Goal: Task Accomplishment & Management: Complete application form

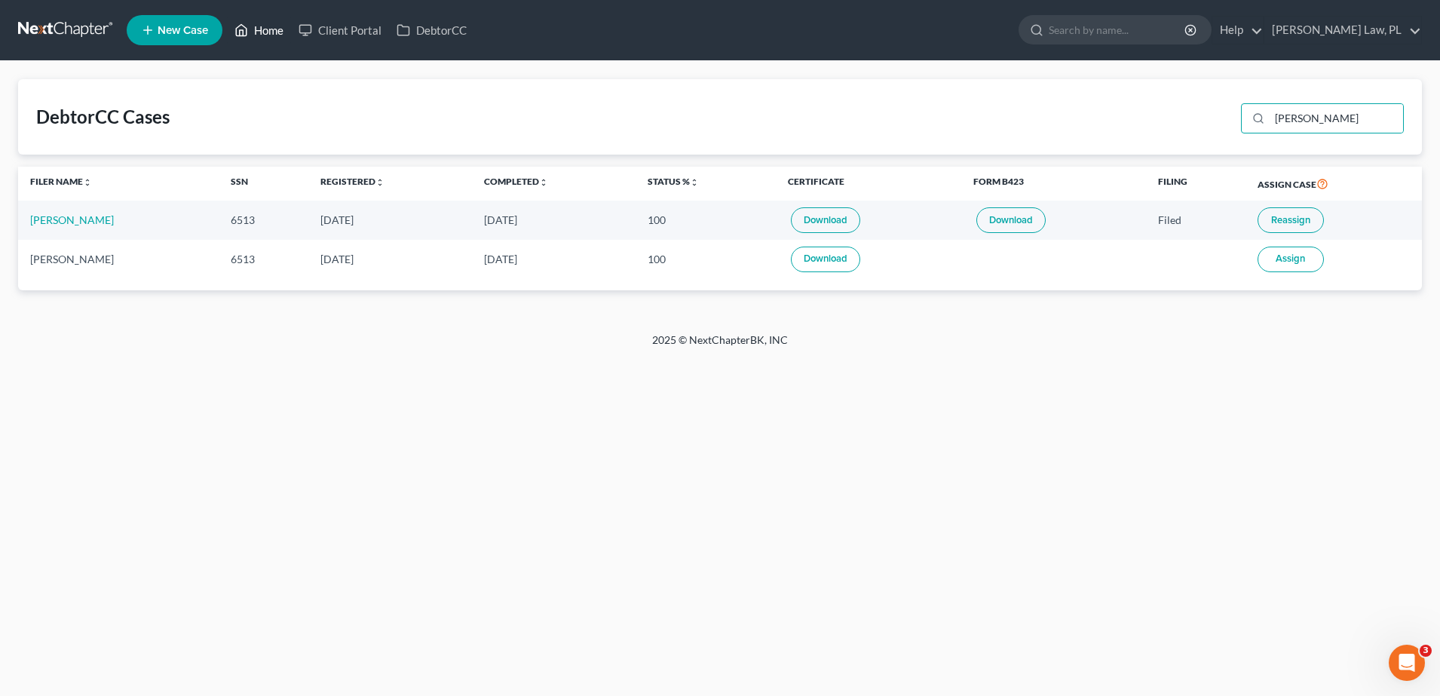
click at [272, 37] on link "Home" at bounding box center [259, 30] width 64 height 27
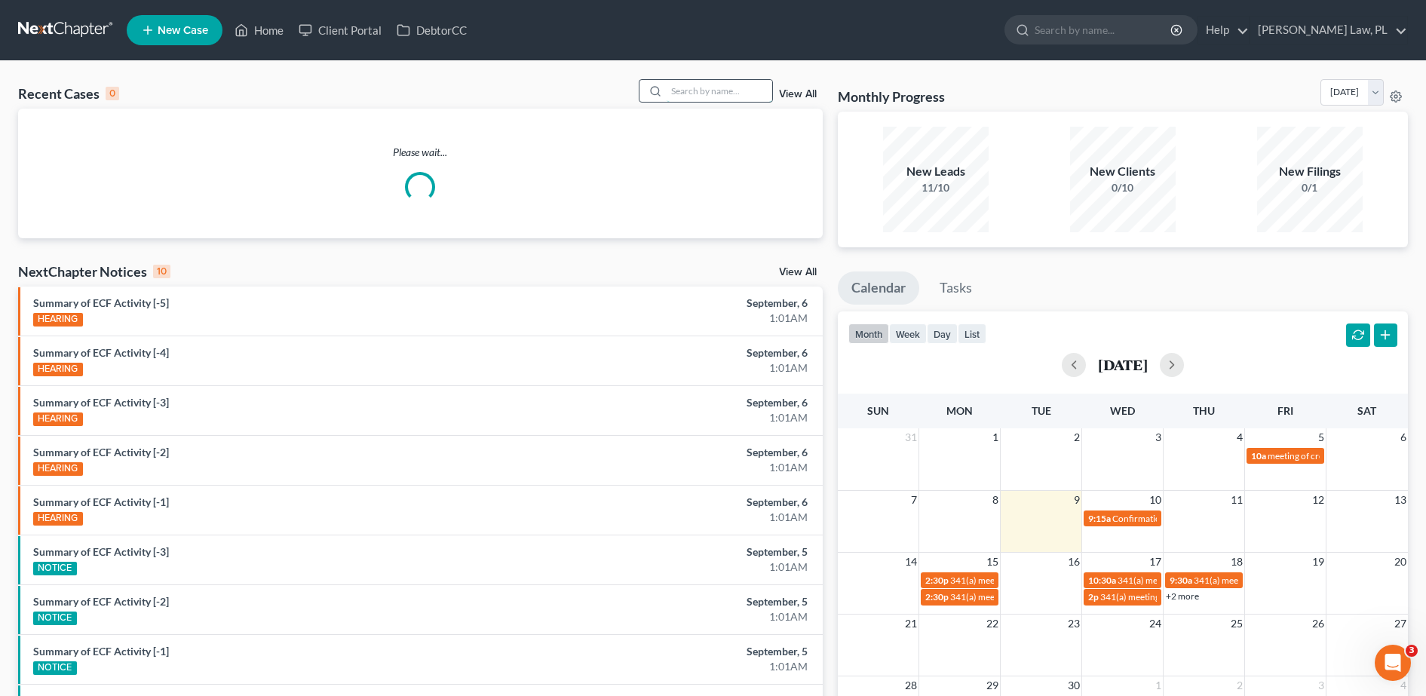
click at [715, 93] on input "search" at bounding box center [719, 91] width 106 height 22
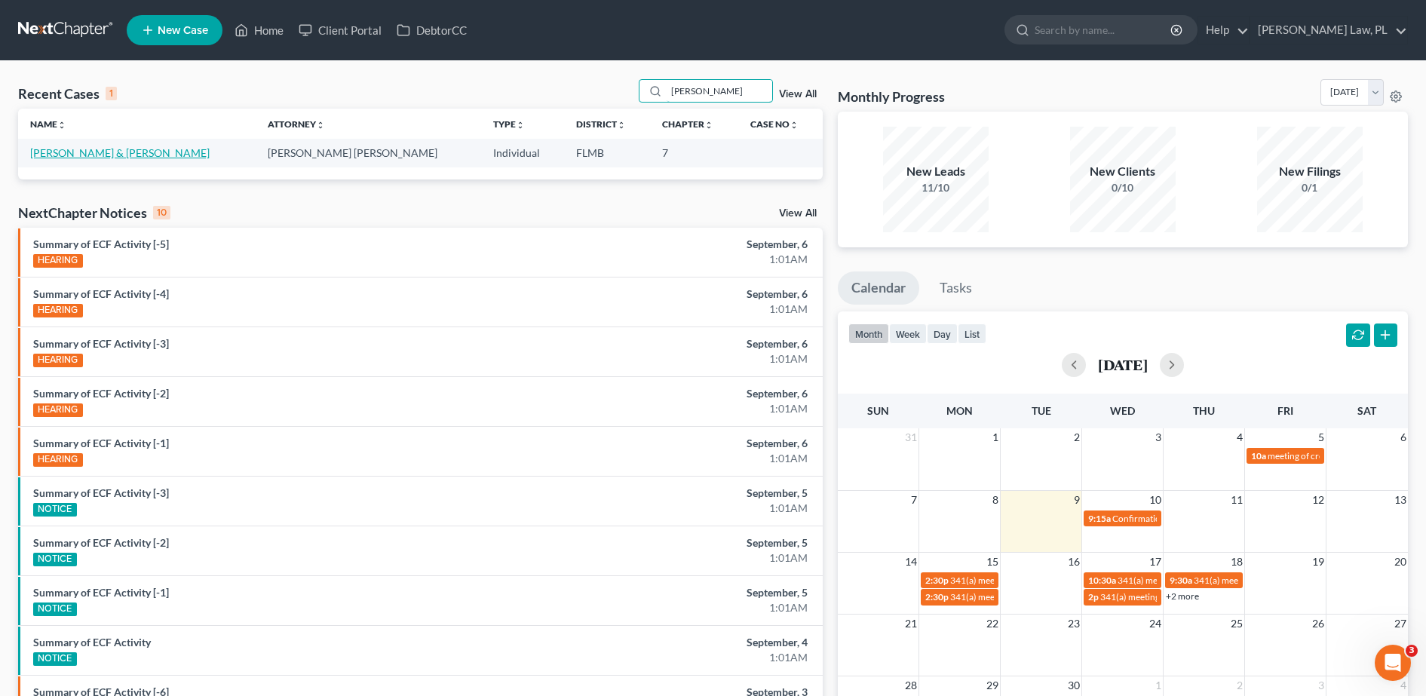
type input "[PERSON_NAME]"
click at [101, 151] on link "[PERSON_NAME] & [PERSON_NAME]" at bounding box center [119, 152] width 179 height 13
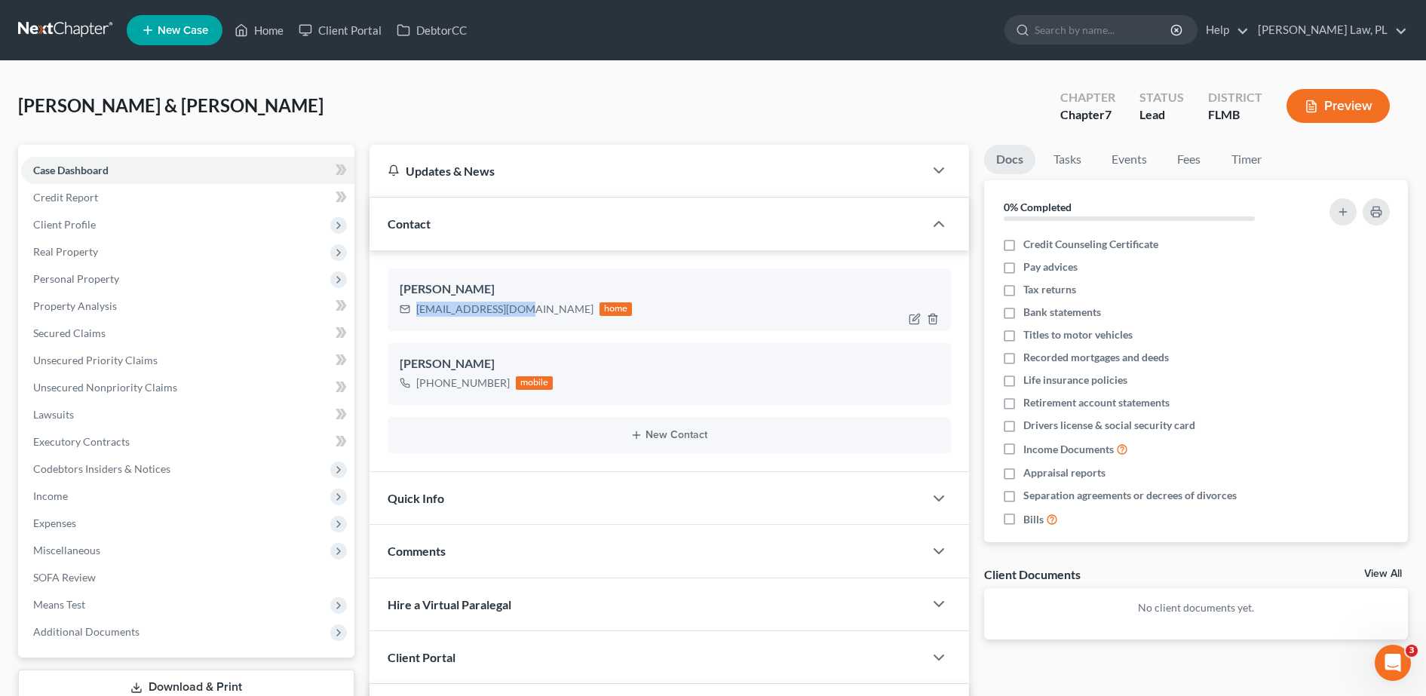
drag, startPoint x: 414, startPoint y: 310, endPoint x: 520, endPoint y: 315, distance: 106.4
click at [520, 315] on div "[EMAIL_ADDRESS][DOMAIN_NAME] home" at bounding box center [516, 309] width 233 height 20
copy div "[EMAIL_ADDRESS][DOMAIN_NAME]"
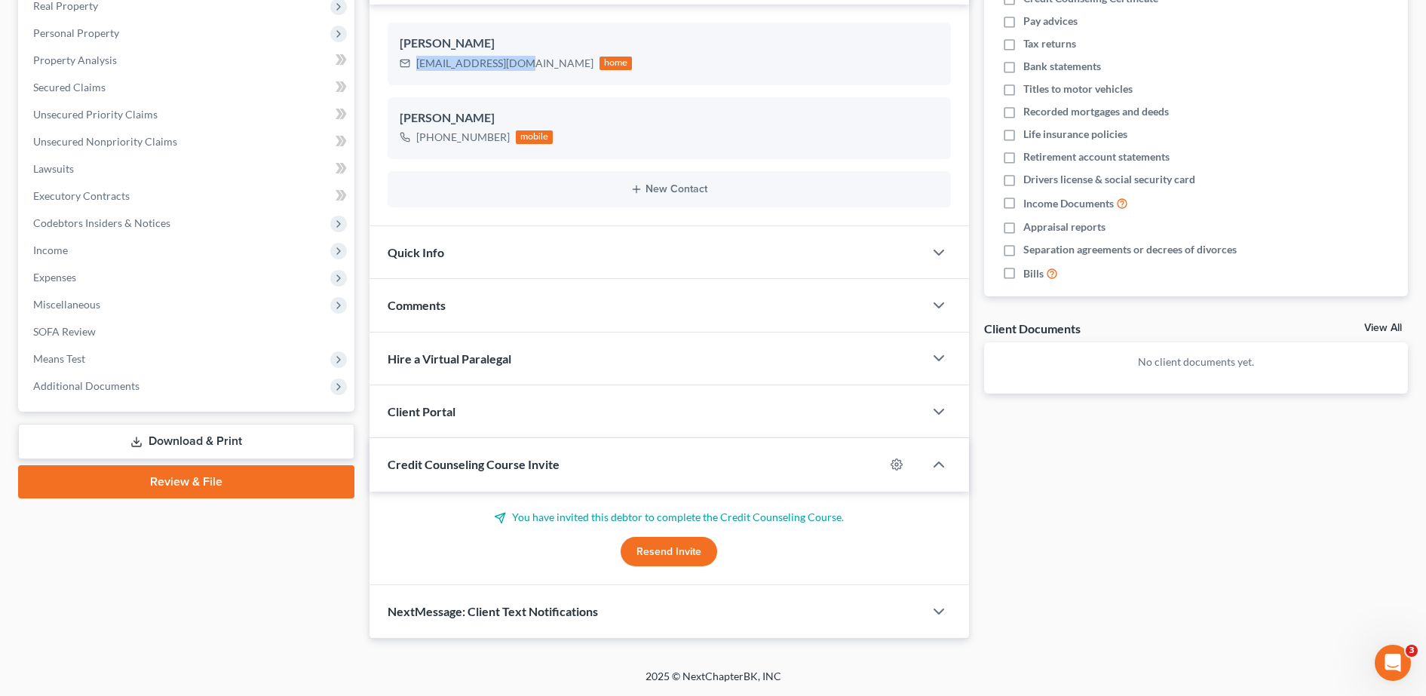
click at [660, 551] on button "Resend Invite" at bounding box center [668, 552] width 96 height 30
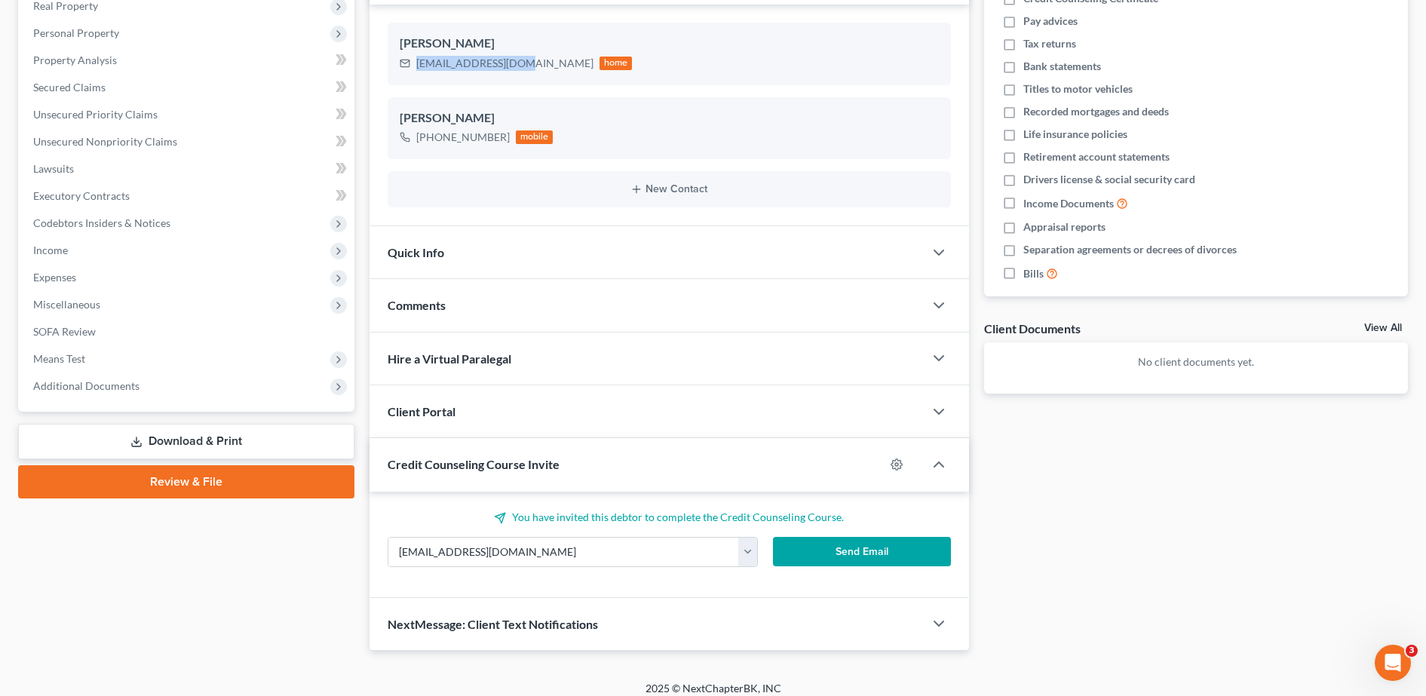
click at [829, 544] on button "Send Email" at bounding box center [862, 552] width 178 height 30
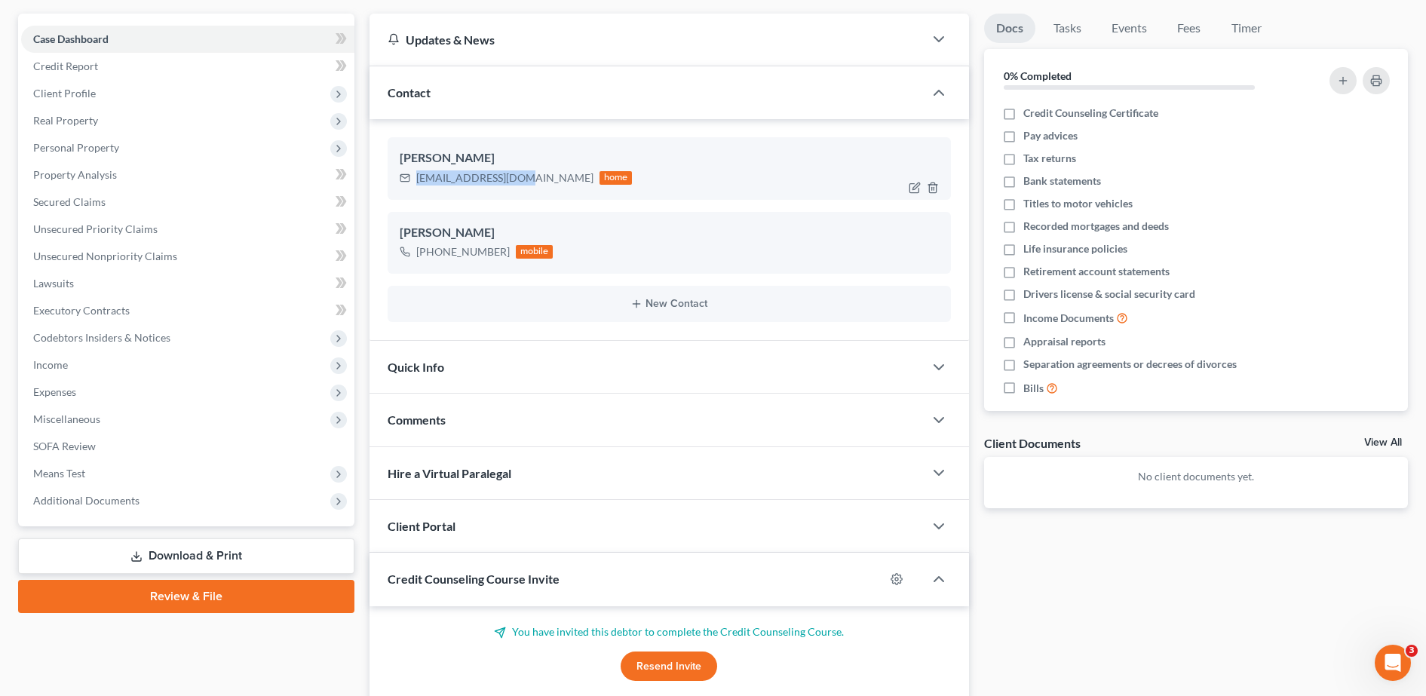
scroll to position [0, 0]
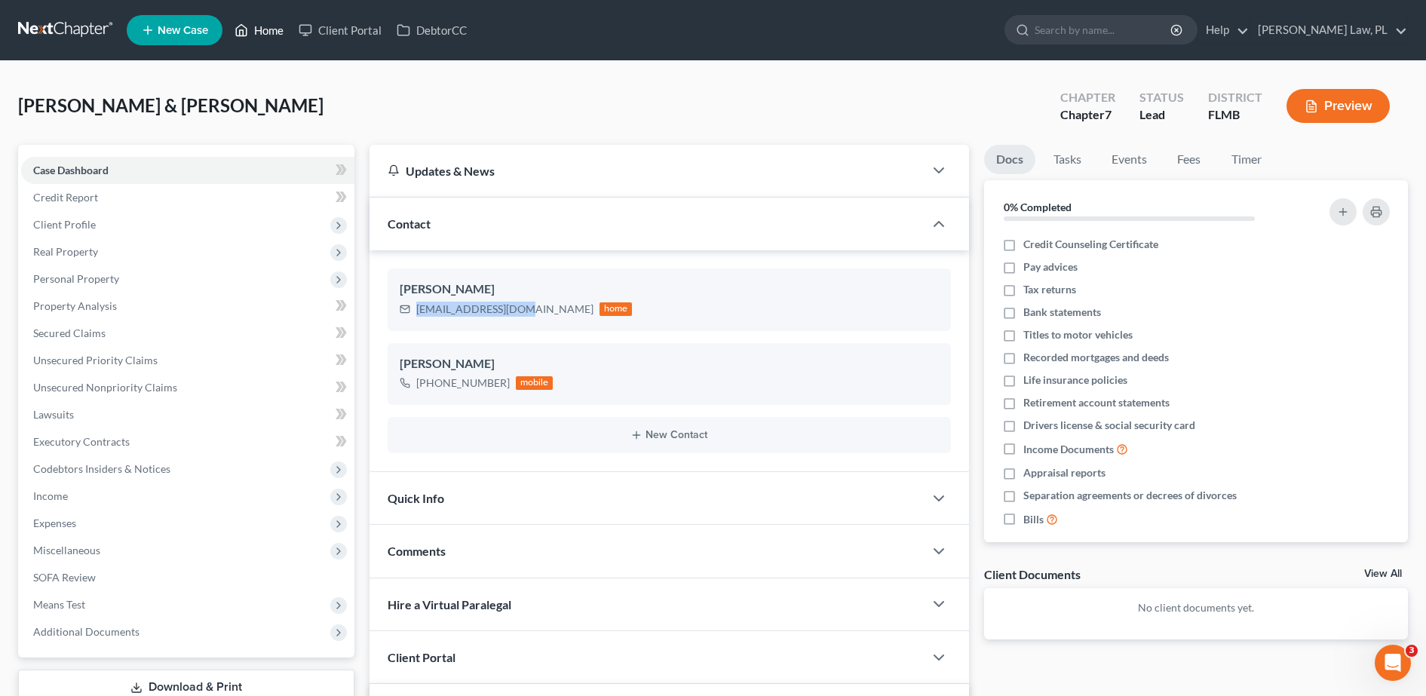
click at [265, 32] on link "Home" at bounding box center [259, 30] width 64 height 27
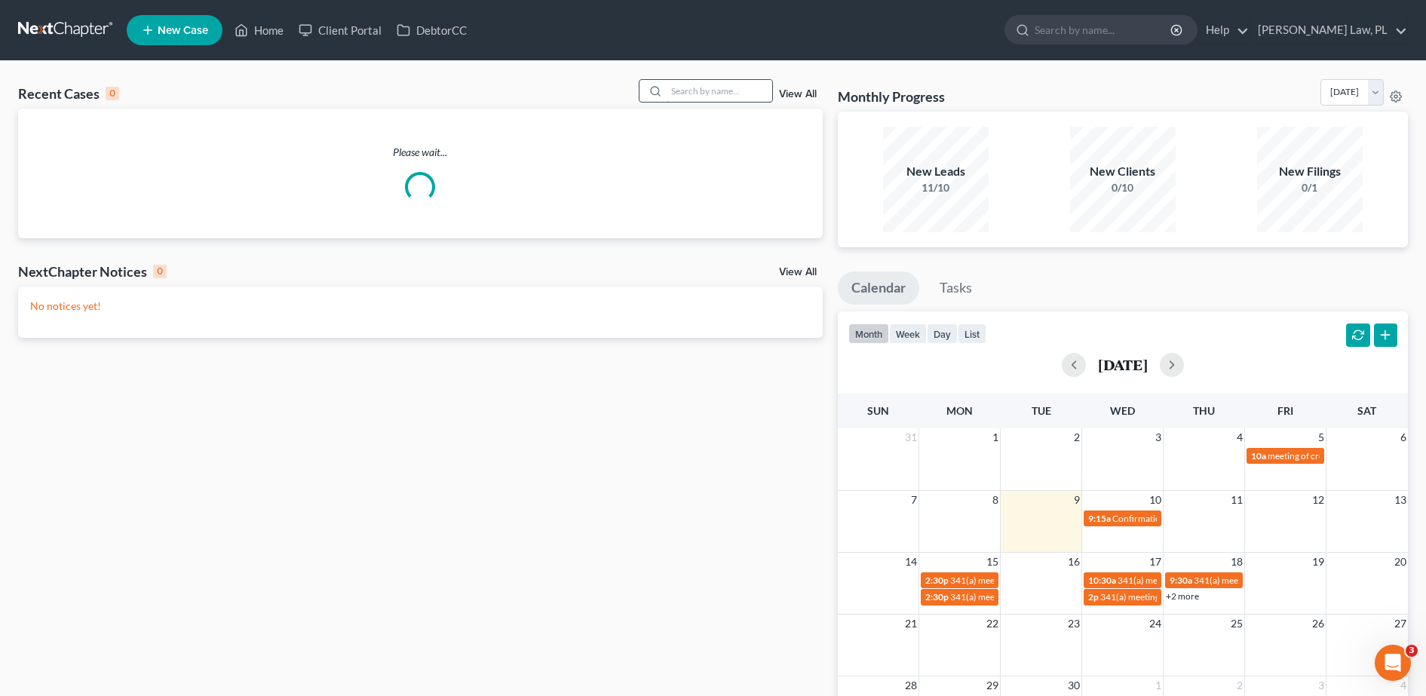
click at [721, 83] on input "search" at bounding box center [719, 91] width 106 height 22
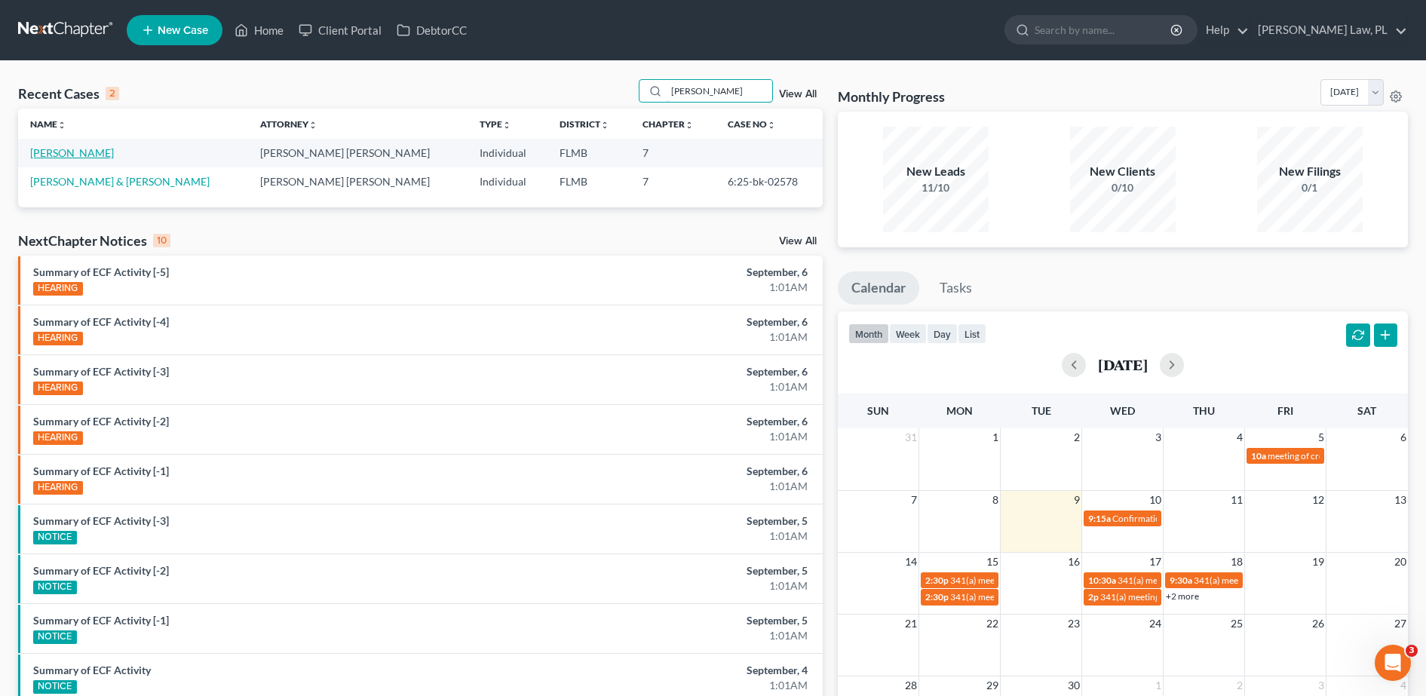
type input "[PERSON_NAME]"
click at [77, 155] on link "[PERSON_NAME]" at bounding box center [72, 152] width 84 height 13
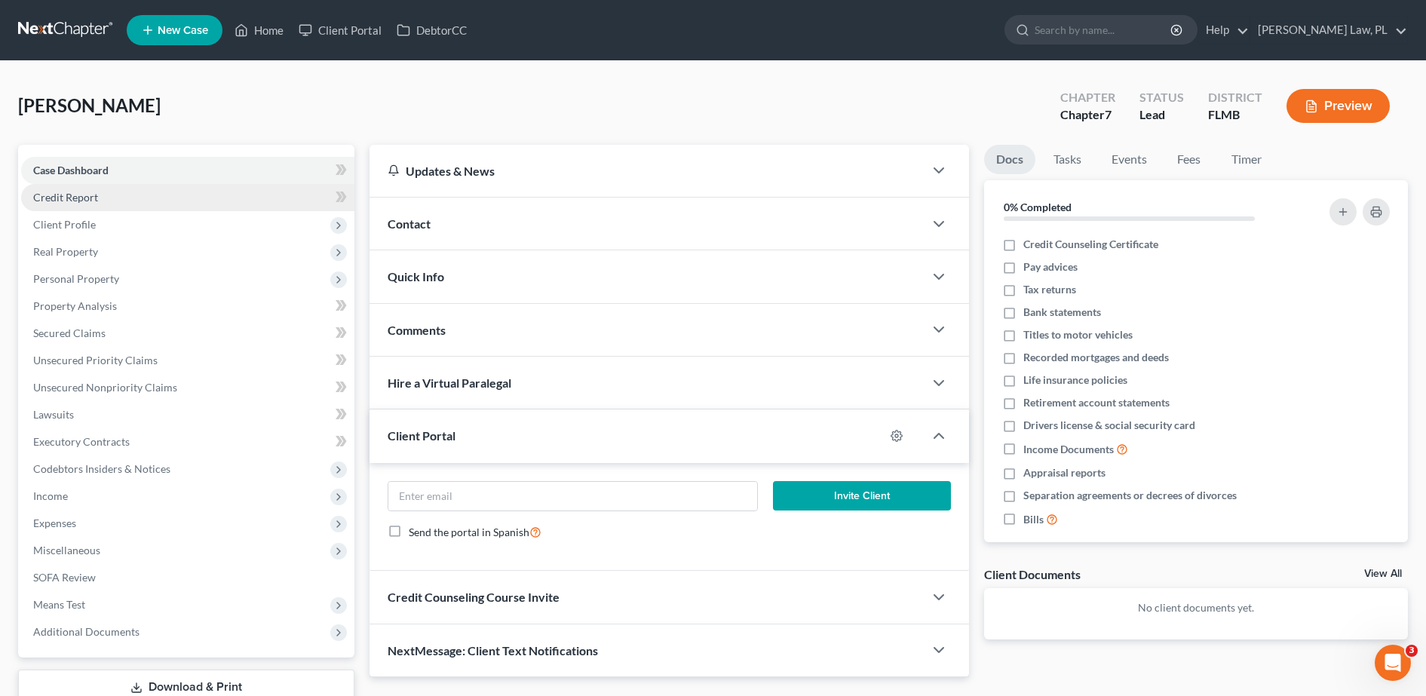
click at [111, 195] on link "Credit Report" at bounding box center [187, 197] width 333 height 27
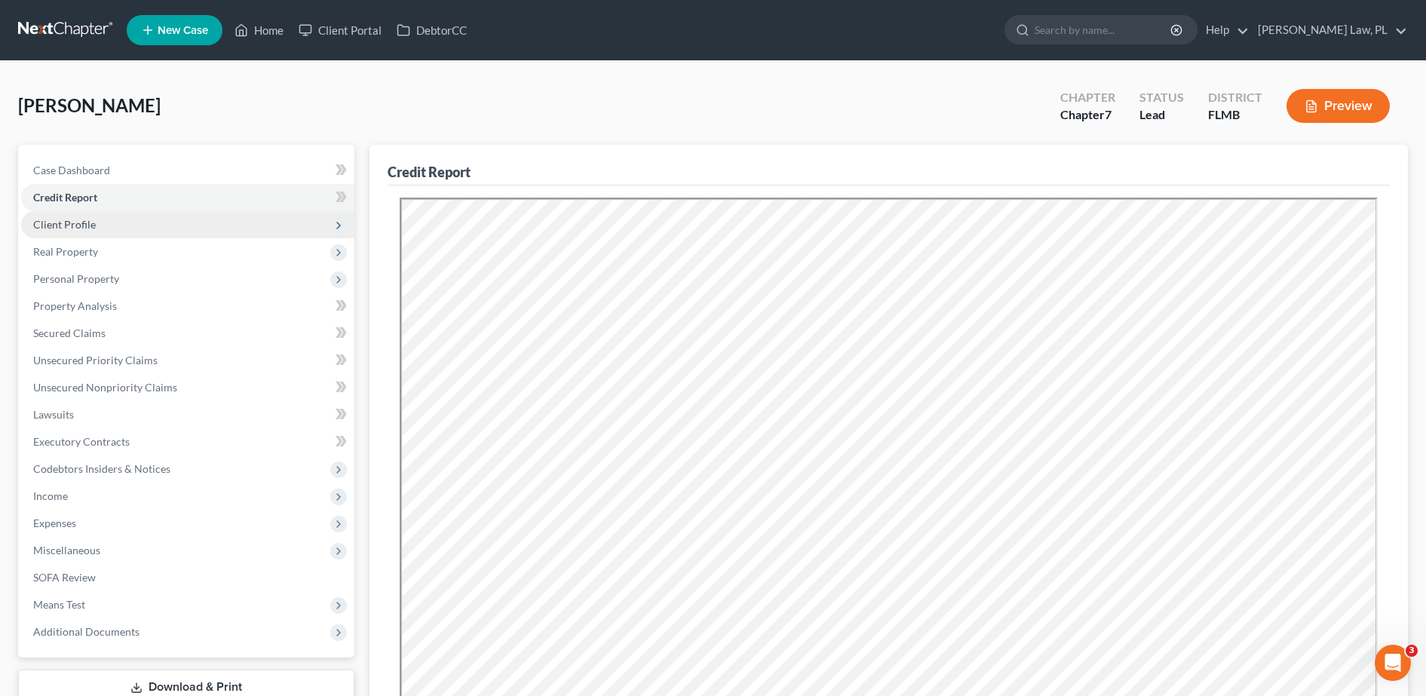
click at [112, 219] on span "Client Profile" at bounding box center [187, 224] width 333 height 27
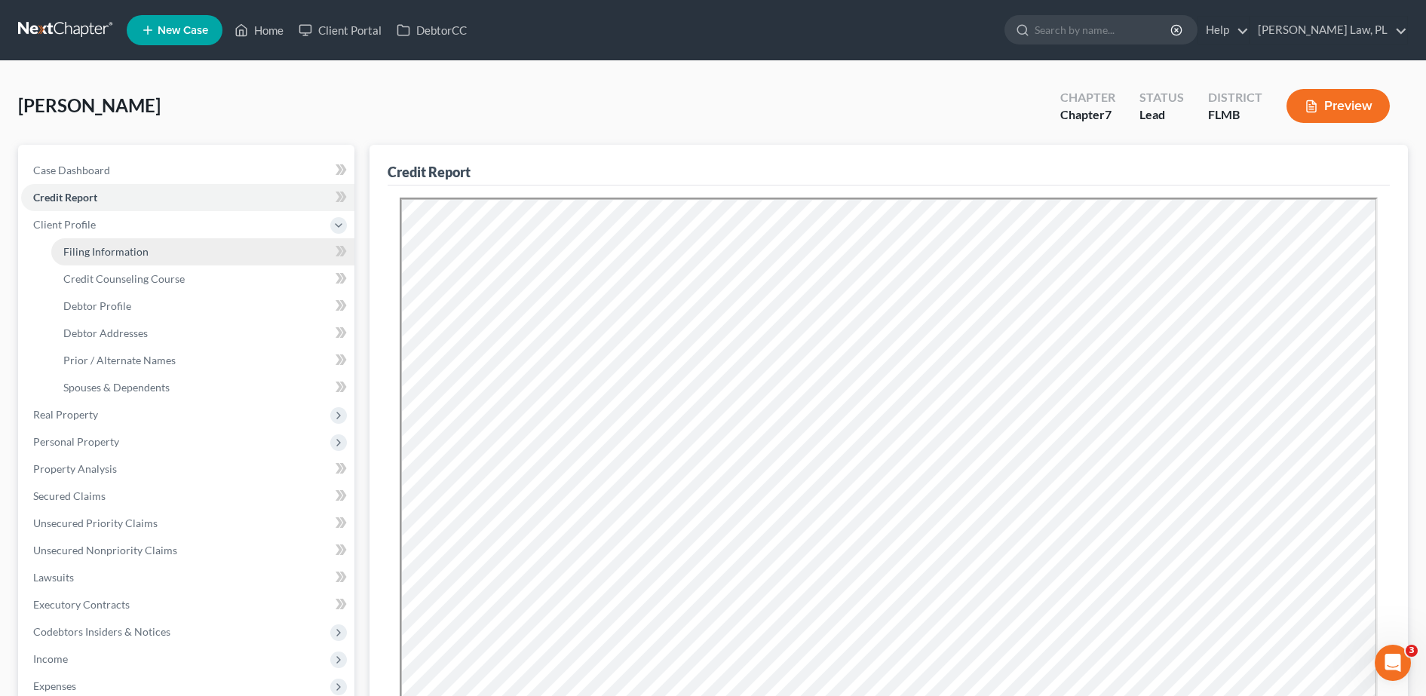
click at [87, 250] on span "Filing Information" at bounding box center [105, 251] width 85 height 13
select select "1"
select select "0"
select select "15"
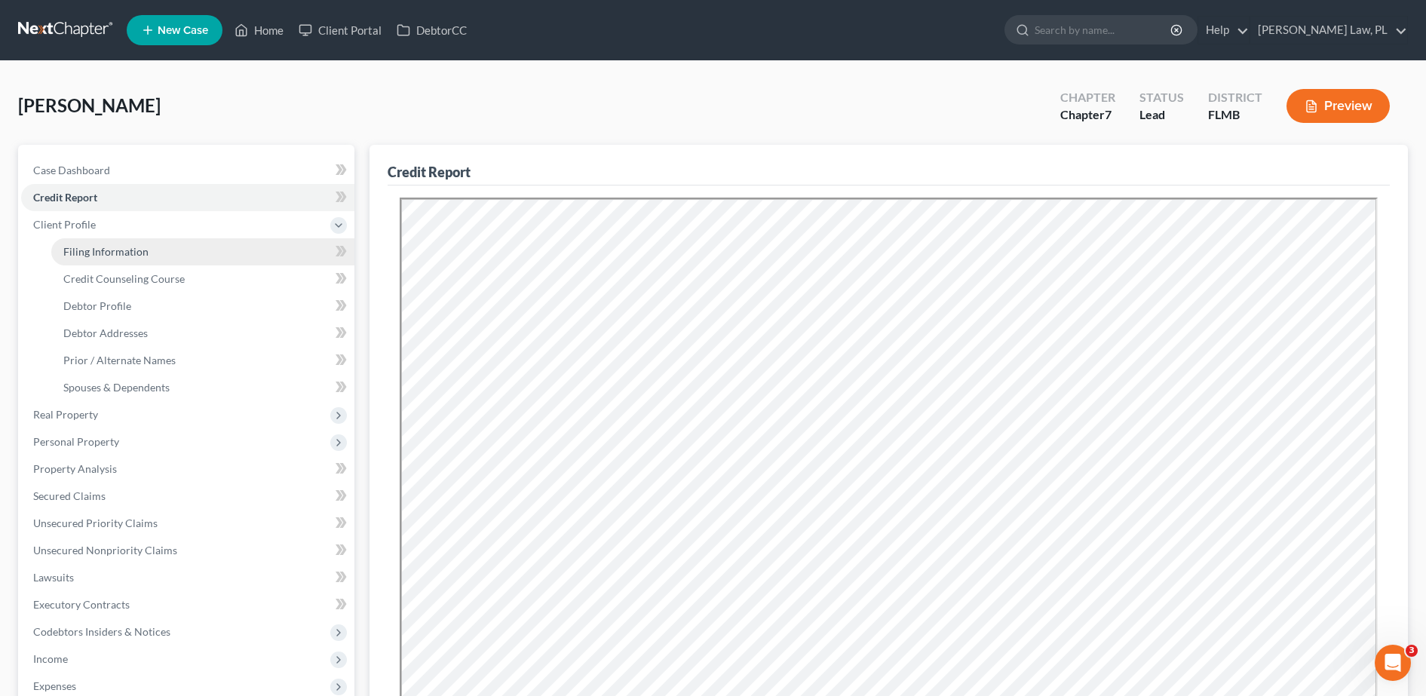
select select "0"
select select "9"
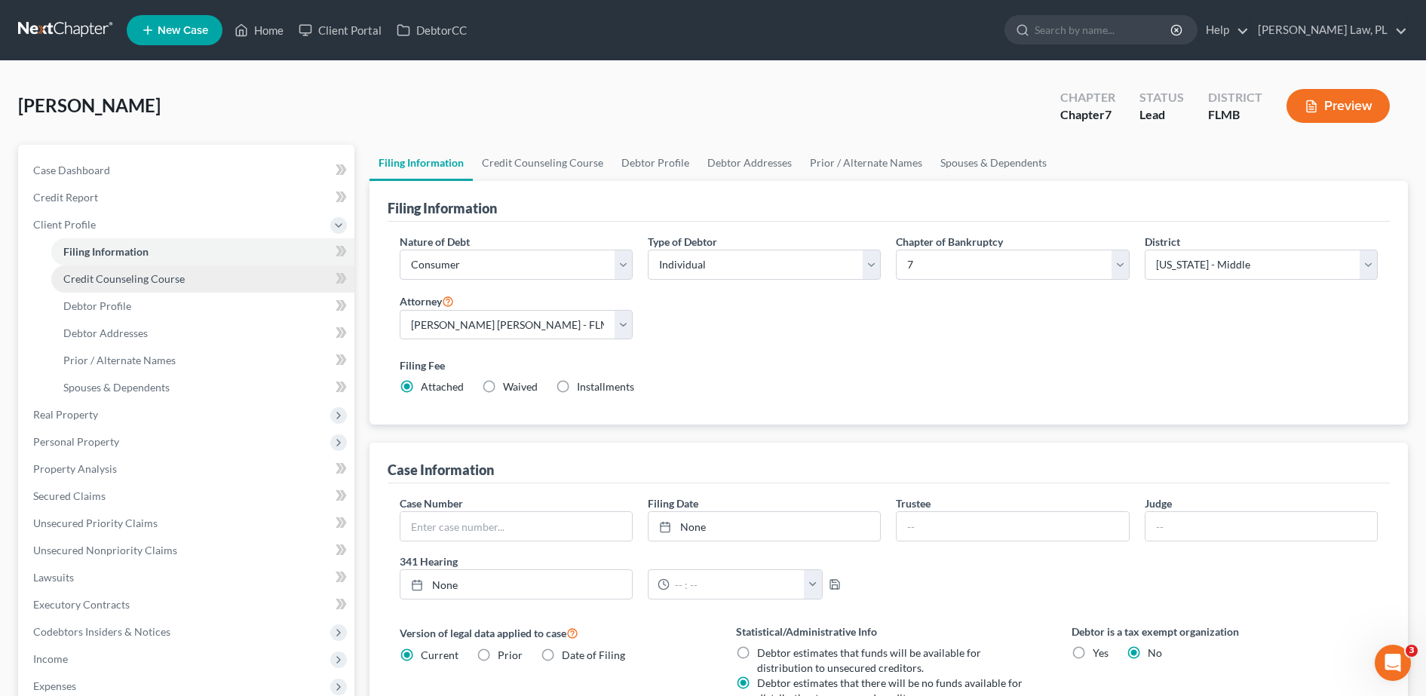
click at [103, 285] on link "Credit Counseling Course" at bounding box center [202, 278] width 303 height 27
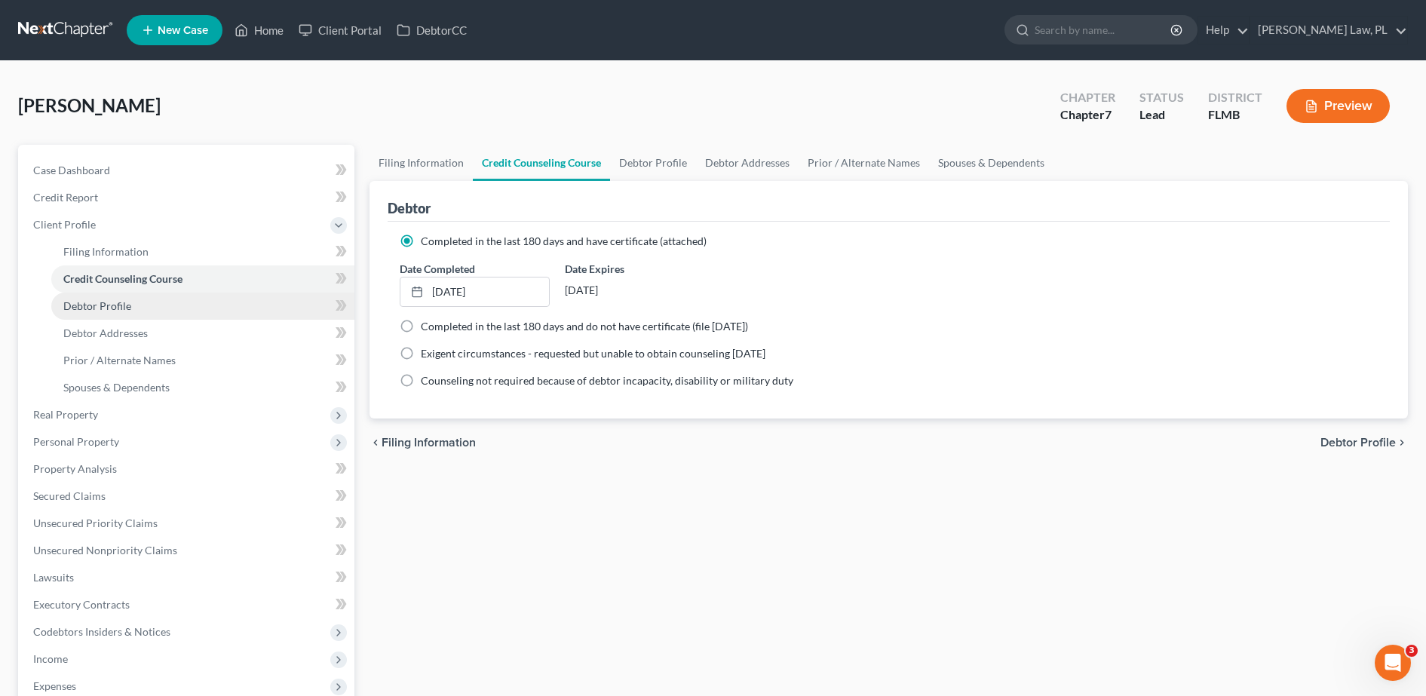
click at [110, 315] on link "Debtor Profile" at bounding box center [202, 306] width 303 height 27
select select "1"
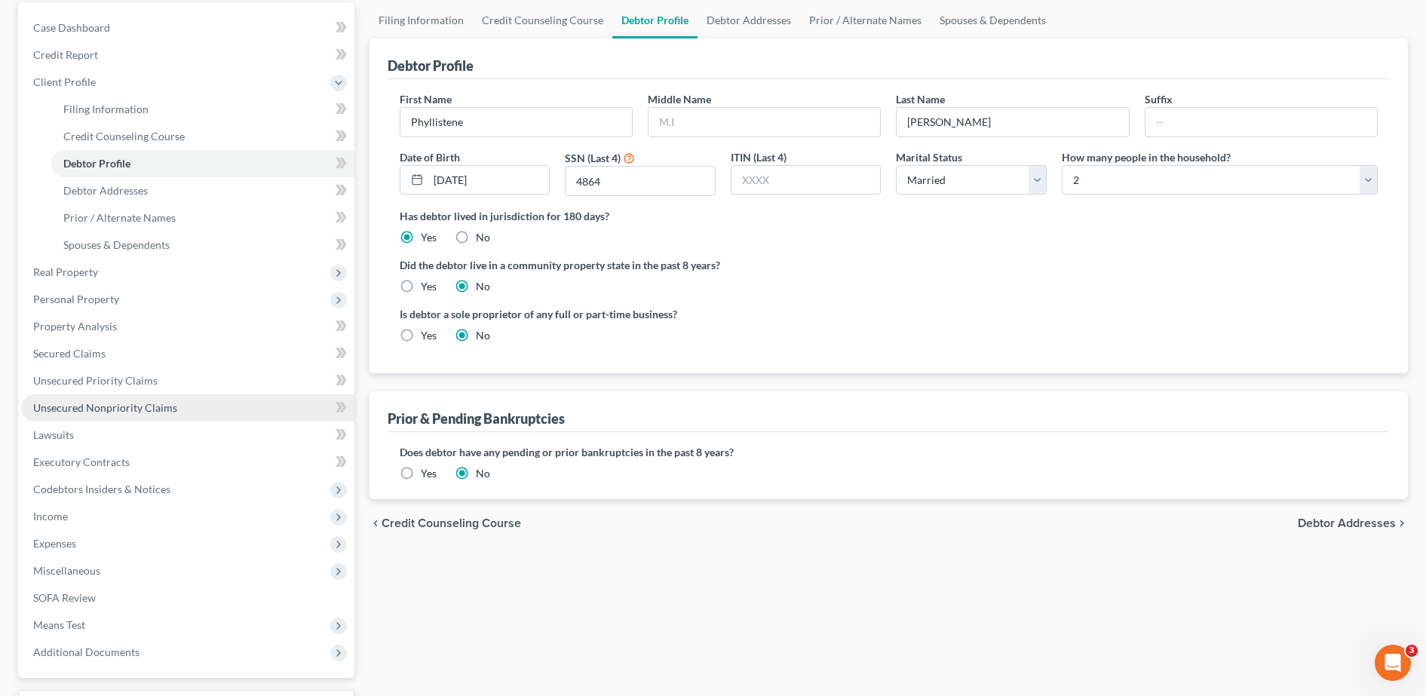
click at [142, 409] on span "Unsecured Nonpriority Claims" at bounding box center [105, 407] width 144 height 13
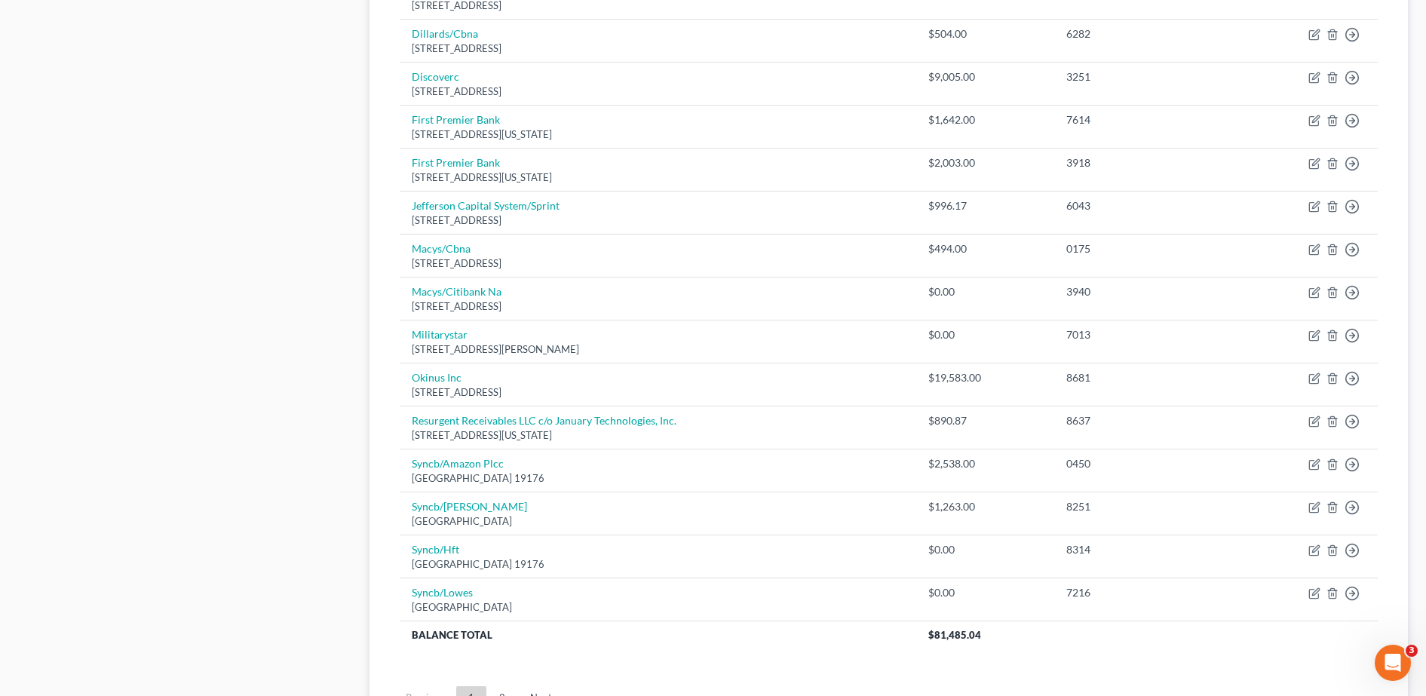
scroll to position [907, 0]
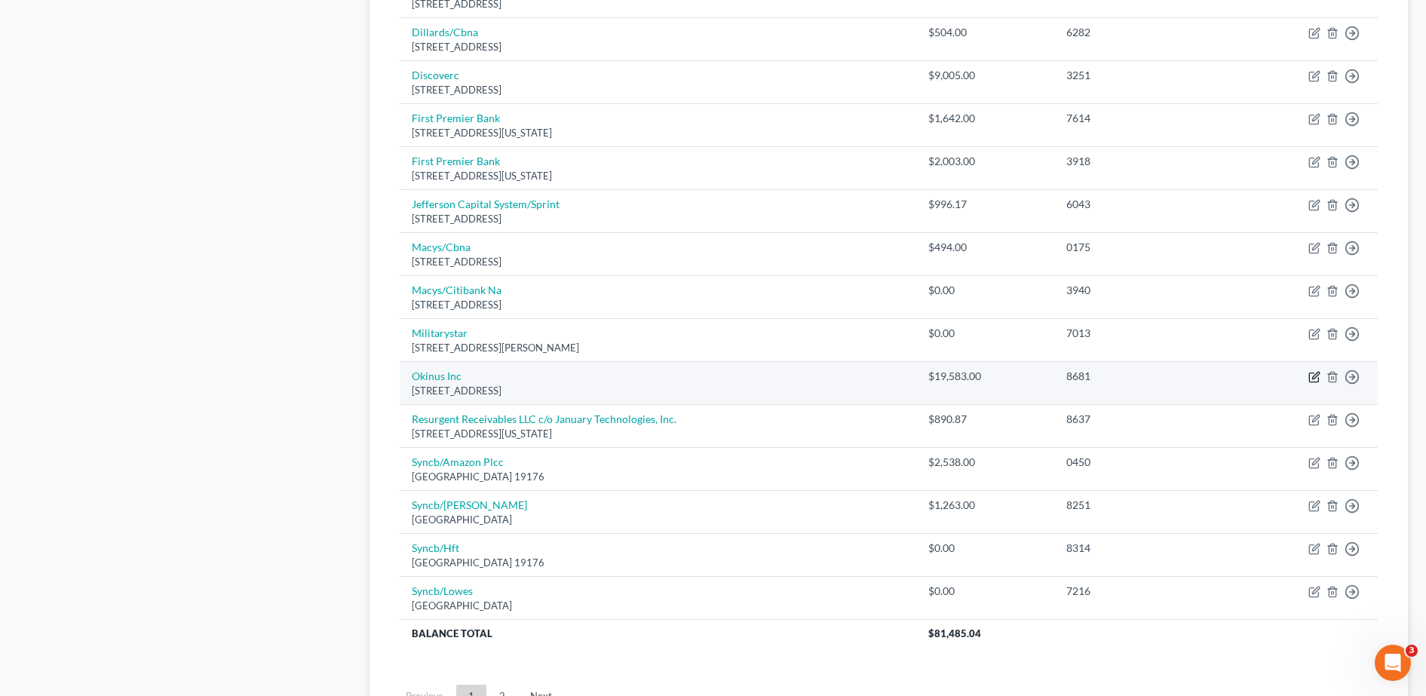
click at [1312, 378] on icon "button" at bounding box center [1315, 375] width 7 height 7
select select "10"
select select "0"
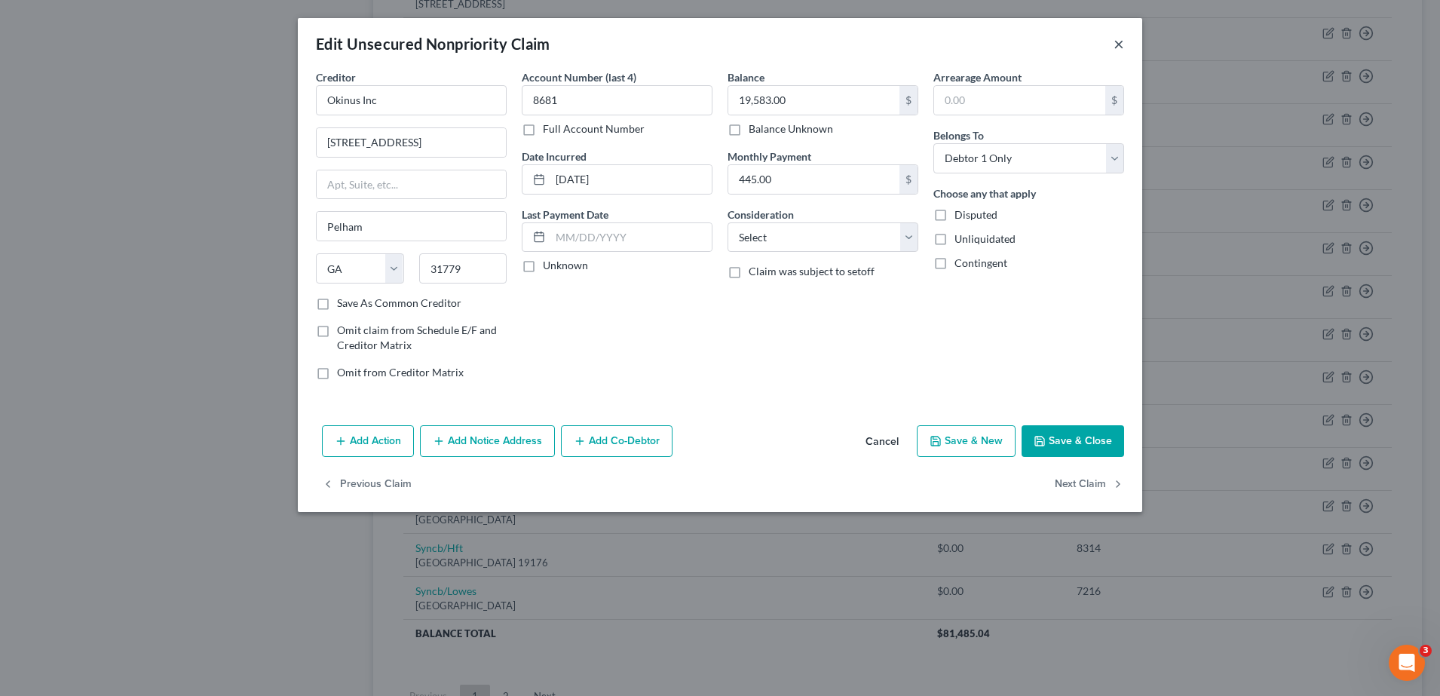
click at [1120, 41] on button "×" at bounding box center [1118, 44] width 11 height 18
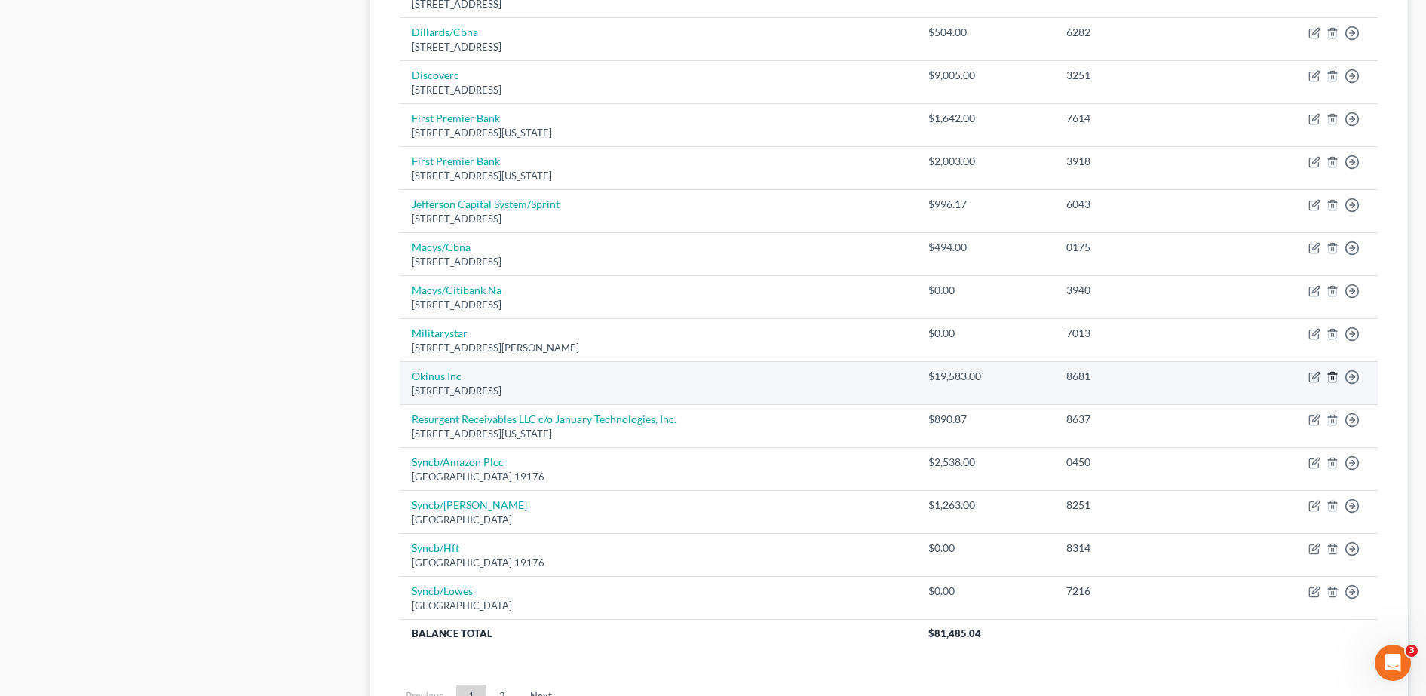
click at [1331, 372] on icon "button" at bounding box center [1331, 377] width 7 height 10
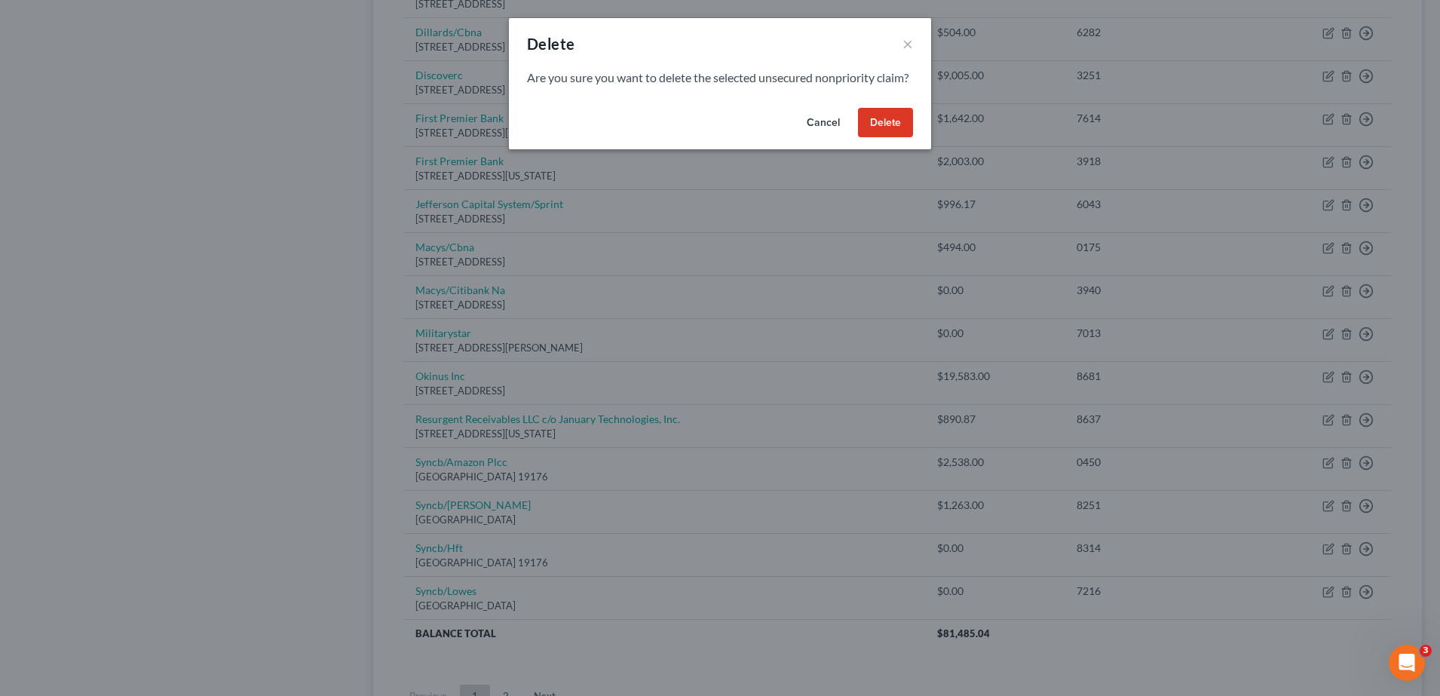
click at [885, 138] on button "Delete" at bounding box center [885, 123] width 55 height 30
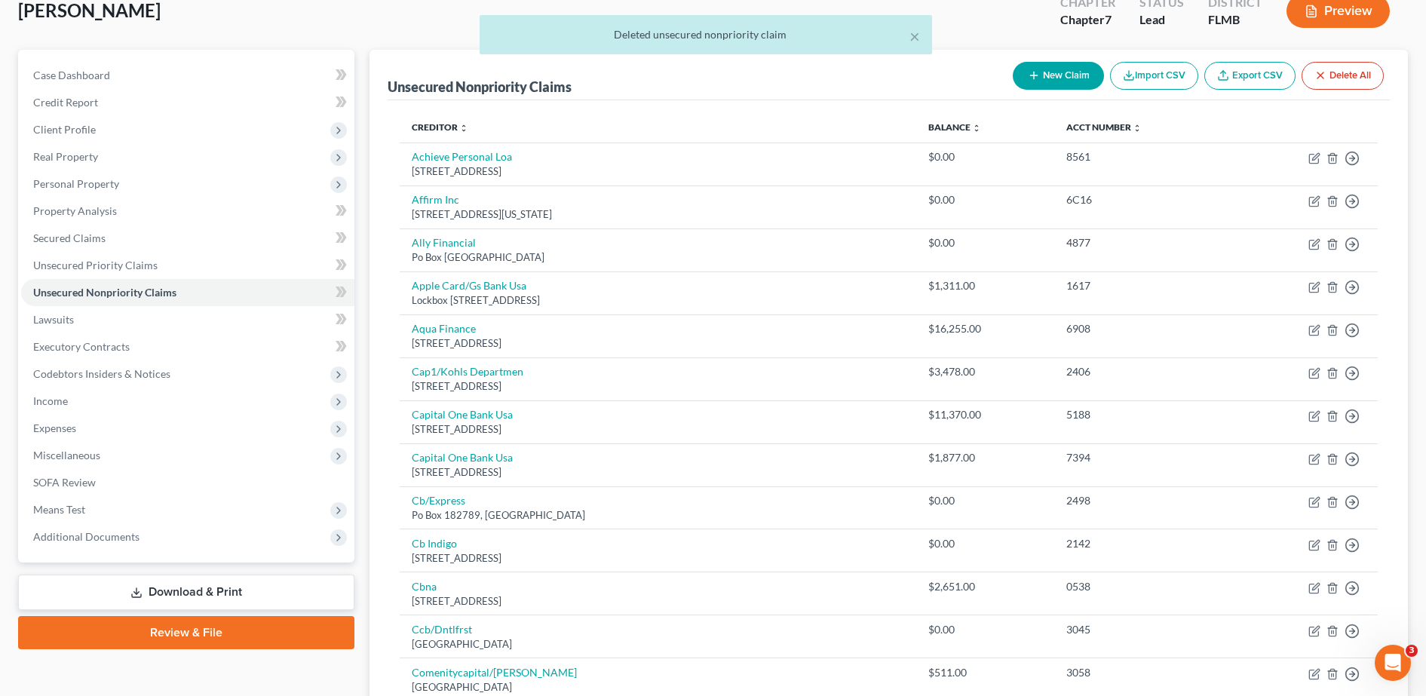
scroll to position [0, 0]
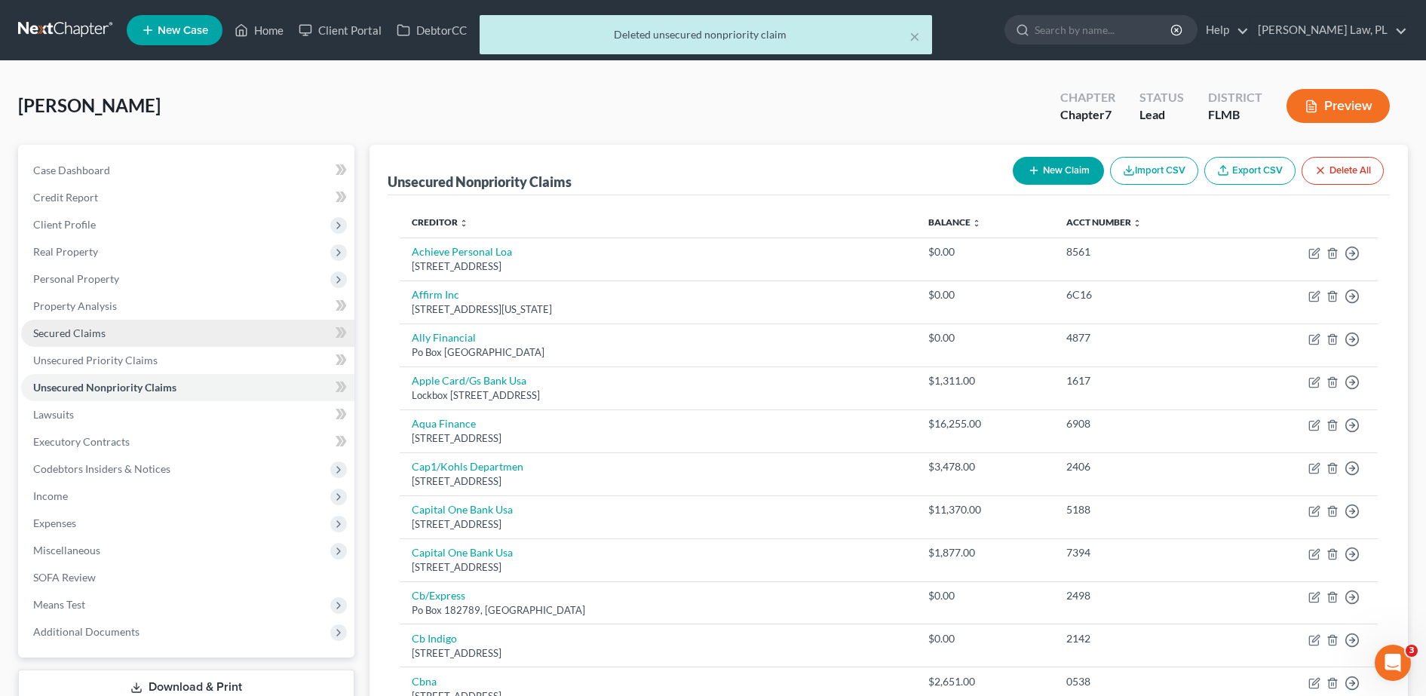
click at [194, 339] on link "Secured Claims" at bounding box center [187, 333] width 333 height 27
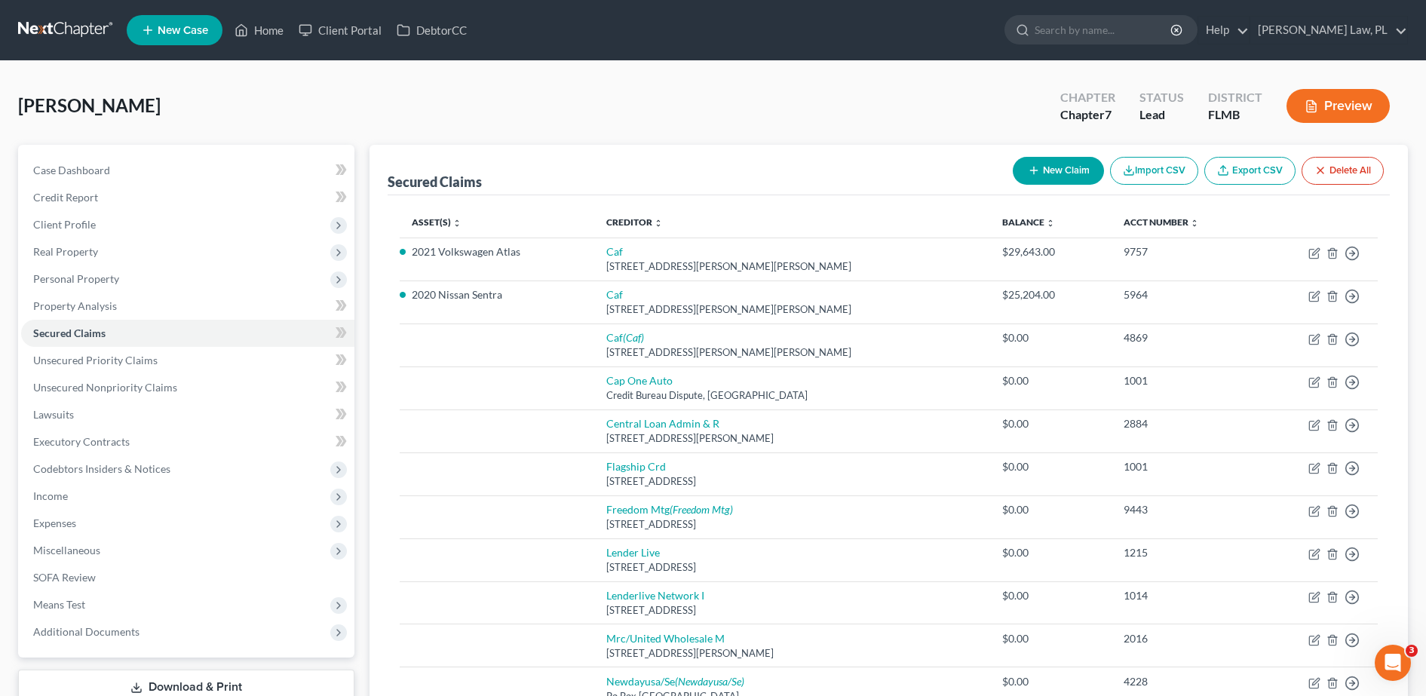
click at [1056, 172] on button "New Claim" at bounding box center [1057, 171] width 91 height 28
select select "0"
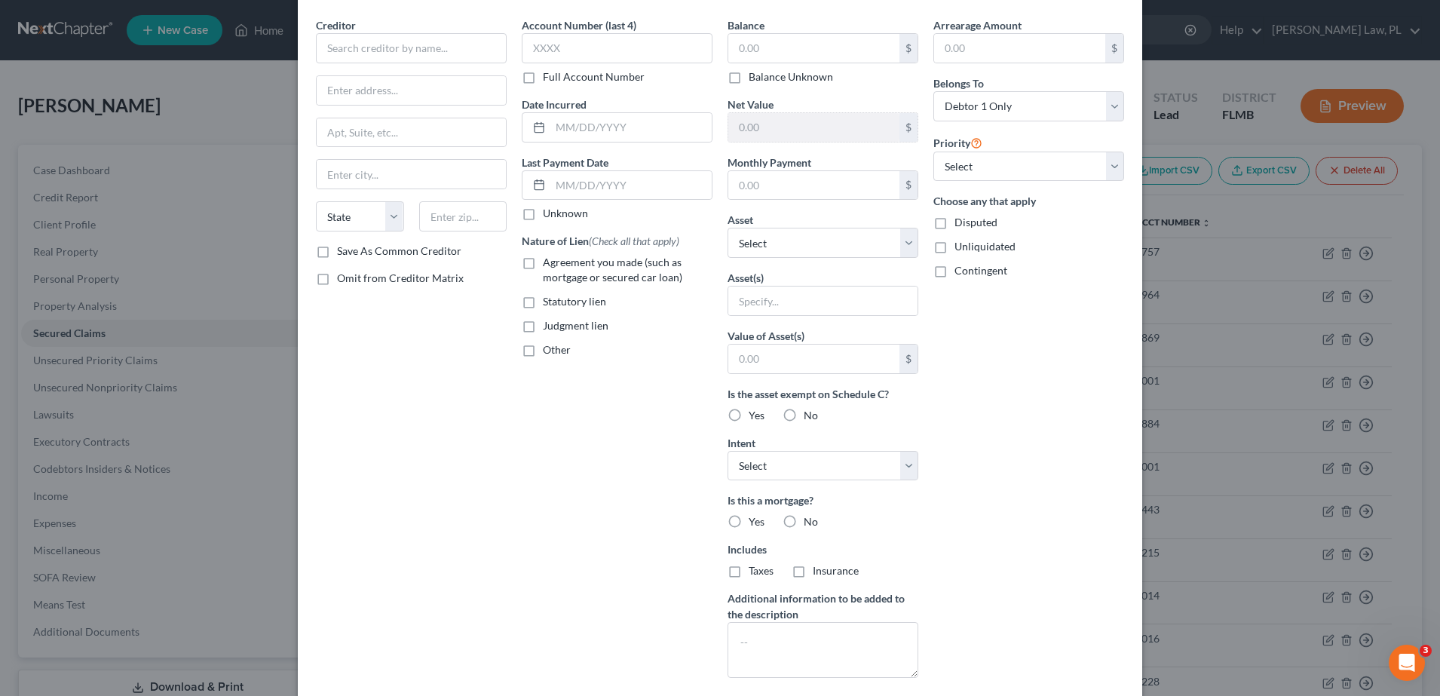
scroll to position [53, 0]
click at [849, 249] on select "Select Other Multiple Assets 2020 Nissan Sentra - $16000.0 Electronics - 1 cell…" at bounding box center [822, 242] width 191 height 30
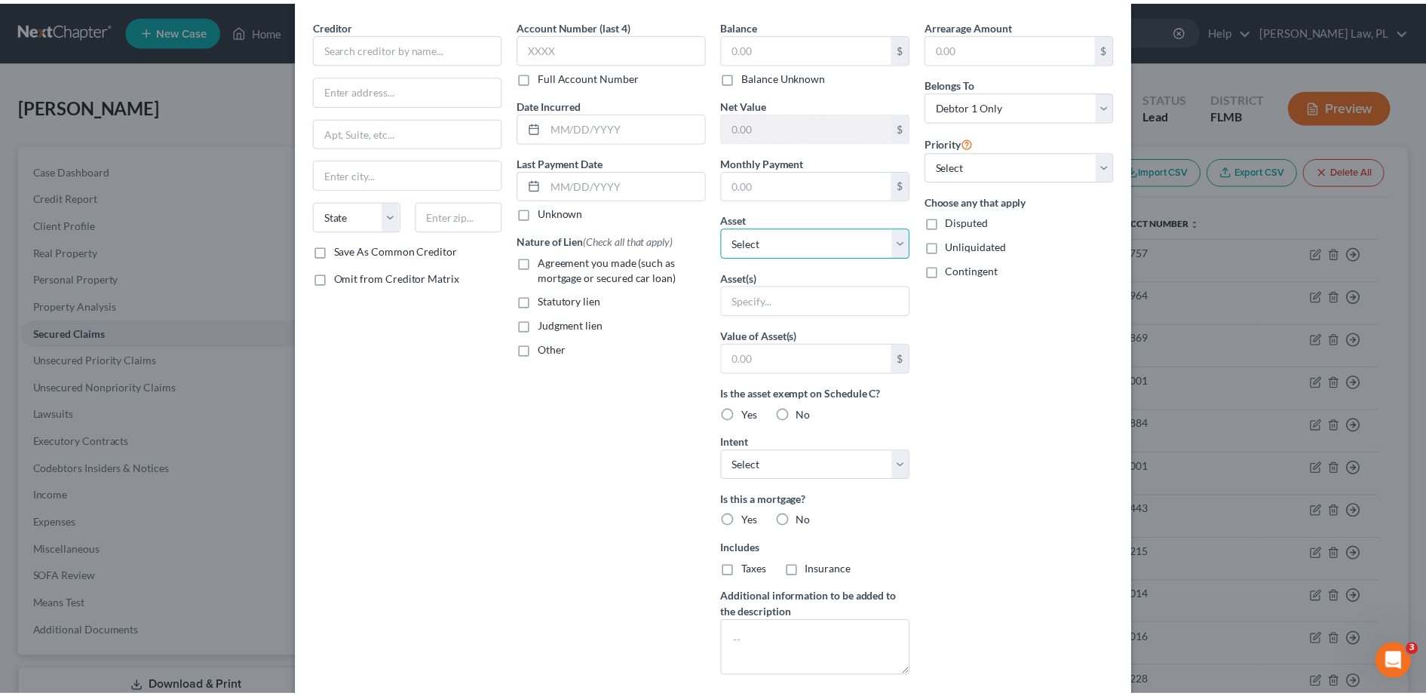
scroll to position [0, 0]
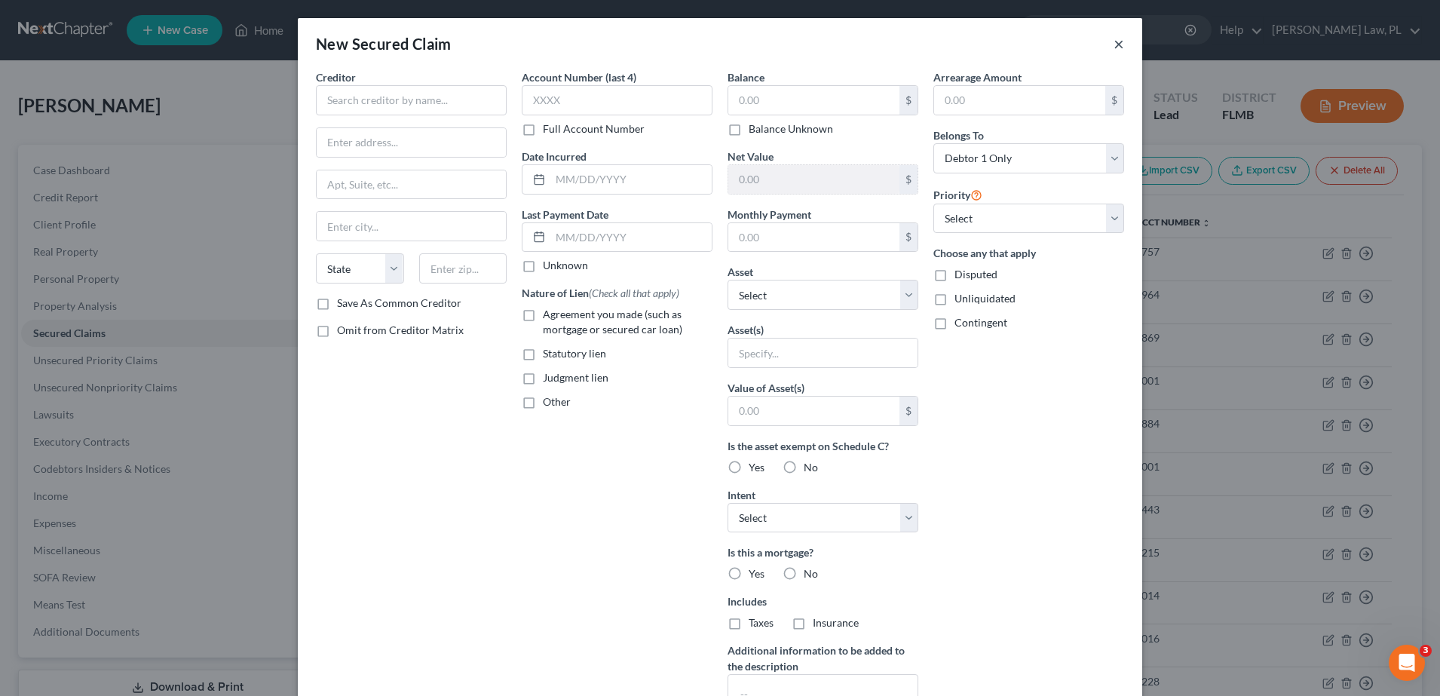
click at [1113, 46] on button "×" at bounding box center [1118, 44] width 11 height 18
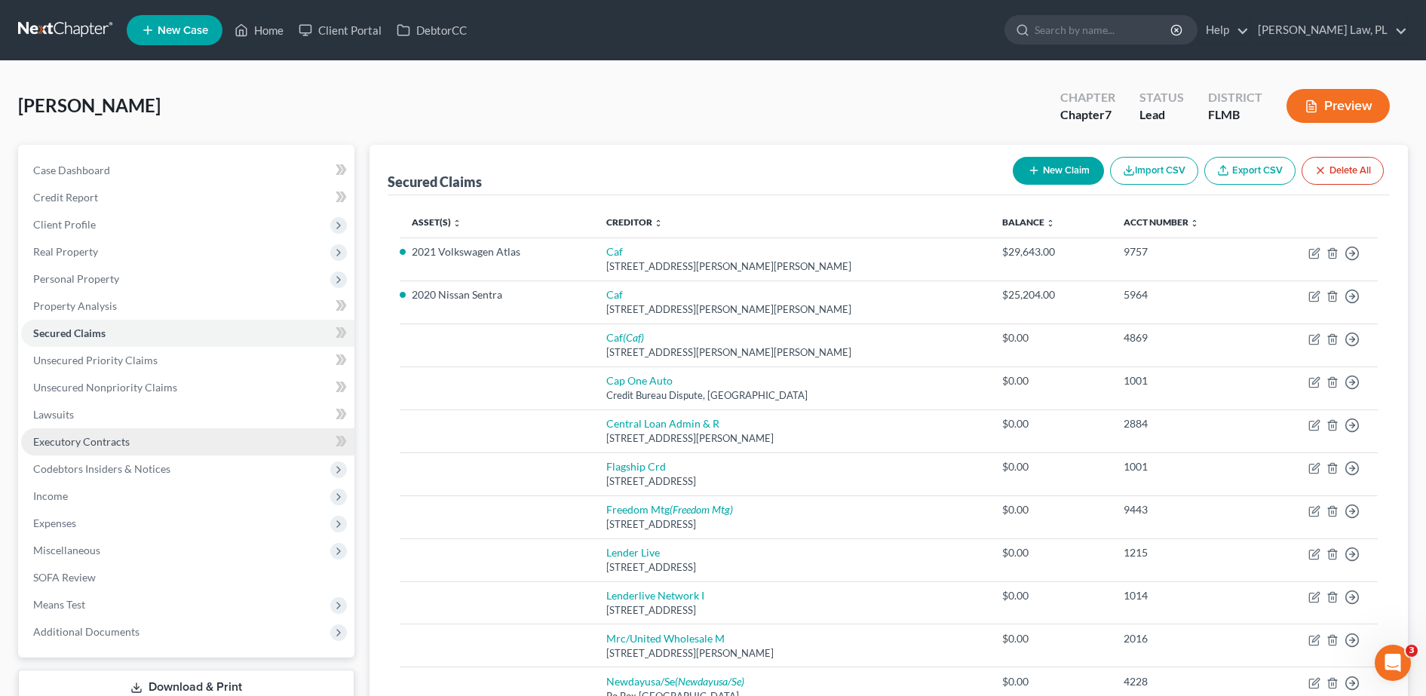
click at [143, 441] on link "Executory Contracts" at bounding box center [187, 441] width 333 height 27
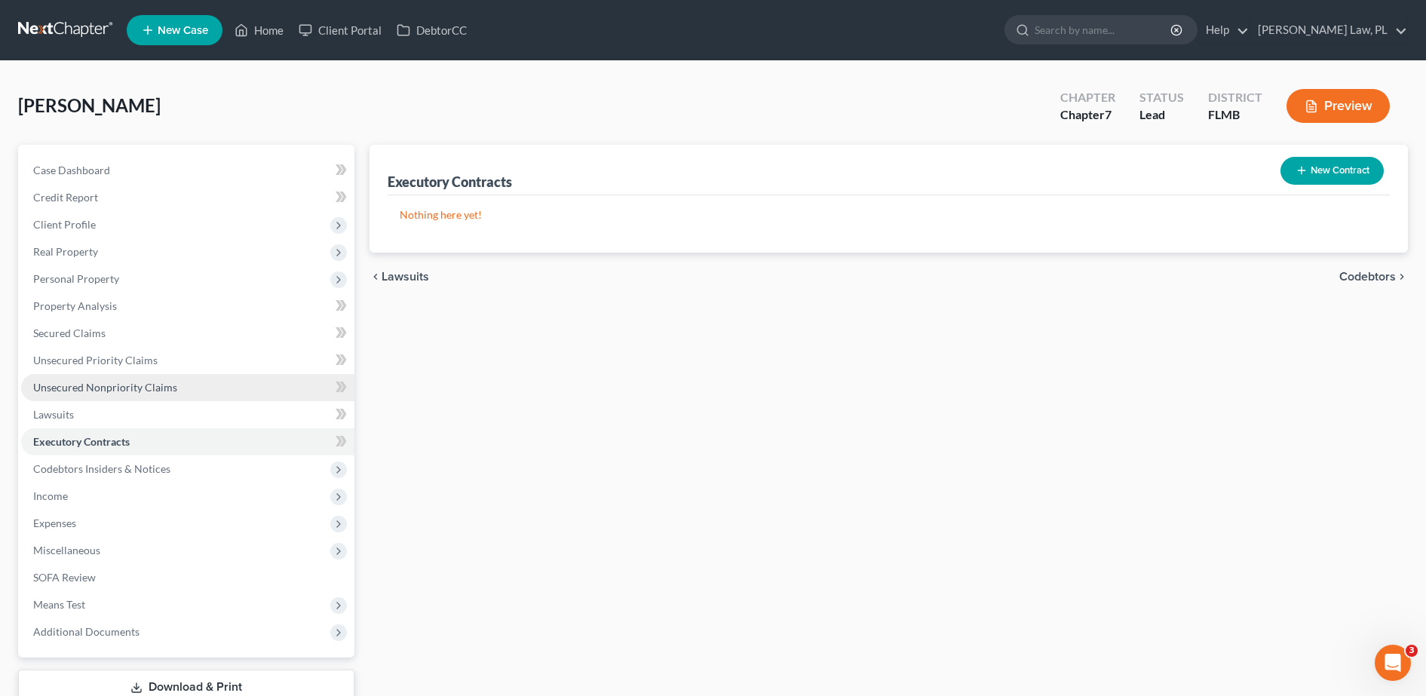
click at [136, 389] on span "Unsecured Nonpriority Claims" at bounding box center [105, 387] width 144 height 13
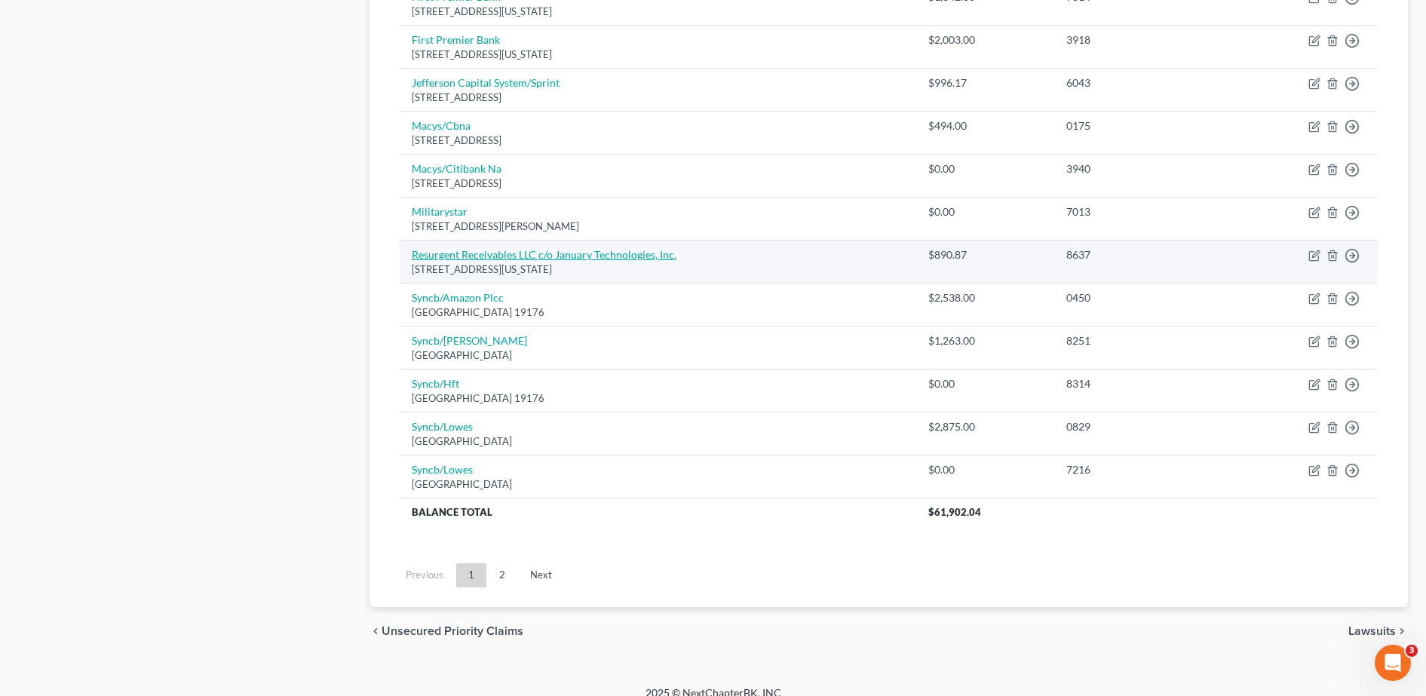
scroll to position [1045, 0]
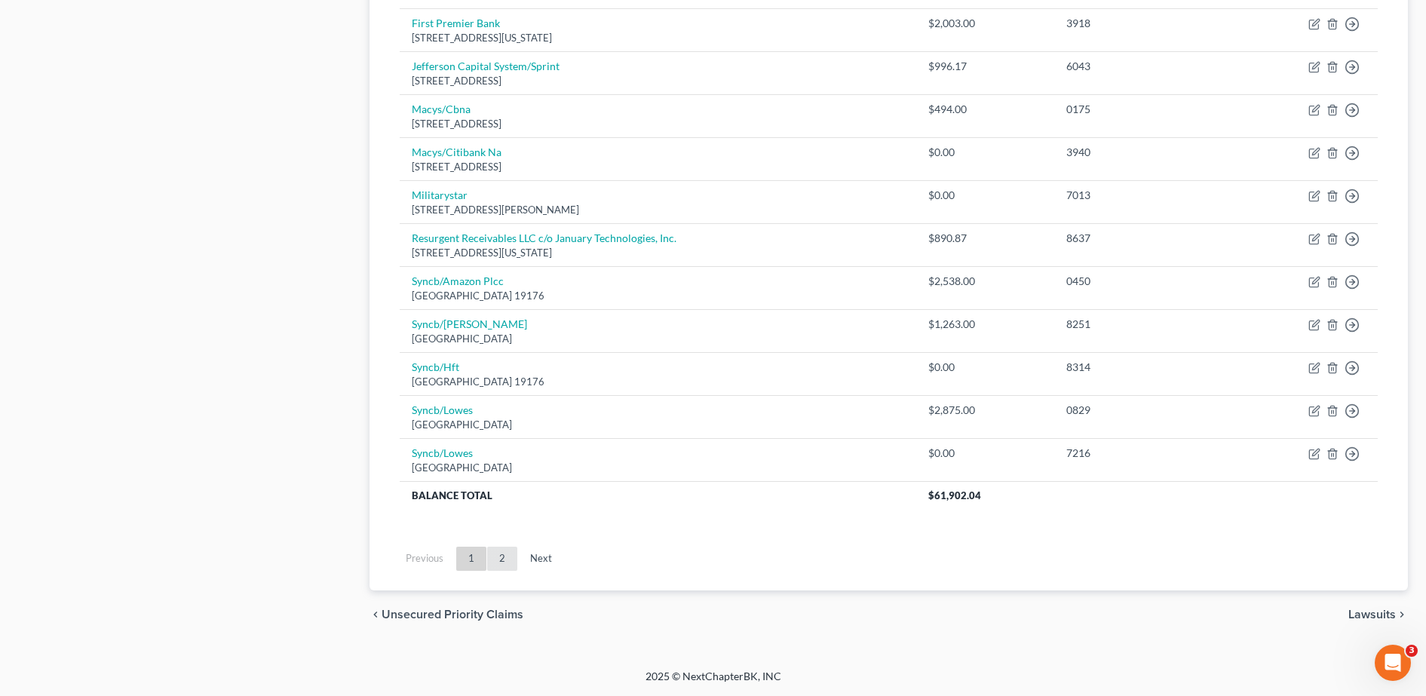
click at [502, 568] on link "2" at bounding box center [502, 559] width 30 height 24
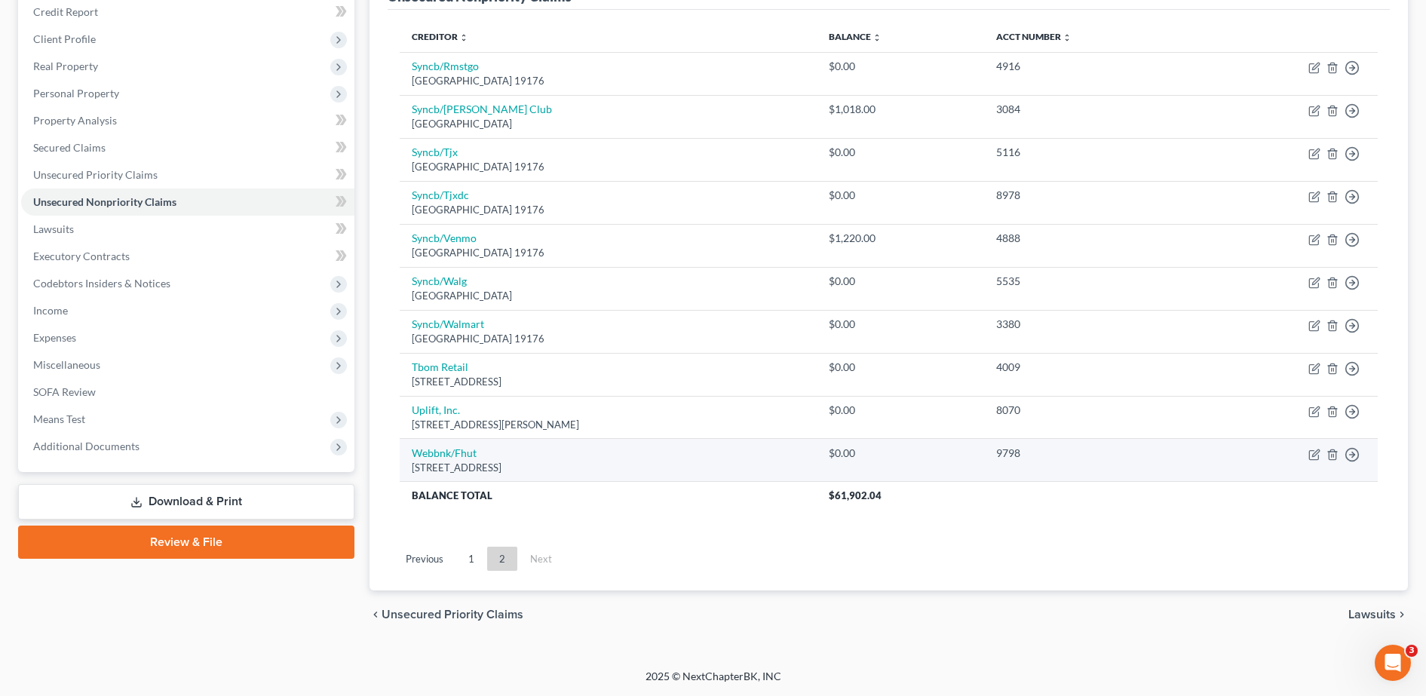
scroll to position [162, 0]
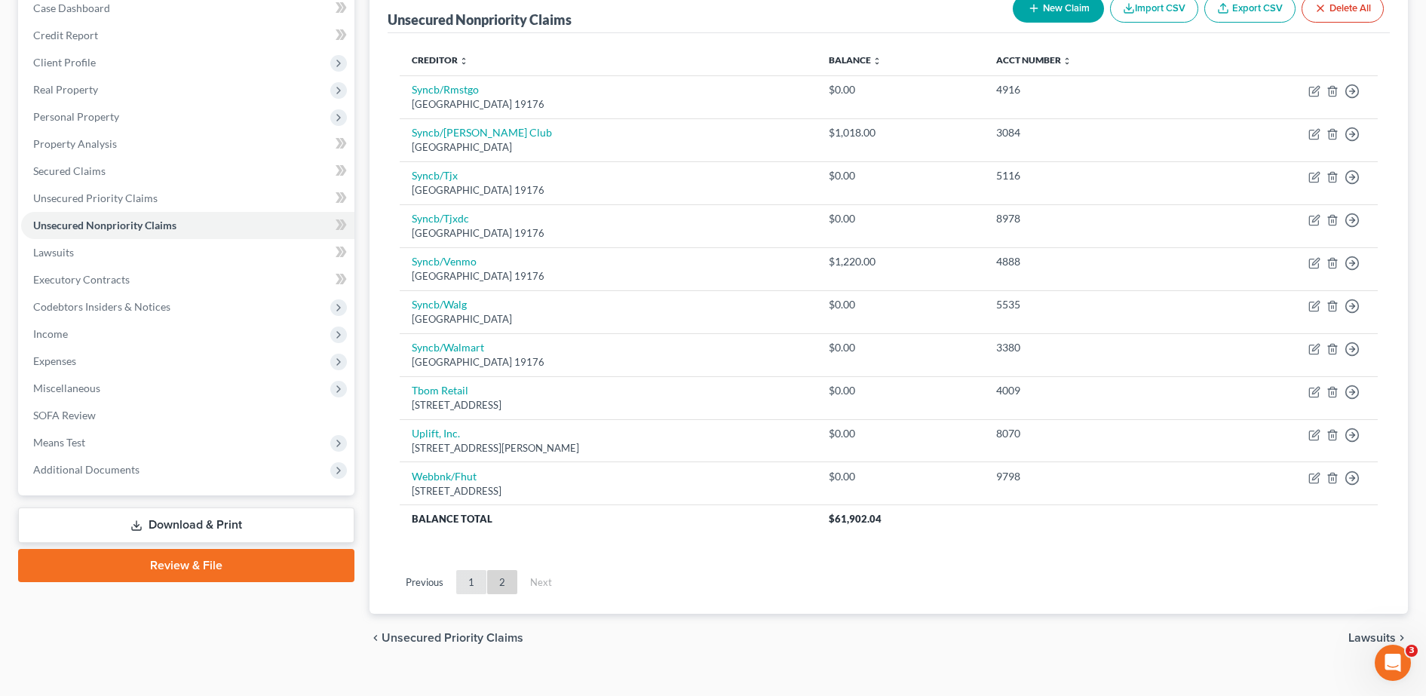
click at [482, 583] on link "1" at bounding box center [471, 582] width 30 height 24
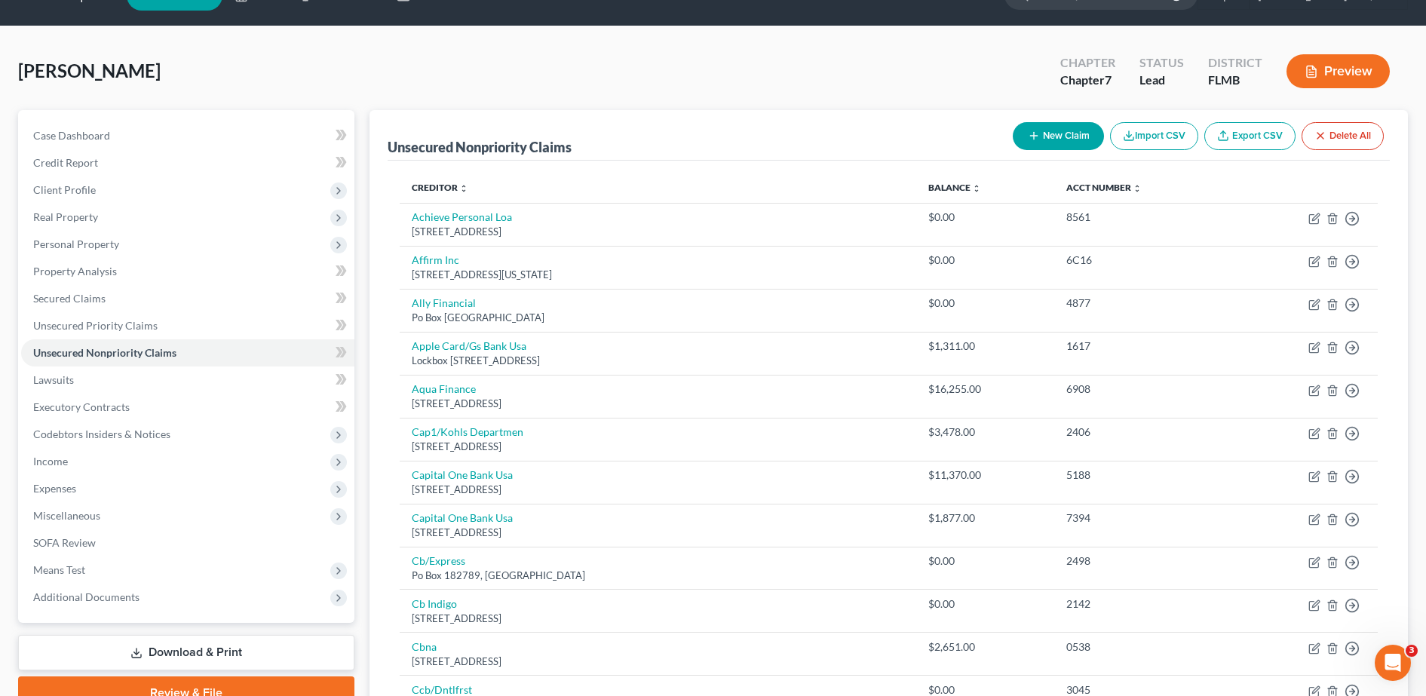
scroll to position [0, 0]
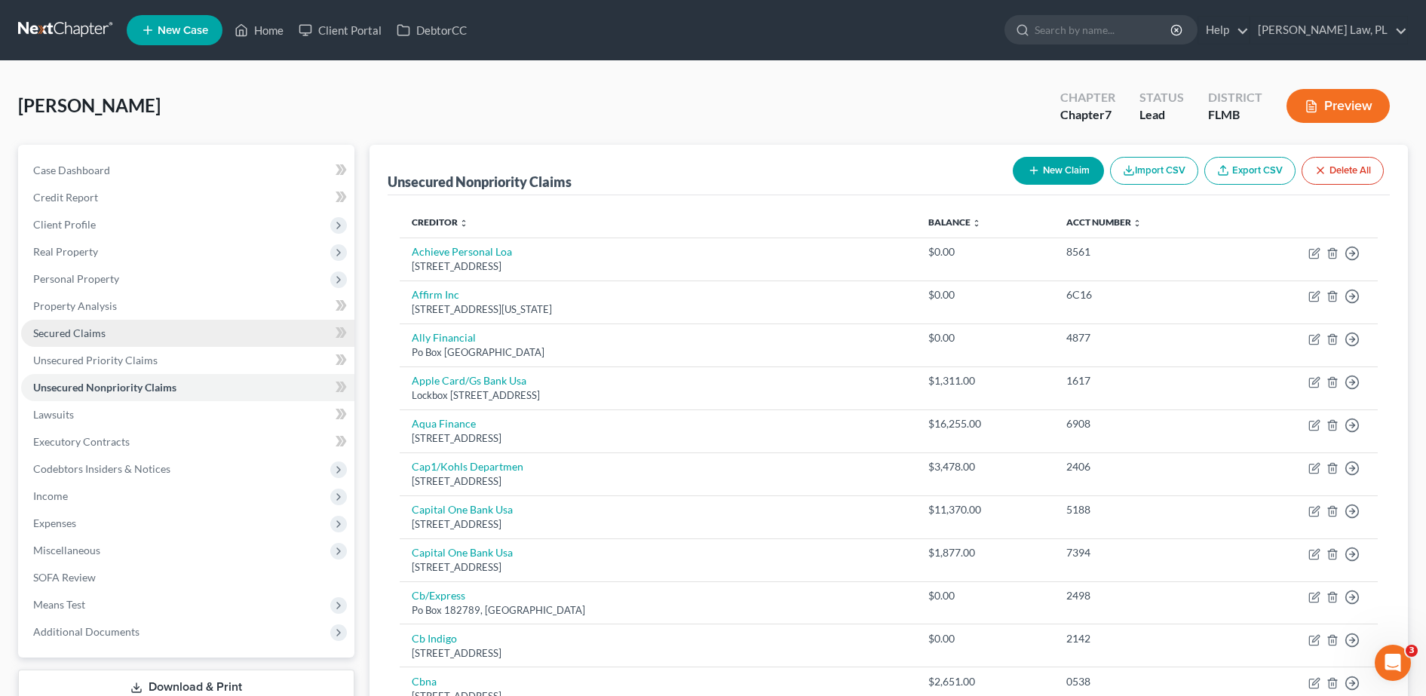
click at [164, 336] on link "Secured Claims" at bounding box center [187, 333] width 333 height 27
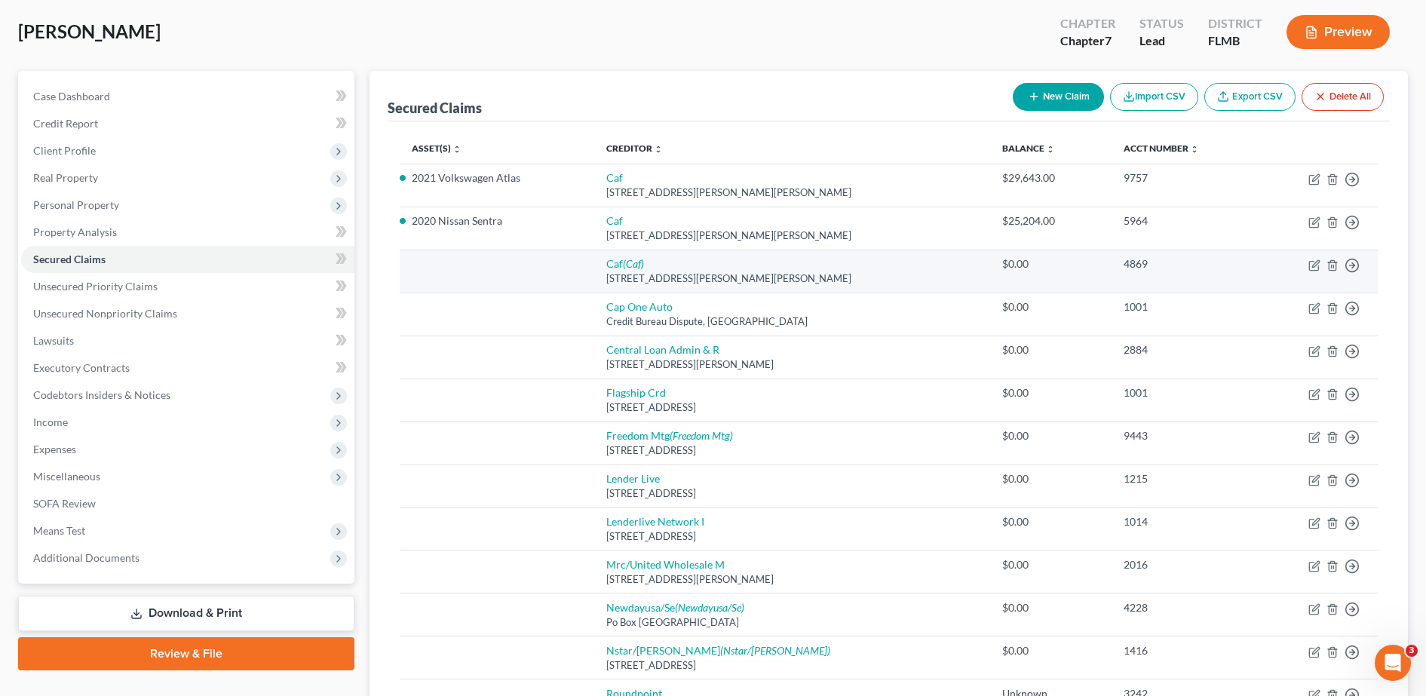
scroll to position [75, 0]
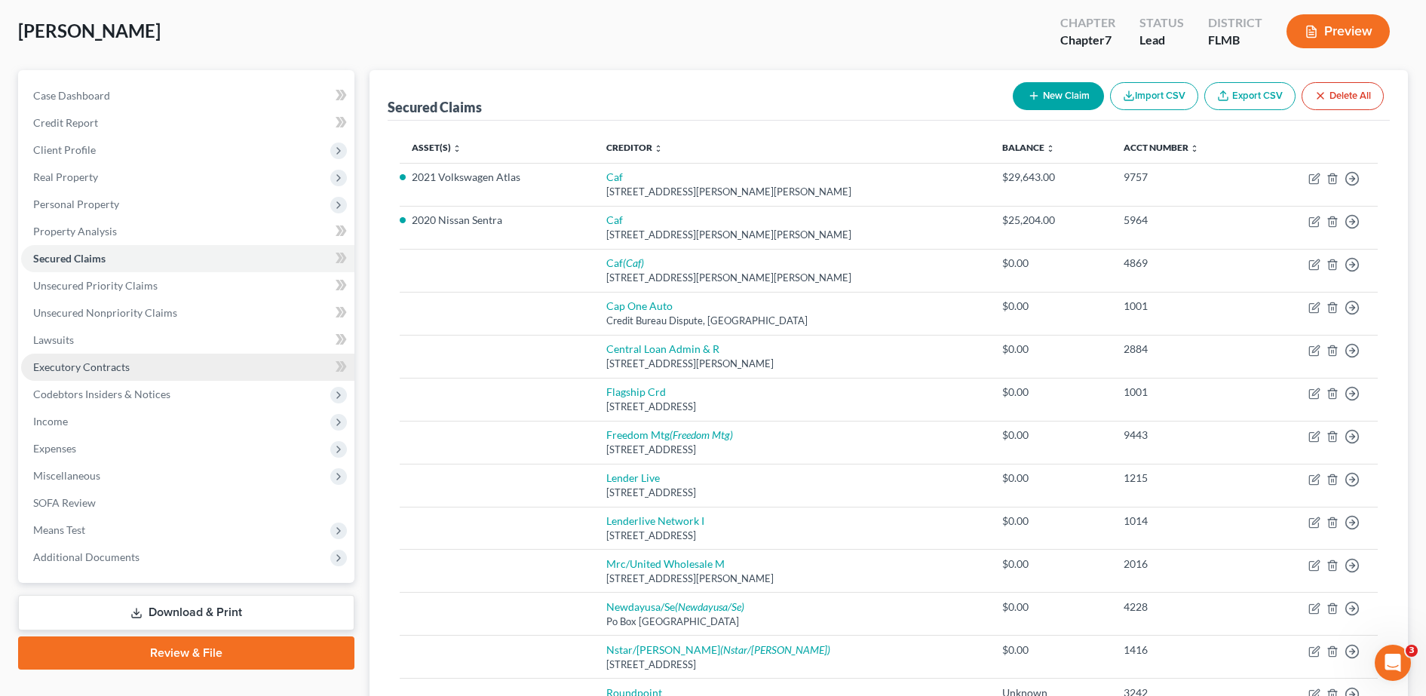
click at [135, 363] on link "Executory Contracts" at bounding box center [187, 367] width 333 height 27
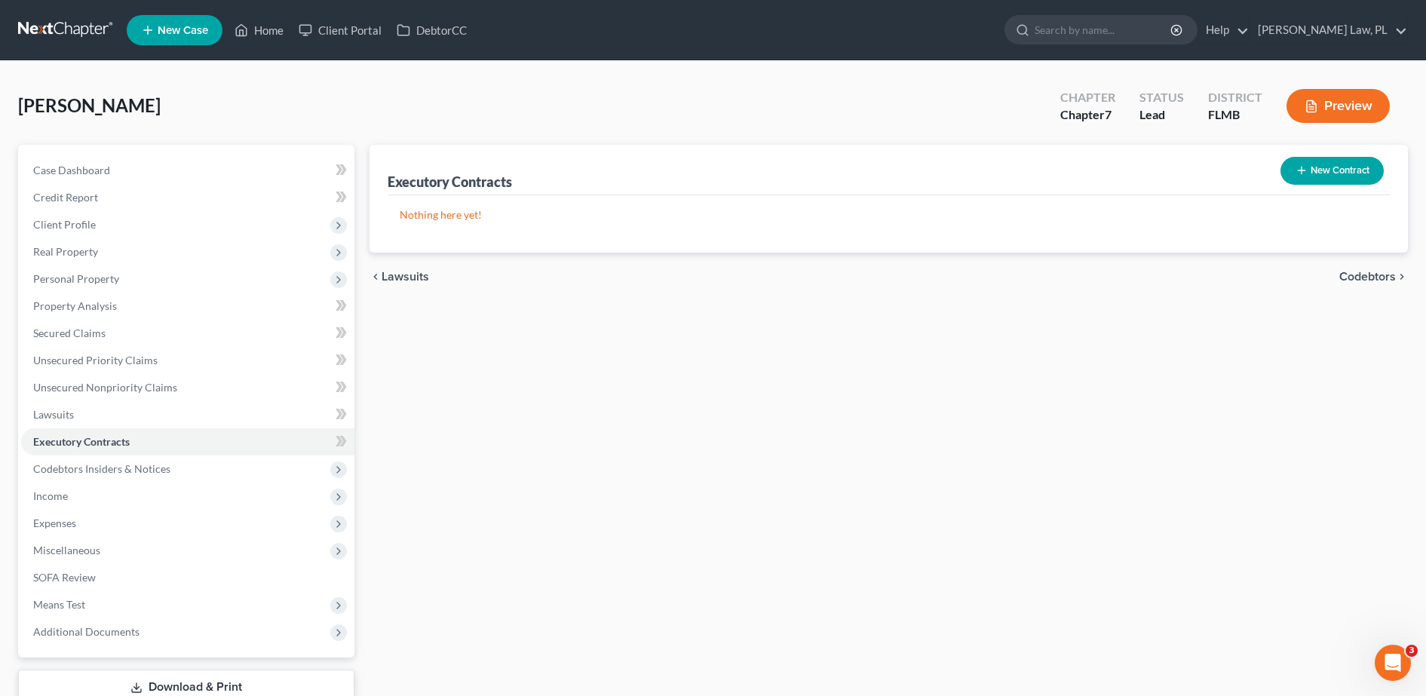
click at [1309, 158] on button "New Contract" at bounding box center [1331, 171] width 103 height 28
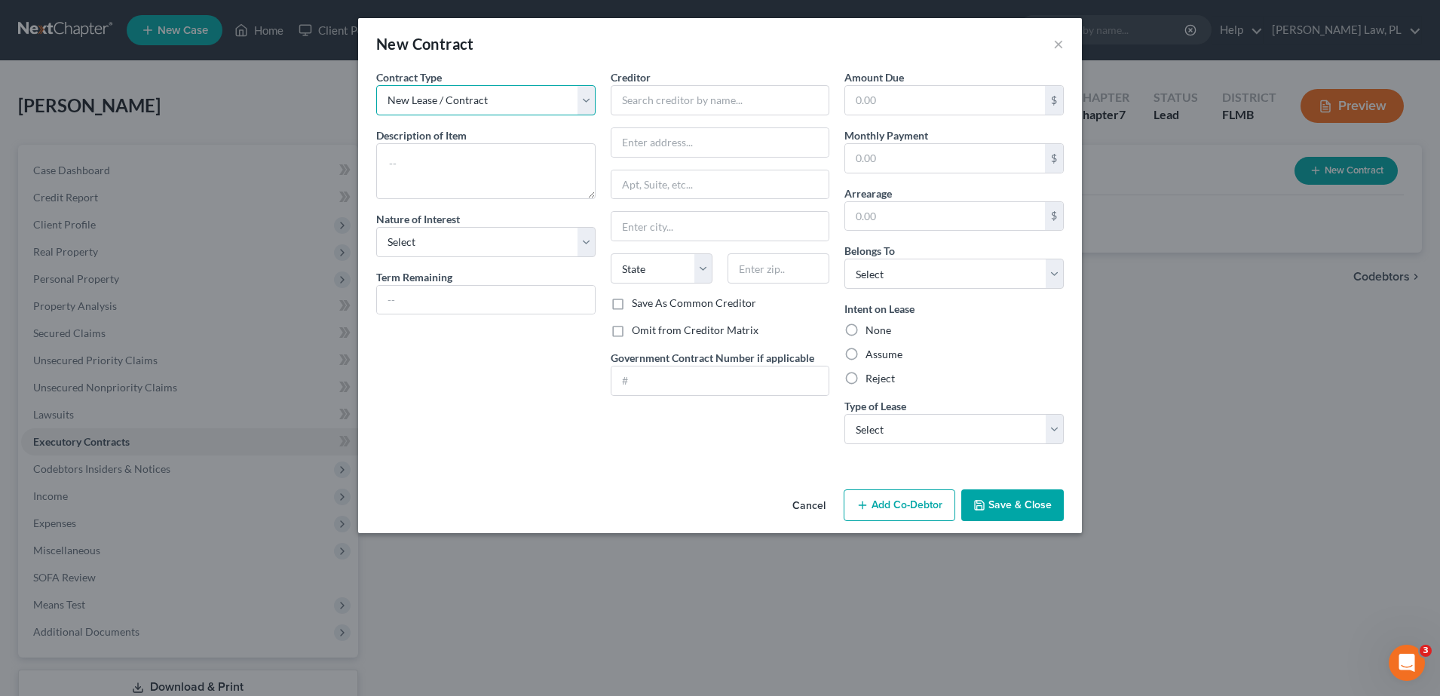
click at [473, 91] on select "New Lease / Contract New Timeshare" at bounding box center [485, 100] width 219 height 30
click at [501, 63] on div "New Contract ×" at bounding box center [720, 43] width 724 height 51
click at [983, 422] on select "Select Real Estate Car Other" at bounding box center [953, 429] width 219 height 30
select select "2"
click at [844, 414] on select "Select Real Estate Car Other" at bounding box center [953, 429] width 219 height 30
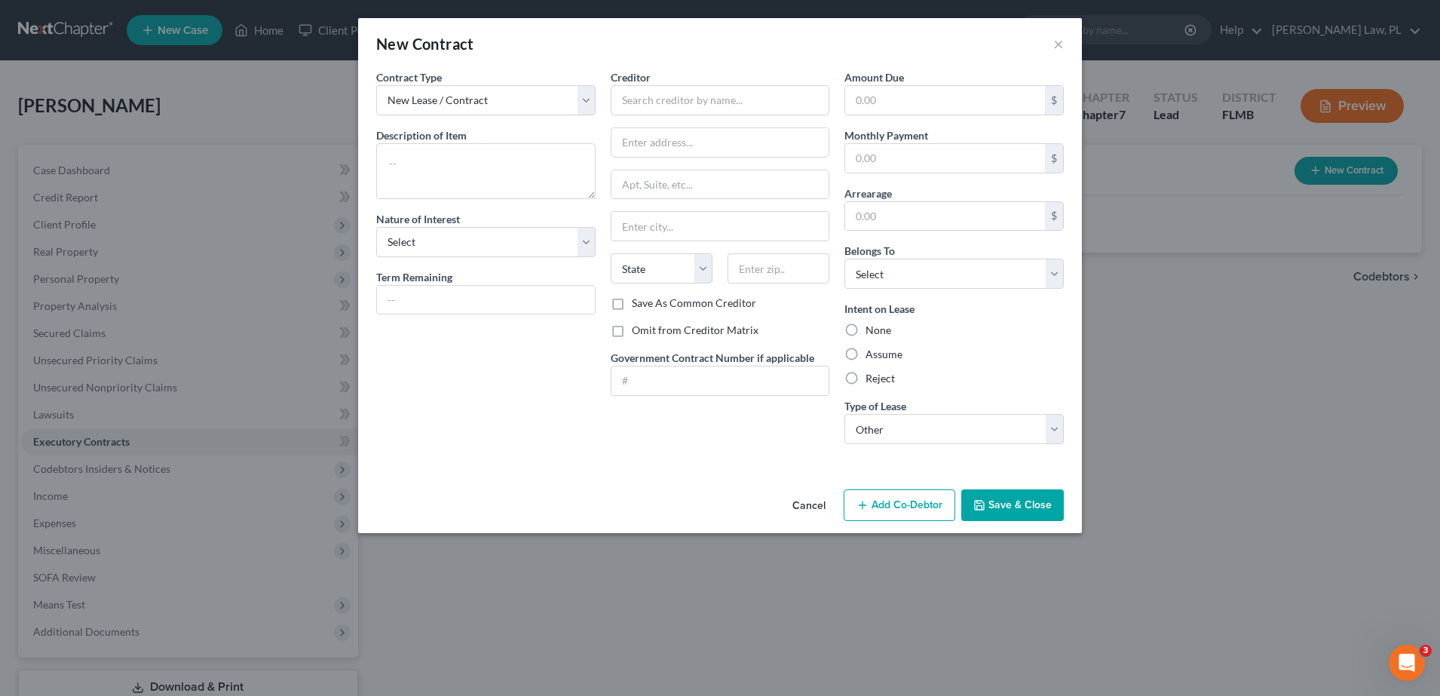
click at [807, 464] on div "Contract Type New Lease / Contract New Timeshare Description of non-residential…" at bounding box center [720, 276] width 724 height 414
click at [708, 103] on input "text" at bounding box center [720, 100] width 219 height 30
type input "Okinus, Inc."
type input "[STREET_ADDRESS]"
click at [780, 283] on div "State [US_STATE] AK AR AZ CA CO CT DE DC [GEOGRAPHIC_DATA] [GEOGRAPHIC_DATA] GU…" at bounding box center [720, 274] width 234 height 42
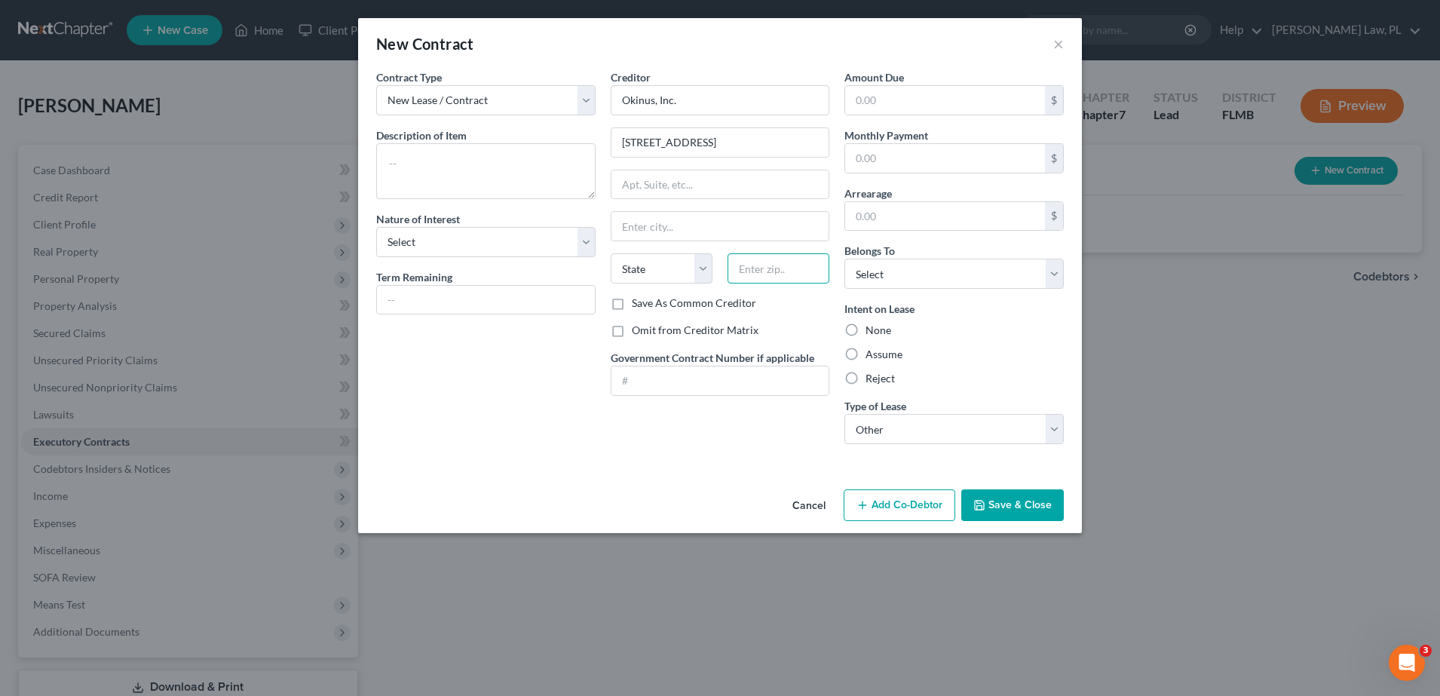
click at [776, 279] on input "text" at bounding box center [778, 268] width 102 height 30
type input "31779"
type input "Pelham"
select select "10"
click at [473, 433] on div "Contract Type New Lease / Contract New Timeshare Description of non-residential…" at bounding box center [486, 262] width 234 height 387
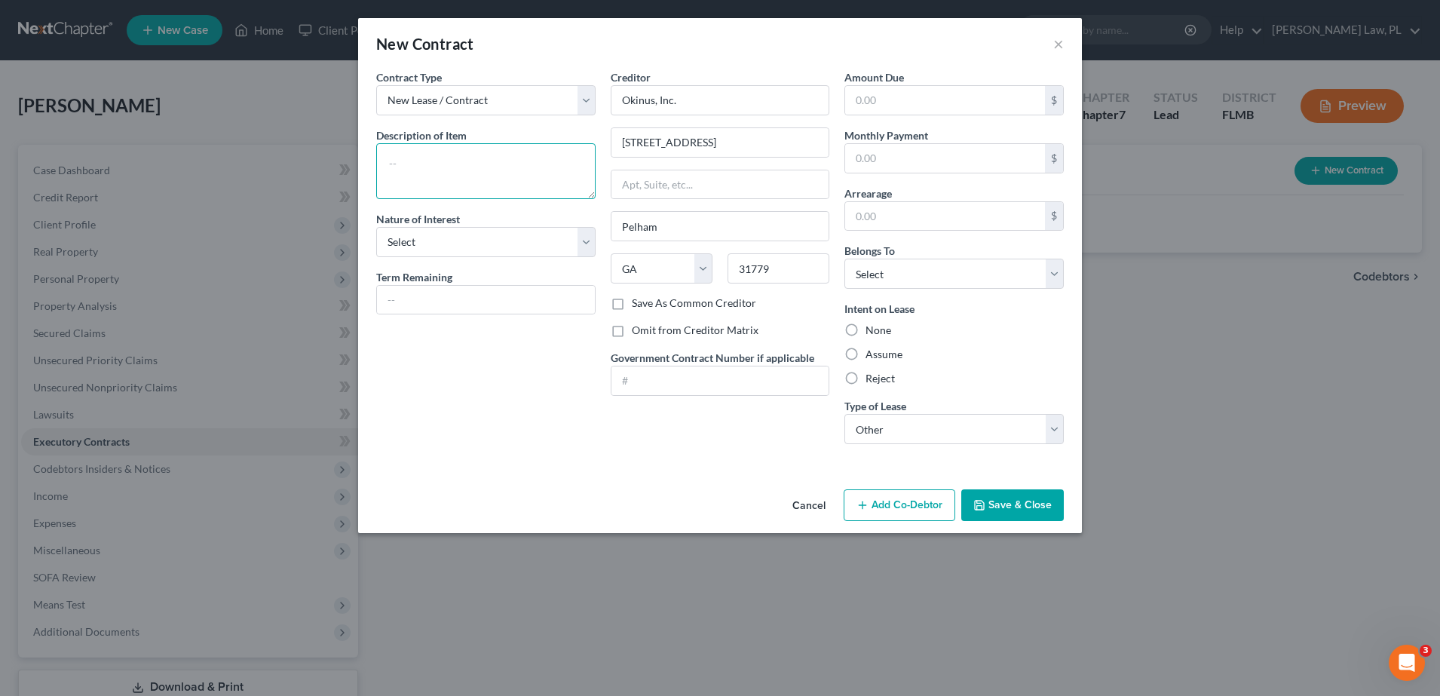
click at [464, 170] on textarea at bounding box center [485, 171] width 219 height 56
type textarea "Air Conditioning Unit"
click at [865, 352] on label "Assume" at bounding box center [883, 354] width 37 height 15
click at [871, 352] on input "Assume" at bounding box center [876, 352] width 10 height 10
radio input "true"
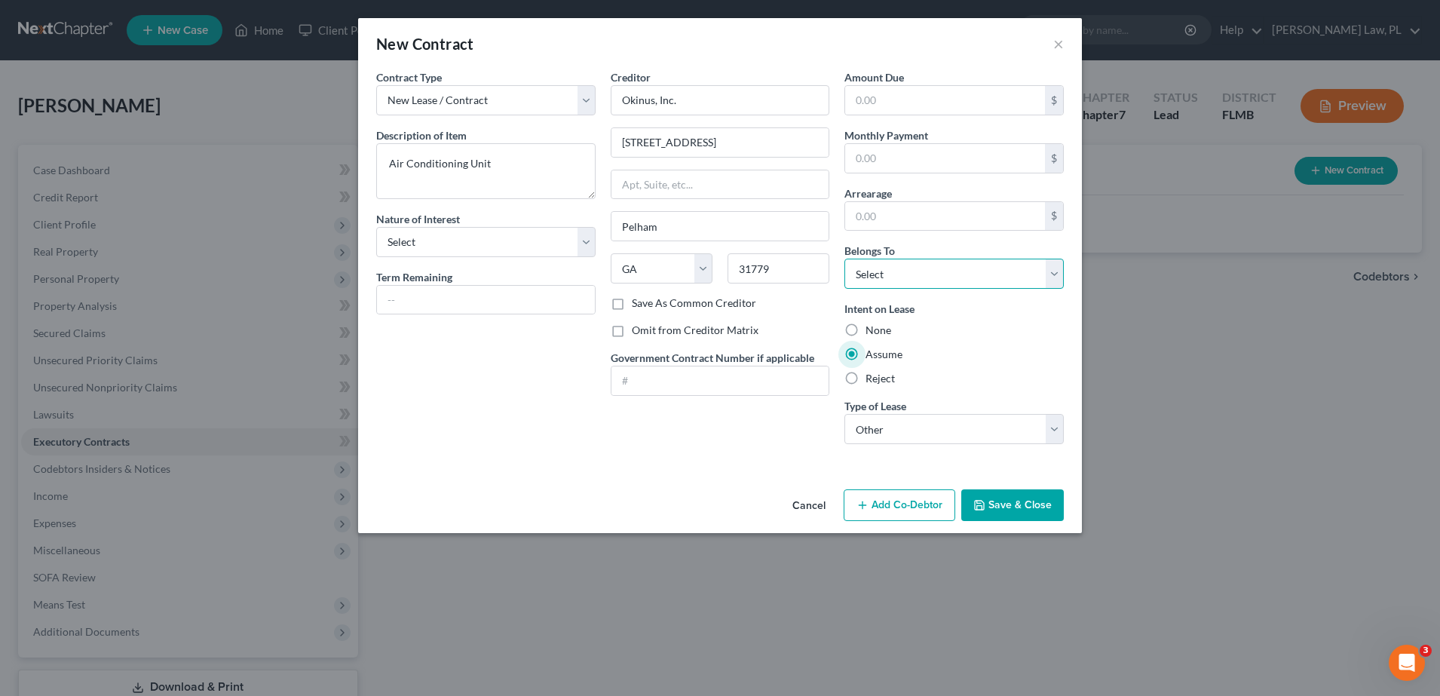
click at [884, 283] on select "Select Debtor 1 Only Debtor 2 Only Debtor 1 And Debtor 2 Only At Least One Of T…" at bounding box center [953, 274] width 219 height 30
select select "0"
click at [844, 259] on select "Select Debtor 1 Only Debtor 2 Only Debtor 1 And Debtor 2 Only At Least One Of T…" at bounding box center [953, 274] width 219 height 30
click at [914, 169] on input "text" at bounding box center [945, 158] width 200 height 29
type input "445.00"
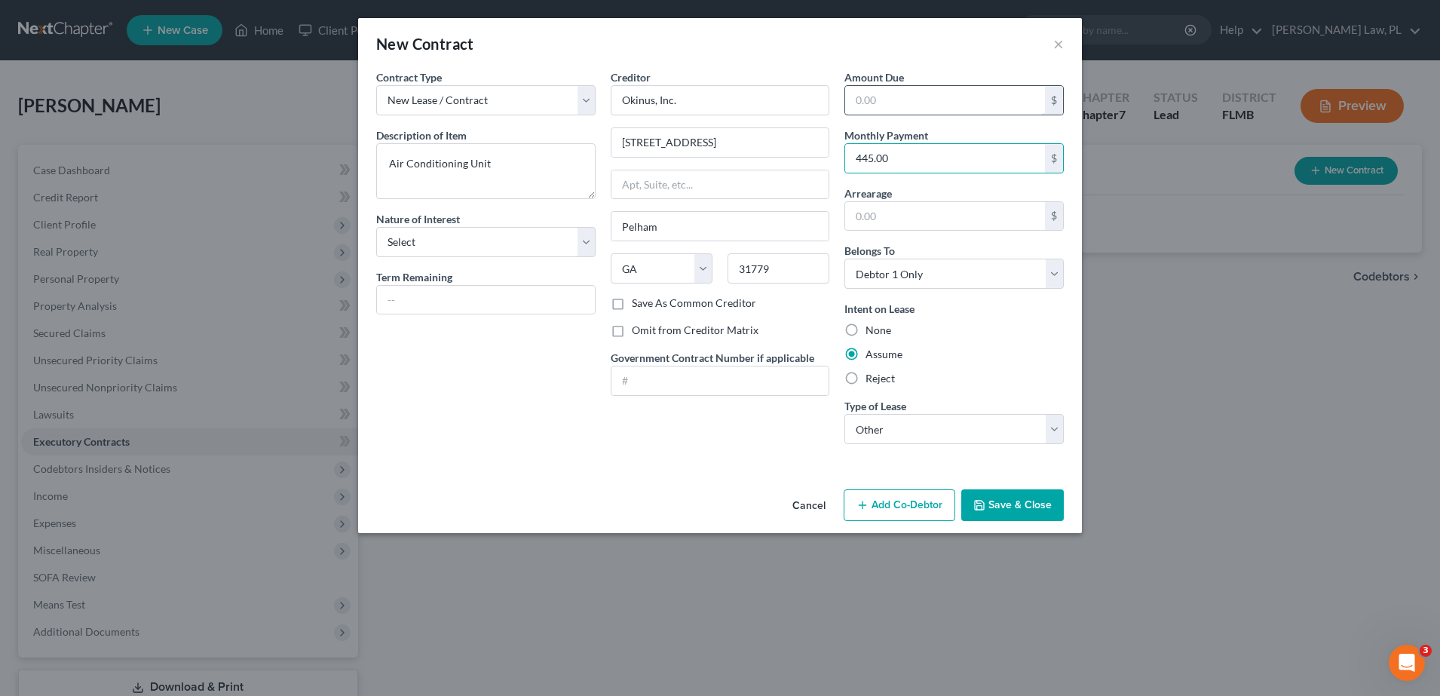
click at [895, 108] on input "text" at bounding box center [945, 100] width 200 height 29
type input "19,583.00"
click at [697, 492] on div "Cancel Add Co-Debtor Save & Close" at bounding box center [720, 508] width 724 height 50
click at [678, 294] on div "State [US_STATE] AK AR AZ CA CO CT DE DC [GEOGRAPHIC_DATA] [GEOGRAPHIC_DATA] GU…" at bounding box center [720, 274] width 234 height 42
click at [632, 305] on label "Save As Common Creditor" at bounding box center [694, 303] width 124 height 15
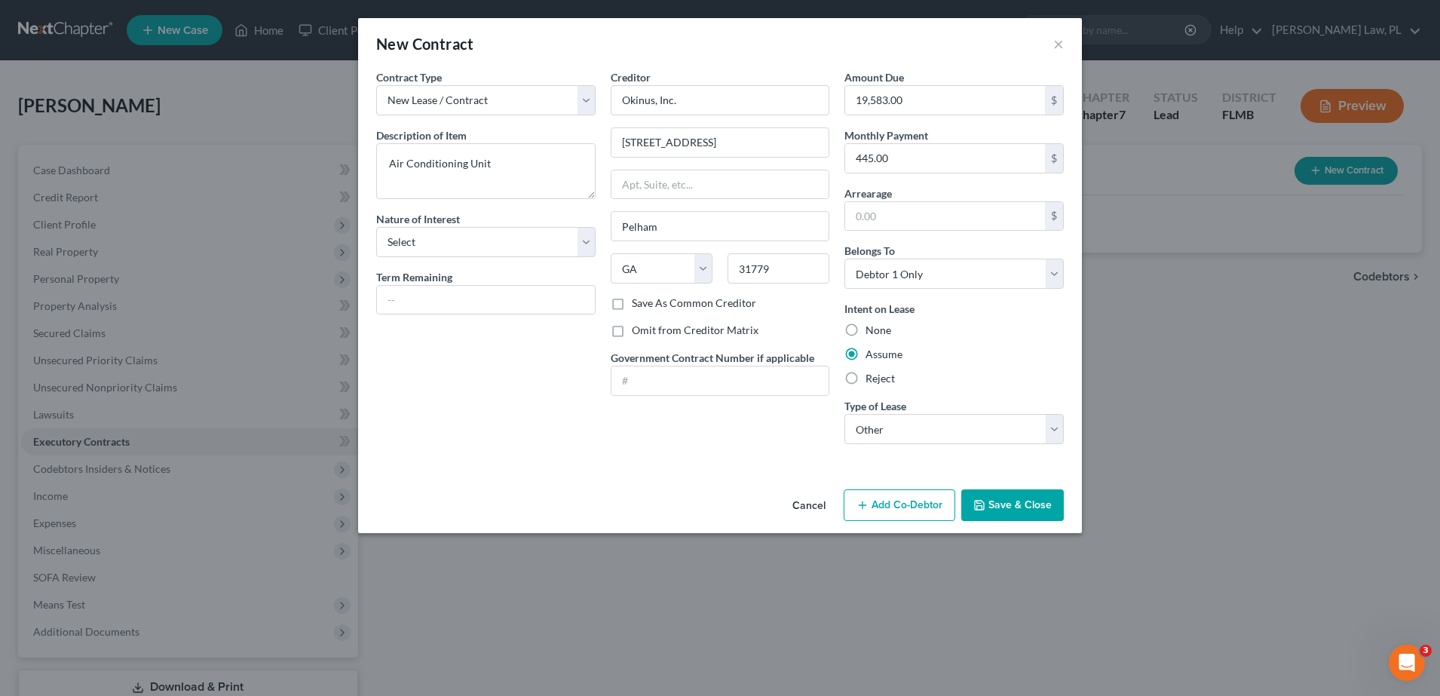
click at [638, 305] on input "Save As Common Creditor" at bounding box center [643, 301] width 10 height 10
checkbox input "true"
click at [975, 516] on button "Save & Close" at bounding box center [1012, 505] width 103 height 32
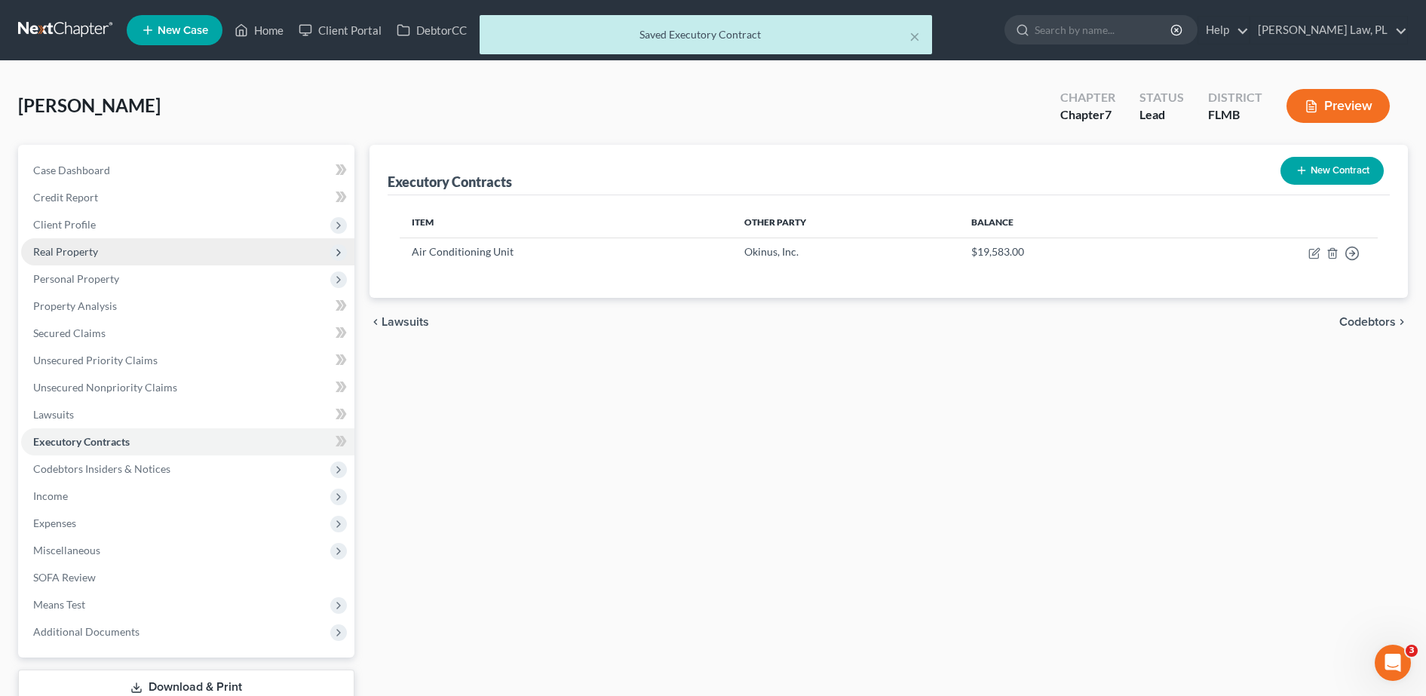
click at [148, 247] on span "Real Property" at bounding box center [187, 251] width 333 height 27
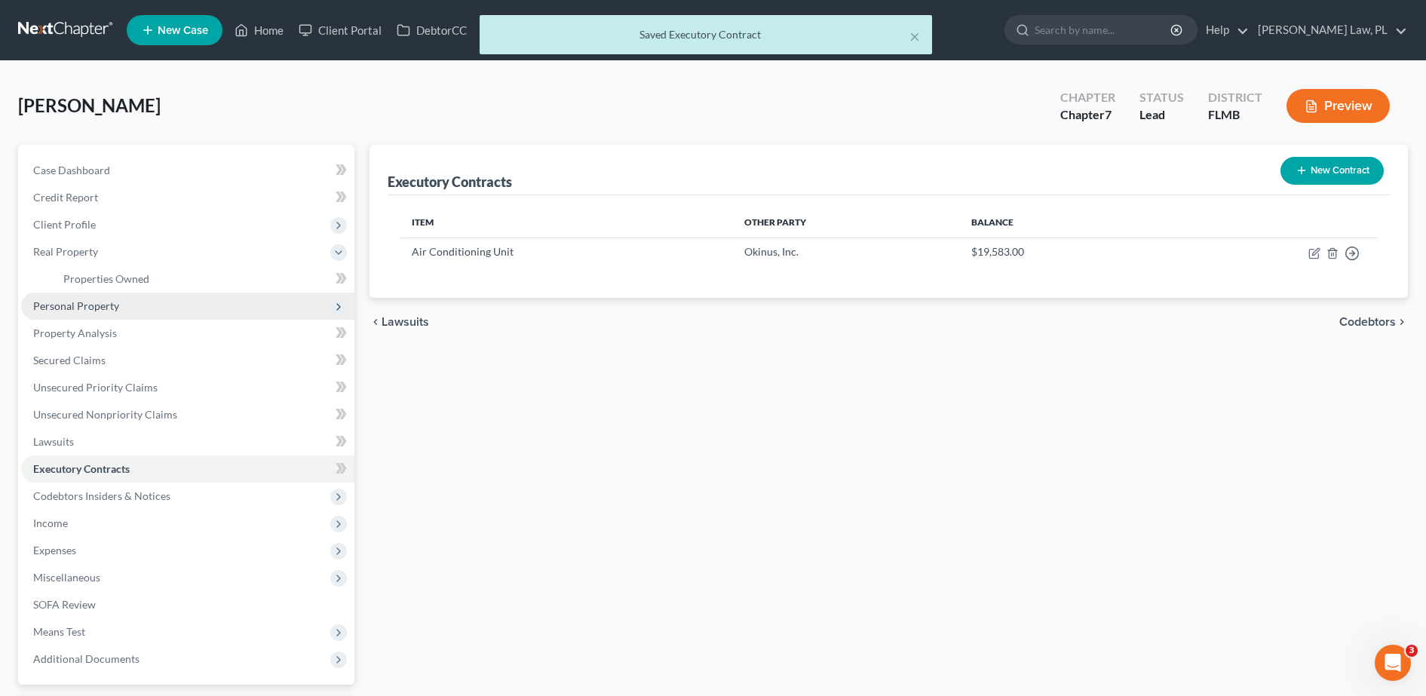
click at [105, 305] on span "Personal Property" at bounding box center [76, 305] width 86 height 13
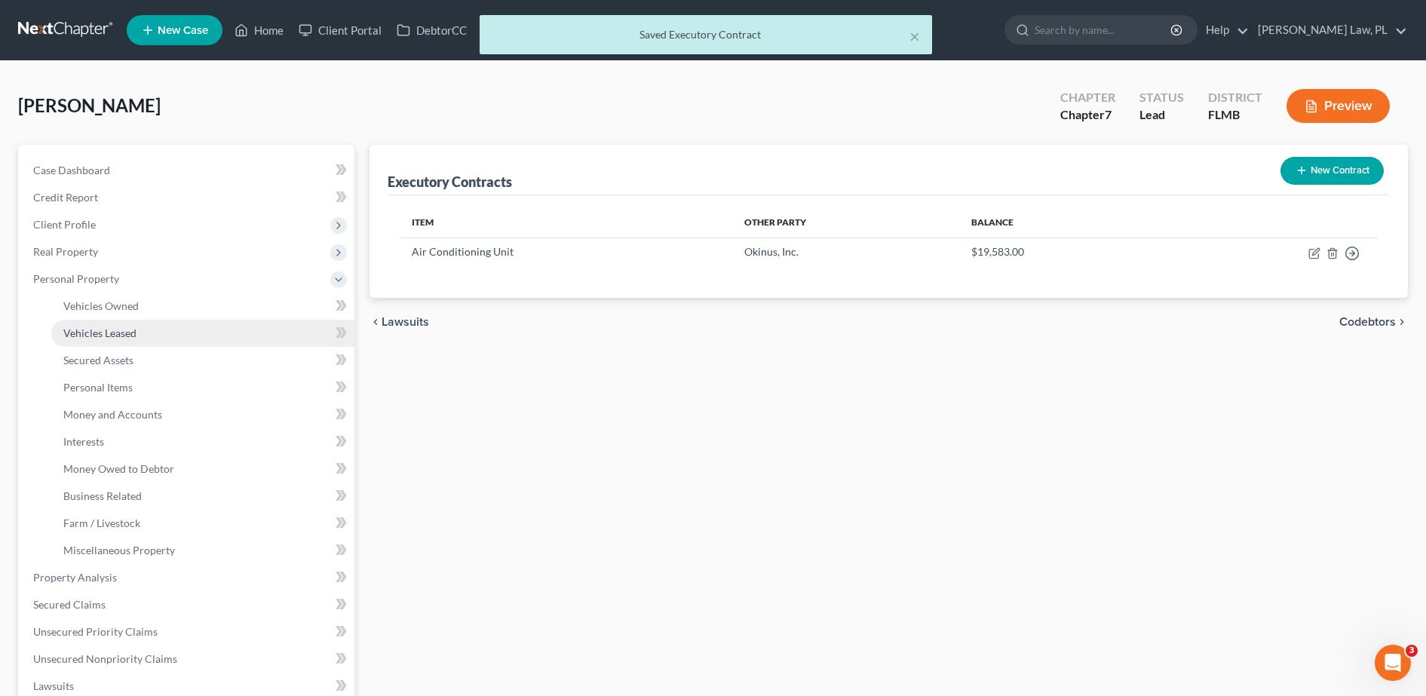
click at [130, 328] on span "Vehicles Leased" at bounding box center [99, 332] width 73 height 13
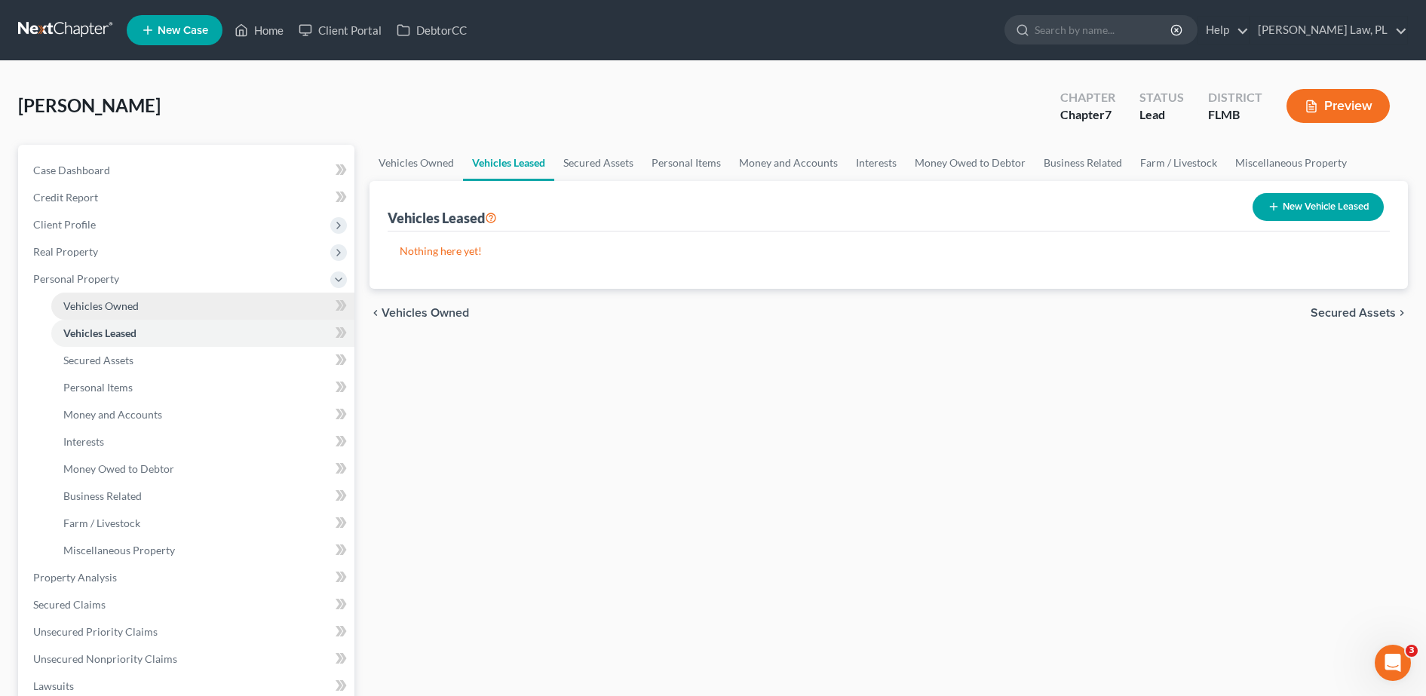
click at [129, 306] on span "Vehicles Owned" at bounding box center [100, 305] width 75 height 13
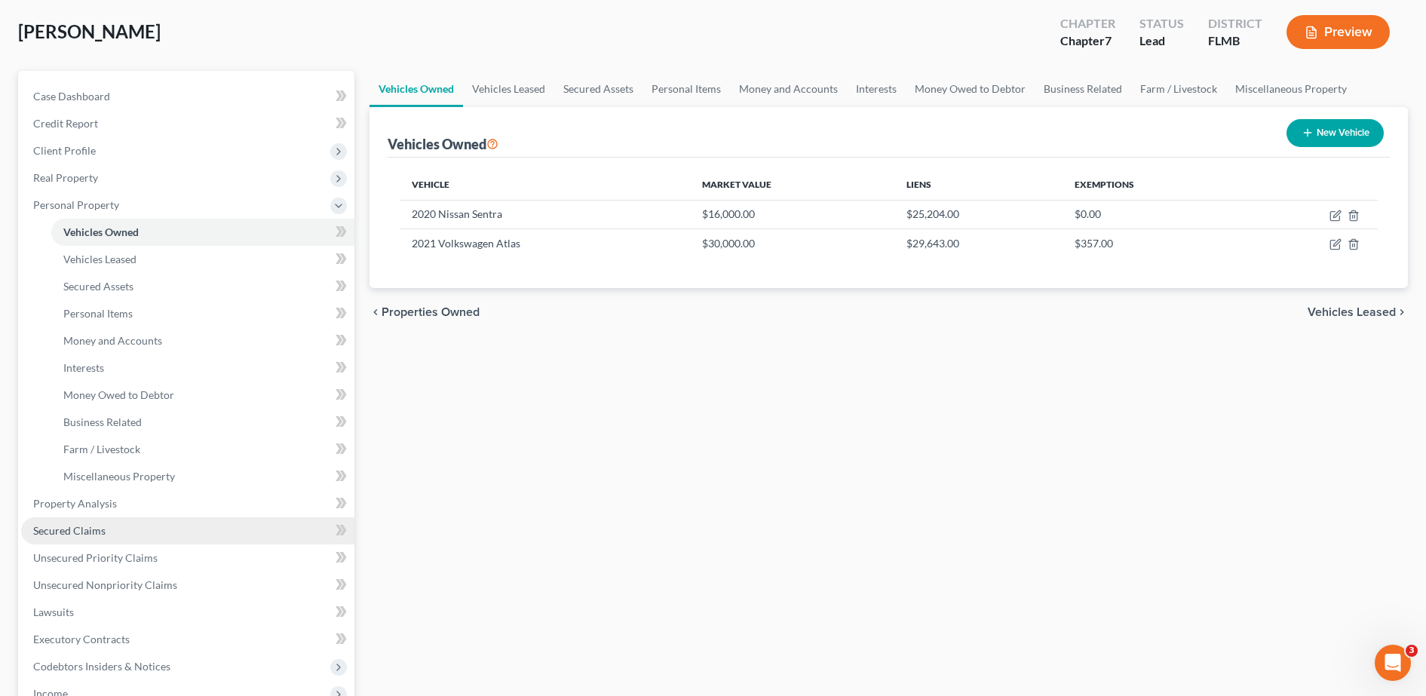
click at [94, 532] on span "Secured Claims" at bounding box center [69, 530] width 72 height 13
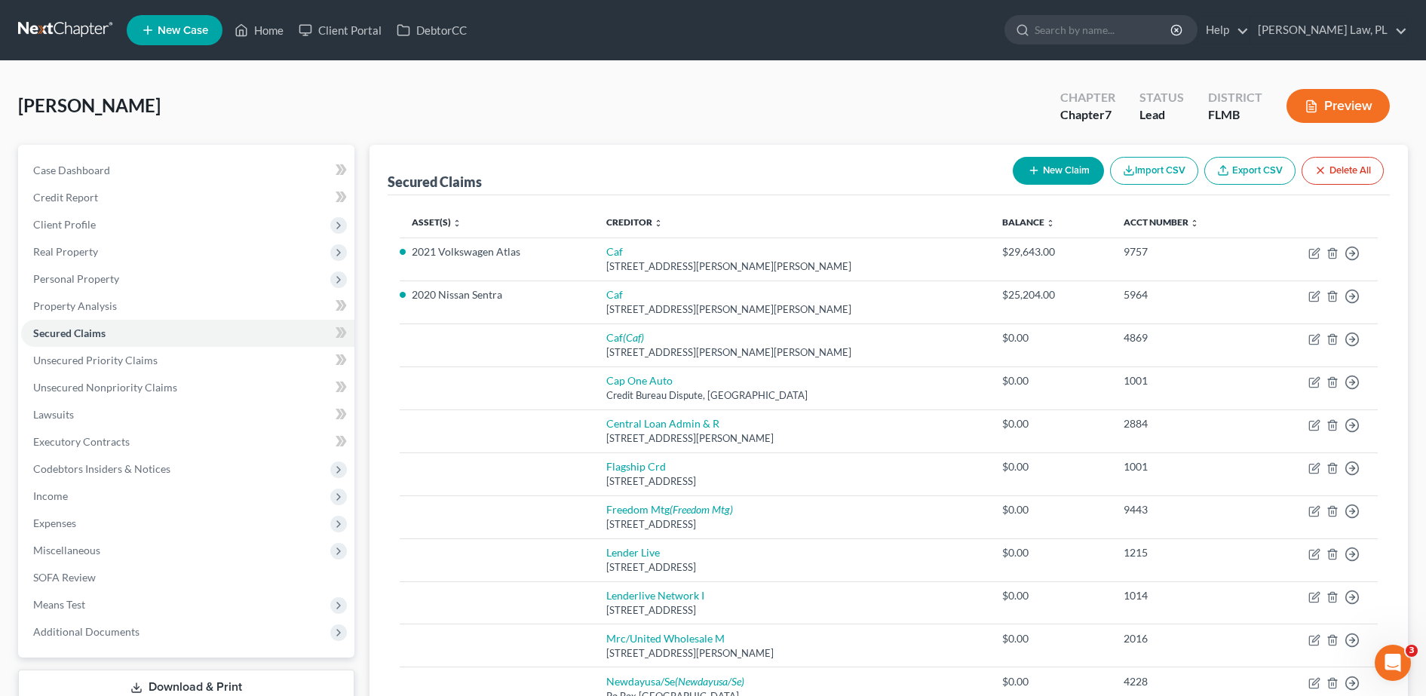
click at [1050, 179] on button "New Claim" at bounding box center [1057, 171] width 91 height 28
select select "0"
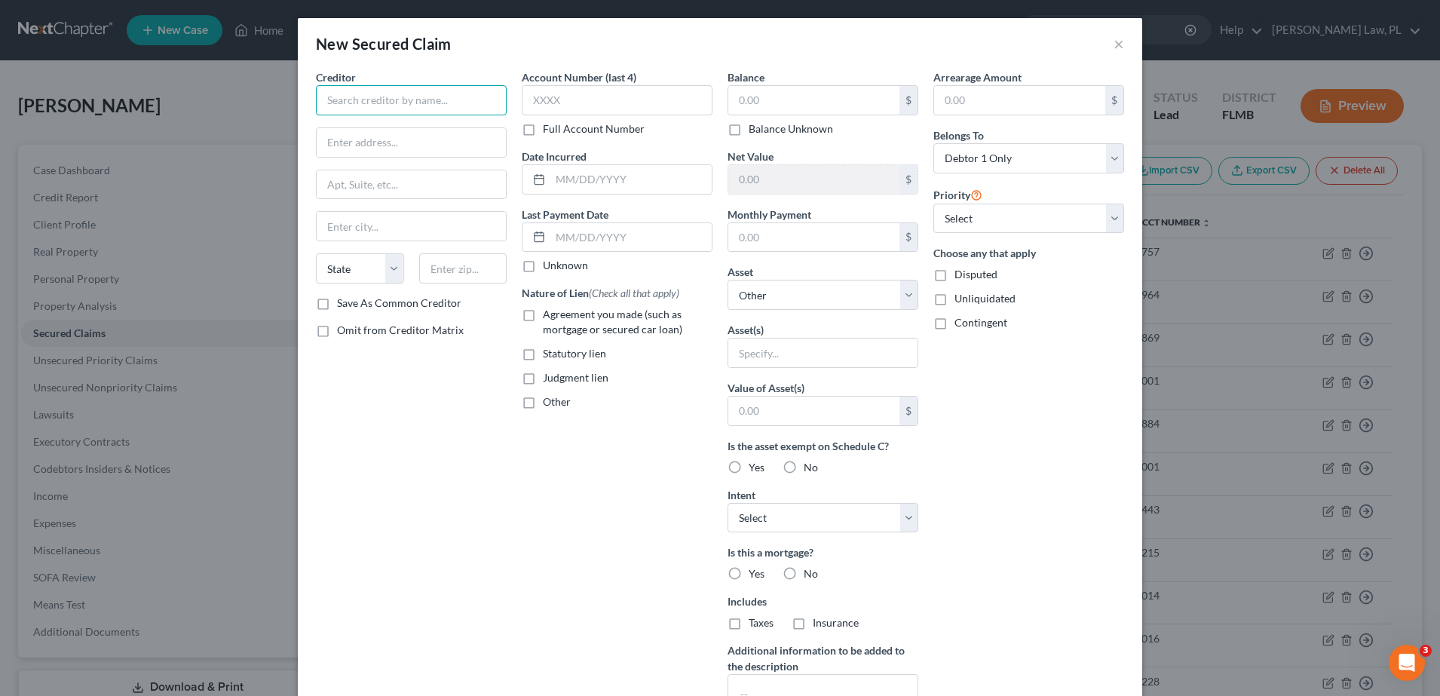
click at [449, 109] on input "text" at bounding box center [411, 100] width 191 height 30
click at [421, 138] on div "[STREET_ADDRESS]" at bounding box center [406, 140] width 157 height 13
type input "Okinus, Inc."
type input "[STREET_ADDRESS]"
type input "Pelham"
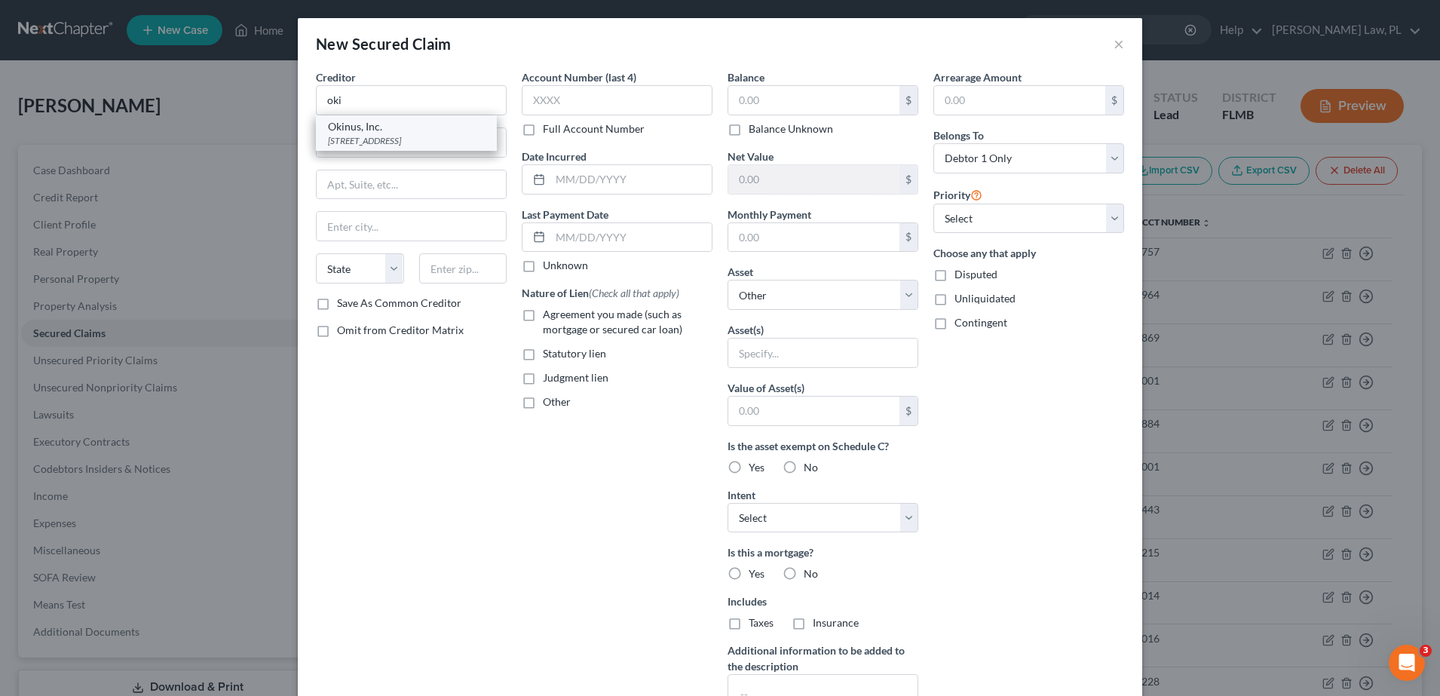
select select "10"
type input "31779"
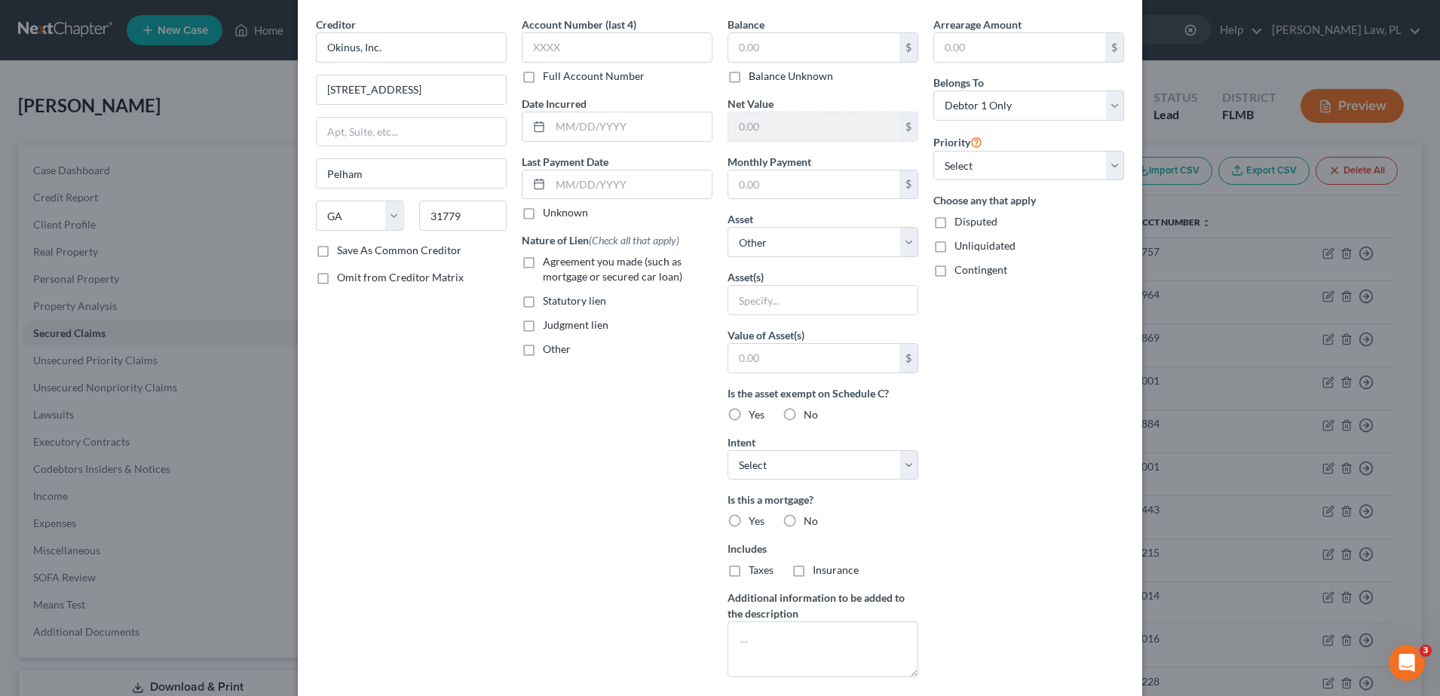
scroll to position [45, 0]
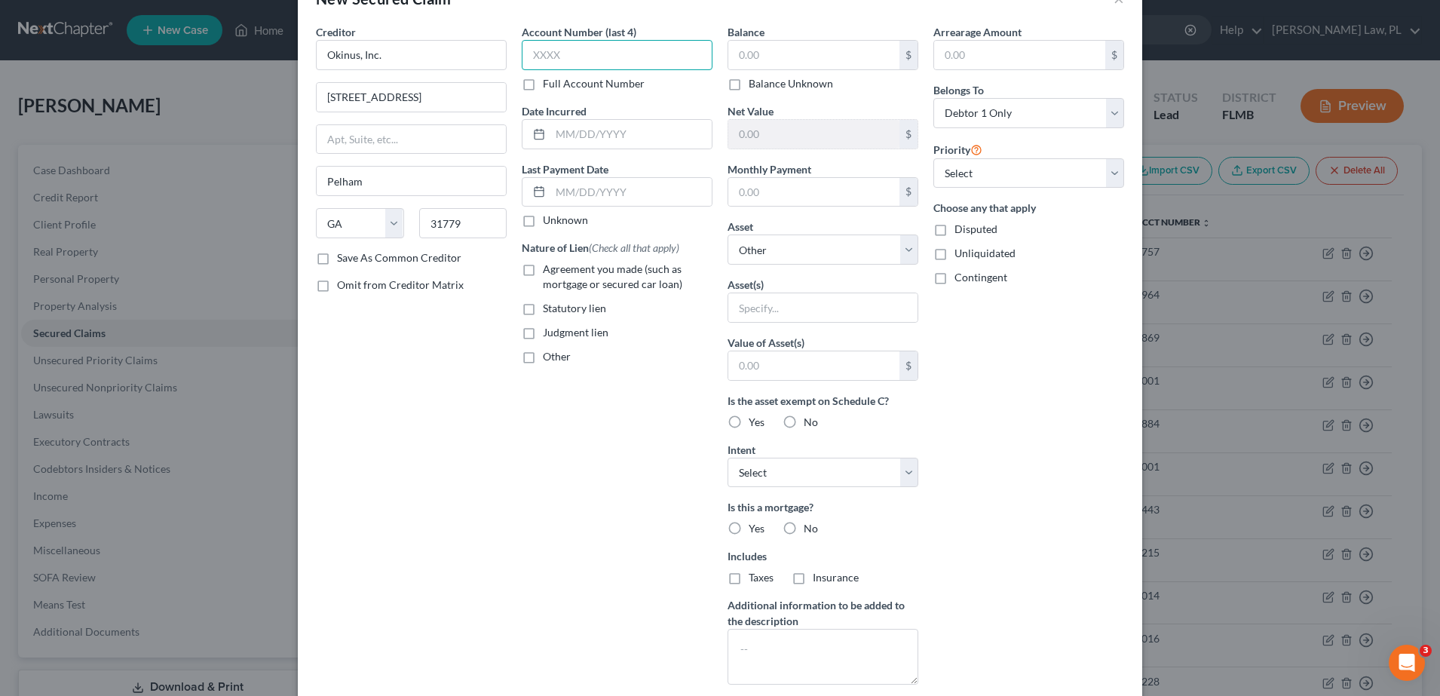
click at [591, 60] on input "text" at bounding box center [617, 55] width 191 height 30
type input "8681"
click at [595, 133] on input "text" at bounding box center [630, 134] width 161 height 29
type input "[DATE]"
click at [775, 62] on input "text" at bounding box center [813, 55] width 171 height 29
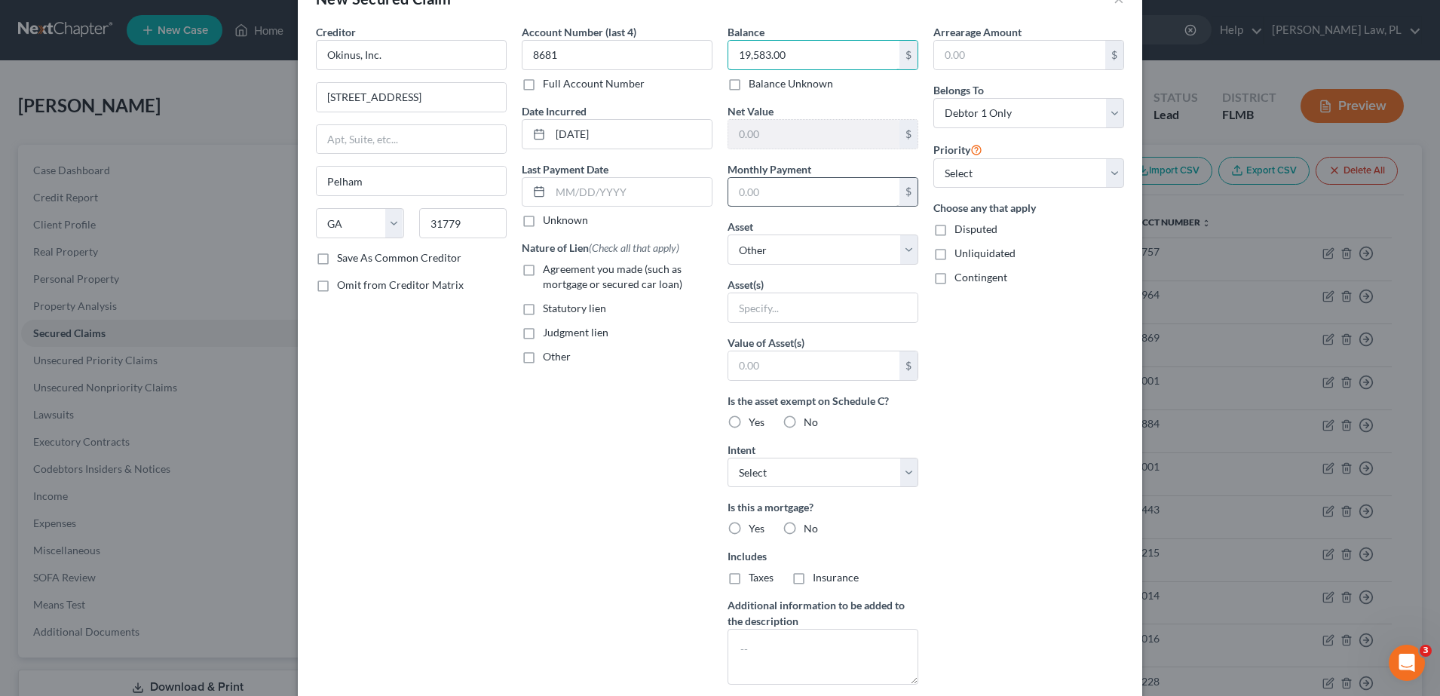
type input "19,583.00"
click at [773, 184] on input "text" at bounding box center [813, 192] width 171 height 29
type input "445.00"
click at [776, 243] on select "Select Other Multiple Assets 2020 Nissan Sentra - $16000.0 Electronics - 1 cell…" at bounding box center [822, 249] width 191 height 30
click at [819, 255] on select "Select Other Multiple Assets 2020 Nissan Sentra - $16000.0 Electronics - 1 cell…" at bounding box center [822, 249] width 191 height 30
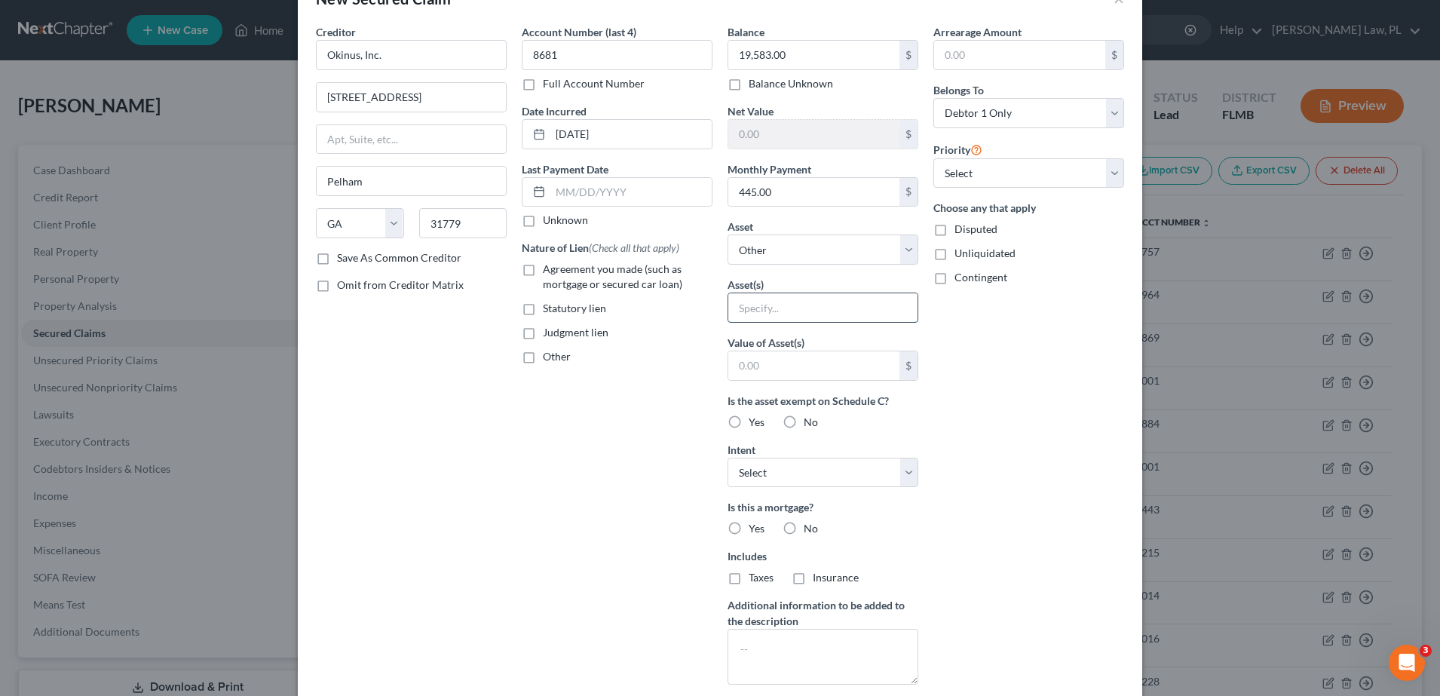
click at [813, 299] on input "text" at bounding box center [822, 307] width 189 height 29
click at [835, 312] on input "Air Conditioning" at bounding box center [822, 307] width 189 height 29
type input "Air Conditioning Unit"
click at [981, 320] on div "Arrearage Amount $ Belongs To * Select Debtor 1 Only Debtor 2 Only Debtor 1 And…" at bounding box center [1029, 360] width 206 height 672
click at [997, 178] on select "Select 1st 2nd 3rd 4th 5th 6th 7th 8th 9th 10th 11th 12th 13th 14th 15th 16th 1…" at bounding box center [1028, 173] width 191 height 30
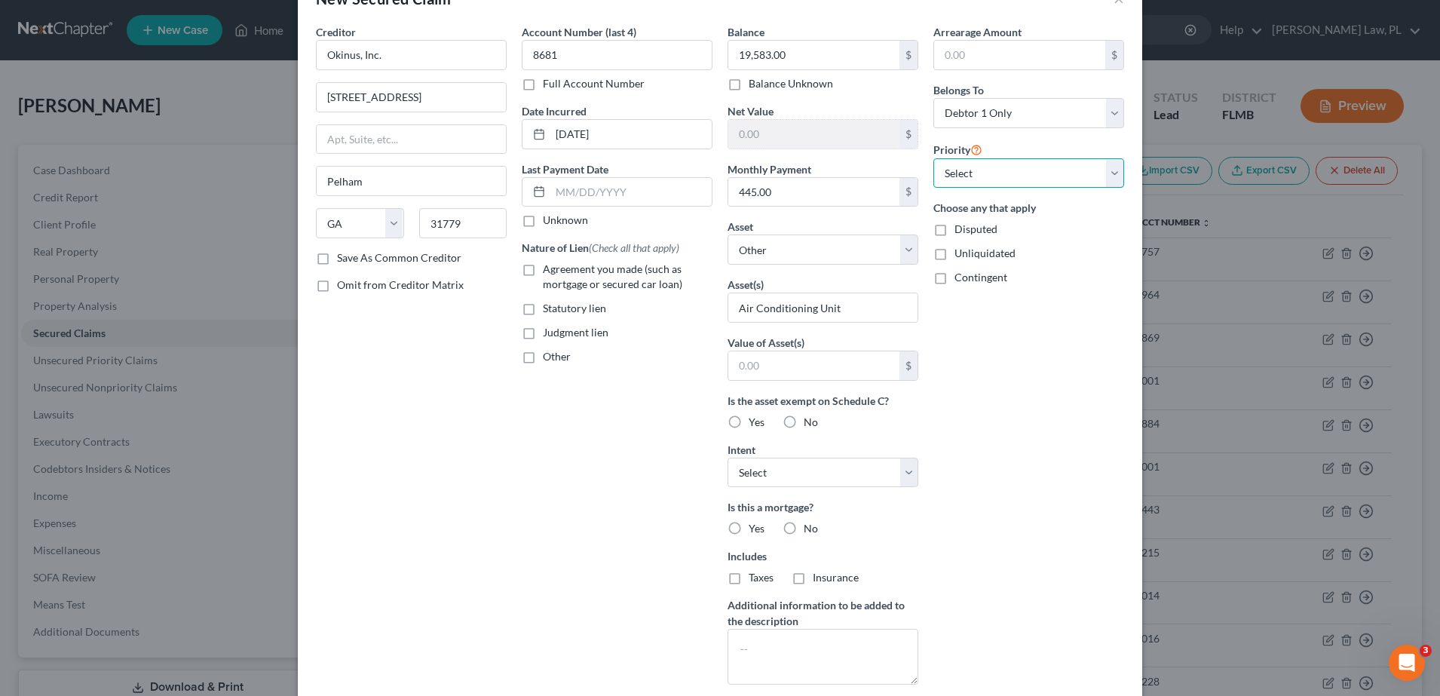
click at [999, 179] on select "Select 1st 2nd 3rd 4th 5th 6th 7th 8th 9th 10th 11th 12th 13th 14th 15th 16th 1…" at bounding box center [1028, 173] width 191 height 30
click at [822, 473] on select "Select Surrender Redeem Reaffirm Avoid Other" at bounding box center [822, 473] width 191 height 30
click at [820, 473] on select "Select Surrender Redeem Reaffirm Avoid Other" at bounding box center [822, 473] width 191 height 30
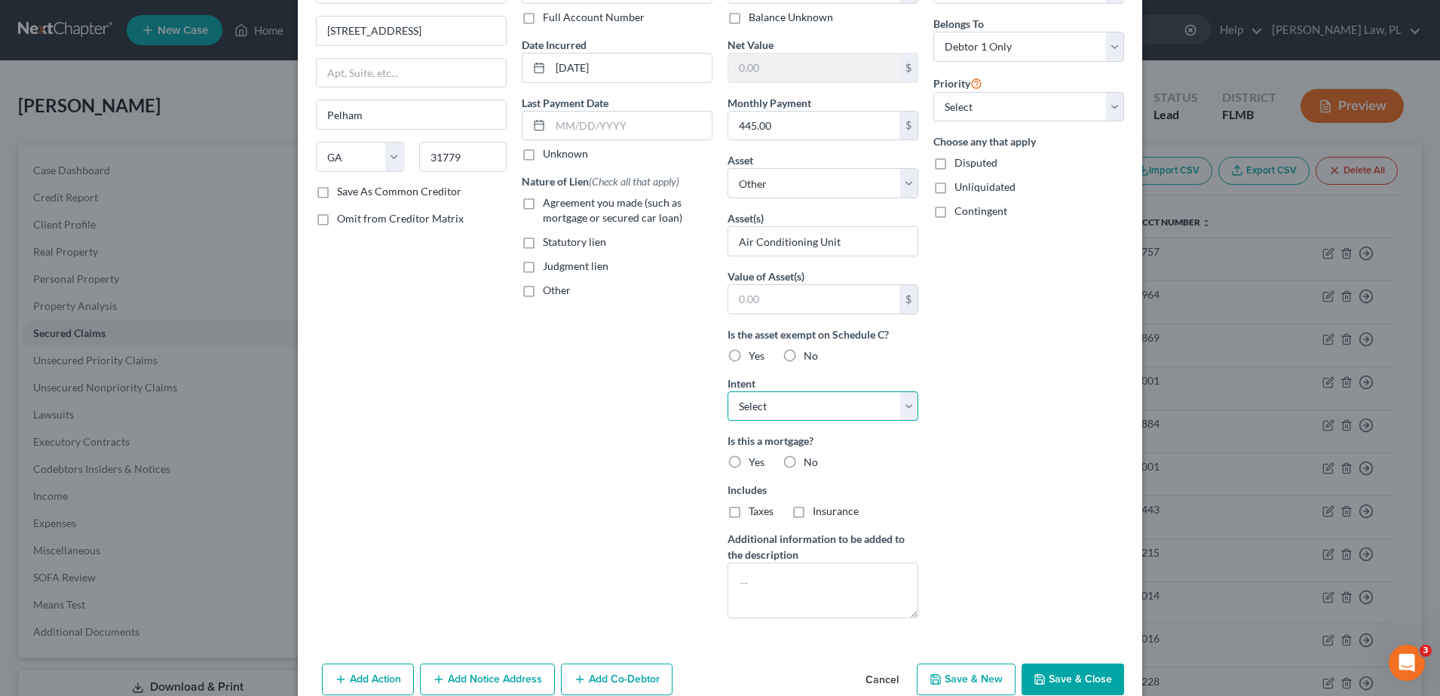
scroll to position [141, 0]
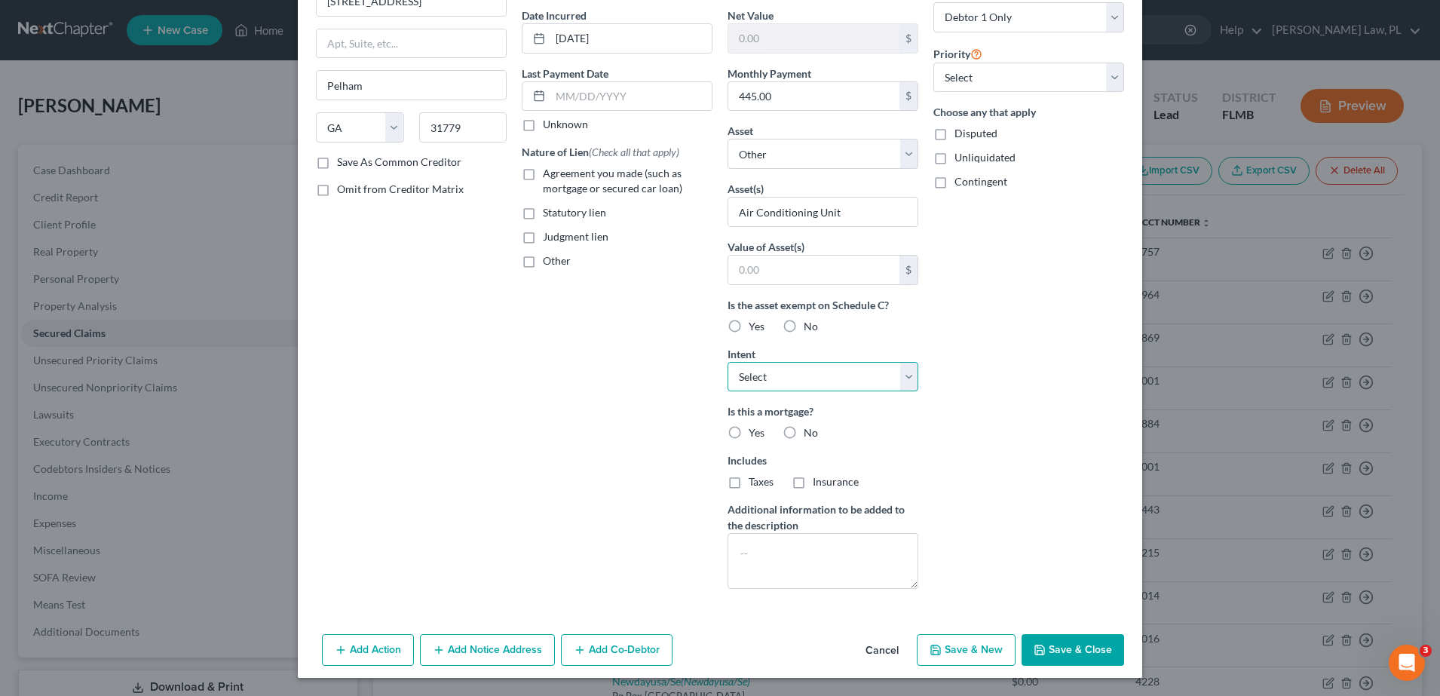
click at [787, 375] on select "Select Surrender Redeem Reaffirm Avoid Other" at bounding box center [822, 377] width 191 height 30
select select "4"
click at [727, 362] on select "Select Surrender Redeem Reaffirm Avoid Other" at bounding box center [822, 377] width 191 height 30
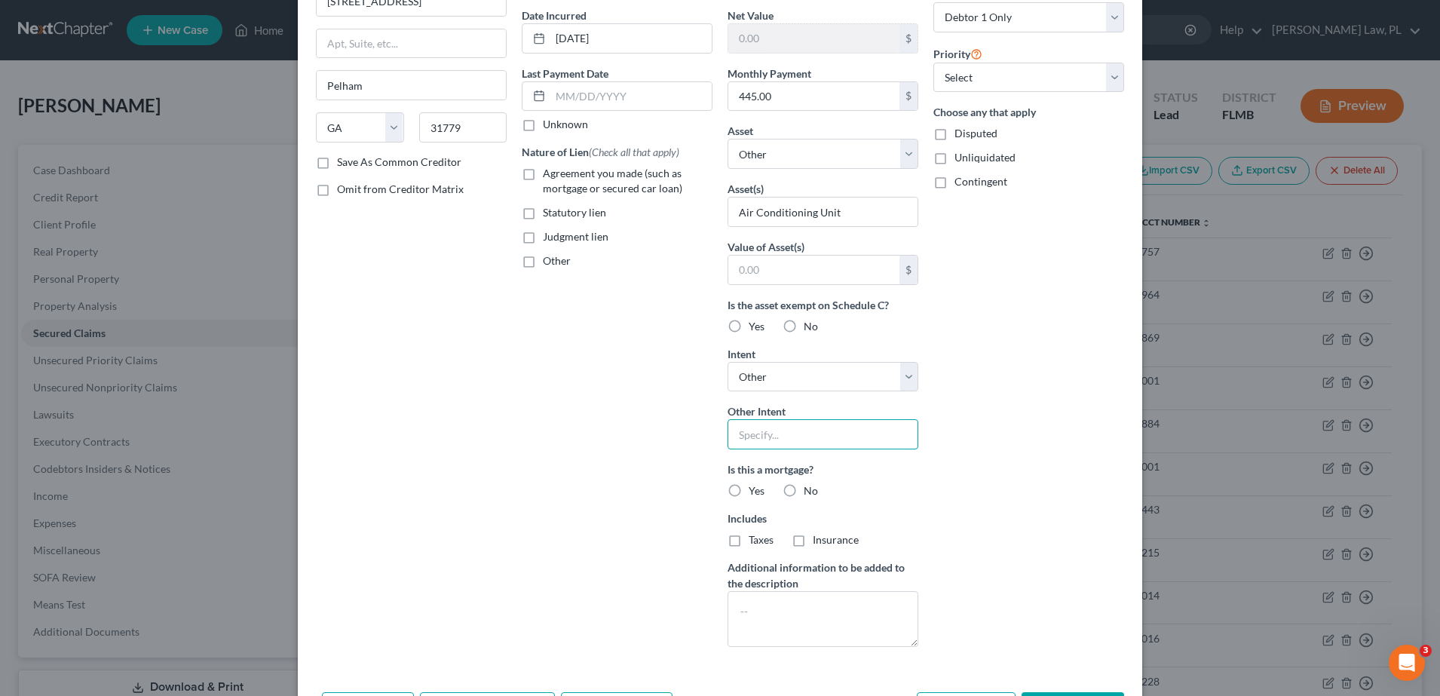
click at [780, 425] on input "text" at bounding box center [822, 434] width 191 height 30
type input "Retain and Continue Making Payments"
click at [1013, 537] on div "Arrearage Amount $ Belongs To * Select Debtor 1 Only Debtor 2 Only Debtor 1 And…" at bounding box center [1029, 293] width 206 height 731
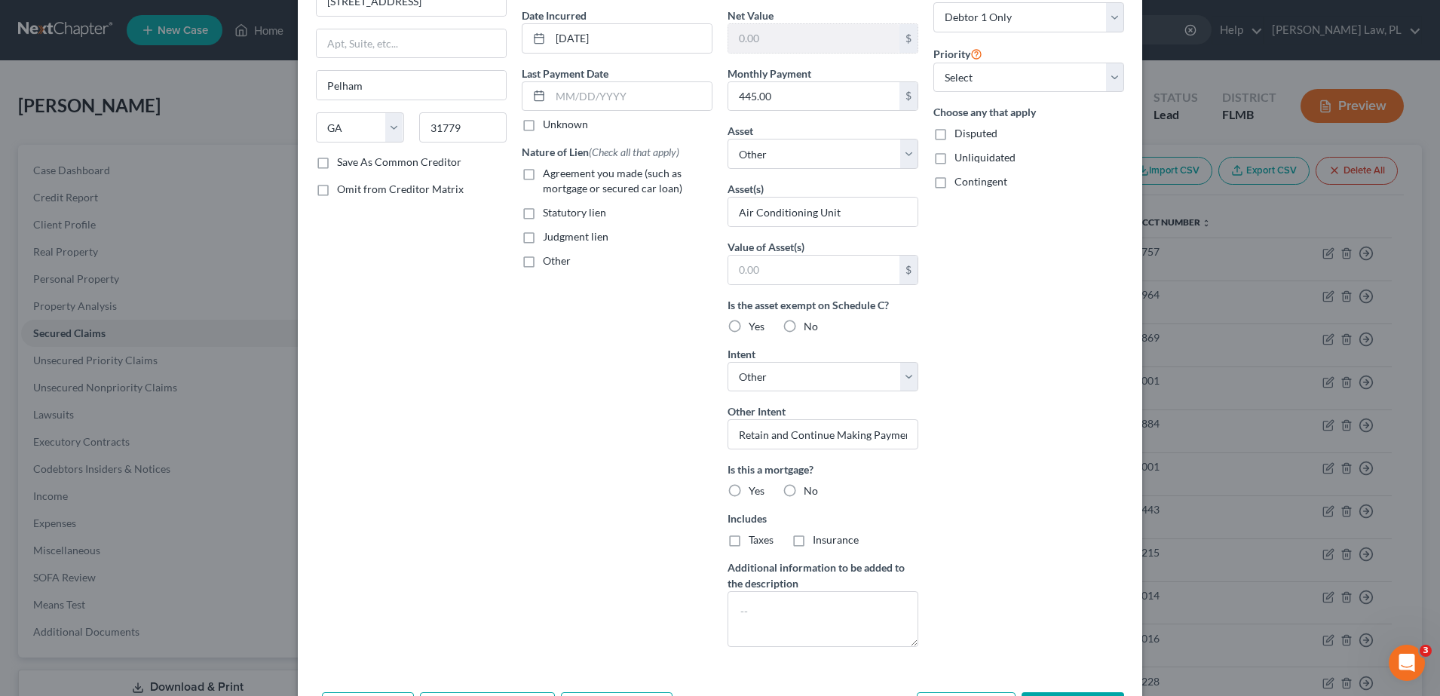
click at [804, 489] on label "No" at bounding box center [811, 490] width 14 height 15
click at [810, 489] on input "No" at bounding box center [815, 488] width 10 height 10
radio input "true"
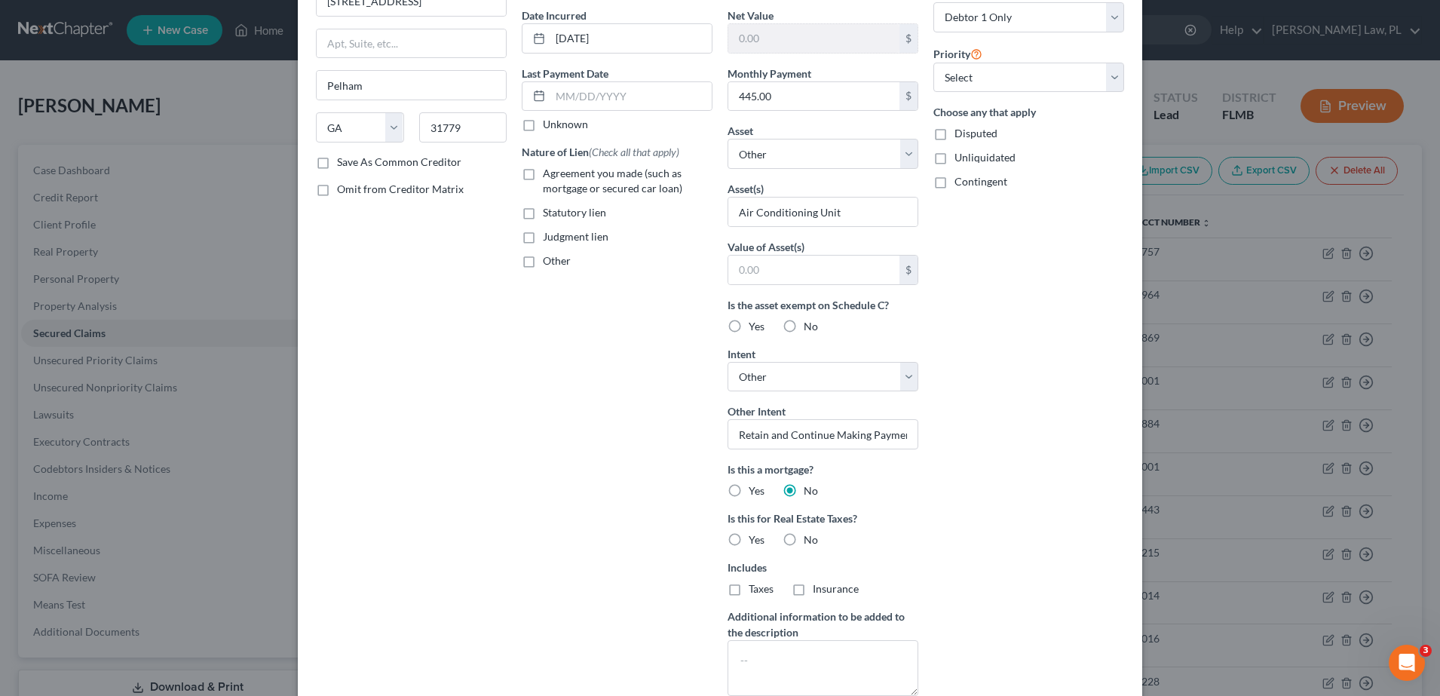
click at [804, 543] on label "No" at bounding box center [811, 539] width 14 height 15
click at [810, 542] on input "No" at bounding box center [815, 537] width 10 height 10
radio input "true"
click at [804, 538] on label "No" at bounding box center [811, 539] width 14 height 15
click at [810, 538] on input "No" at bounding box center [815, 537] width 10 height 10
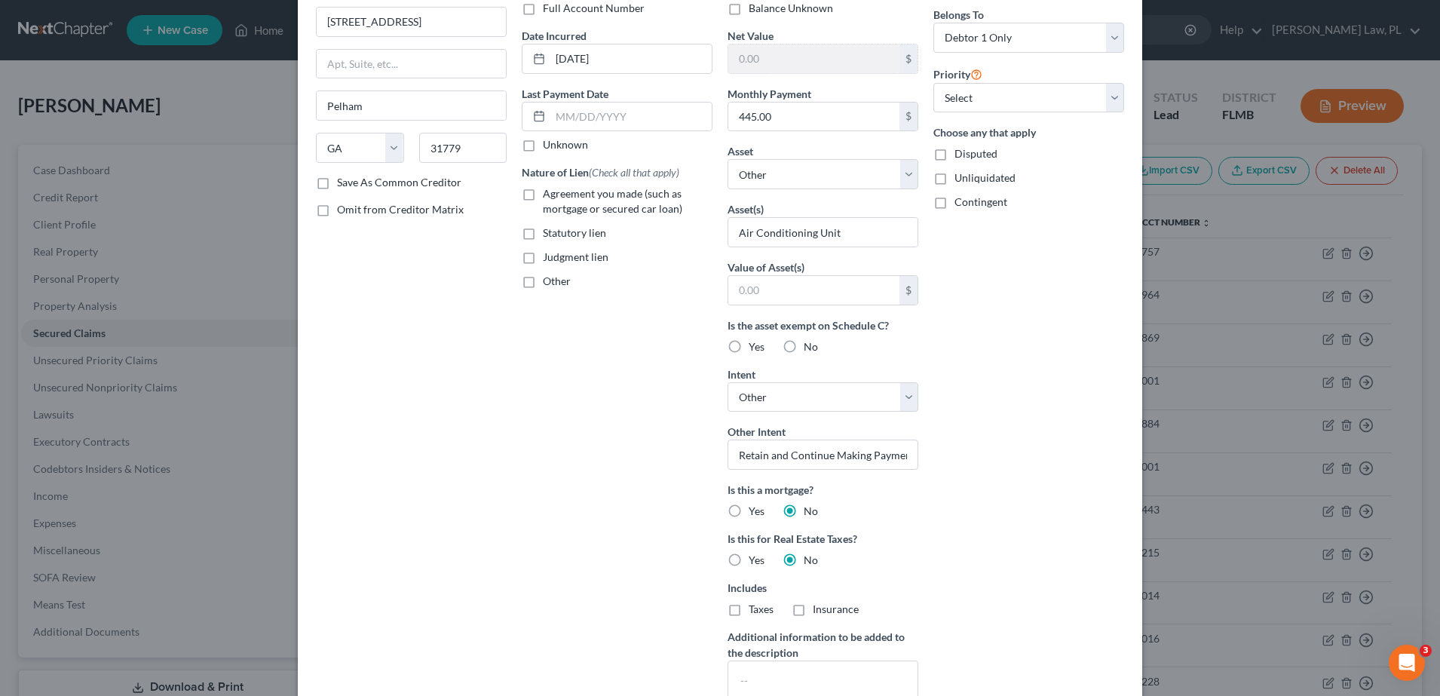
scroll to position [248, 0]
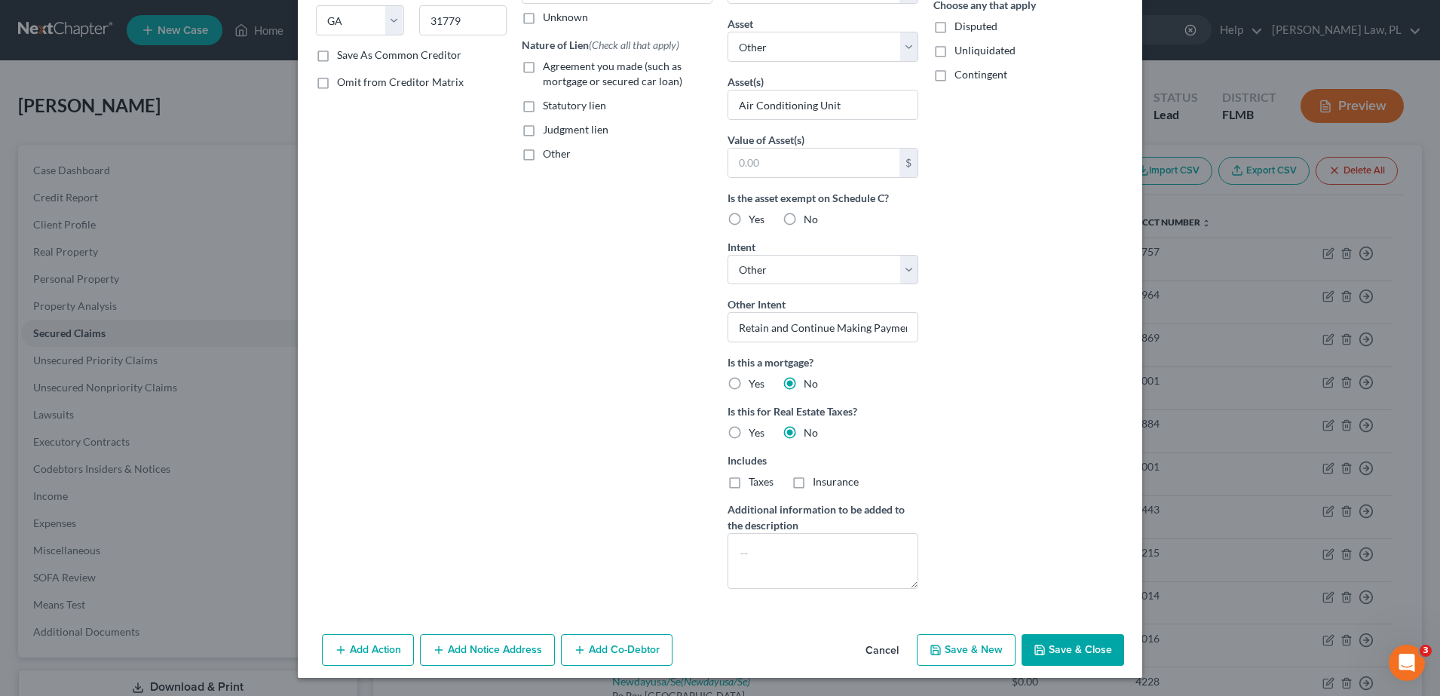
click at [1043, 645] on button "Save & Close" at bounding box center [1072, 650] width 103 height 32
select select
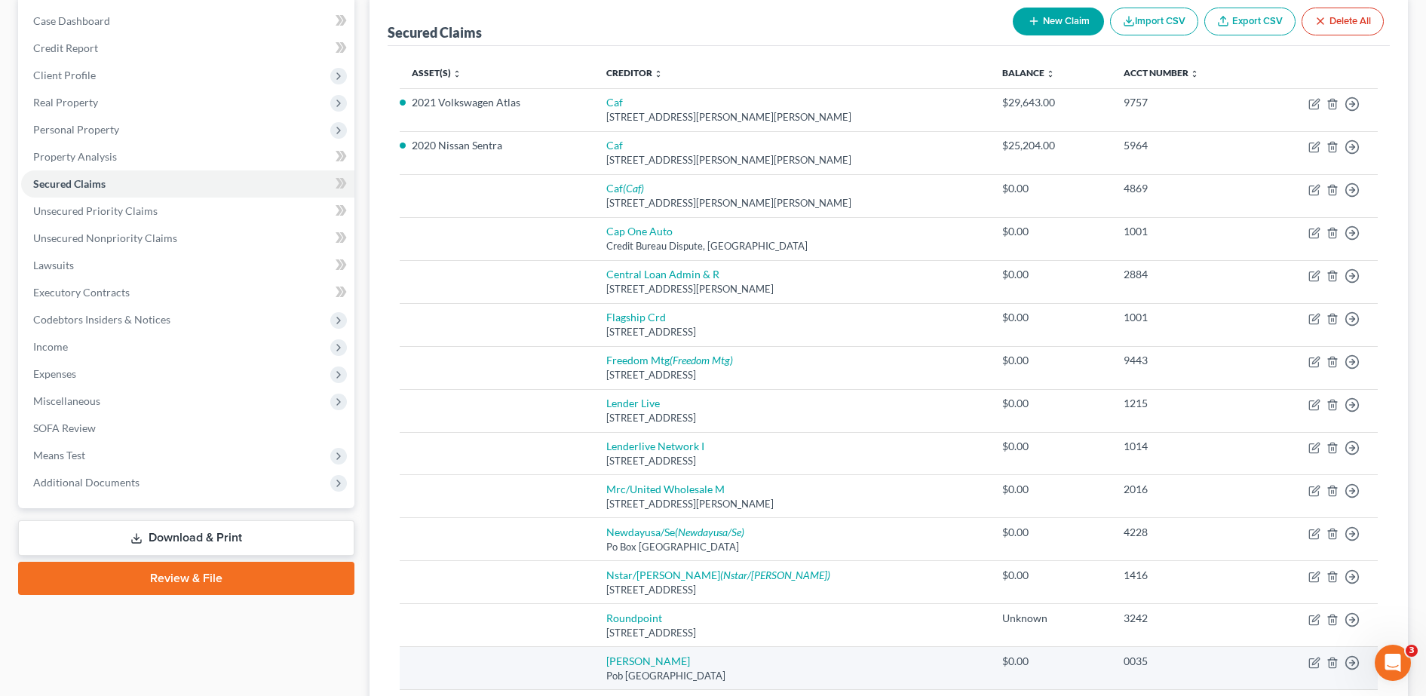
scroll to position [149, 0]
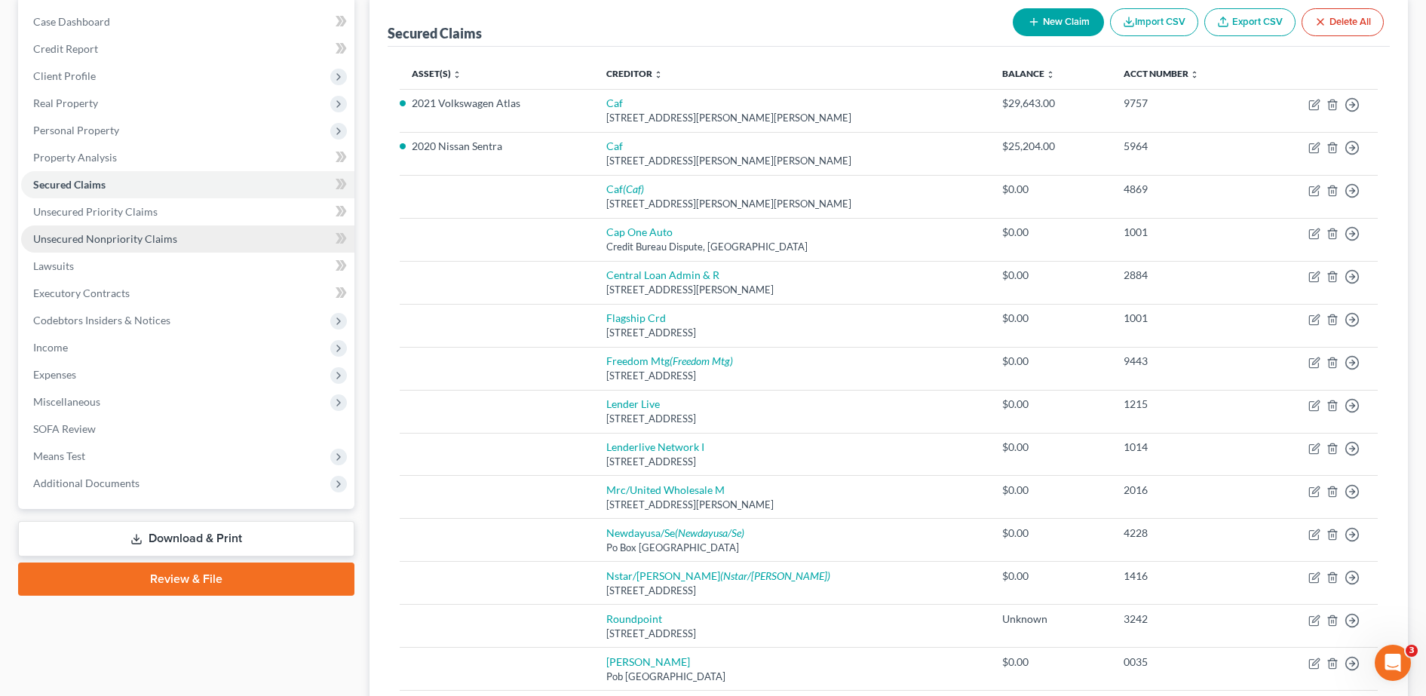
click at [125, 227] on link "Unsecured Nonpriority Claims" at bounding box center [187, 238] width 333 height 27
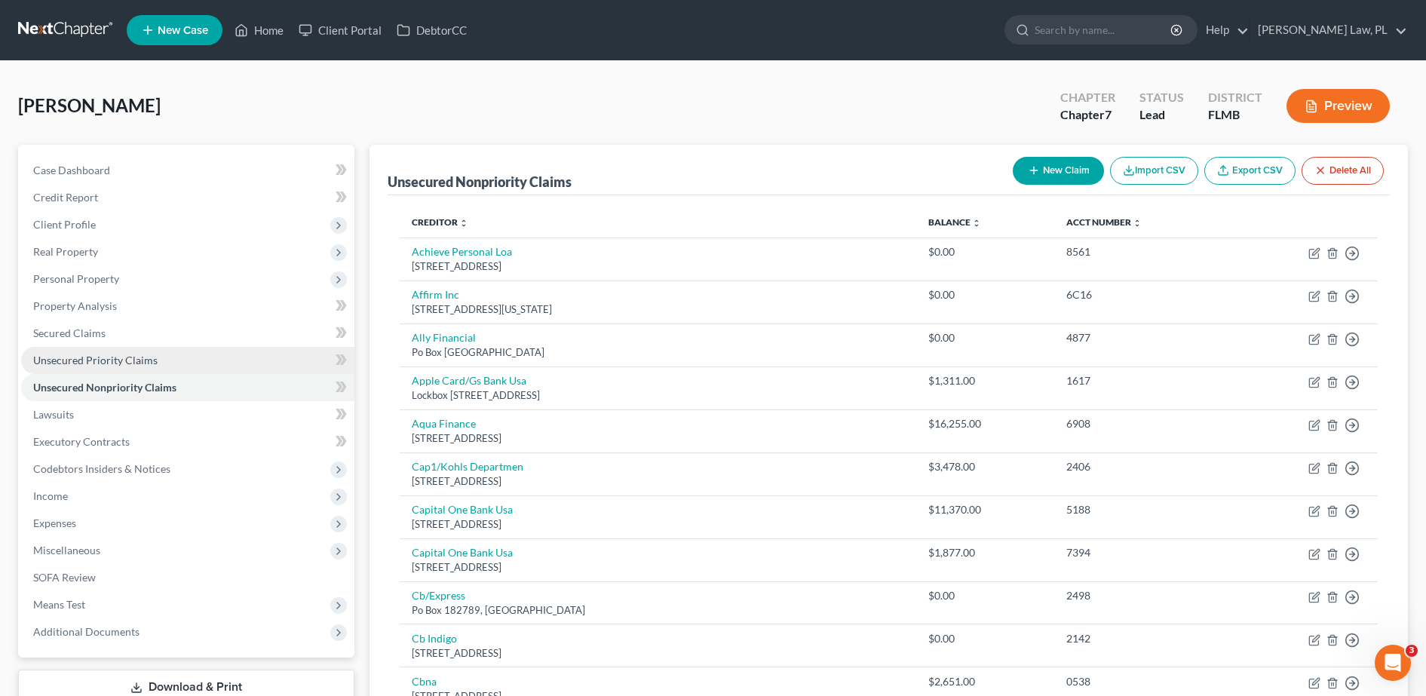
click at [91, 361] on span "Unsecured Priority Claims" at bounding box center [95, 360] width 124 height 13
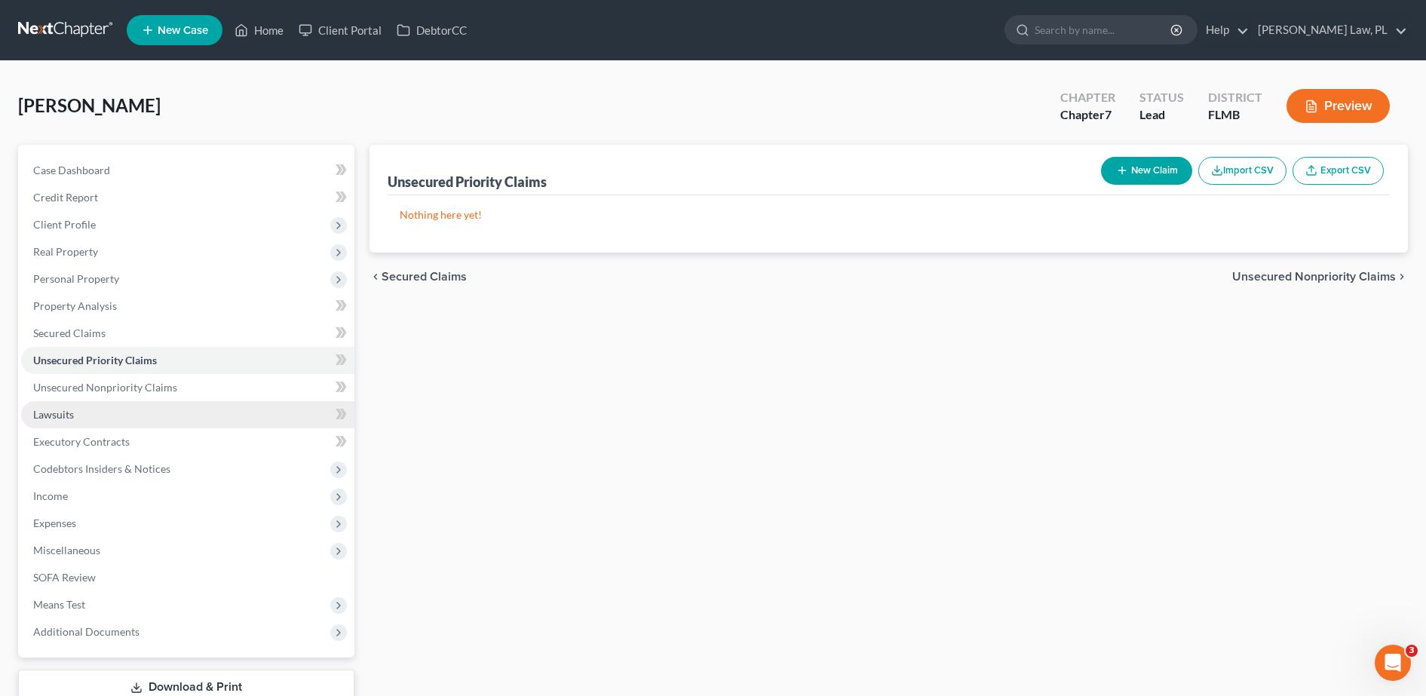
click at [87, 420] on link "Lawsuits" at bounding box center [187, 414] width 333 height 27
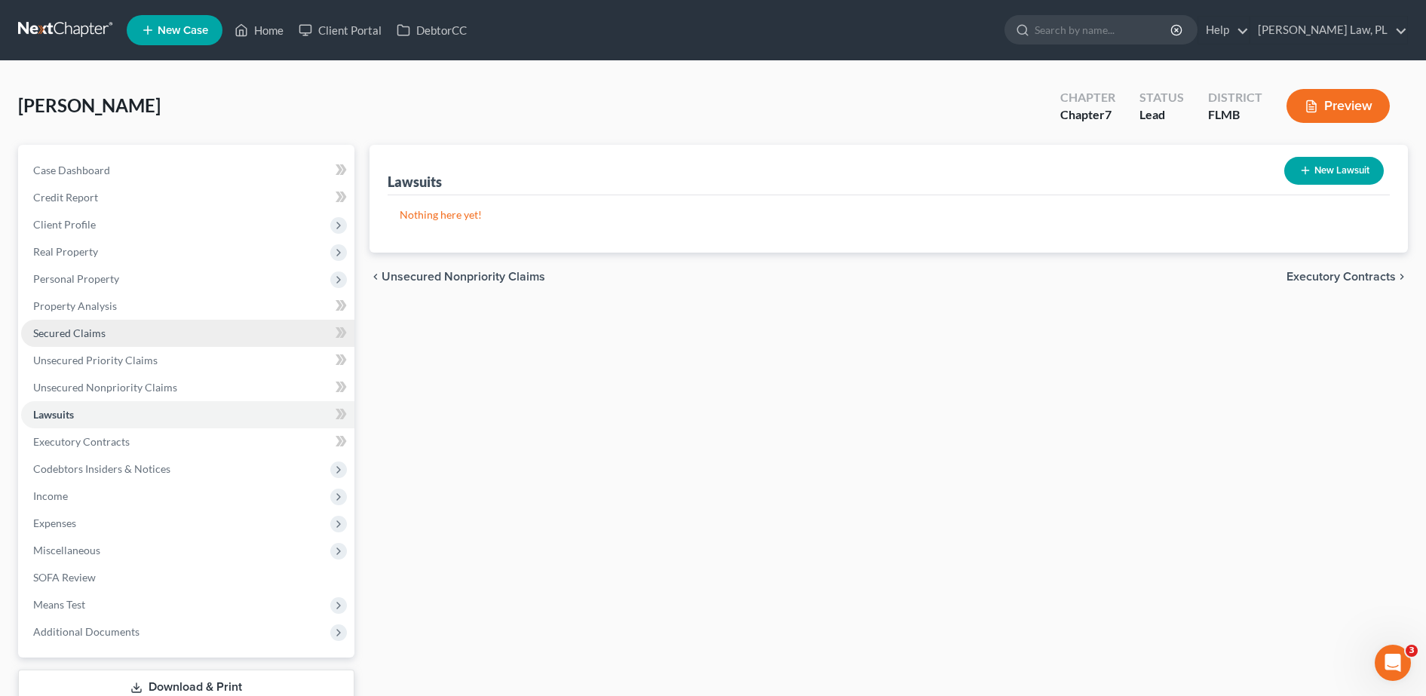
click at [125, 324] on link "Secured Claims" at bounding box center [187, 333] width 333 height 27
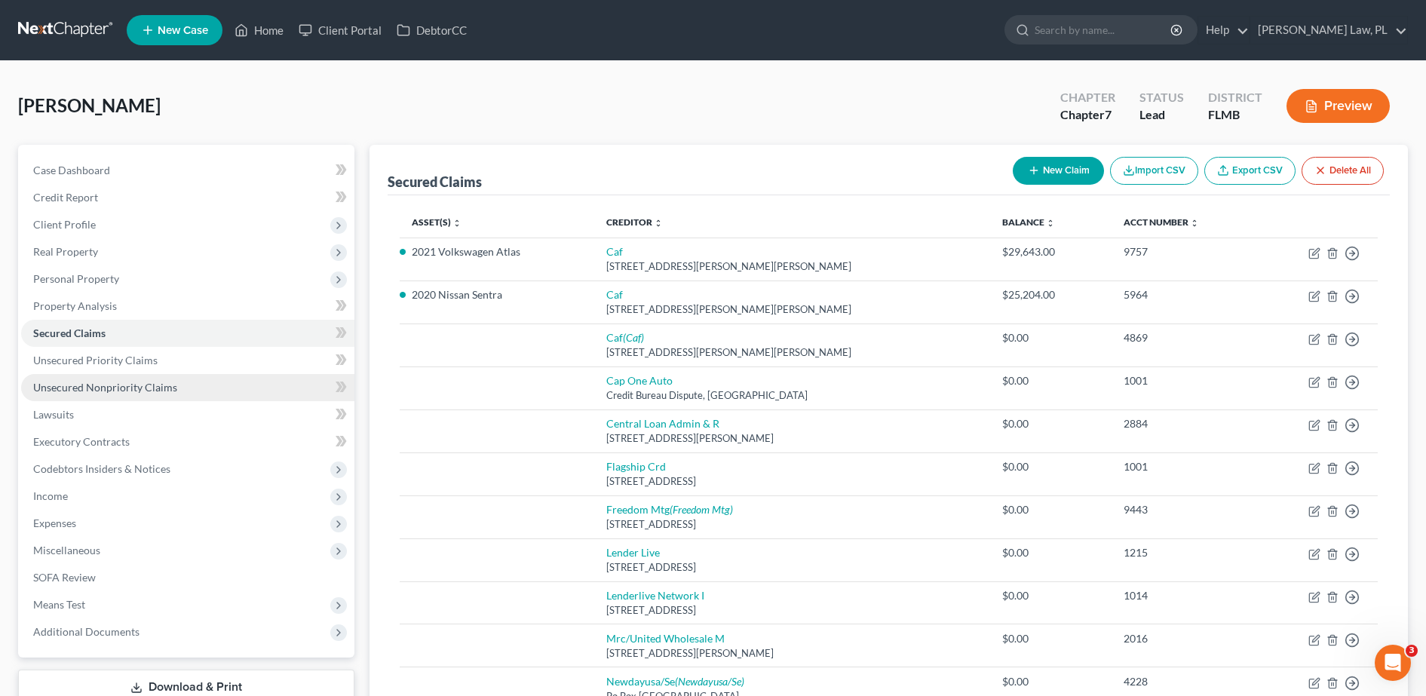
click at [131, 387] on span "Unsecured Nonpriority Claims" at bounding box center [105, 387] width 144 height 13
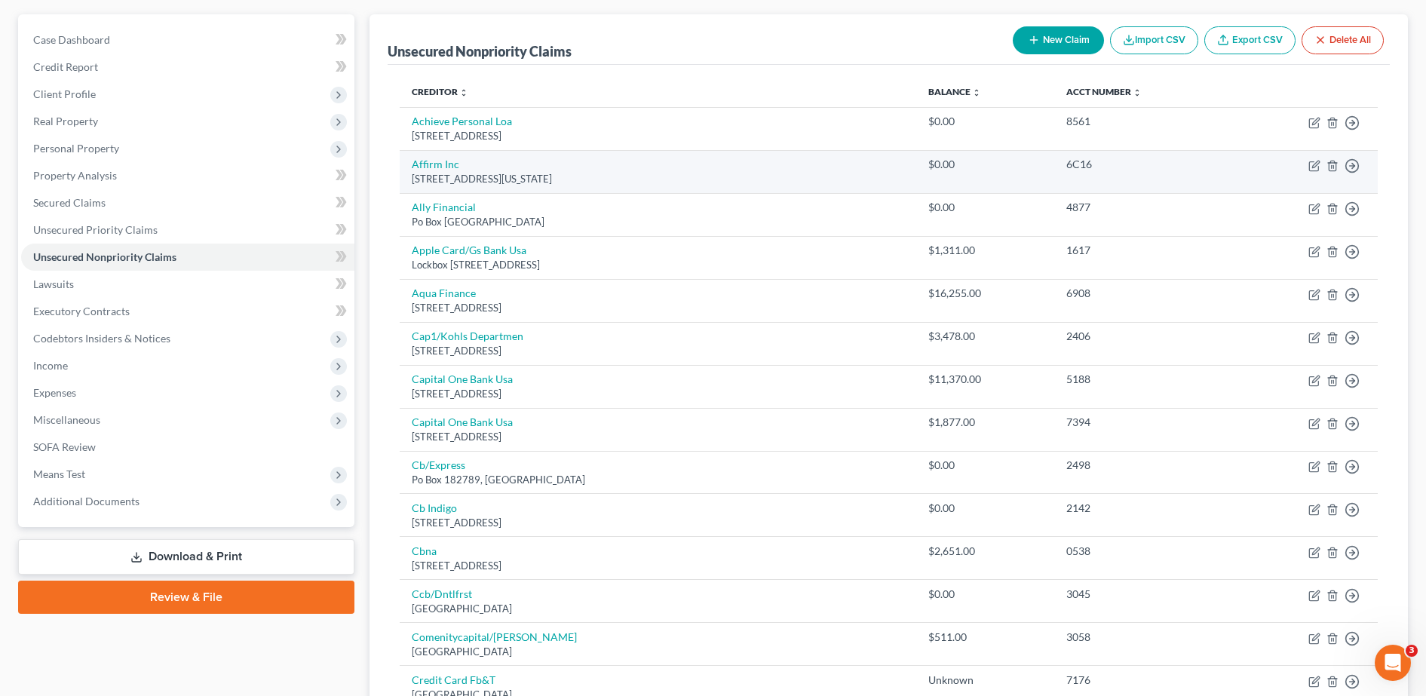
scroll to position [123, 0]
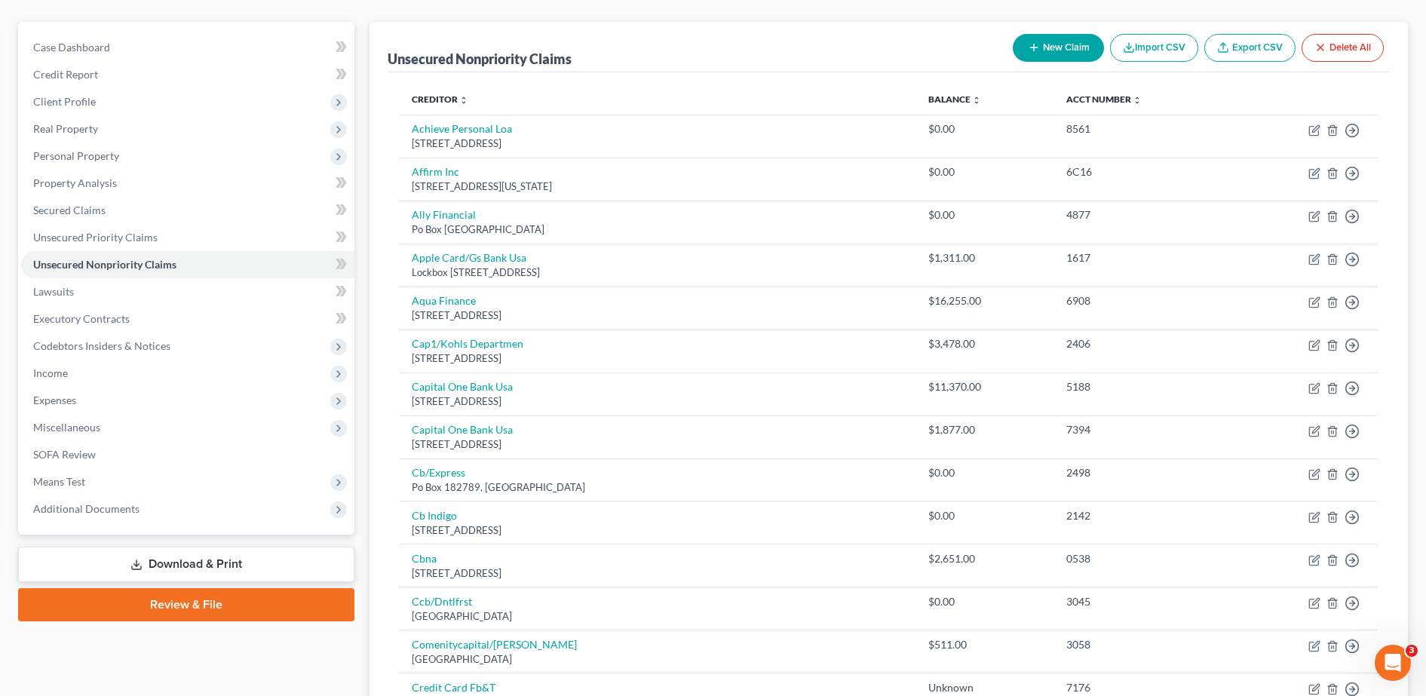
click at [1040, 53] on button "New Claim" at bounding box center [1057, 48] width 91 height 28
select select "0"
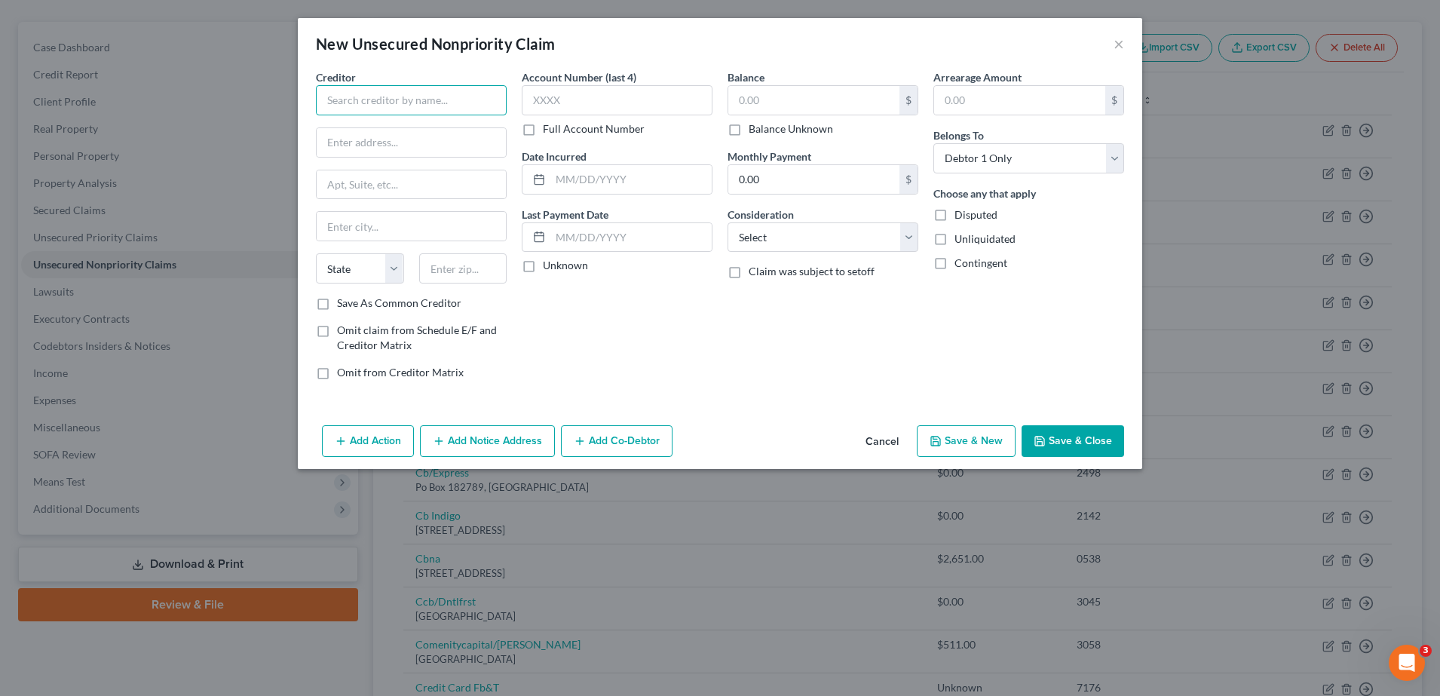
click at [389, 100] on input "text" at bounding box center [411, 100] width 191 height 30
type input "[GEOGRAPHIC_DATA]"
click at [804, 91] on input "text" at bounding box center [813, 100] width 171 height 29
type input "1,951.00"
click at [792, 238] on select "Select Cable / Satellite Services Collection Agency Credit Card Debt Debt Couns…" at bounding box center [822, 237] width 191 height 30
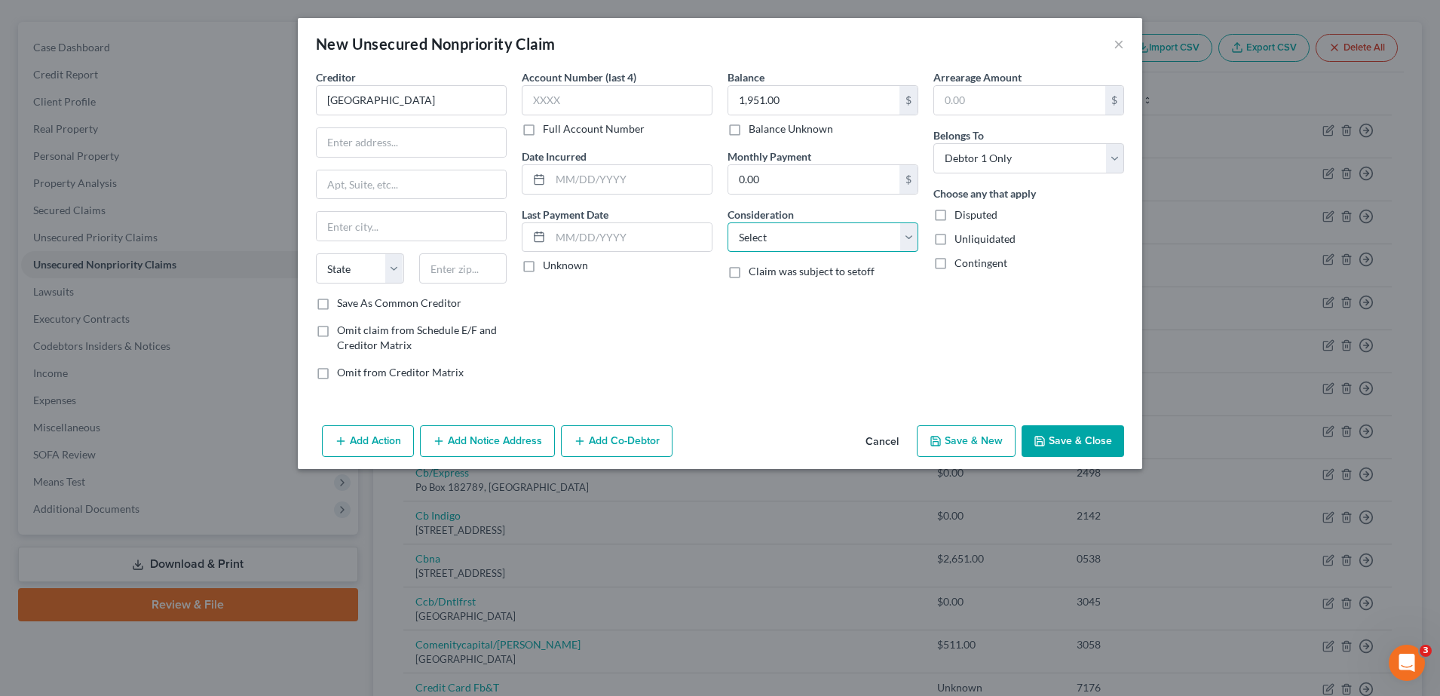
select select "14"
click at [727, 222] on select "Select Cable / Satellite Services Collection Agency Credit Card Debt Debt Couns…" at bounding box center [822, 237] width 191 height 30
click at [804, 235] on select "Select Cable / Satellite Services Collection Agency Credit Card Debt Debt Couns…" at bounding box center [822, 237] width 191 height 30
click at [798, 219] on div "Consideration Select Cable / Satellite Services Collection Agency Credit Card D…" at bounding box center [822, 230] width 191 height 46
click at [397, 128] on input "text" at bounding box center [411, 142] width 189 height 29
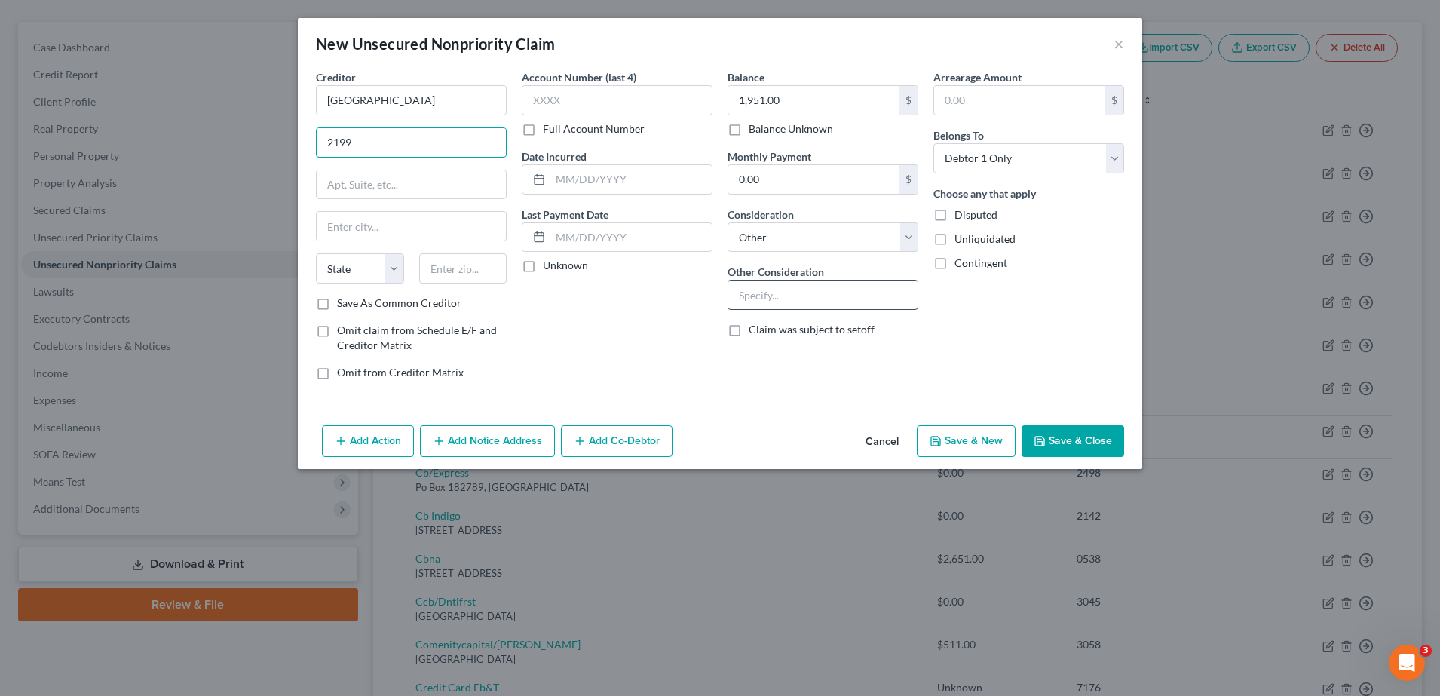
type input "2199"
click at [801, 301] on input "text" at bounding box center [822, 294] width 189 height 29
type input "Educational debt (tuition/fees)"
click at [657, 363] on div "Account Number (last 4) Full Account Number Date Incurred Last Payment Date Unk…" at bounding box center [617, 230] width 206 height 323
click at [387, 144] on input "2199" at bounding box center [411, 142] width 189 height 29
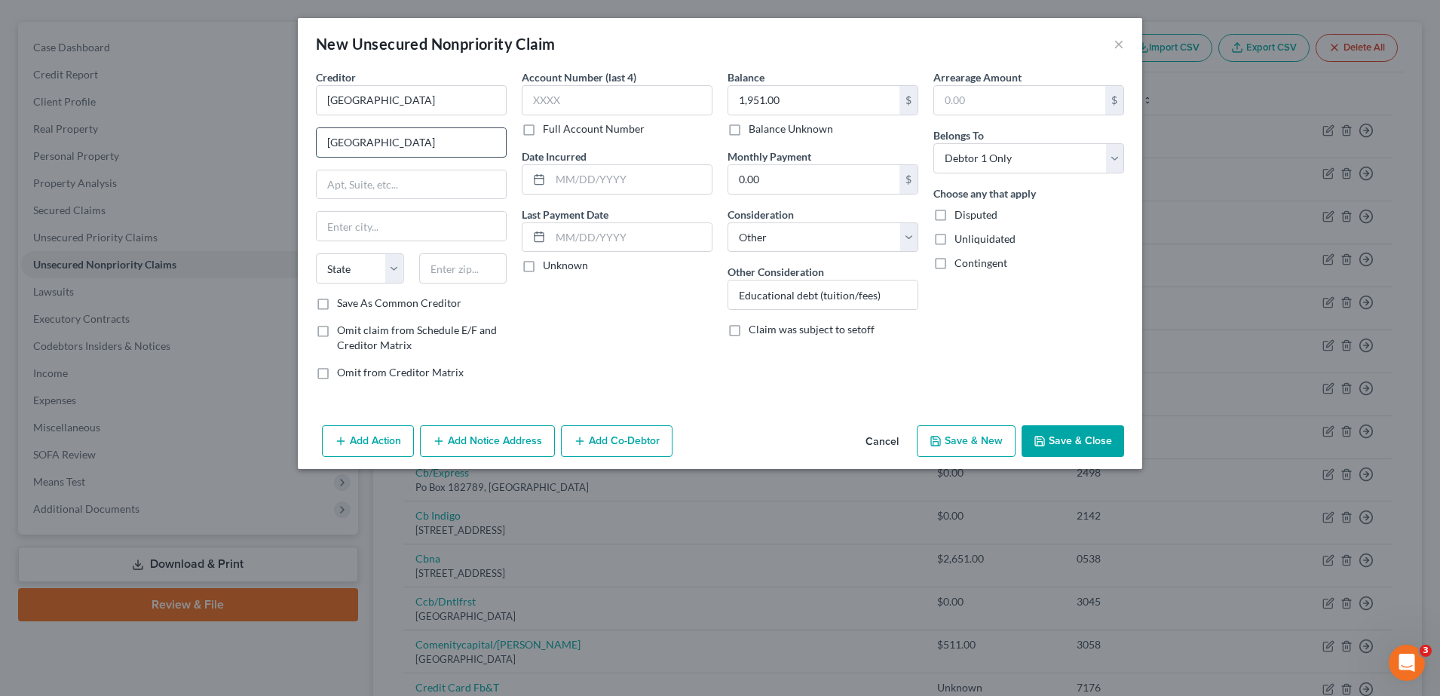
type input "[GEOGRAPHIC_DATA]"
type input "80208"
click at [618, 283] on div "Account Number (last 4) Full Account Number Date Incurred Last Payment Date Unk…" at bounding box center [617, 230] width 206 height 323
type input "[GEOGRAPHIC_DATA]"
select select "5"
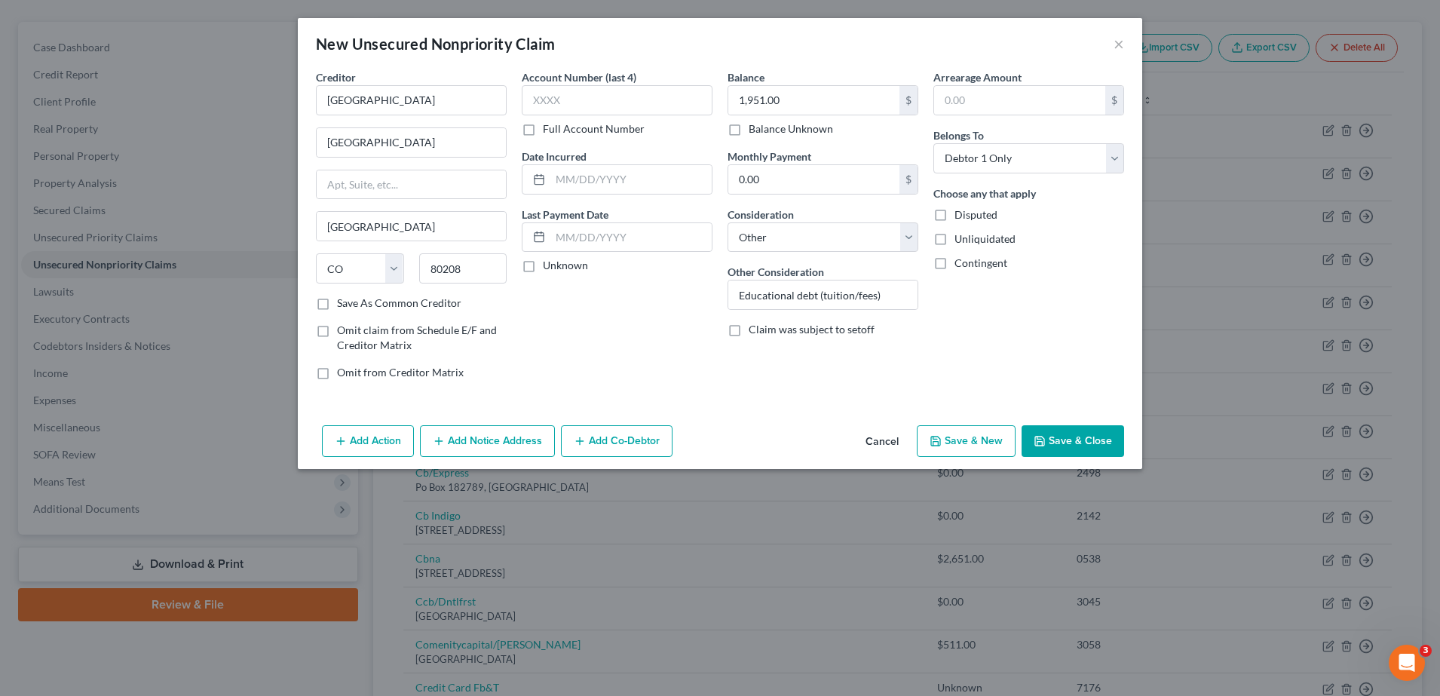
drag, startPoint x: 1074, startPoint y: 443, endPoint x: 1064, endPoint y: 270, distance: 173.6
click at [1064, 270] on div "New Unsecured Nonpriority Claim × Creditor * [GEOGRAPHIC_DATA] [GEOGRAPHIC_DATA…" at bounding box center [720, 243] width 844 height 451
click at [490, 142] on input "[GEOGRAPHIC_DATA]" at bounding box center [411, 142] width 189 height 29
type input "[STREET_ADDRESS]"
click at [594, 317] on div "Account Number (last 4) Full Account Number Date Incurred Last Payment Date Unk…" at bounding box center [617, 230] width 206 height 323
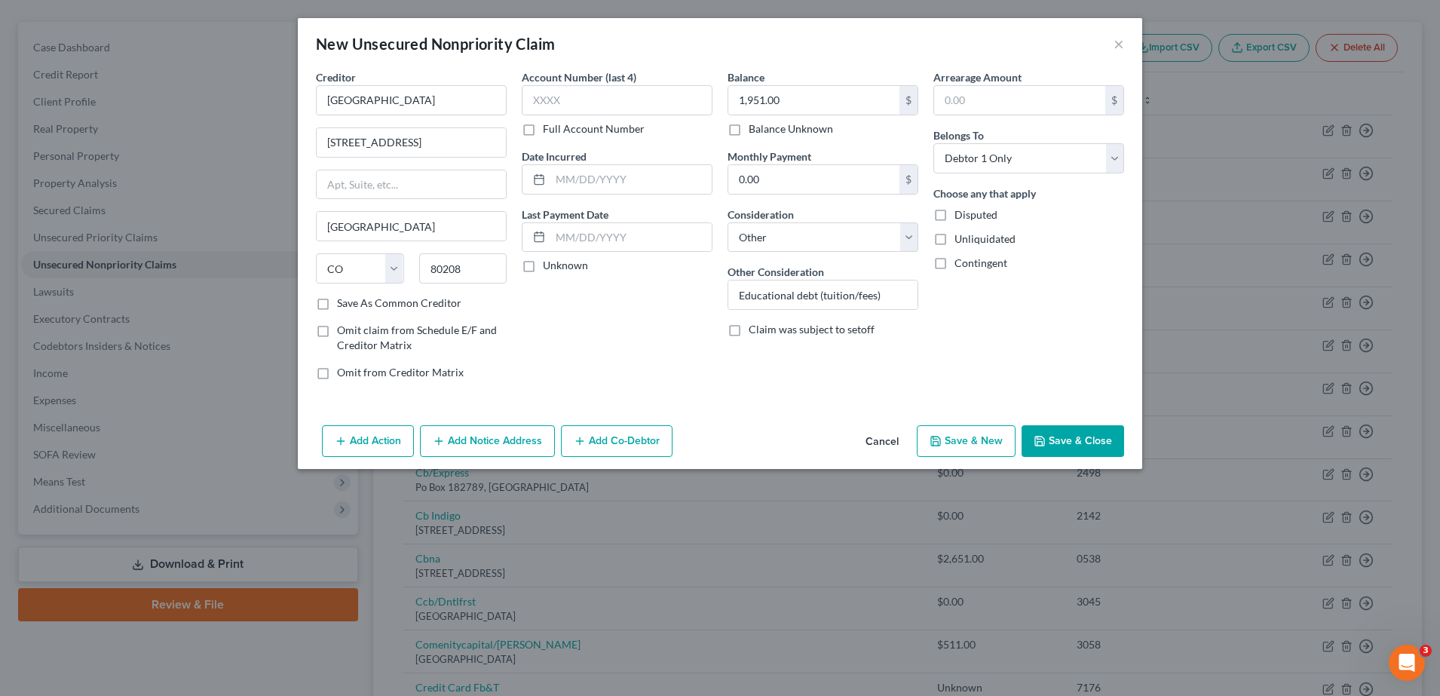
click at [1067, 437] on button "Save & Close" at bounding box center [1072, 441] width 103 height 32
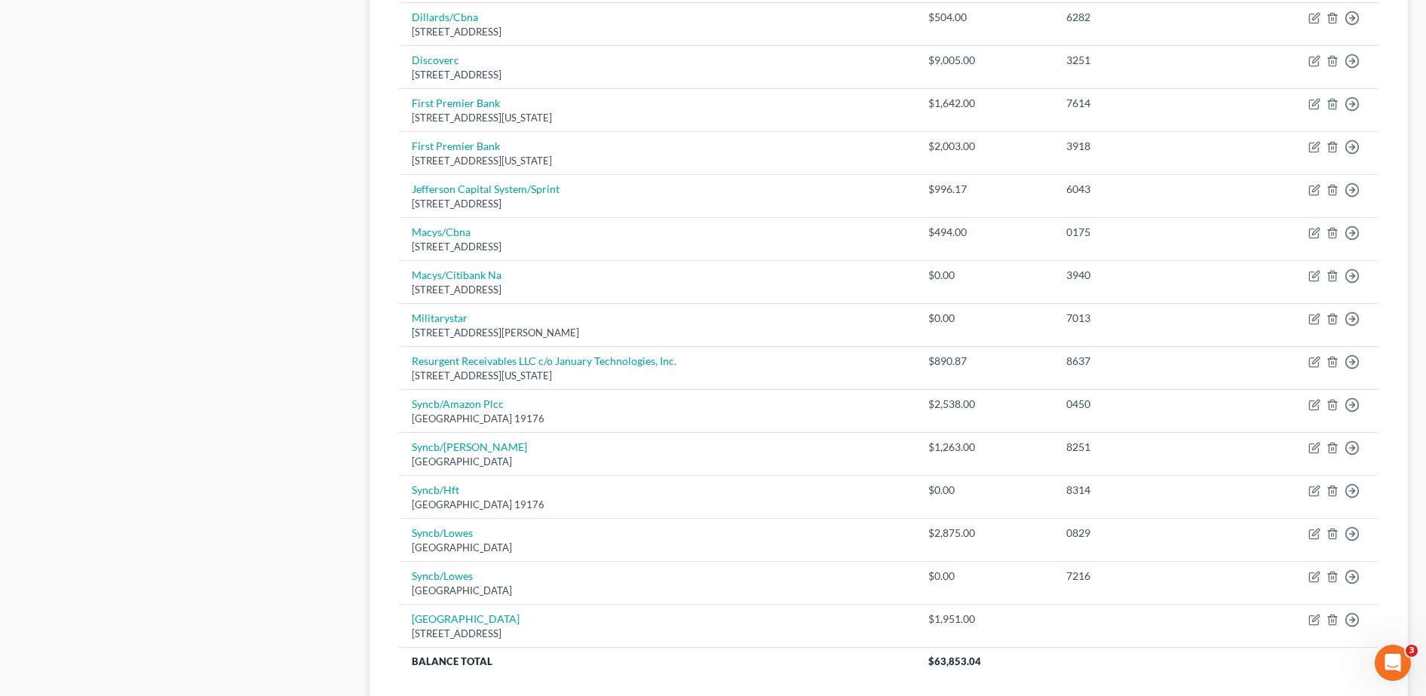
scroll to position [1032, 0]
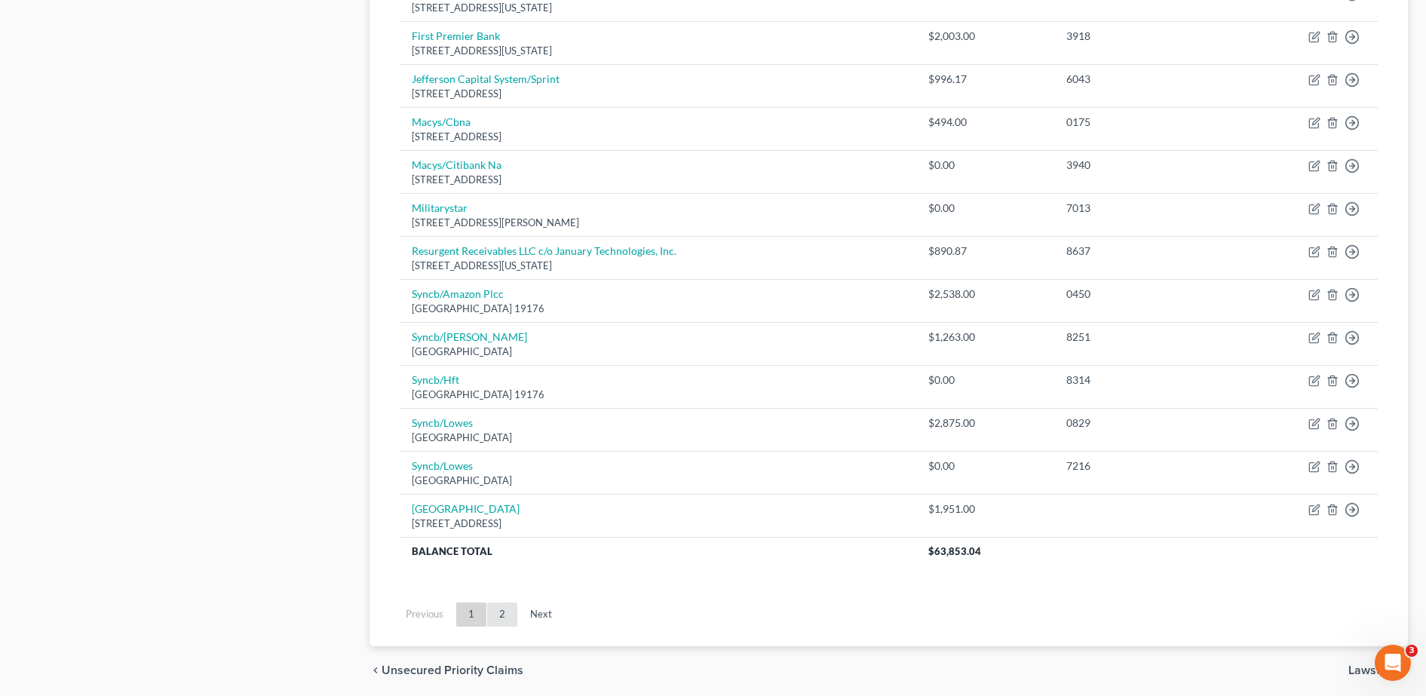
click at [508, 612] on link "2" at bounding box center [502, 614] width 30 height 24
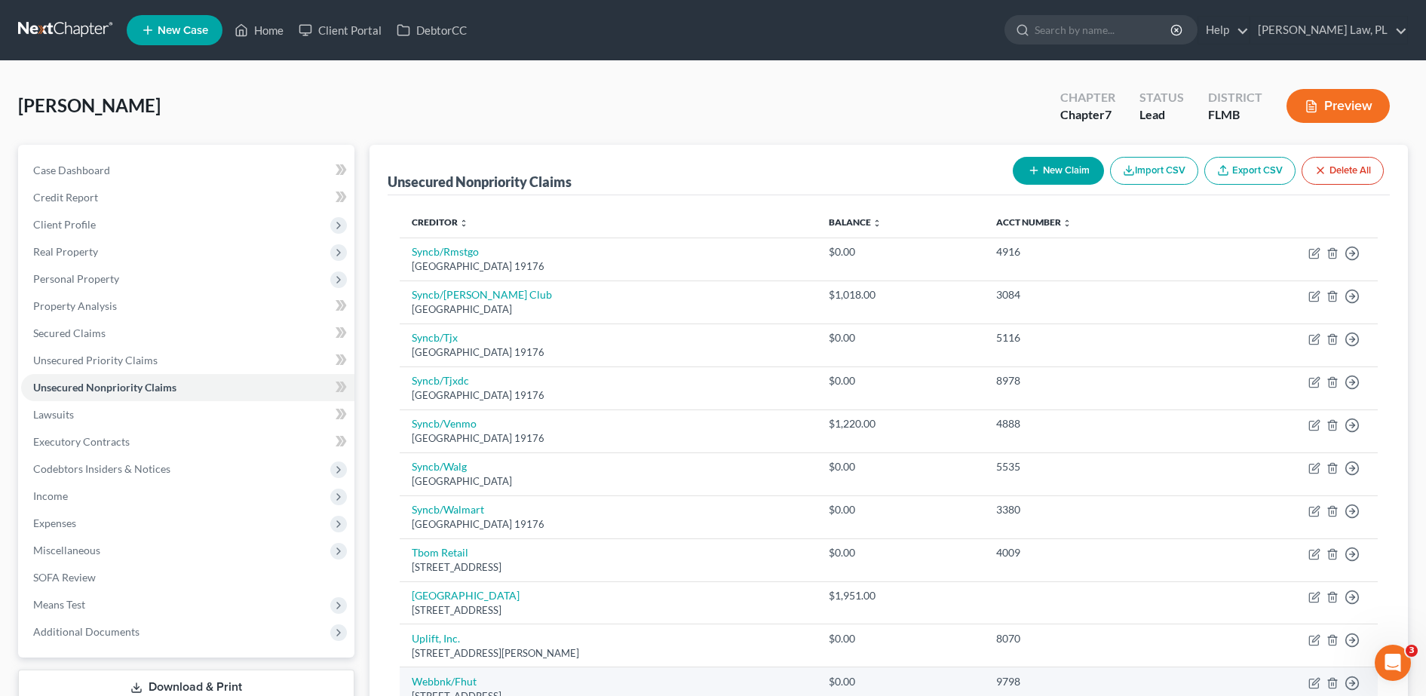
scroll to position [228, 0]
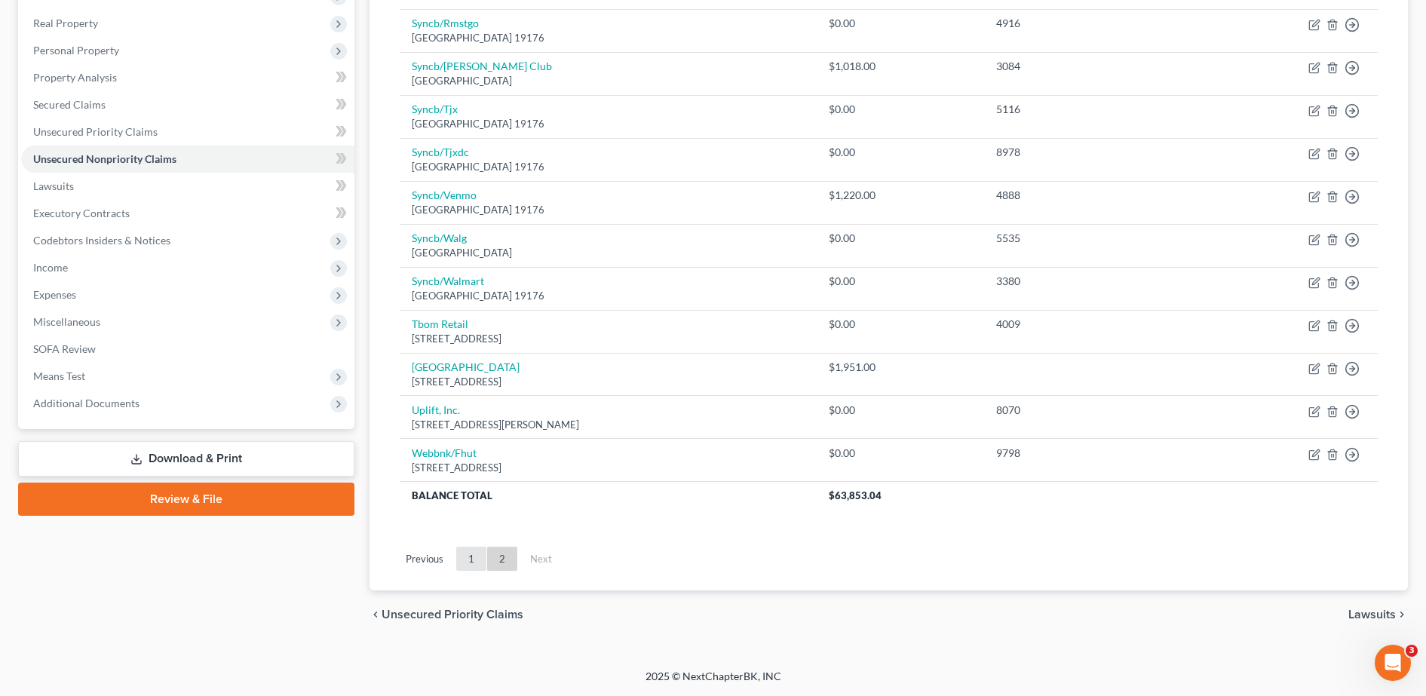
click at [463, 566] on link "1" at bounding box center [471, 559] width 30 height 24
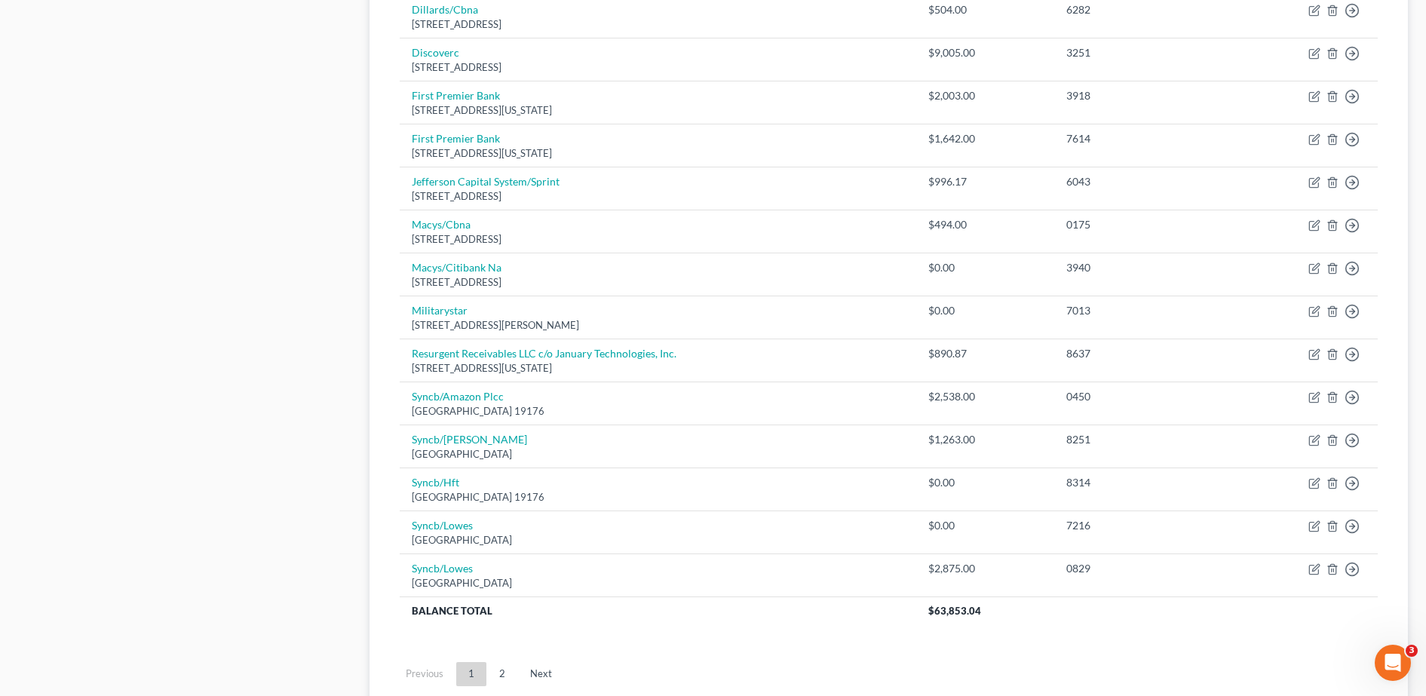
scroll to position [948, 0]
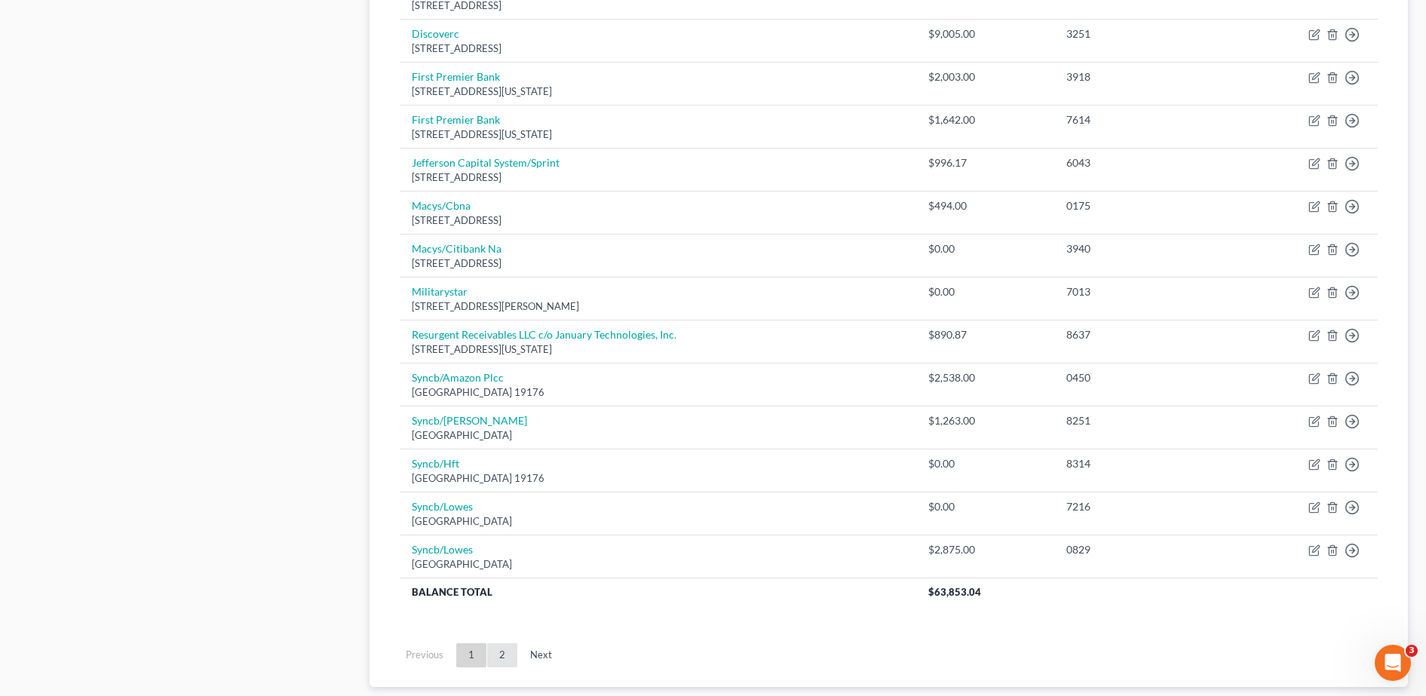
click at [503, 656] on link "2" at bounding box center [502, 655] width 30 height 24
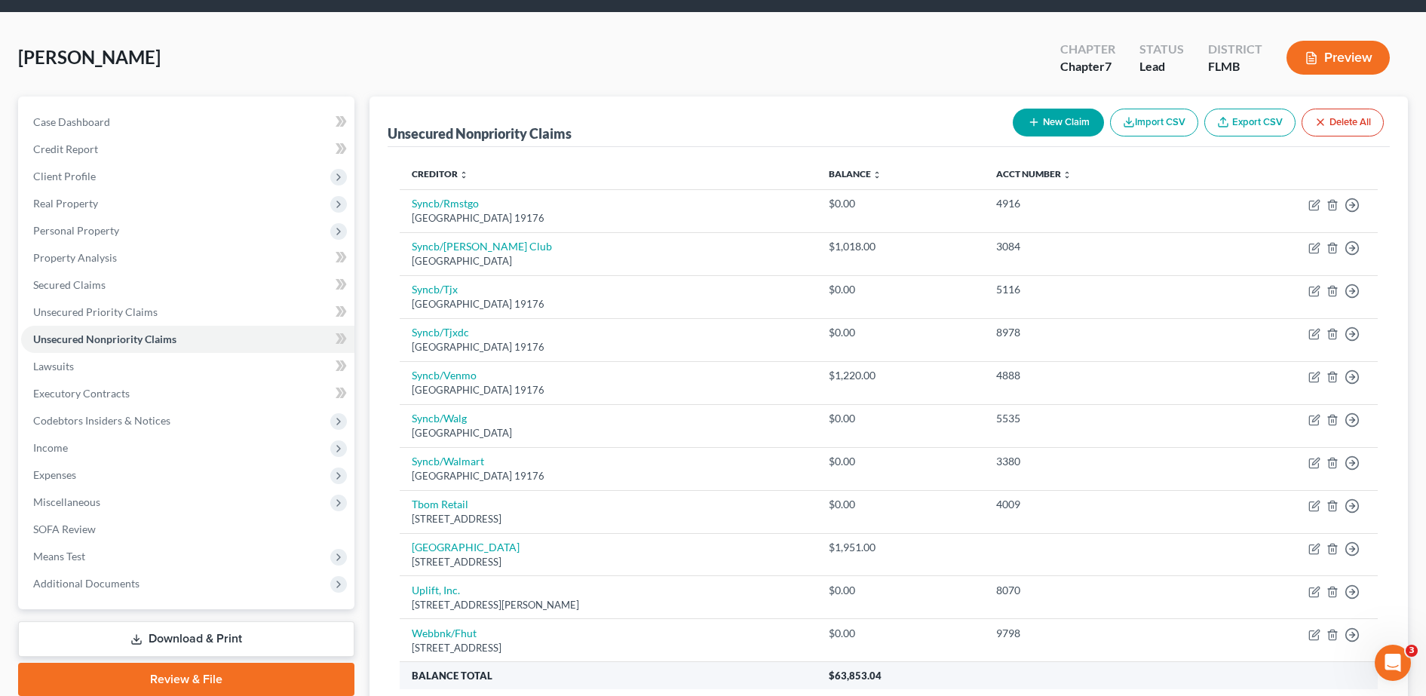
scroll to position [92, 0]
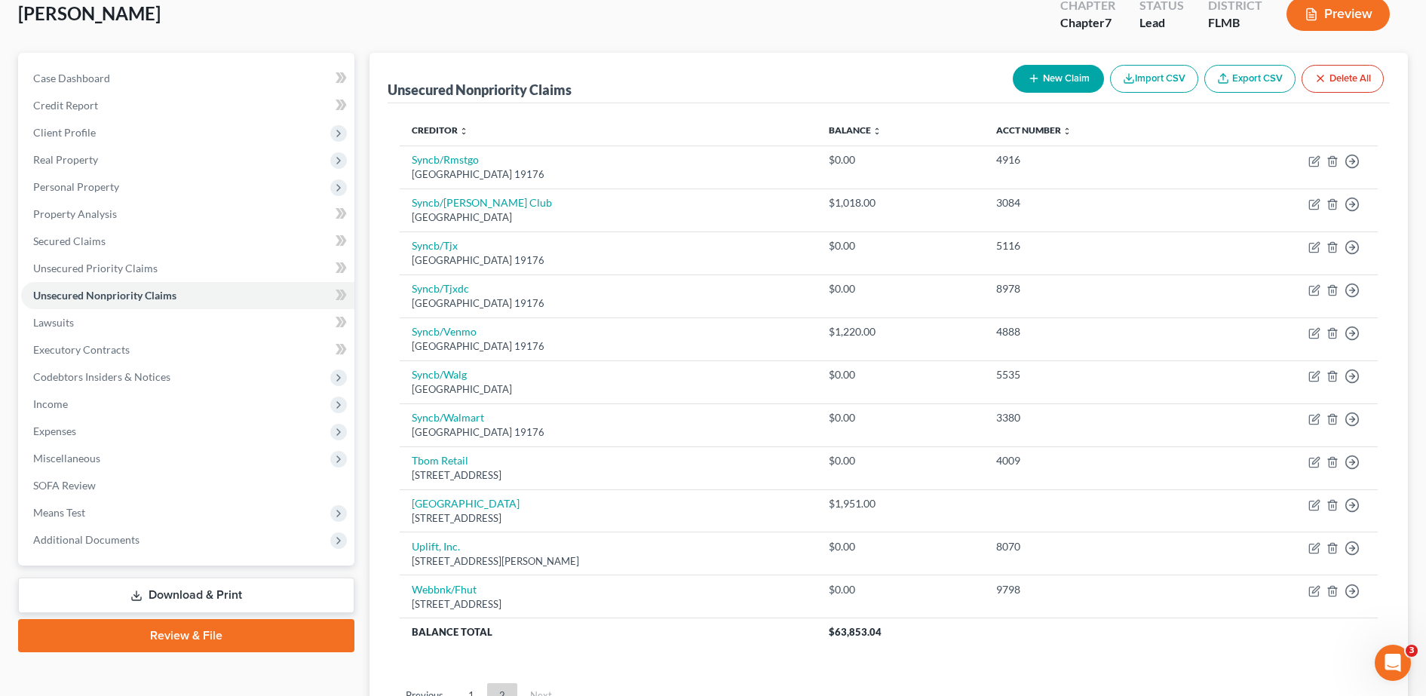
click at [168, 593] on link "Download & Print" at bounding box center [186, 594] width 336 height 35
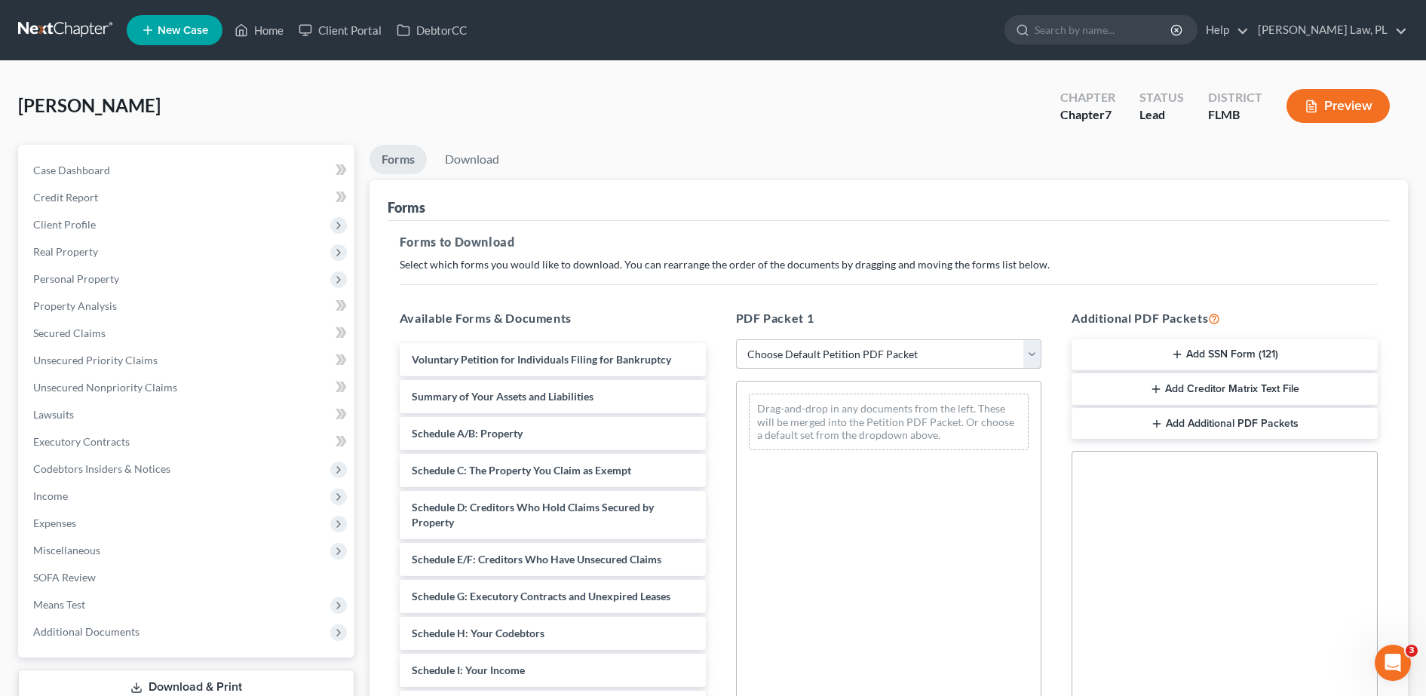
click at [865, 357] on select "Choose Default Petition PDF Packet Complete Bankruptcy Petition (all forms and …" at bounding box center [889, 354] width 306 height 30
select select "0"
click at [736, 339] on select "Choose Default Petition PDF Packet Complete Bankruptcy Petition (all forms and …" at bounding box center [889, 354] width 306 height 30
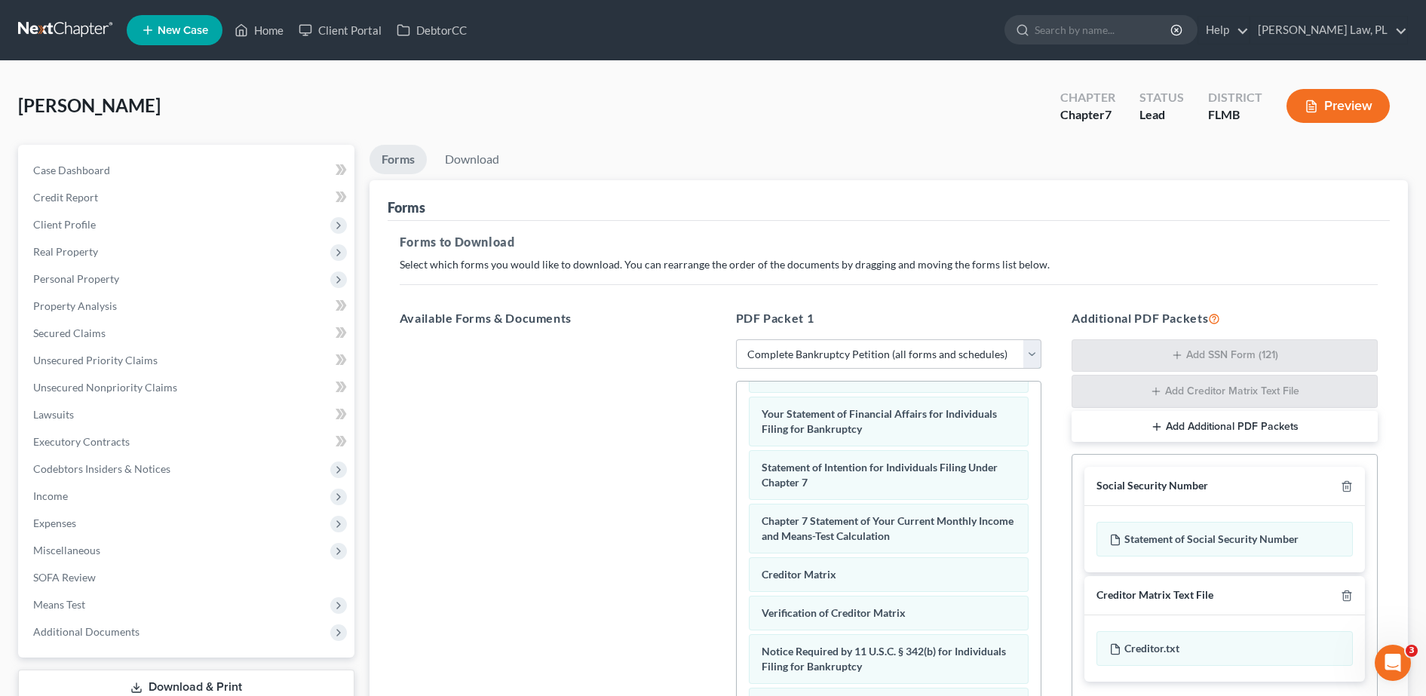
scroll to position [237, 0]
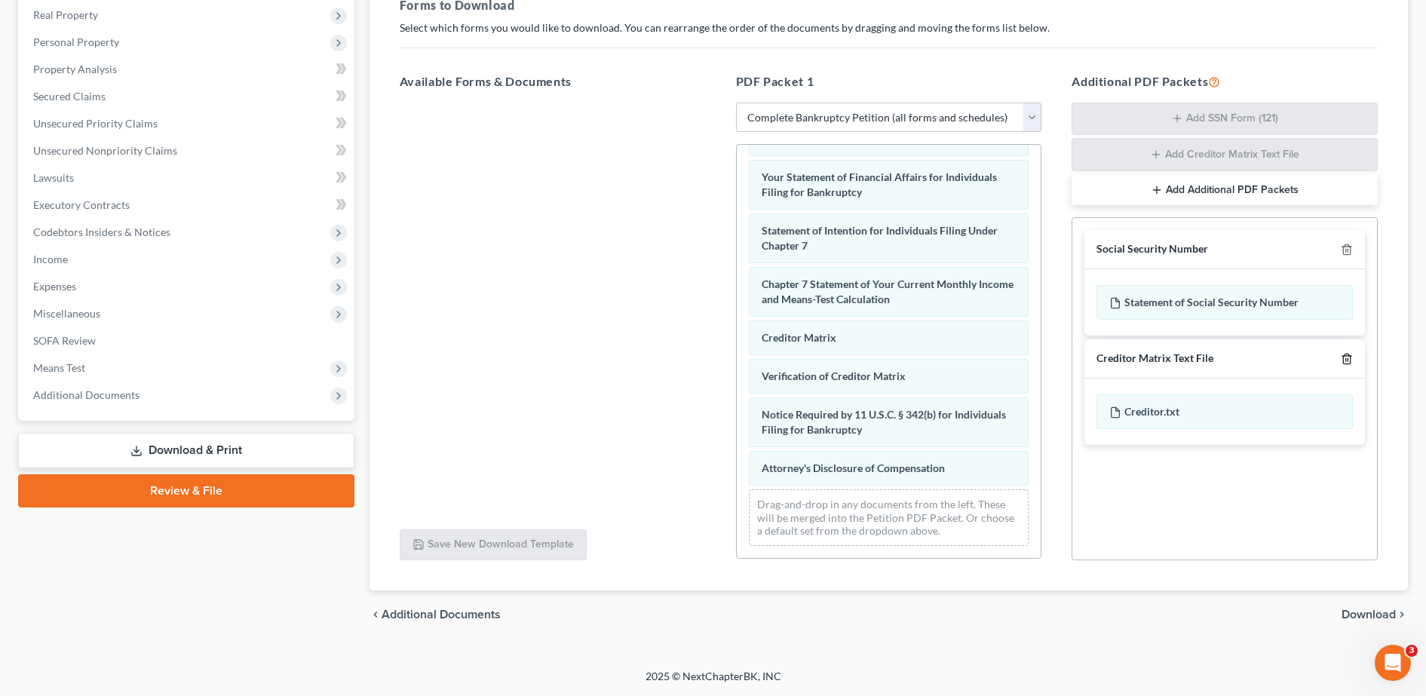
click at [1343, 357] on icon "button" at bounding box center [1346, 359] width 7 height 10
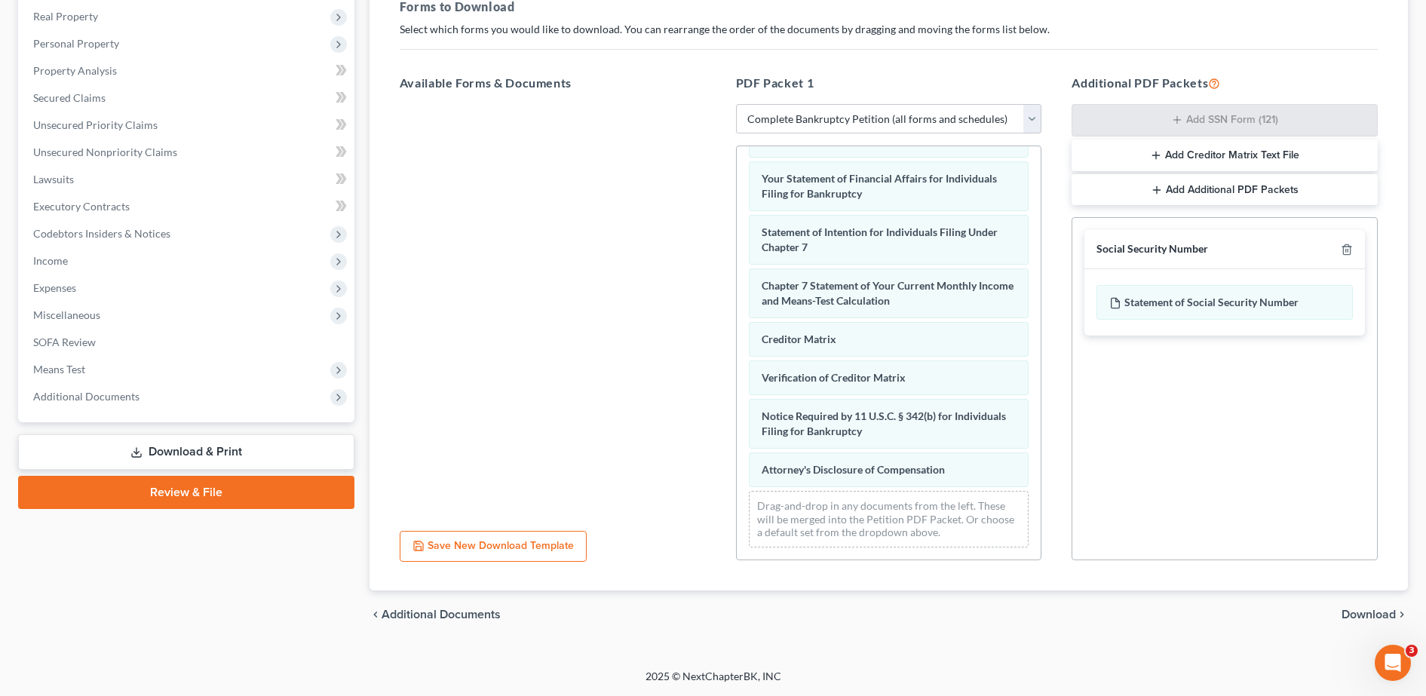
click at [1365, 609] on span "Download" at bounding box center [1368, 614] width 54 height 12
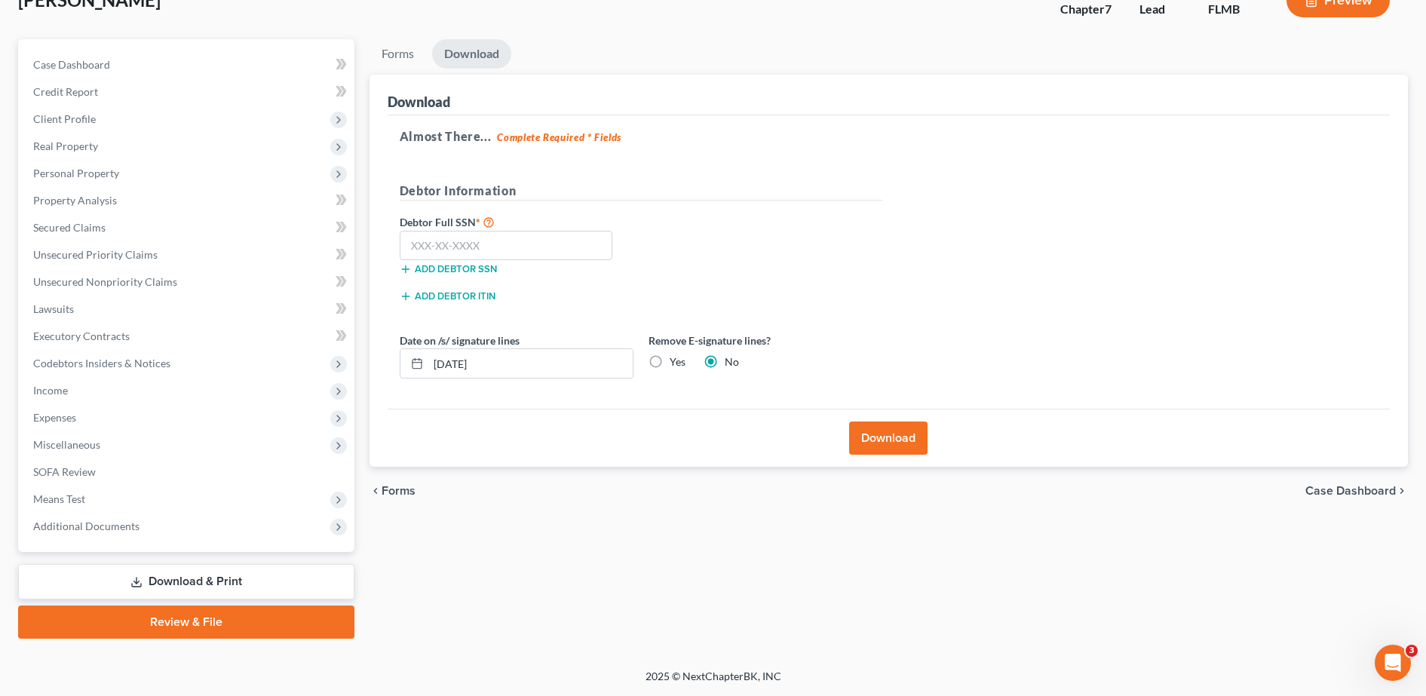
scroll to position [106, 0]
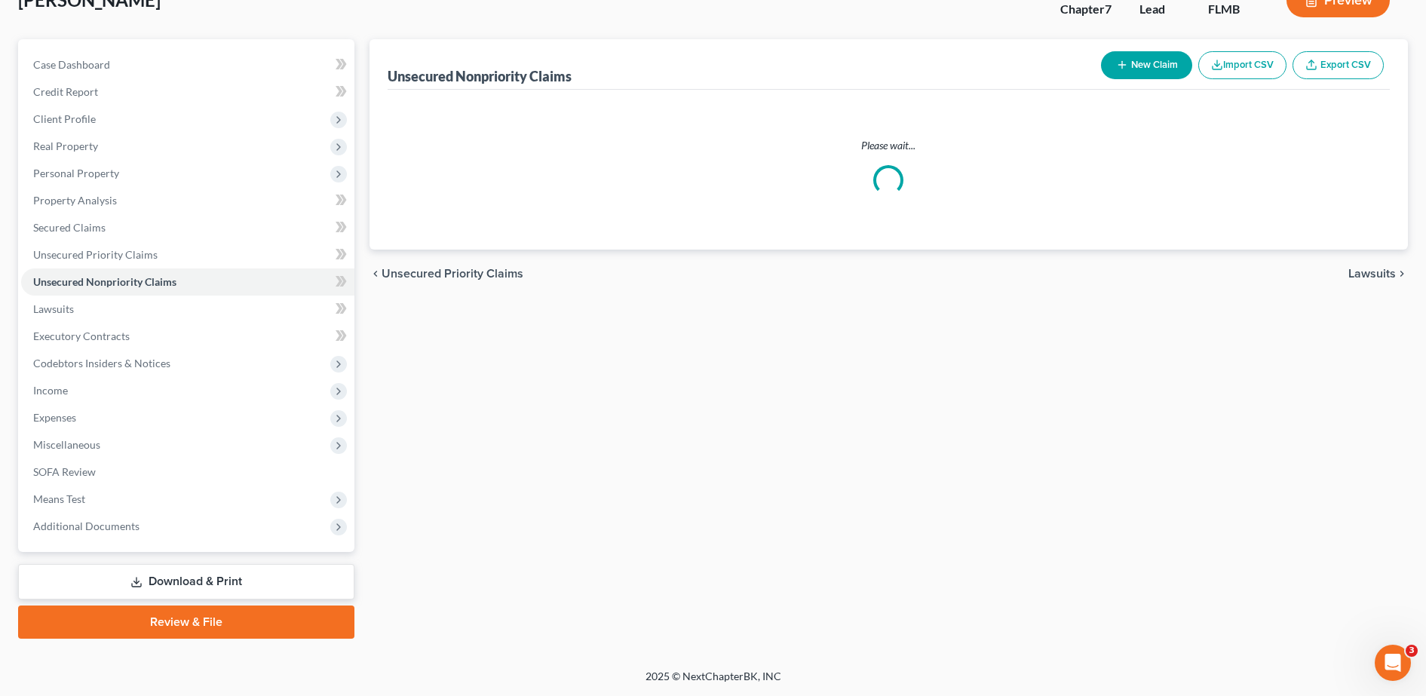
scroll to position [92, 0]
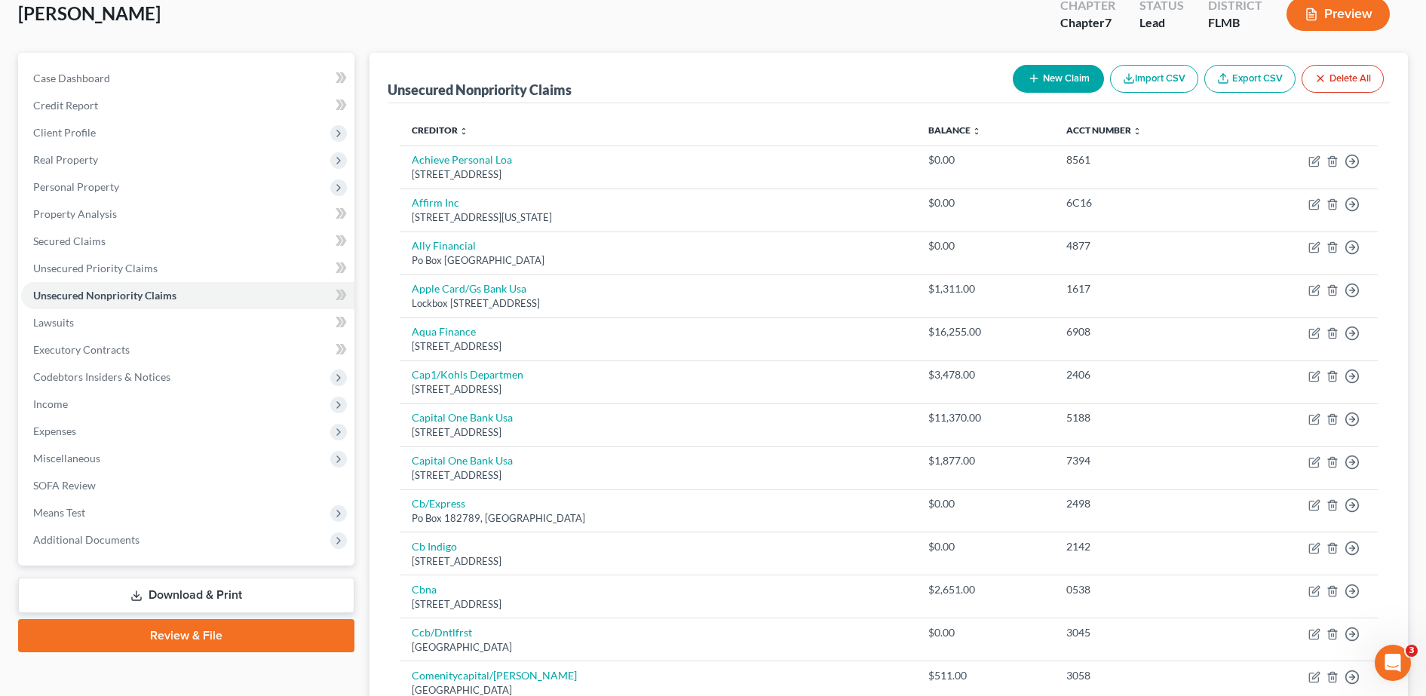
click at [215, 596] on link "Download & Print" at bounding box center [186, 594] width 336 height 35
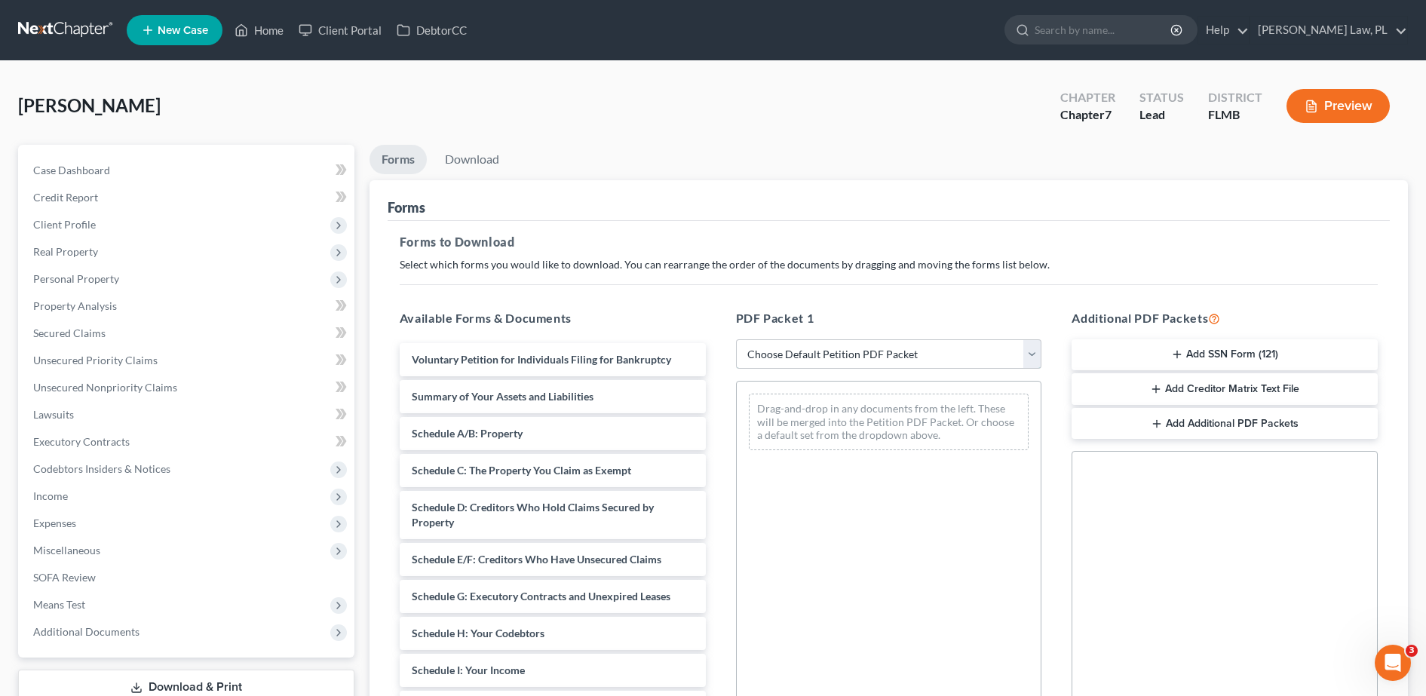
click at [889, 367] on select "Choose Default Petition PDF Packet Complete Bankruptcy Petition (all forms and …" at bounding box center [889, 354] width 306 height 30
select select "0"
click at [736, 339] on select "Choose Default Petition PDF Packet Complete Bankruptcy Petition (all forms and …" at bounding box center [889, 354] width 306 height 30
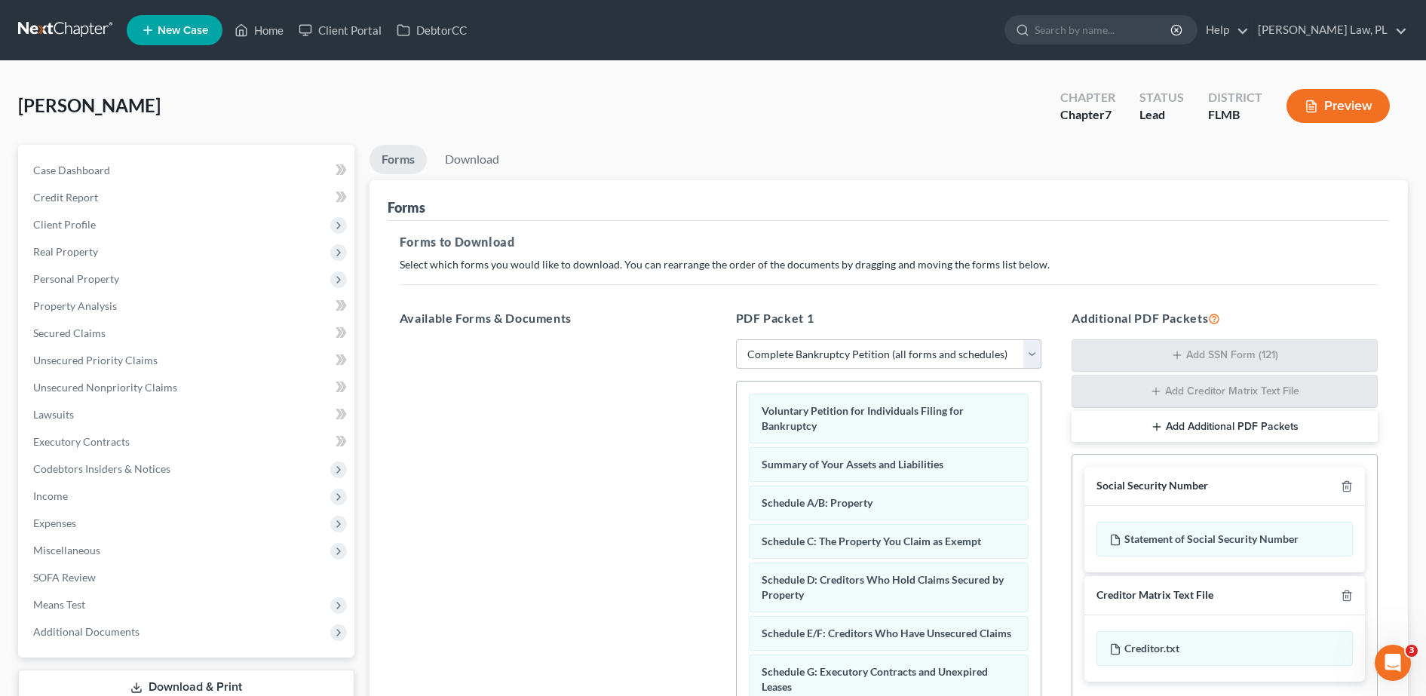
scroll to position [237, 0]
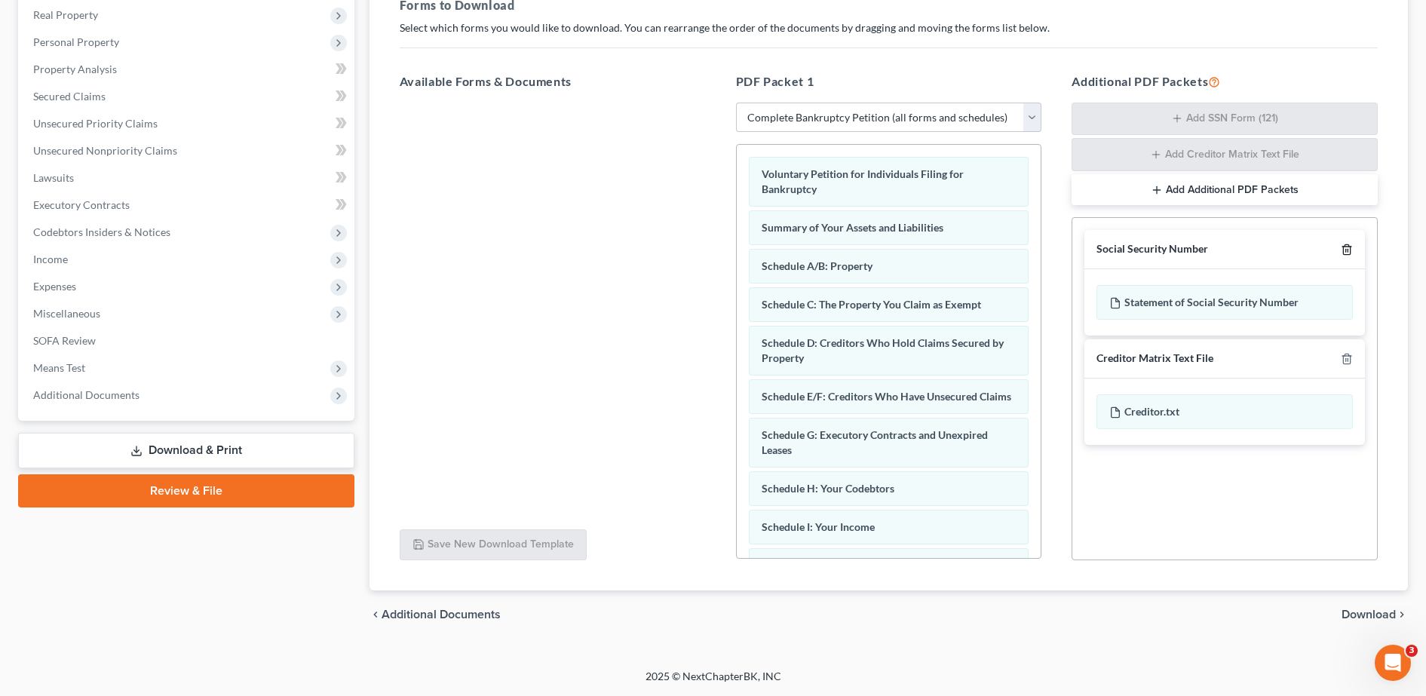
click at [1346, 254] on icon "button" at bounding box center [1346, 250] width 7 height 10
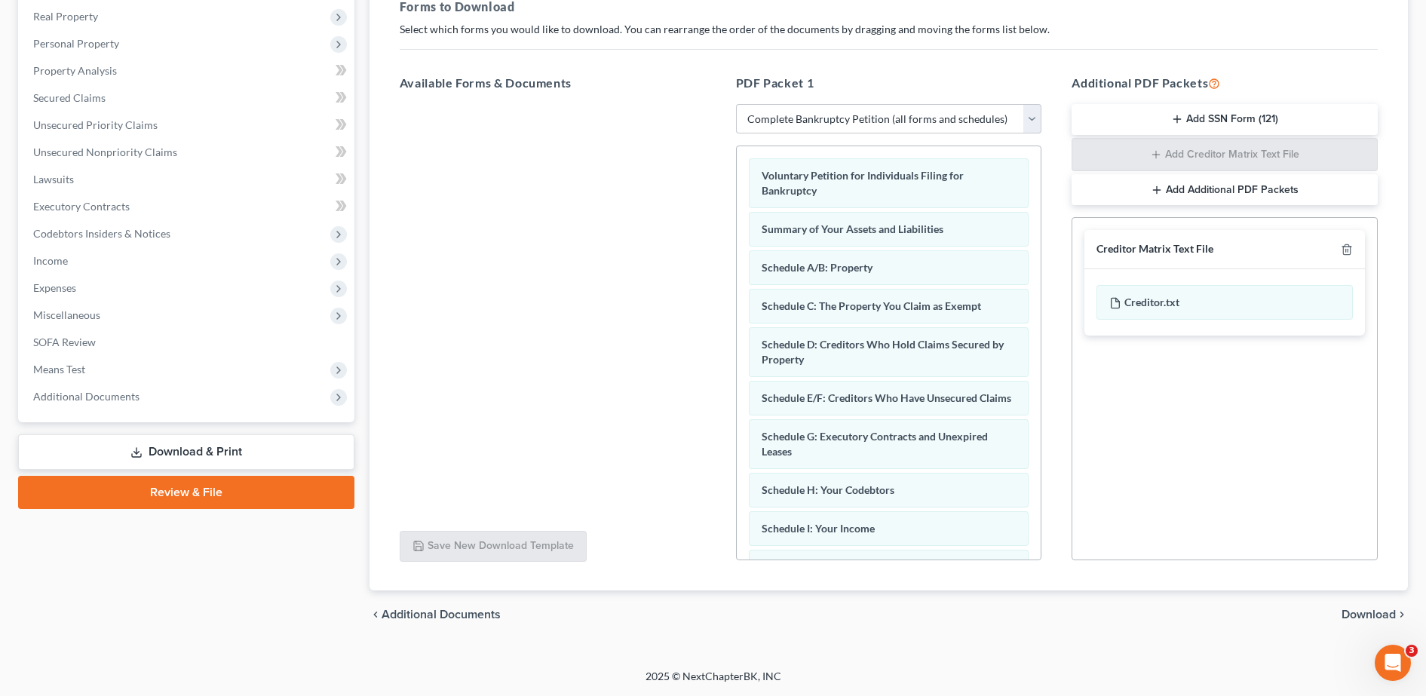
scroll to position [235, 0]
click at [1343, 256] on div at bounding box center [1343, 249] width 18 height 14
click at [1347, 252] on line "button" at bounding box center [1347, 251] width 0 height 3
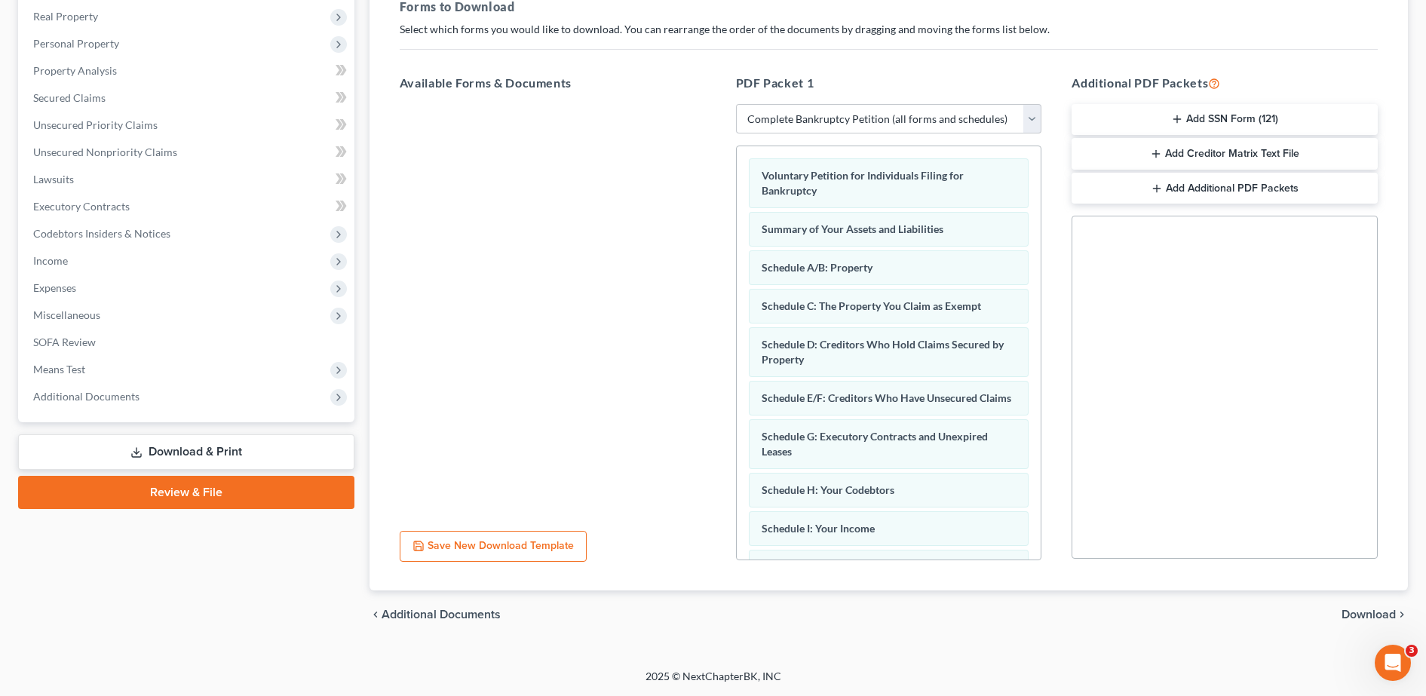
click at [1352, 605] on div "chevron_left Additional Documents Download chevron_right" at bounding box center [888, 614] width 1038 height 48
click at [1374, 608] on span "Download" at bounding box center [1368, 614] width 54 height 12
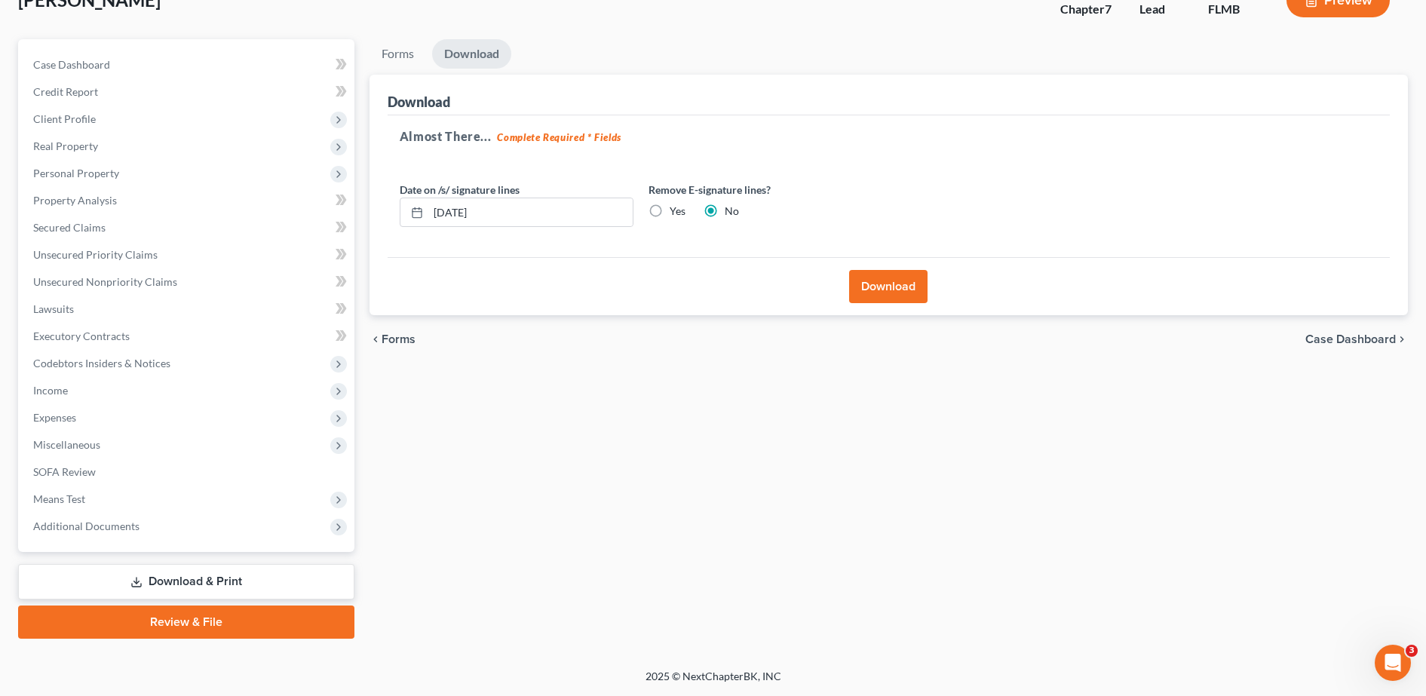
click at [679, 202] on div "Remove E-signature lines? Yes No" at bounding box center [765, 205] width 249 height 46
click at [678, 210] on label "Yes" at bounding box center [677, 211] width 16 height 15
click at [678, 210] on input "Yes" at bounding box center [680, 209] width 10 height 10
radio input "true"
radio input "false"
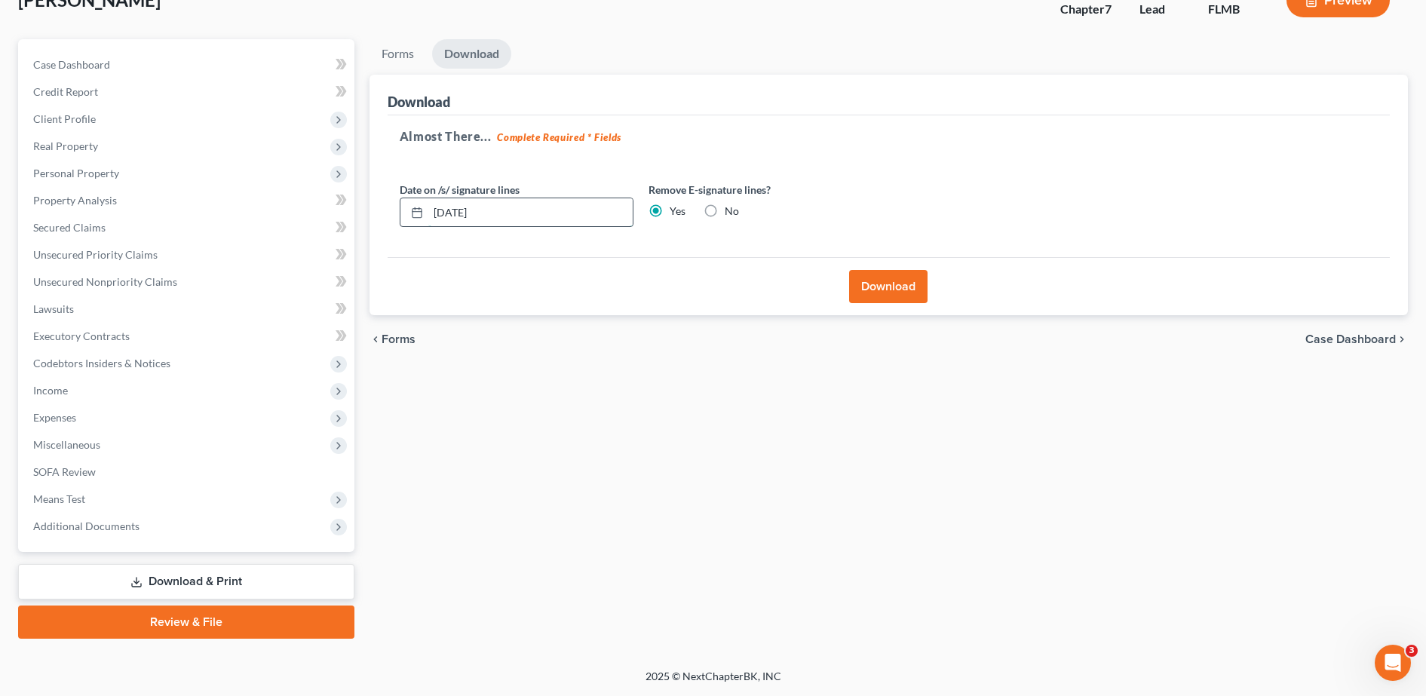
click at [462, 207] on input "[DATE]" at bounding box center [530, 212] width 204 height 29
click at [461, 213] on input "[DATE]" at bounding box center [530, 212] width 204 height 29
type input "09/01/20250"
click at [413, 212] on icon at bounding box center [417, 213] width 12 height 12
click at [417, 213] on icon at bounding box center [417, 213] width 12 height 12
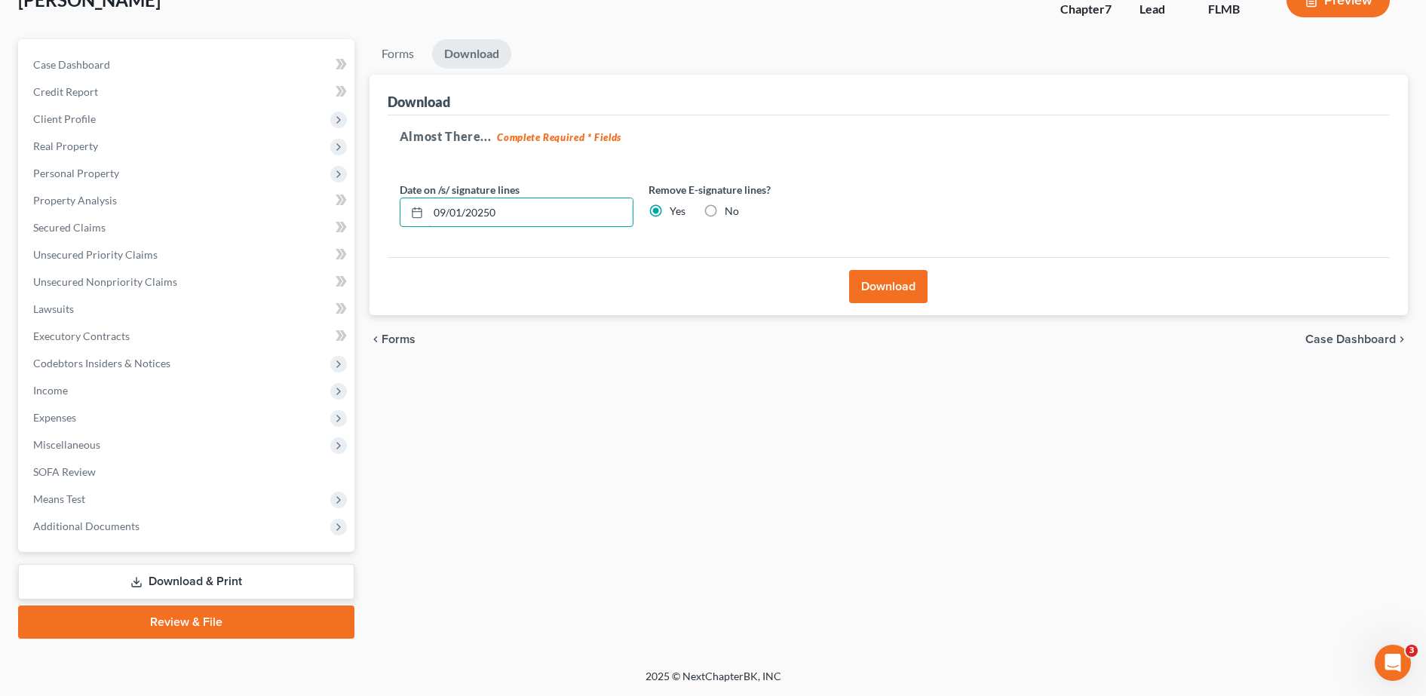
drag, startPoint x: 527, startPoint y: 219, endPoint x: 363, endPoint y: 221, distance: 164.4
click at [363, 221] on div "Forms Download Forms Forms to Download Select which forms you would like to dow…" at bounding box center [888, 338] width 1053 height 599
click at [412, 211] on icon at bounding box center [417, 213] width 12 height 12
click at [451, 213] on input "text" at bounding box center [530, 212] width 204 height 29
type input "[DATE]"
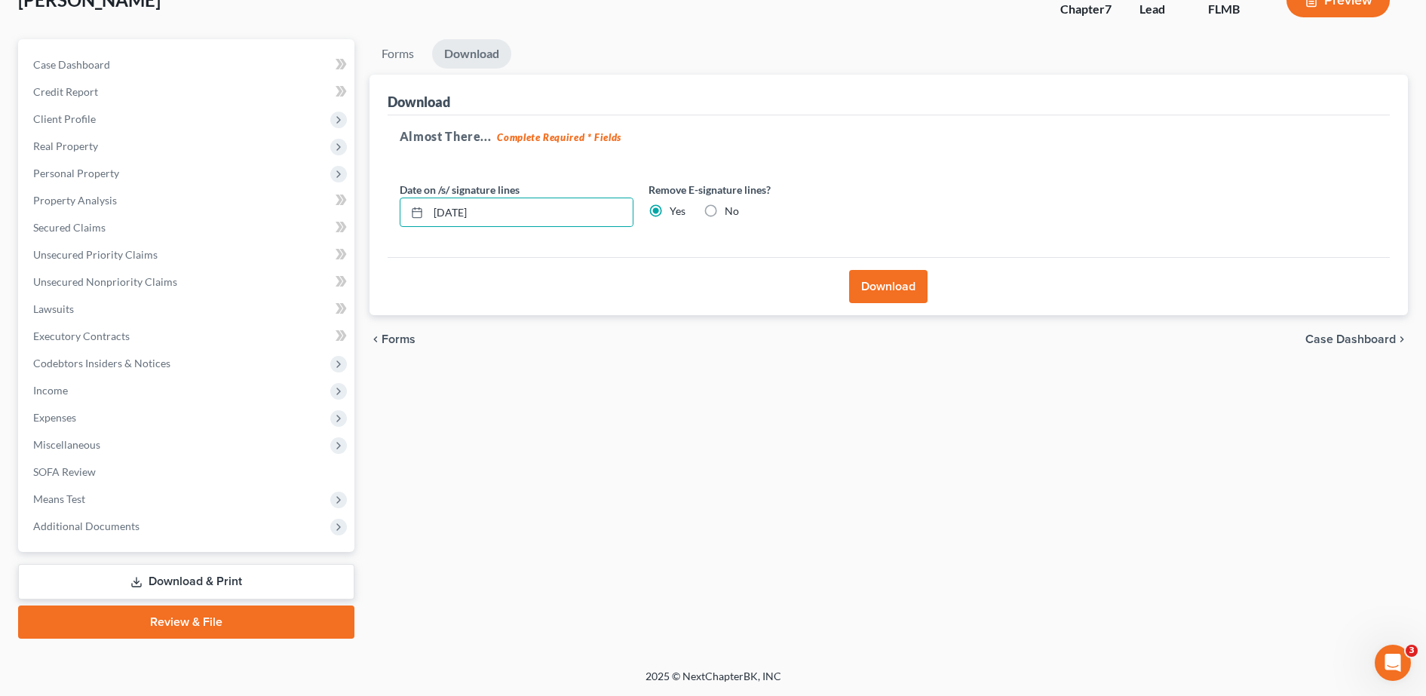
click at [625, 267] on div "Download" at bounding box center [888, 286] width 1002 height 58
click at [889, 289] on button "Download" at bounding box center [888, 286] width 78 height 33
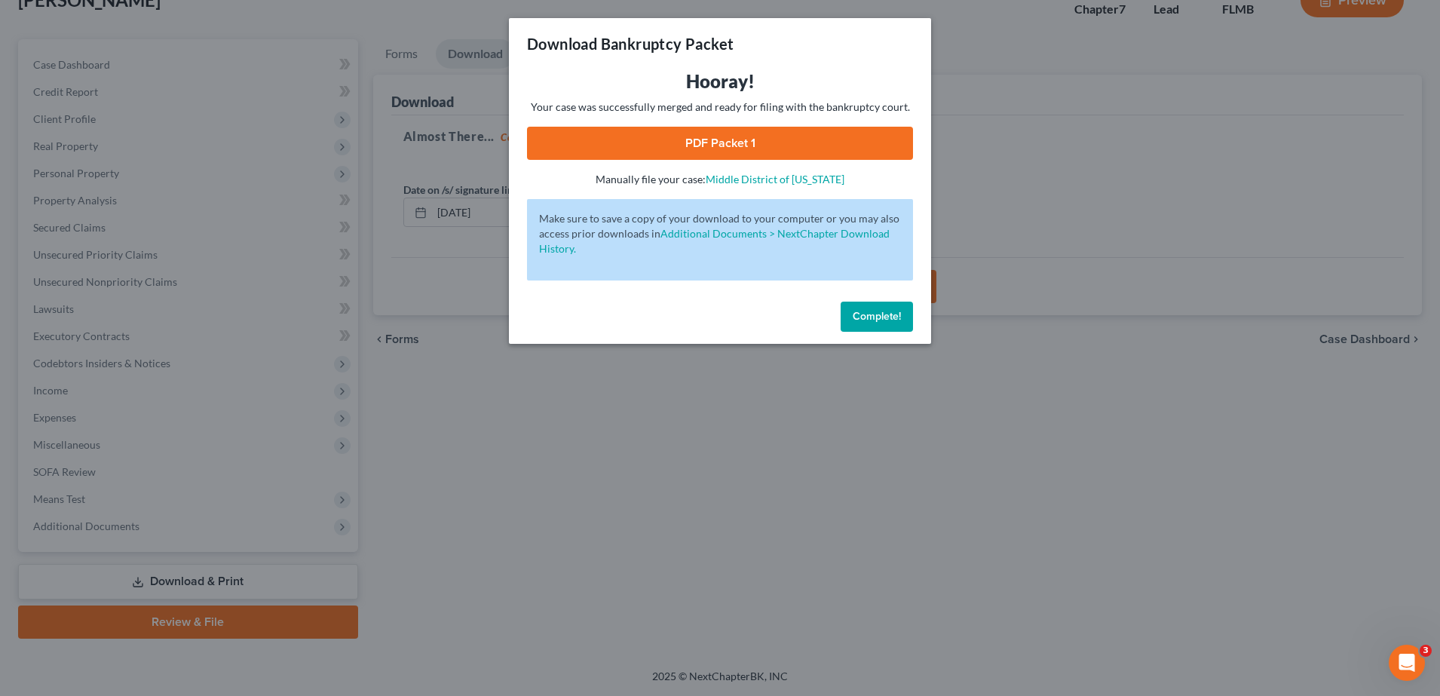
click at [792, 130] on link "PDF Packet 1" at bounding box center [720, 143] width 386 height 33
click at [441, 358] on div "Download Bankruptcy Packet Hooray! Your case was successfully merged and ready …" at bounding box center [720, 348] width 1440 height 696
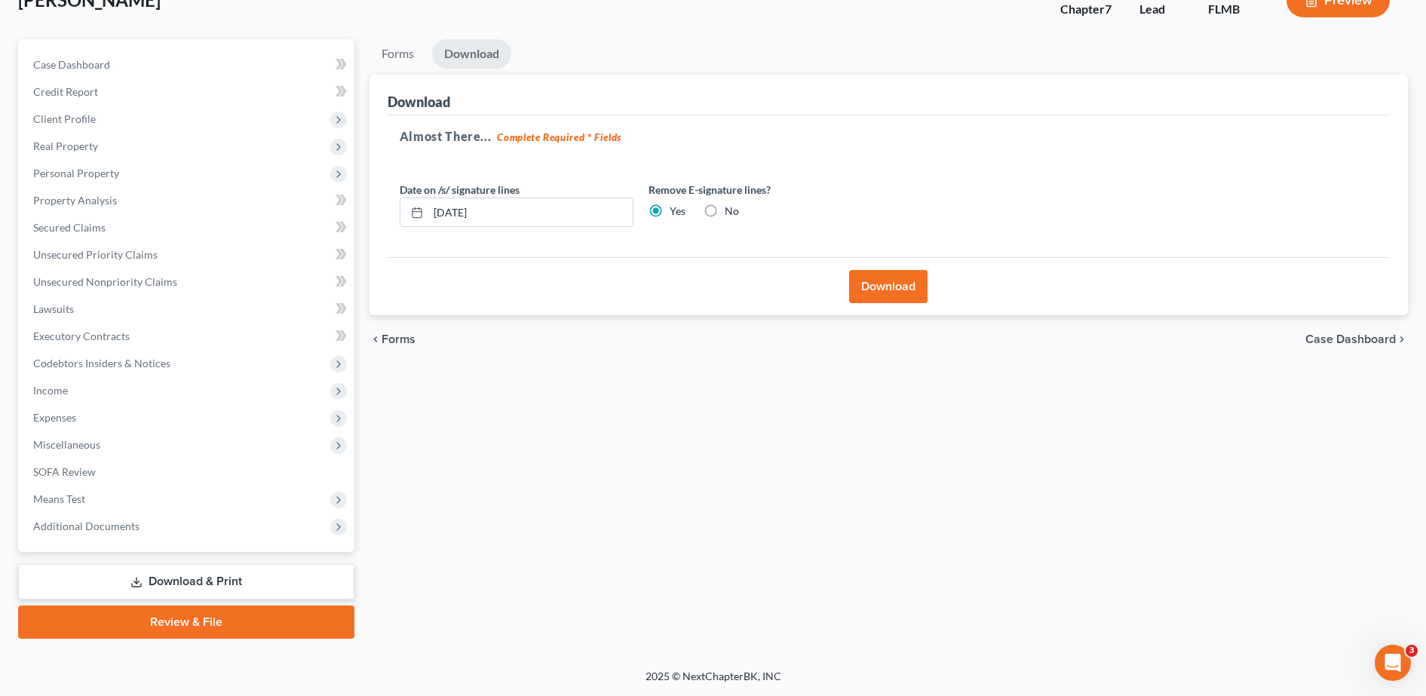
click at [385, 343] on span "Forms" at bounding box center [398, 339] width 34 height 12
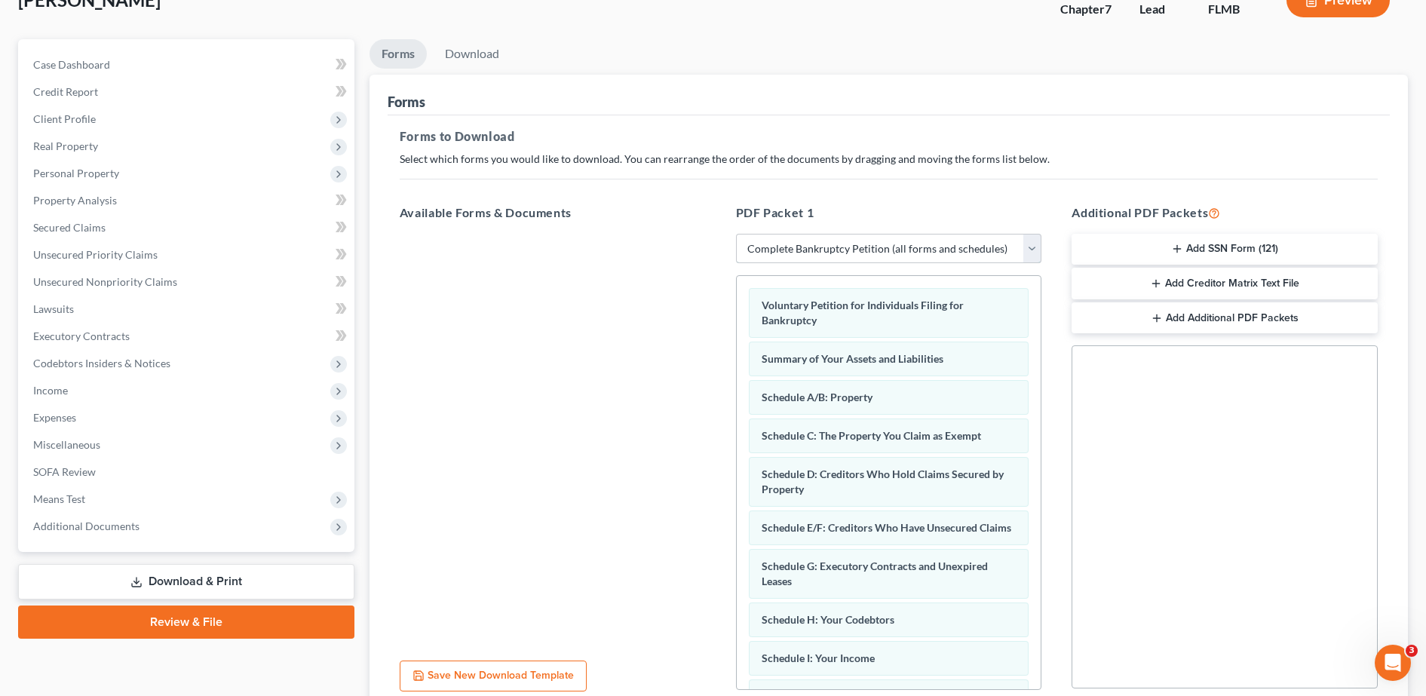
click at [807, 247] on select "Choose Default Petition PDF Packet Complete Bankruptcy Petition (all forms and …" at bounding box center [889, 249] width 306 height 30
select select "3"
click at [736, 234] on select "Choose Default Petition PDF Packet Complete Bankruptcy Petition (all forms and …" at bounding box center [889, 249] width 306 height 30
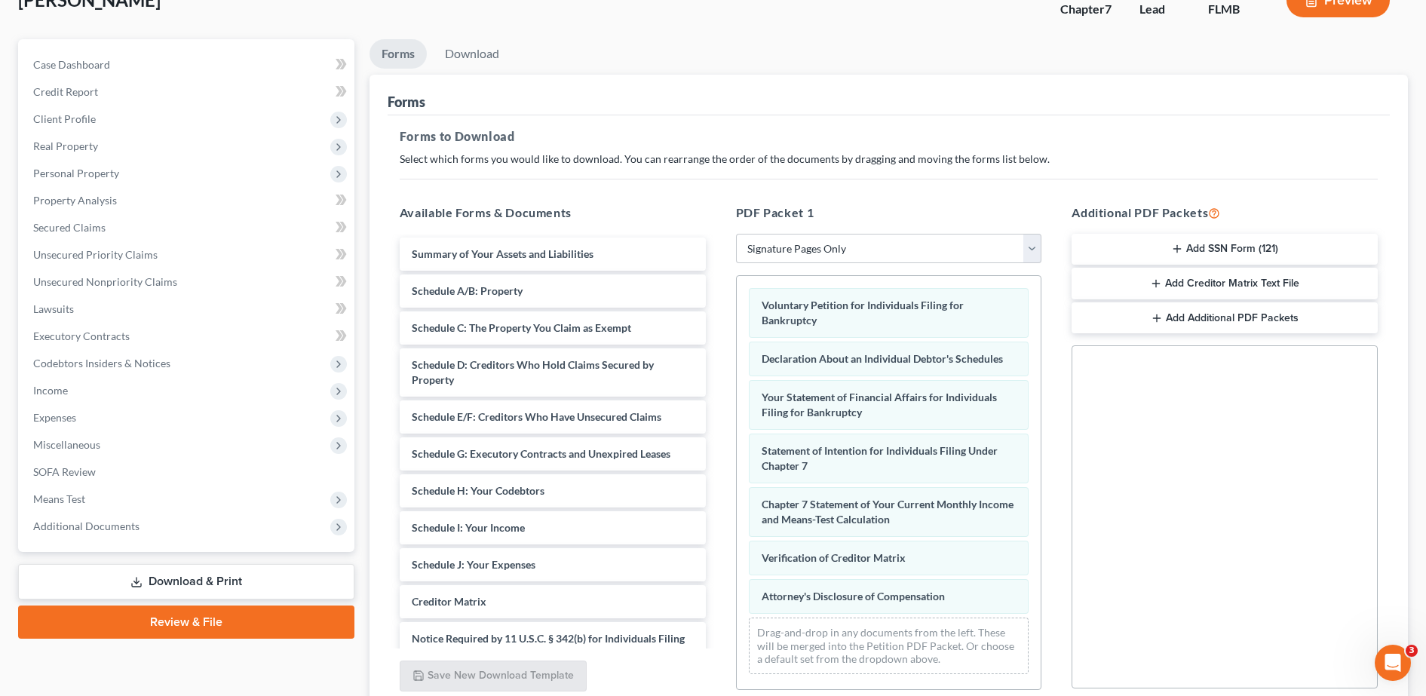
click at [1166, 240] on button "Add SSN Form (121)" at bounding box center [1224, 250] width 306 height 32
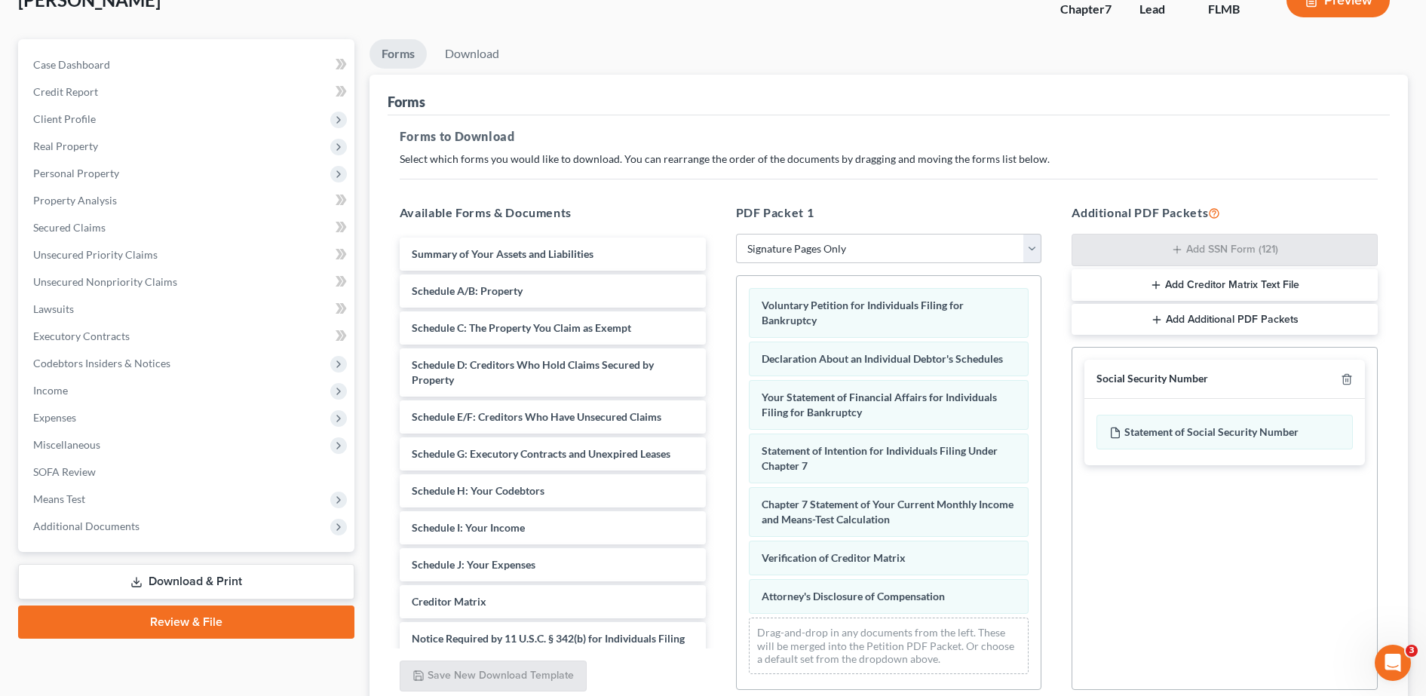
scroll to position [235, 0]
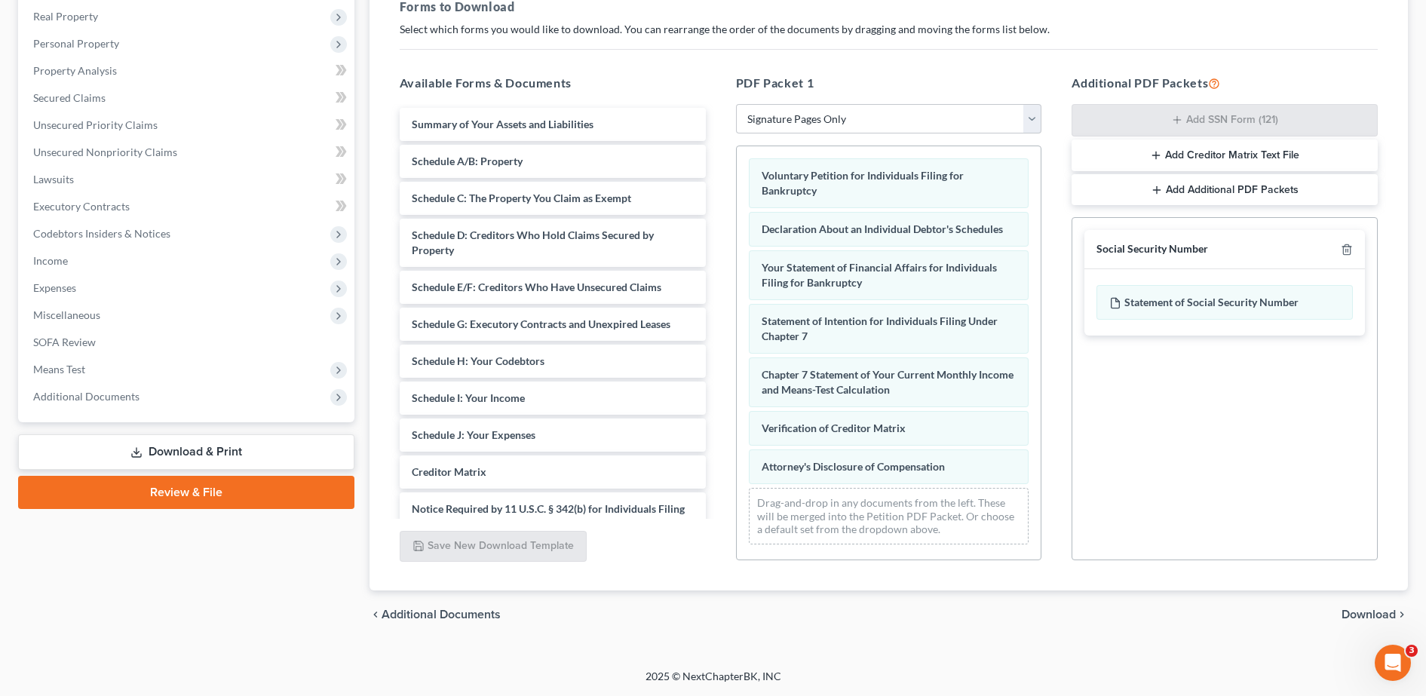
click at [1370, 608] on span "Download" at bounding box center [1368, 614] width 54 height 12
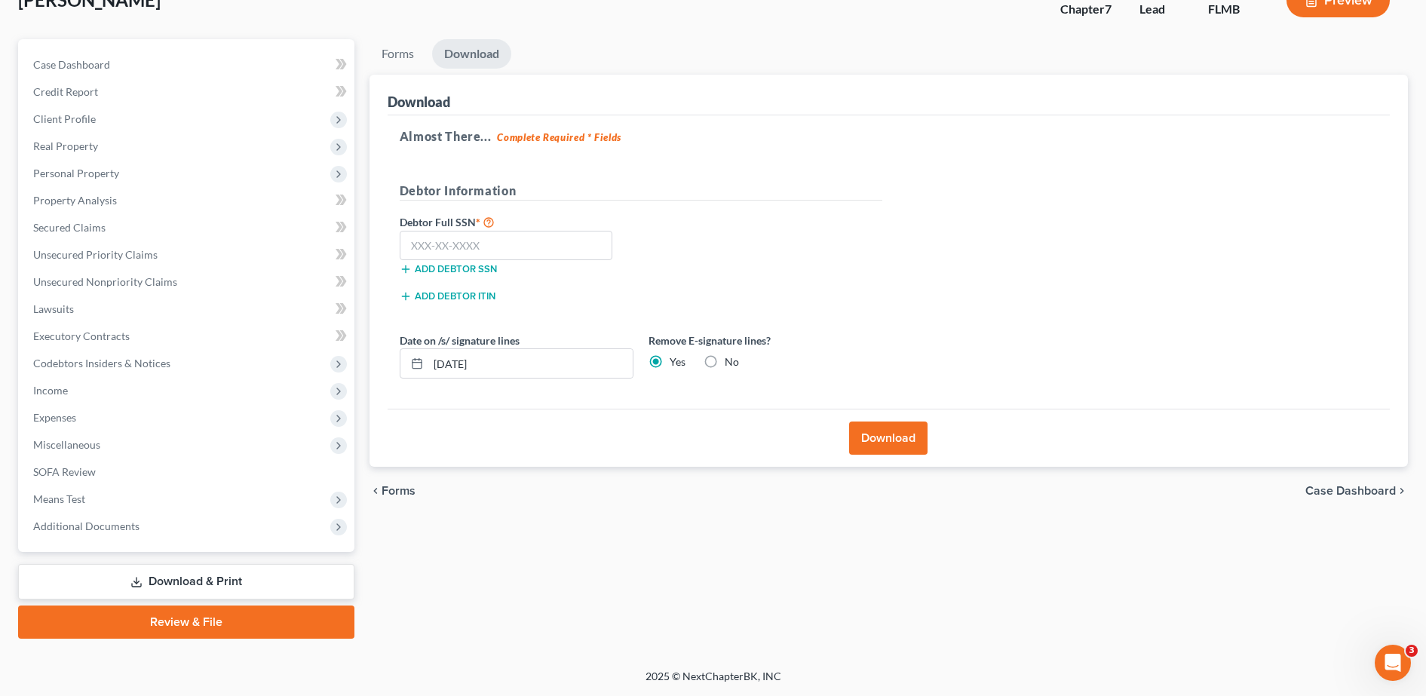
scroll to position [106, 0]
click at [550, 231] on input "text" at bounding box center [506, 246] width 213 height 30
type input "377-62-4864"
click at [886, 426] on button "Download" at bounding box center [888, 437] width 78 height 33
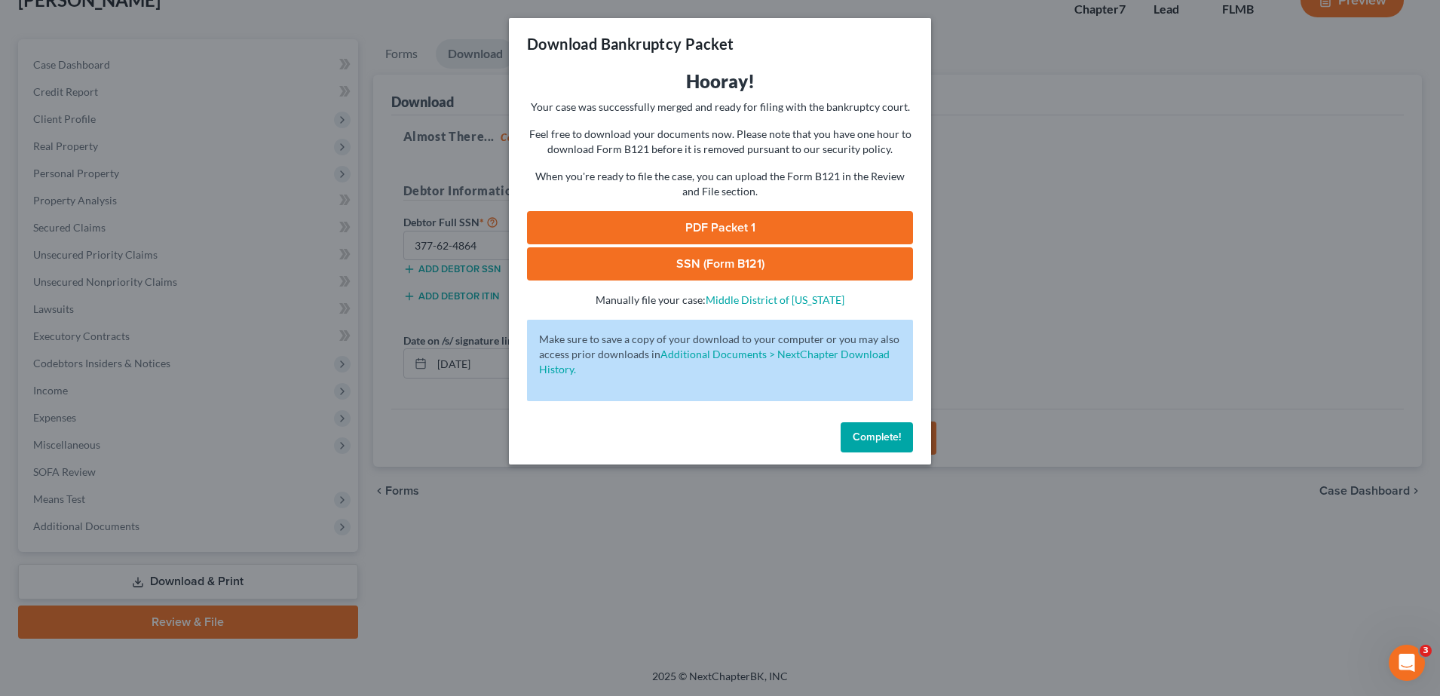
click at [693, 212] on link "PDF Packet 1" at bounding box center [720, 227] width 386 height 33
click at [714, 263] on link "SSN (Form B121)" at bounding box center [720, 263] width 386 height 33
click at [938, 228] on div "Download Bankruptcy Packet Hooray! Your case was successfully merged and ready …" at bounding box center [720, 348] width 1440 height 696
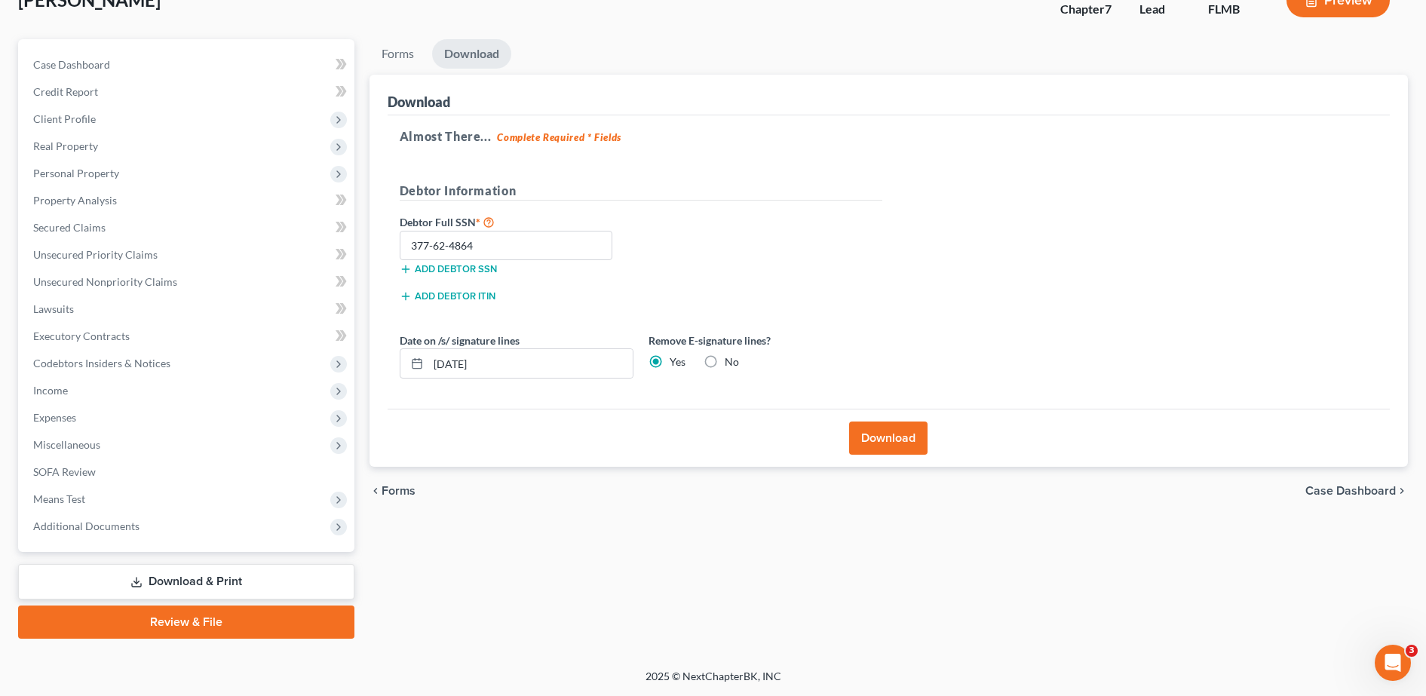
scroll to position [0, 0]
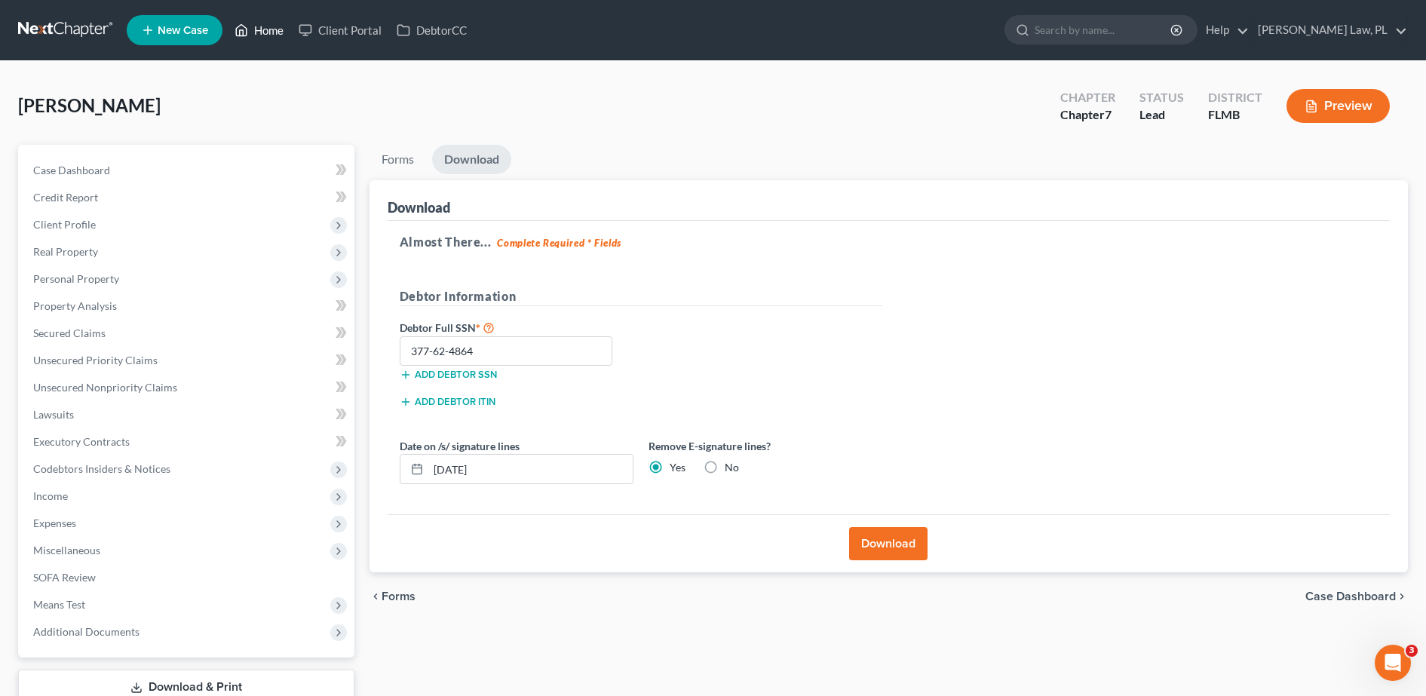
click at [265, 26] on link "Home" at bounding box center [259, 30] width 64 height 27
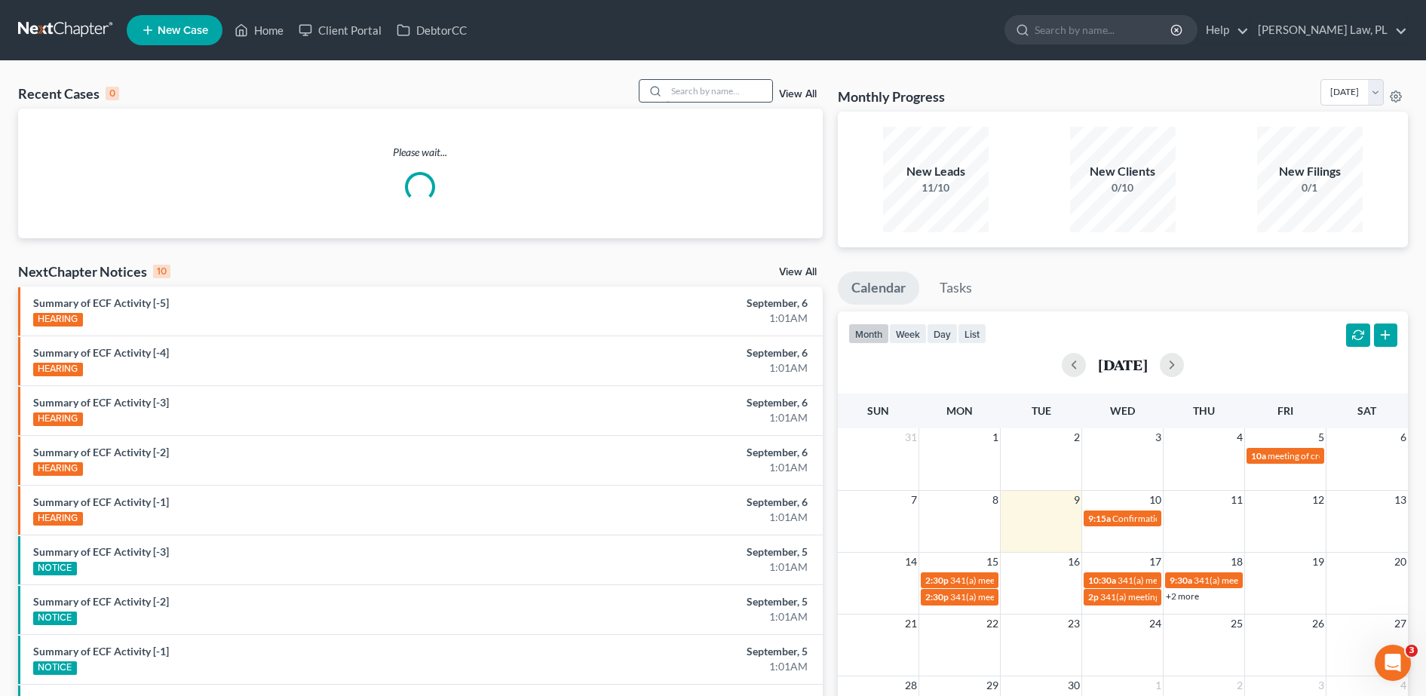
click at [698, 83] on input "search" at bounding box center [719, 91] width 106 height 22
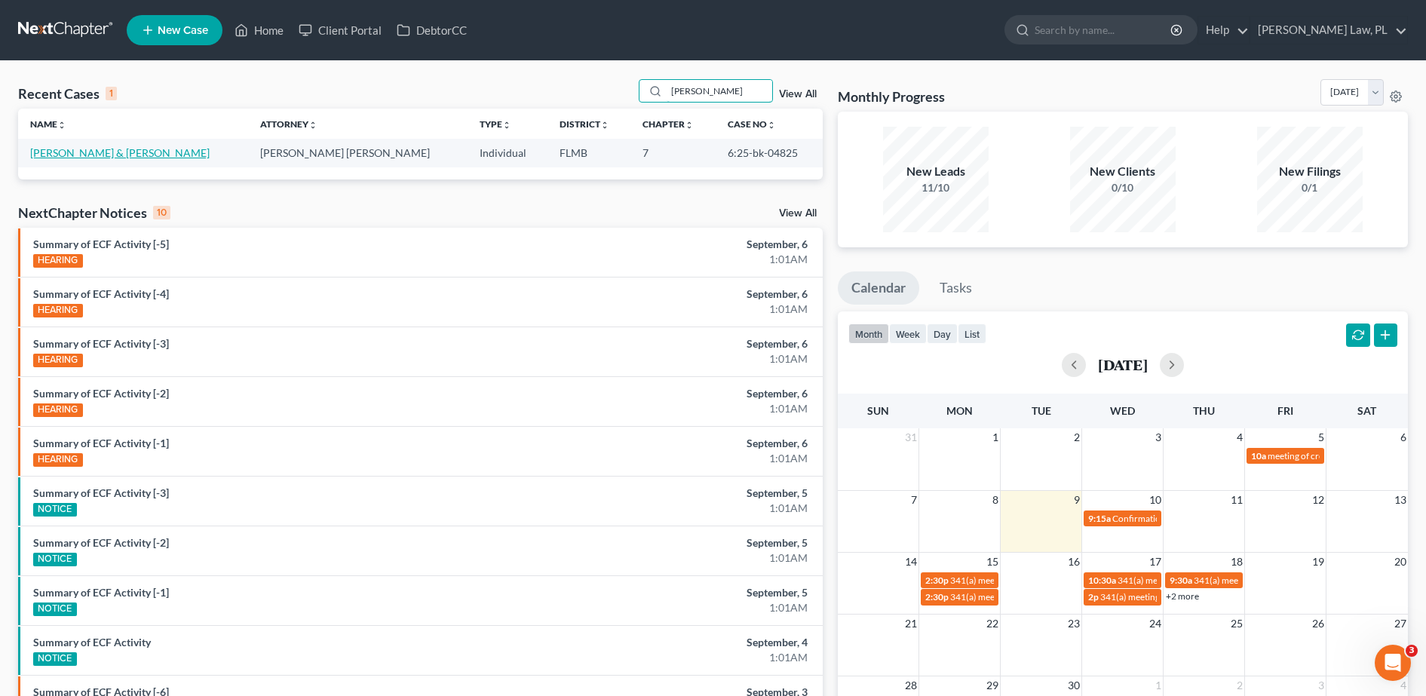
type input "[PERSON_NAME]"
click at [84, 152] on link "[PERSON_NAME] & [PERSON_NAME]" at bounding box center [119, 152] width 179 height 13
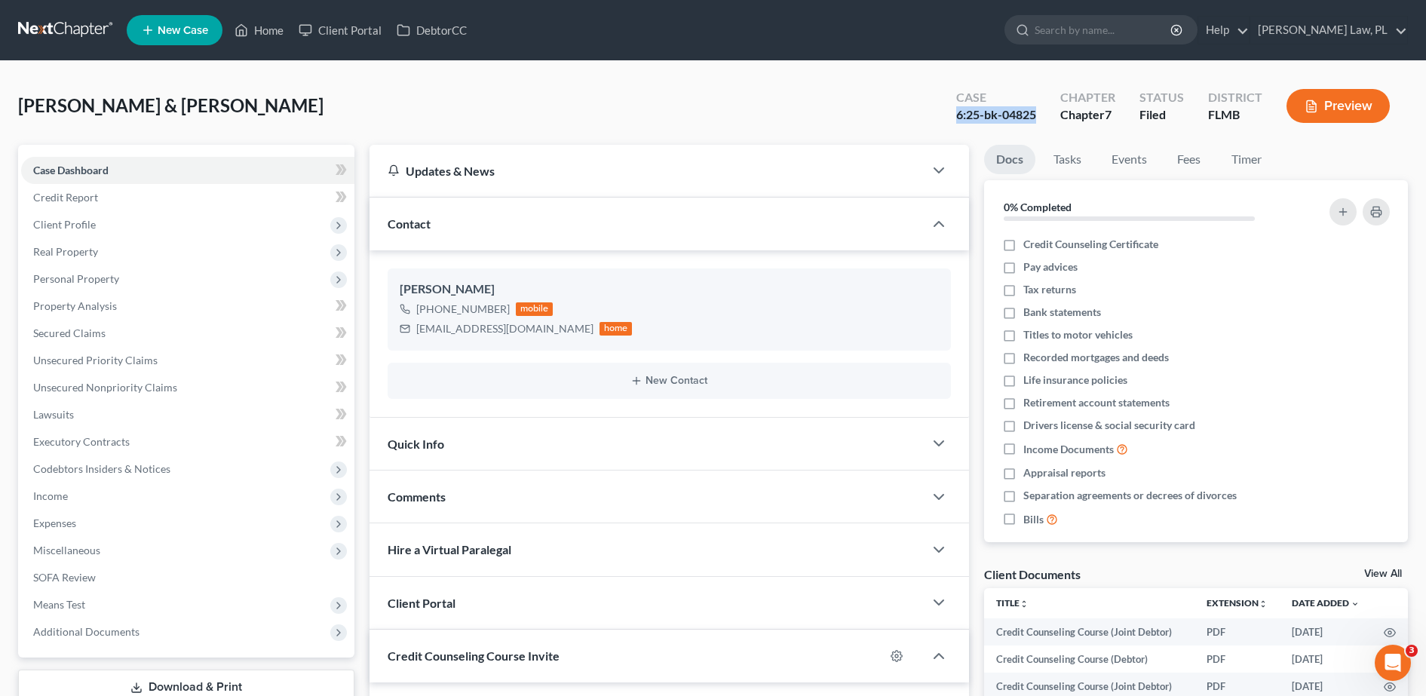
drag, startPoint x: 954, startPoint y: 117, endPoint x: 1044, endPoint y: 123, distance: 90.7
click at [1044, 123] on div "Case 6:25-bk-04825" at bounding box center [996, 107] width 104 height 44
copy div "6:25-bk-04825"
click at [152, 493] on span "Income" at bounding box center [187, 495] width 333 height 27
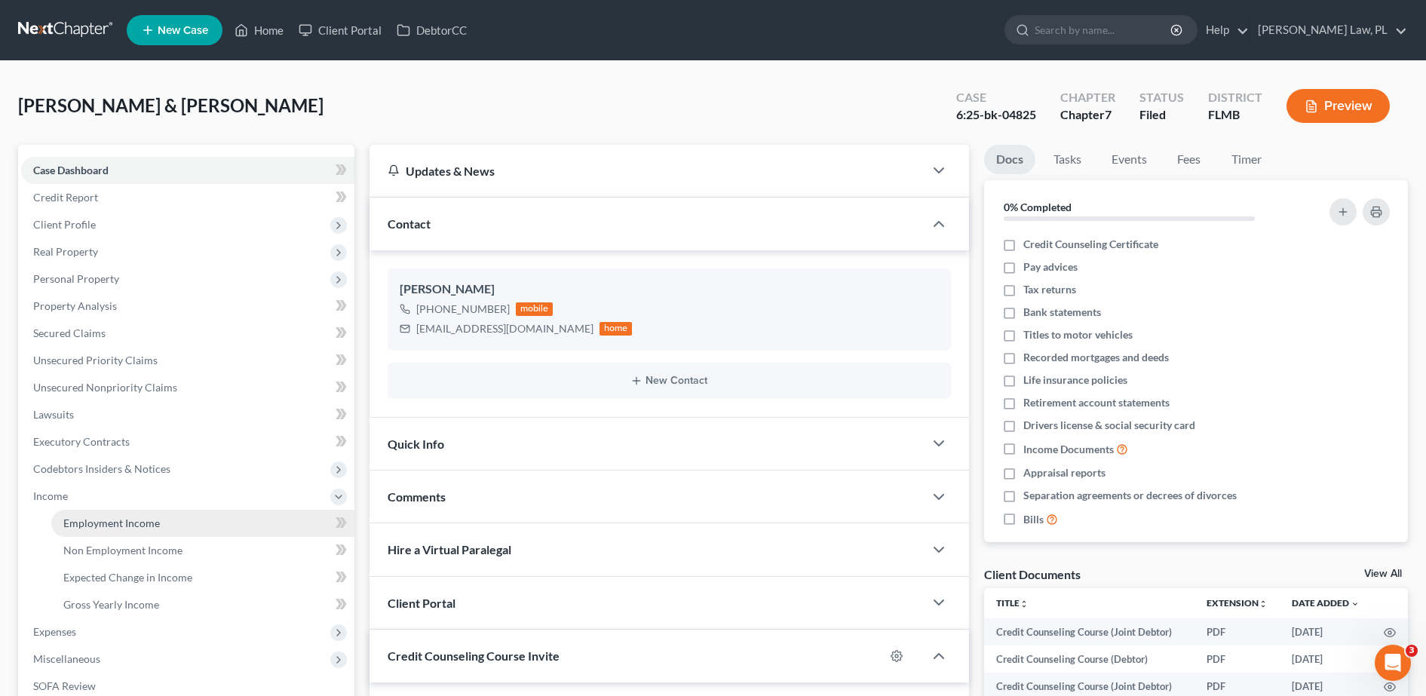
click at [121, 510] on link "Employment Income" at bounding box center [202, 523] width 303 height 27
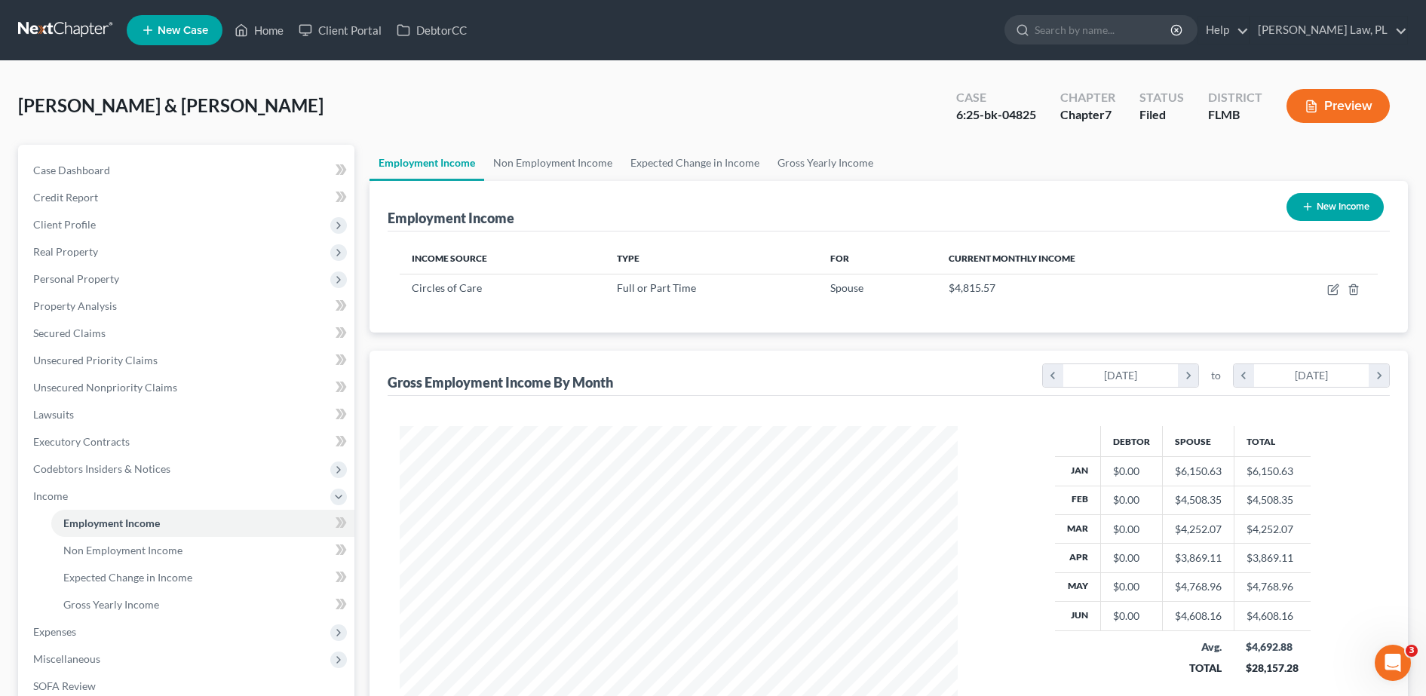
click at [240, 8] on nav "Home New Case Client Portal DebtorCC [PERSON_NAME] Law, PL [PERSON_NAME][EMAIL_…" at bounding box center [713, 30] width 1426 height 60
click at [273, 26] on link "Home" at bounding box center [259, 30] width 64 height 27
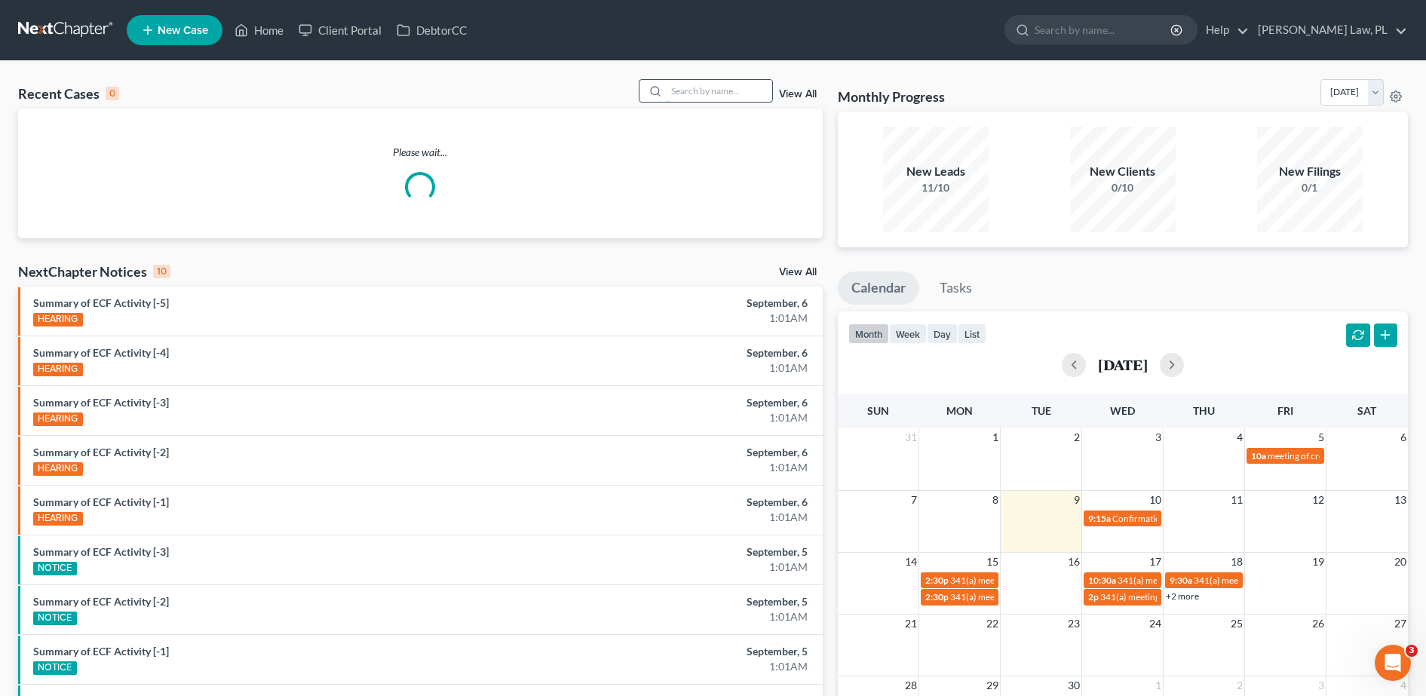
click at [707, 88] on input "search" at bounding box center [719, 91] width 106 height 22
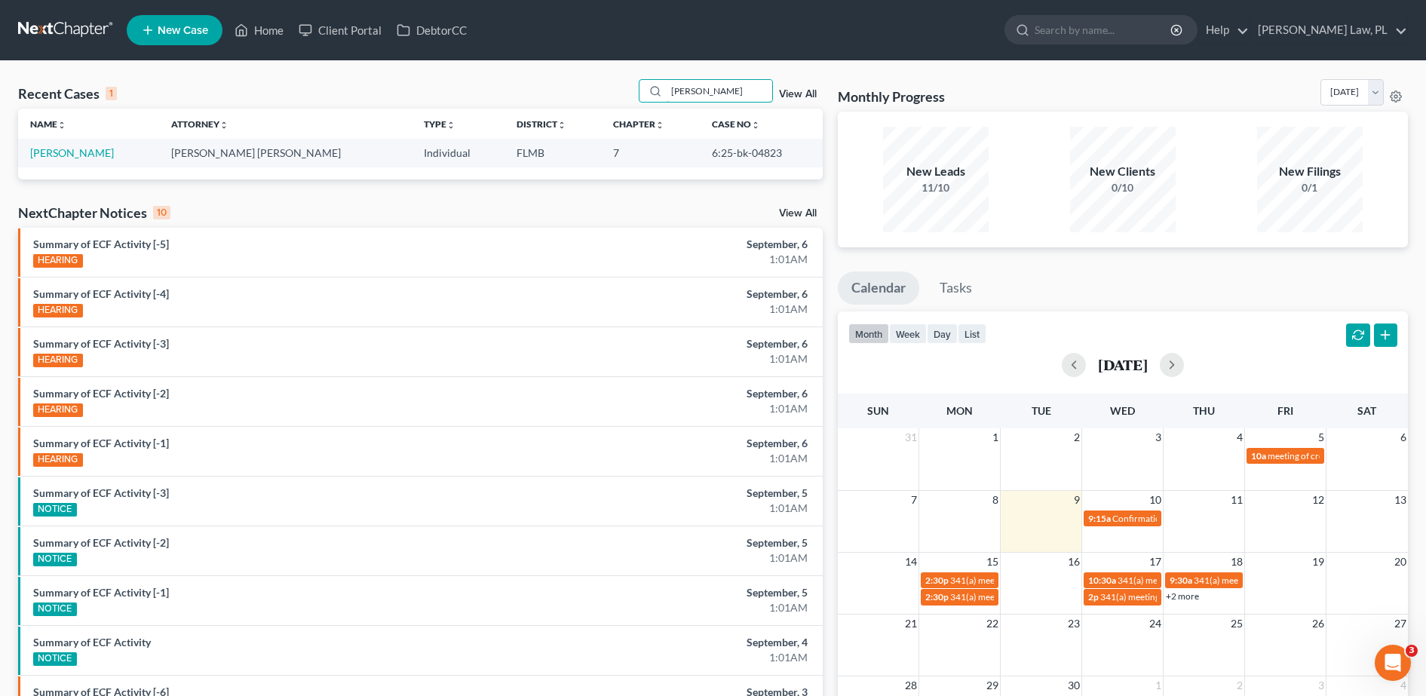
type input "[PERSON_NAME]"
click at [84, 146] on link "[PERSON_NAME]" at bounding box center [72, 152] width 84 height 13
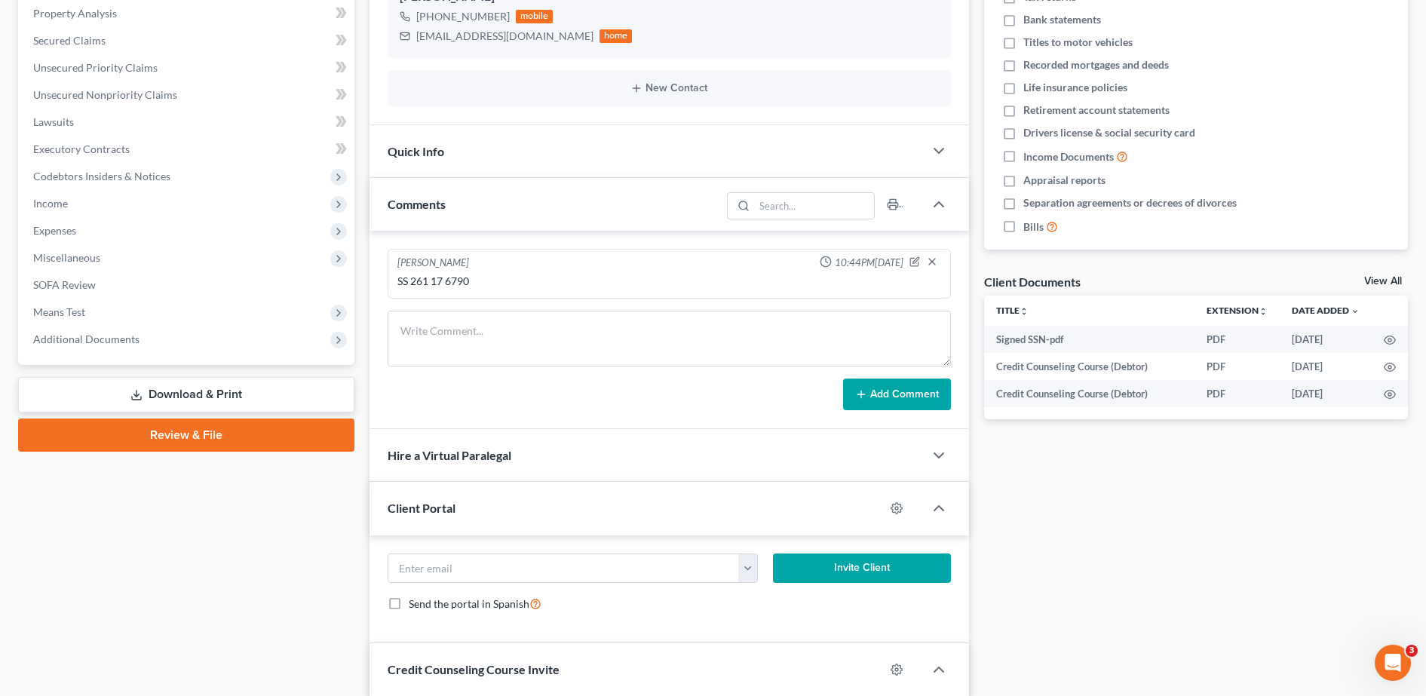
scroll to position [300, 0]
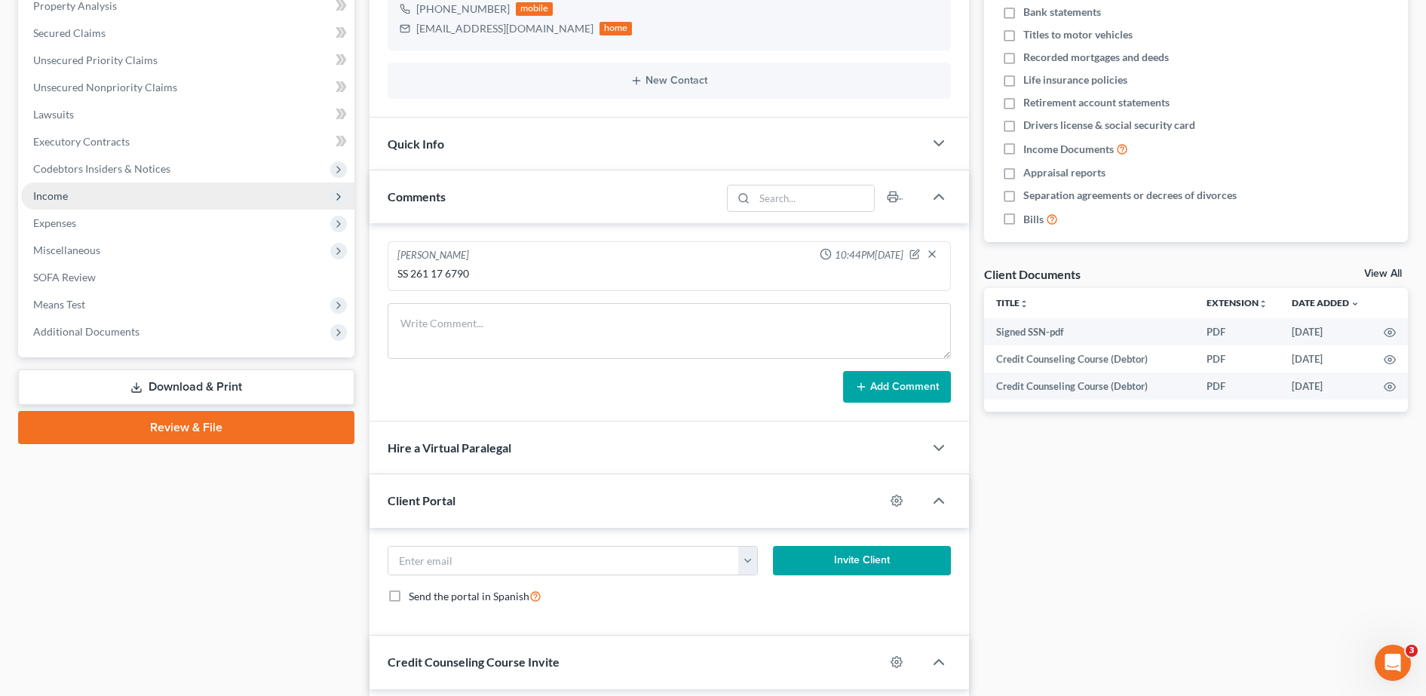
click at [102, 198] on span "Income" at bounding box center [187, 195] width 333 height 27
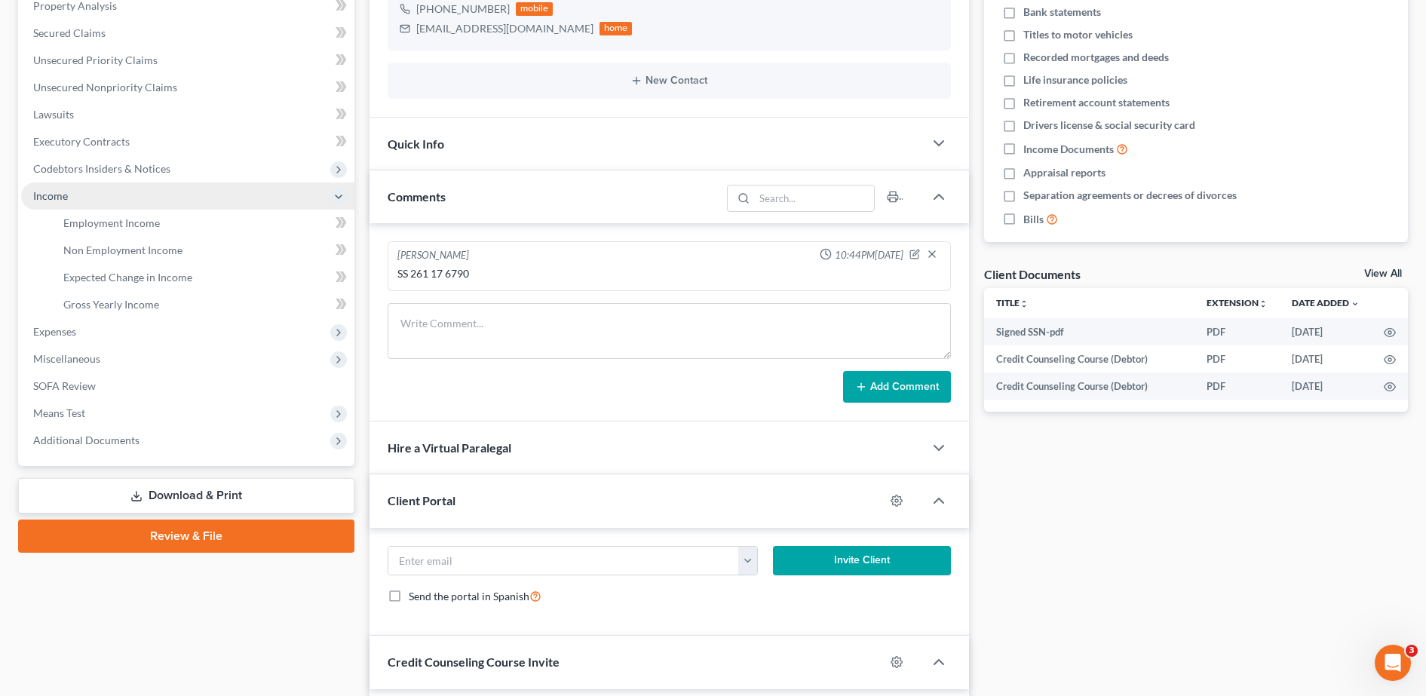
click at [118, 204] on span "Income" at bounding box center [187, 195] width 333 height 27
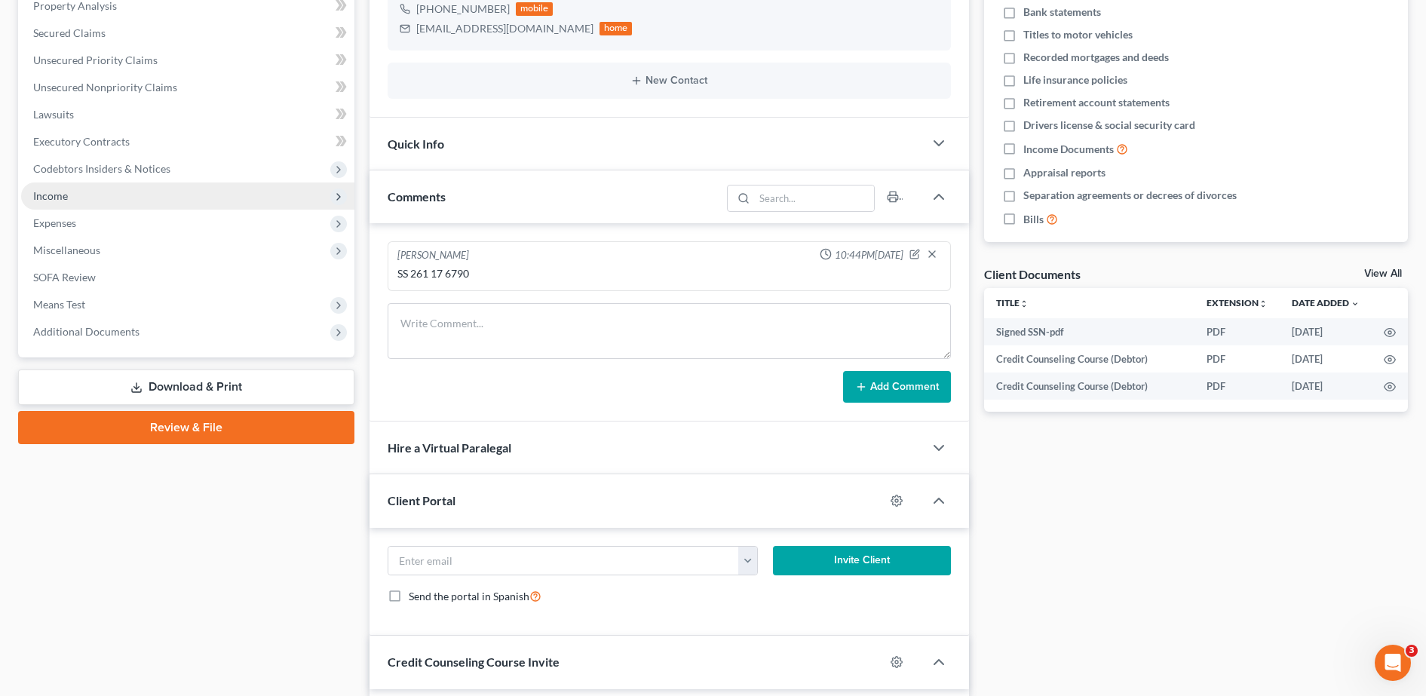
click at [112, 205] on span "Income" at bounding box center [187, 195] width 333 height 27
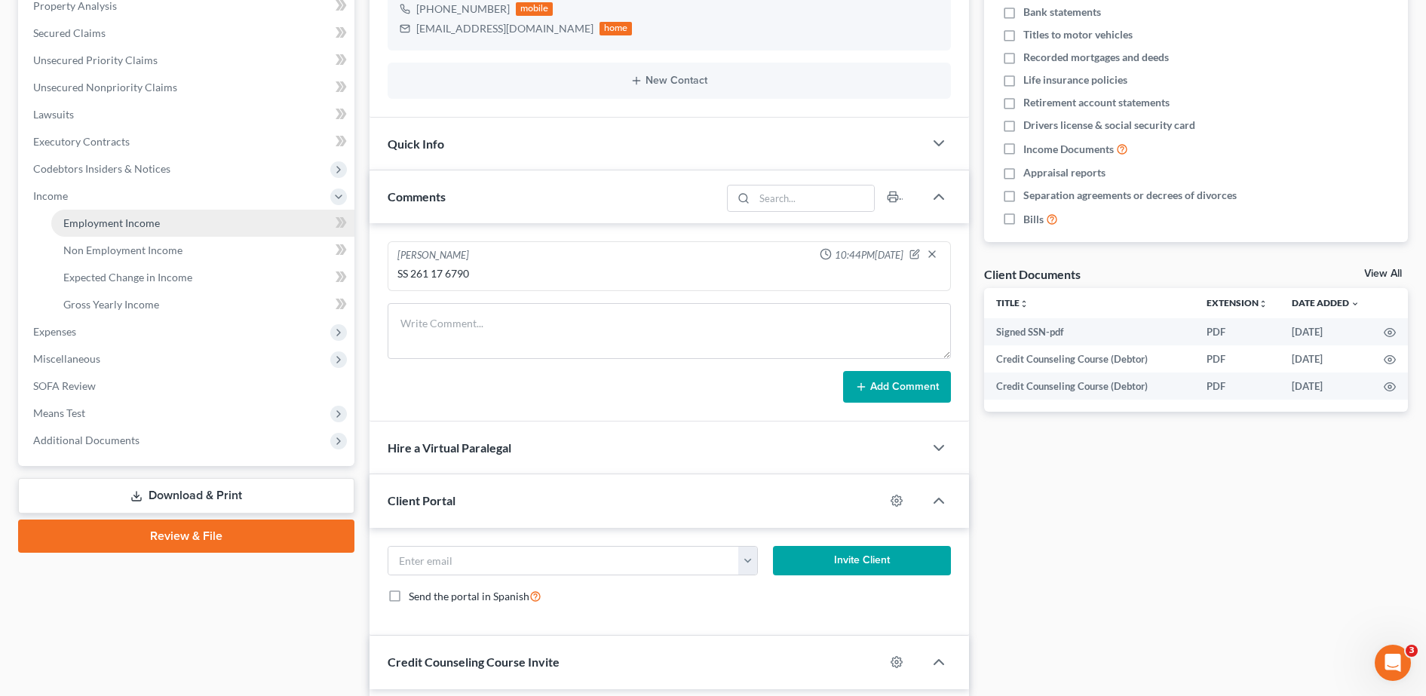
click at [131, 216] on span "Employment Income" at bounding box center [111, 222] width 96 height 13
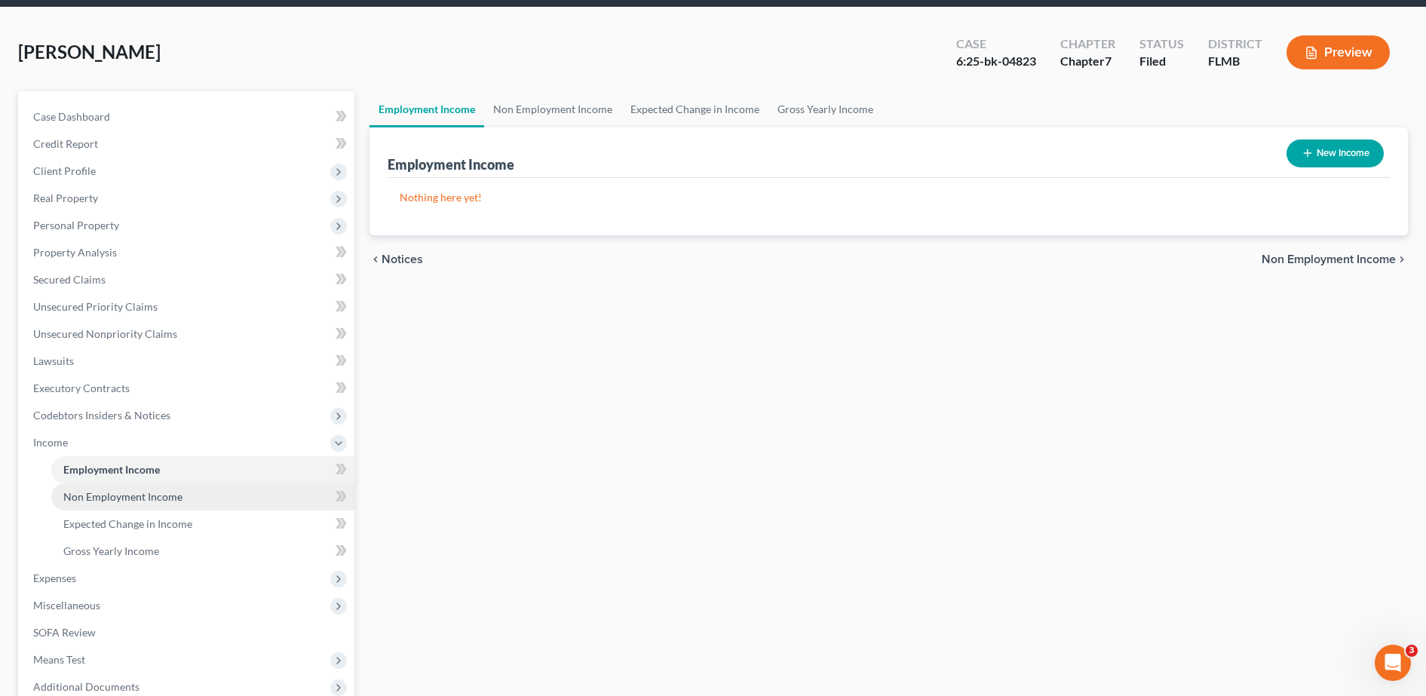
click at [139, 494] on span "Non Employment Income" at bounding box center [122, 496] width 119 height 13
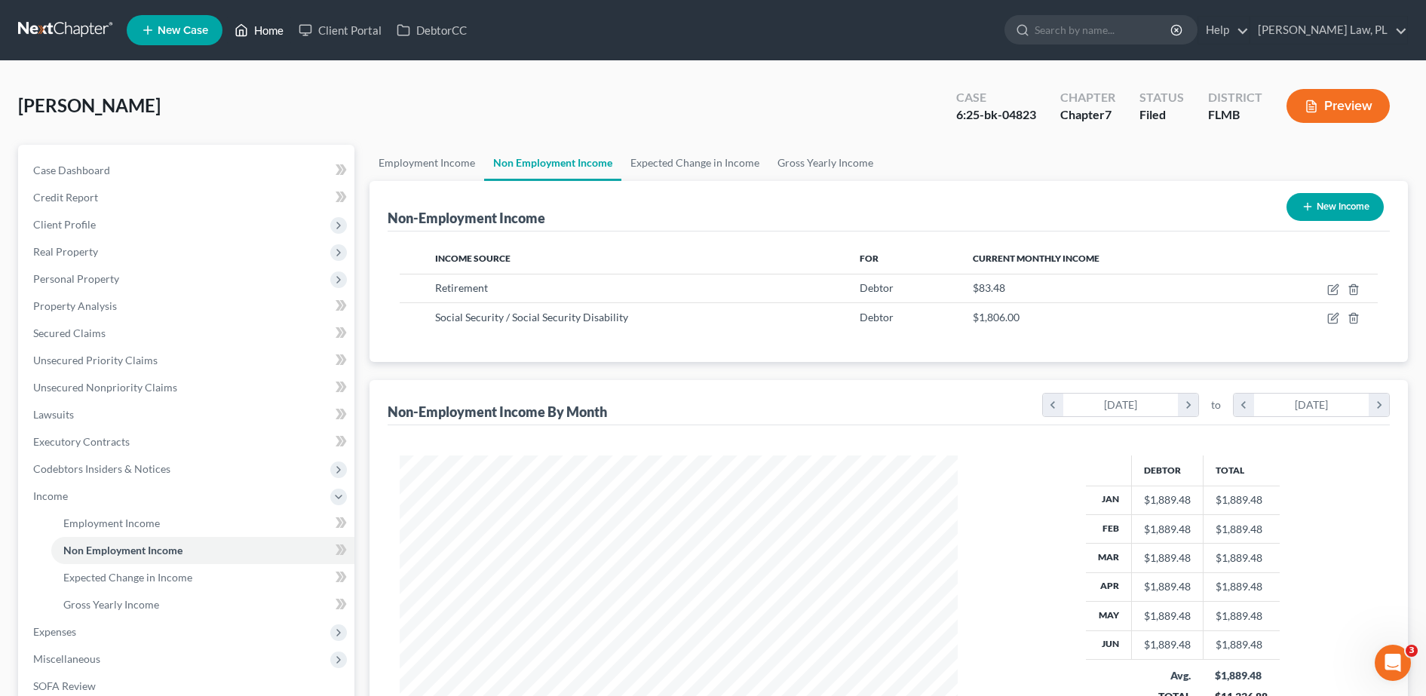
click at [278, 27] on link "Home" at bounding box center [259, 30] width 64 height 27
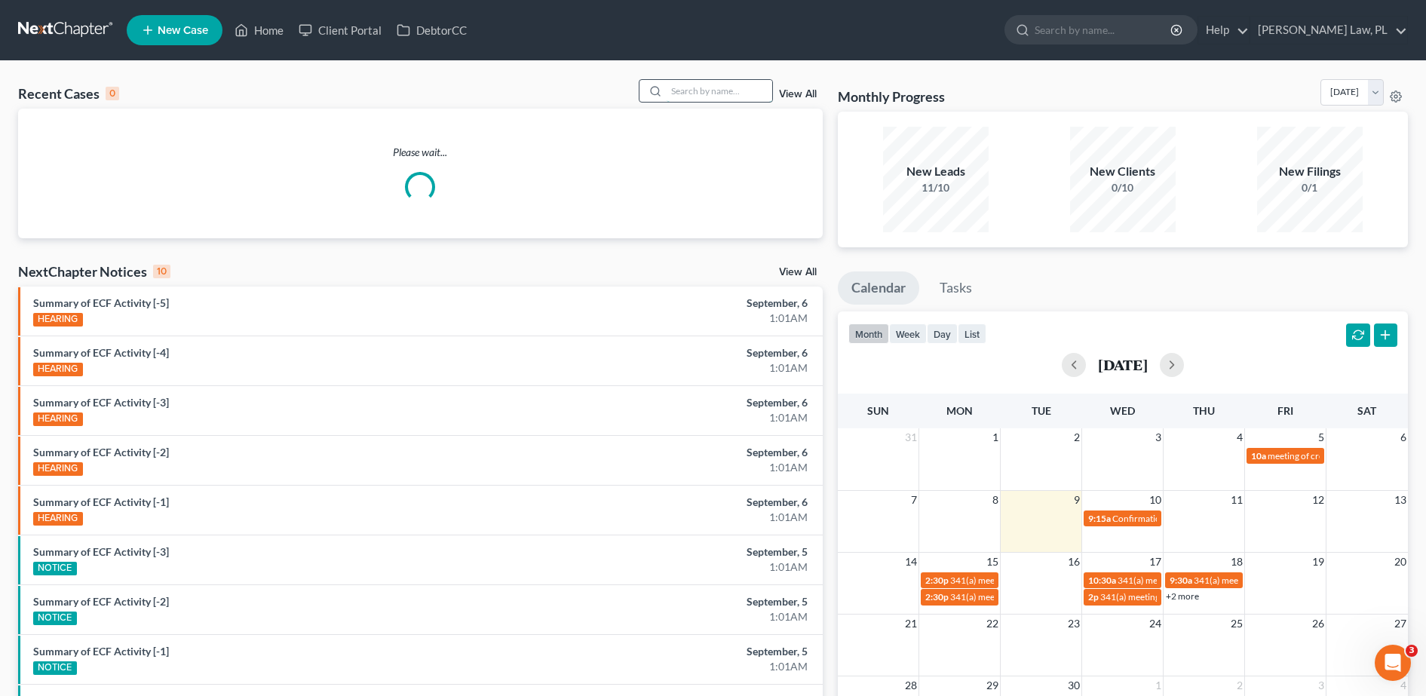
click at [749, 88] on input "search" at bounding box center [719, 91] width 106 height 22
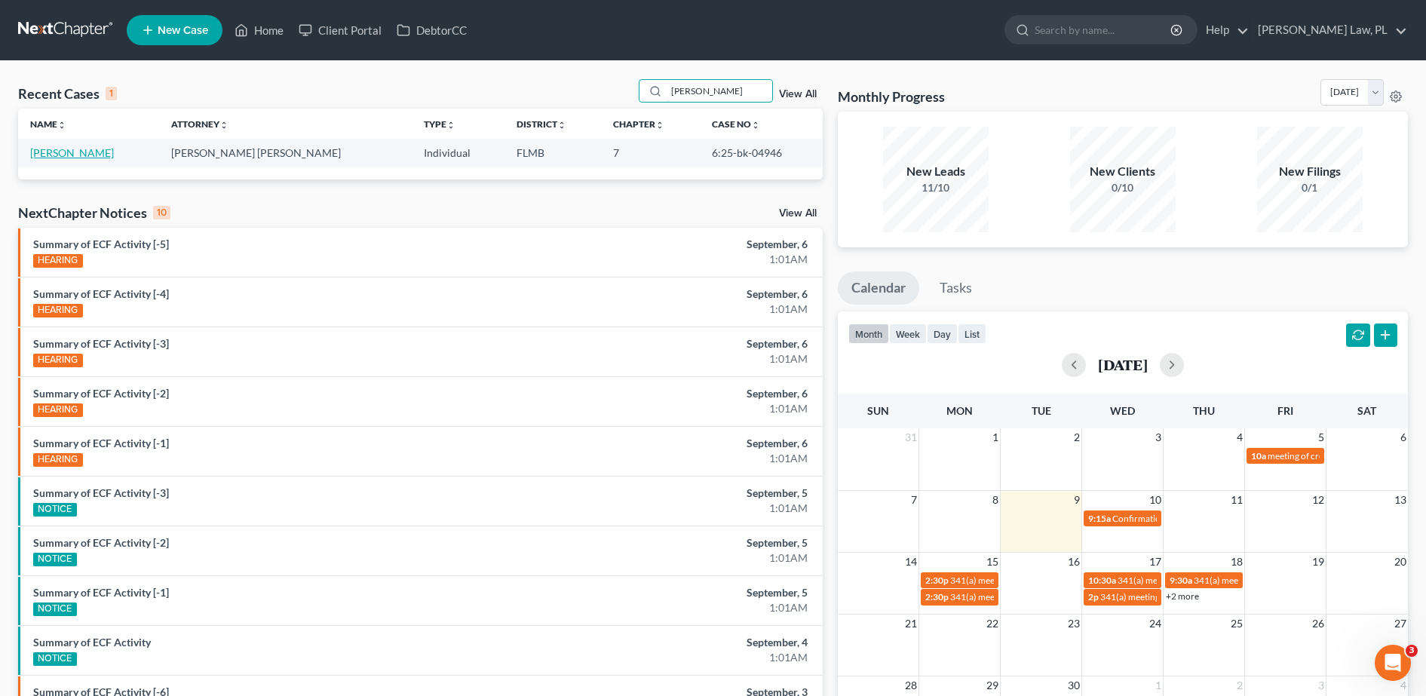
type input "[PERSON_NAME]"
click at [73, 157] on link "[PERSON_NAME]" at bounding box center [72, 152] width 84 height 13
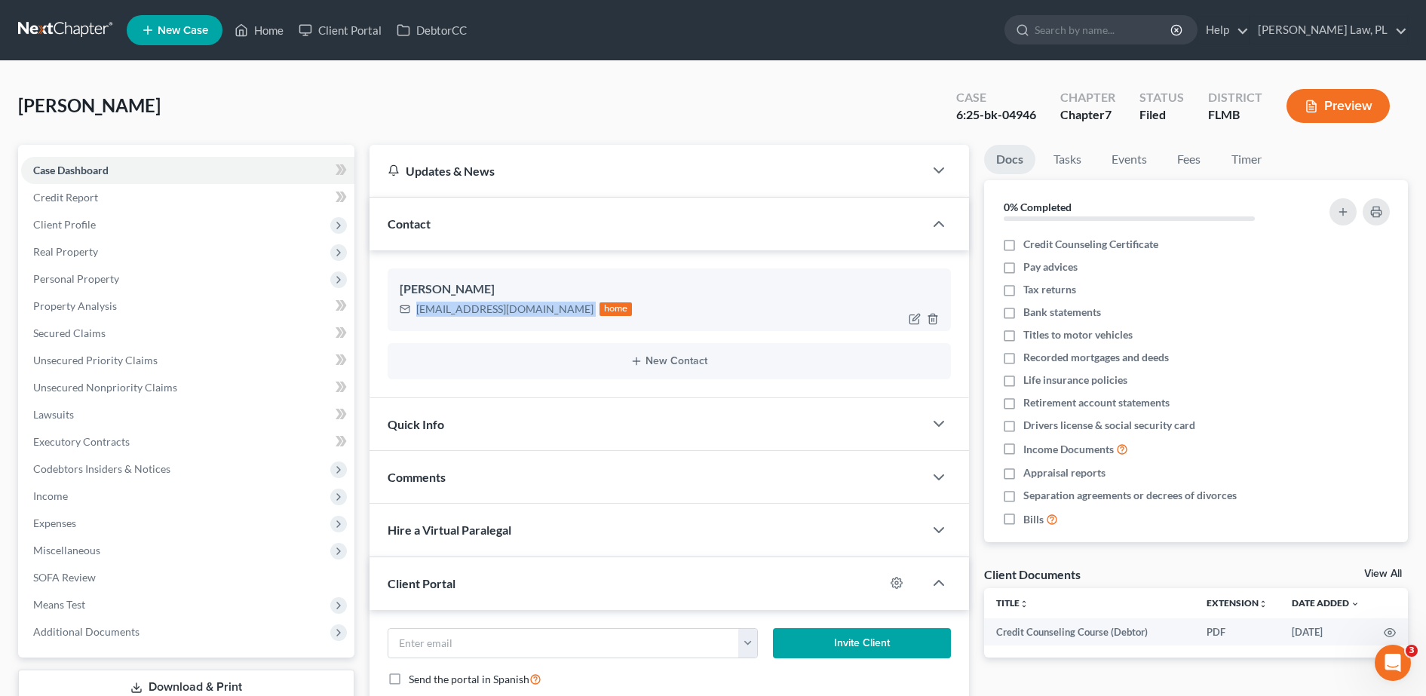
drag, startPoint x: 415, startPoint y: 307, endPoint x: 527, endPoint y: 320, distance: 113.1
click at [527, 320] on div "[PERSON_NAME] [EMAIL_ADDRESS][DOMAIN_NAME] home" at bounding box center [668, 299] width 563 height 62
copy div "[EMAIL_ADDRESS][DOMAIN_NAME]"
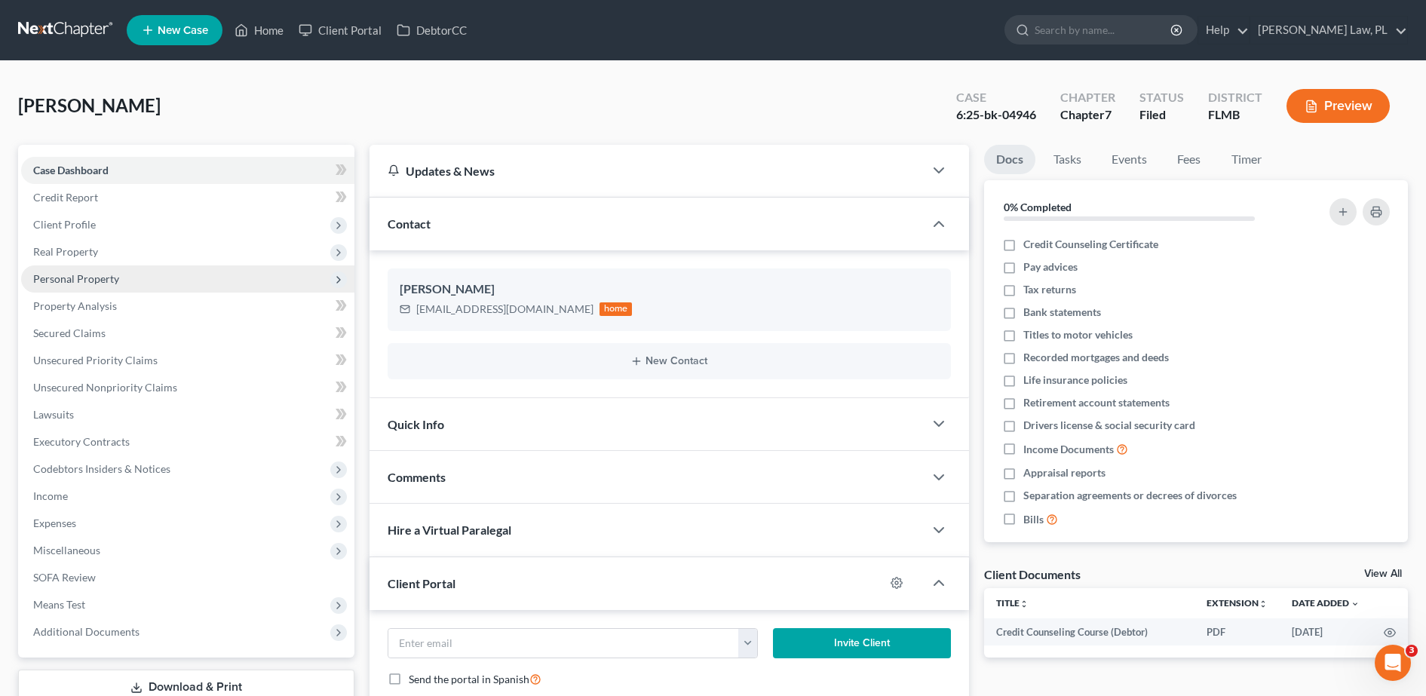
drag, startPoint x: 118, startPoint y: 259, endPoint x: 124, endPoint y: 277, distance: 18.8
click at [118, 259] on span "Real Property" at bounding box center [187, 251] width 333 height 27
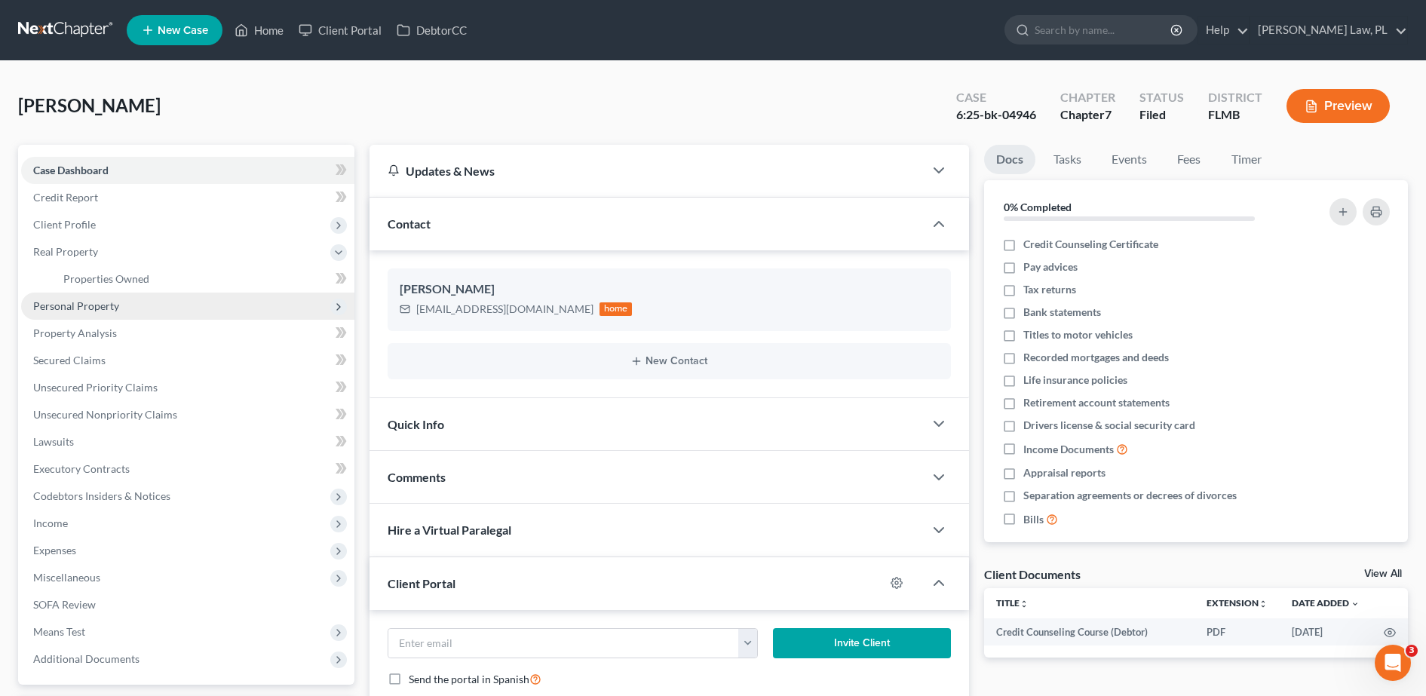
click at [121, 308] on span "Personal Property" at bounding box center [187, 306] width 333 height 27
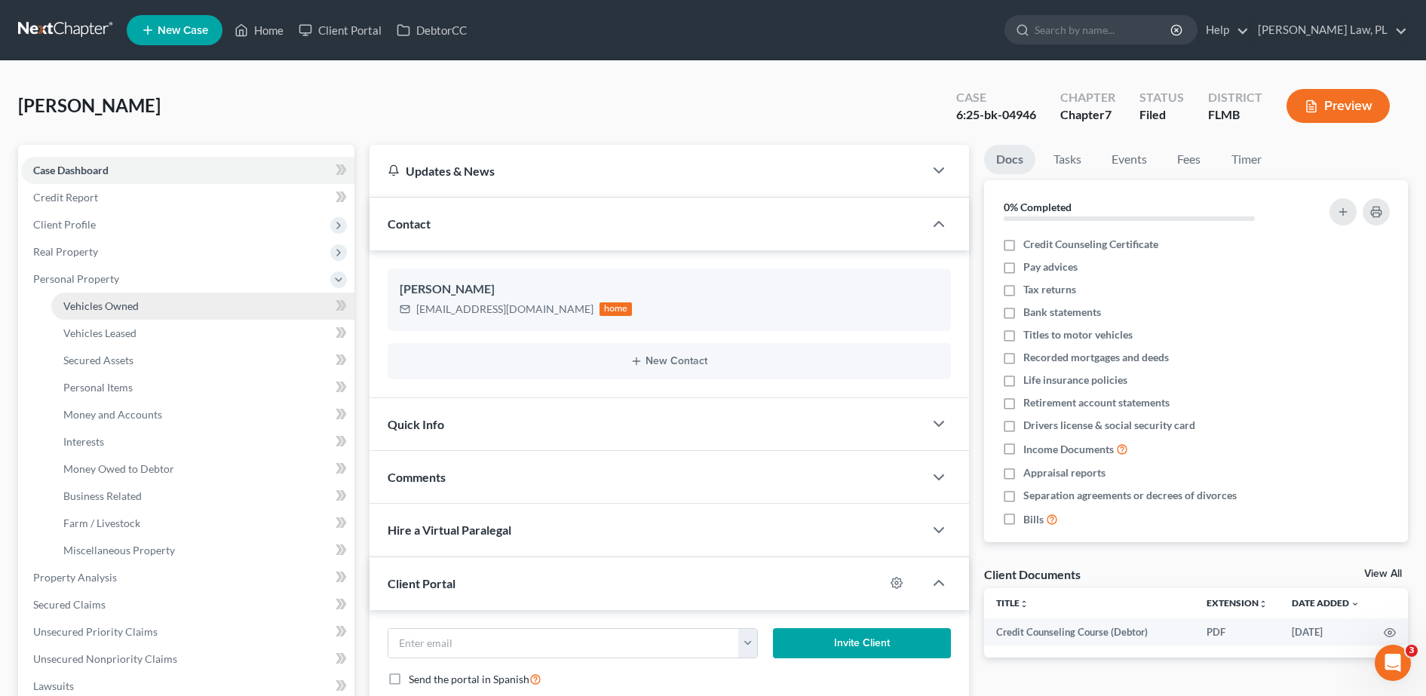
click at [130, 309] on span "Vehicles Owned" at bounding box center [100, 305] width 75 height 13
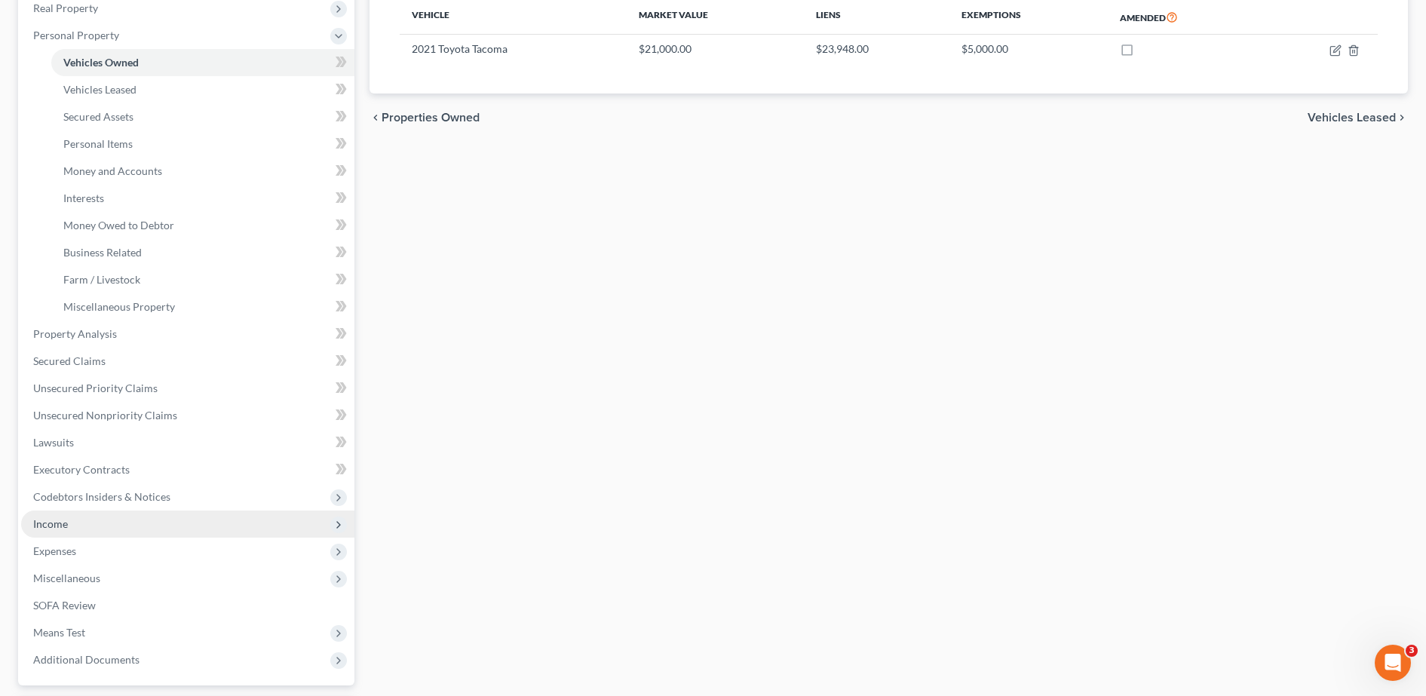
click at [77, 522] on span "Income" at bounding box center [187, 523] width 333 height 27
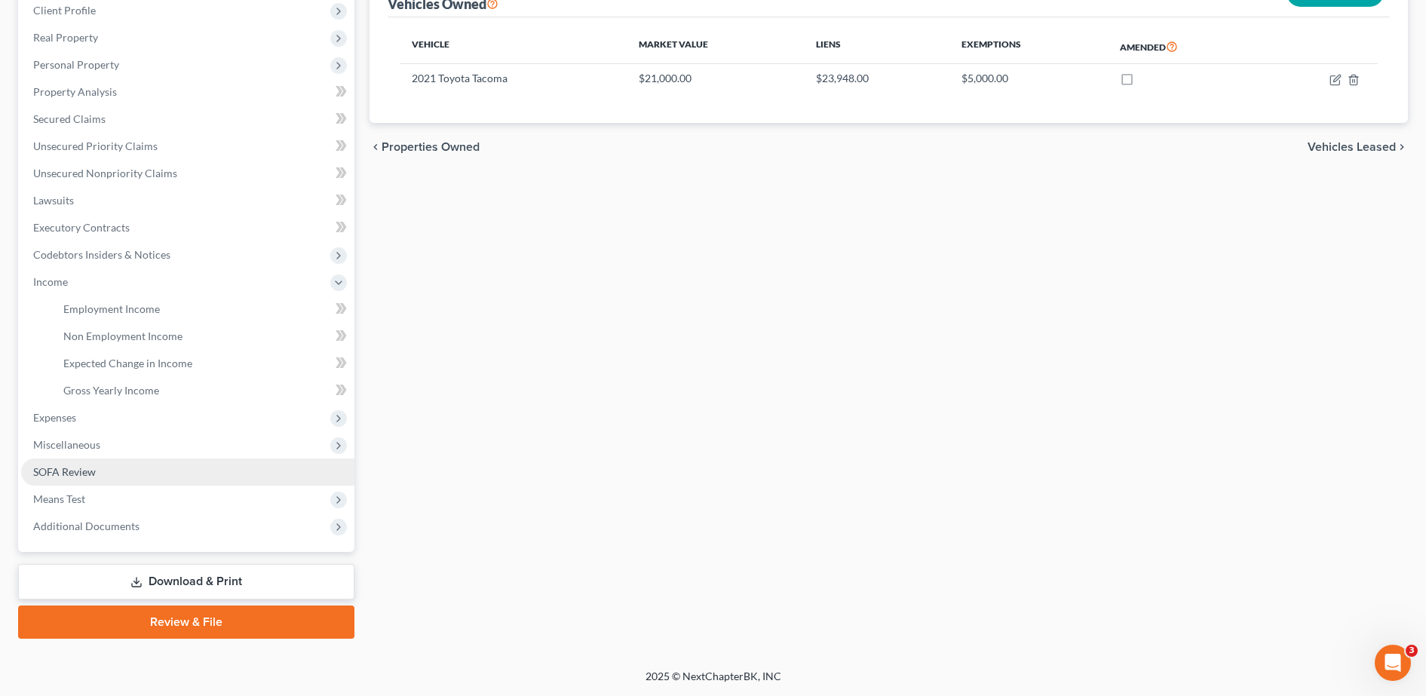
scroll to position [214, 0]
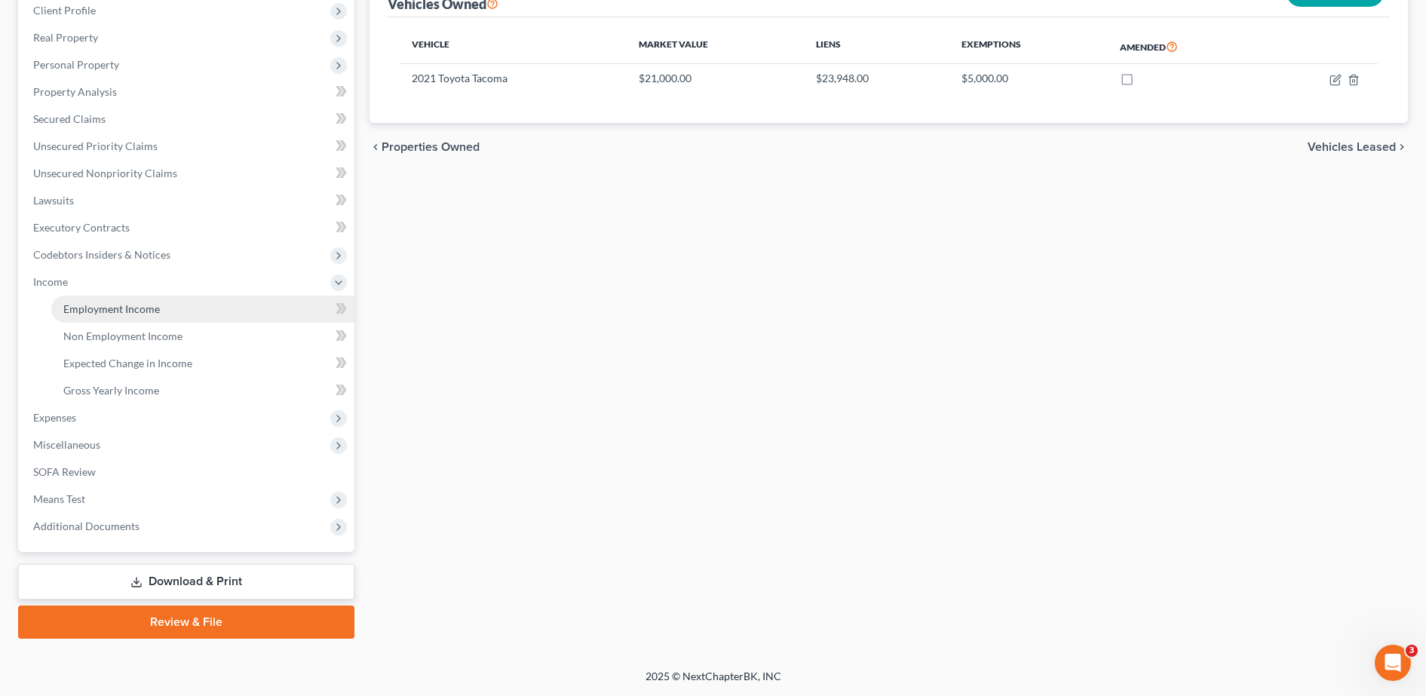
click at [124, 315] on link "Employment Income" at bounding box center [202, 309] width 303 height 27
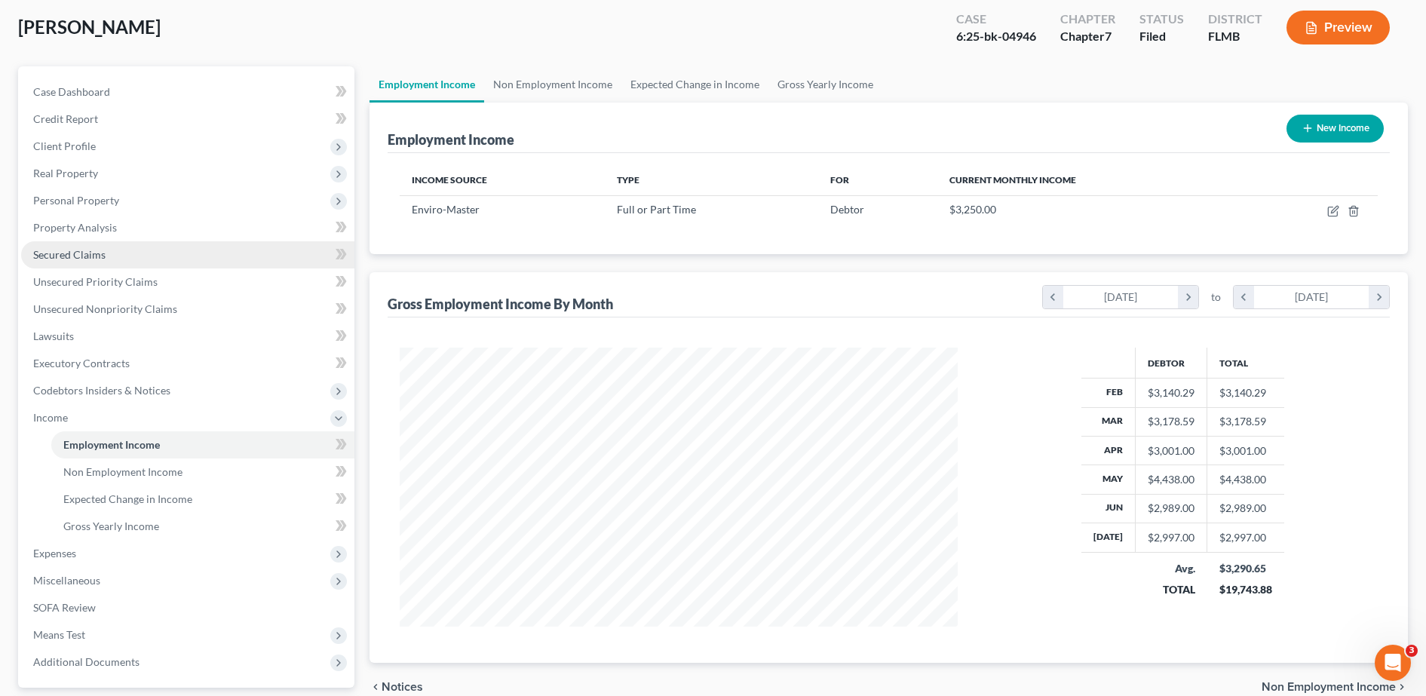
scroll to position [87, 0]
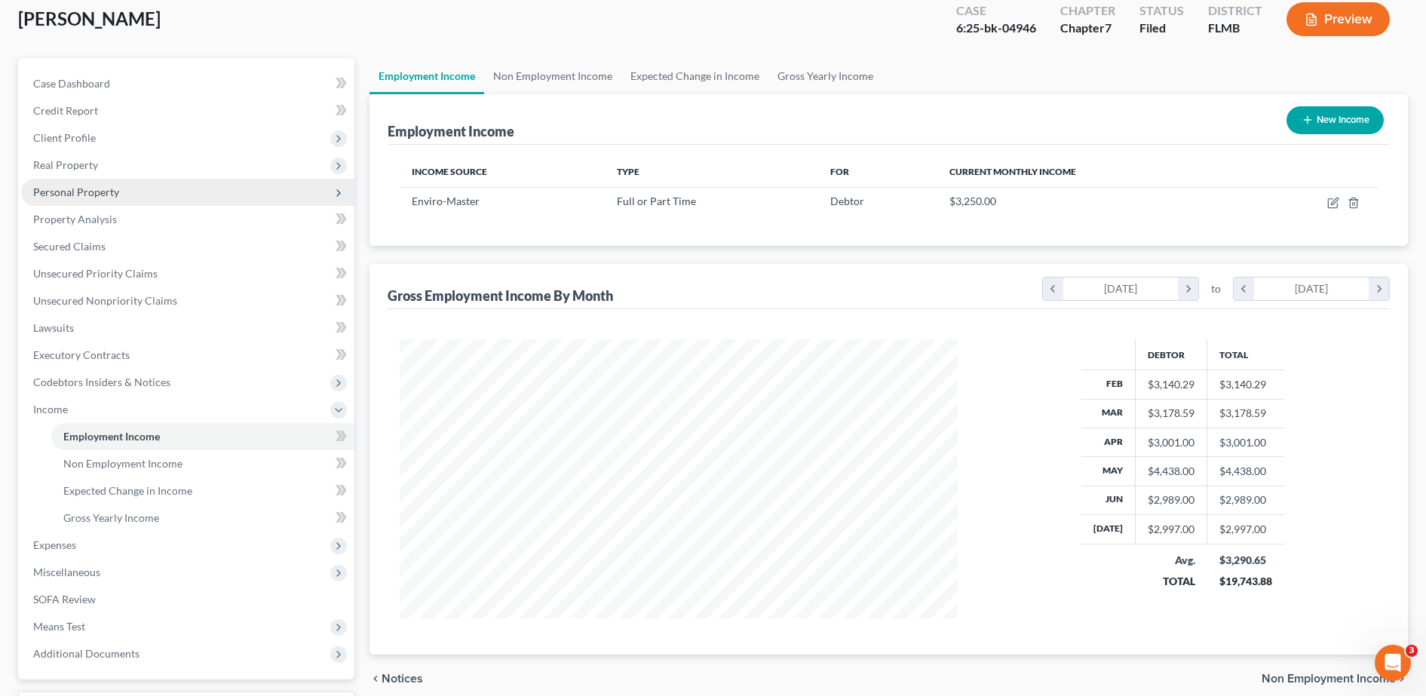
click at [100, 200] on span "Personal Property" at bounding box center [187, 192] width 333 height 27
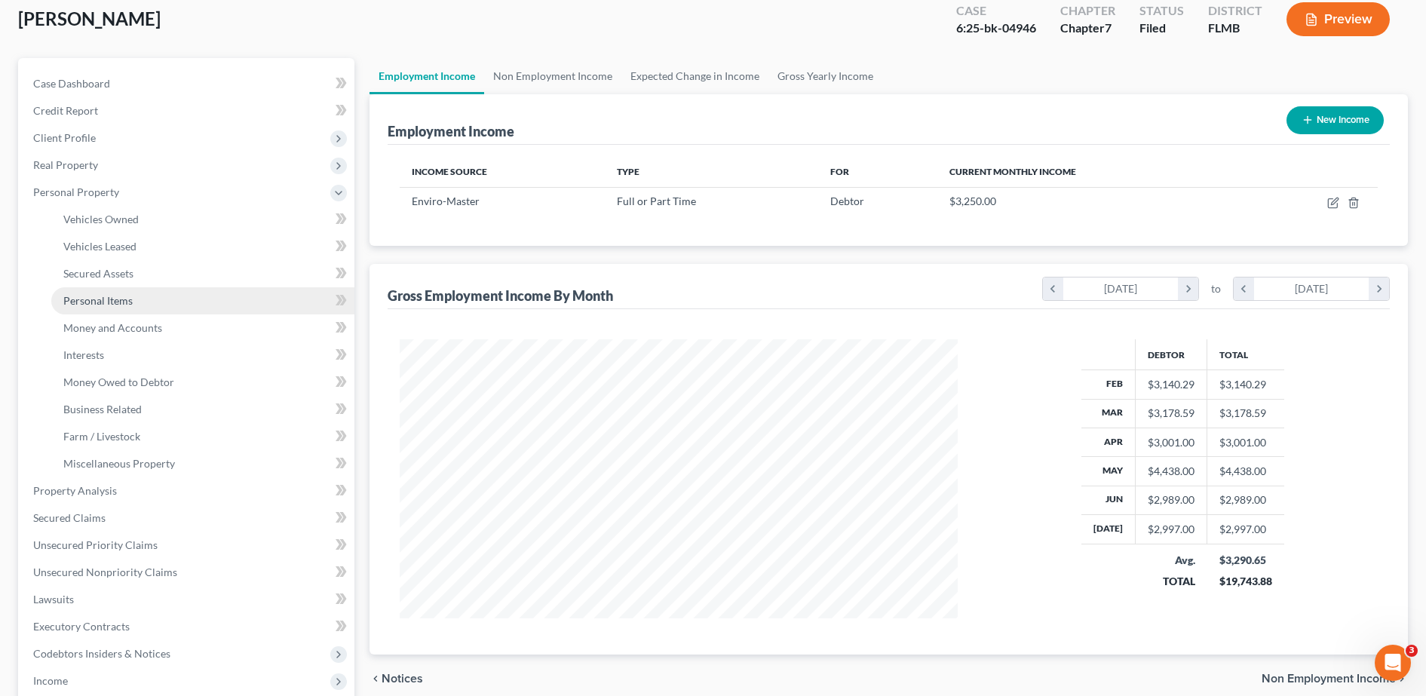
click at [126, 289] on link "Personal Items" at bounding box center [202, 300] width 303 height 27
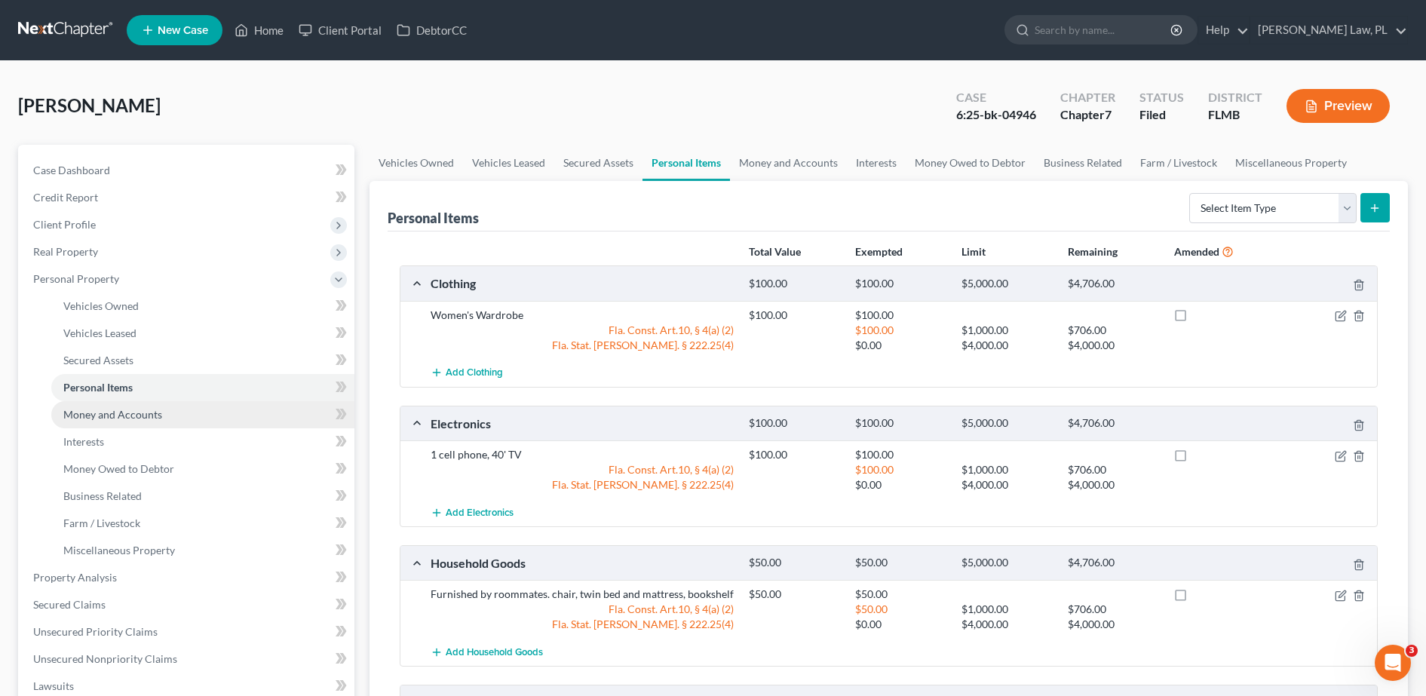
click at [130, 403] on link "Money and Accounts" at bounding box center [202, 414] width 303 height 27
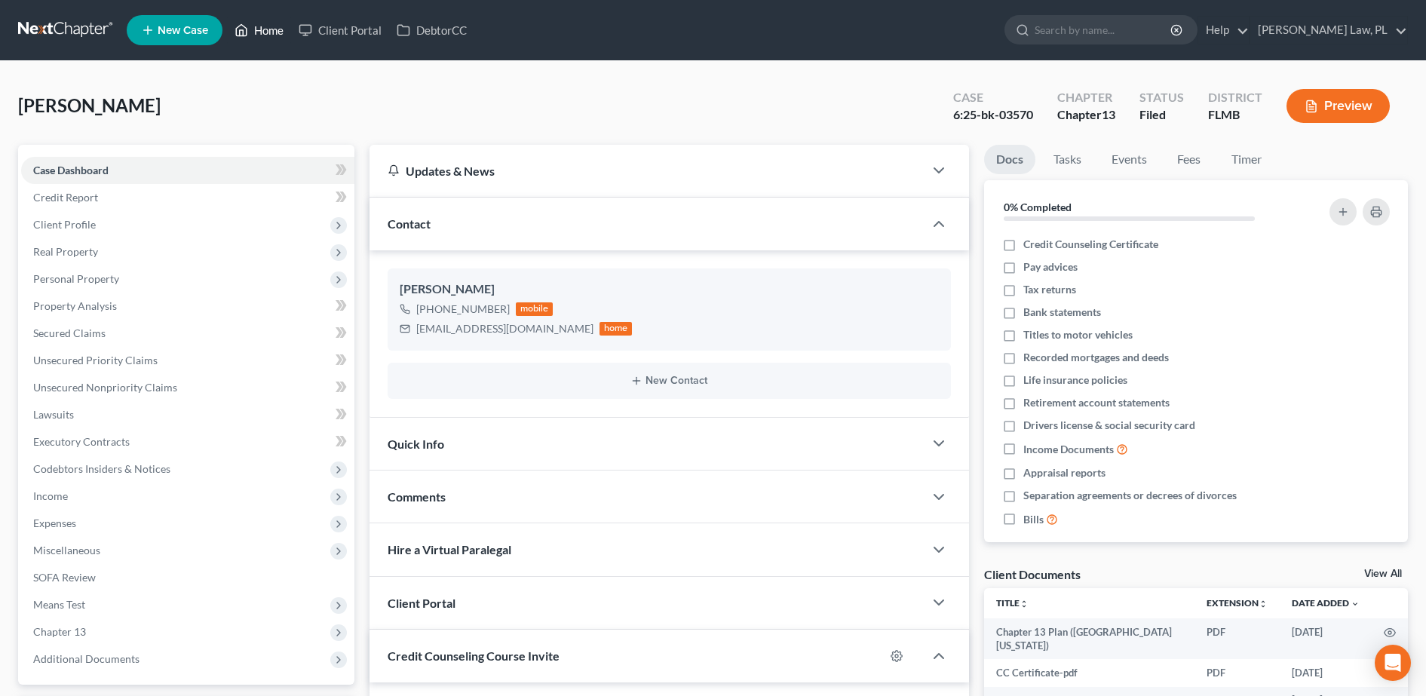
click at [269, 37] on link "Home" at bounding box center [259, 30] width 64 height 27
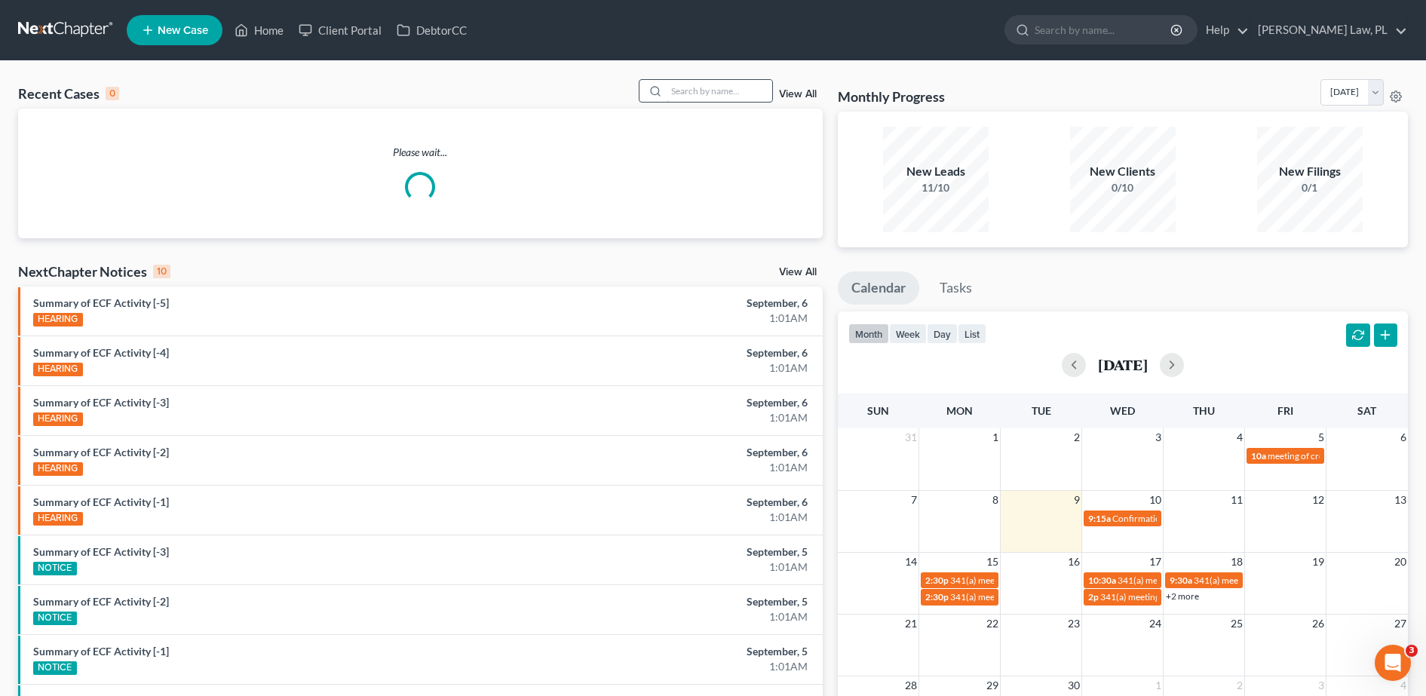
click at [683, 97] on input "search" at bounding box center [719, 91] width 106 height 22
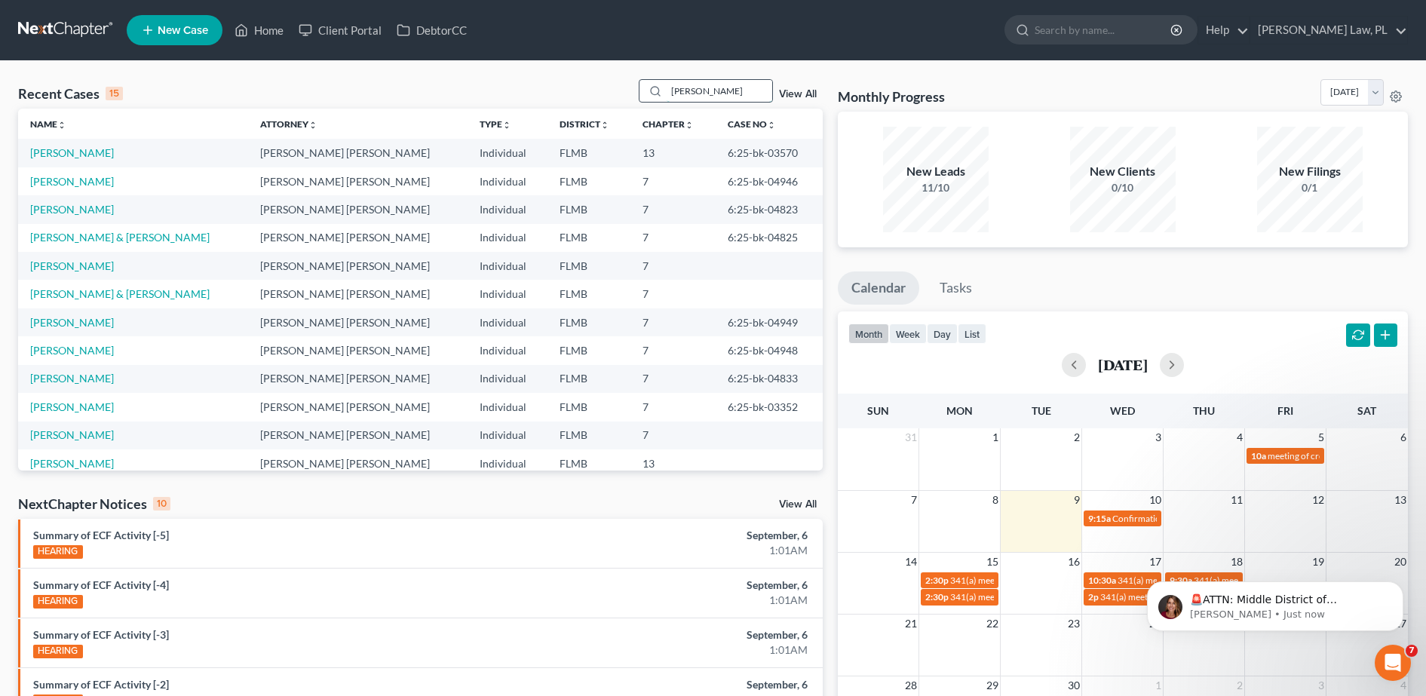
type input "lilymar ruiz"
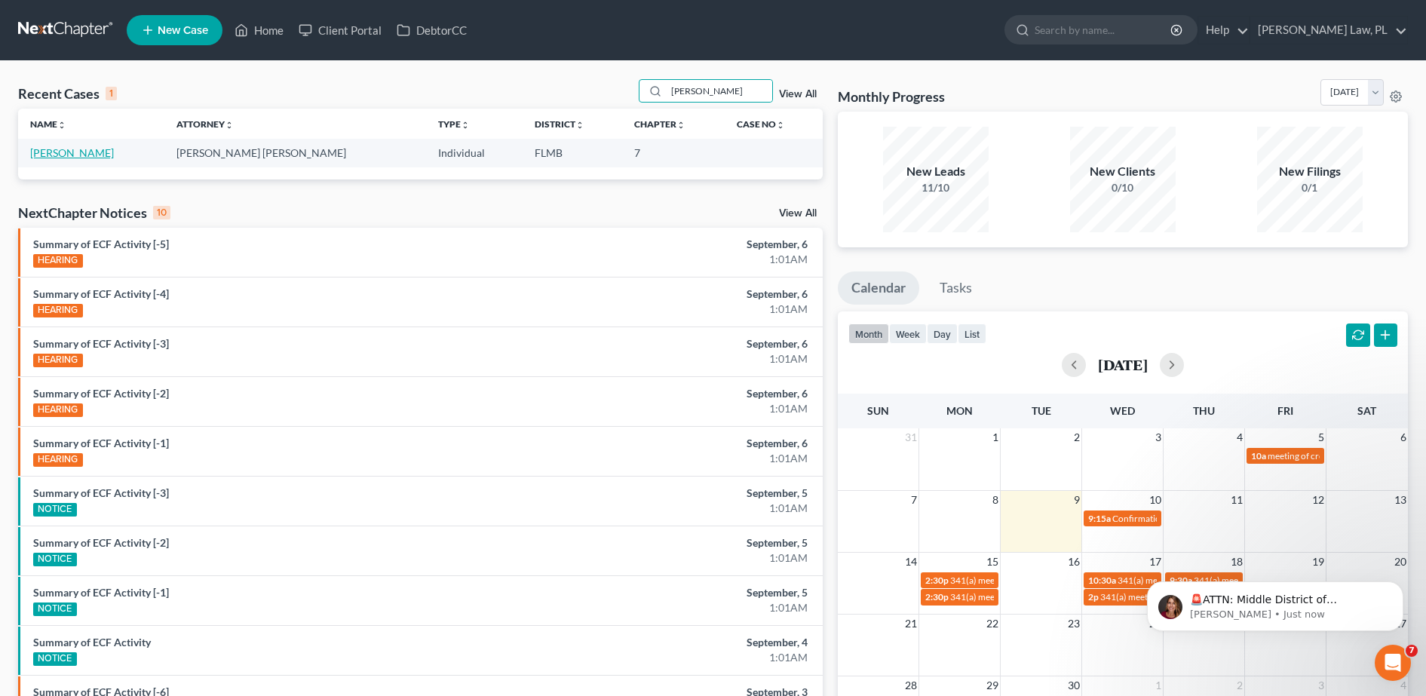
click at [69, 148] on link "Ruiz, Lilymar" at bounding box center [72, 152] width 84 height 13
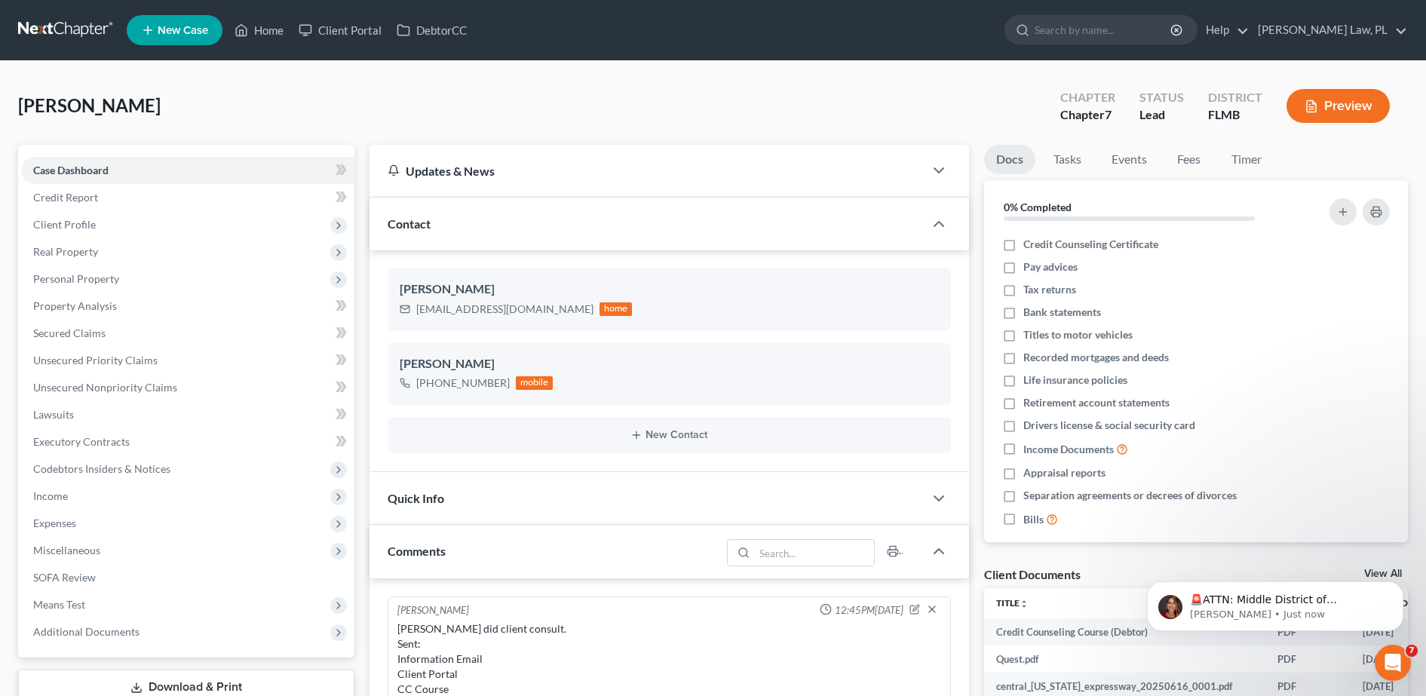
scroll to position [378, 0]
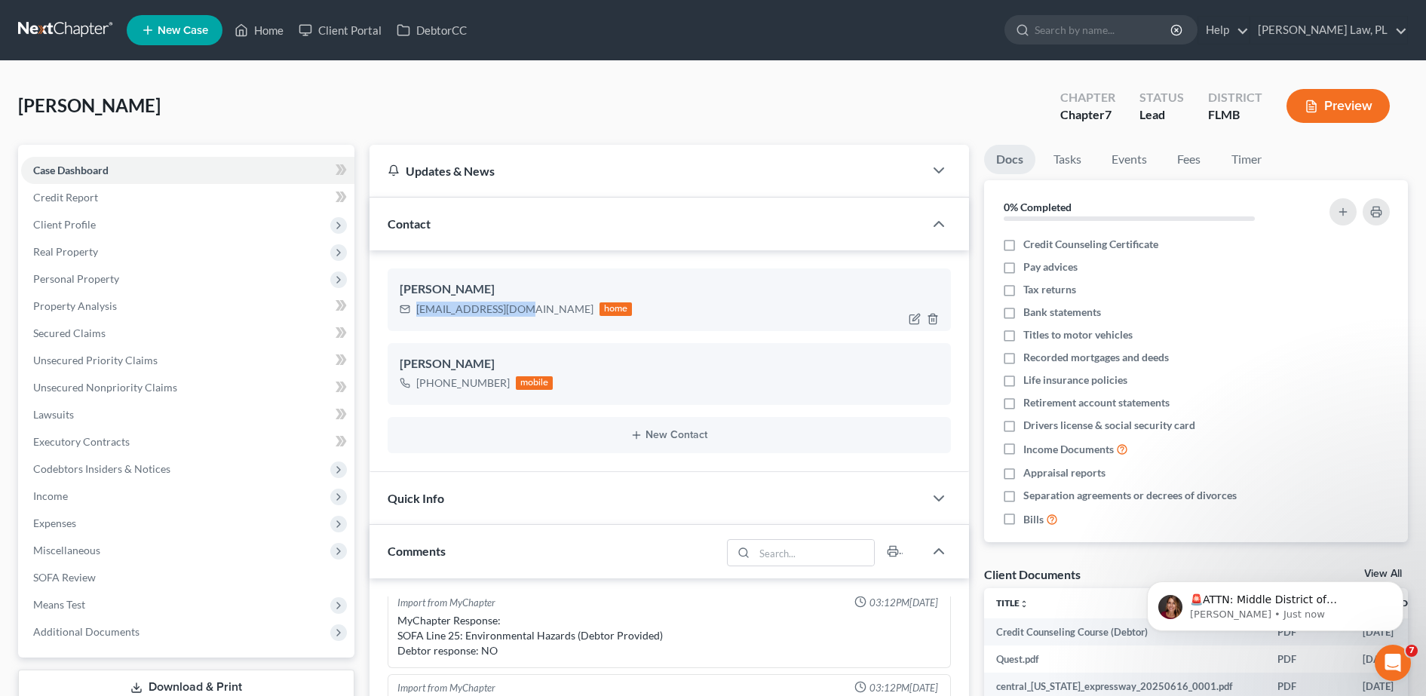
drag, startPoint x: 414, startPoint y: 305, endPoint x: 508, endPoint y: 315, distance: 94.8
click at [508, 315] on div "fhlvalentin@aol.com home" at bounding box center [516, 309] width 233 height 20
copy div "fhlvalentin@aol.com"
click at [115, 192] on link "Credit Report" at bounding box center [187, 197] width 333 height 27
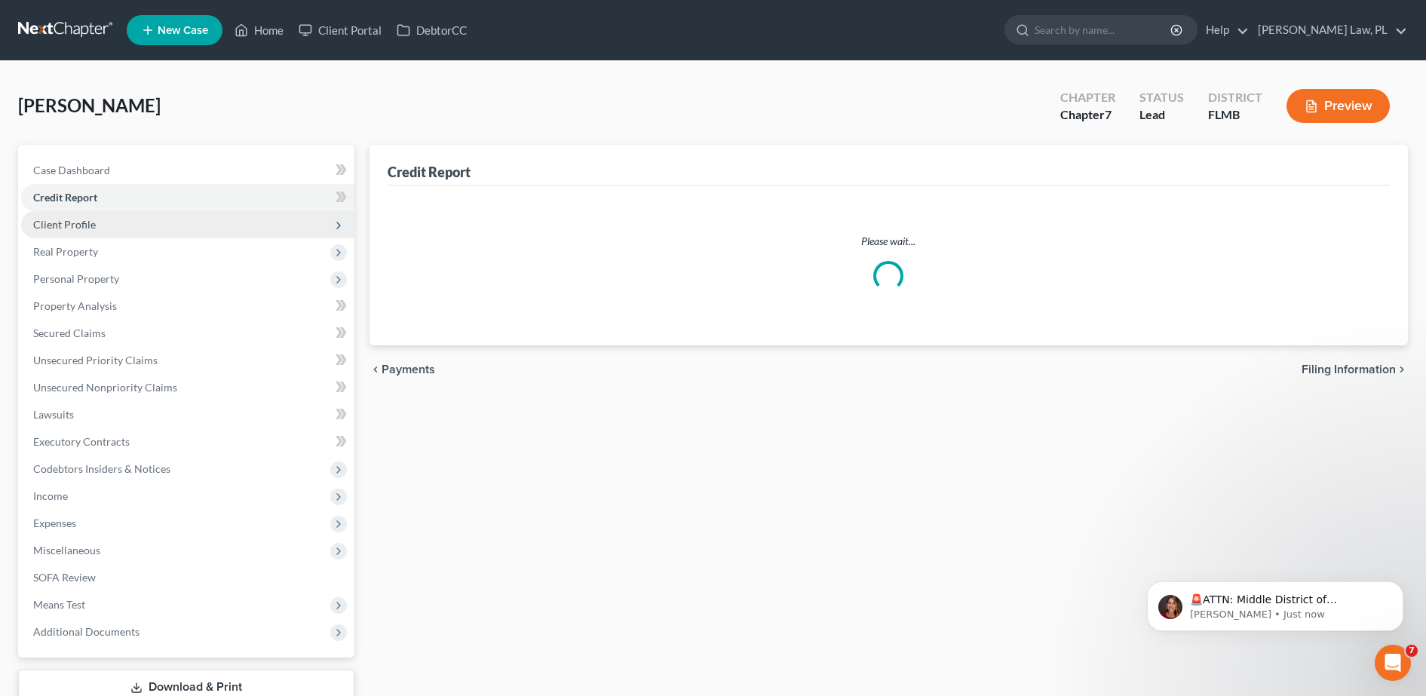
click at [112, 228] on span "Client Profile" at bounding box center [187, 224] width 333 height 27
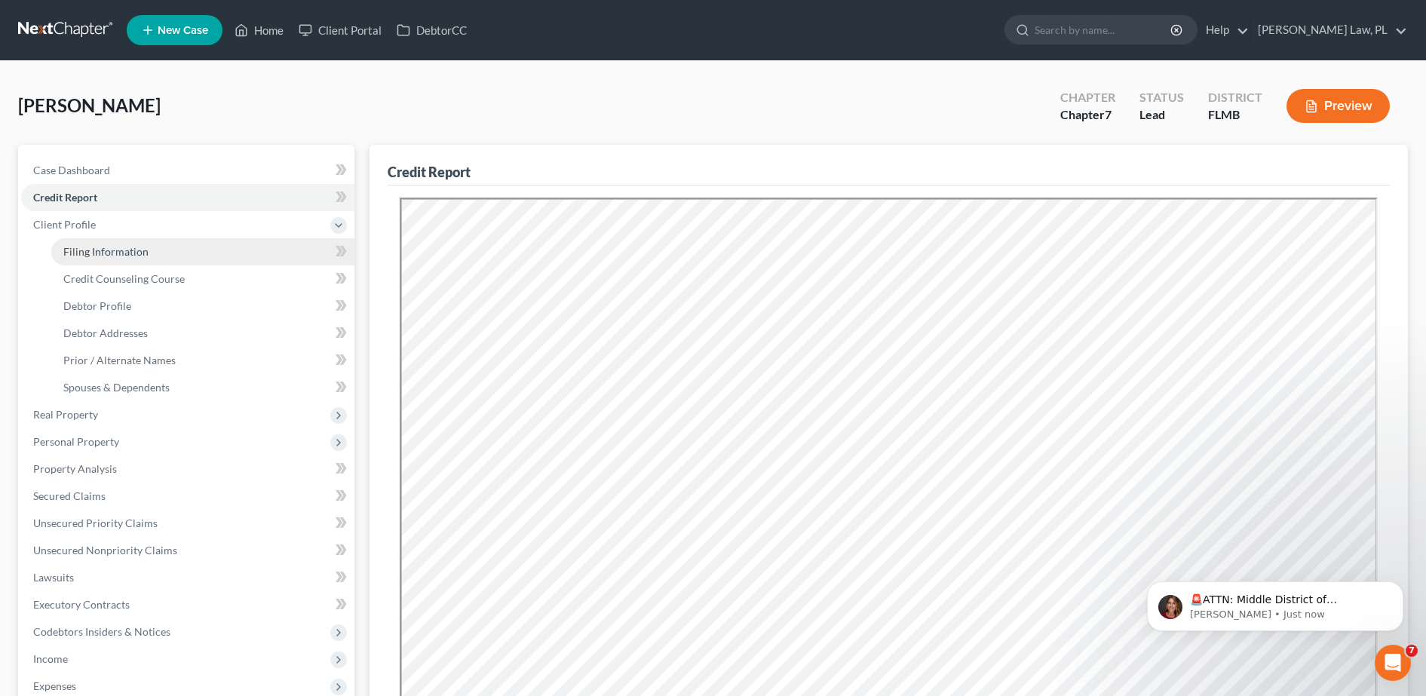
click at [125, 250] on span "Filing Information" at bounding box center [105, 251] width 85 height 13
select select "1"
select select "0"
select select "9"
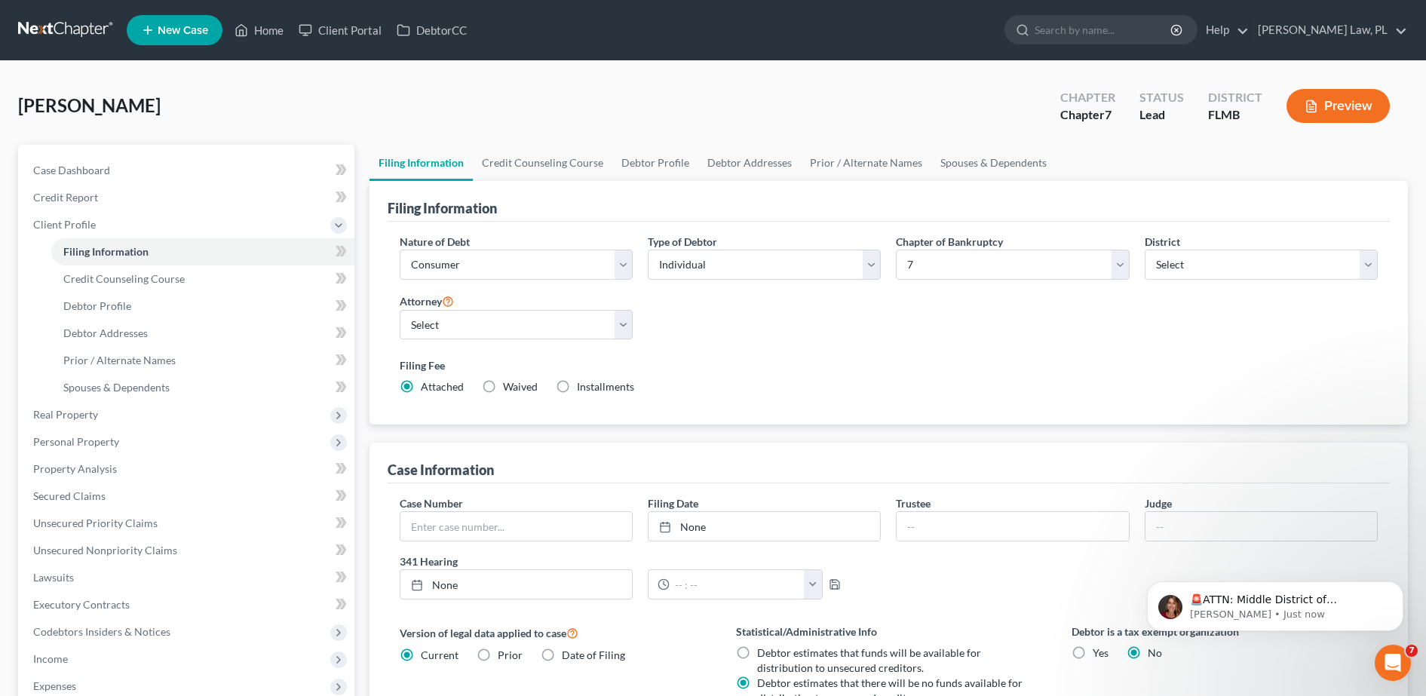
scroll to position [298, 0]
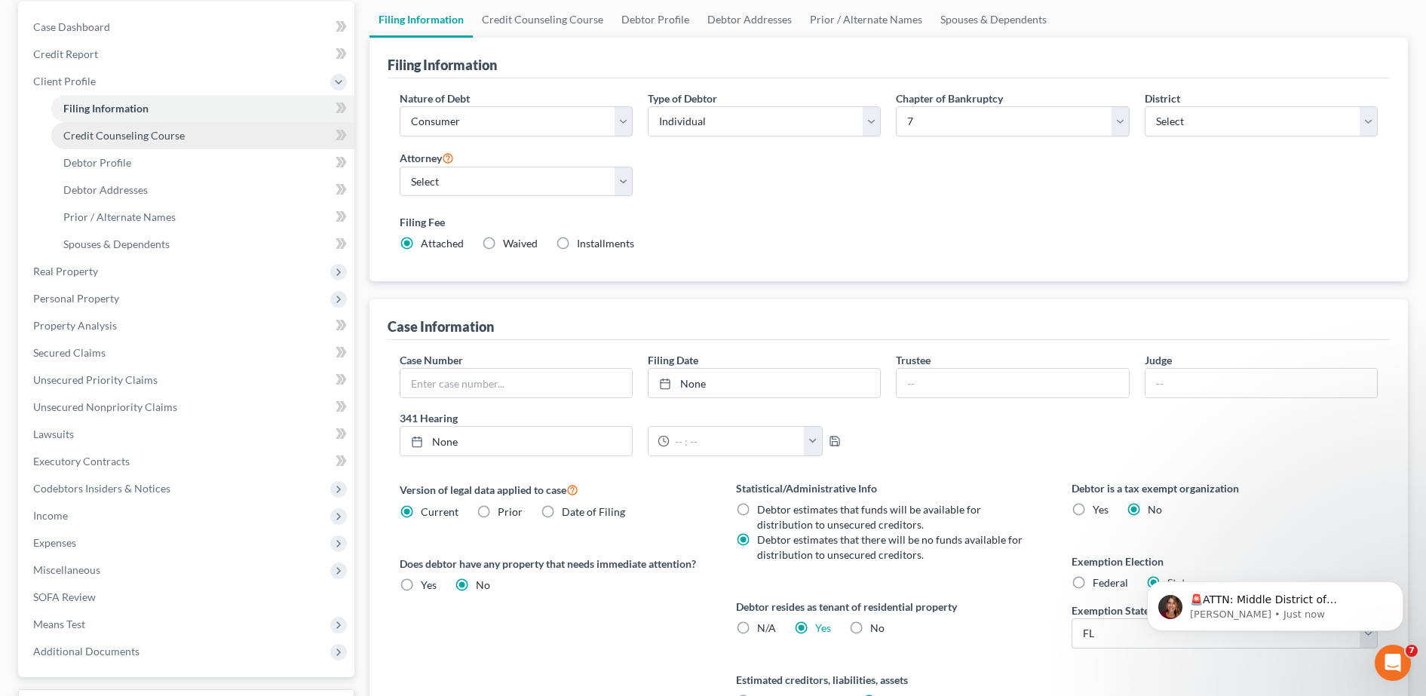
click at [141, 138] on span "Credit Counseling Course" at bounding box center [123, 135] width 121 height 13
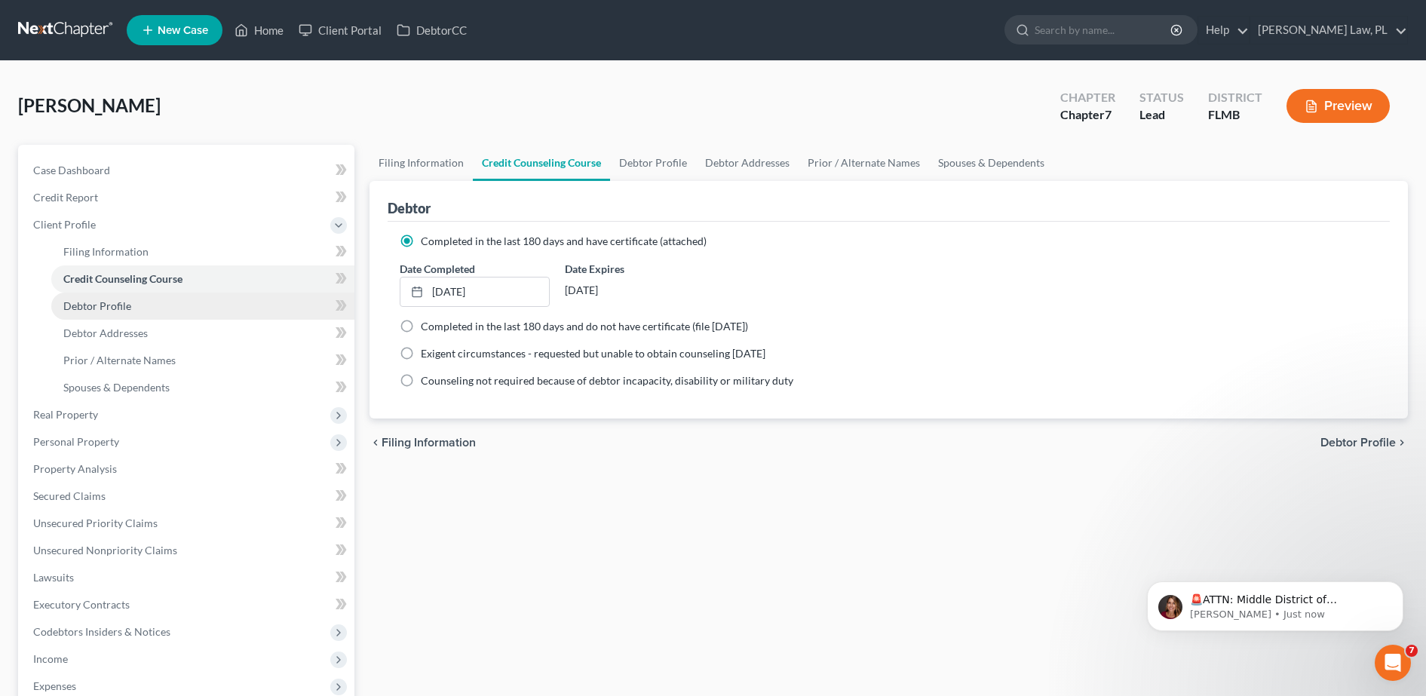
click at [109, 305] on span "Debtor Profile" at bounding box center [97, 305] width 68 height 13
select select "0"
select select "1"
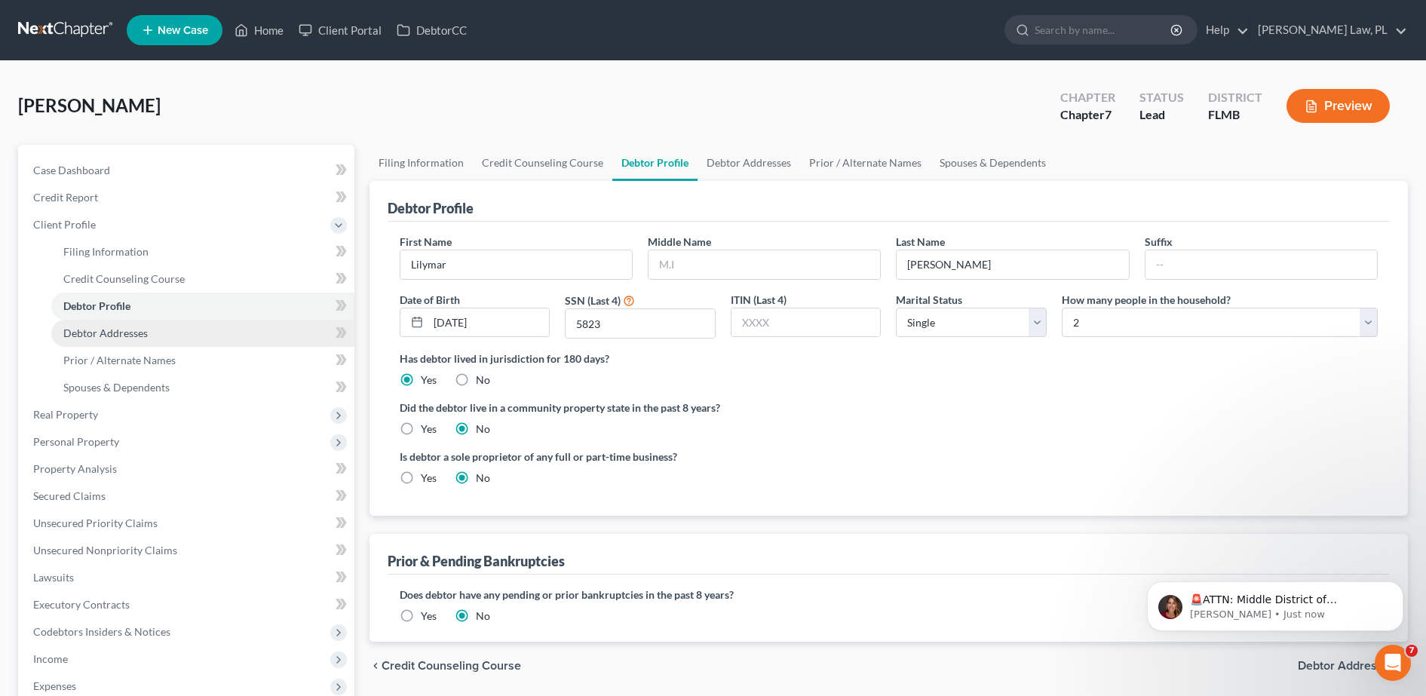
click at [149, 338] on link "Debtor Addresses" at bounding box center [202, 333] width 303 height 27
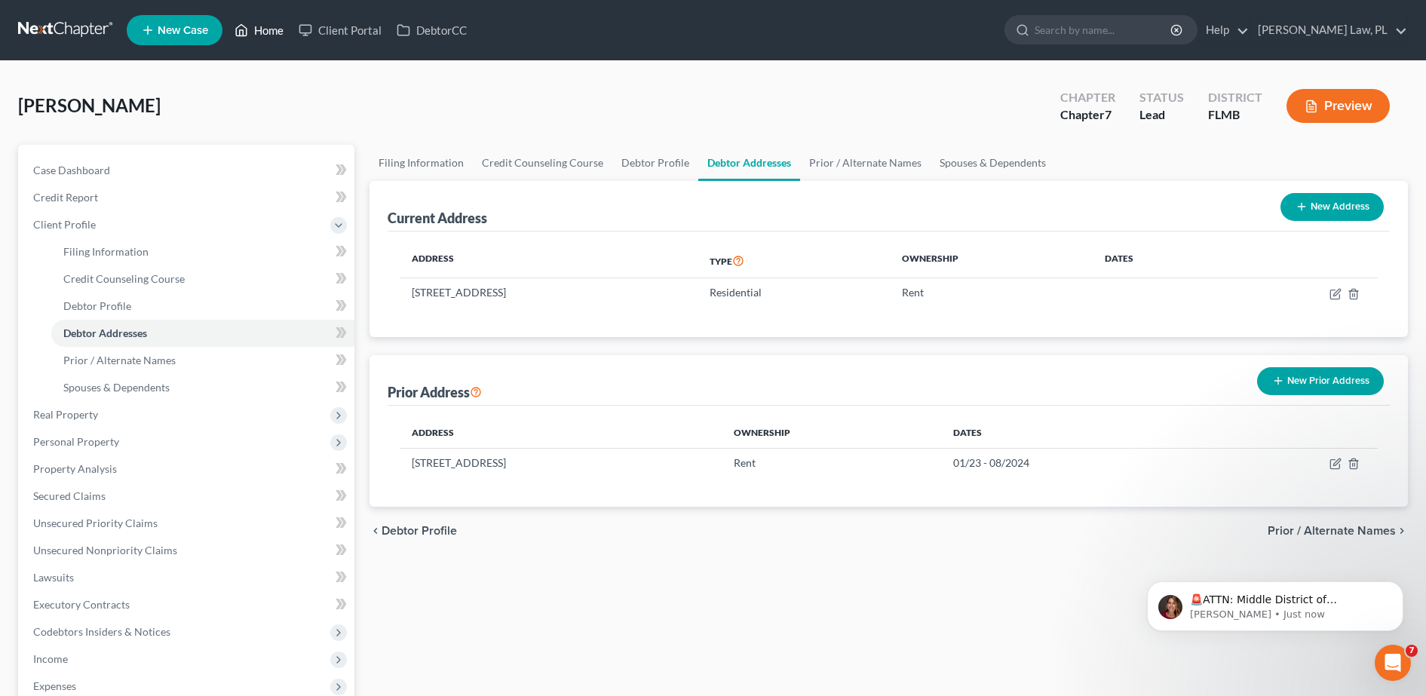
click at [262, 30] on link "Home" at bounding box center [259, 30] width 64 height 27
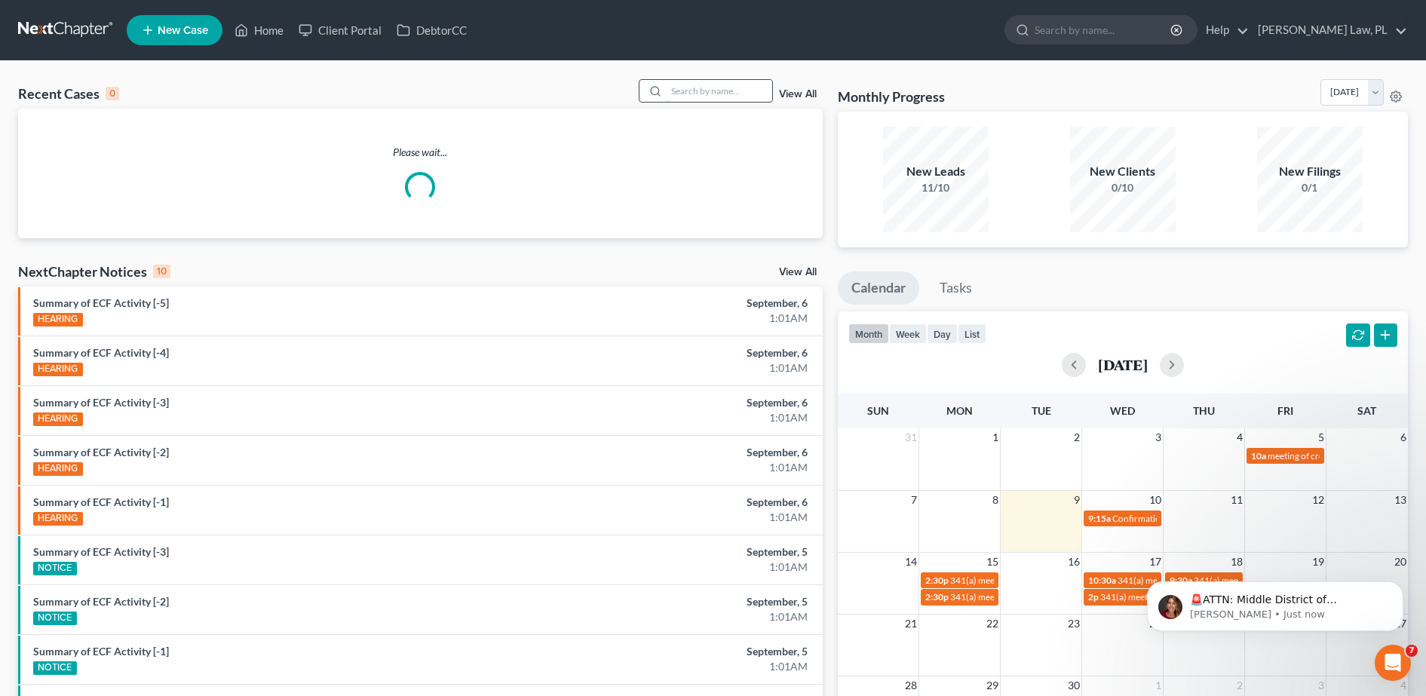
click at [745, 89] on input "search" at bounding box center [719, 91] width 106 height 22
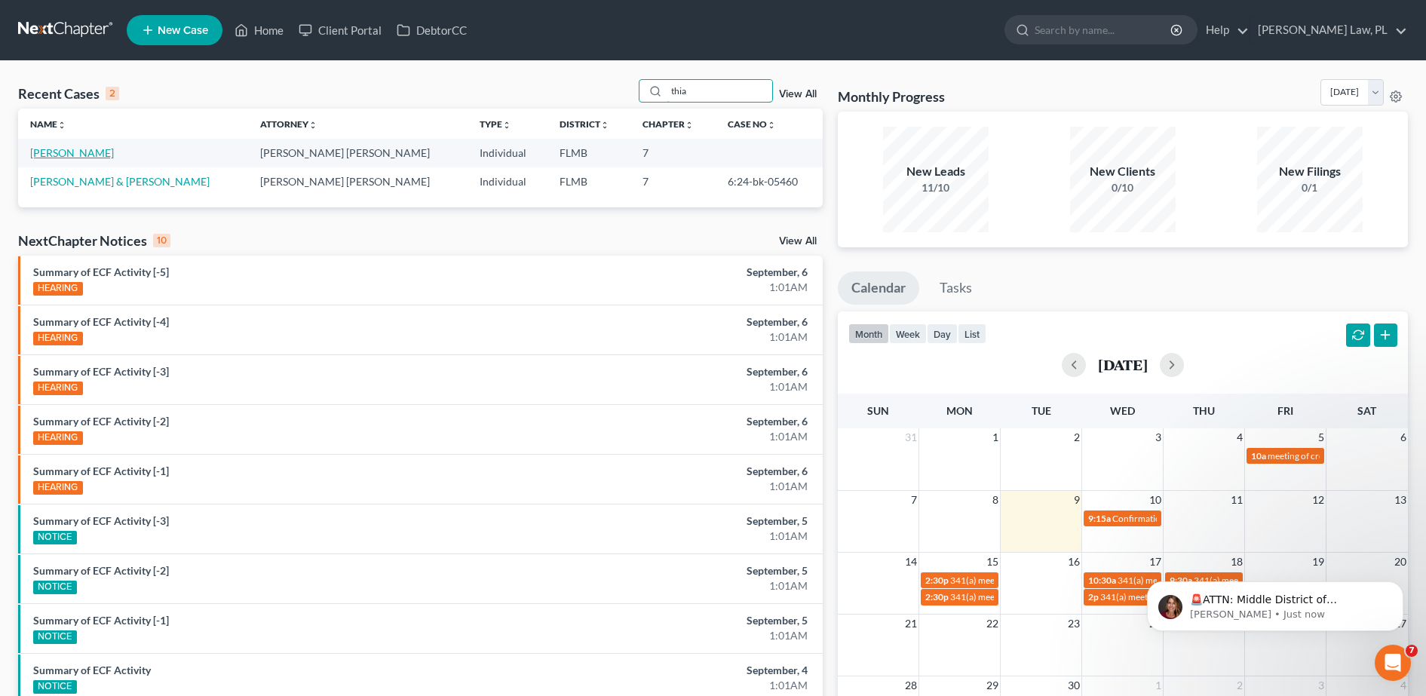
type input "thia"
click at [87, 149] on link "Fonseca, Thiago" at bounding box center [72, 152] width 84 height 13
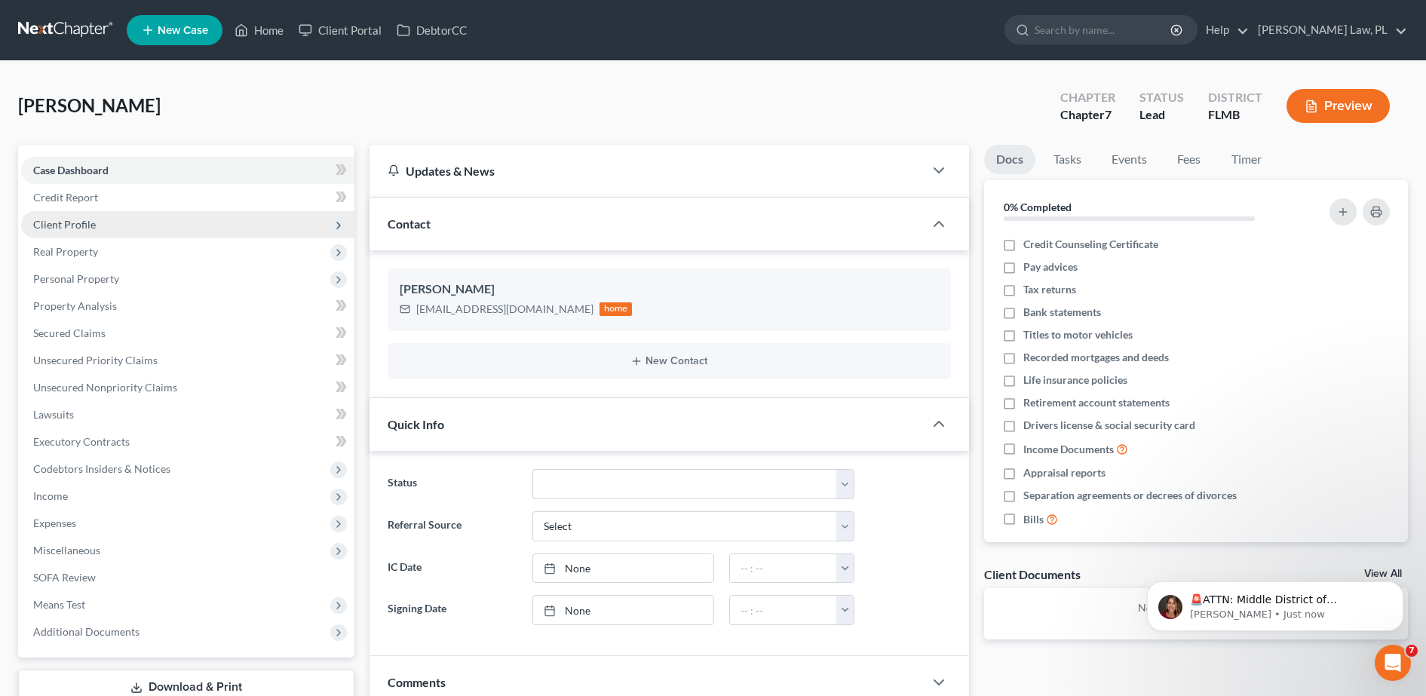
click at [98, 237] on span "Client Profile" at bounding box center [187, 224] width 333 height 27
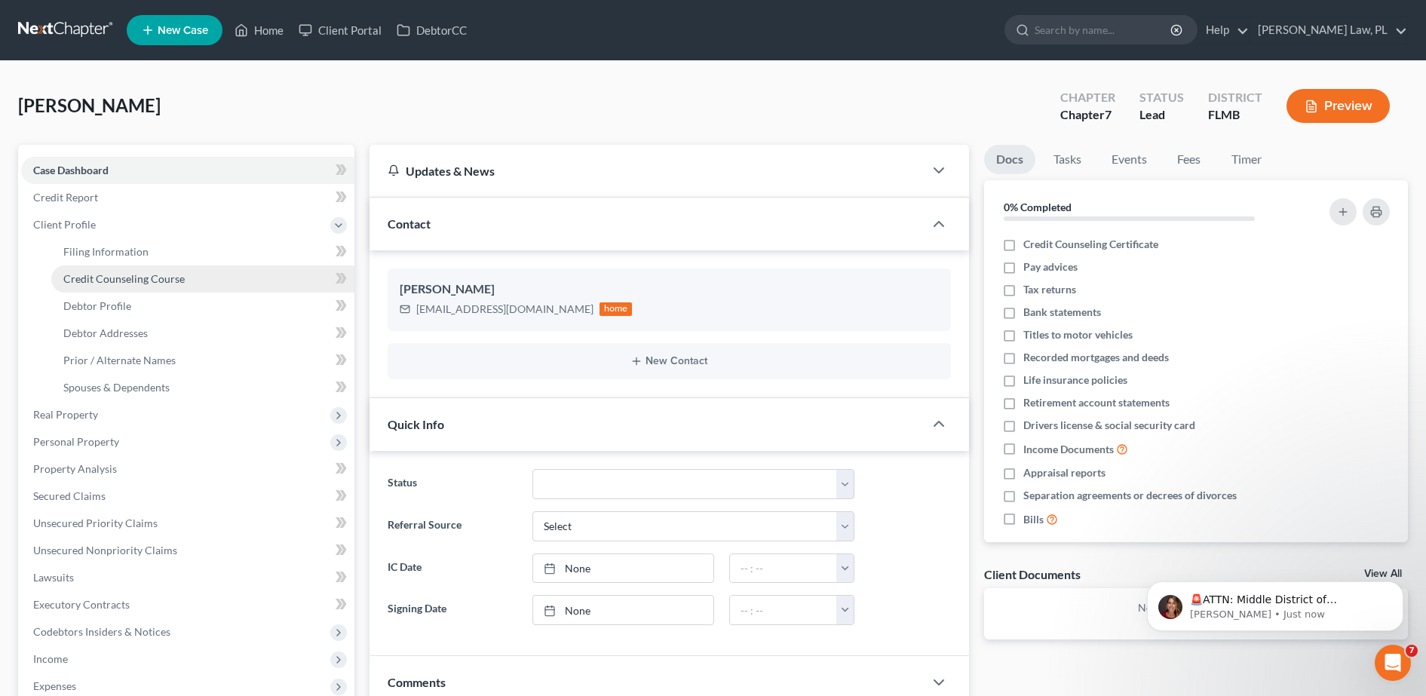
click at [138, 283] on span "Credit Counseling Course" at bounding box center [123, 278] width 121 height 13
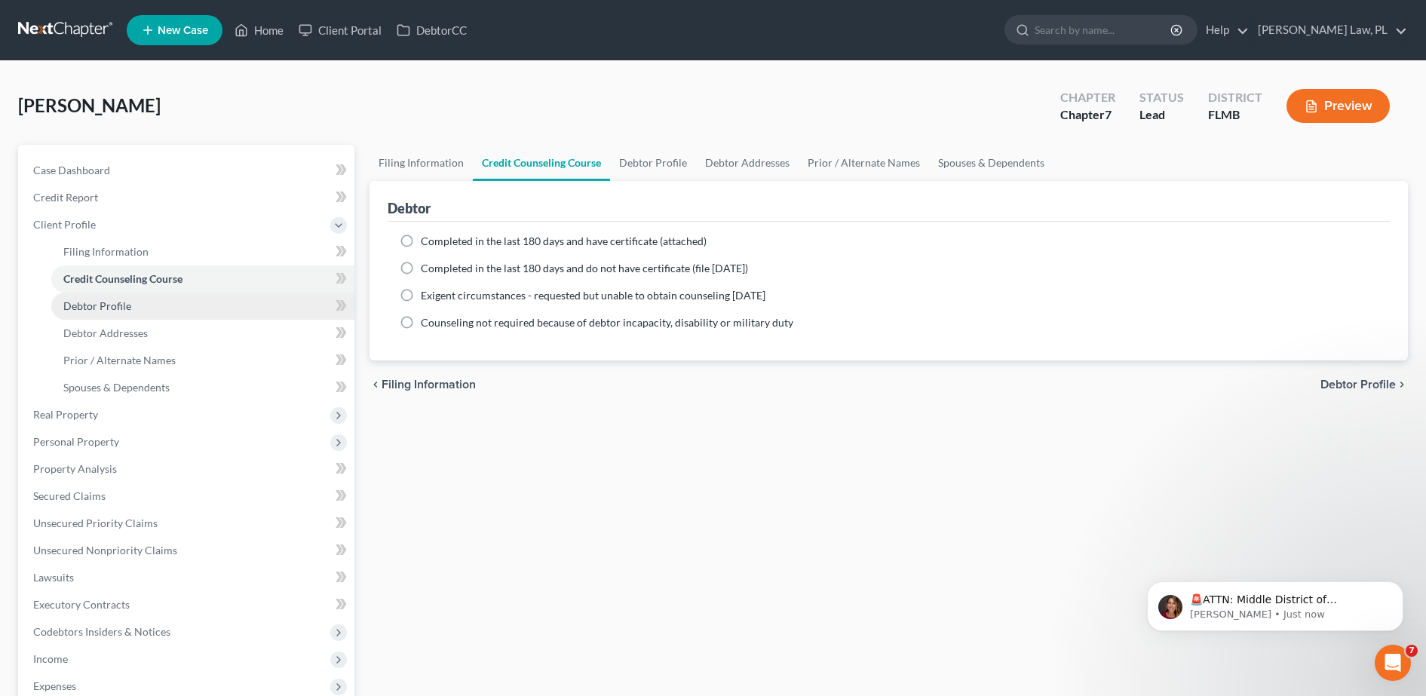
click at [149, 308] on link "Debtor Profile" at bounding box center [202, 306] width 303 height 27
select select "0"
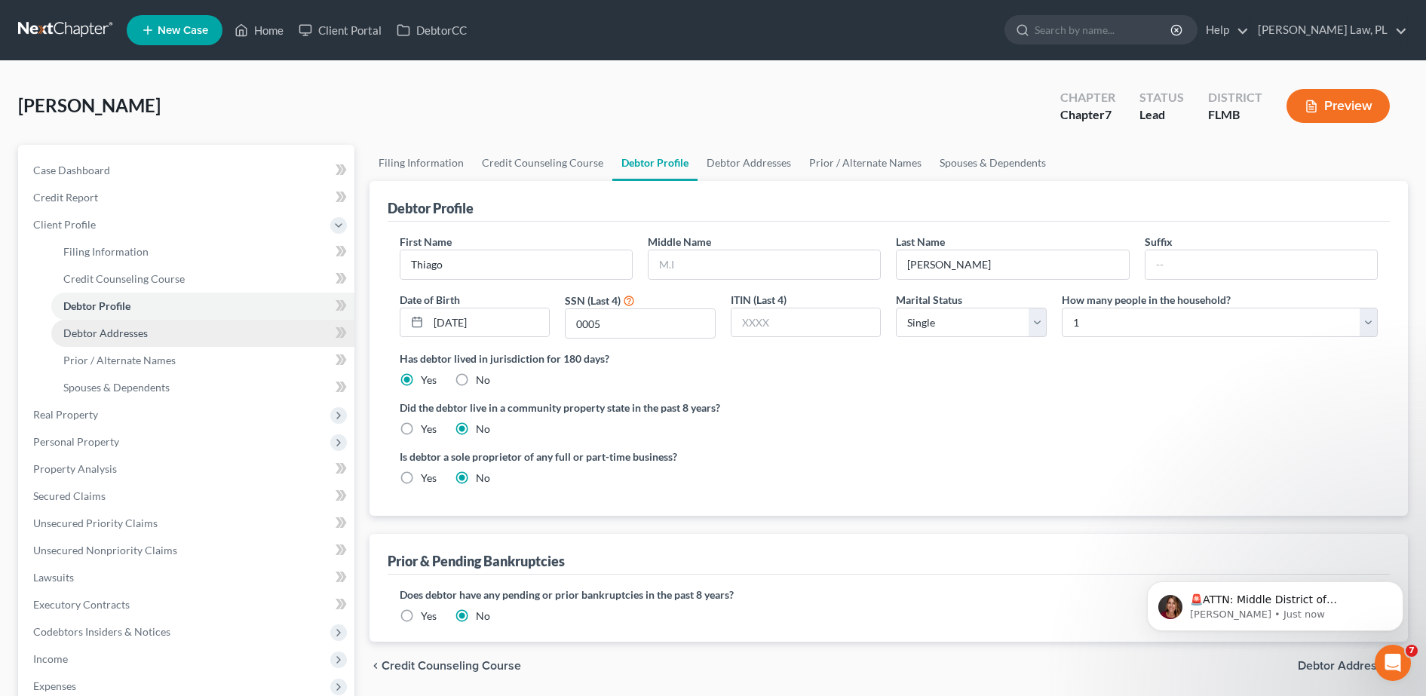
click at [159, 333] on link "Debtor Addresses" at bounding box center [202, 333] width 303 height 27
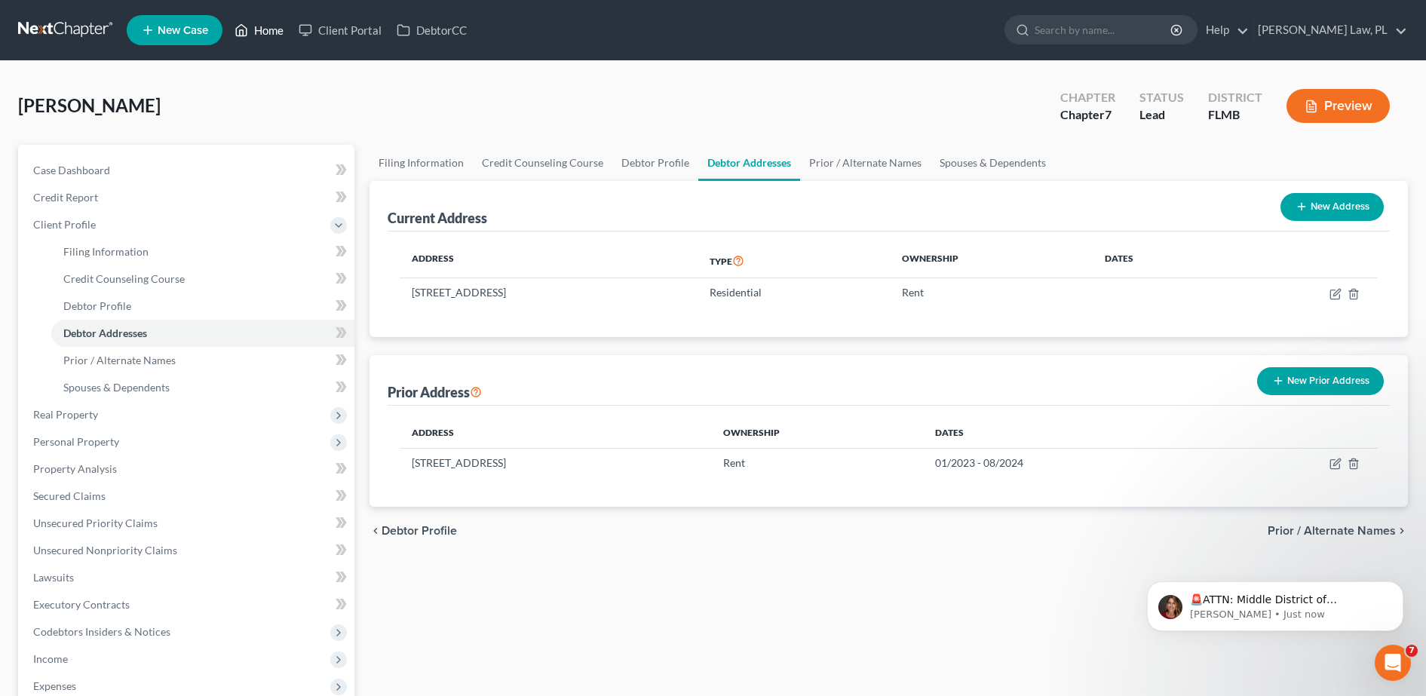
click at [254, 32] on link "Home" at bounding box center [259, 30] width 64 height 27
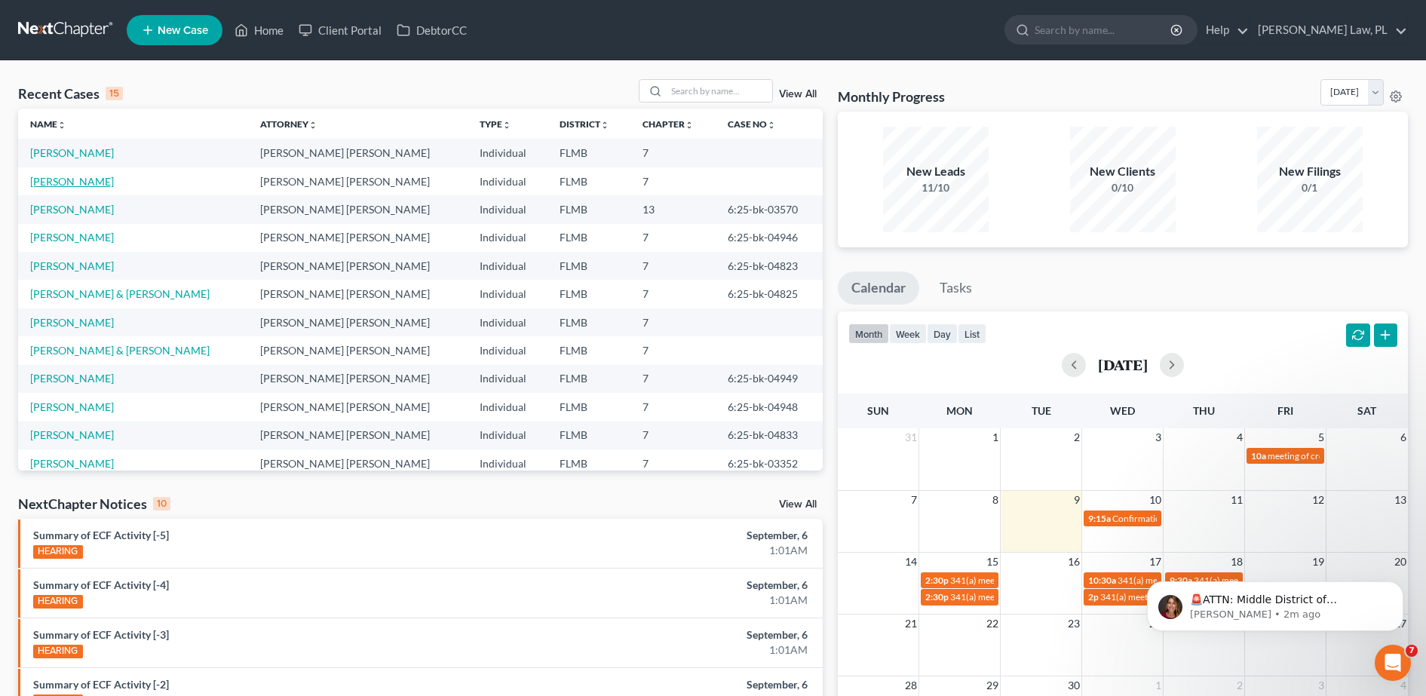
click at [52, 176] on link "Ruiz, Lilymar" at bounding box center [72, 181] width 84 height 13
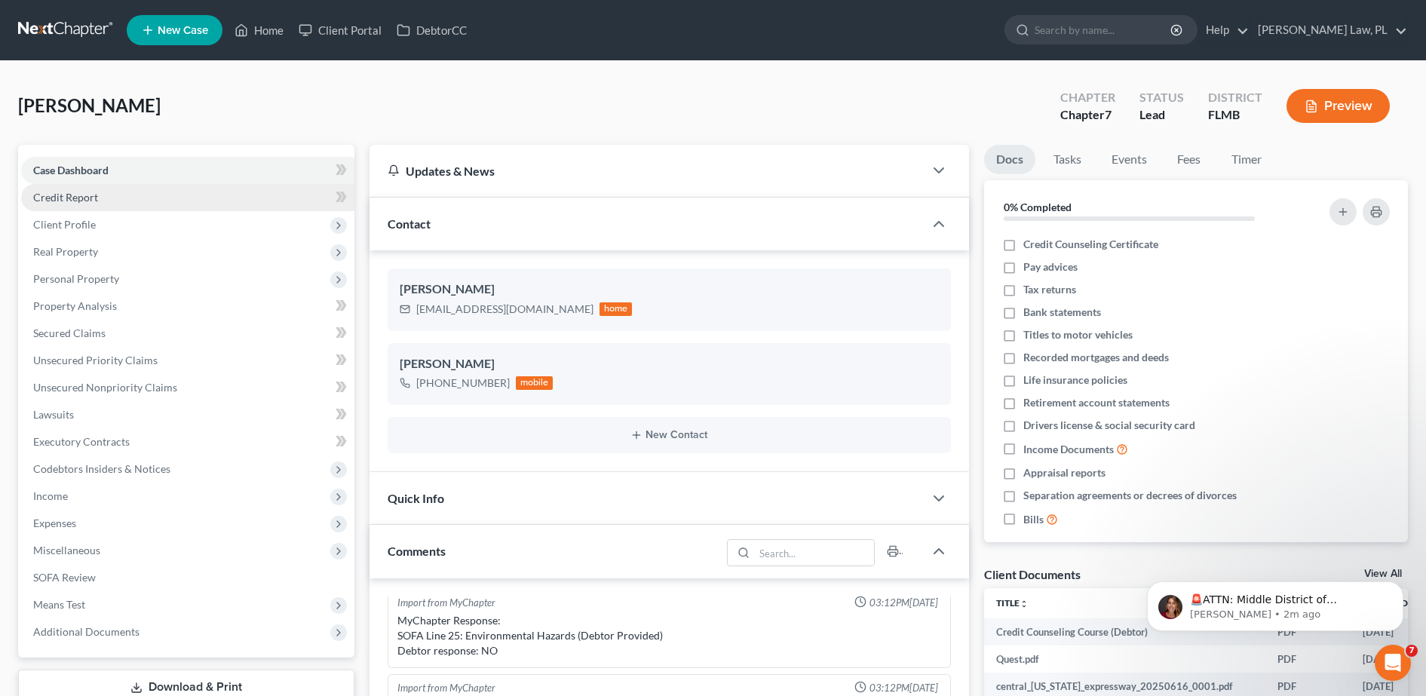
click at [173, 194] on link "Credit Report" at bounding box center [187, 197] width 333 height 27
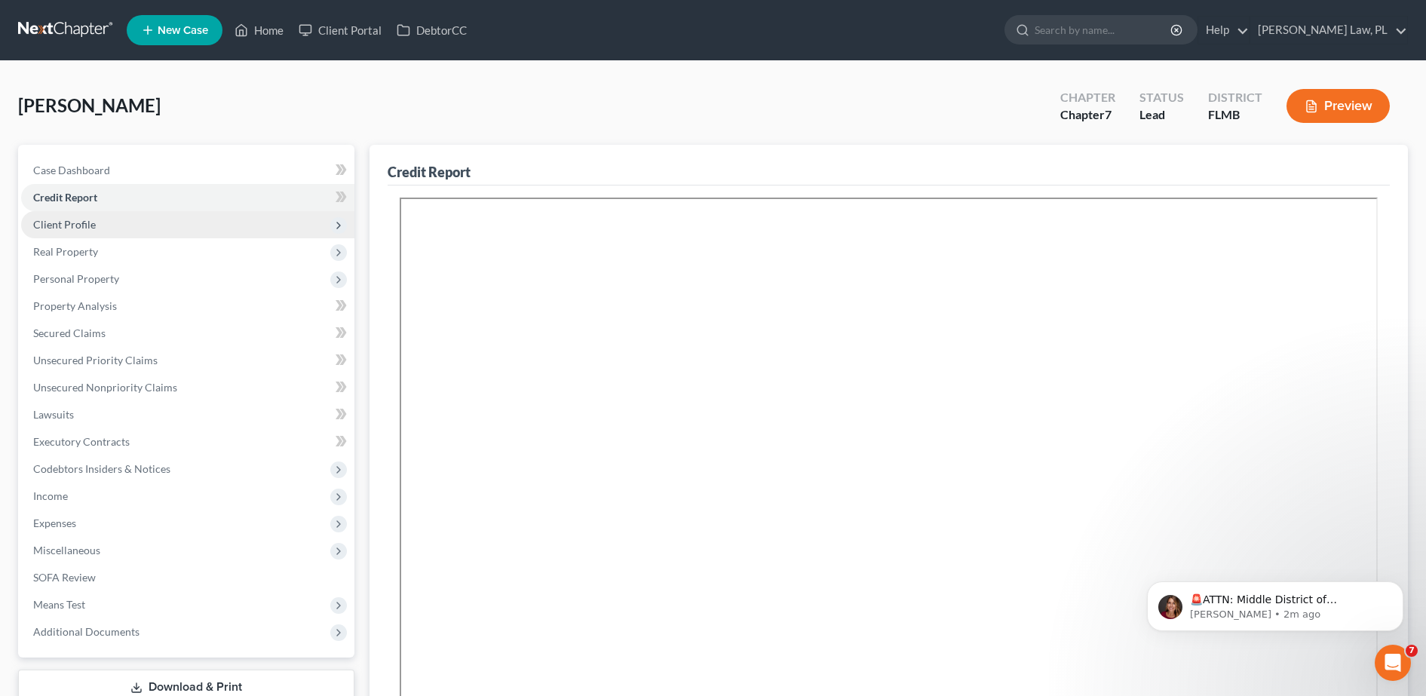
click at [145, 225] on span "Client Profile" at bounding box center [187, 224] width 333 height 27
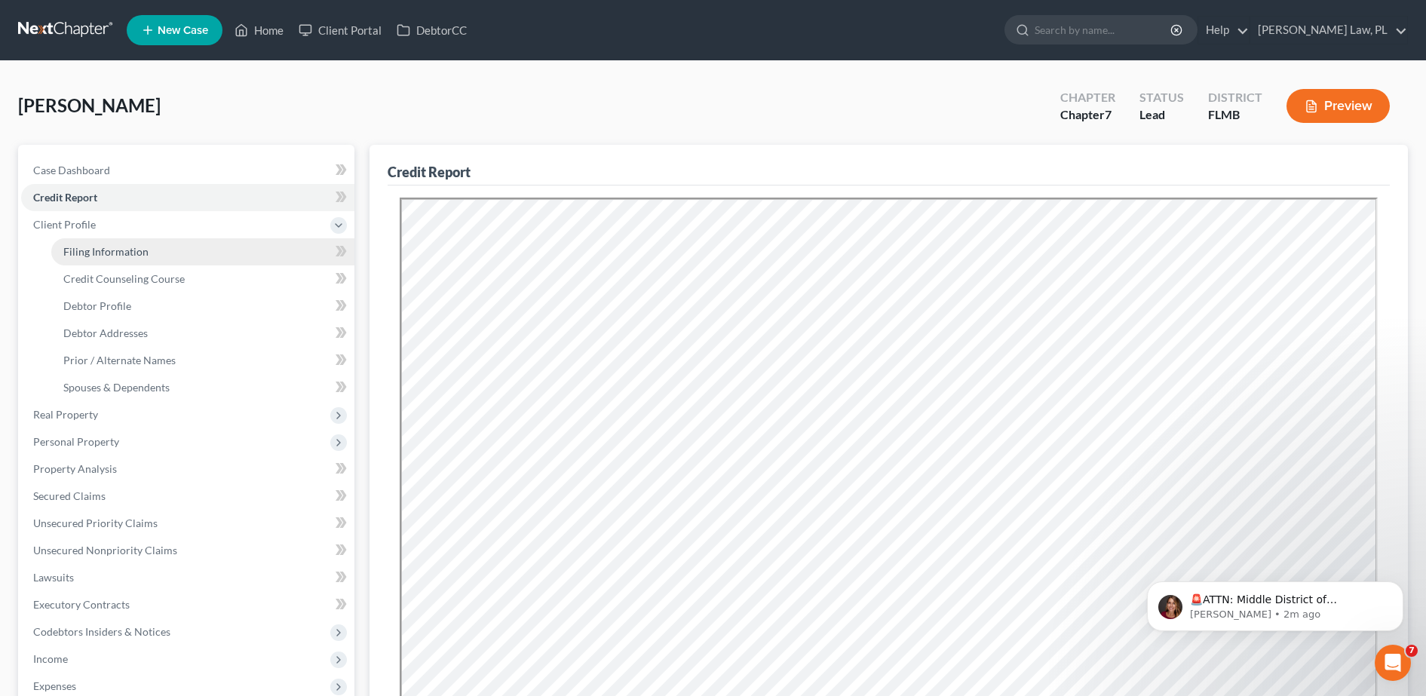
click at [124, 249] on span "Filing Information" at bounding box center [105, 251] width 85 height 13
select select "1"
select select "0"
select select "15"
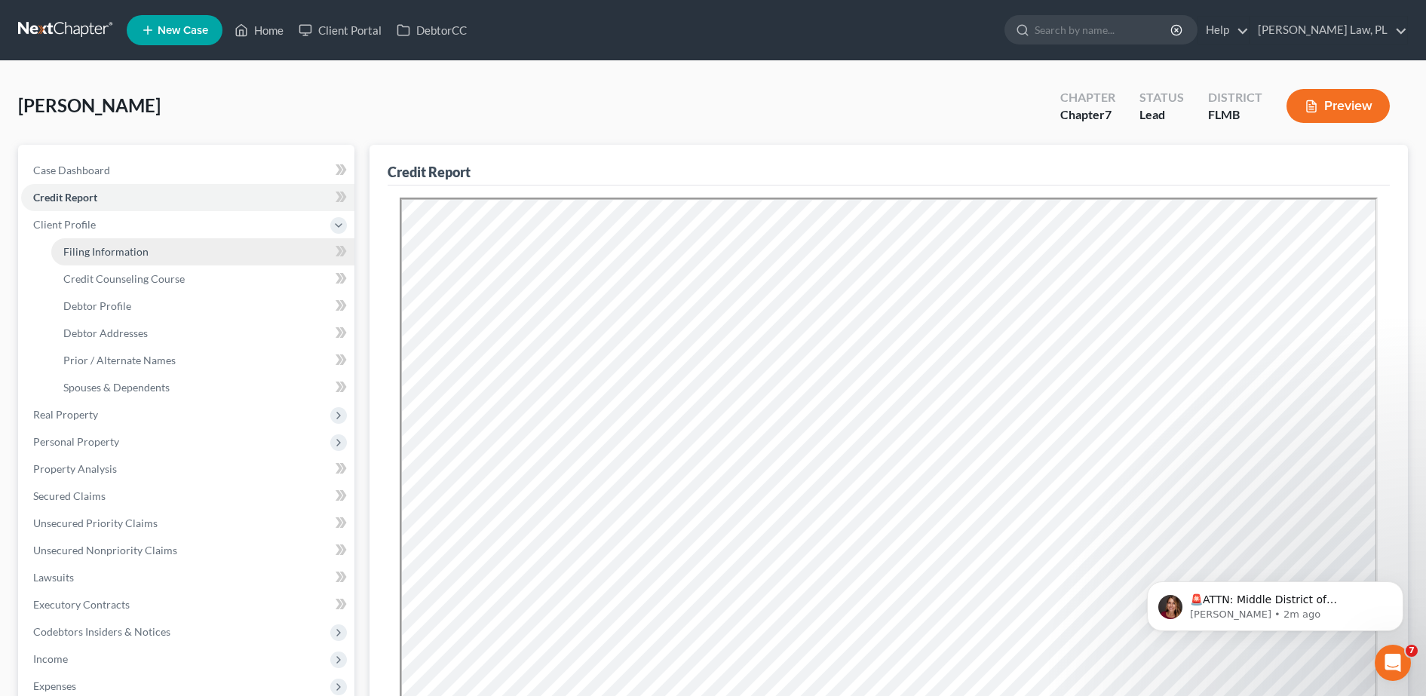
select select "0"
select select "9"
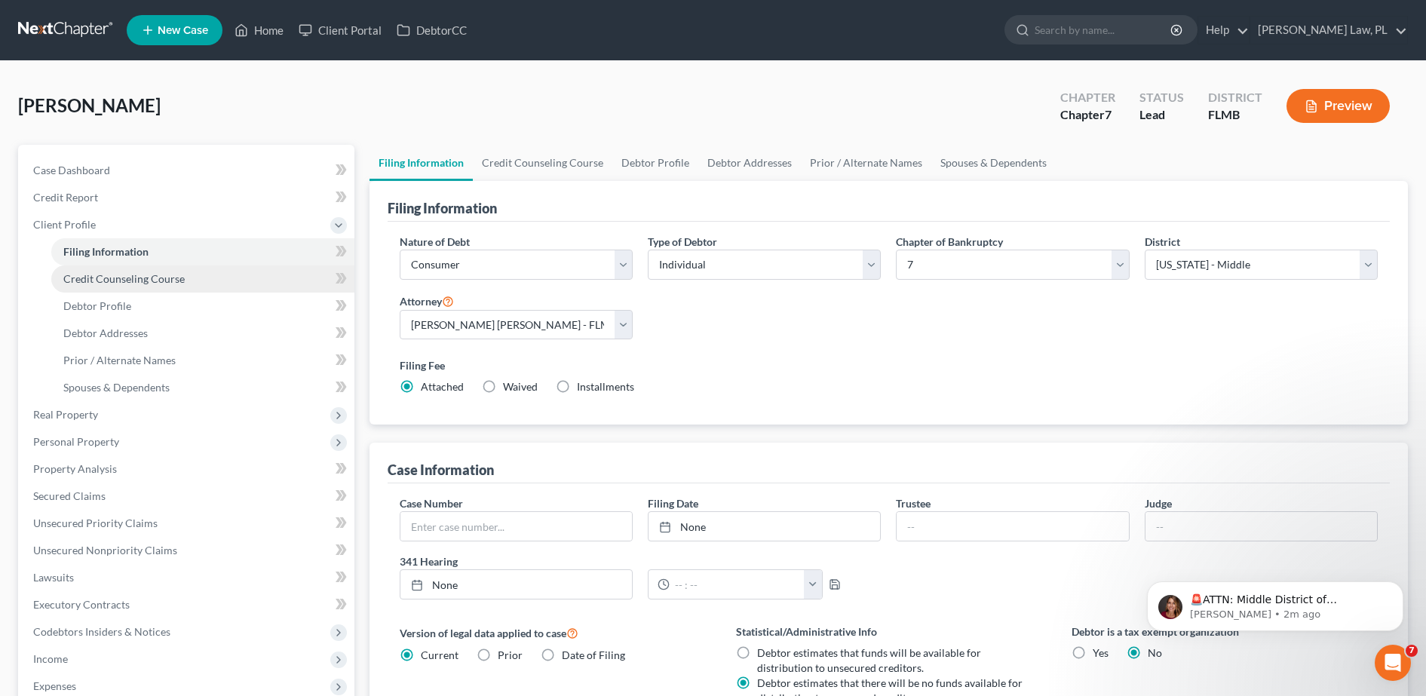
click at [130, 273] on span "Credit Counseling Course" at bounding box center [123, 278] width 121 height 13
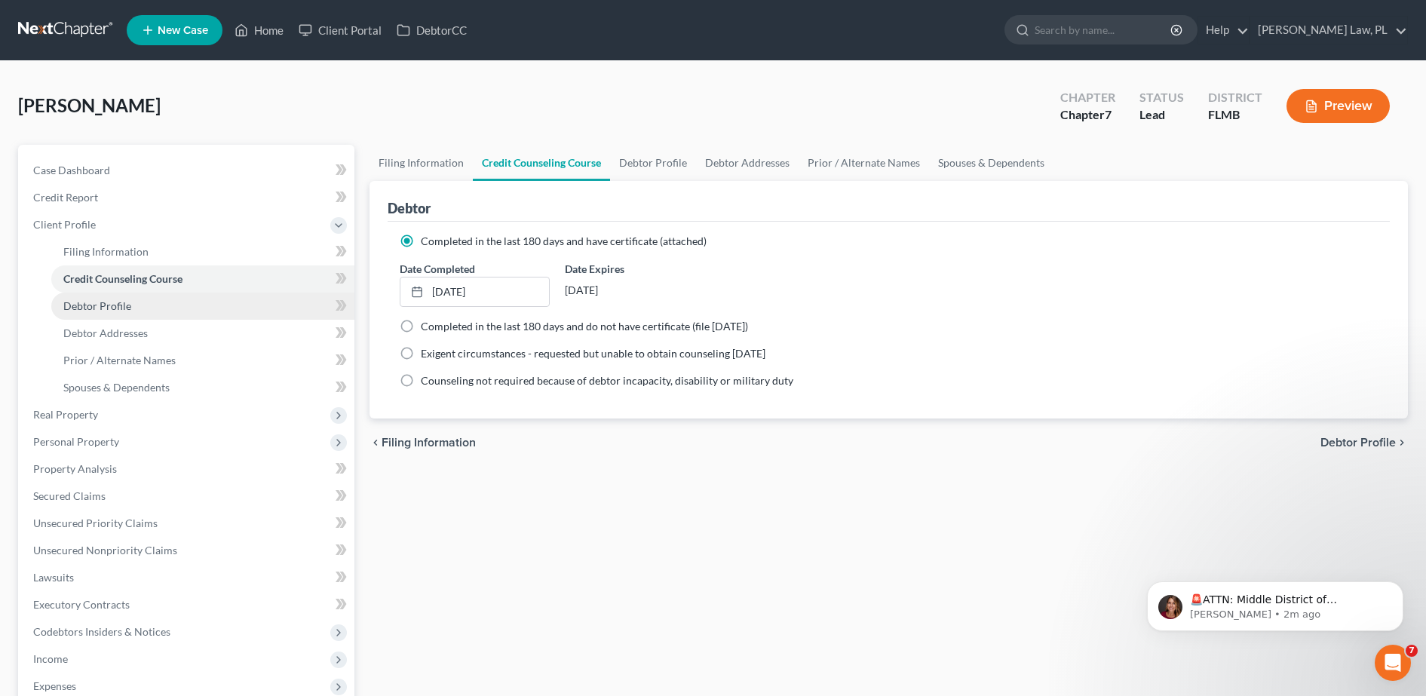
click at [136, 304] on link "Debtor Profile" at bounding box center [202, 306] width 303 height 27
select select "0"
select select "1"
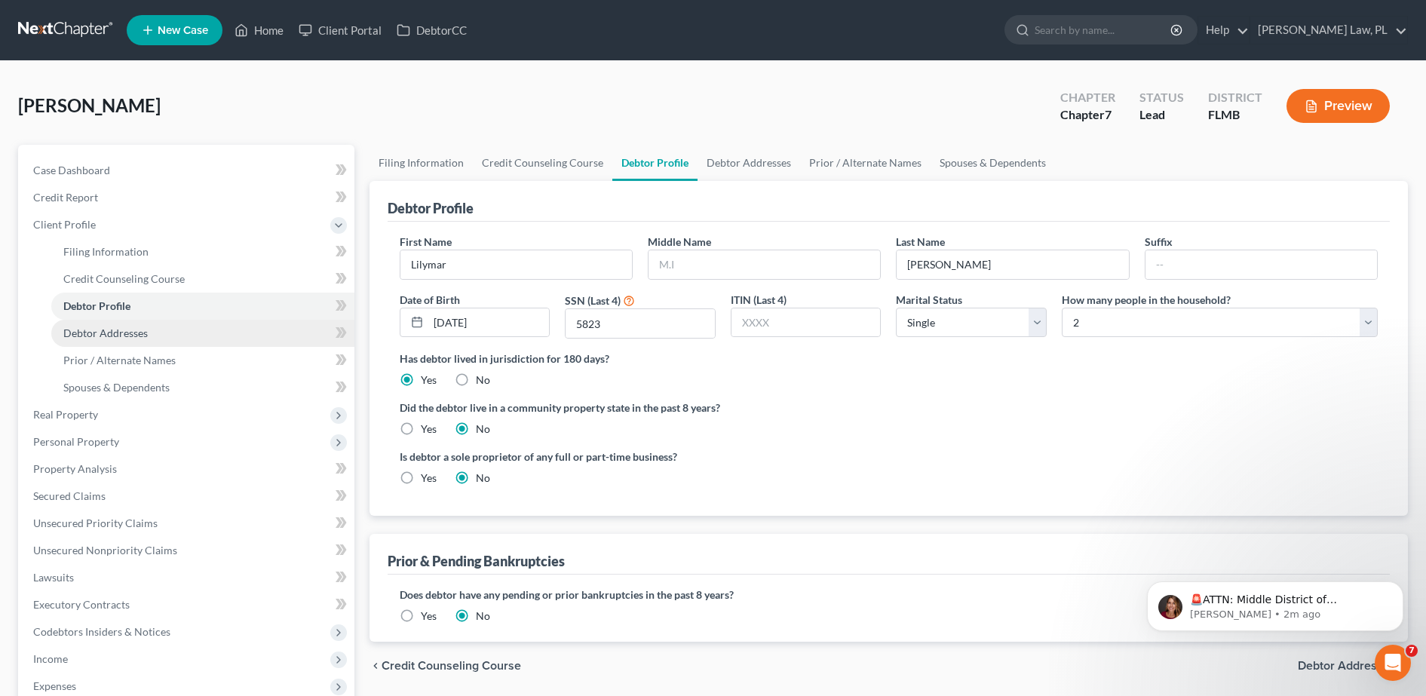
click at [149, 332] on link "Debtor Addresses" at bounding box center [202, 333] width 303 height 27
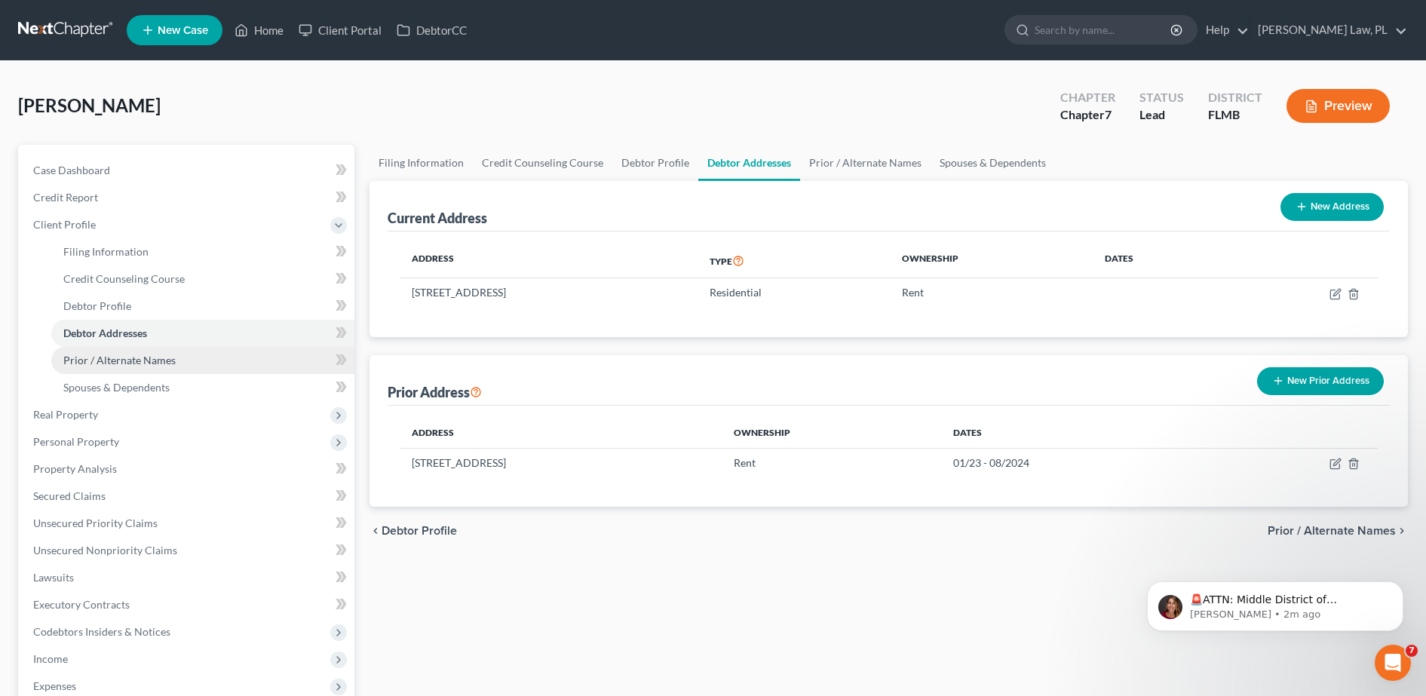
click at [205, 369] on link "Prior / Alternate Names" at bounding box center [202, 360] width 303 height 27
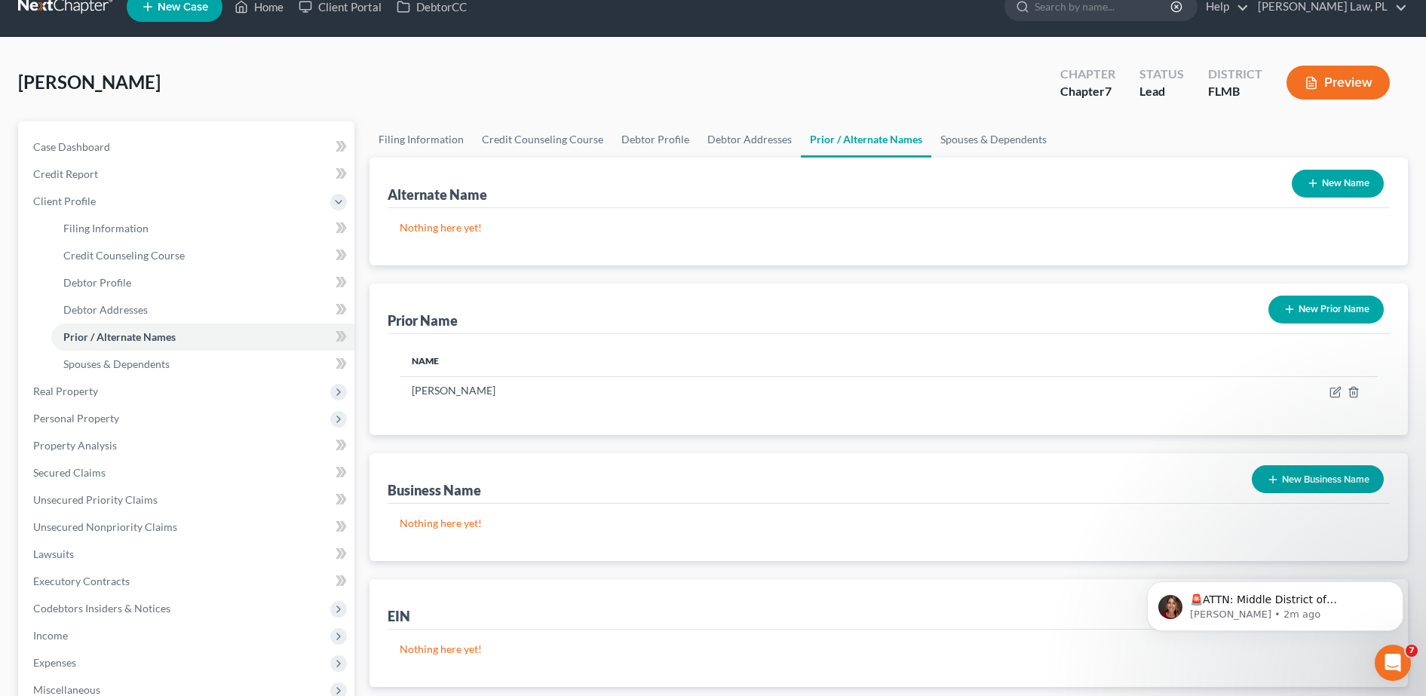
scroll to position [23, 0]
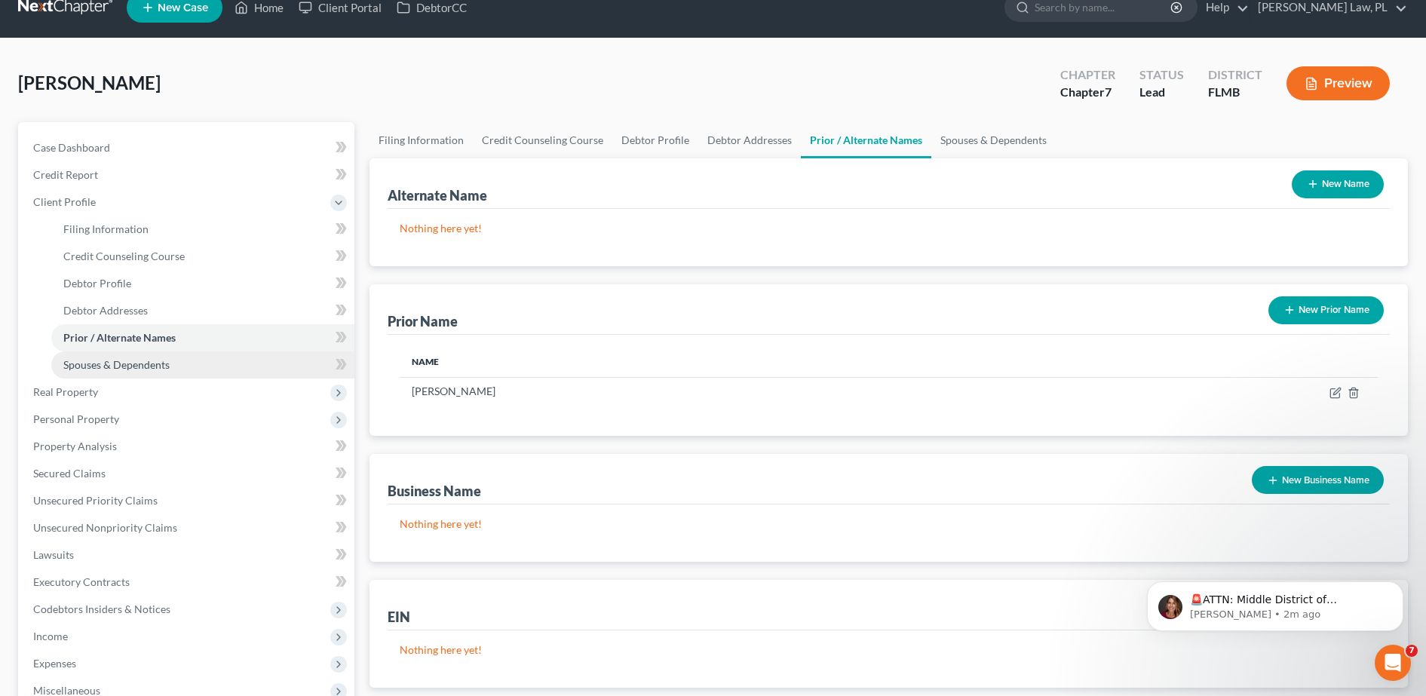
click at [170, 361] on link "Spouses & Dependents" at bounding box center [202, 364] width 303 height 27
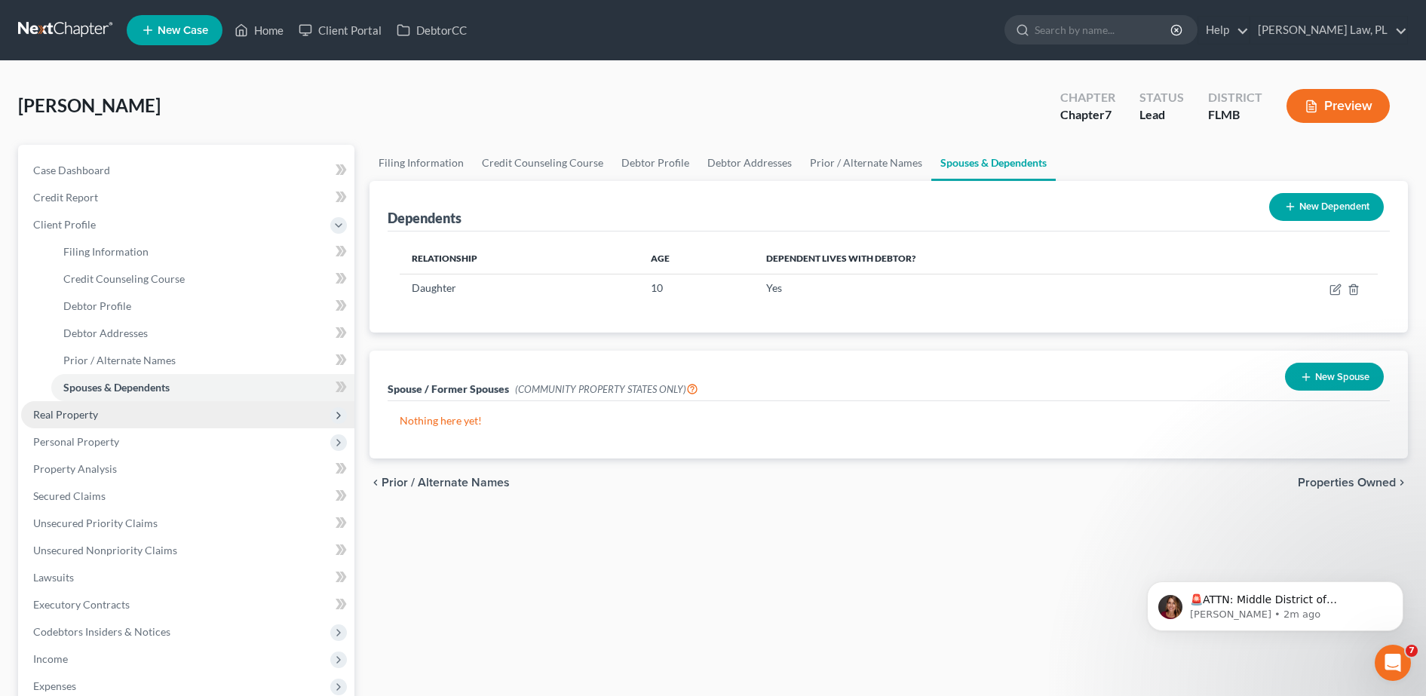
click at [132, 415] on span "Real Property" at bounding box center [187, 414] width 333 height 27
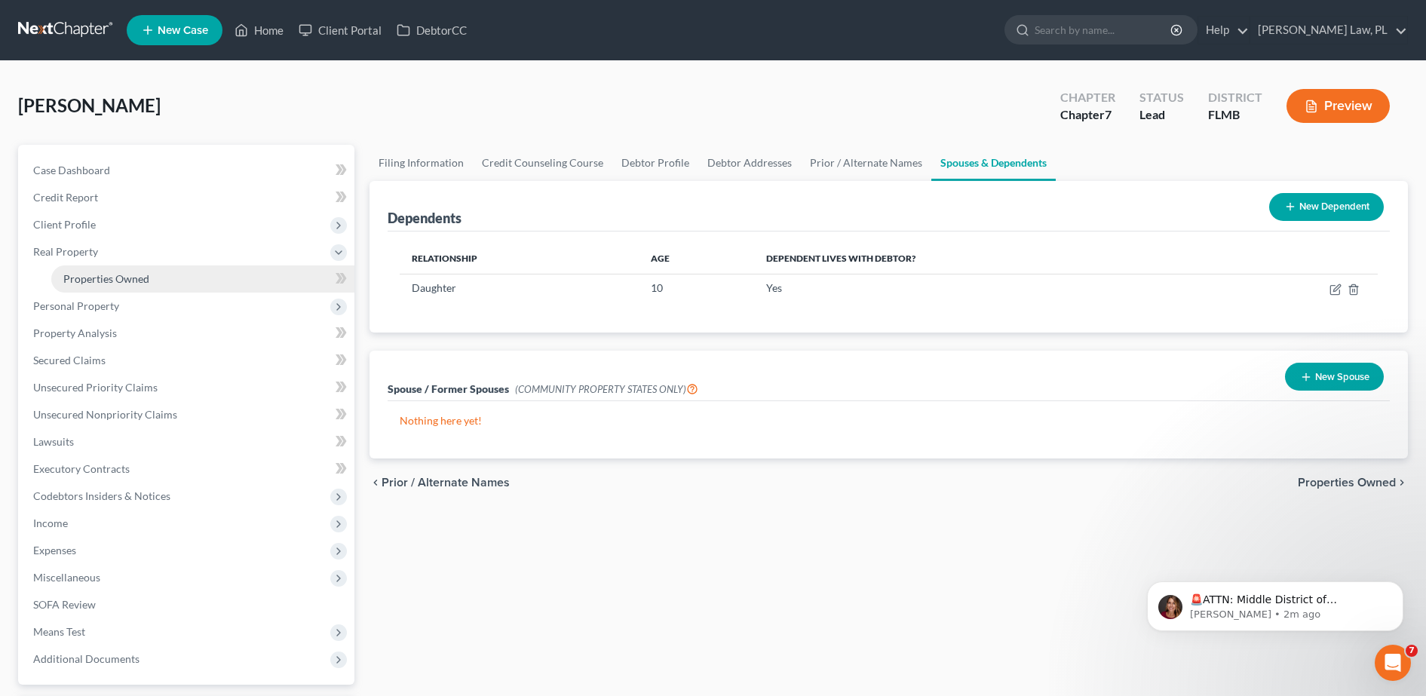
click at [180, 274] on link "Properties Owned" at bounding box center [202, 278] width 303 height 27
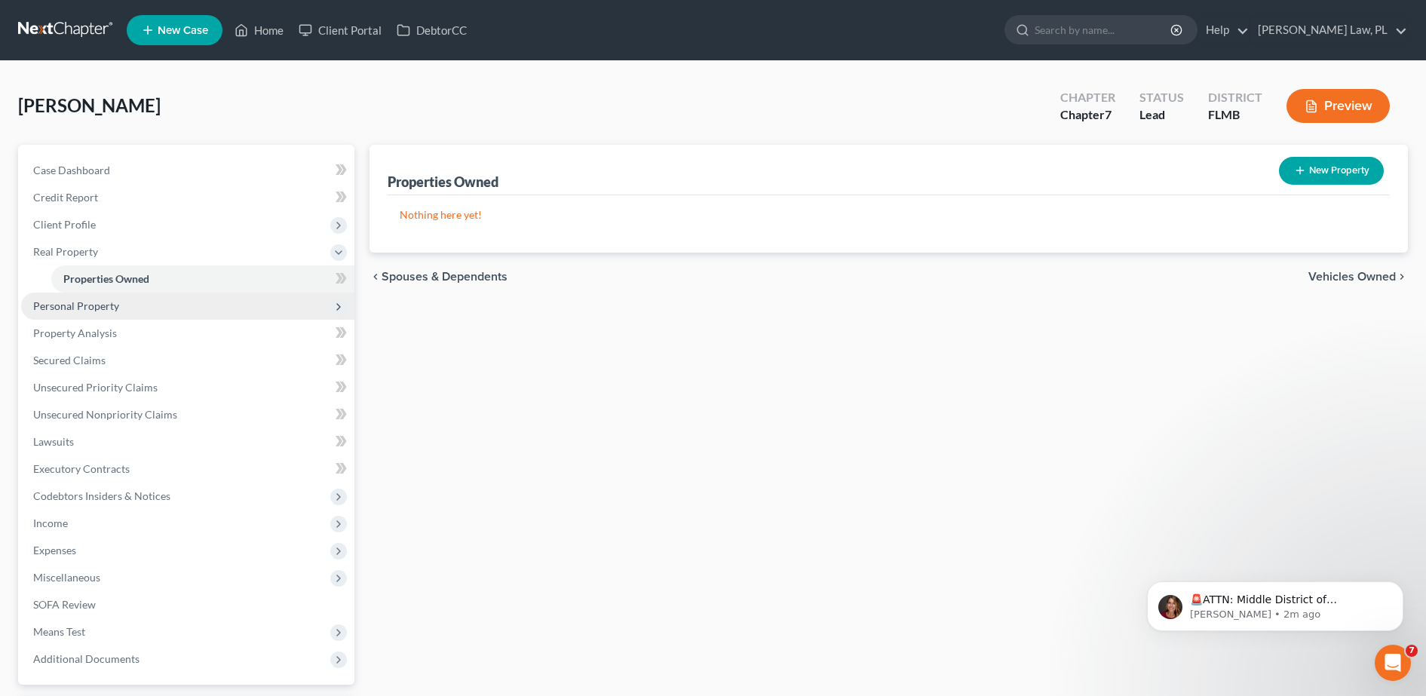
click at [139, 307] on span "Personal Property" at bounding box center [187, 306] width 333 height 27
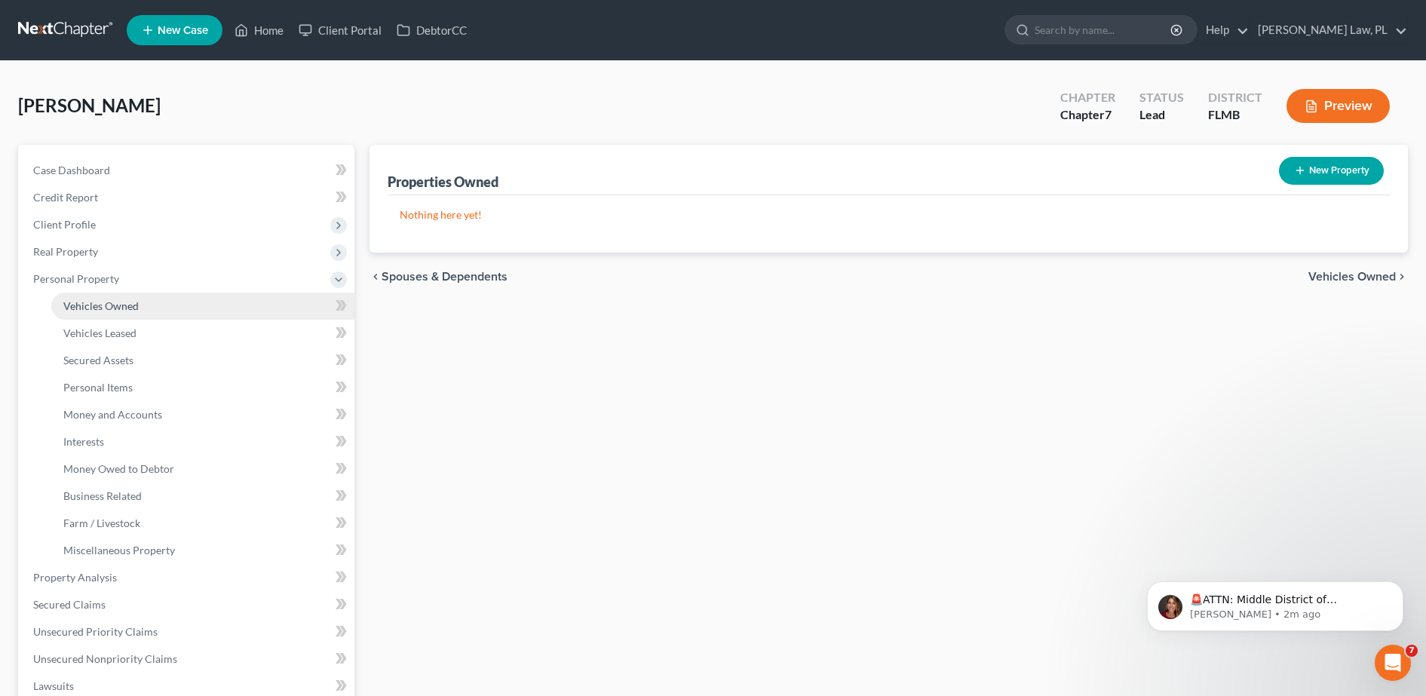
click at [153, 305] on link "Vehicles Owned" at bounding box center [202, 306] width 303 height 27
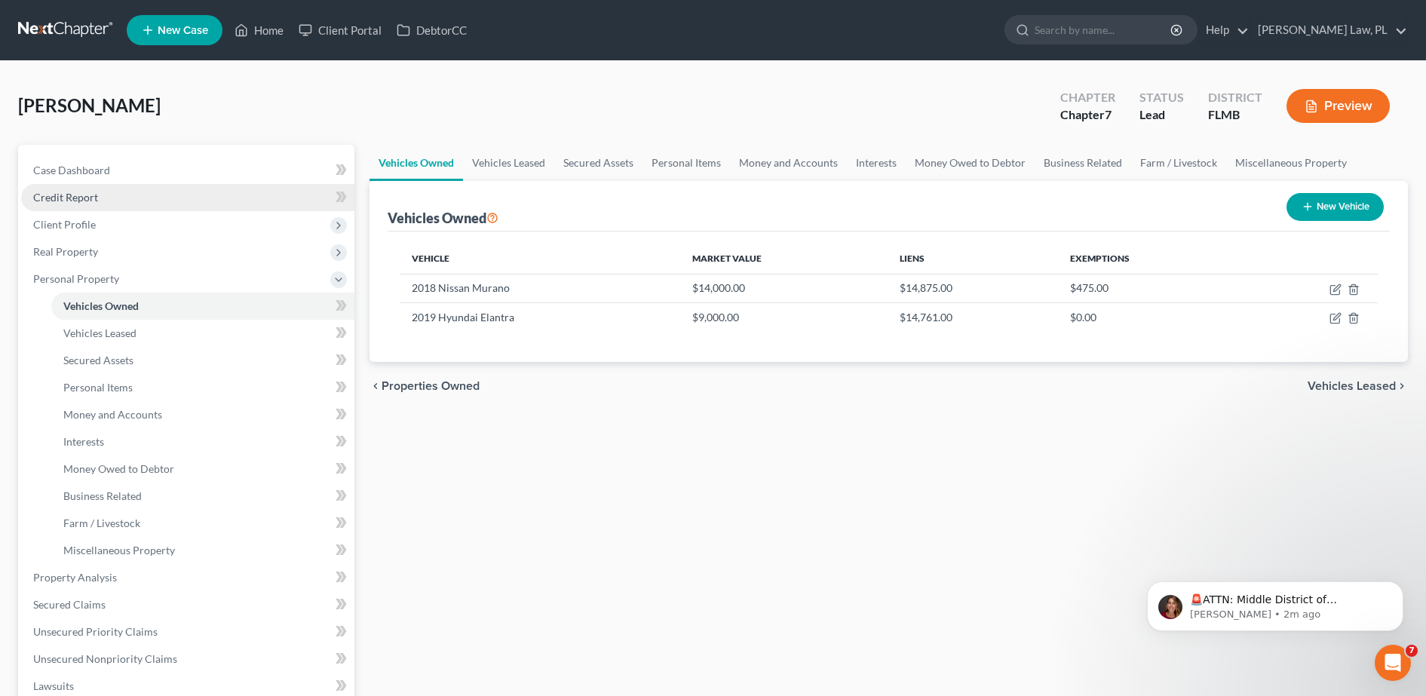
click at [144, 193] on link "Credit Report" at bounding box center [187, 197] width 333 height 27
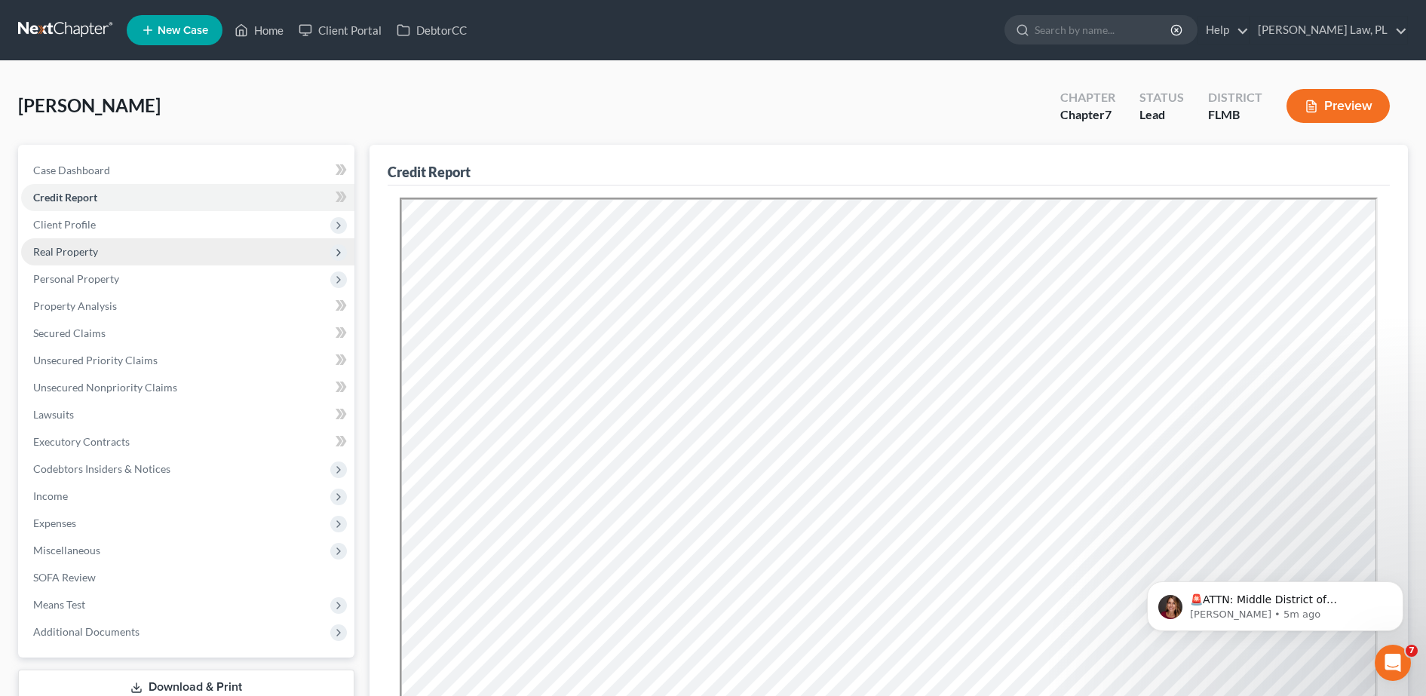
click at [96, 254] on span "Real Property" at bounding box center [65, 251] width 65 height 13
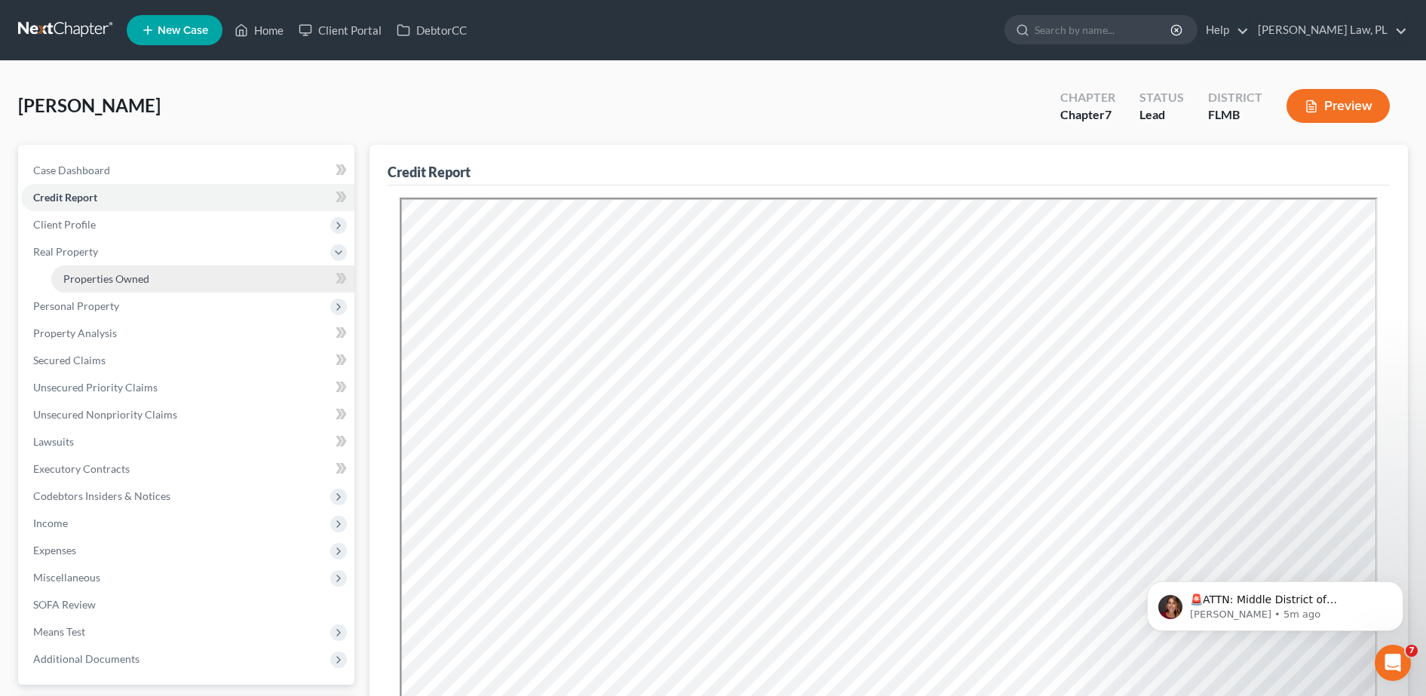
click at [103, 272] on span "Properties Owned" at bounding box center [106, 278] width 86 height 13
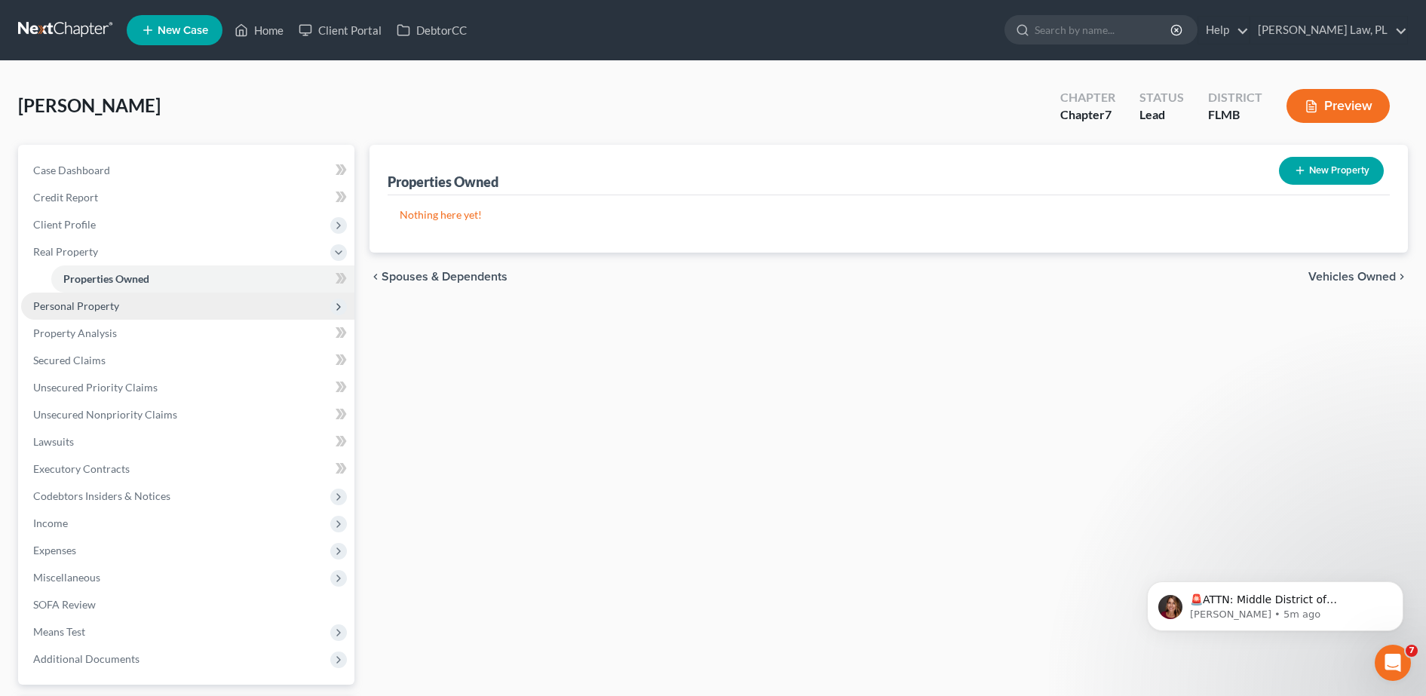
click at [110, 297] on span "Personal Property" at bounding box center [187, 306] width 333 height 27
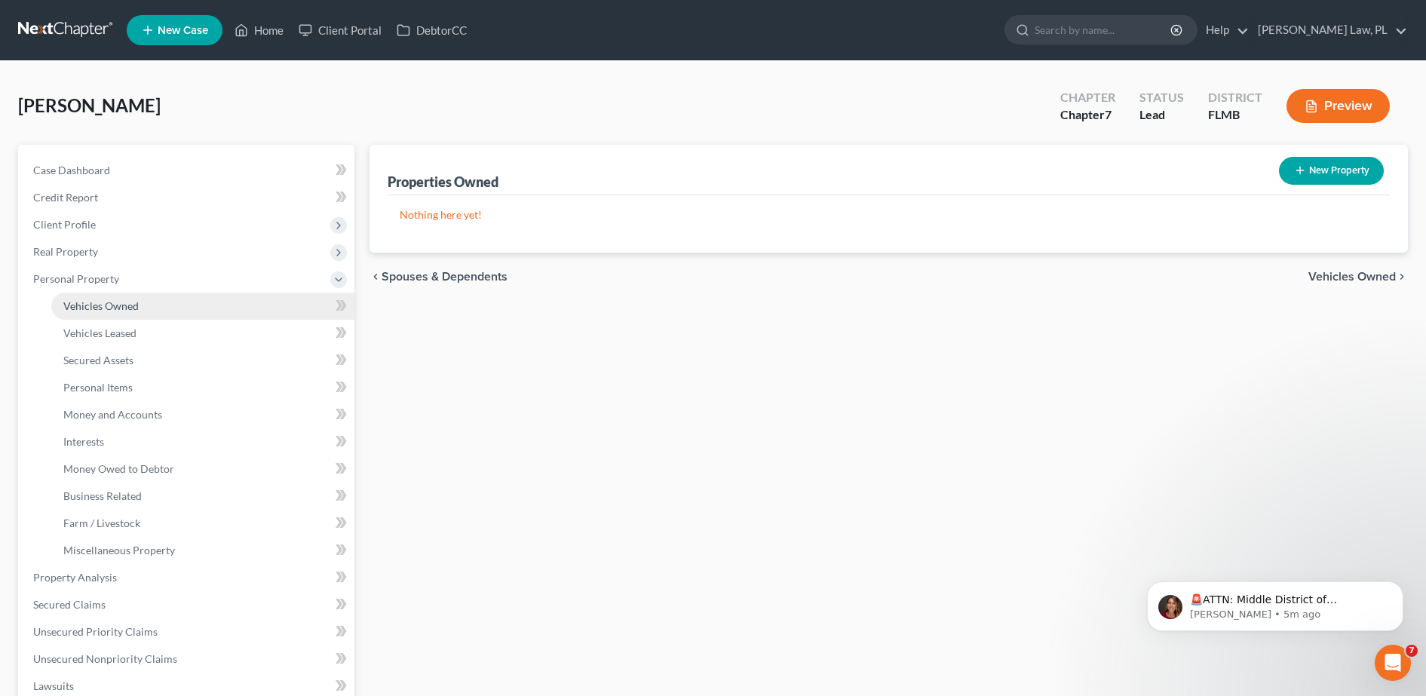
click at [121, 313] on link "Vehicles Owned" at bounding box center [202, 306] width 303 height 27
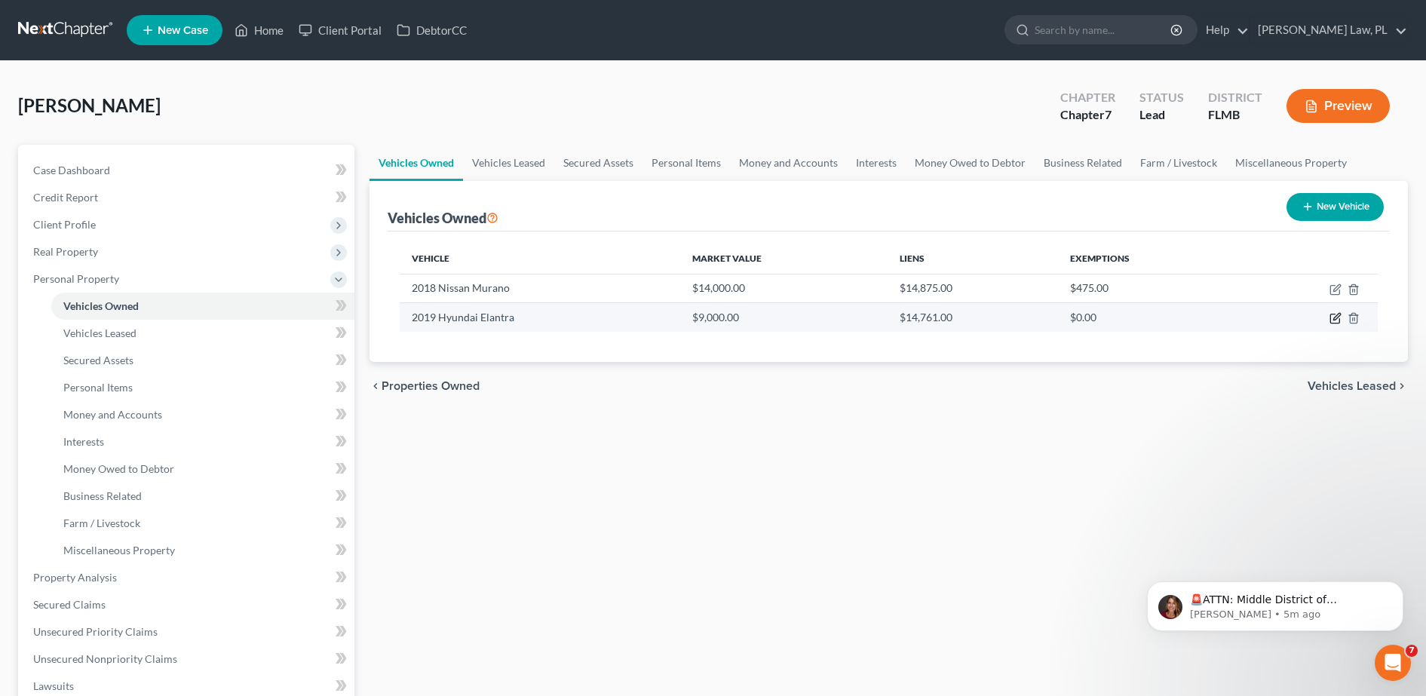
click at [1330, 313] on icon "button" at bounding box center [1335, 318] width 12 height 12
select select "0"
select select "7"
select select "2"
select select "3"
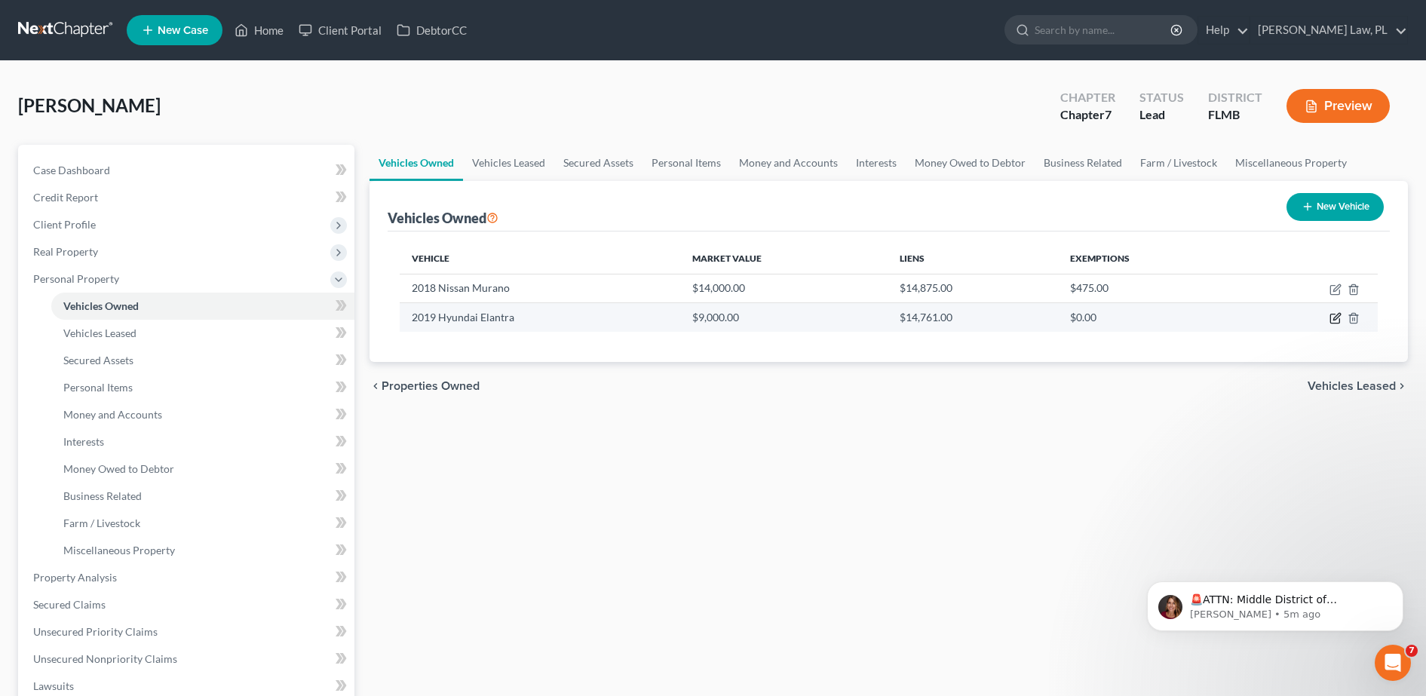
select select "53"
select select "3"
select select "1"
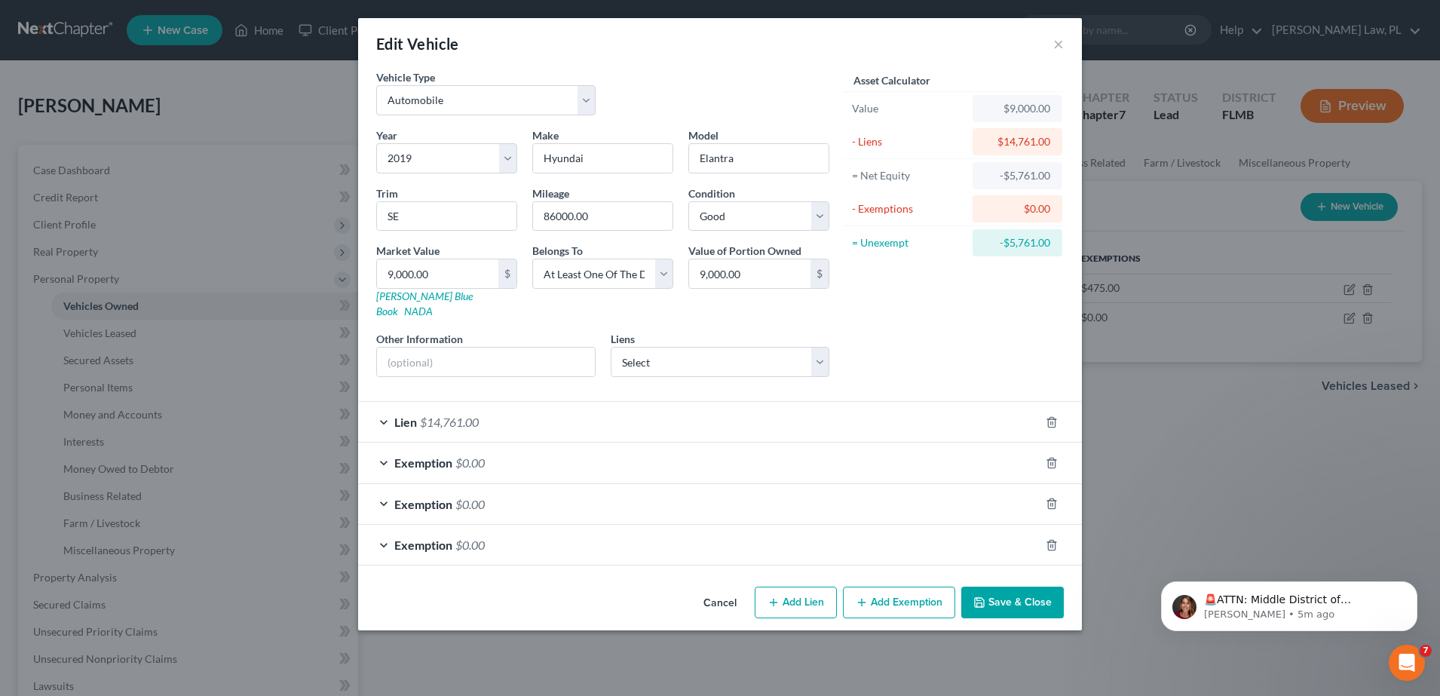
click at [691, 418] on div "Lien $14,761.00" at bounding box center [699, 422] width 682 height 40
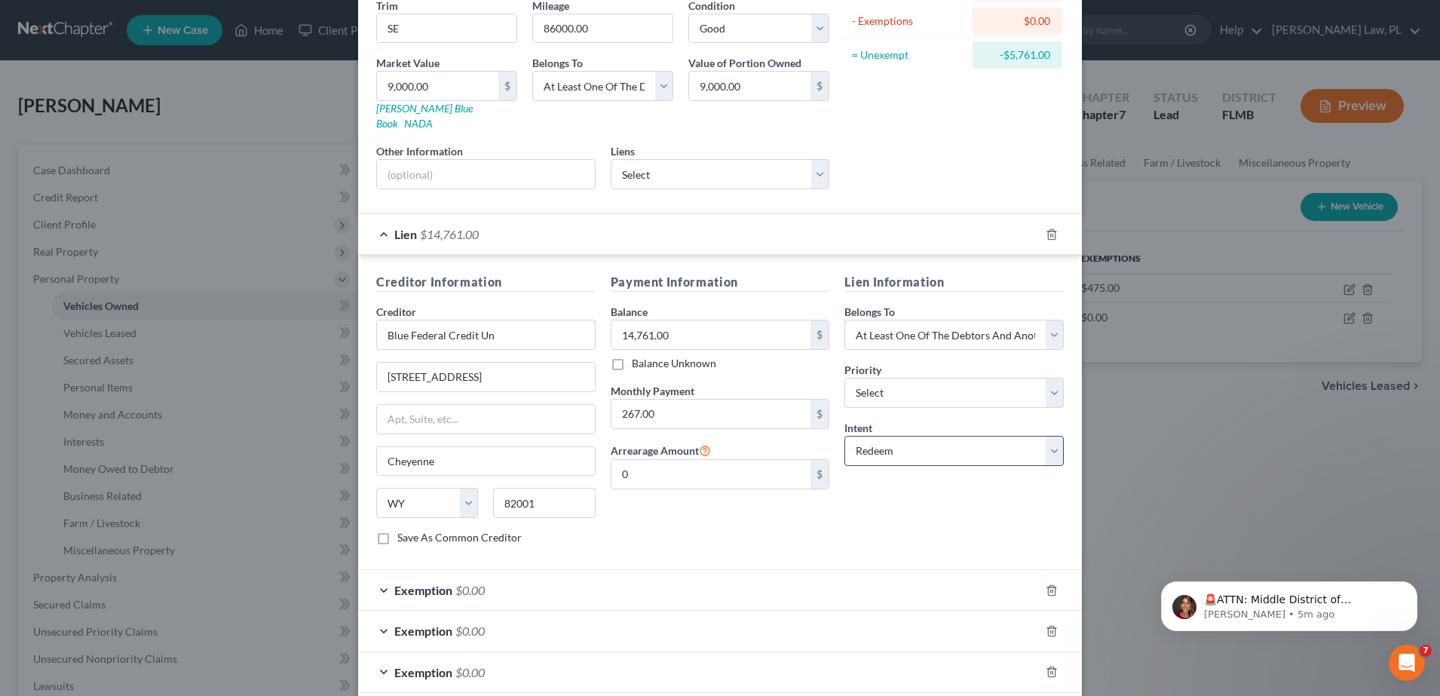
scroll to position [253, 0]
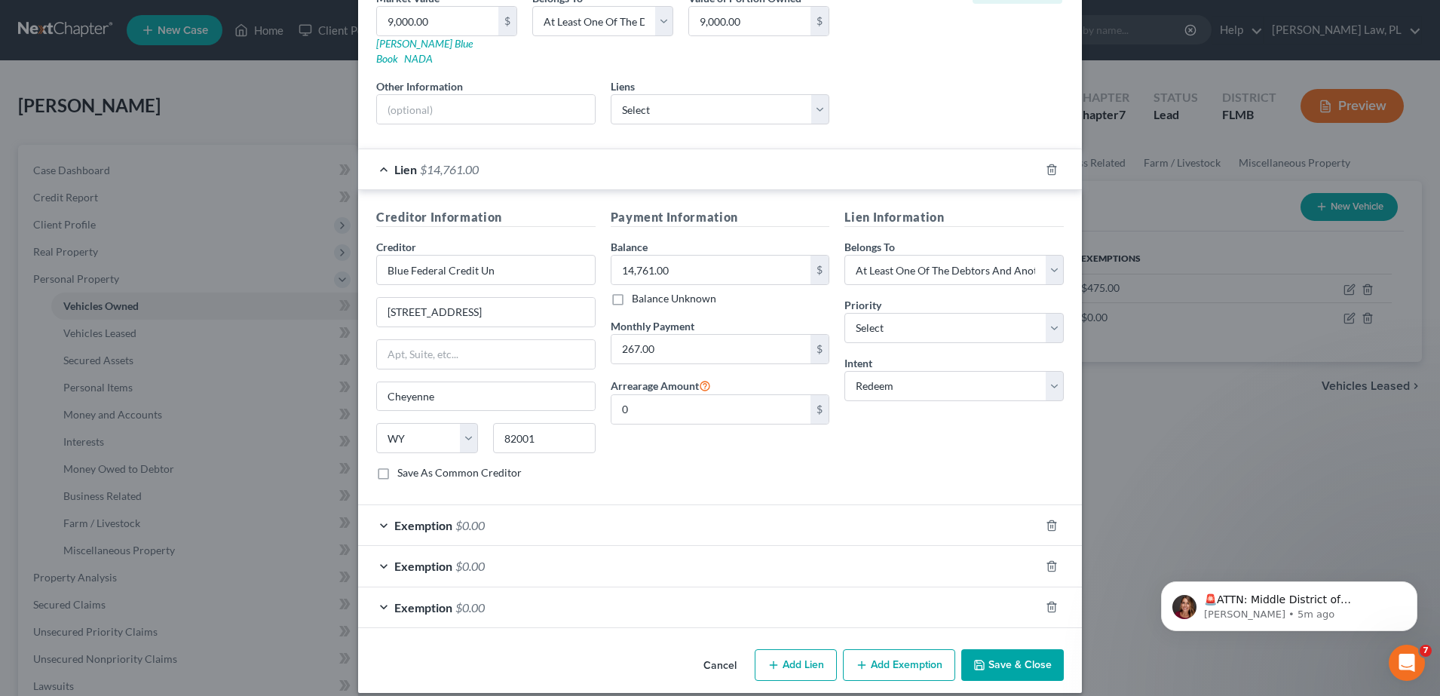
click at [1017, 649] on button "Save & Close" at bounding box center [1012, 665] width 103 height 32
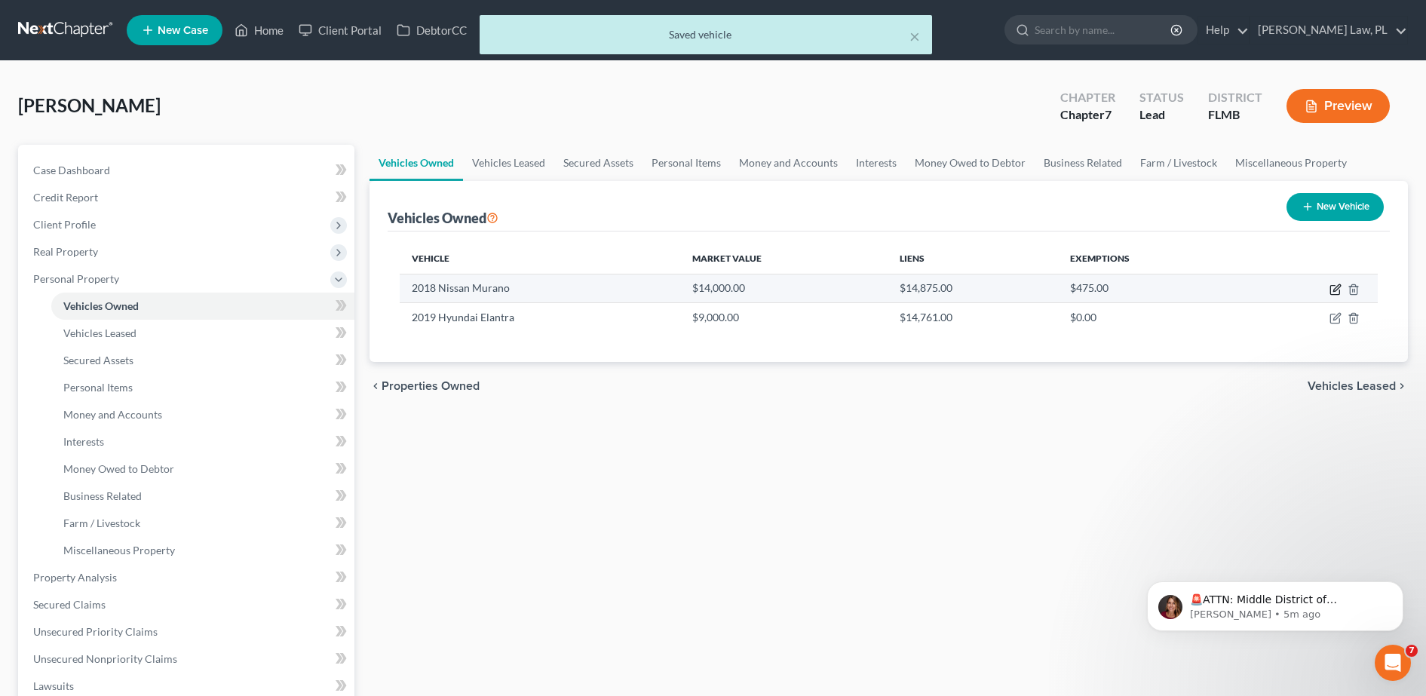
click at [1334, 291] on icon "button" at bounding box center [1336, 287] width 7 height 7
select select "0"
select select "8"
select select "2"
select select "3"
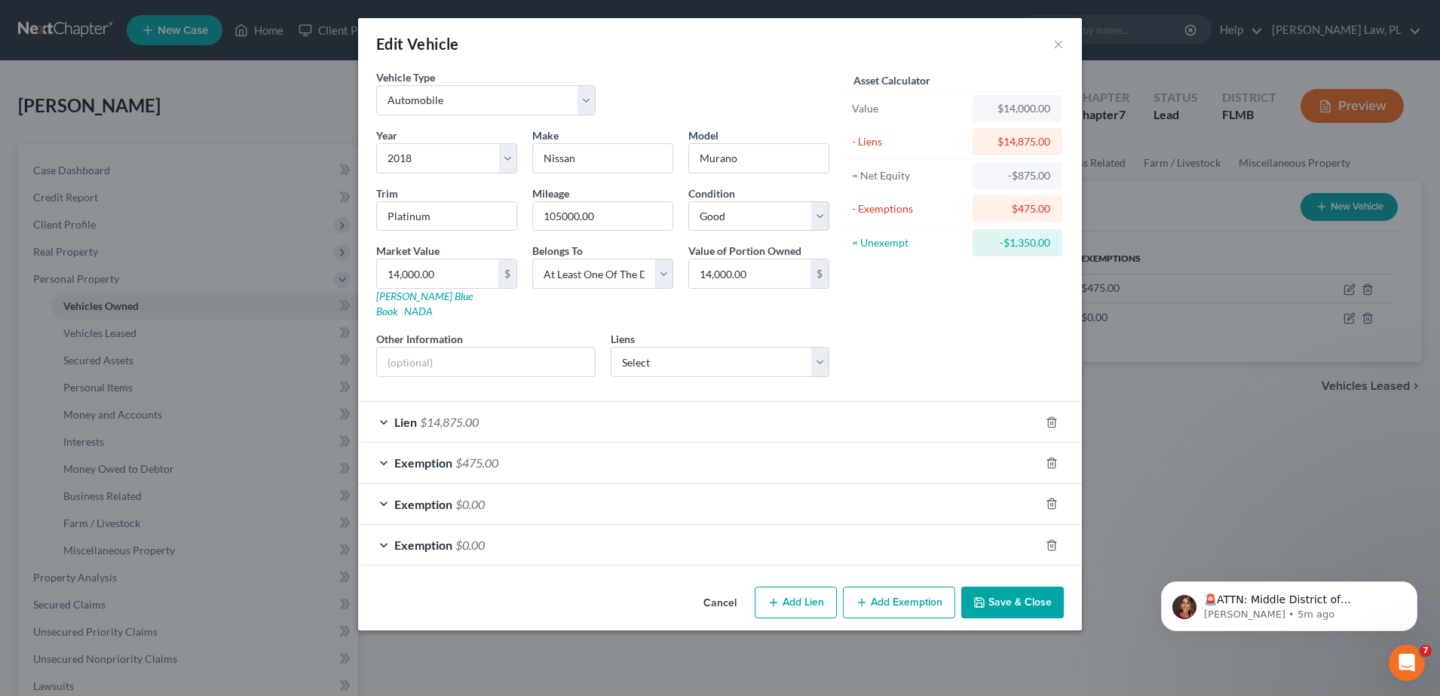
click at [686, 403] on div "Lien $14,875.00" at bounding box center [699, 422] width 682 height 40
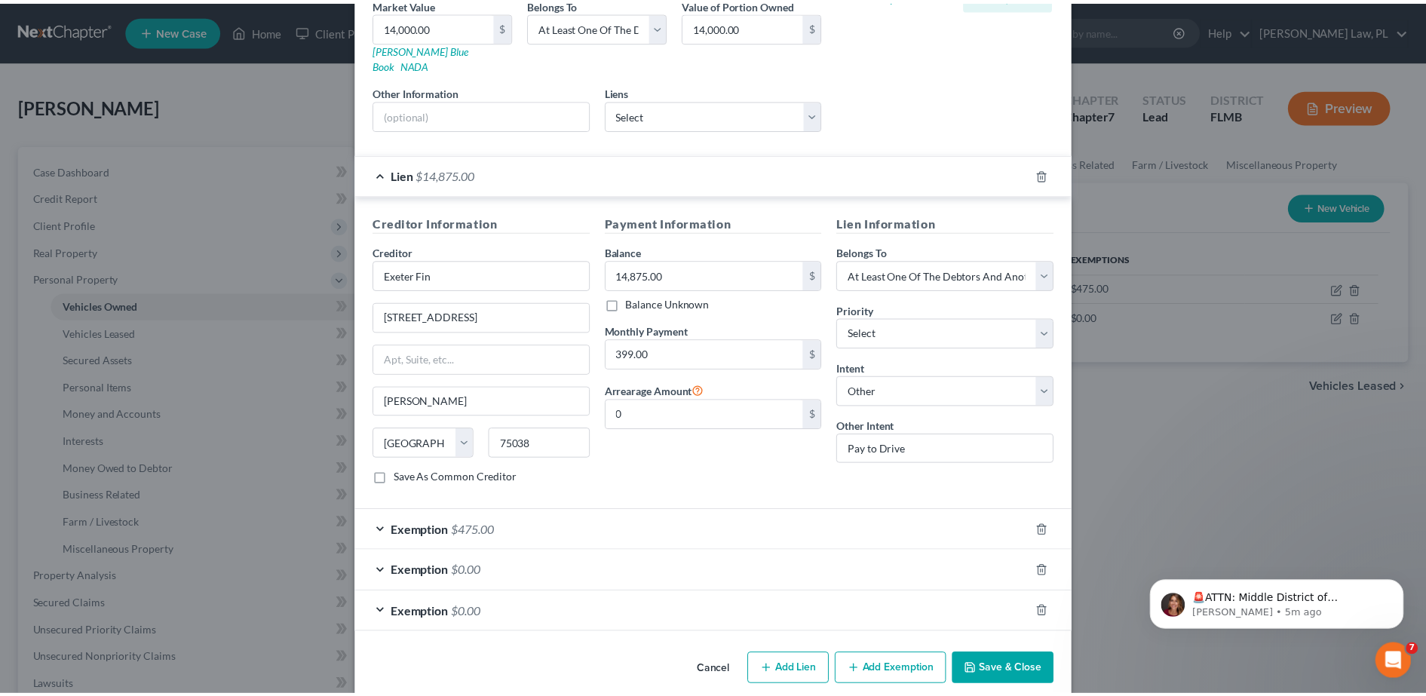
scroll to position [251, 0]
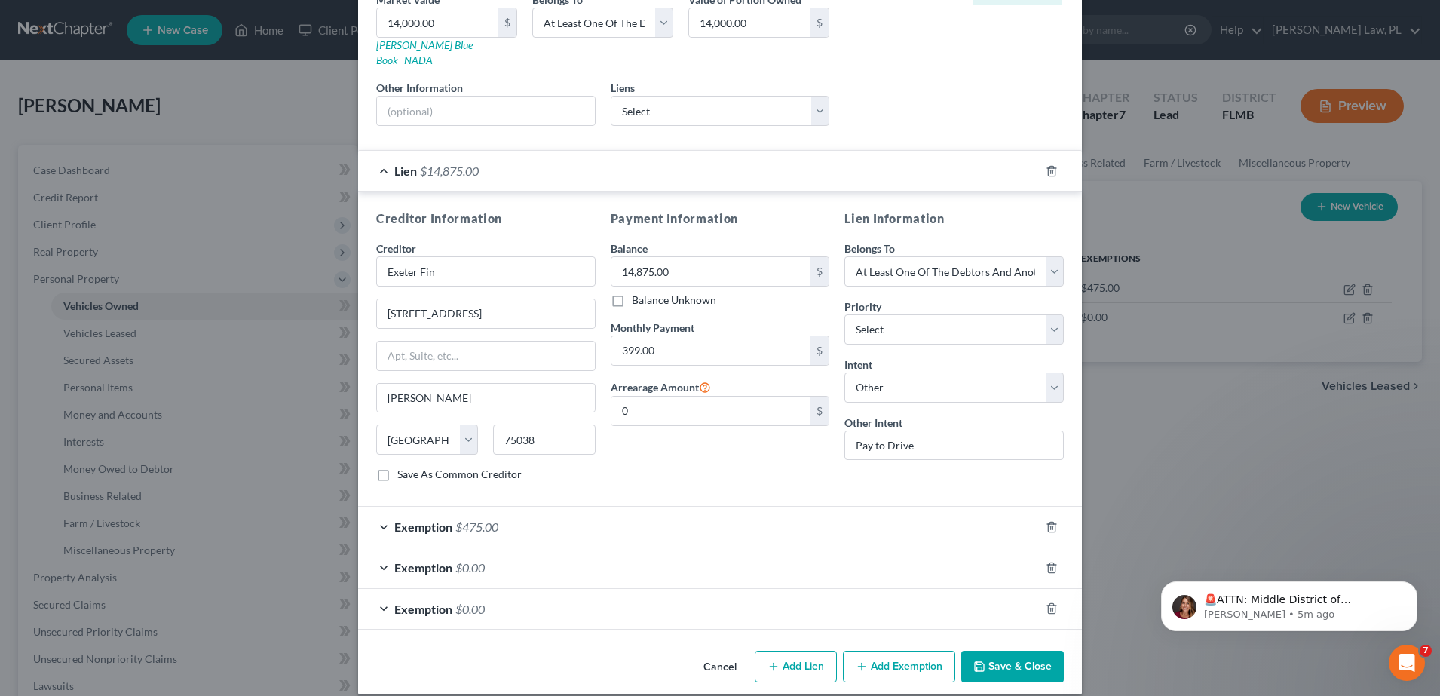
click at [1006, 653] on button "Save & Close" at bounding box center [1012, 667] width 103 height 32
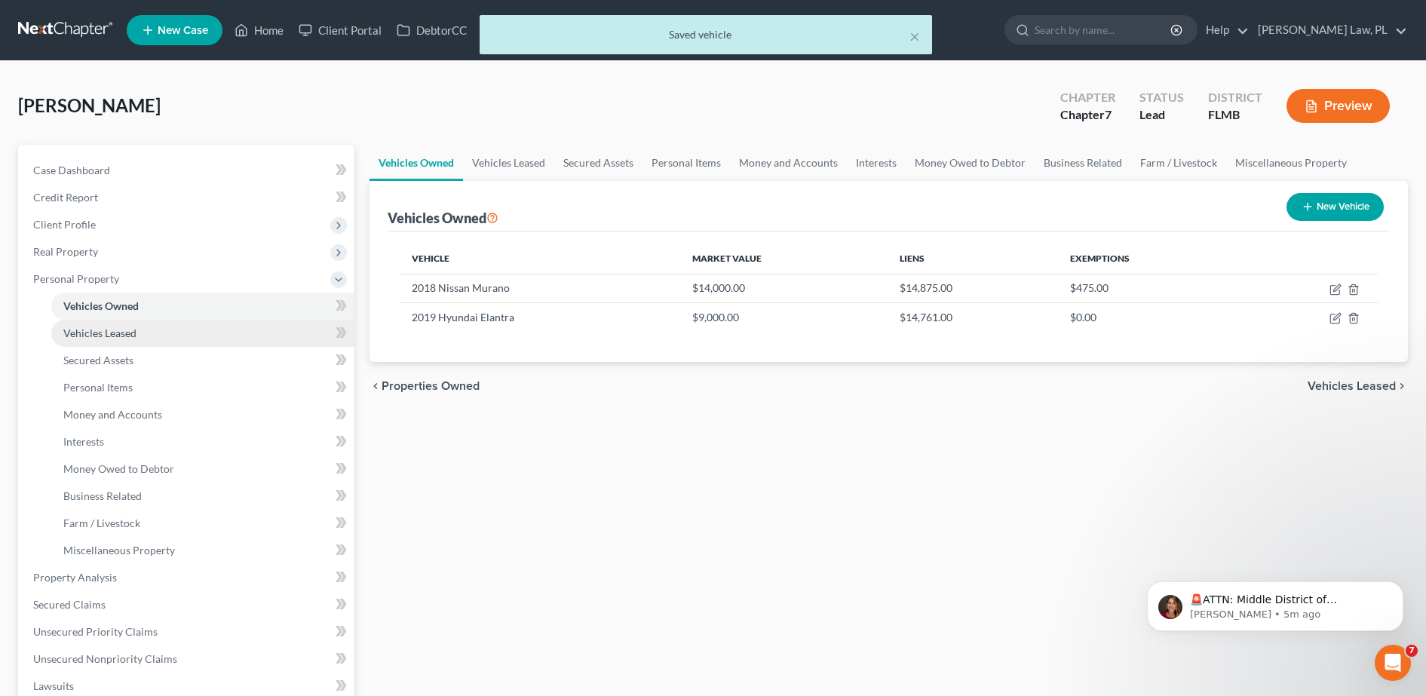
click at [176, 338] on link "Vehicles Leased" at bounding box center [202, 333] width 303 height 27
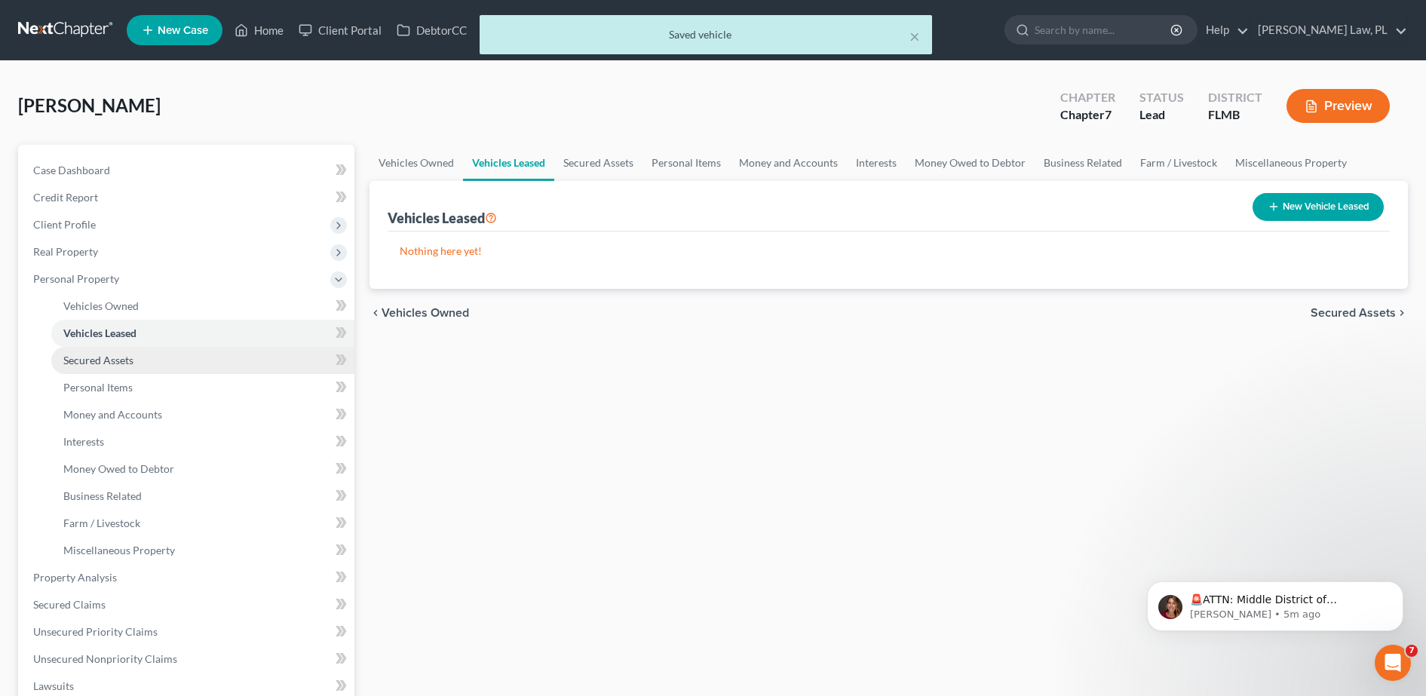
click at [142, 365] on link "Secured Assets" at bounding box center [202, 360] width 303 height 27
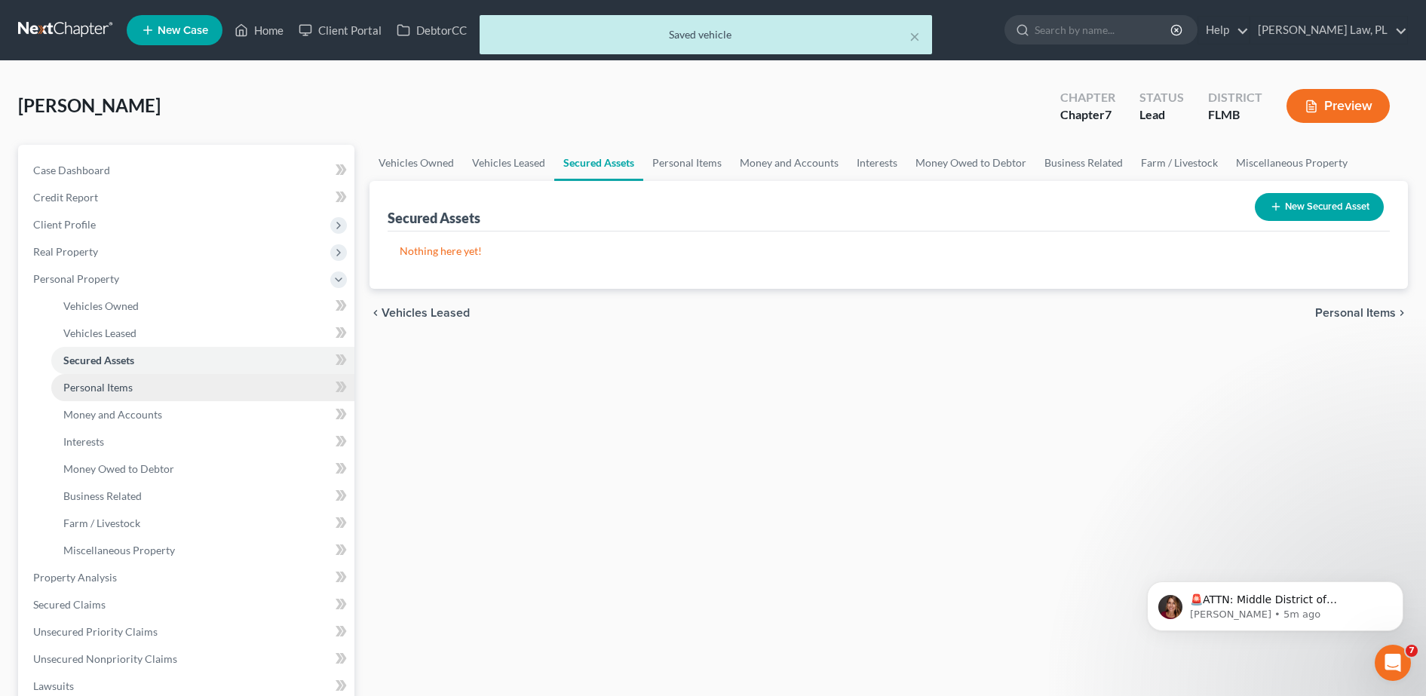
click at [145, 383] on link "Personal Items" at bounding box center [202, 387] width 303 height 27
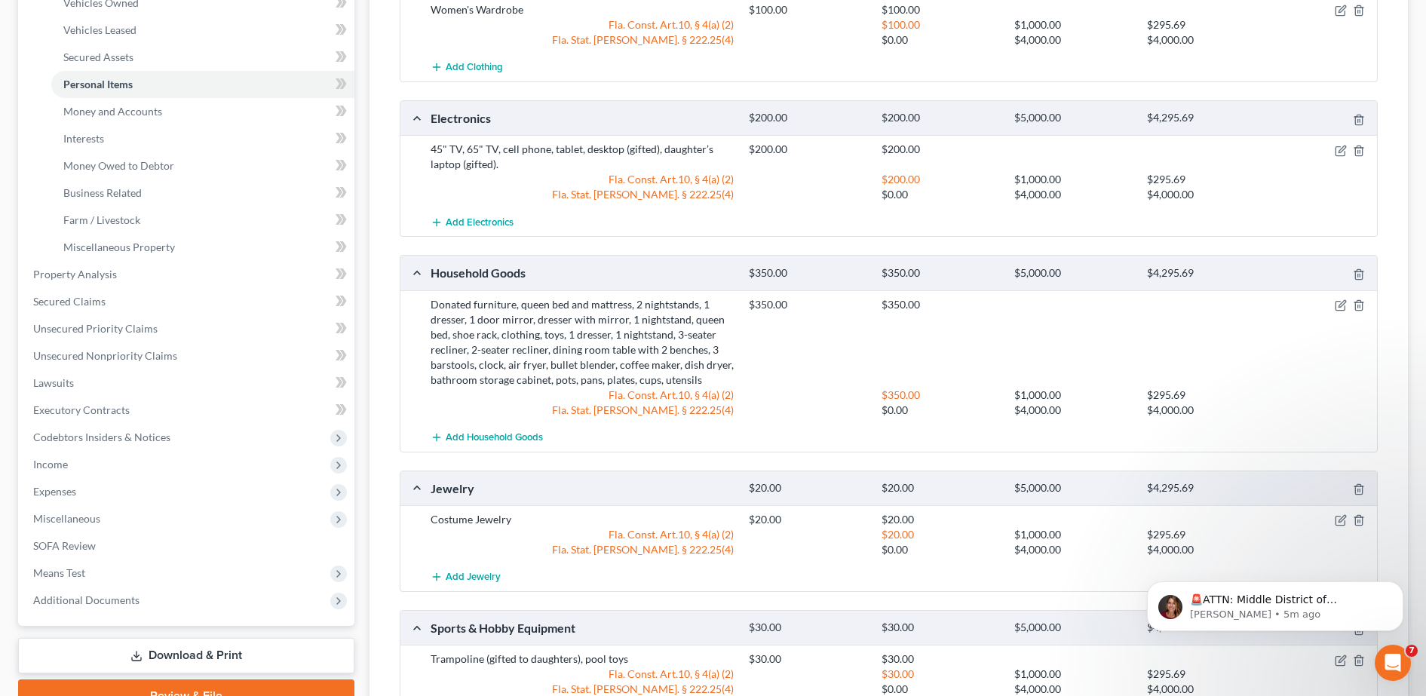
scroll to position [302, 0]
click at [136, 113] on span "Money and Accounts" at bounding box center [112, 112] width 99 height 13
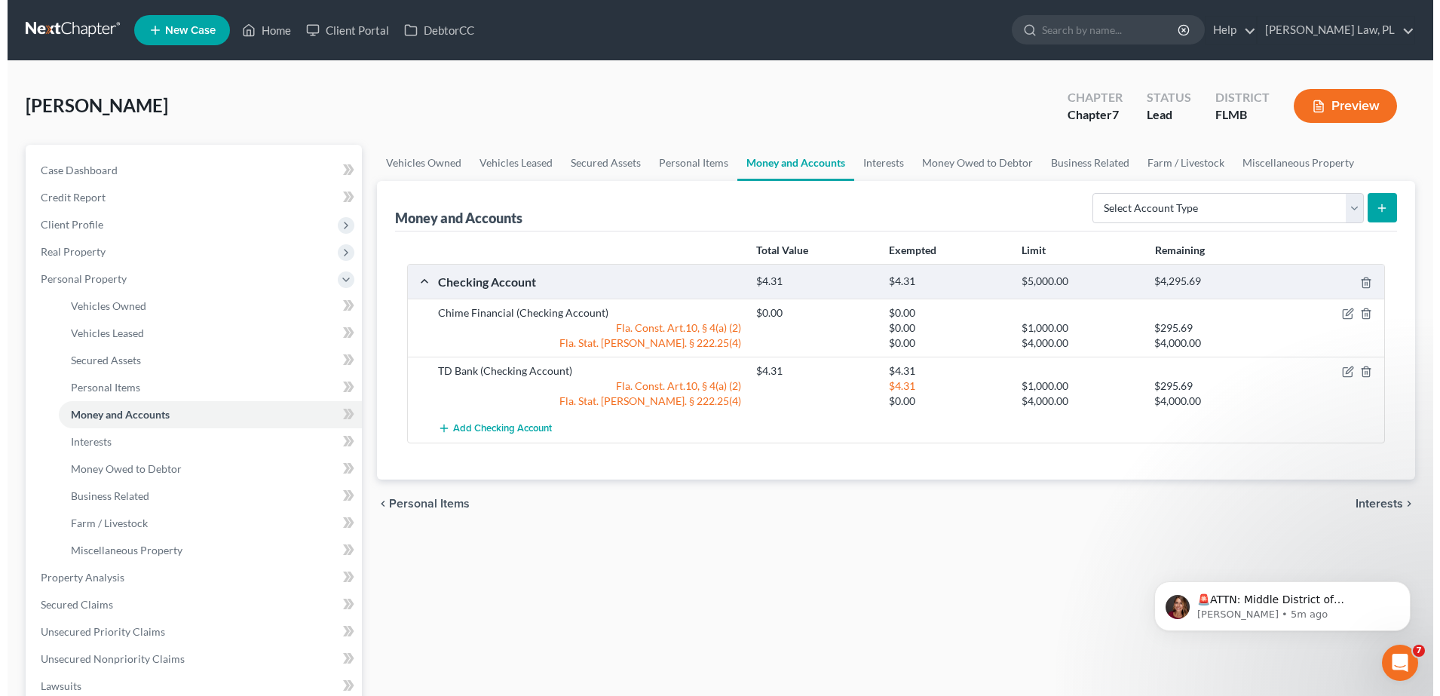
scroll to position [49, 0]
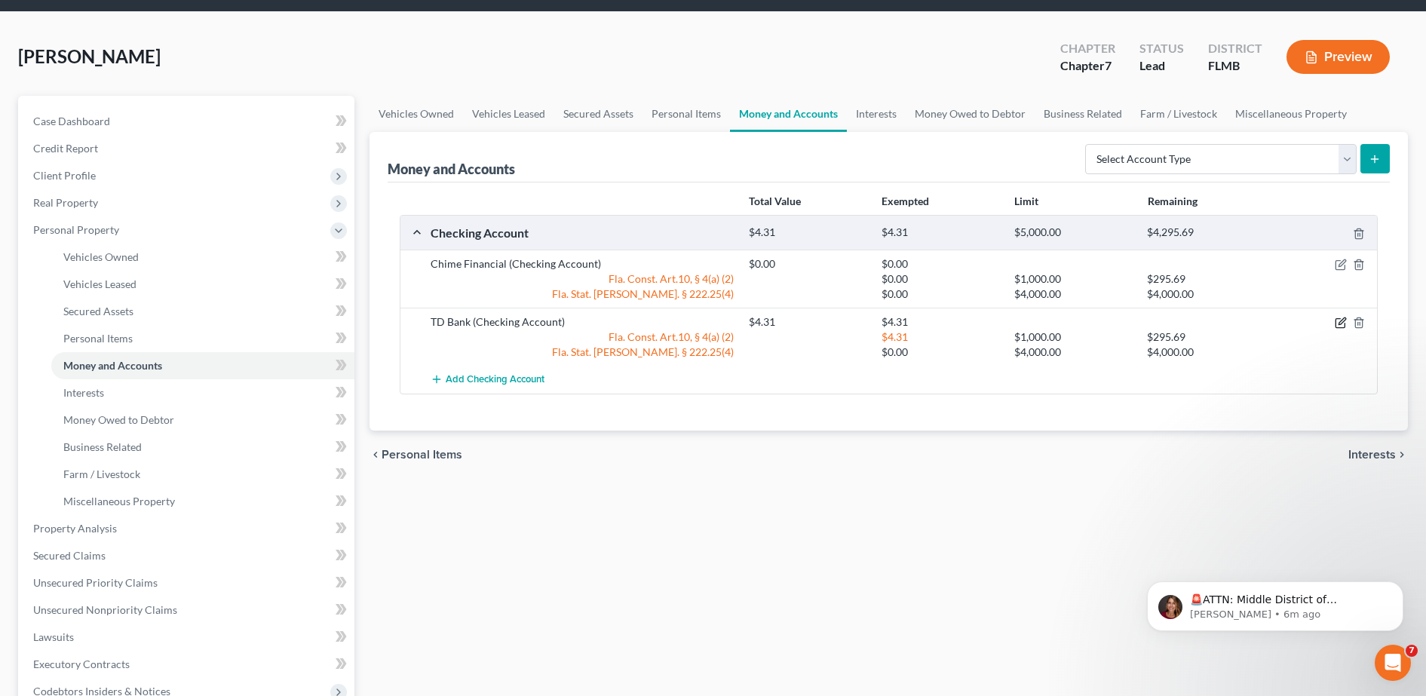
click at [1339, 320] on icon "button" at bounding box center [1340, 323] width 12 height 12
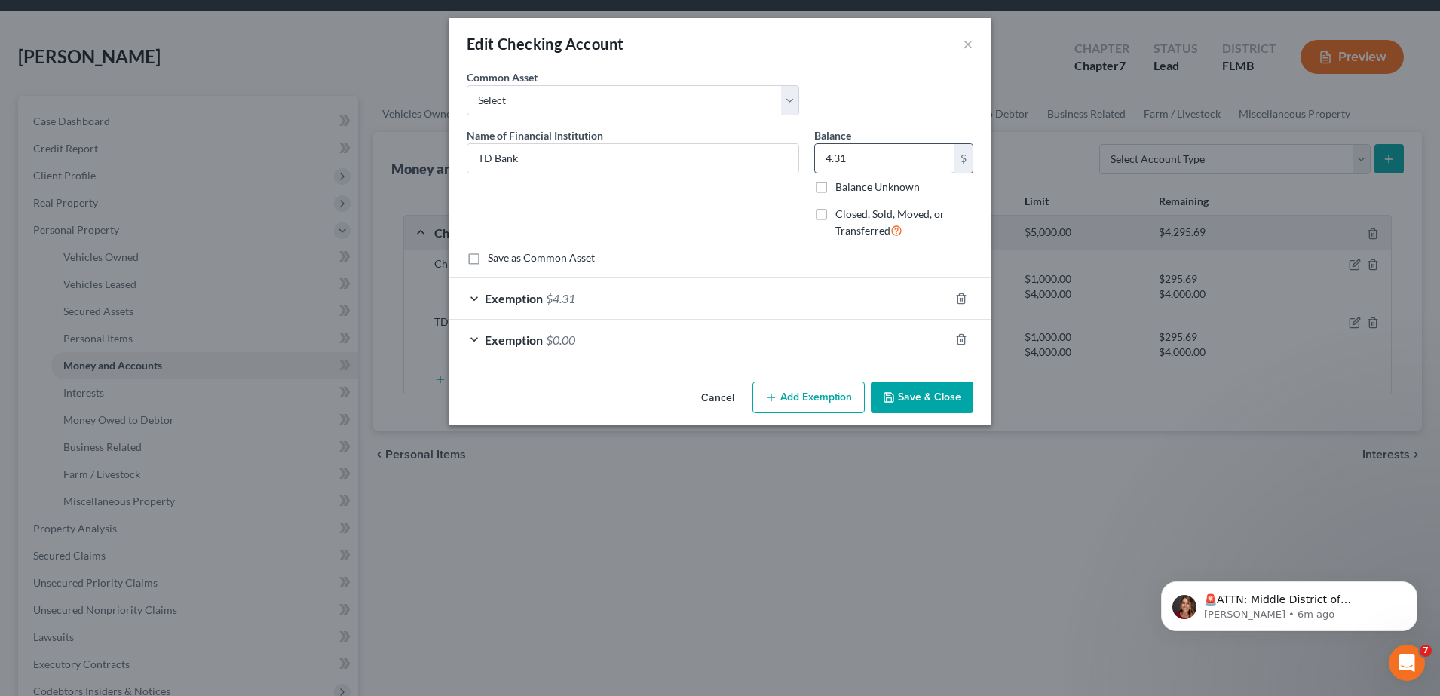
click at [865, 161] on input "4.31" at bounding box center [884, 158] width 139 height 29
type input "4.59"
click at [690, 312] on div "Exemption $4.31" at bounding box center [699, 298] width 501 height 40
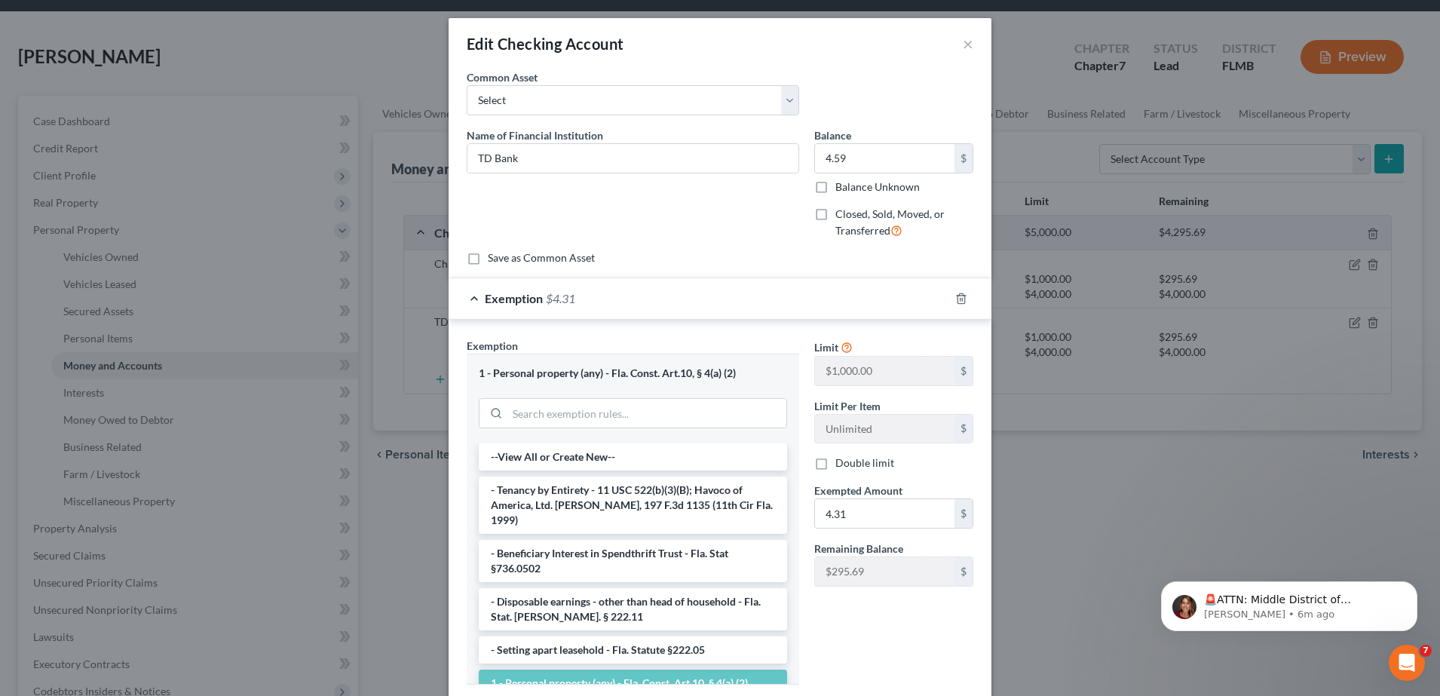
scroll to position [71, 0]
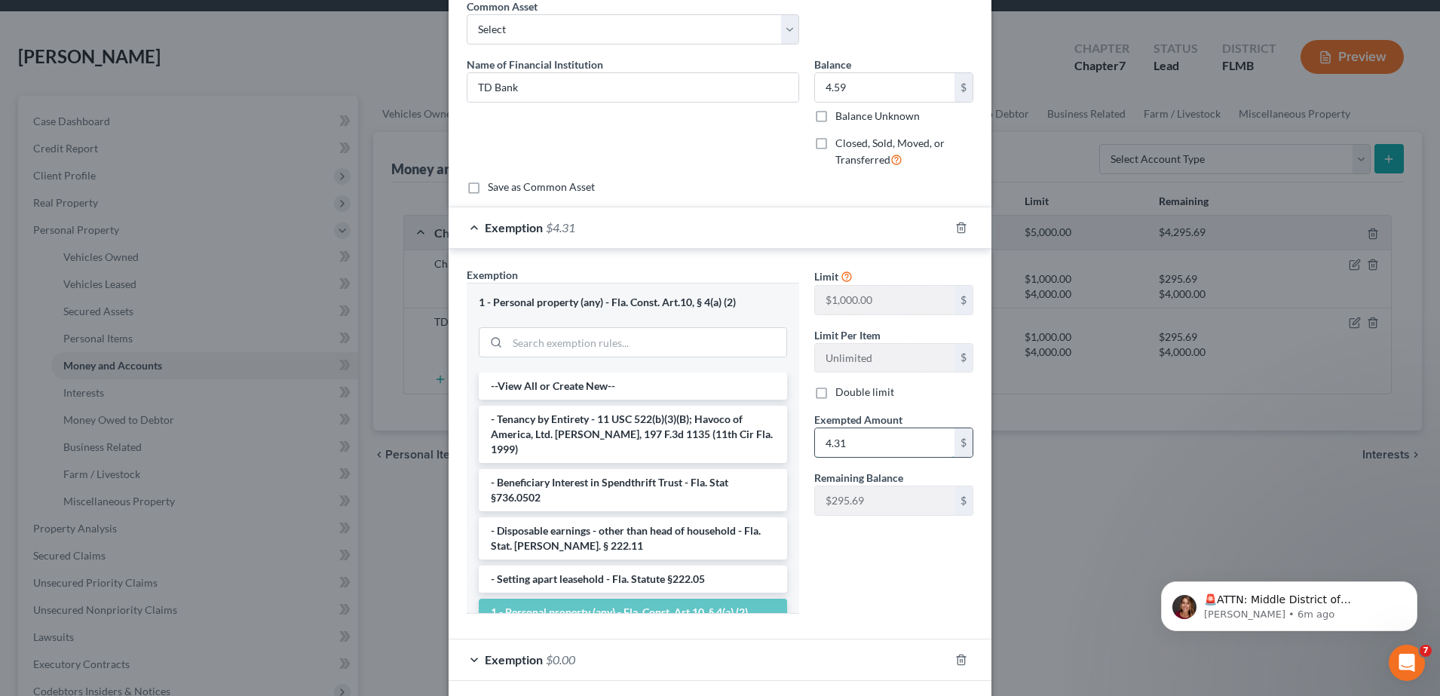
click at [863, 438] on input "4.31" at bounding box center [884, 442] width 139 height 29
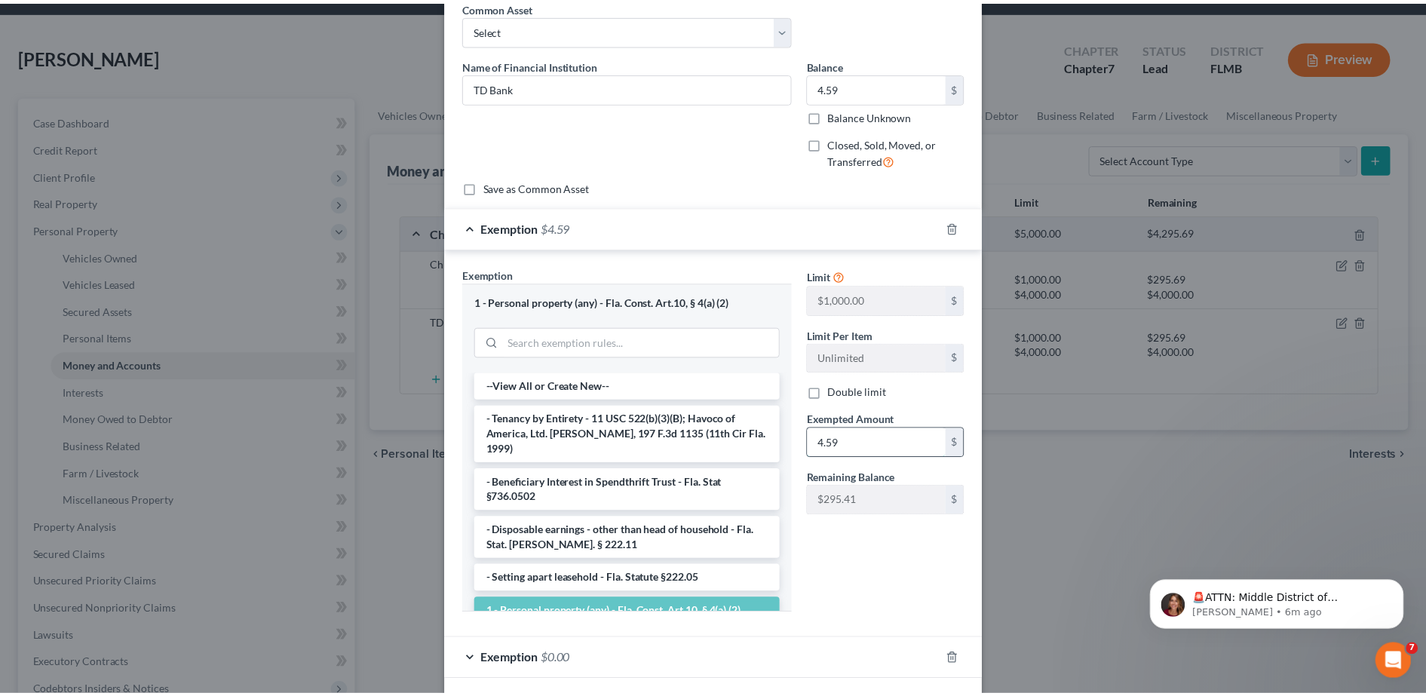
scroll to position [138, 0]
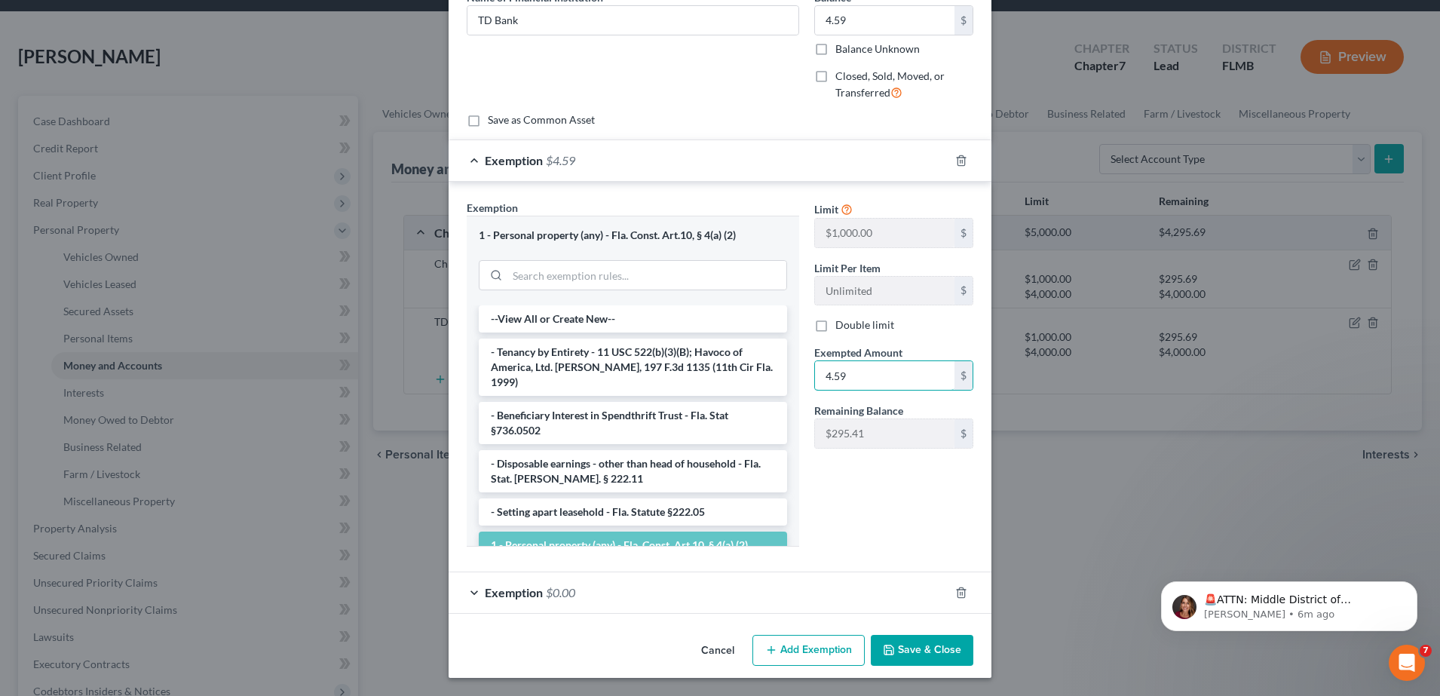
type input "4.59"
click at [878, 499] on div "Limit $1,000.00 $ Limit Per Item Unlimited $ Double limit Exempted Amount * 4.5…" at bounding box center [894, 379] width 174 height 359
click at [900, 649] on button "Save & Close" at bounding box center [922, 651] width 103 height 32
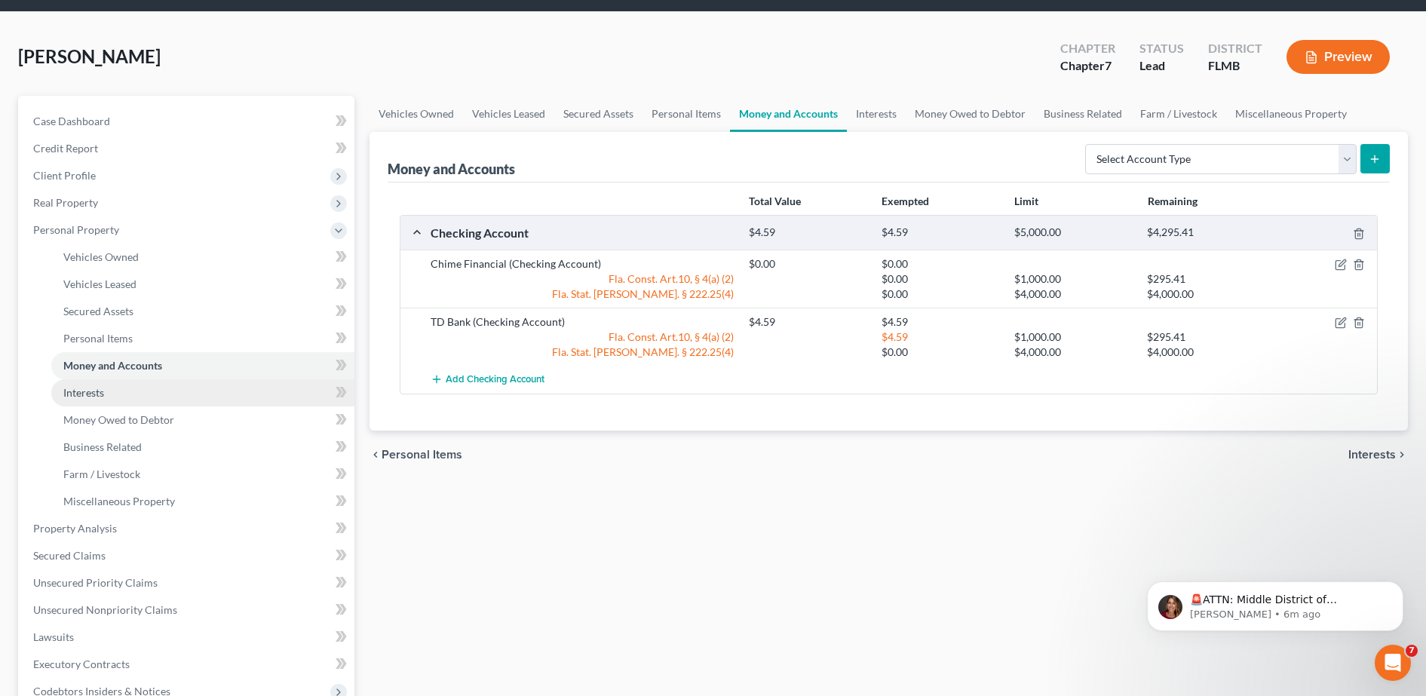
click at [166, 393] on link "Interests" at bounding box center [202, 392] width 303 height 27
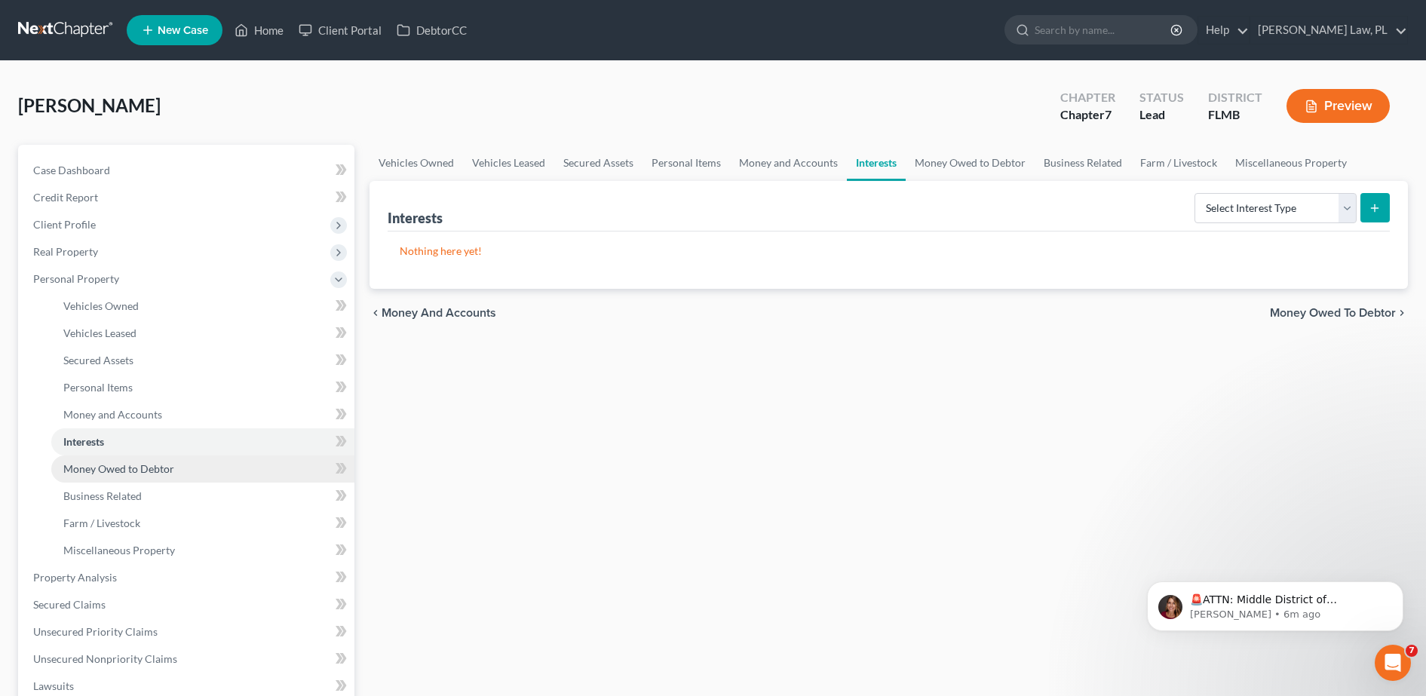
click at [139, 473] on span "Money Owed to Debtor" at bounding box center [118, 468] width 111 height 13
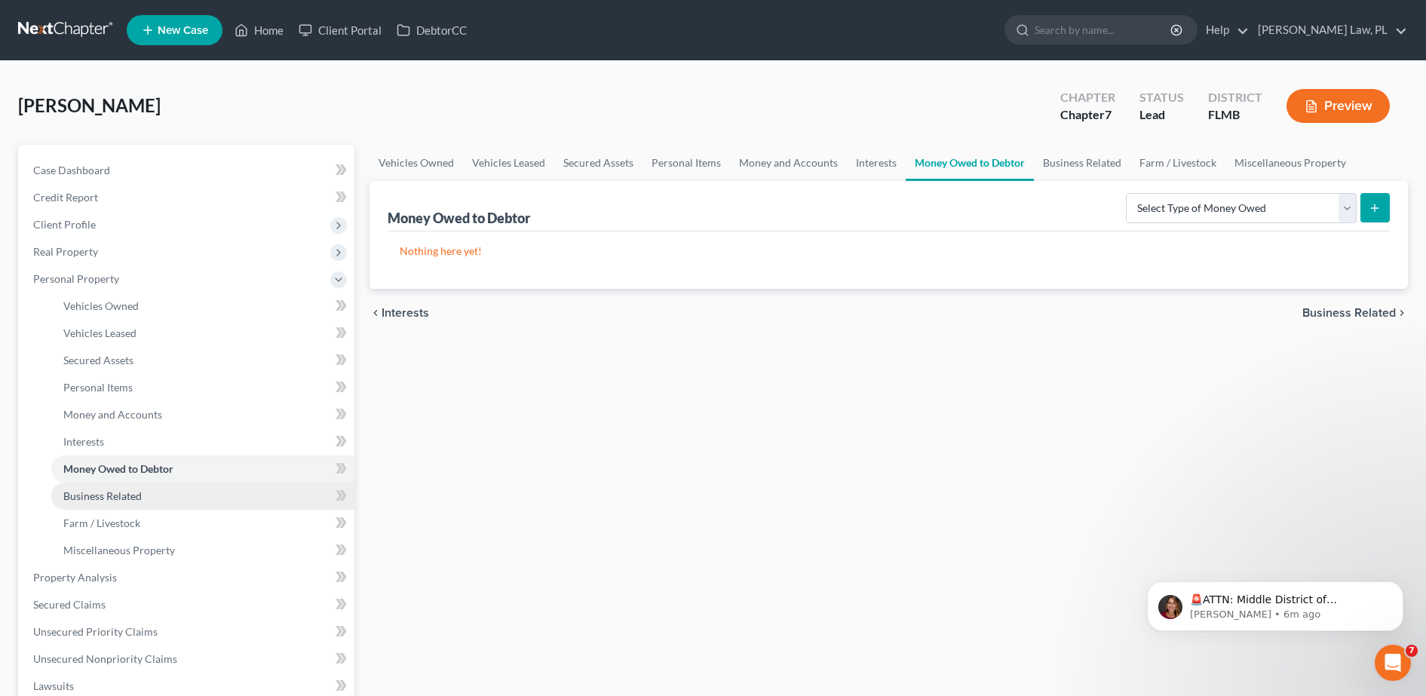
click at [114, 505] on link "Business Related" at bounding box center [202, 495] width 303 height 27
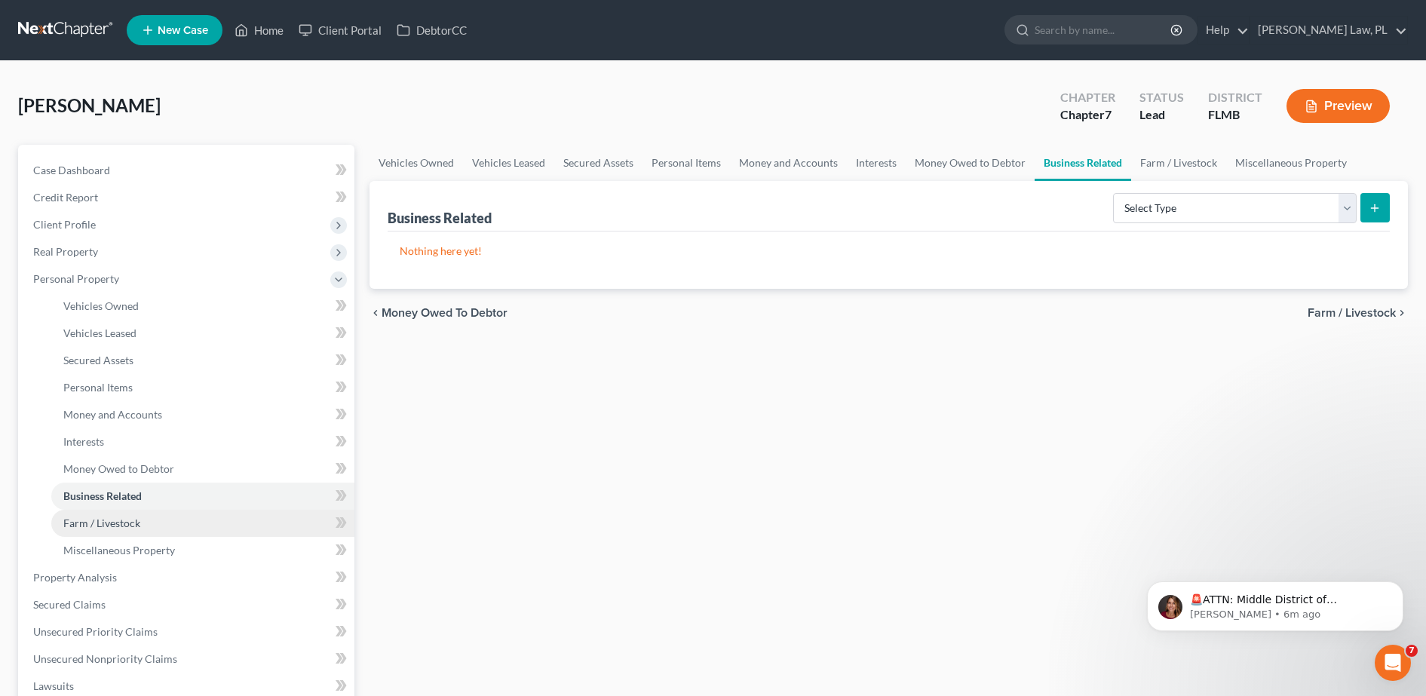
click at [139, 513] on link "Farm / Livestock" at bounding box center [202, 523] width 303 height 27
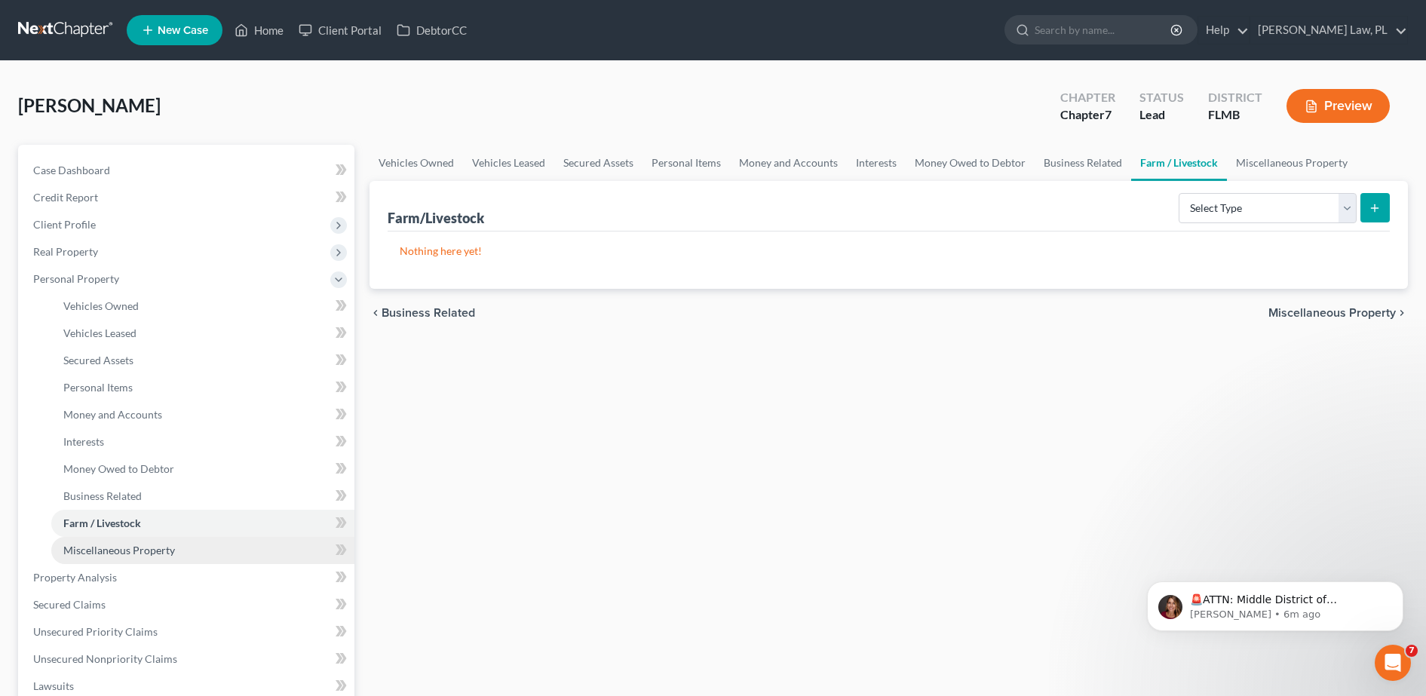
click at [152, 550] on span "Miscellaneous Property" at bounding box center [119, 550] width 112 height 13
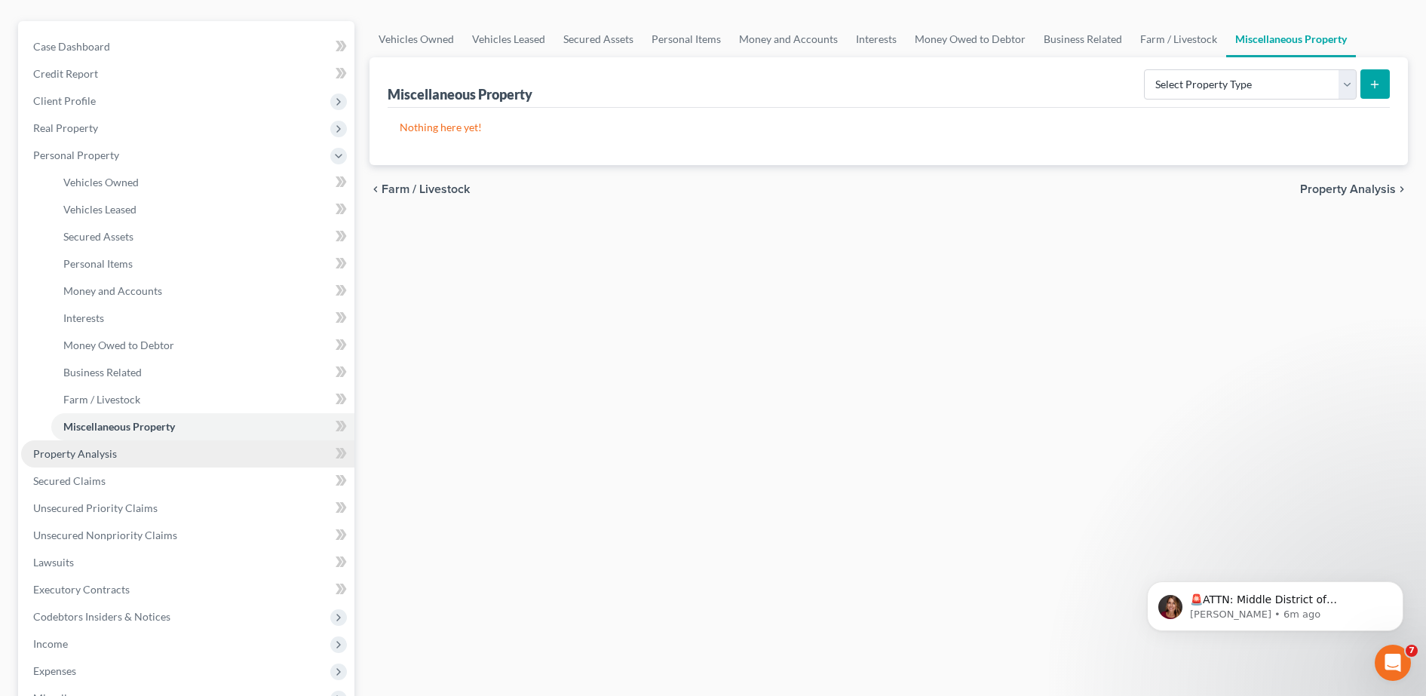
click at [112, 463] on link "Property Analysis" at bounding box center [187, 453] width 333 height 27
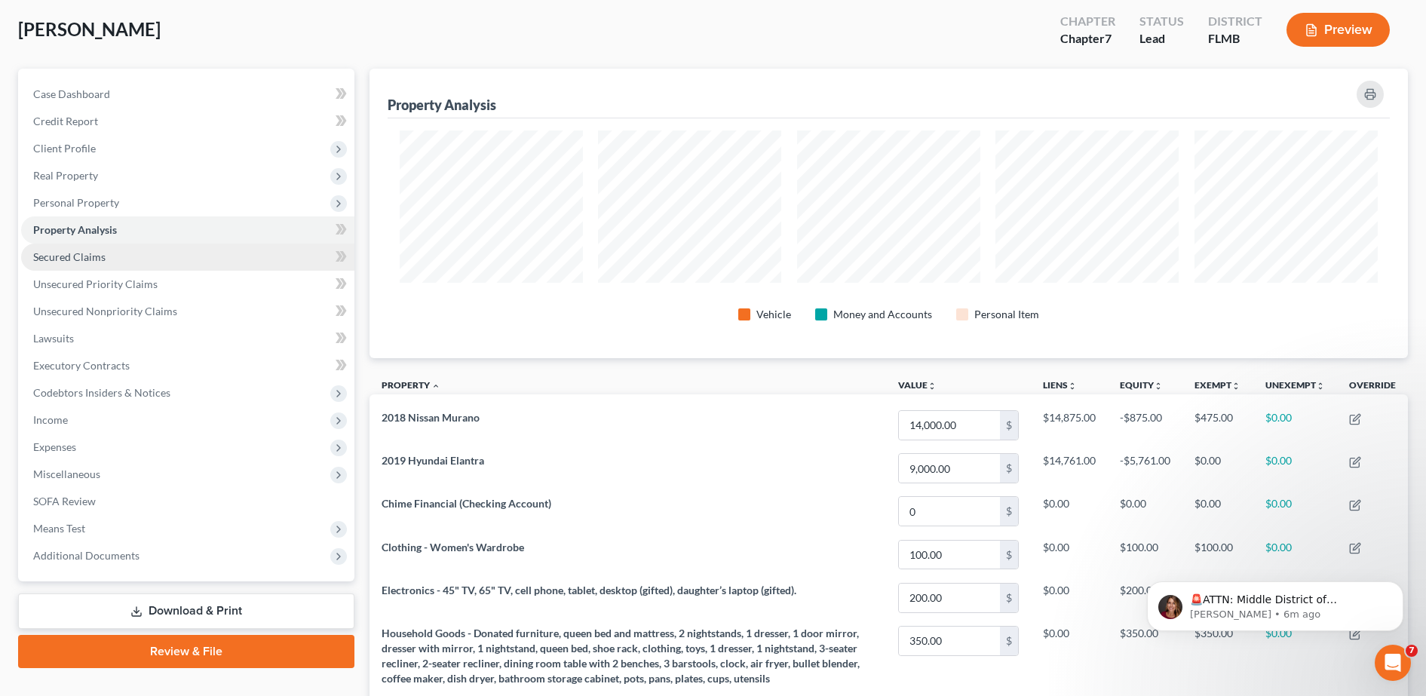
click at [110, 261] on link "Secured Claims" at bounding box center [187, 257] width 333 height 27
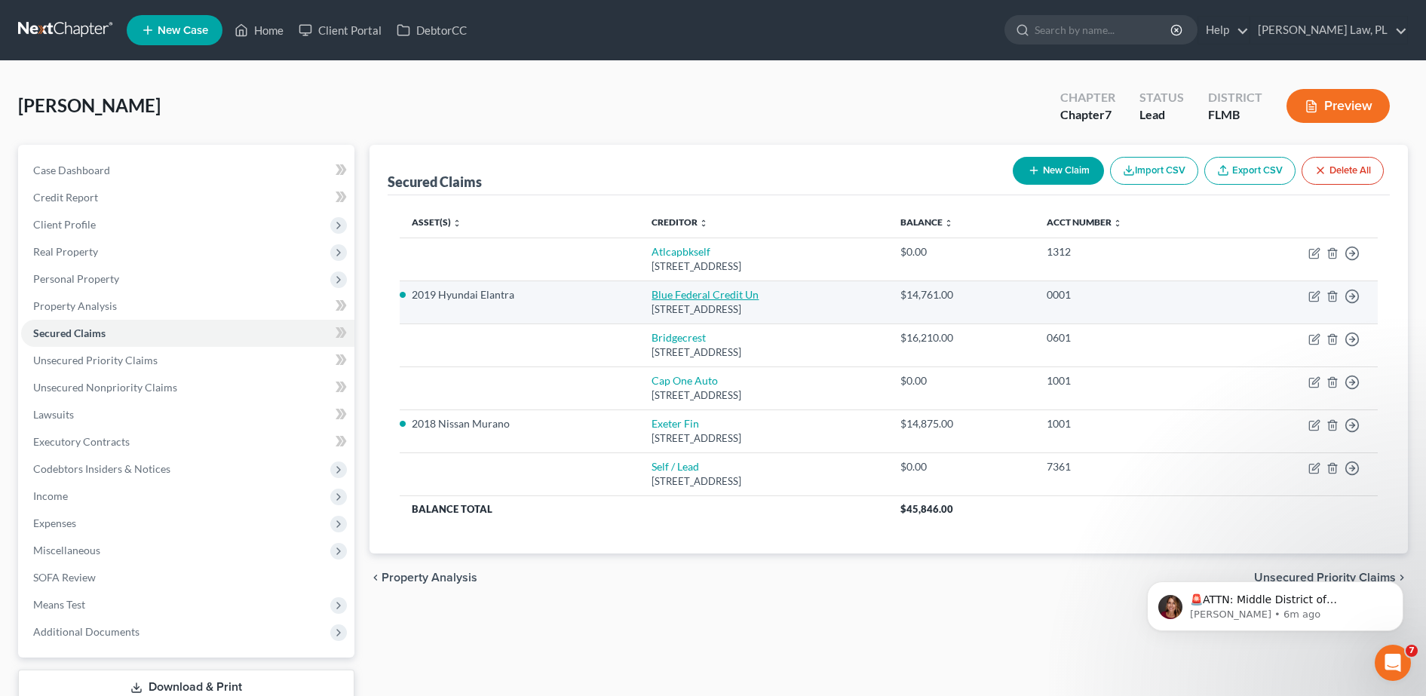
click at [651, 298] on link "Blue Federal Credit Un" at bounding box center [704, 294] width 107 height 13
select select "53"
select select "1"
select select "3"
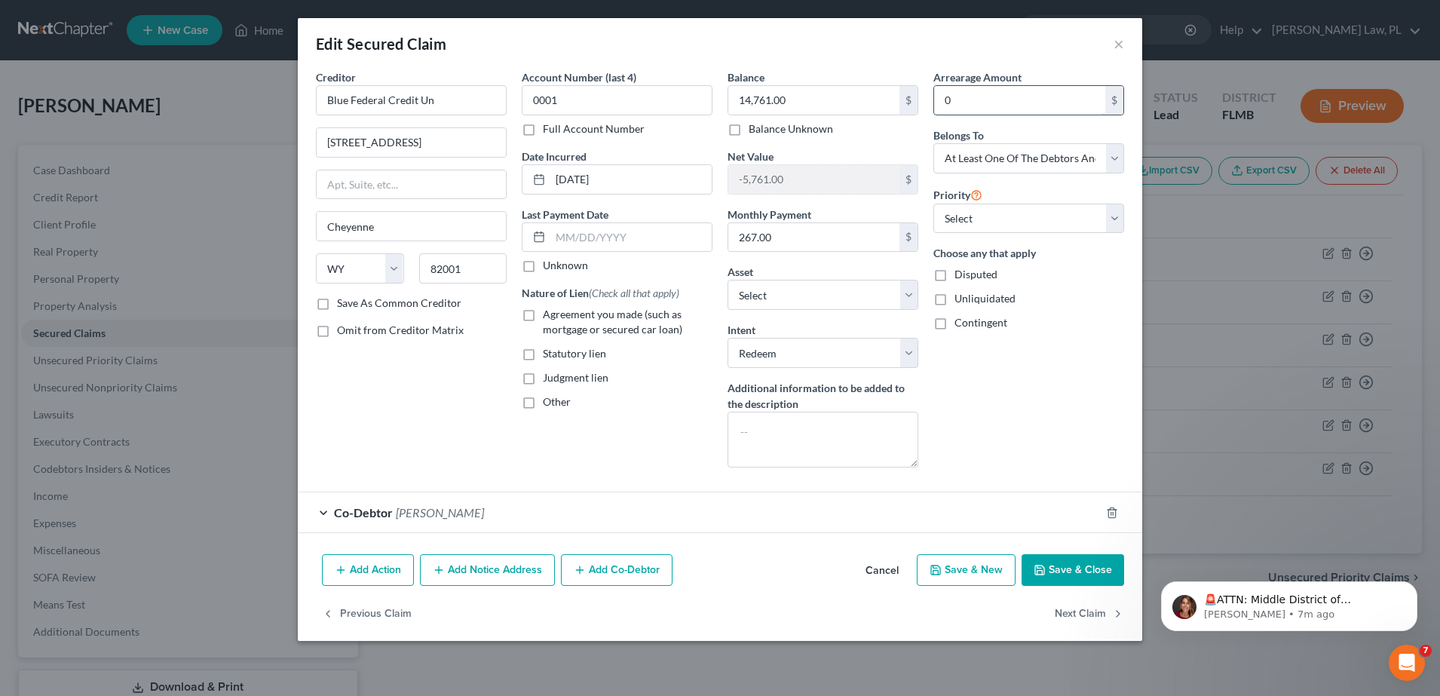
click at [1037, 102] on input "0" at bounding box center [1019, 100] width 171 height 29
click at [970, 464] on div "Arrearage Amount 0 $ Belongs To * Select Debtor 1 Only Debtor 2 Only Debtor 1 A…" at bounding box center [1029, 274] width 206 height 410
click at [980, 96] on input "0" at bounding box center [1019, 100] width 171 height 29
click at [1005, 397] on div "Arrearage Amount 0 $ Belongs To * Select Debtor 1 Only Debtor 2 Only Debtor 1 A…" at bounding box center [1029, 274] width 206 height 410
click at [1053, 565] on button "Save & Close" at bounding box center [1072, 570] width 103 height 32
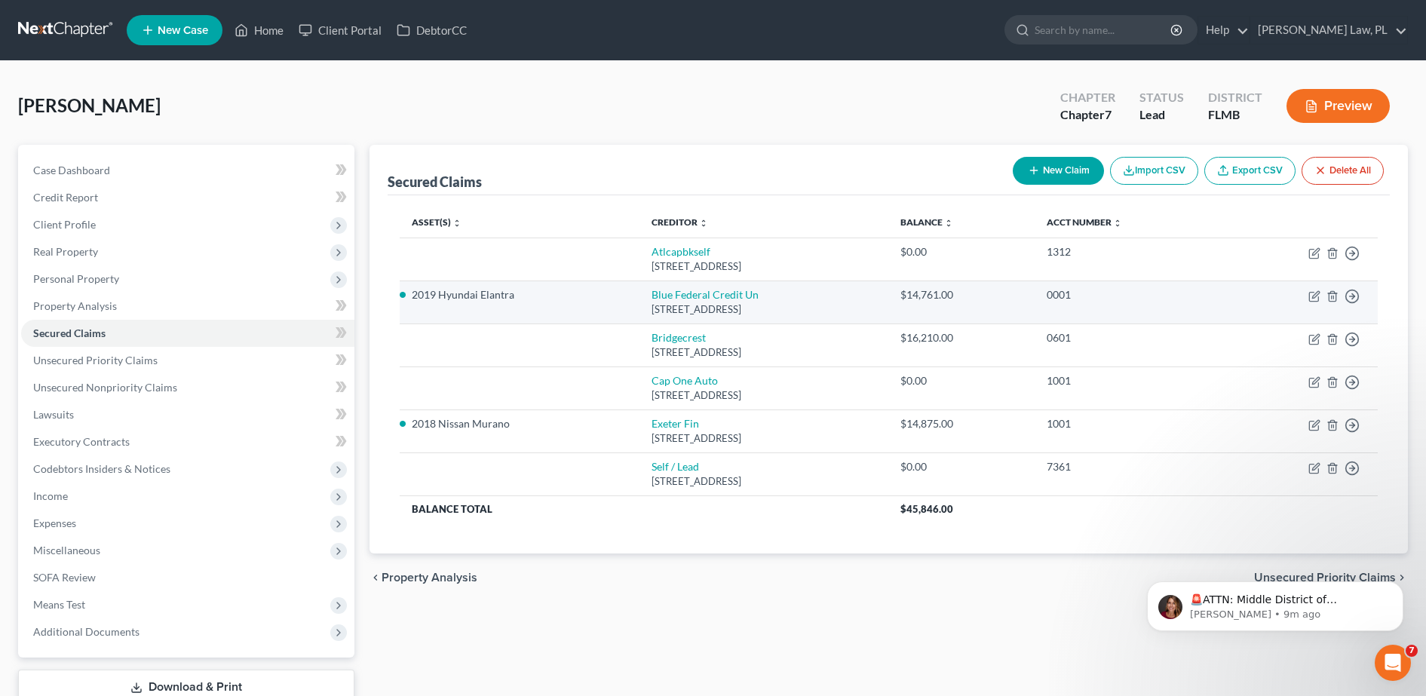
click at [1307, 300] on td "Move to E Move to F Move to G Move to Notice Only" at bounding box center [1300, 301] width 155 height 43
click at [1313, 298] on icon "button" at bounding box center [1315, 294] width 7 height 7
select select "53"
select select "1"
select select "3"
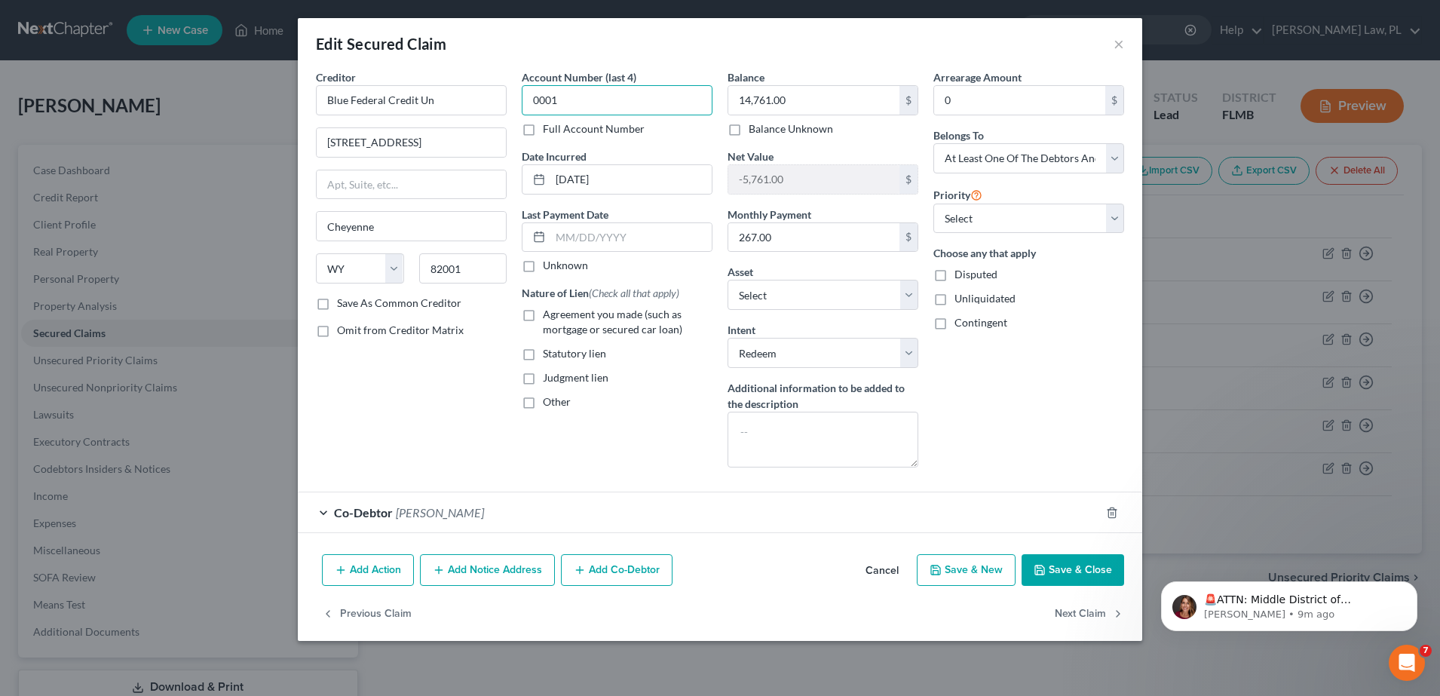
click at [642, 104] on input "0001" at bounding box center [617, 100] width 191 height 30
click at [1119, 48] on button "×" at bounding box center [1118, 44] width 11 height 18
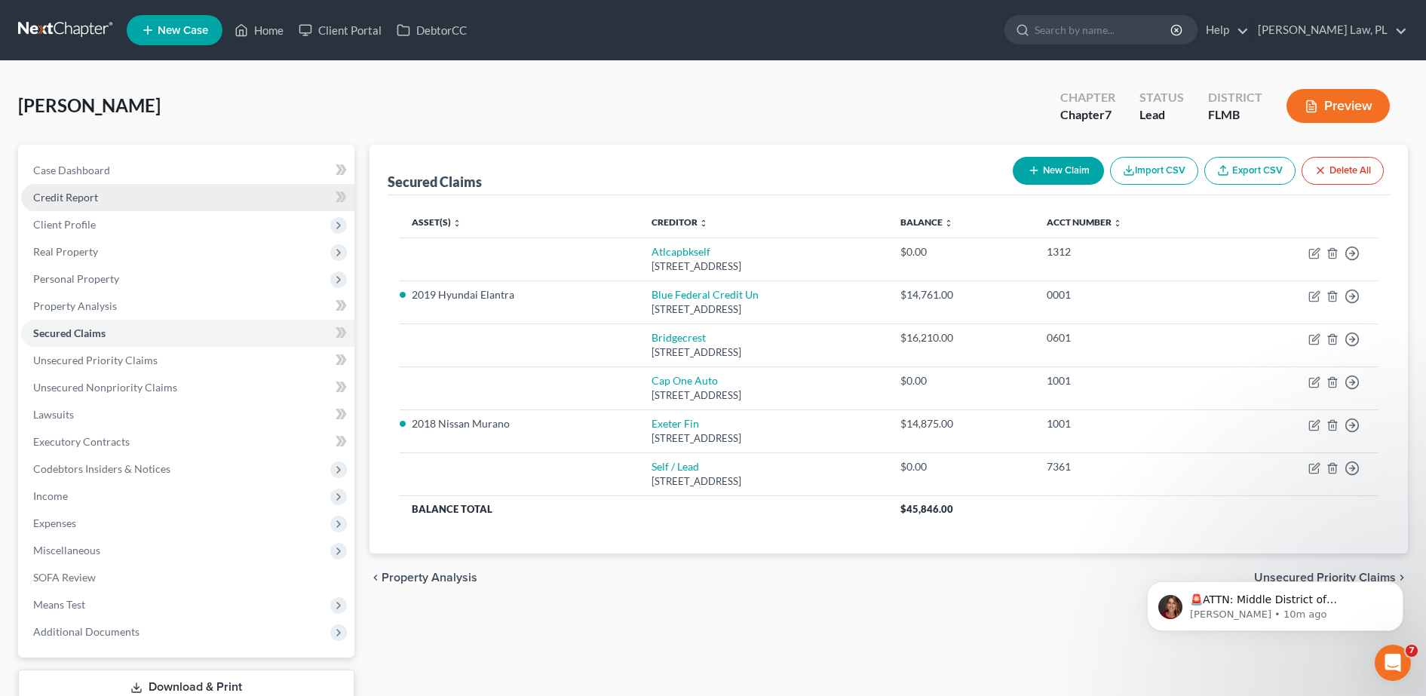
click at [136, 207] on link "Credit Report" at bounding box center [187, 197] width 333 height 27
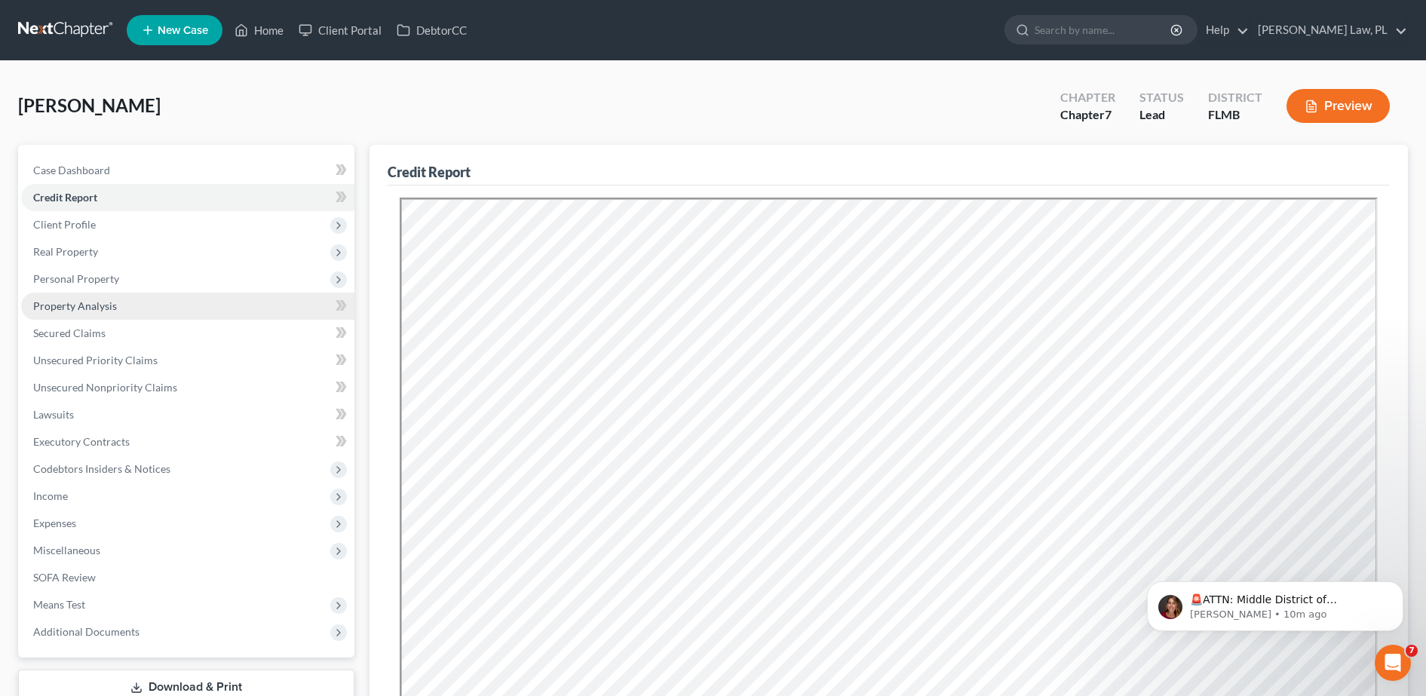
click at [48, 311] on span "Property Analysis" at bounding box center [75, 305] width 84 height 13
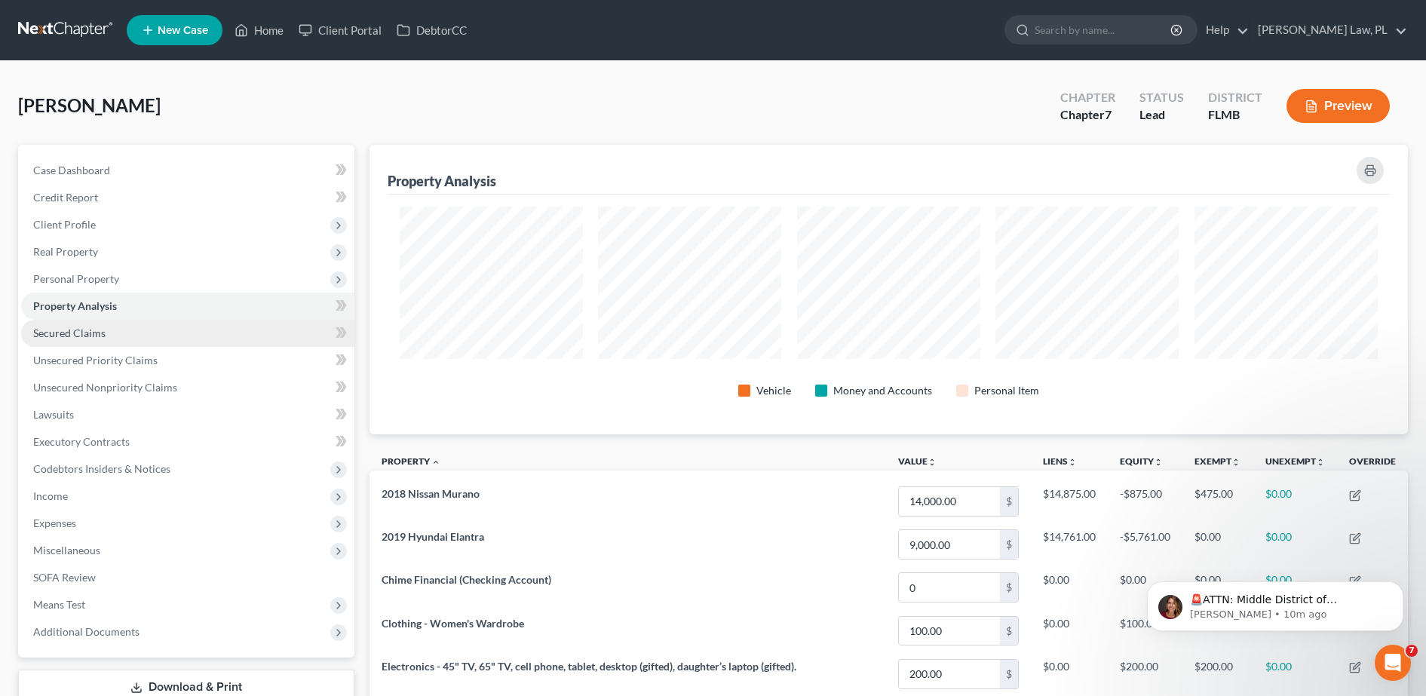
scroll to position [289, 1039]
click at [105, 337] on link "Secured Claims" at bounding box center [187, 333] width 333 height 27
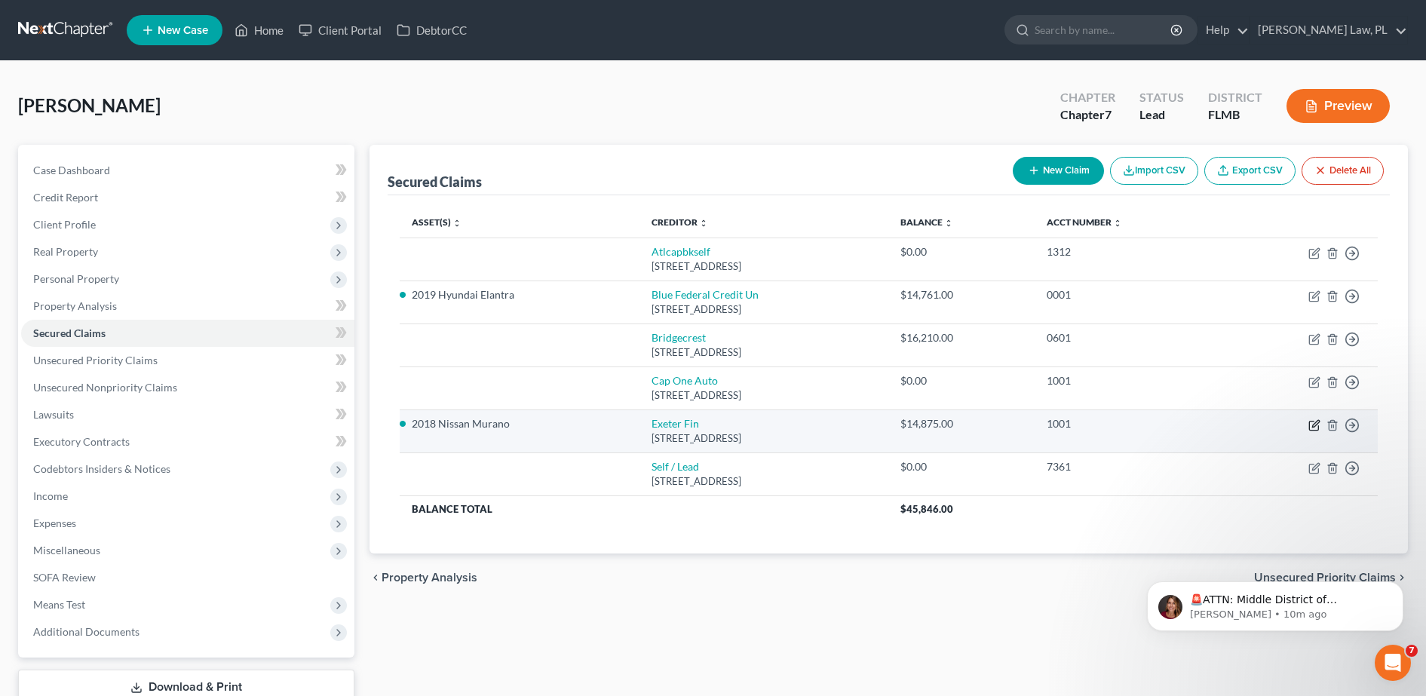
click at [1314, 428] on icon "button" at bounding box center [1314, 425] width 12 height 12
select select "45"
select select "2"
select select "4"
select select "3"
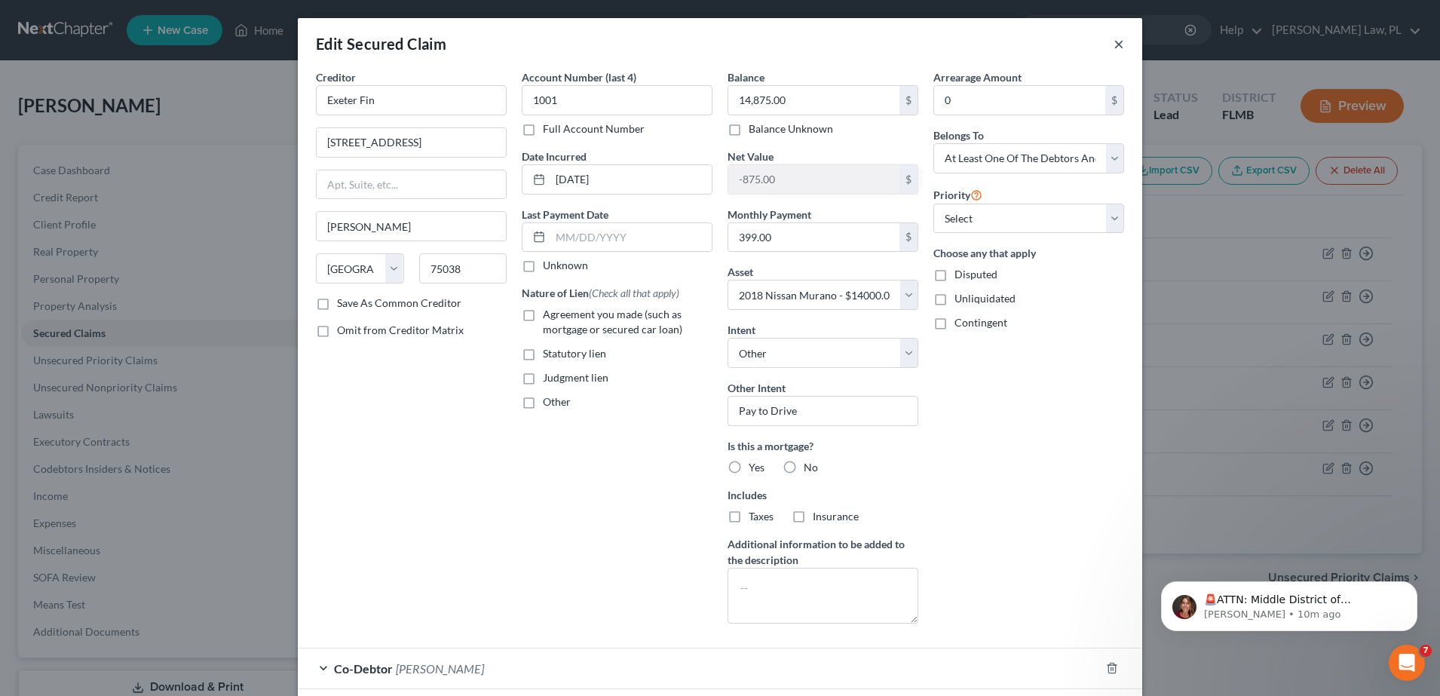
click at [1113, 36] on button "×" at bounding box center [1118, 44] width 11 height 18
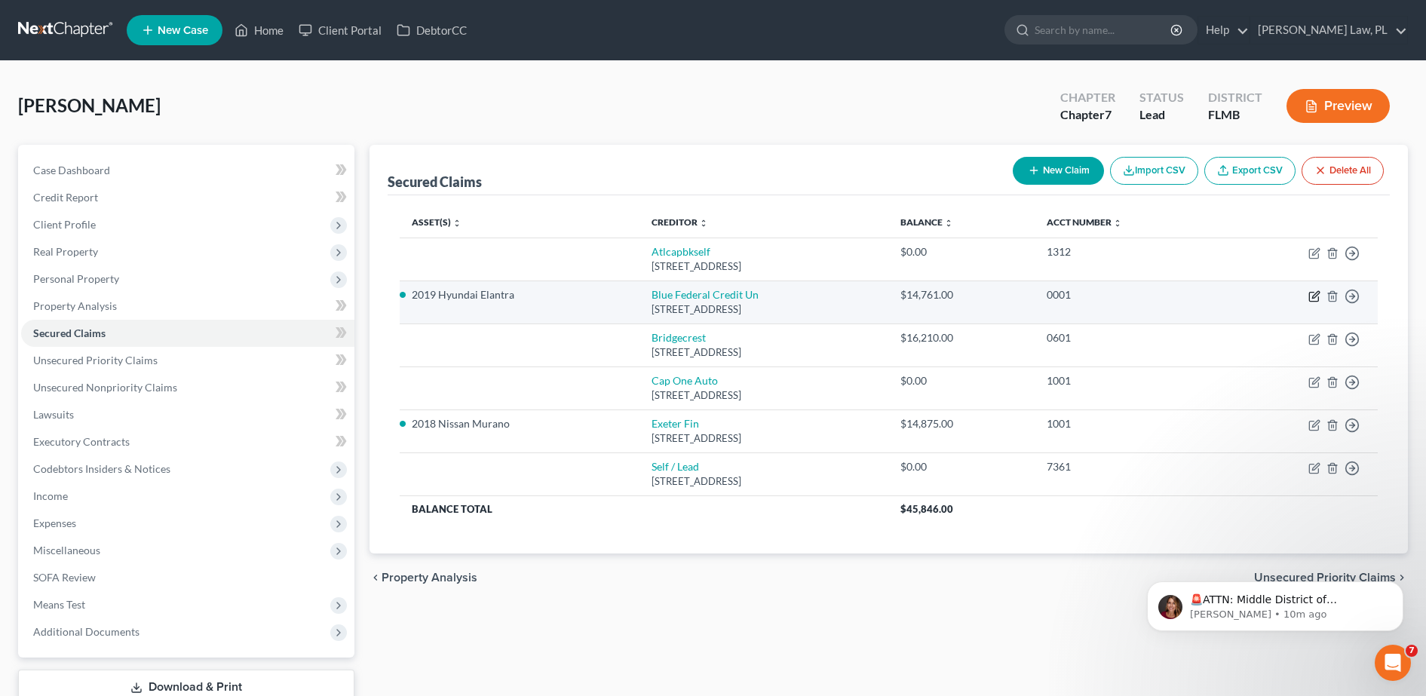
click at [1310, 293] on icon "button" at bounding box center [1314, 296] width 12 height 12
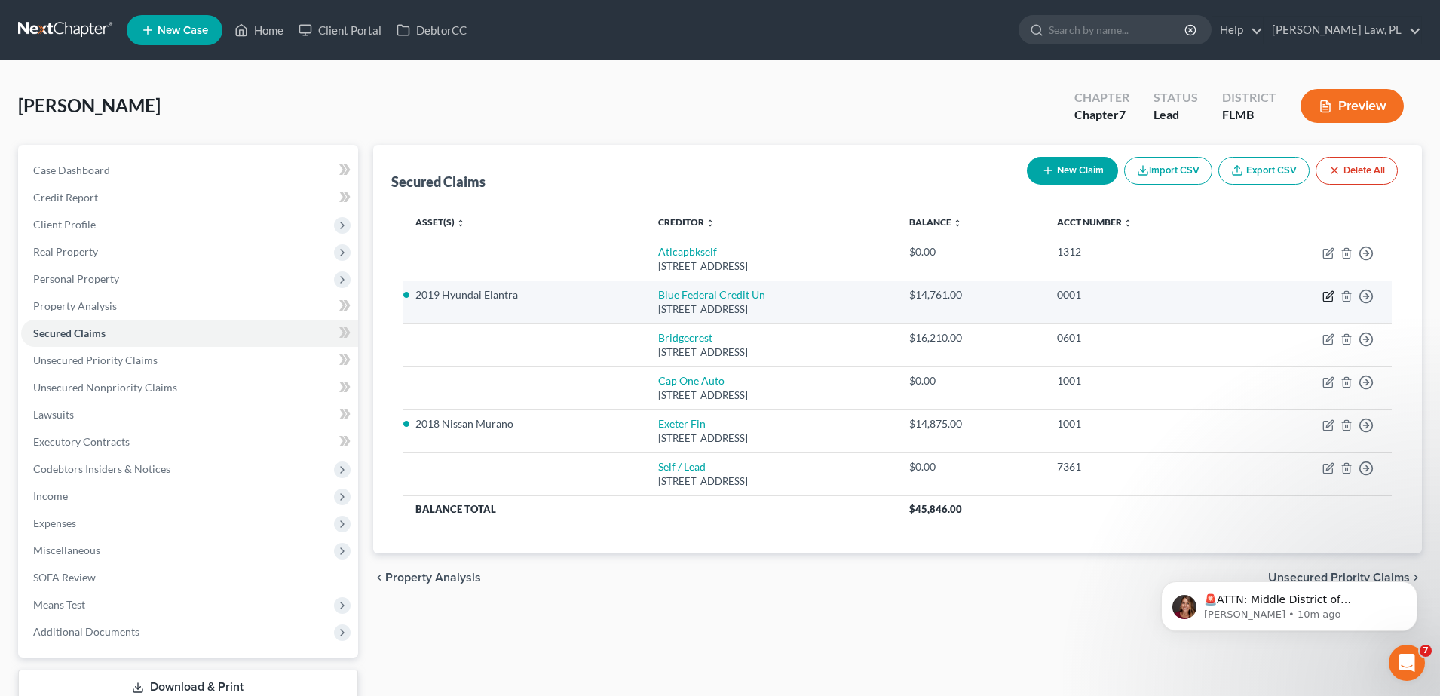
select select "53"
select select "3"
select select "1"
select select "3"
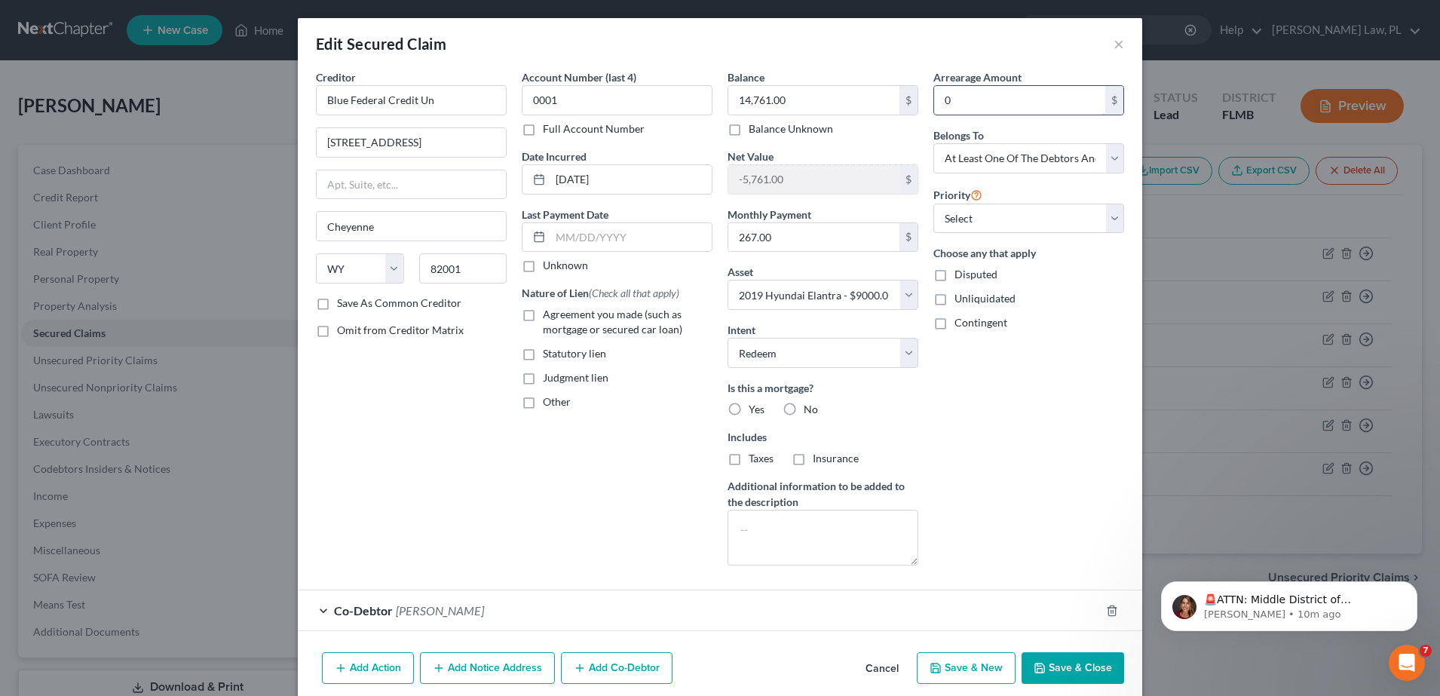
click at [1034, 110] on input "0" at bounding box center [1019, 100] width 171 height 29
type input "1,113.00"
click at [1029, 214] on select "Select 1st 2nd 3rd 4th 5th 6th 7th 8th 9th 10th 11th 12th 13th 14th 15th 16th 1…" at bounding box center [1028, 219] width 191 height 30
click at [1044, 657] on button "Save & Close" at bounding box center [1072, 668] width 103 height 32
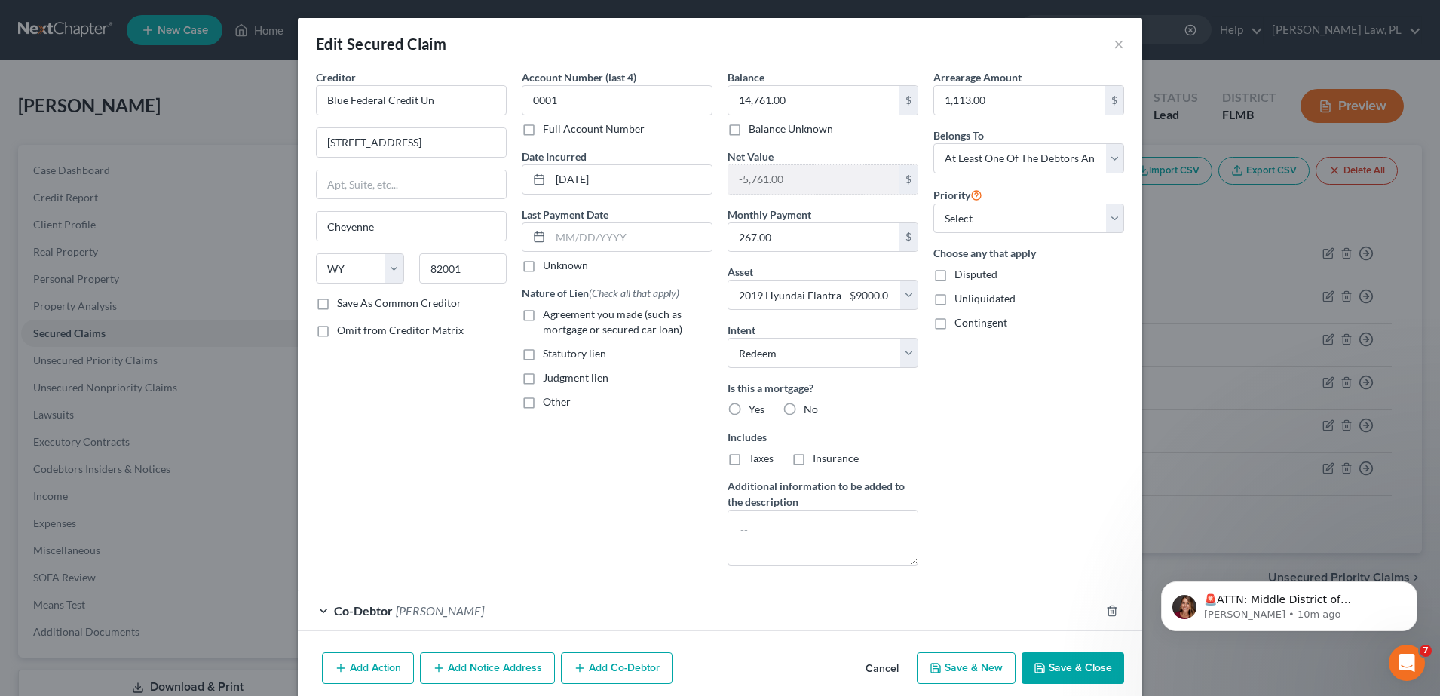
select select
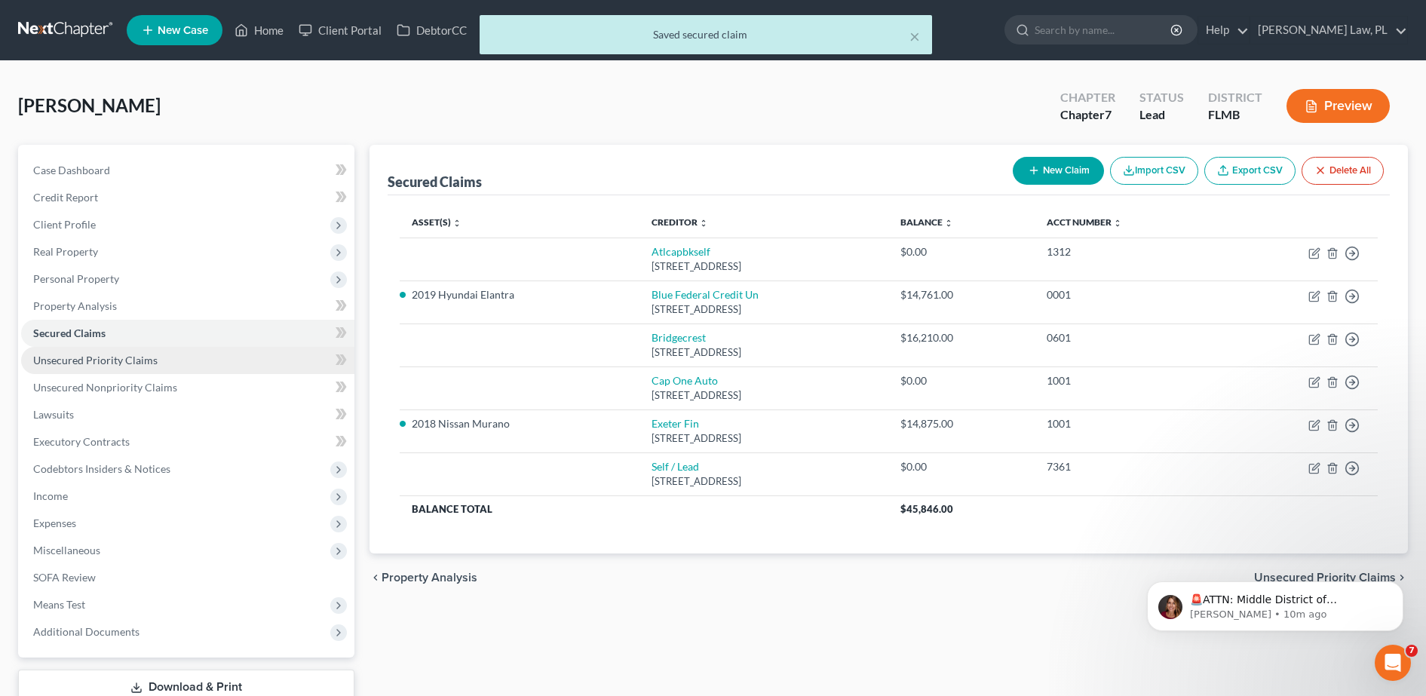
click at [177, 363] on link "Unsecured Priority Claims" at bounding box center [187, 360] width 333 height 27
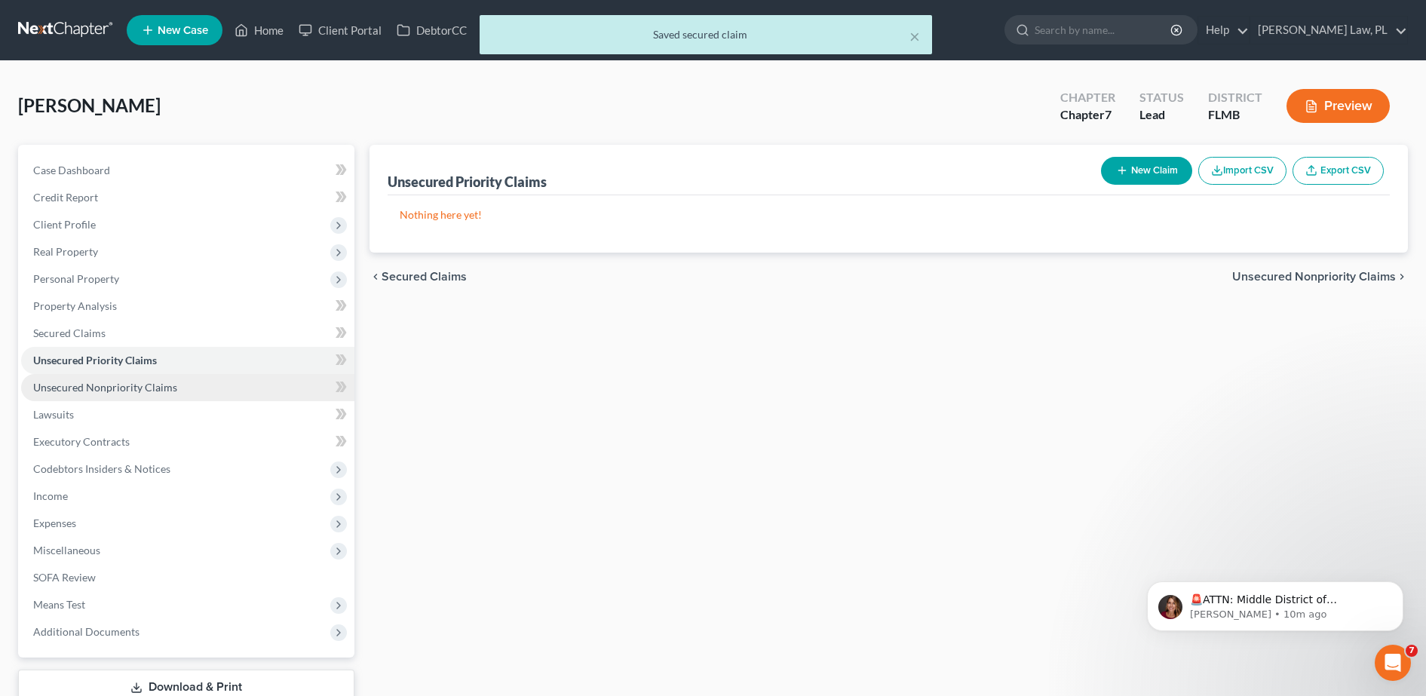
click at [148, 378] on link "Unsecured Nonpriority Claims" at bounding box center [187, 387] width 333 height 27
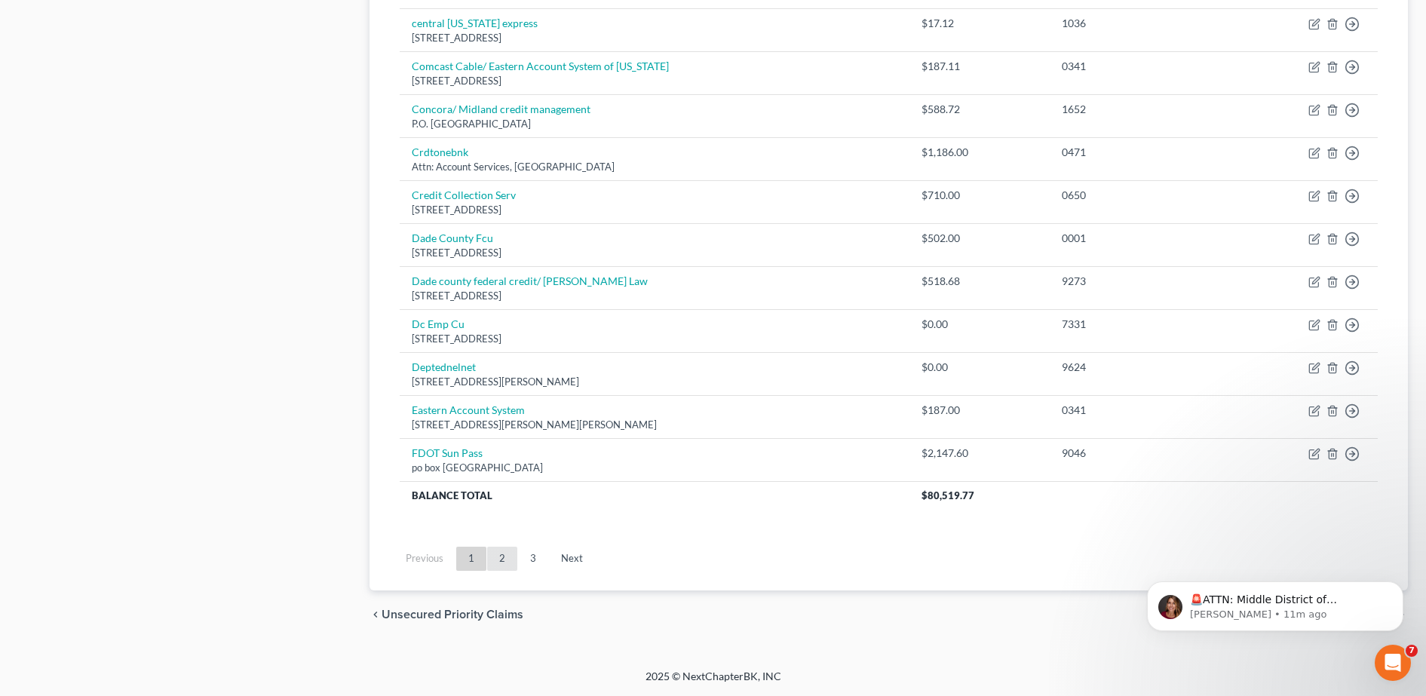
click at [496, 570] on link "2" at bounding box center [502, 559] width 30 height 24
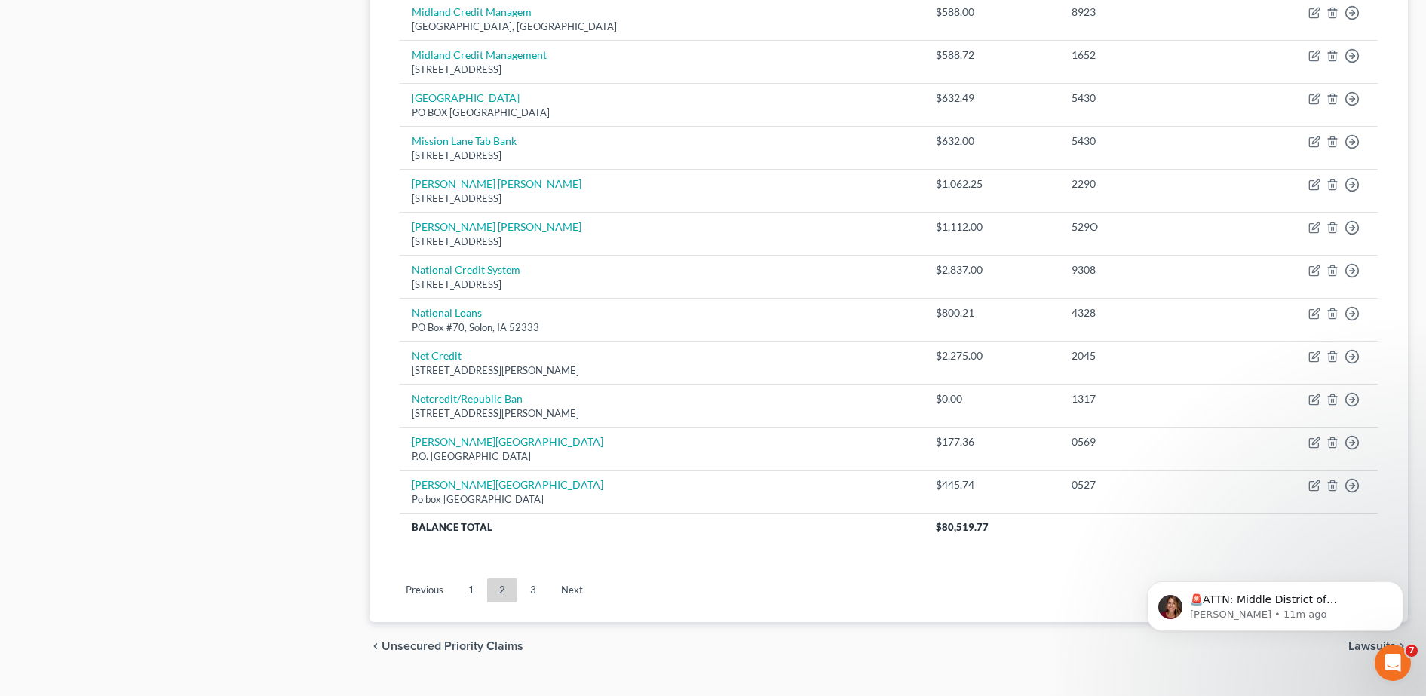
scroll to position [1014, 0]
click at [537, 586] on link "3" at bounding box center [533, 589] width 30 height 24
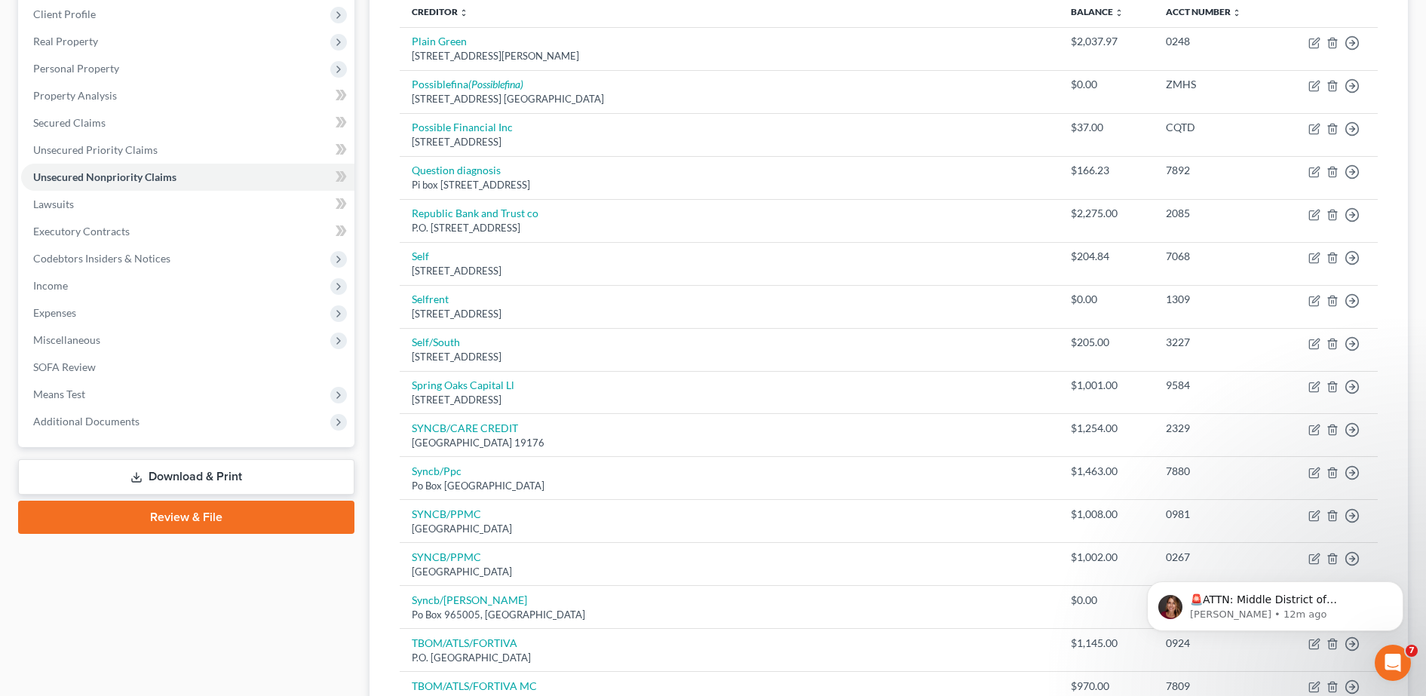
scroll to position [0, 0]
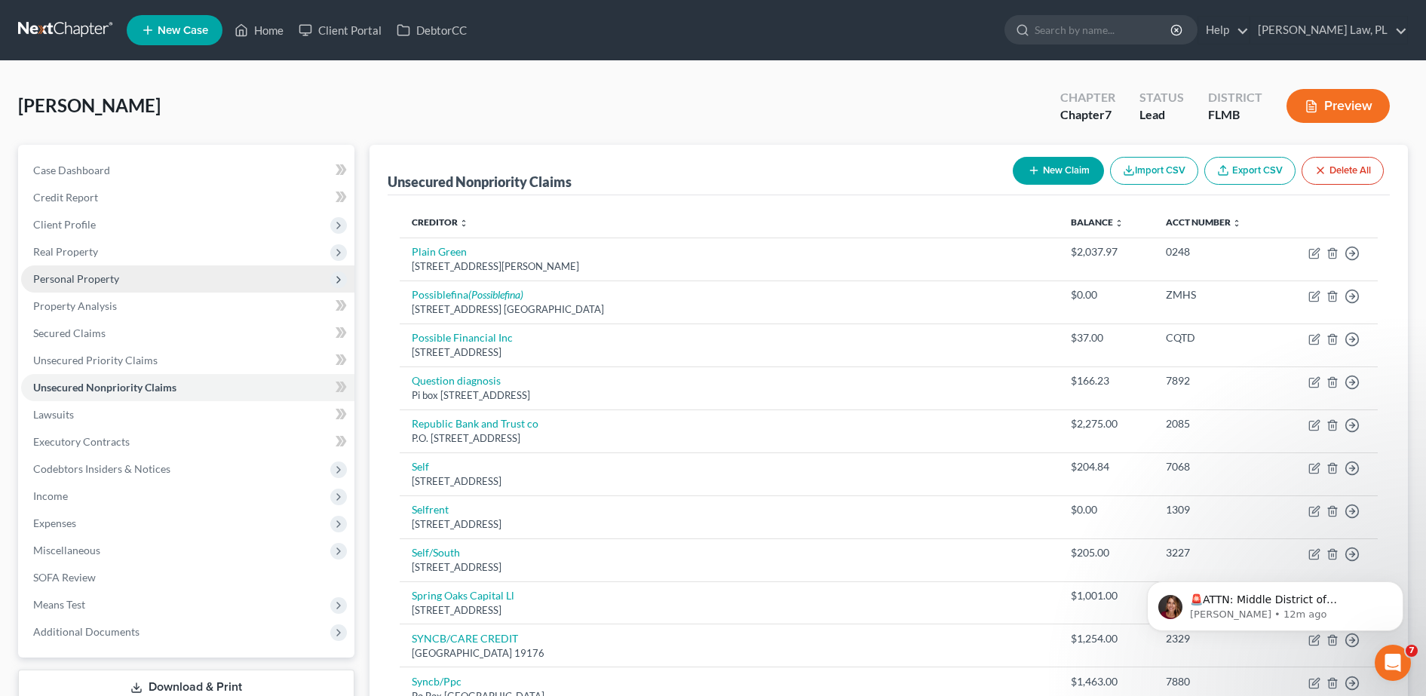
click at [134, 284] on span "Personal Property" at bounding box center [187, 278] width 333 height 27
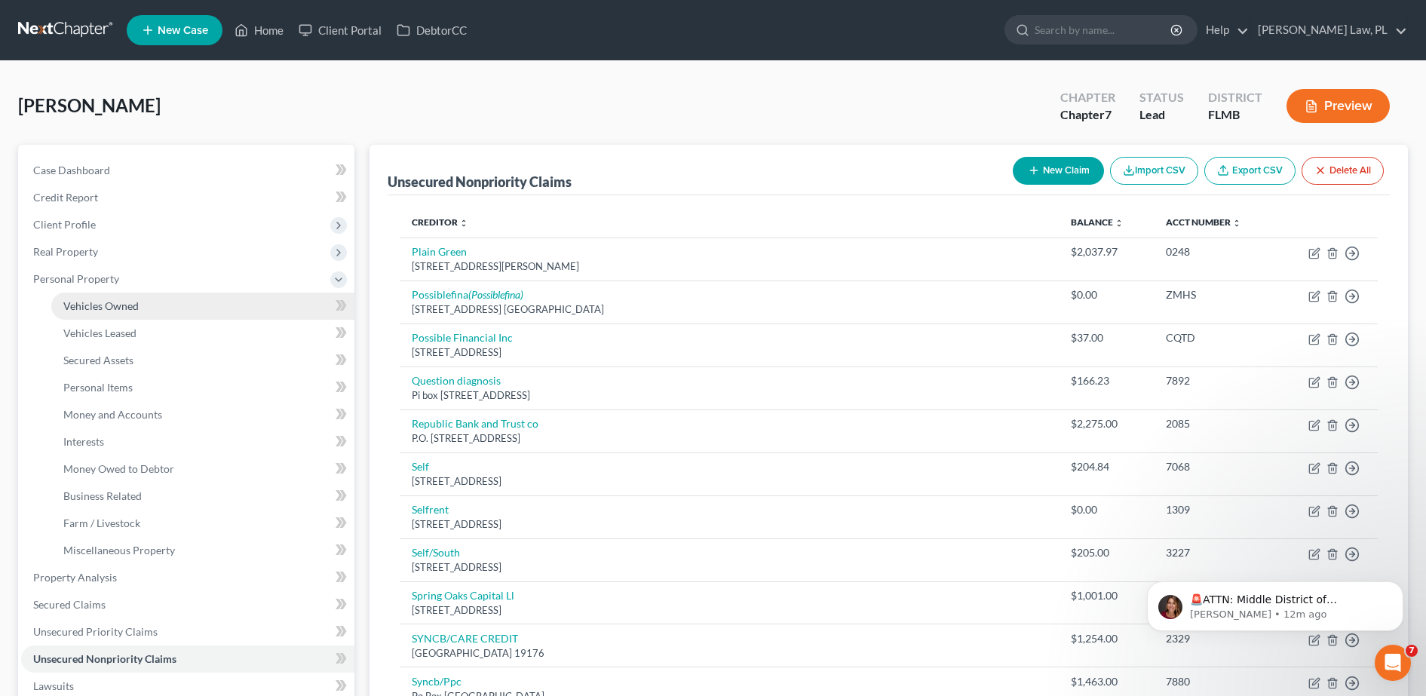
click at [139, 299] on link "Vehicles Owned" at bounding box center [202, 306] width 303 height 27
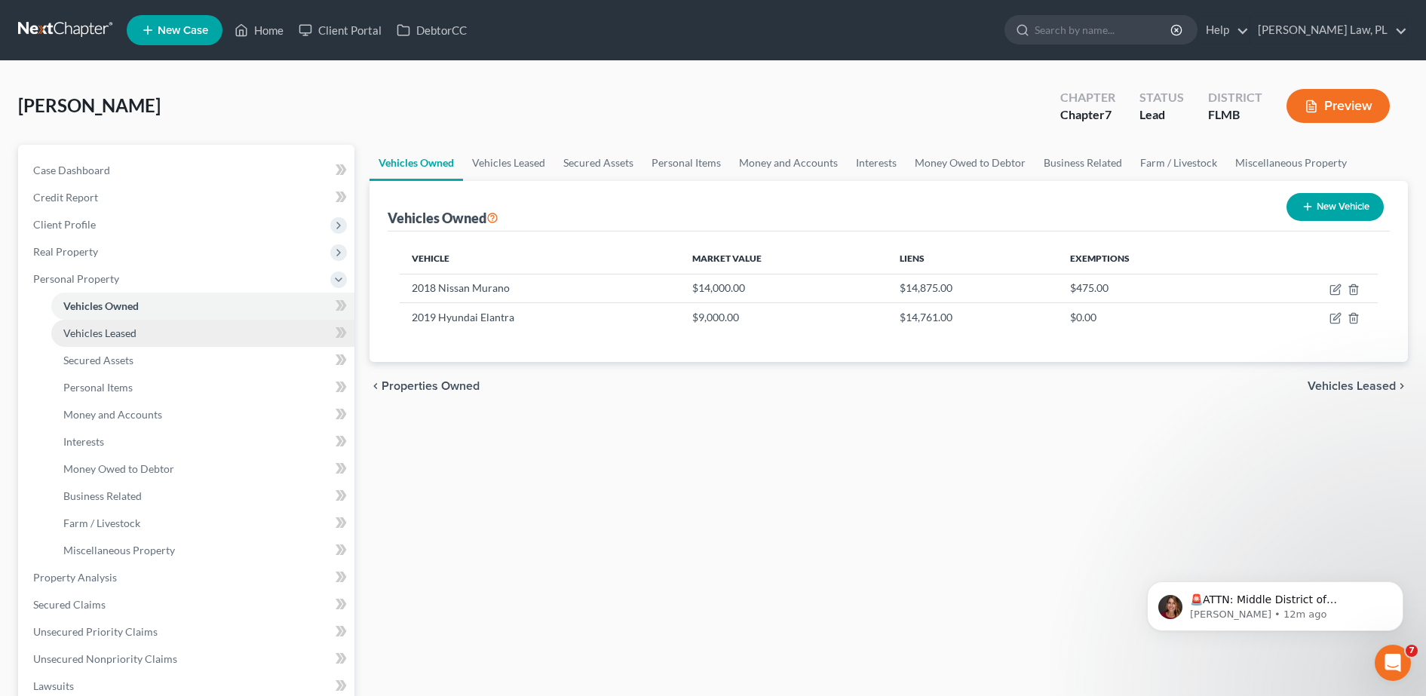
click at [156, 328] on link "Vehicles Leased" at bounding box center [202, 333] width 303 height 27
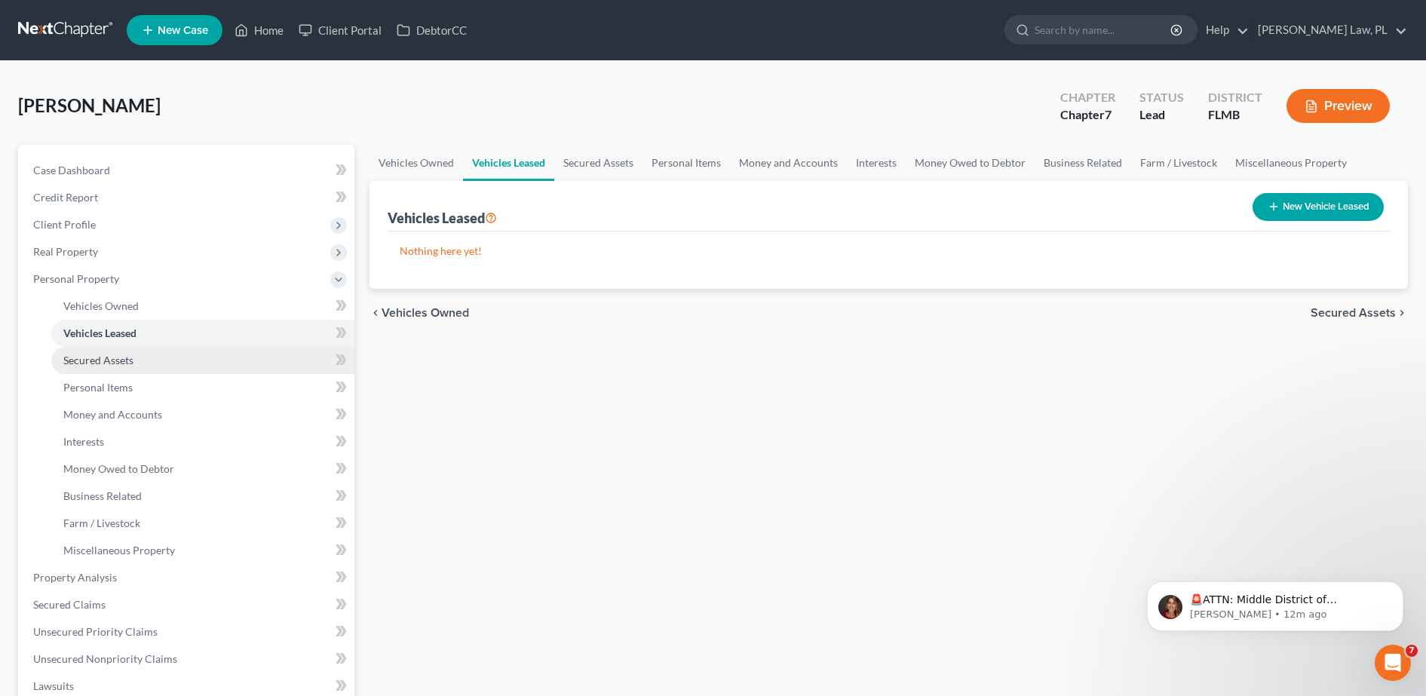
click at [146, 354] on link "Secured Assets" at bounding box center [202, 360] width 303 height 27
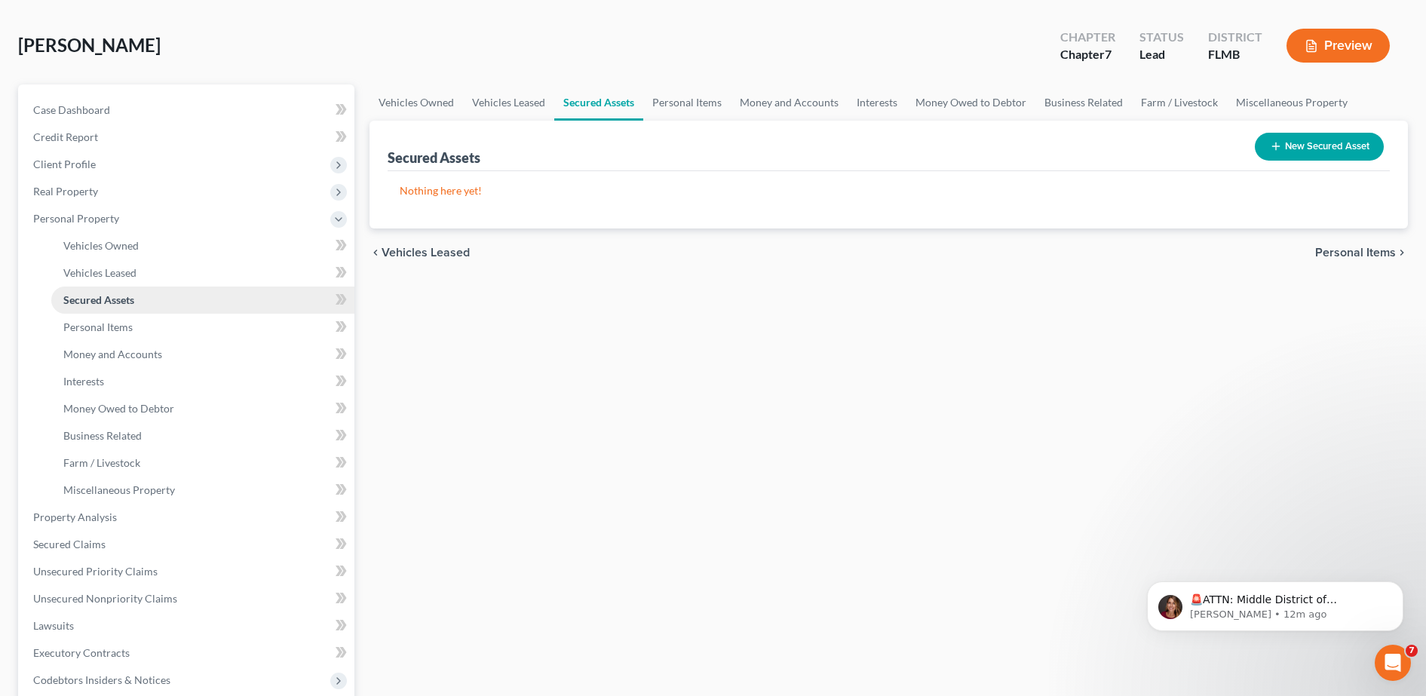
scroll to position [61, 0]
click at [149, 510] on link "Property Analysis" at bounding box center [187, 516] width 333 height 27
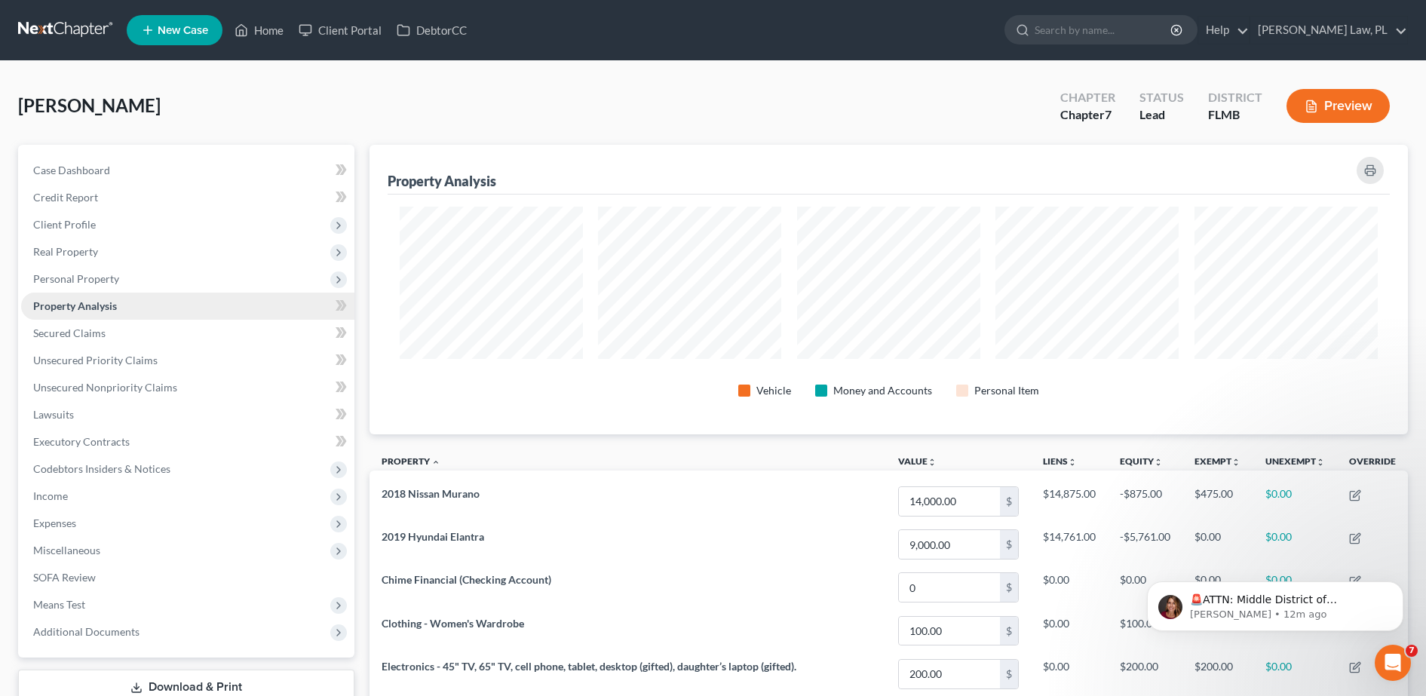
scroll to position [289, 1039]
click at [152, 393] on span "Unsecured Nonpriority Claims" at bounding box center [105, 387] width 144 height 13
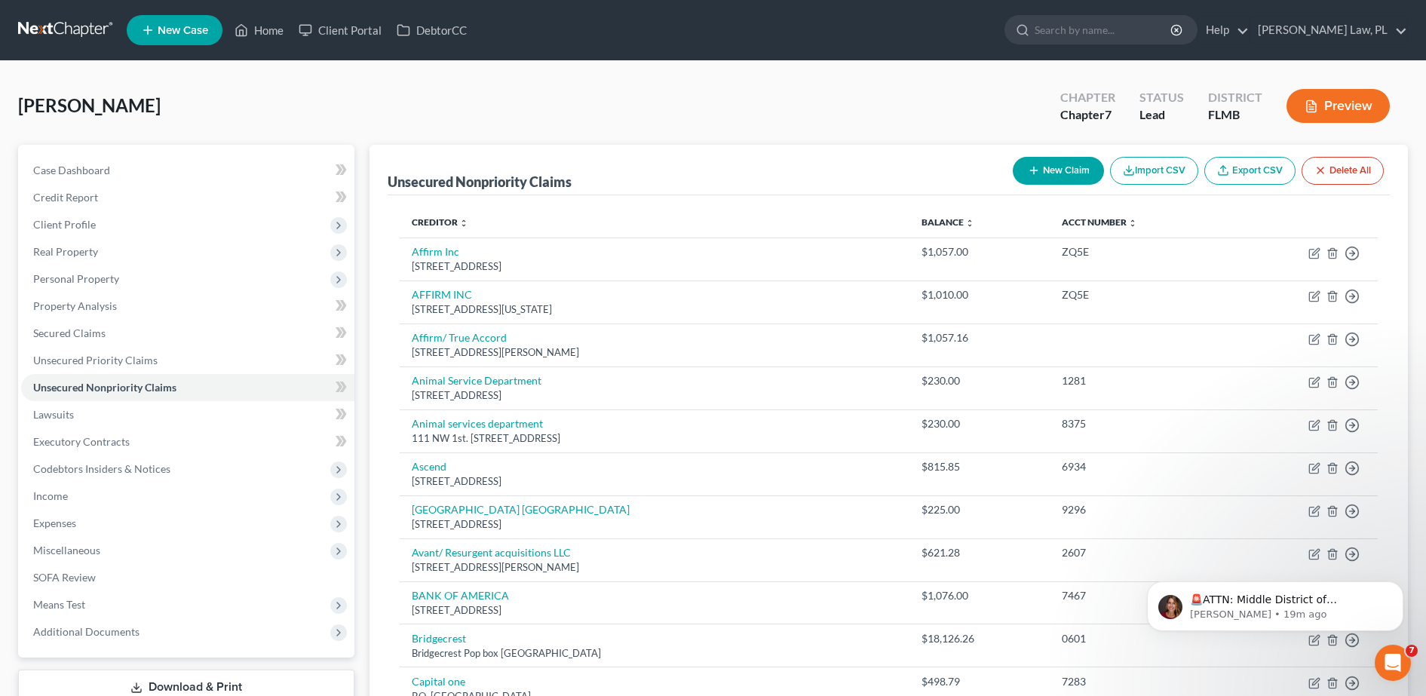
click at [1045, 166] on button "New Claim" at bounding box center [1057, 171] width 91 height 28
select select "0"
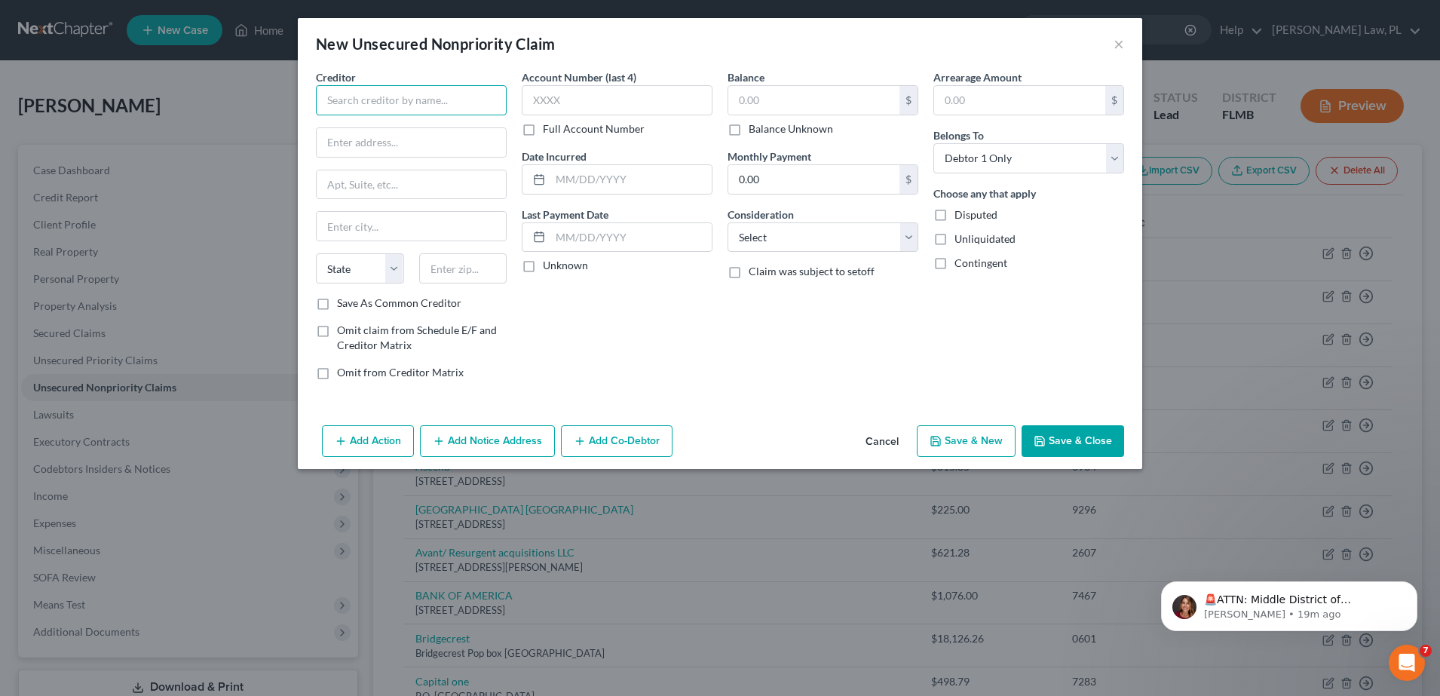
click at [421, 94] on input "text" at bounding box center [411, 100] width 191 height 30
paste input "Chime – Stride Bank"
type input "Chime – Stride Bank"
click at [430, 141] on input "text" at bounding box center [411, 142] width 189 height 29
paste input "P.O. Box 417, San Francisco, CA 94104"
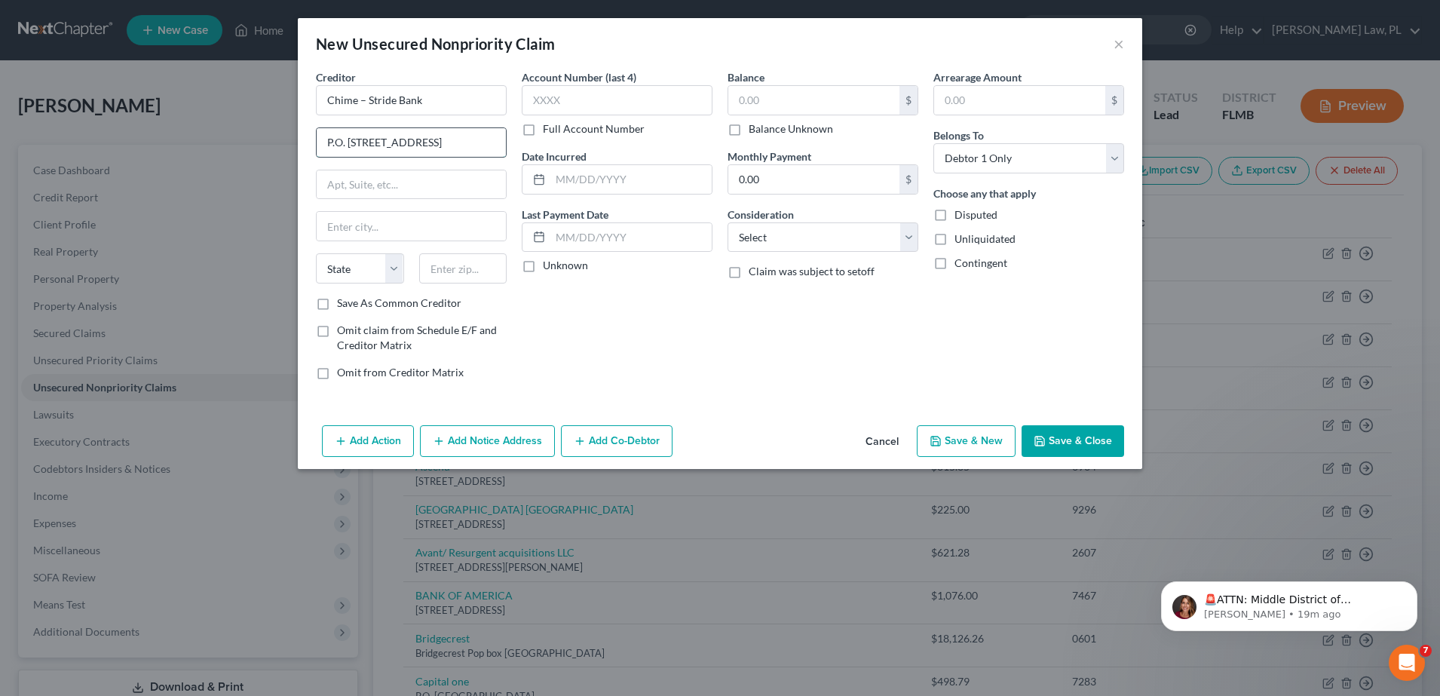
scroll to position [0, 8]
drag, startPoint x: 377, startPoint y: 144, endPoint x: 510, endPoint y: 153, distance: 133.0
click at [510, 153] on div "Creditor * Chime – Stride Bank P.O. Box 417, San Francisco, CA 94104 State AL A…" at bounding box center [411, 230] width 206 height 323
type input "P.O. Box 417"
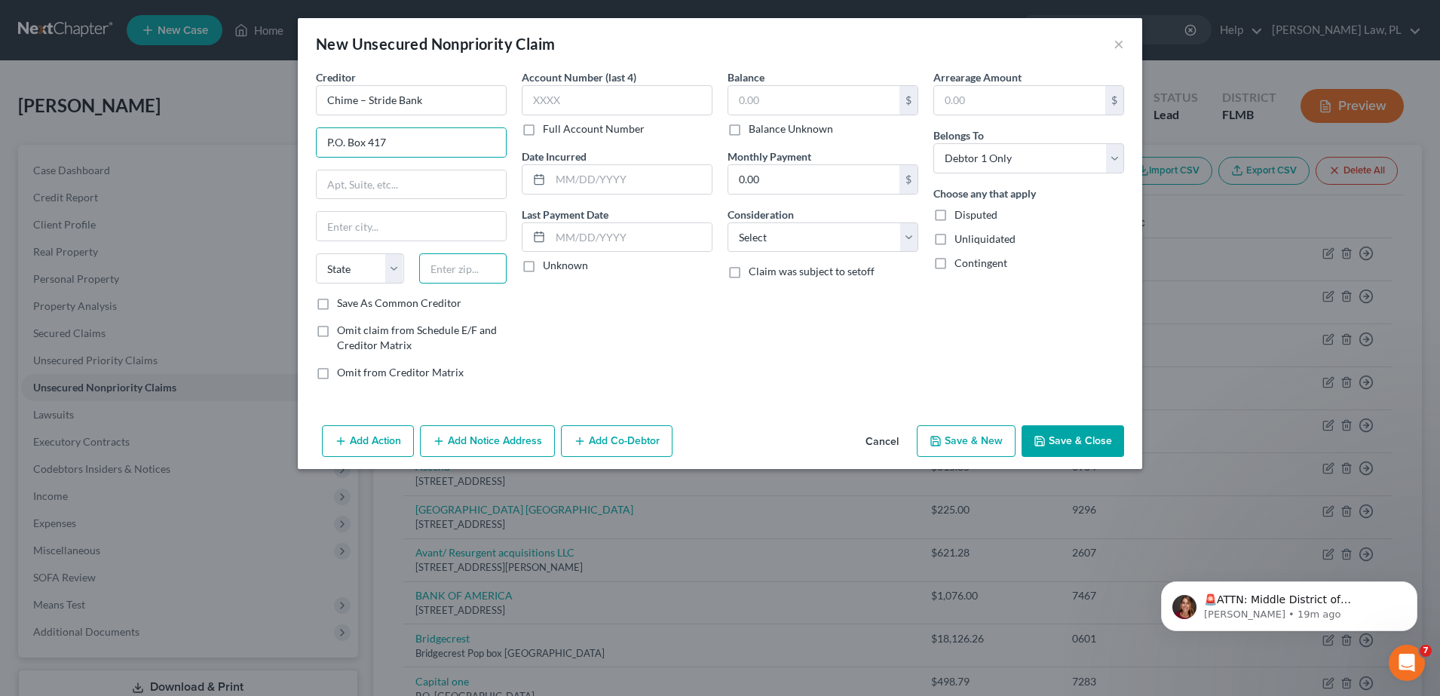
click at [464, 271] on input "text" at bounding box center [463, 268] width 88 height 30
paste input ", San Francisco, CA 94104"
click at [469, 268] on input ", San Francisco, CA 94104" at bounding box center [463, 268] width 88 height 30
click at [464, 268] on input ", San Francisco, CA 94104" at bounding box center [463, 268] width 88 height 30
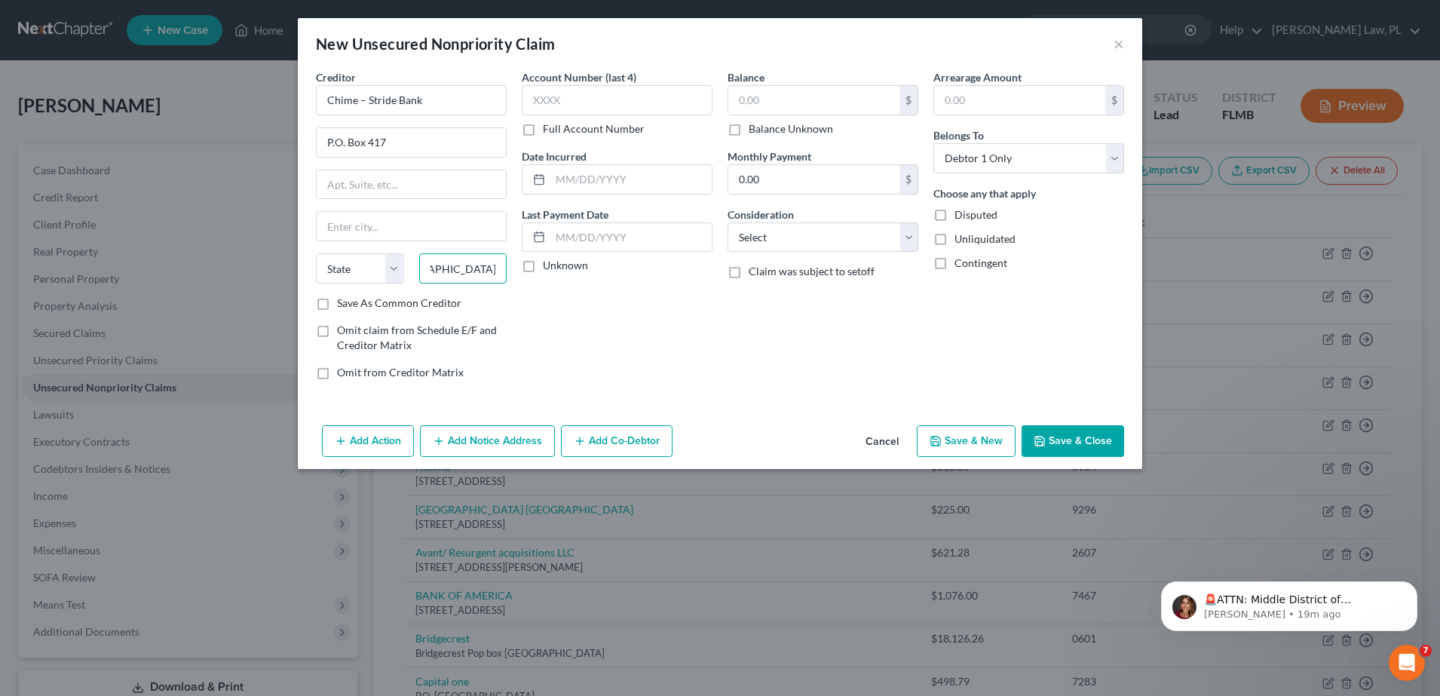
scroll to position [0, 0]
drag, startPoint x: 464, startPoint y: 268, endPoint x: 446, endPoint y: 268, distance: 18.1
click at [446, 268] on input ", San Francisco, CA 94104" at bounding box center [463, 268] width 88 height 30
click at [458, 267] on input ", San Francisco, CA 94104" at bounding box center [463, 268] width 88 height 30
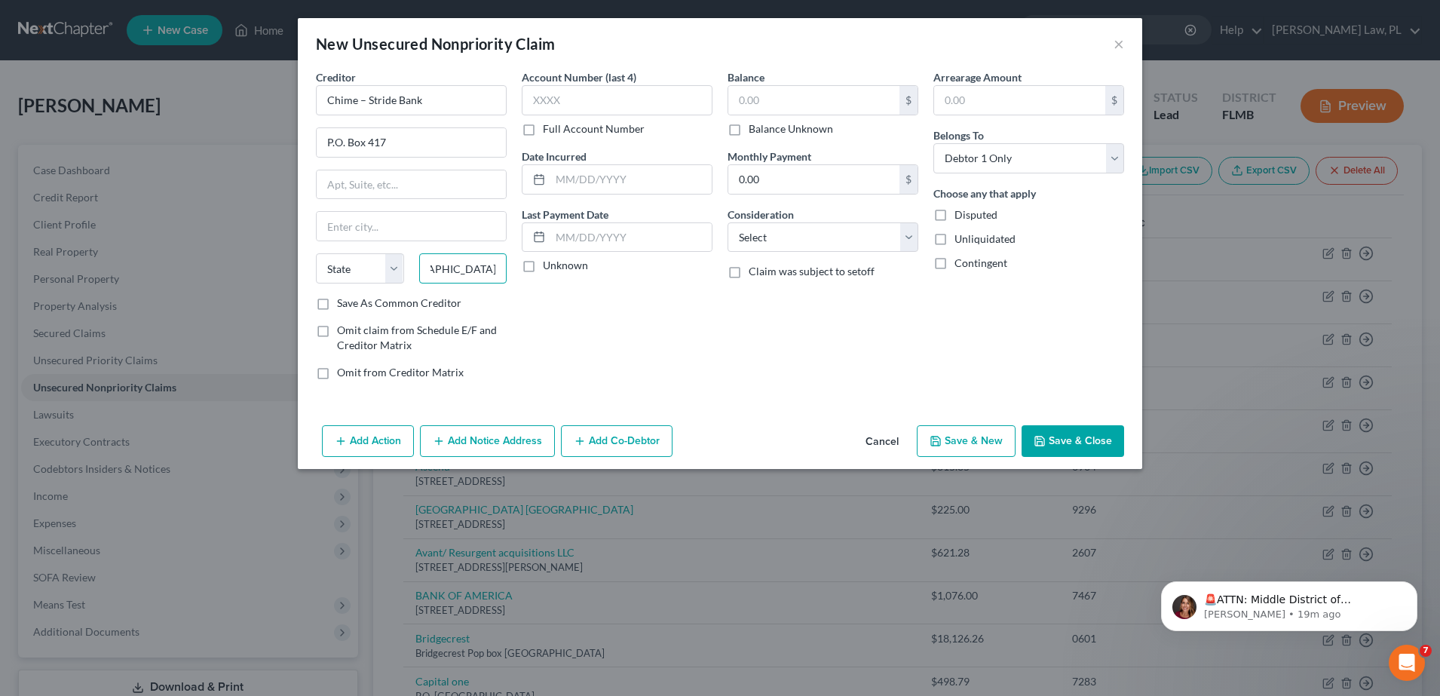
drag, startPoint x: 430, startPoint y: 270, endPoint x: 467, endPoint y: 267, distance: 37.1
click at [467, 267] on input ", San Francisco, CA 94104" at bounding box center [463, 268] width 88 height 30
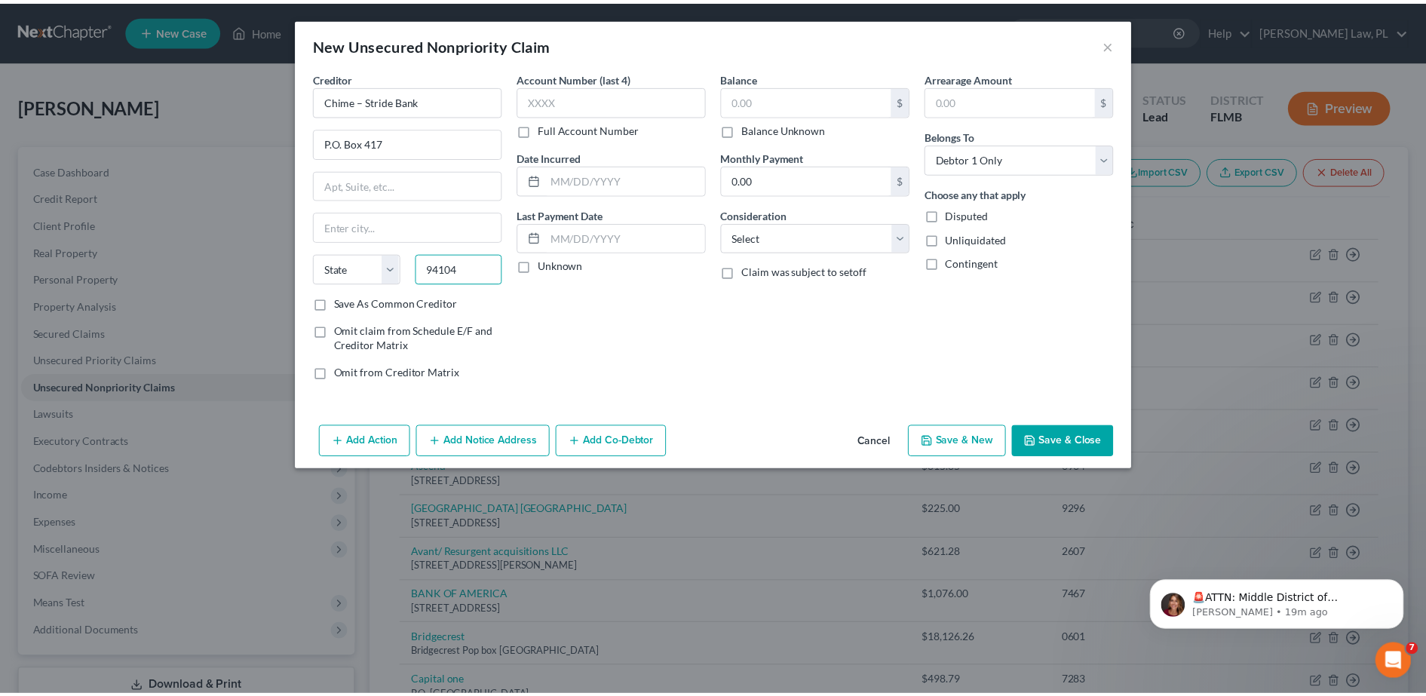
scroll to position [0, 0]
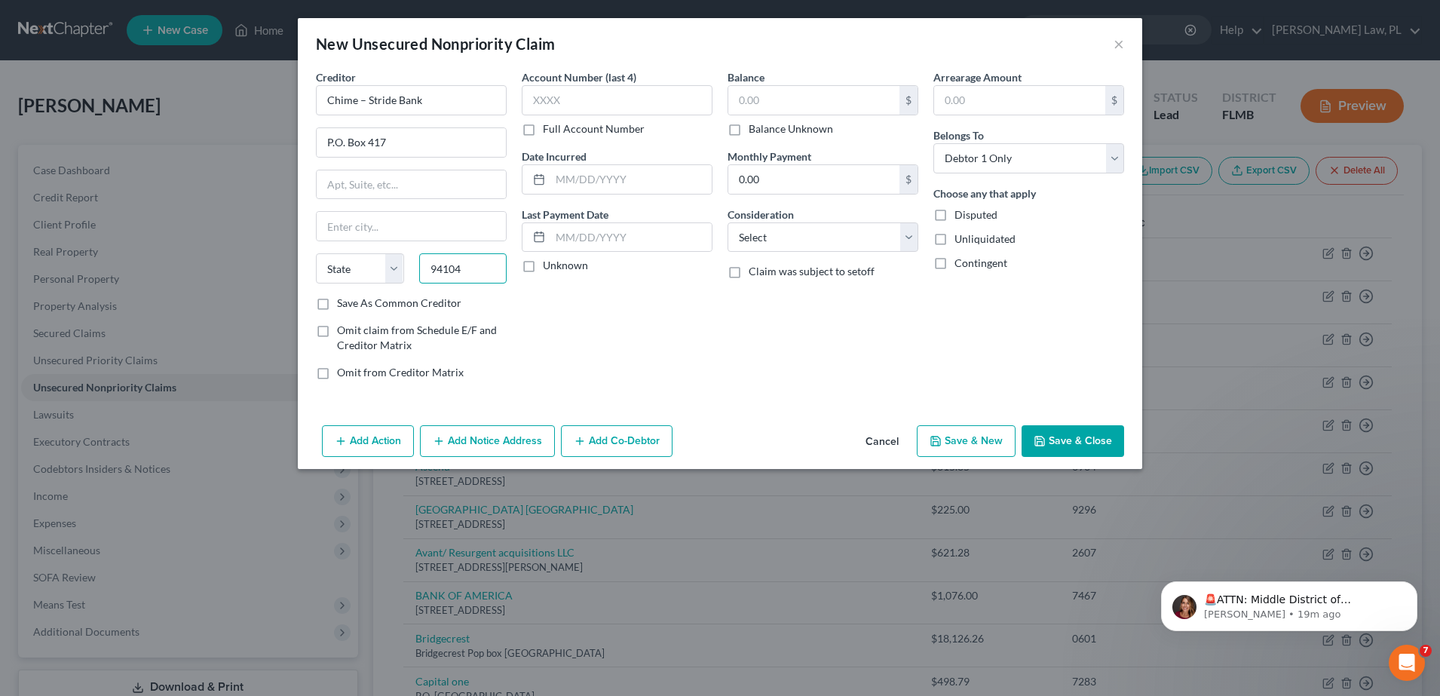
type input "94104"
click at [532, 318] on div "Account Number (last 4) Full Account Number Date Incurred Last Payment Date Unk…" at bounding box center [617, 230] width 206 height 323
type input "San Francisco"
select select "4"
click at [566, 81] on label "Account Number (last 4)" at bounding box center [579, 77] width 115 height 16
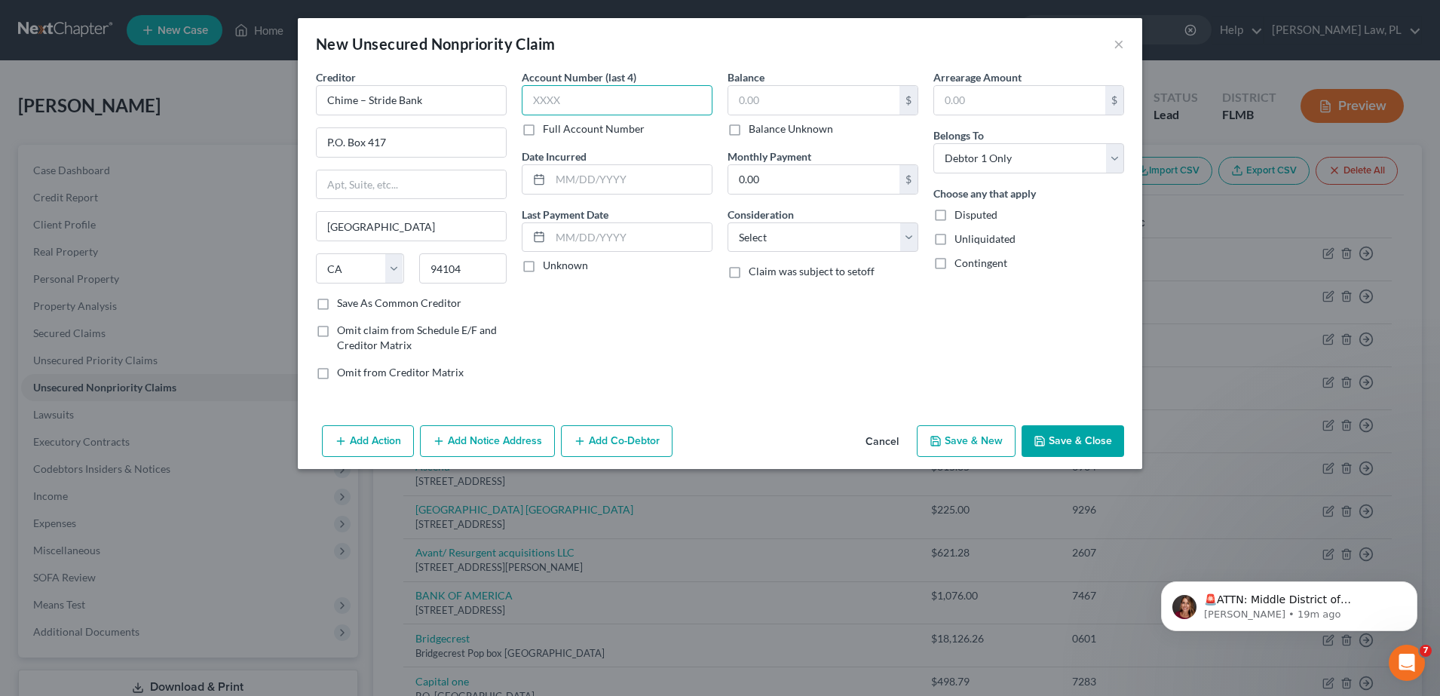
click at [571, 90] on input "text" at bounding box center [617, 100] width 191 height 30
type input "0195"
click at [832, 96] on input "text" at bounding box center [813, 100] width 171 height 29
type input "345.92"
click at [761, 238] on select "Select Cable / Satellite Services Collection Agency Credit Card Debt Debt Couns…" at bounding box center [822, 237] width 191 height 30
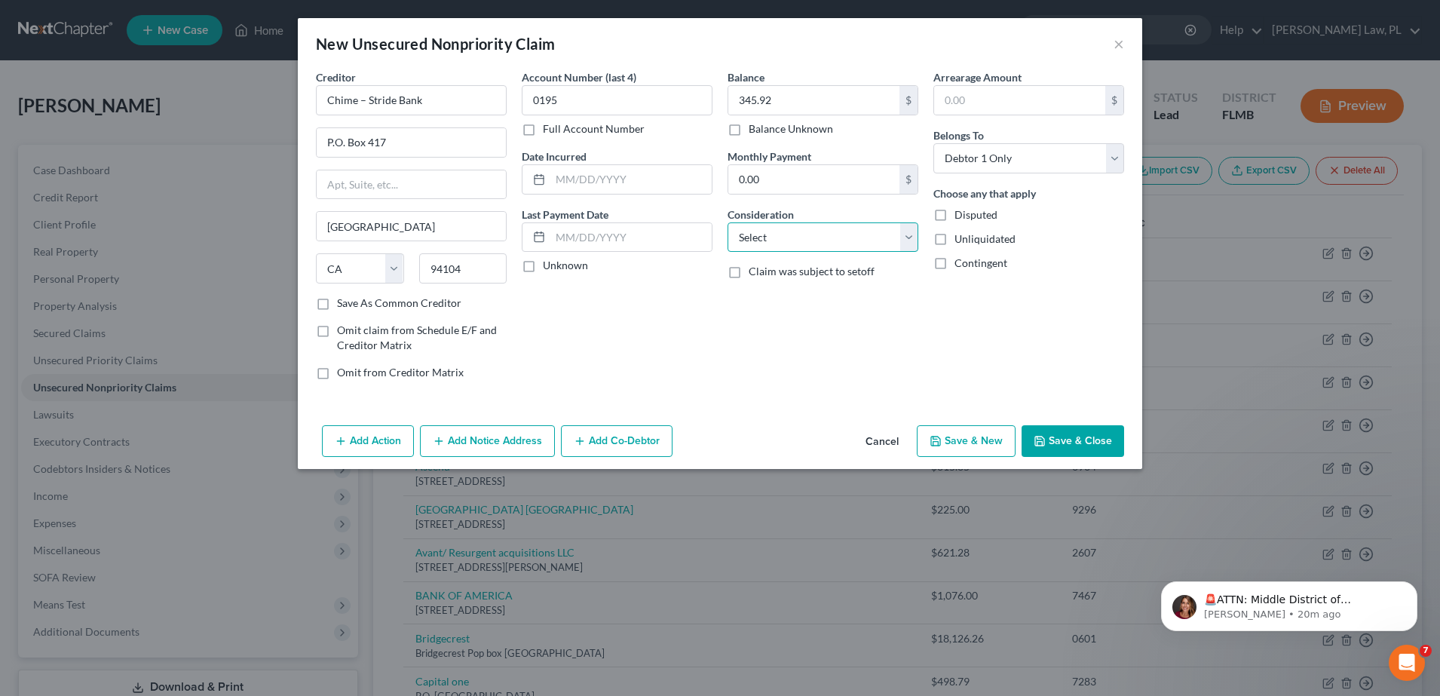
select select "2"
click at [727, 222] on select "Select Cable / Satellite Services Collection Agency Credit Card Debt Debt Couns…" at bounding box center [822, 237] width 191 height 30
click at [1053, 433] on button "Save & Close" at bounding box center [1072, 441] width 103 height 32
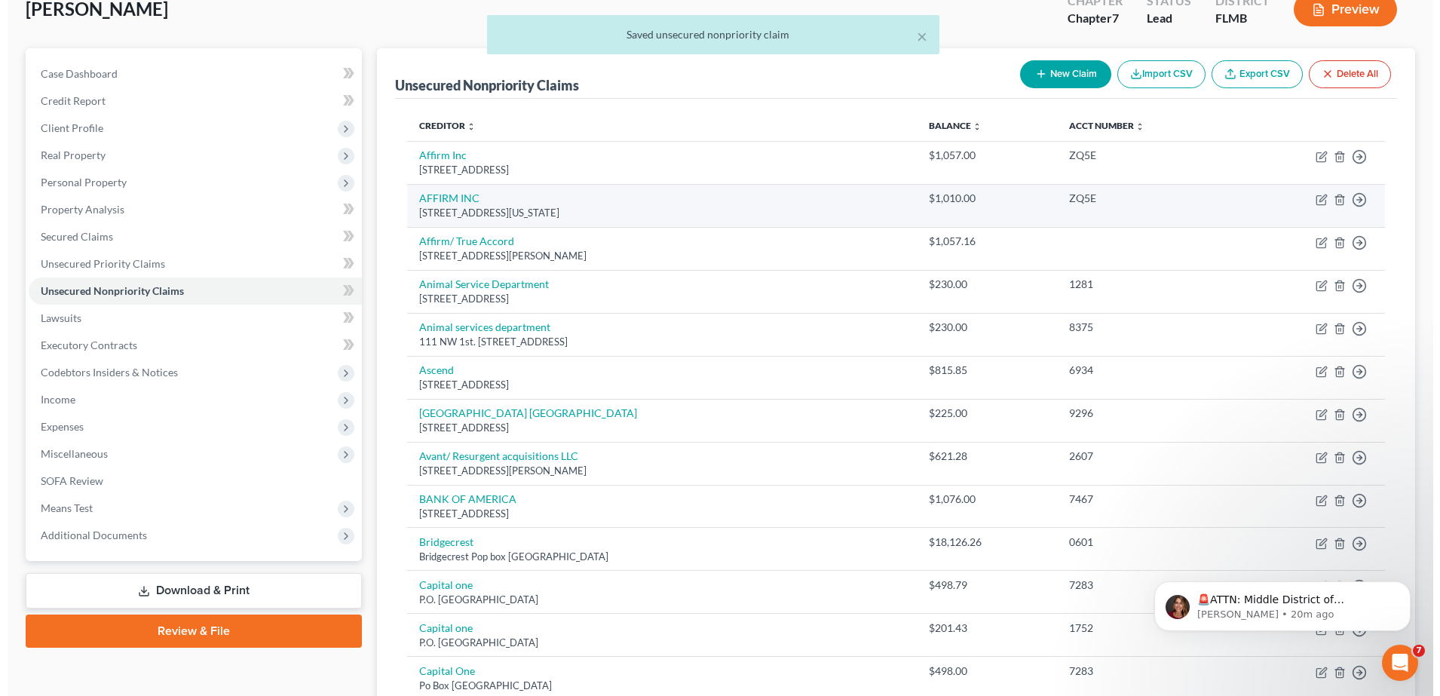
scroll to position [98, 0]
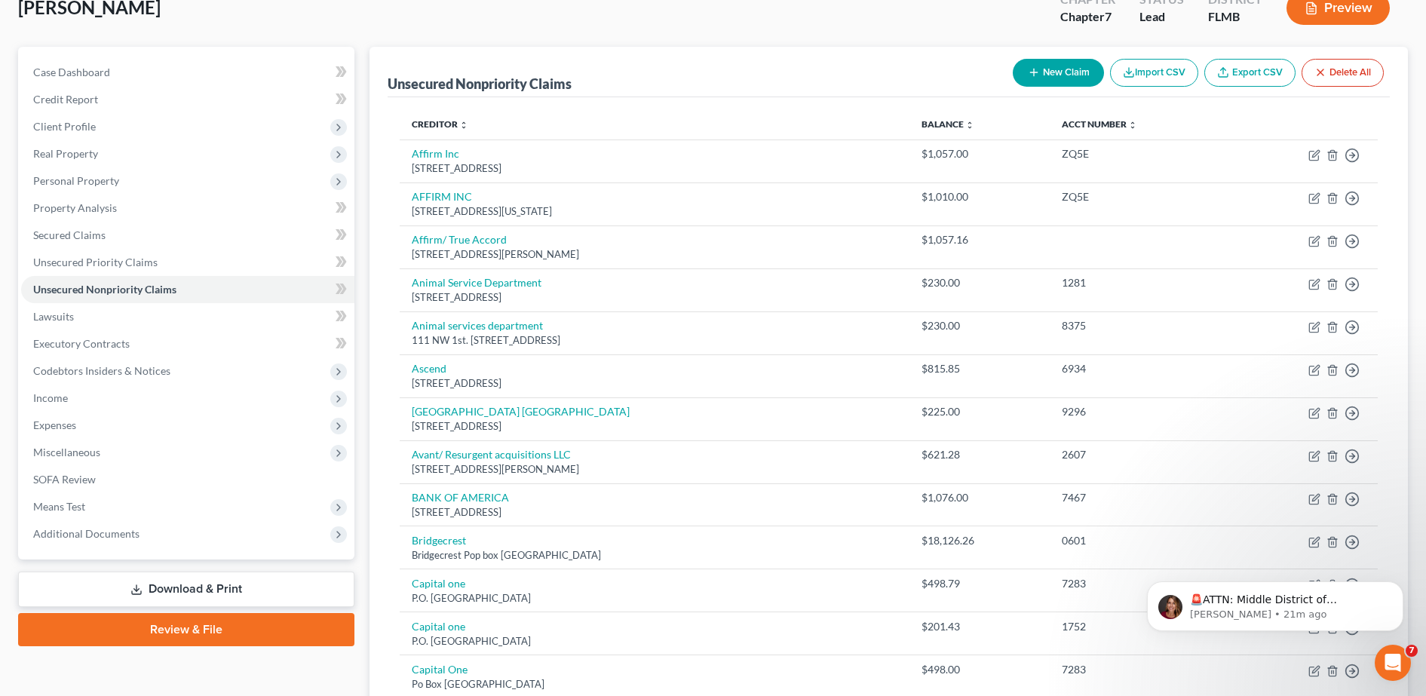
click at [1012, 73] on button "New Claim" at bounding box center [1057, 73] width 91 height 28
select select "0"
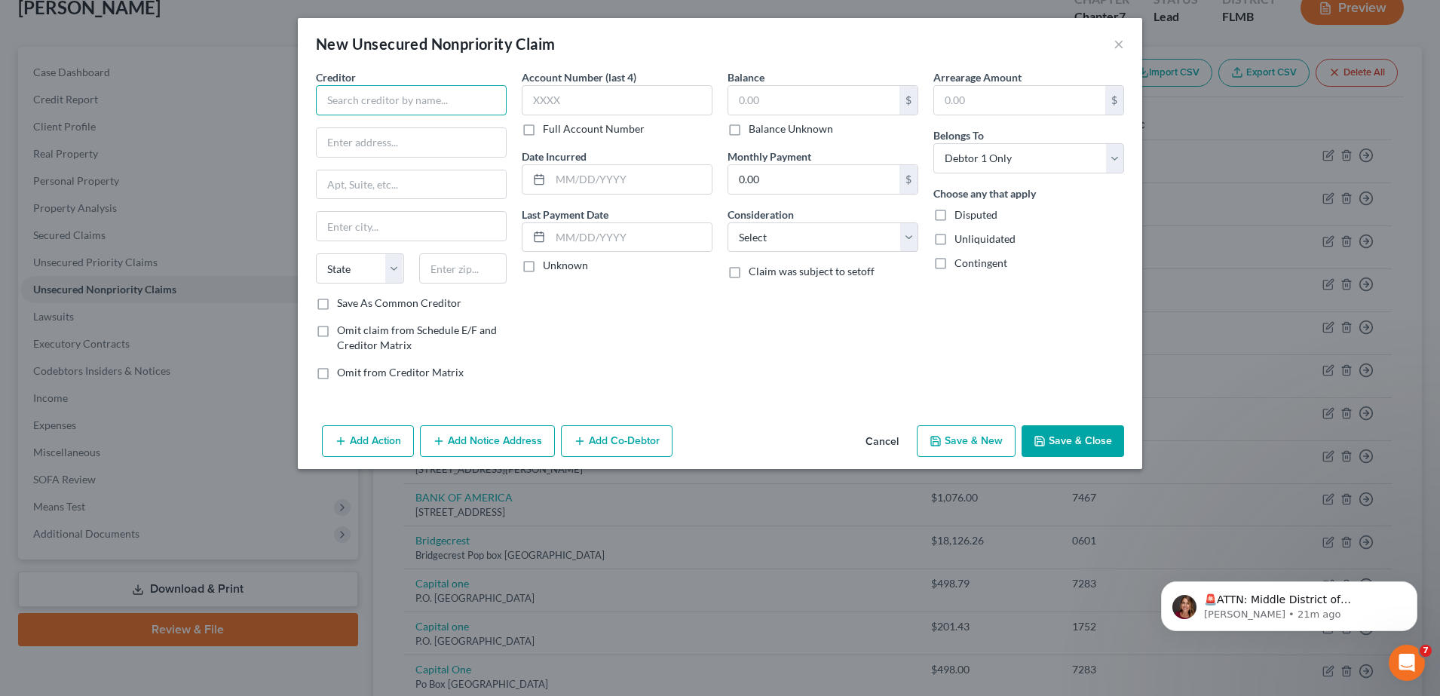
click at [432, 95] on input "text" at bounding box center [411, 100] width 191 height 30
paste input "Katapult Group, Inc."
type input "Katapult Group, Inc."
click at [382, 150] on input "text" at bounding box center [411, 142] width 189 height 29
paste input "5360 Legacy Drive, Building 2, Suite 135, Plano, TX 75024"
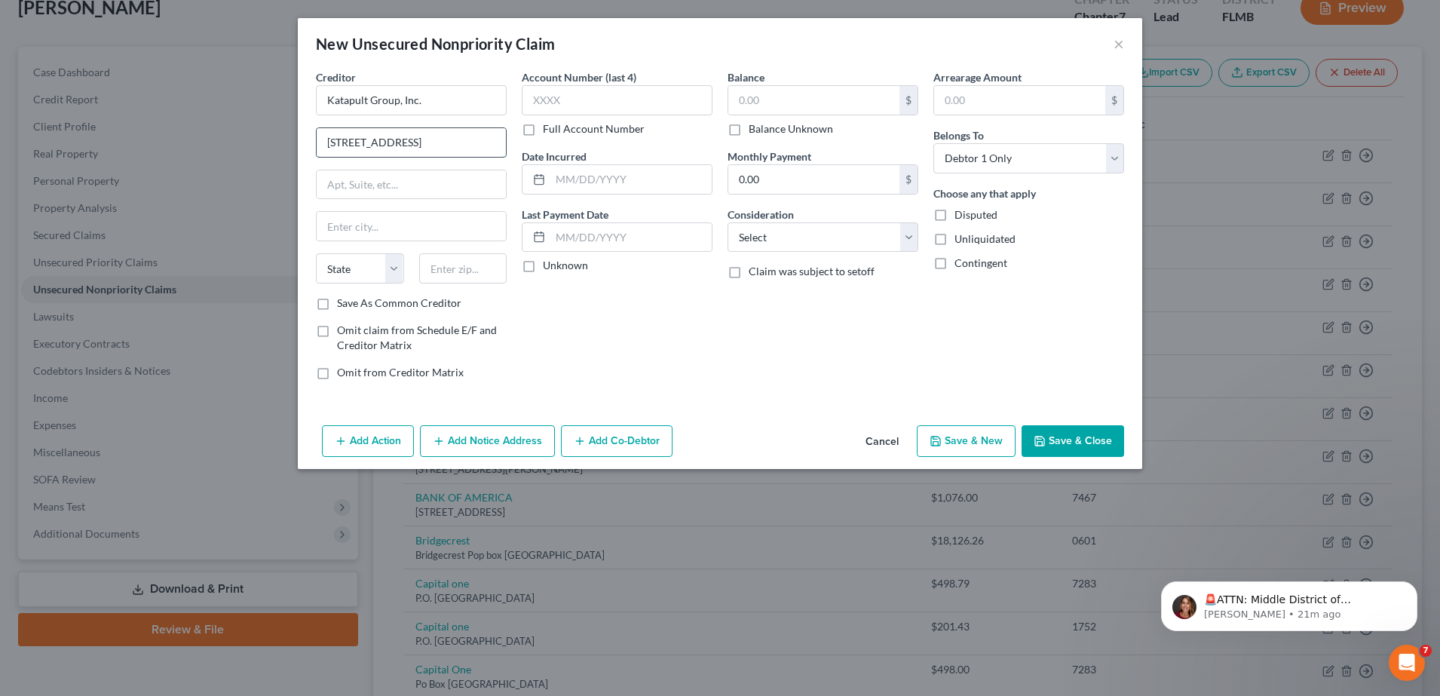
scroll to position [0, 97]
type input "5360 Legacy Drive, Building 2, Suite 135, Plano, TX 75024"
click at [403, 180] on input "text" at bounding box center [411, 184] width 189 height 29
click at [324, 180] on input "Suite 2" at bounding box center [411, 184] width 189 height 29
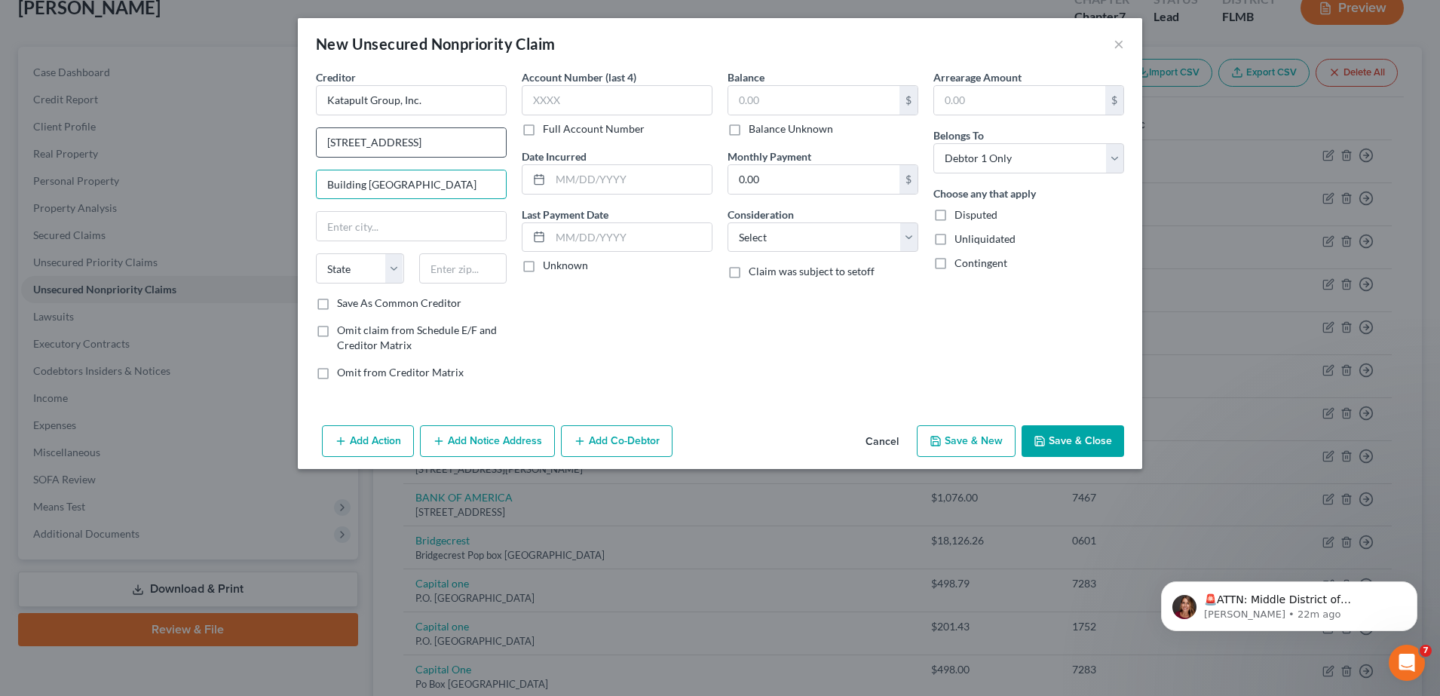
type input "Building 2, Suite 2"
click at [418, 152] on input "5360 Legacy Drive, Building 2, Suite 135, Plano, TX 75024" at bounding box center [411, 142] width 189 height 29
type input "5360 Legacy Drive Plano, TX 75024"
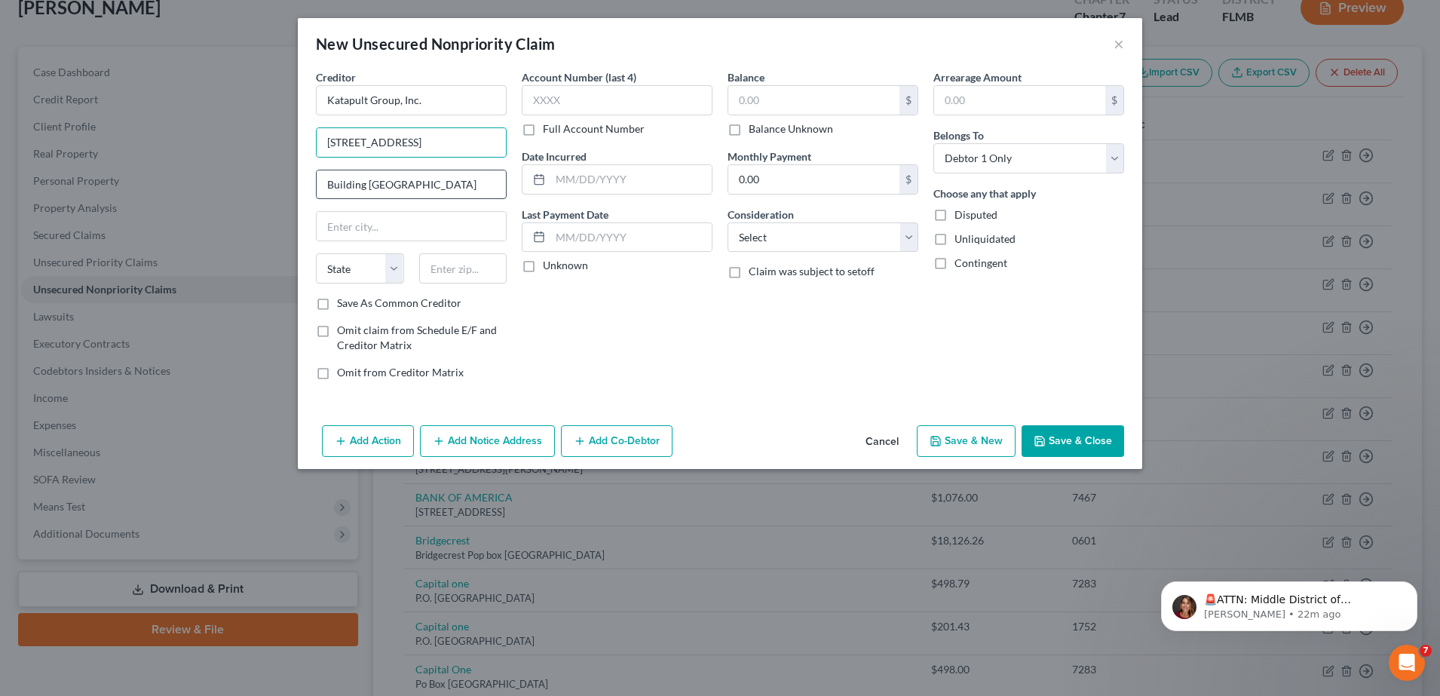
click at [428, 182] on input "Building 2, Suite 2" at bounding box center [411, 184] width 189 height 29
type input "Building 2, Suite 135"
drag, startPoint x: 417, startPoint y: 141, endPoint x: 502, endPoint y: 140, distance: 85.2
click at [502, 140] on input "5360 Legacy Drive Plano, TX 75024" at bounding box center [411, 142] width 189 height 29
click at [455, 260] on input "text" at bounding box center [463, 268] width 88 height 30
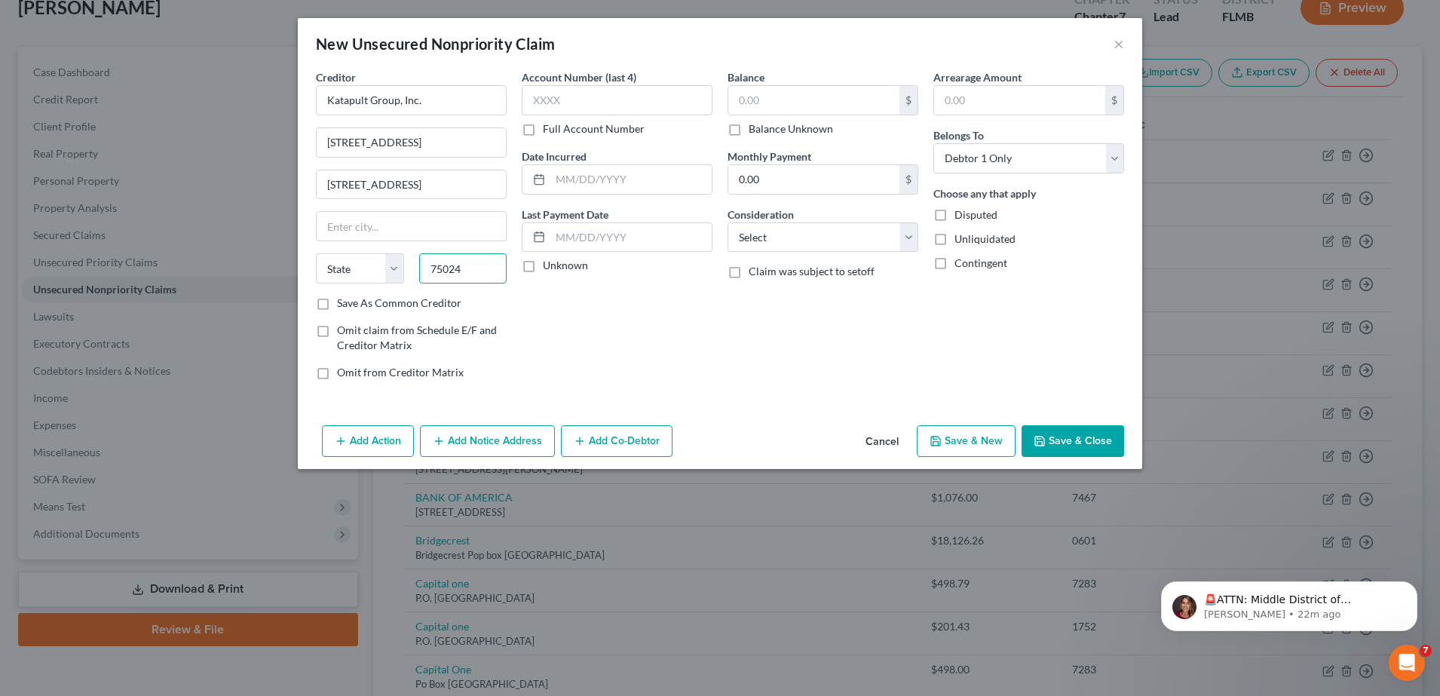
type input "75024"
click at [632, 341] on div "Account Number (last 4) Full Account Number Date Incurred Last Payment Date Unk…" at bounding box center [617, 230] width 206 height 323
type input "Plano"
select select "45"
drag, startPoint x: 442, startPoint y: 148, endPoint x: 520, endPoint y: 142, distance: 78.6
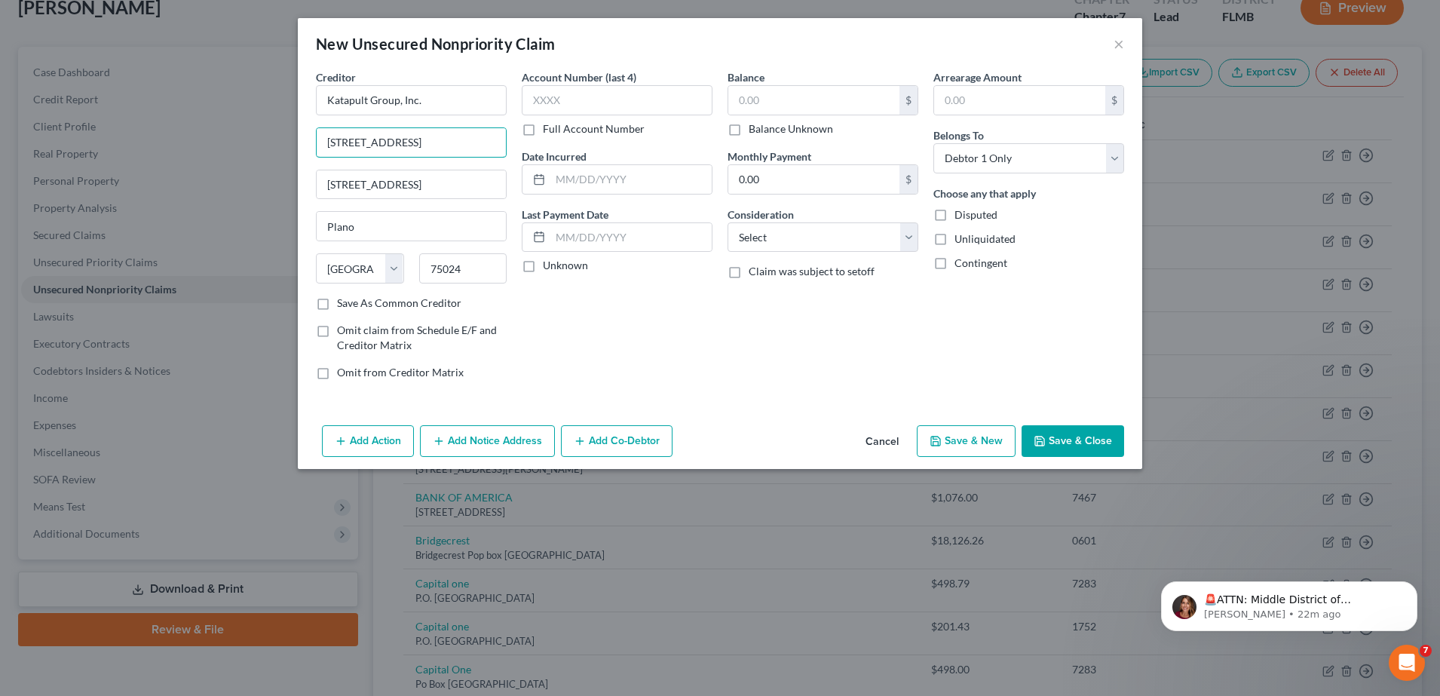
click at [520, 142] on div "Creditor * Katapult Group, Inc. 5360 Legacy Drive Plano, TX 75024 Building 2, S…" at bounding box center [719, 230] width 823 height 323
type input "5360 Legacy Drive Plano"
click at [611, 106] on input "text" at bounding box center [617, 100] width 191 height 30
type input "0508"
click at [769, 104] on input "text" at bounding box center [813, 100] width 171 height 29
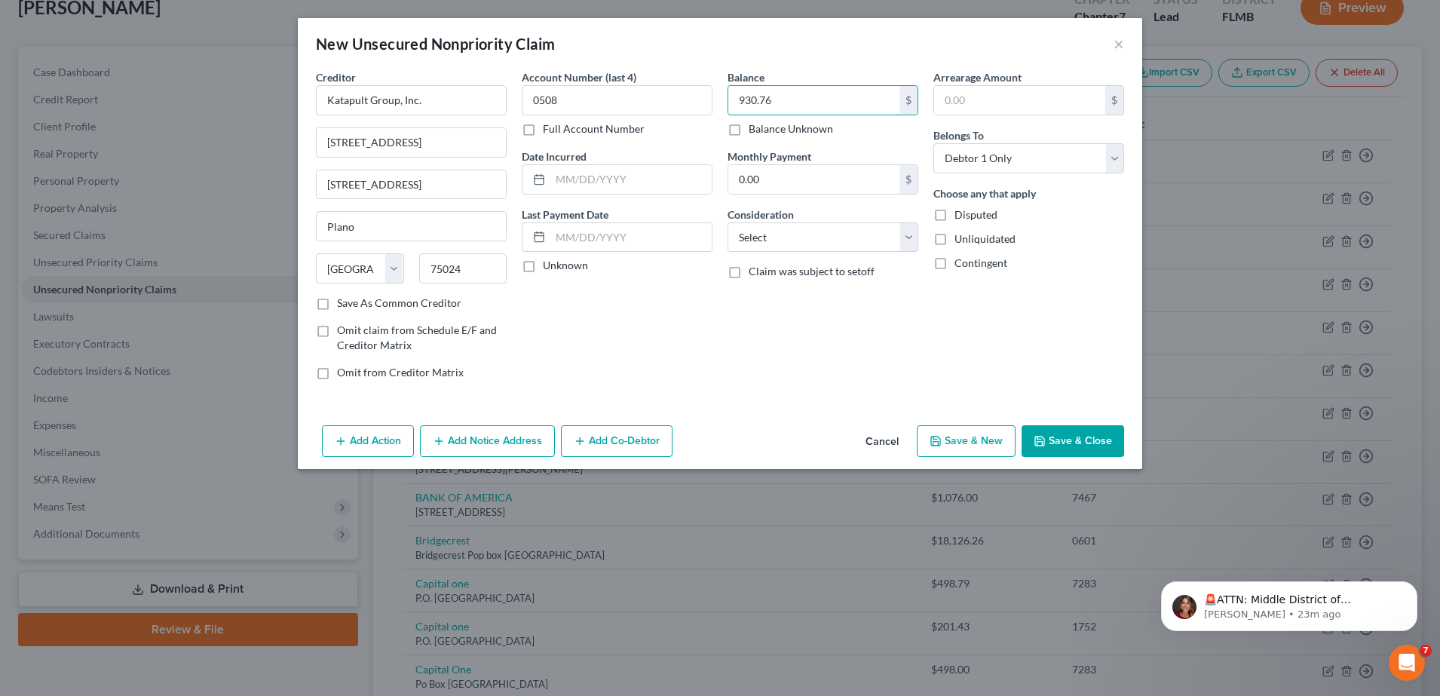
type input "930.76"
click at [1049, 436] on button "Save & Close" at bounding box center [1072, 441] width 103 height 32
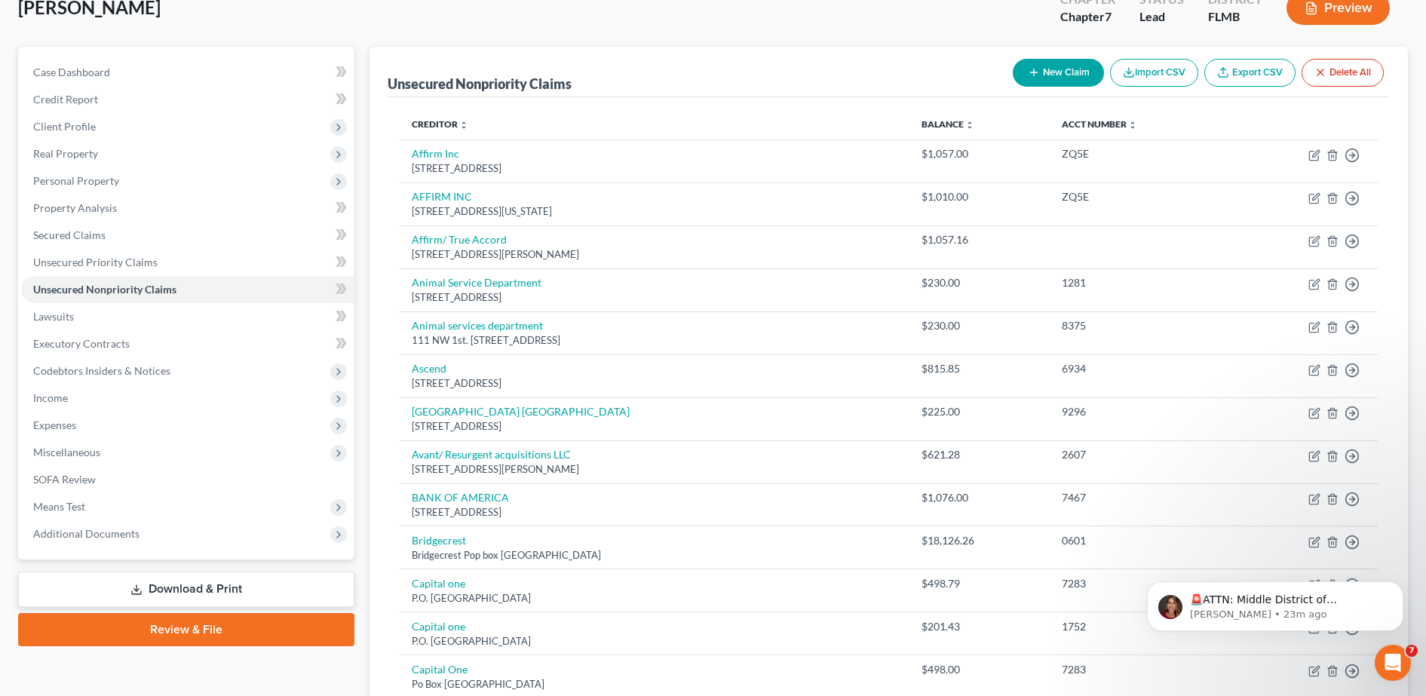
click at [1028, 75] on icon "button" at bounding box center [1034, 72] width 12 height 12
select select "0"
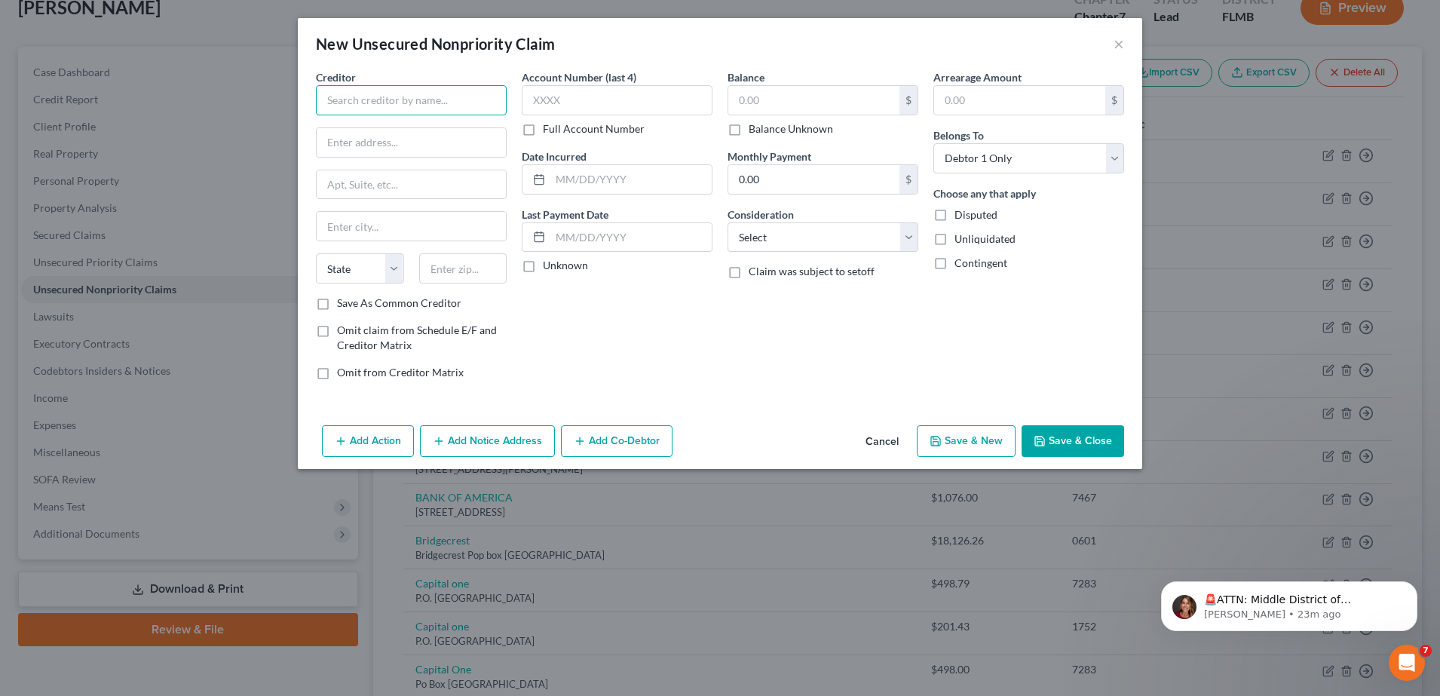
click at [398, 101] on input "text" at bounding box center [411, 100] width 191 height 30
paste input "Cleo AI, Inc."
type input "Cleo AI, Inc."
click at [418, 154] on input "text" at bounding box center [411, 142] width 189 height 29
paste input "1 Ashley Road, Altrincham, Cheshire WA14 2DT, United Kingdom"
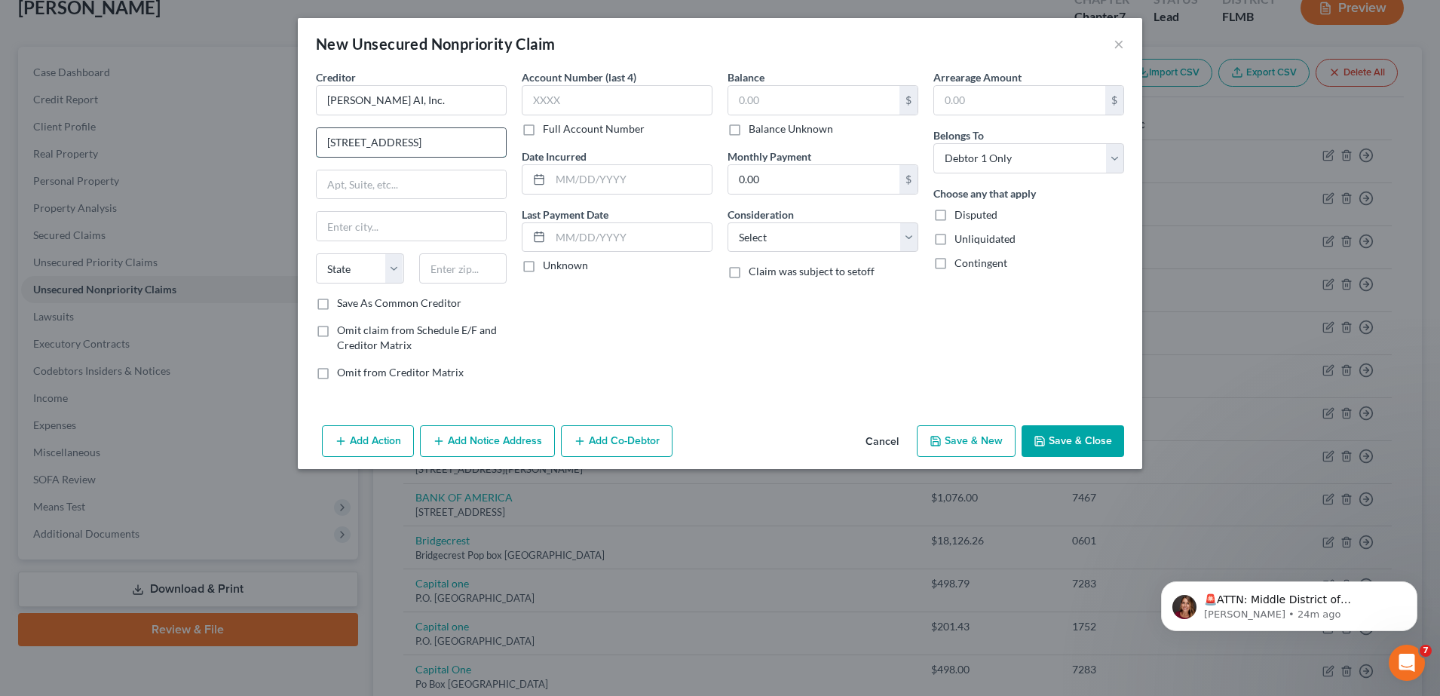
scroll to position [0, 131]
click at [423, 148] on input "1 Ashley Road, Altrincham, Cheshire WA14 2DT, United Kingdom" at bounding box center [411, 142] width 189 height 29
drag, startPoint x: 368, startPoint y: 140, endPoint x: 415, endPoint y: 145, distance: 47.8
click at [415, 145] on input "1 Ashley Road, Altrincham, Cheshire WA14 2DT, United Kingdom" at bounding box center [411, 142] width 189 height 29
type input "1 Ashley Road, Altrincham, Cheshire WA14 2DT, United Kingdom"
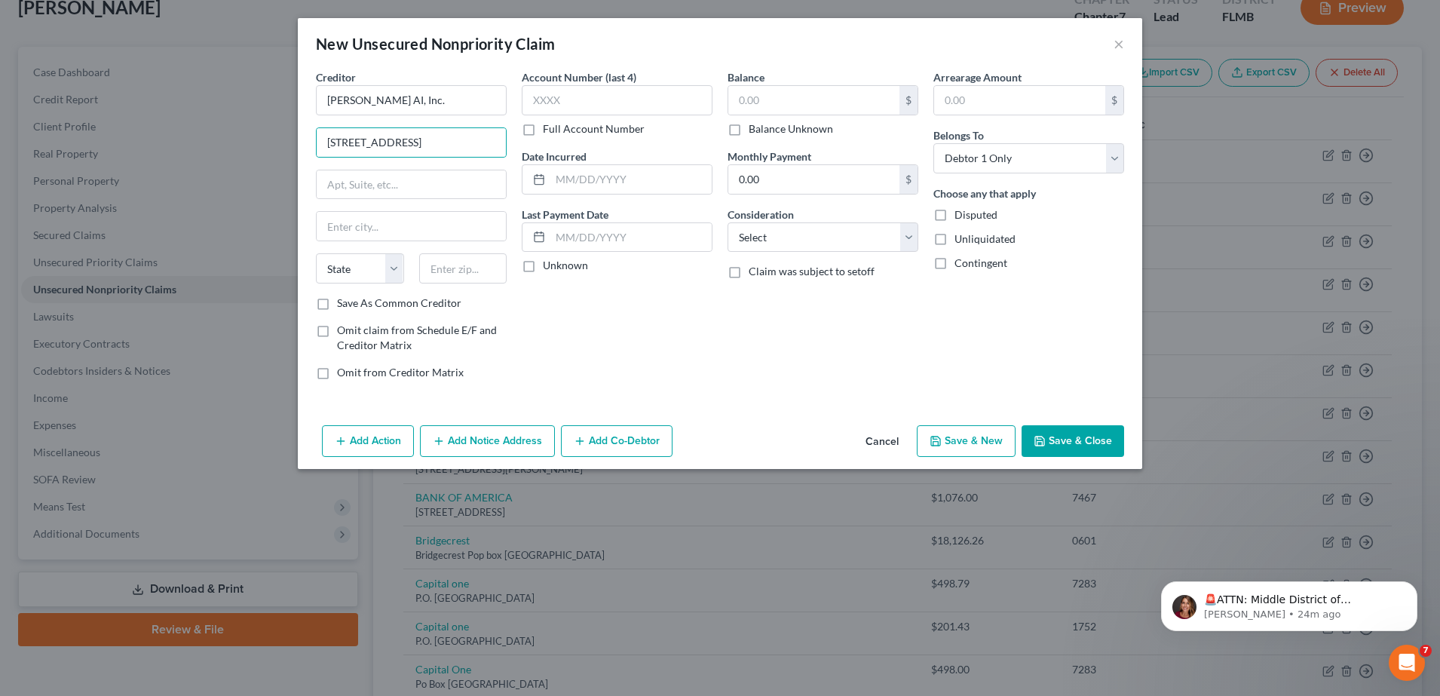
scroll to position [0, 0]
click at [491, 247] on div "Creditor * Cleo AI, Inc. 1 Ashley Road, Altrincham, Cheshire WA14 2DT, United K…" at bounding box center [411, 182] width 191 height 226
click at [484, 253] on input "text" at bounding box center [463, 268] width 88 height 30
paste input "WA14 2DT"
type input "WA14 2DT"
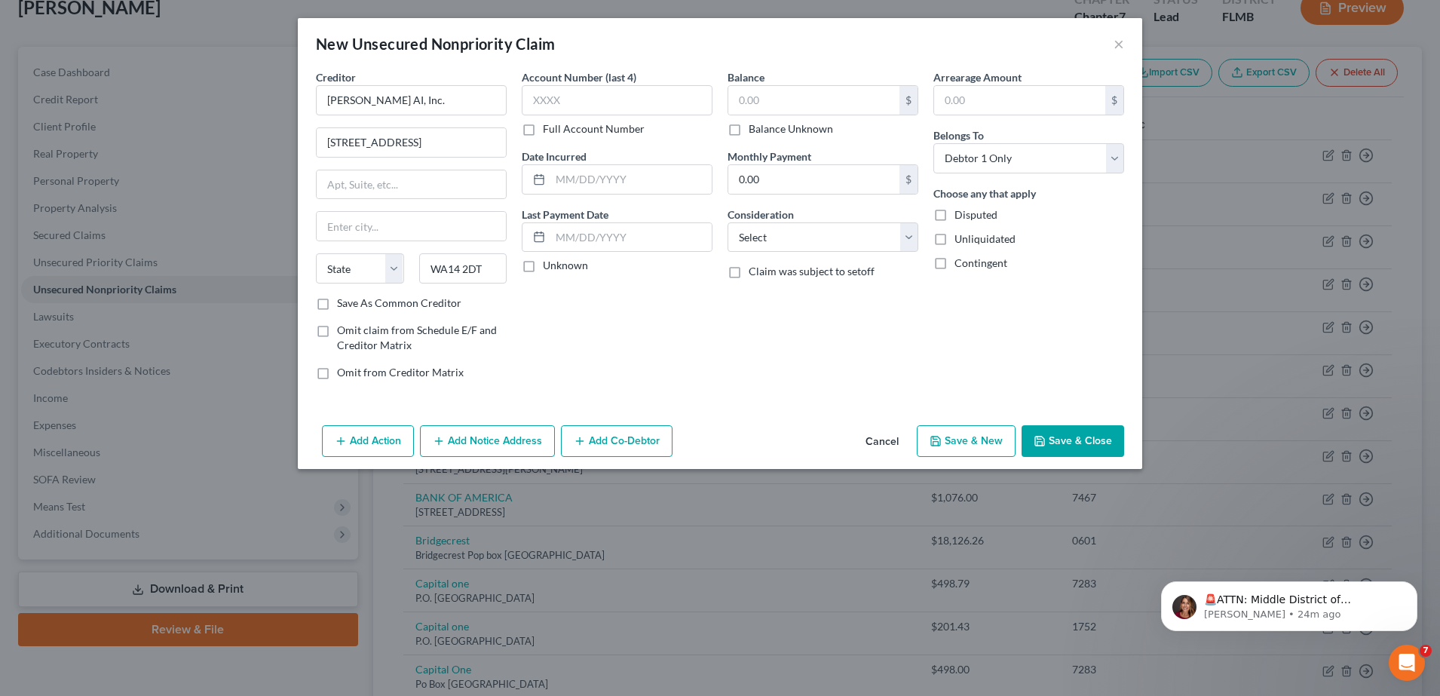
click at [570, 326] on div "Account Number (last 4) Full Account Number Date Incurred Last Payment Date Unk…" at bounding box center [617, 230] width 206 height 323
drag, startPoint x: 323, startPoint y: 145, endPoint x: 442, endPoint y: 149, distance: 119.2
click at [442, 149] on input "1 Ashley Road, Altrincham, Cheshire WA14 2DT, United Kingdom" at bounding box center [411, 142] width 189 height 29
click at [402, 231] on input "text" at bounding box center [411, 226] width 189 height 29
type input "Altrincham, Che"
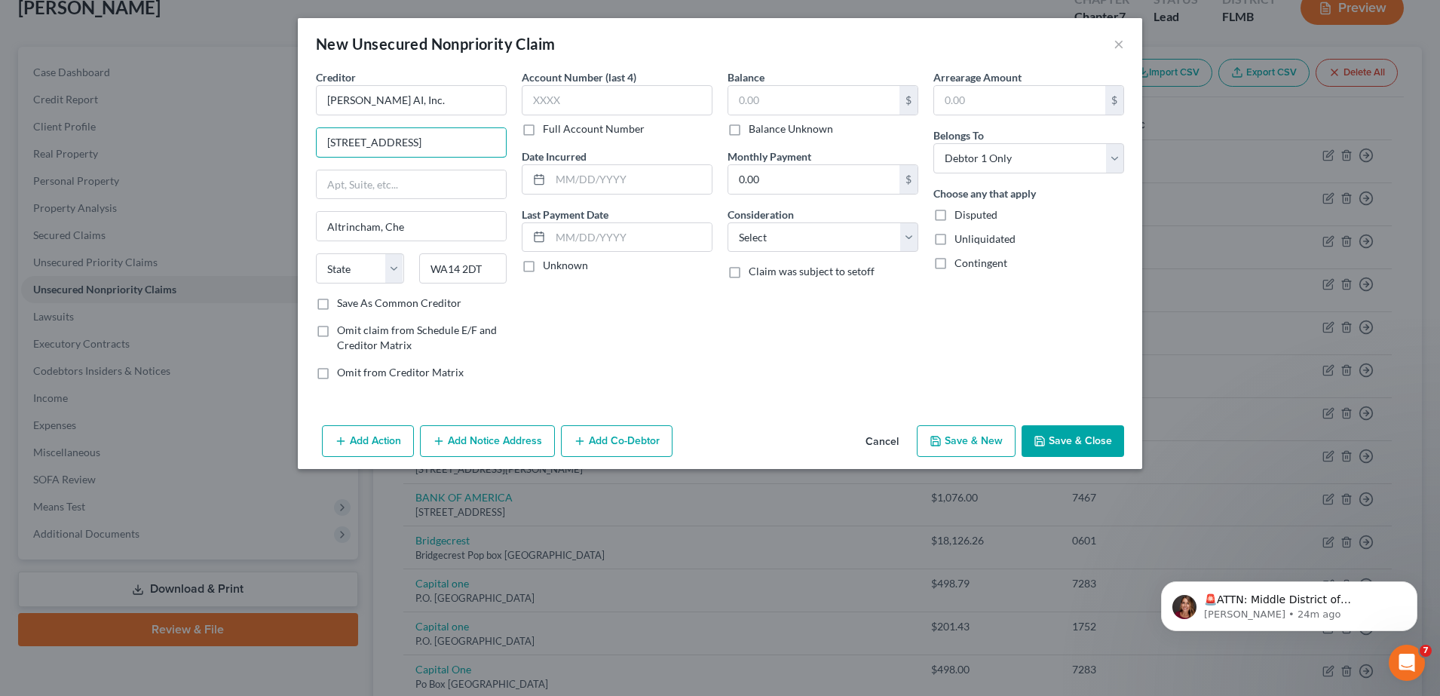
scroll to position [0, 131]
drag, startPoint x: 390, startPoint y: 142, endPoint x: 504, endPoint y: 161, distance: 116.0
click at [504, 161] on div "Creditor * Cleo AI, Inc. 1 Ashley Road, Altrincham, Cheshire WA14 2DT, United K…" at bounding box center [411, 182] width 191 height 226
click at [447, 222] on input "Altrincham, Che" at bounding box center [411, 226] width 189 height 29
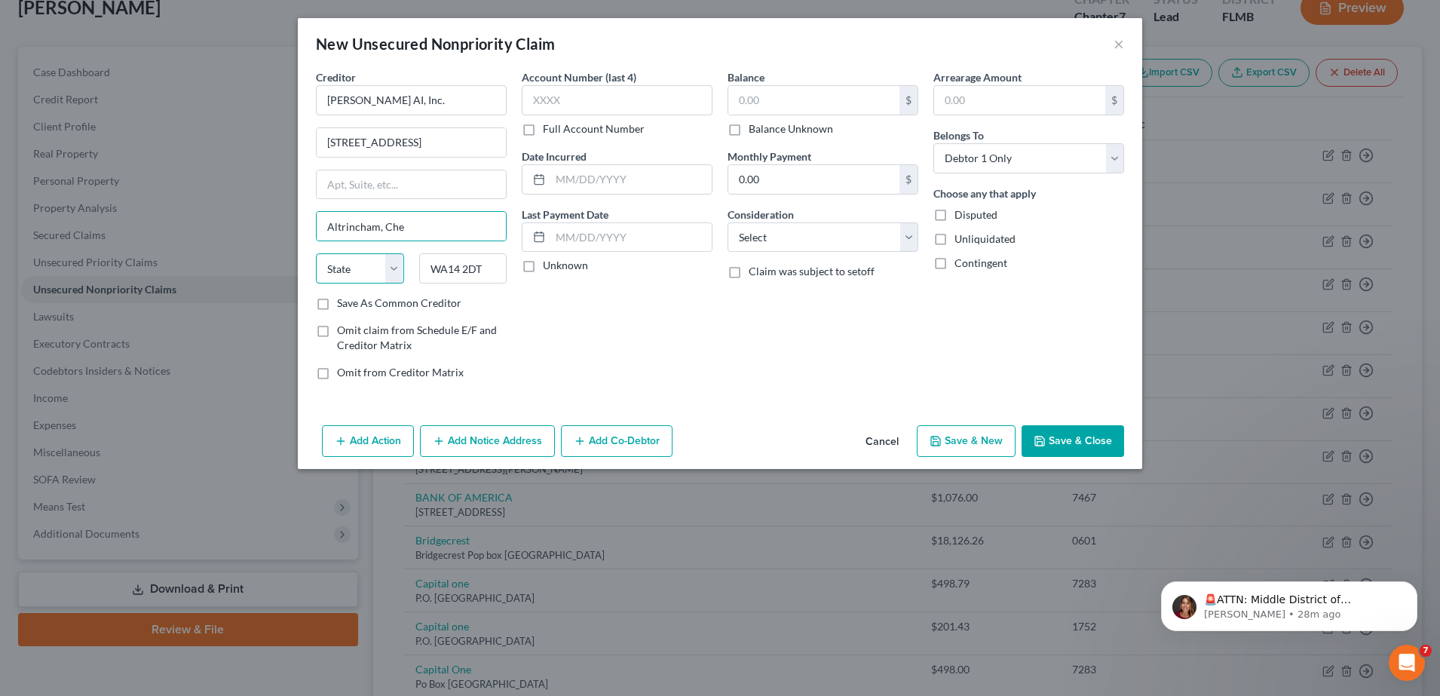
click at [387, 271] on select "State [US_STATE] AK AR AZ CA CO CT DE DC [GEOGRAPHIC_DATA] [GEOGRAPHIC_DATA] GU…" at bounding box center [360, 268] width 88 height 30
click at [379, 274] on select "State [US_STATE] AK AR AZ CA CO CT DE DC [GEOGRAPHIC_DATA] [GEOGRAPHIC_DATA] GU…" at bounding box center [360, 268] width 88 height 30
drag, startPoint x: 406, startPoint y: 270, endPoint x: 363, endPoint y: 270, distance: 43.0
click at [363, 270] on div "State AL AK AR AZ CA CO CT DE DC FL GA GU HI ID IL IN IA KS KY LA ME MD MA MI M…" at bounding box center [411, 274] width 206 height 42
click at [414, 185] on input "text" at bounding box center [411, 184] width 189 height 29
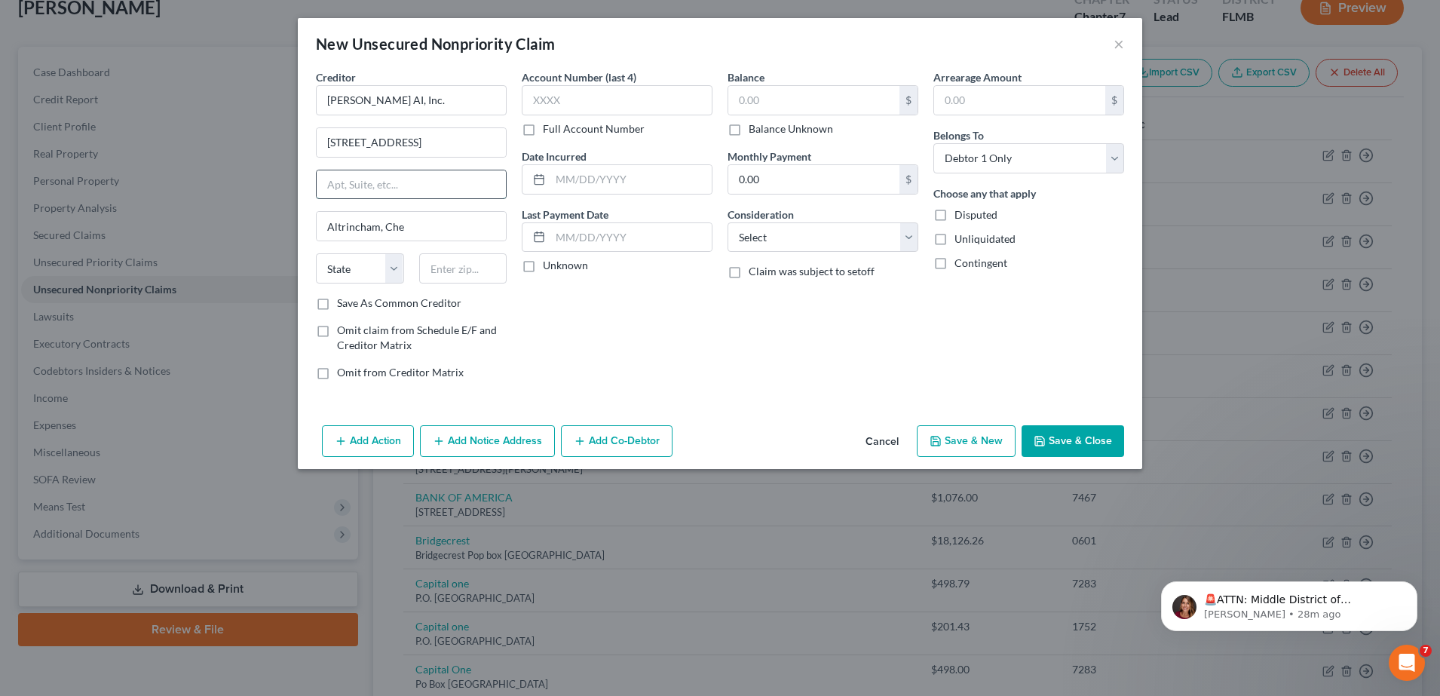
paste input "1 Ashley Road"
type input "1 Ashley Road"
drag, startPoint x: 414, startPoint y: 185, endPoint x: 268, endPoint y: 186, distance: 145.5
click at [268, 186] on div "New Unsecured Nonpriority Claim × Creditor * Cleo AI, Inc. 1 Ashley Road, Altri…" at bounding box center [720, 348] width 1440 height 696
click at [399, 138] on input "1 Ashley Road, Altrincham, Cheshire WA14 2DT, United Kingdom" at bounding box center [411, 142] width 189 height 29
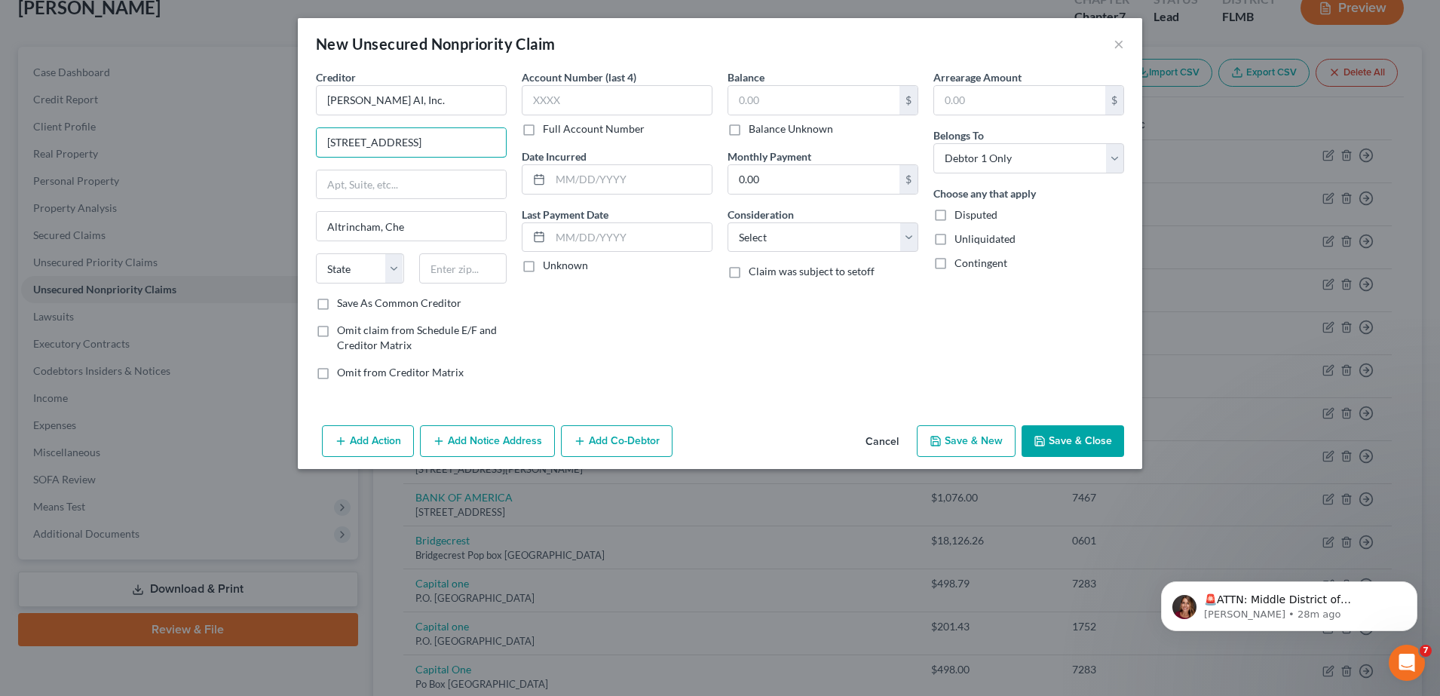
scroll to position [0, 131]
drag, startPoint x: 399, startPoint y: 138, endPoint x: 545, endPoint y: 135, distance: 146.3
click at [545, 135] on div "Creditor * Cleo AI, Inc. 1 Ashley Road, Altrincham, Cheshire WA14 2DT, United K…" at bounding box center [719, 230] width 823 height 323
click at [451, 177] on input "text" at bounding box center [411, 184] width 189 height 29
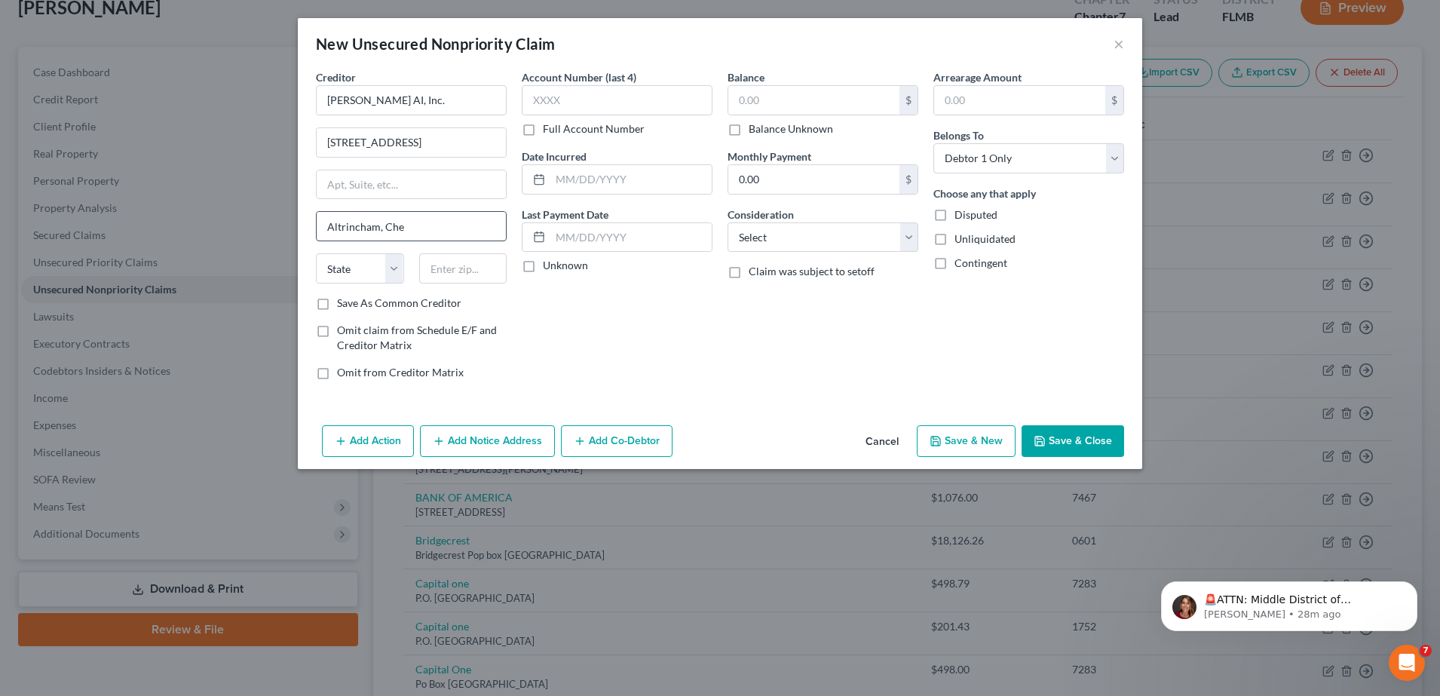
click at [338, 231] on input "Altrincham, Che" at bounding box center [411, 226] width 189 height 29
drag, startPoint x: 326, startPoint y: 229, endPoint x: 472, endPoint y: 239, distance: 145.8
click at [472, 239] on input "Altrincham, Che" at bounding box center [411, 226] width 189 height 29
paste input "shire WA14 2DT, United Kingdom"
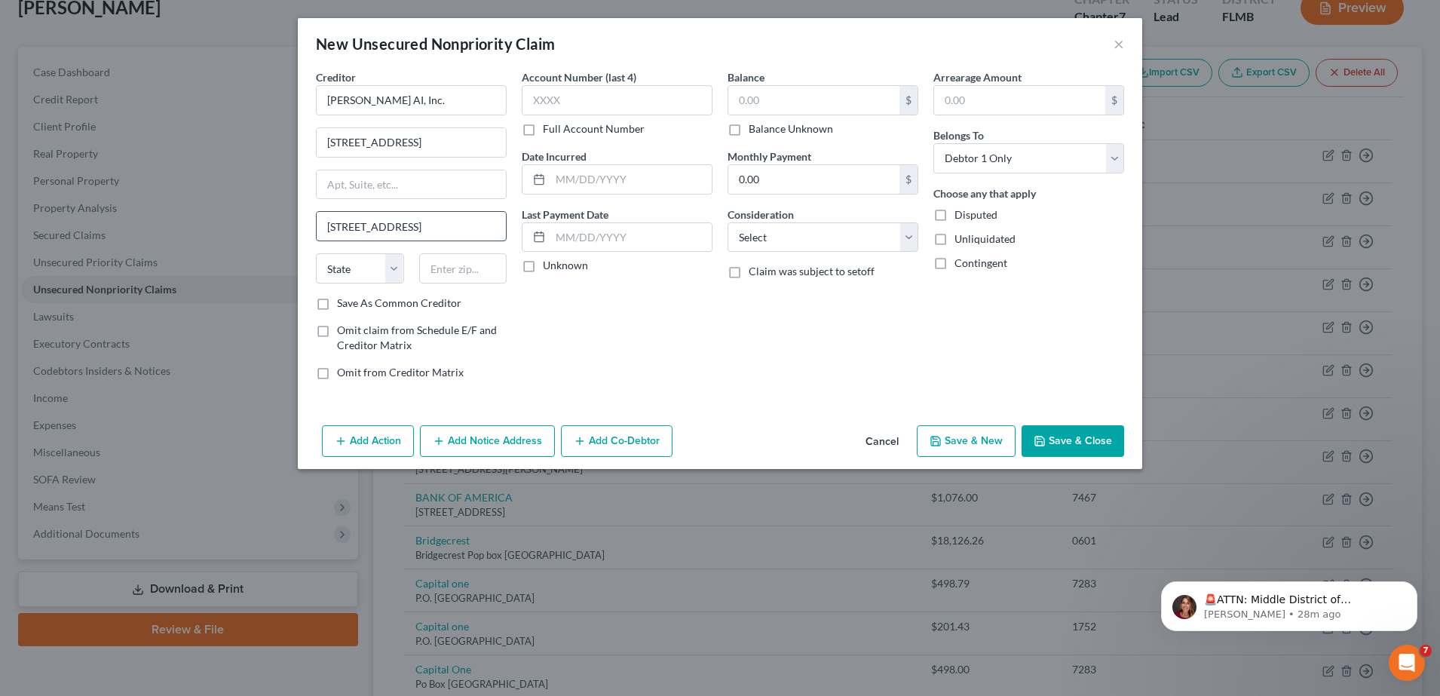
click at [395, 223] on input "Altrincham, Cheshire WA14 2DT, United Kingdom" at bounding box center [411, 226] width 189 height 29
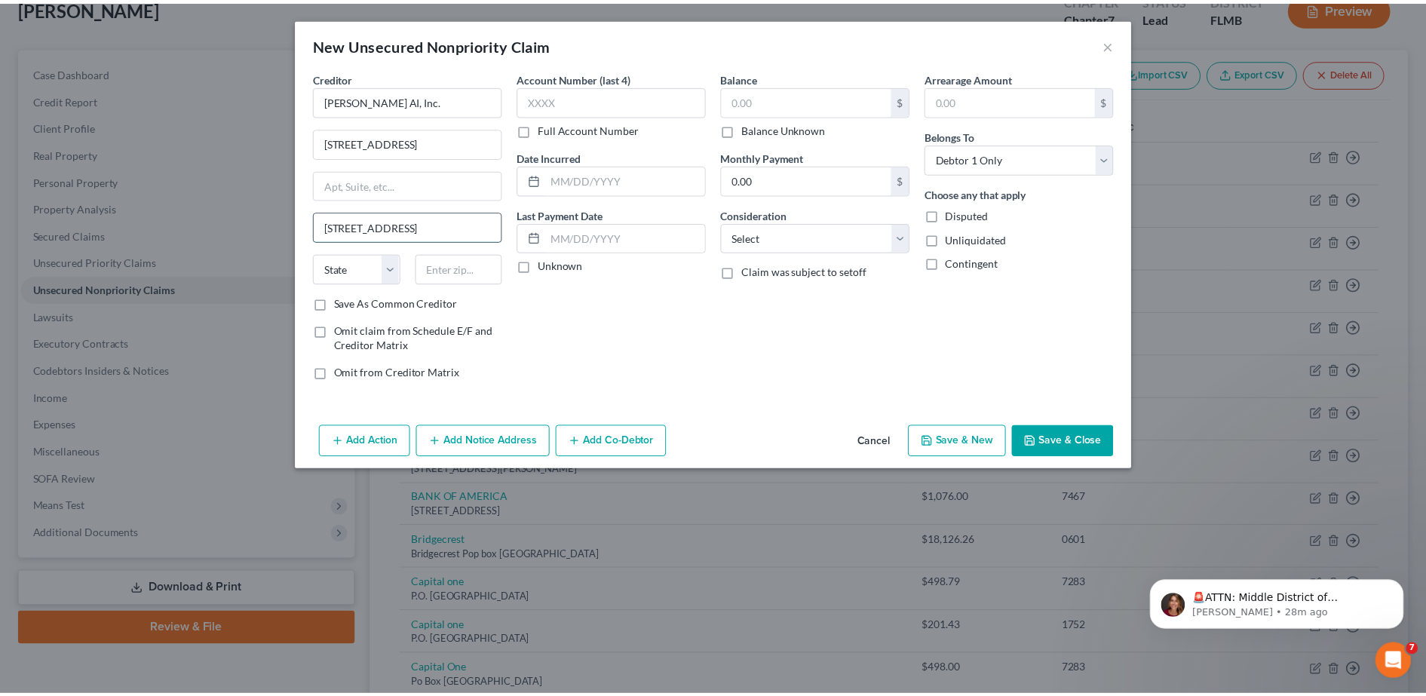
scroll to position [0, 0]
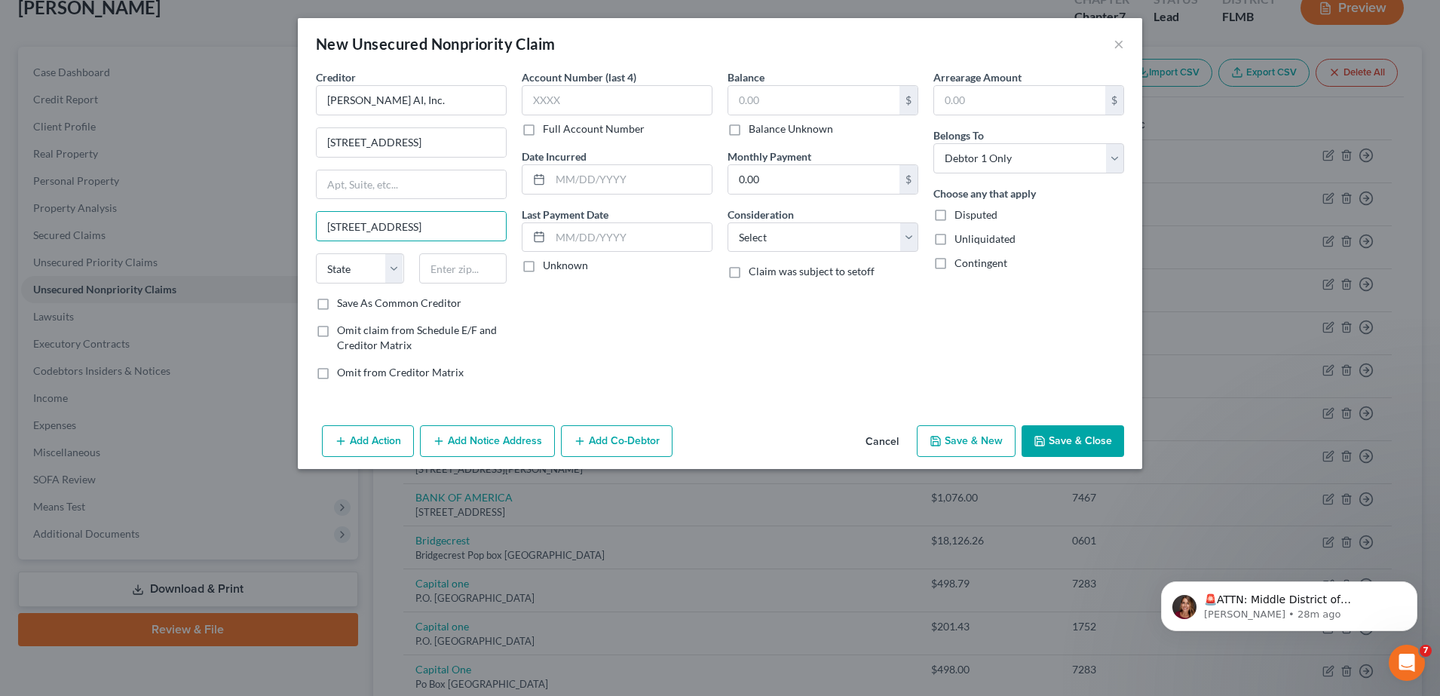
type input "Altrincham, Cheshire WA14 2DT, United Kingdom"
click at [563, 305] on div "Account Number (last 4) Full Account Number Date Incurred Last Payment Date Unk…" at bounding box center [617, 230] width 206 height 323
click at [768, 217] on label "Consideration" at bounding box center [760, 215] width 66 height 16
click at [771, 228] on select "Select Cable / Satellite Services Collection Agency Credit Card Debt Debt Couns…" at bounding box center [822, 237] width 191 height 30
click at [579, 93] on input "text" at bounding box center [617, 100] width 191 height 30
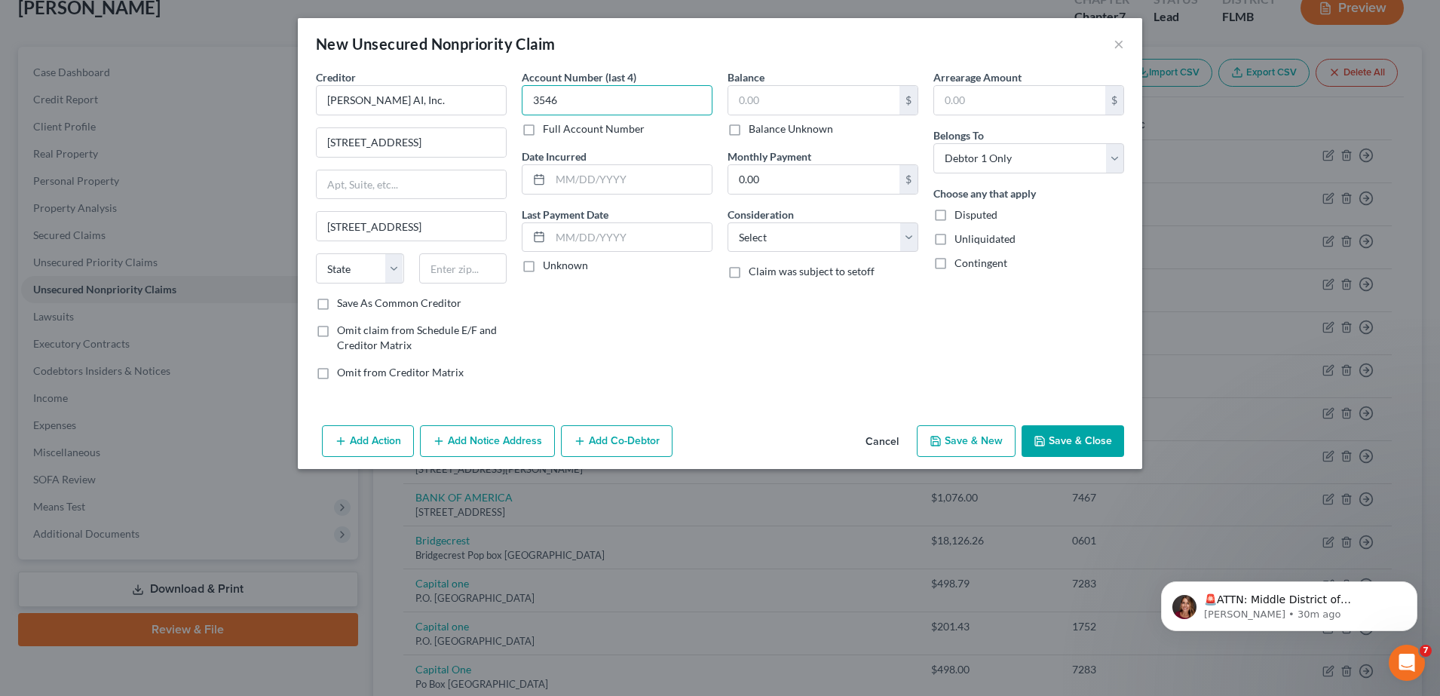
type input "3546"
click at [802, 103] on input "text" at bounding box center [813, 100] width 171 height 29
type input "110.00"
click at [788, 240] on select "Select Cable / Satellite Services Collection Agency Credit Card Debt Debt Couns…" at bounding box center [822, 237] width 191 height 30
select select "14"
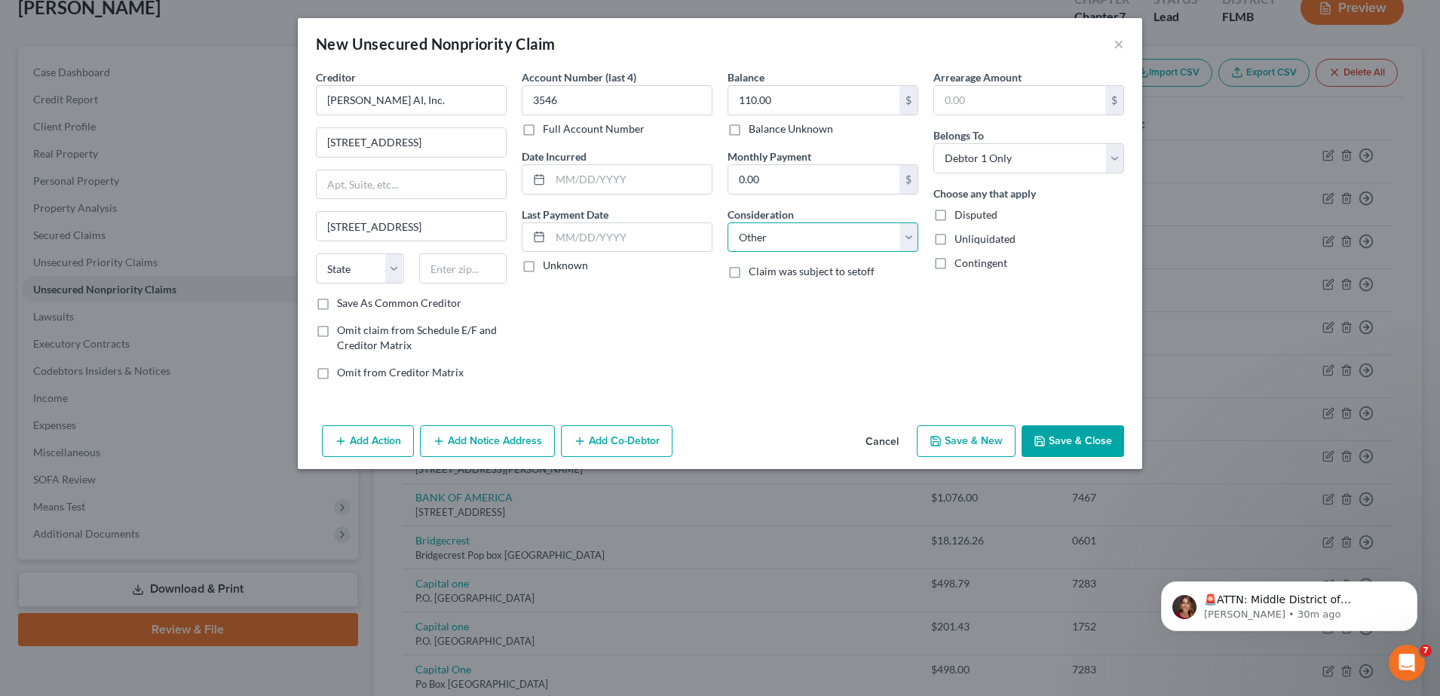
click at [727, 222] on select "Select Cable / Satellite Services Collection Agency Credit Card Debt Debt Couns…" at bounding box center [822, 237] width 191 height 30
click at [832, 307] on input "text" at bounding box center [822, 294] width 189 height 29
paste input "cash advance/loan app"
type input "cash advance/loan app"
click at [1060, 435] on button "Save & Close" at bounding box center [1072, 441] width 103 height 32
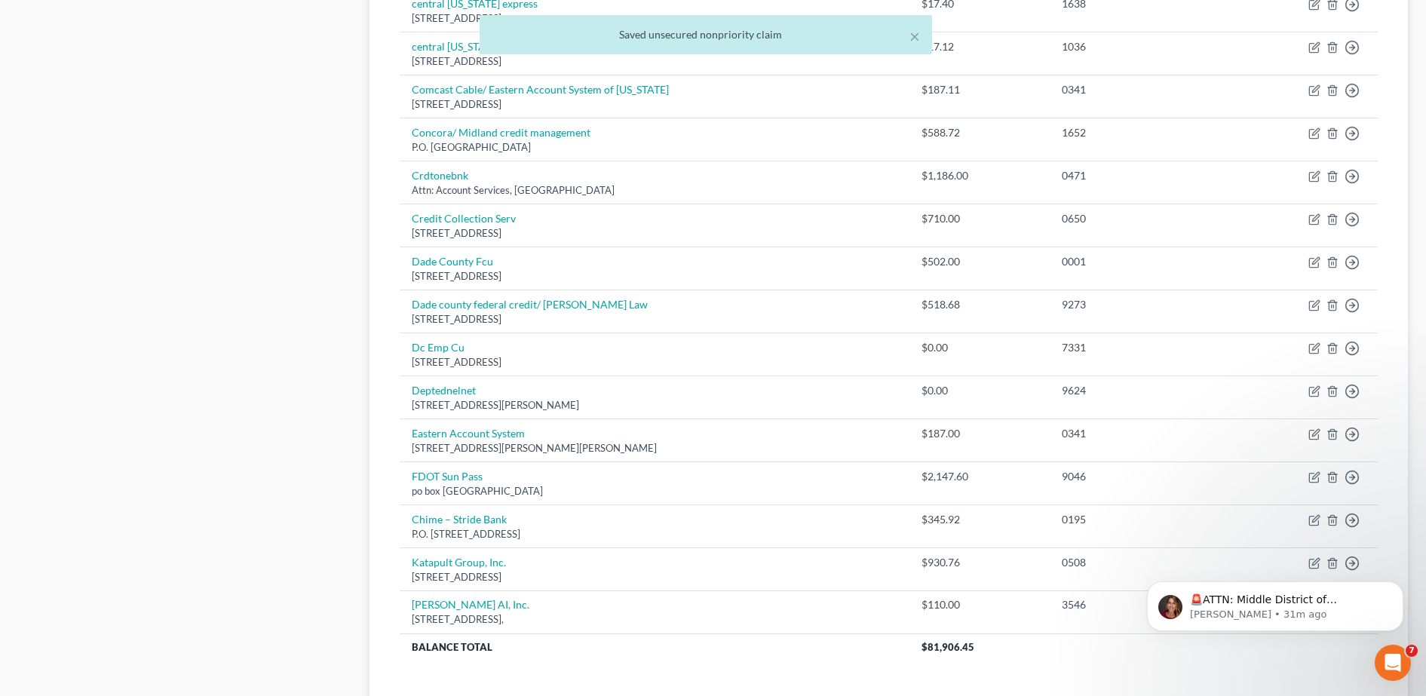
scroll to position [1174, 0]
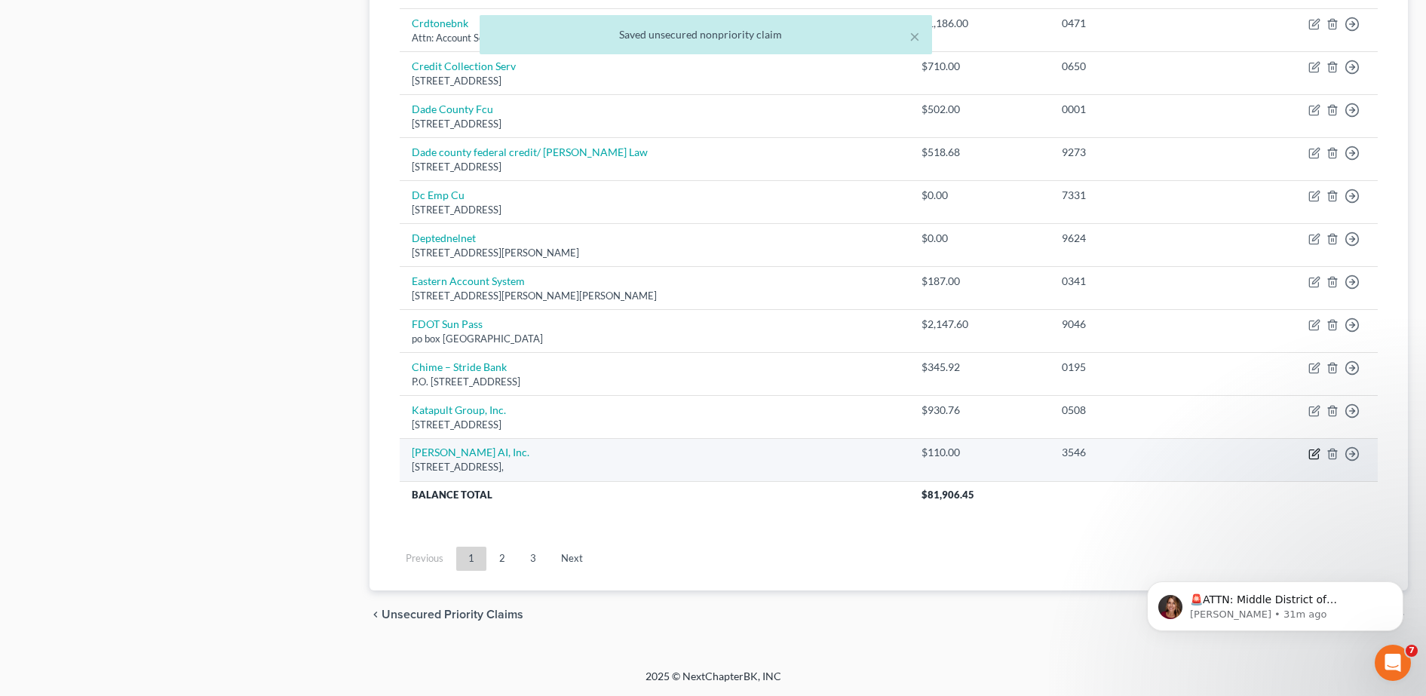
click at [1309, 452] on icon "button" at bounding box center [1313, 454] width 9 height 9
select select "14"
select select "0"
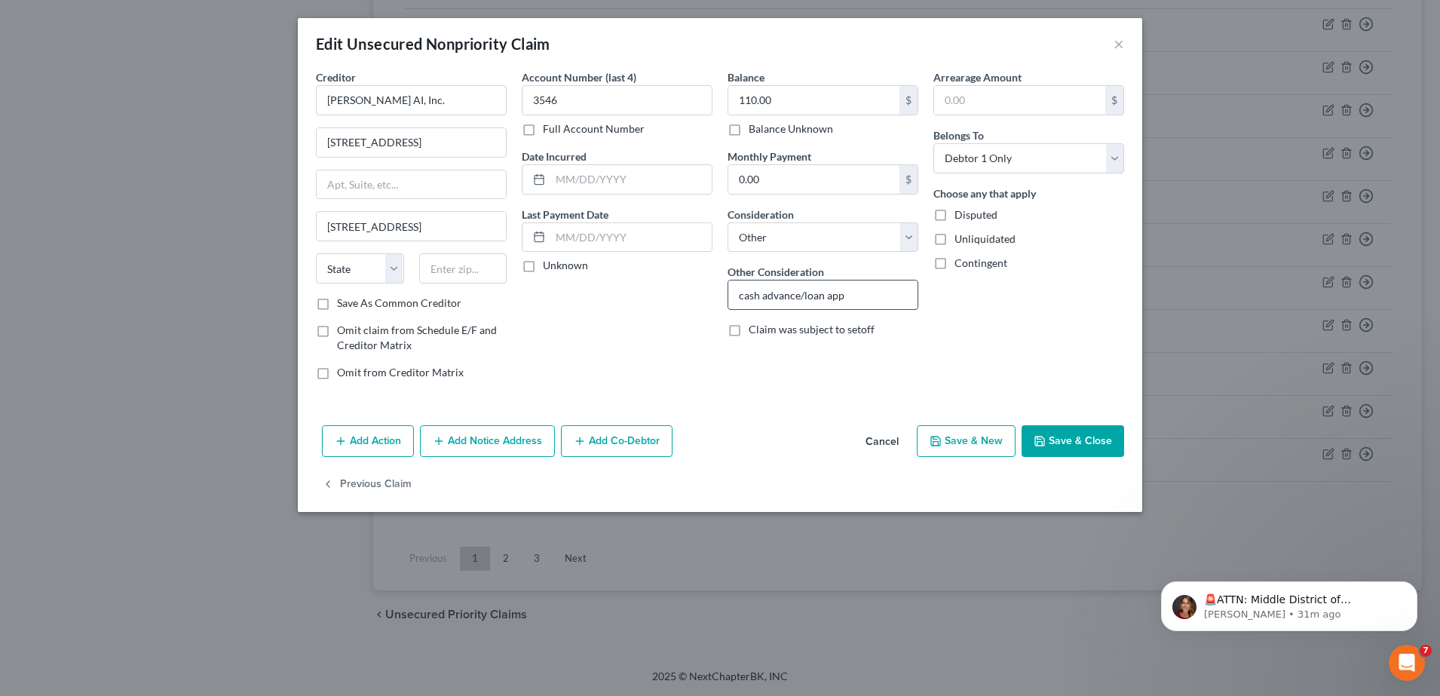
click at [746, 296] on input "cash advance/loan app" at bounding box center [822, 294] width 189 height 29
type input "Cash advance/loan app"
click at [1063, 436] on button "Save & Close" at bounding box center [1072, 441] width 103 height 32
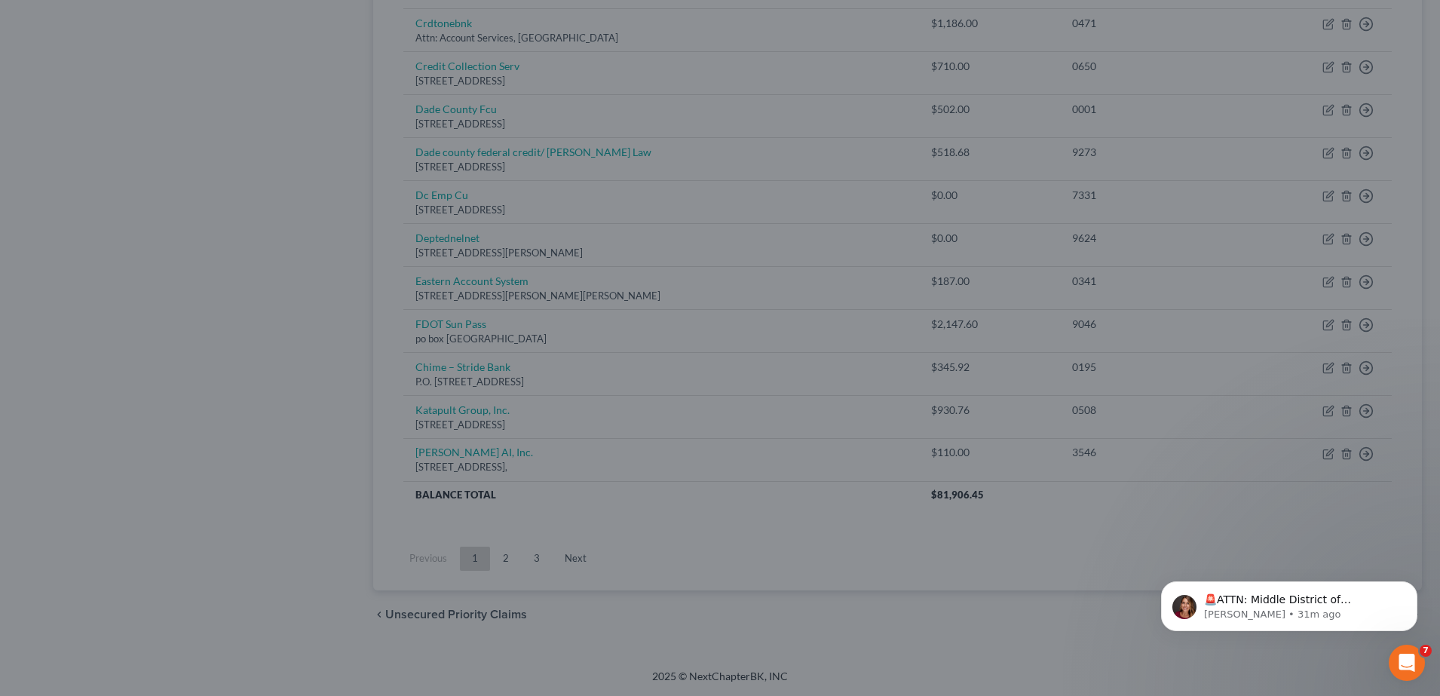
type input "0"
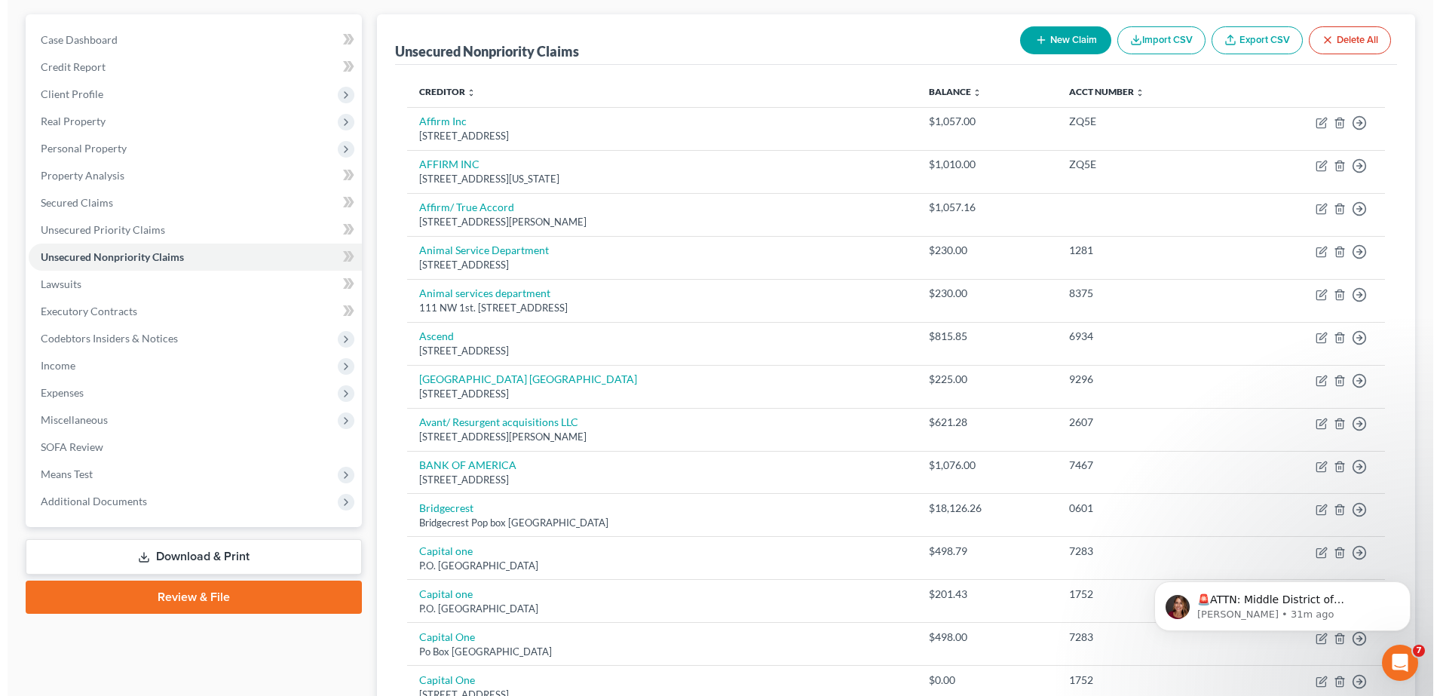
scroll to position [137, 0]
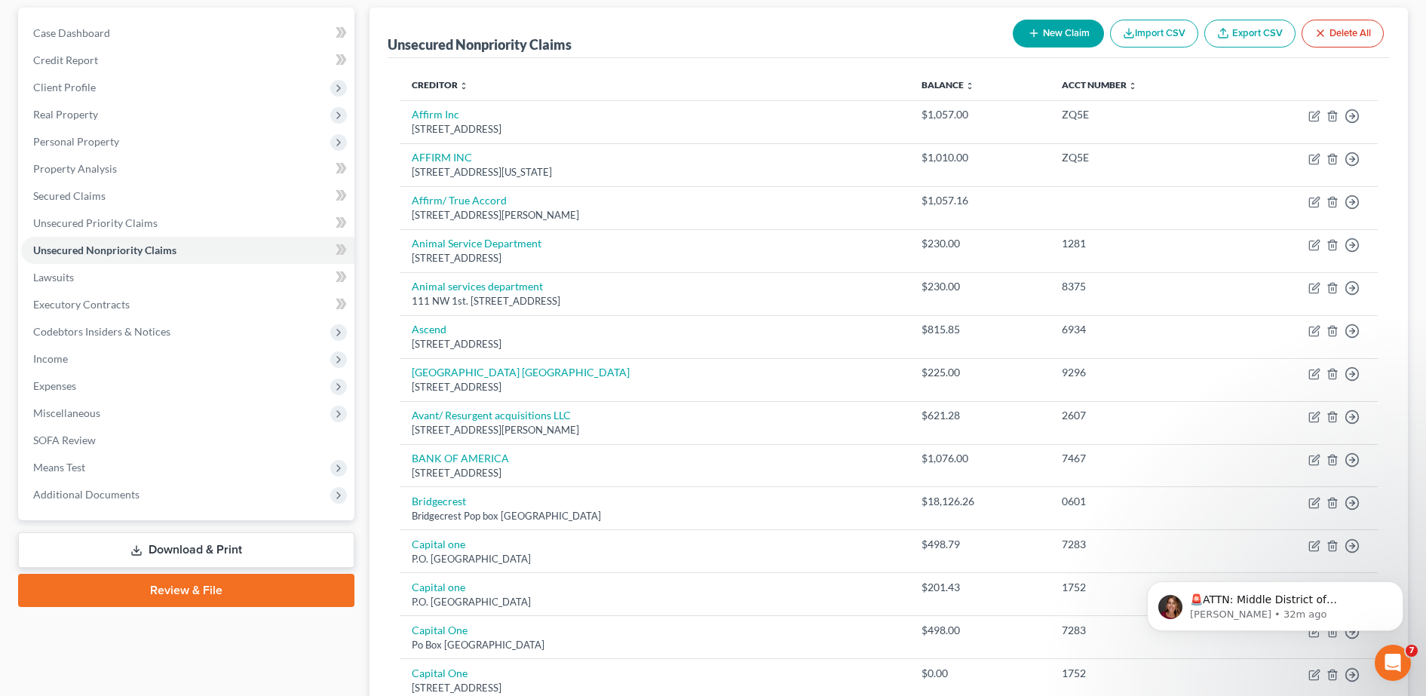
click at [1079, 38] on button "New Claim" at bounding box center [1057, 34] width 91 height 28
select select "0"
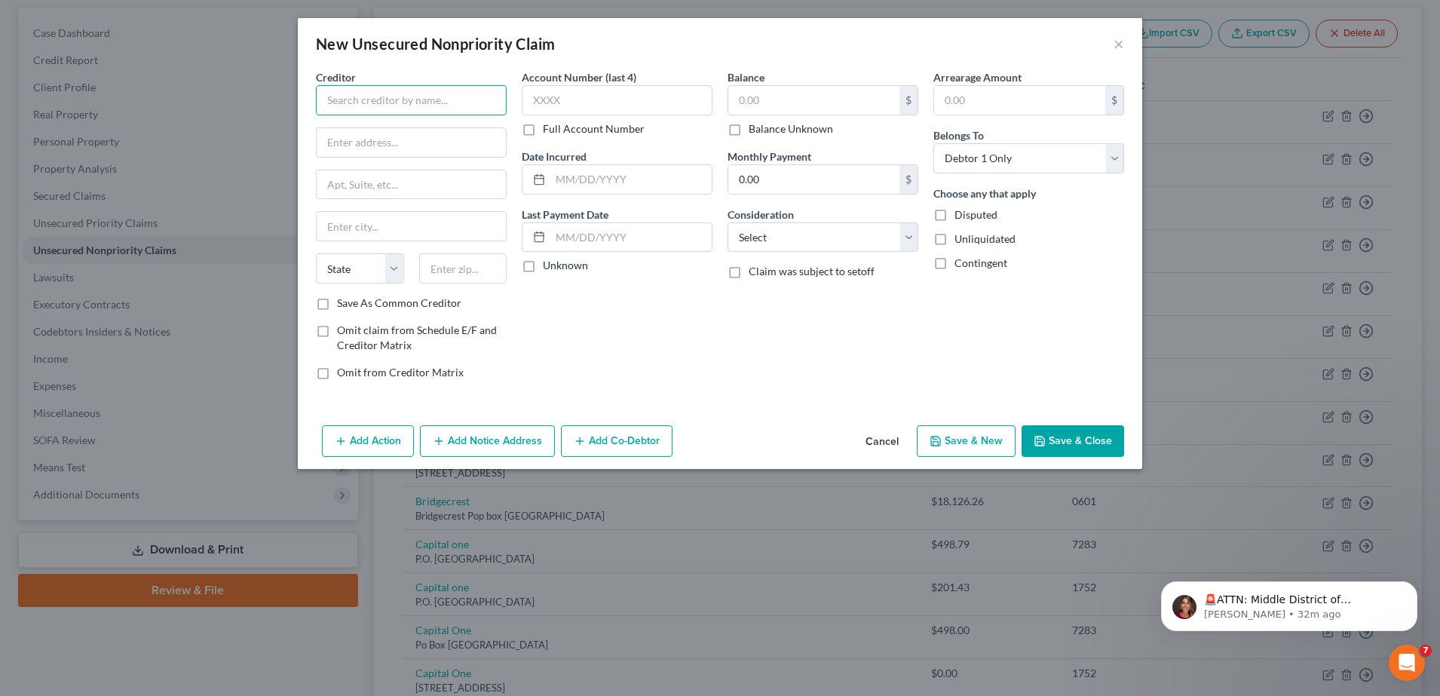
click at [462, 95] on input "text" at bounding box center [411, 100] width 191 height 30
paste input "Brigit Financial, Inc."
type input "Brigit Financial, Inc."
click at [443, 134] on input "text" at bounding box center [411, 142] width 189 height 29
paste input "838 Avenue of the Americas, 6th Floor New York, NY 10011"
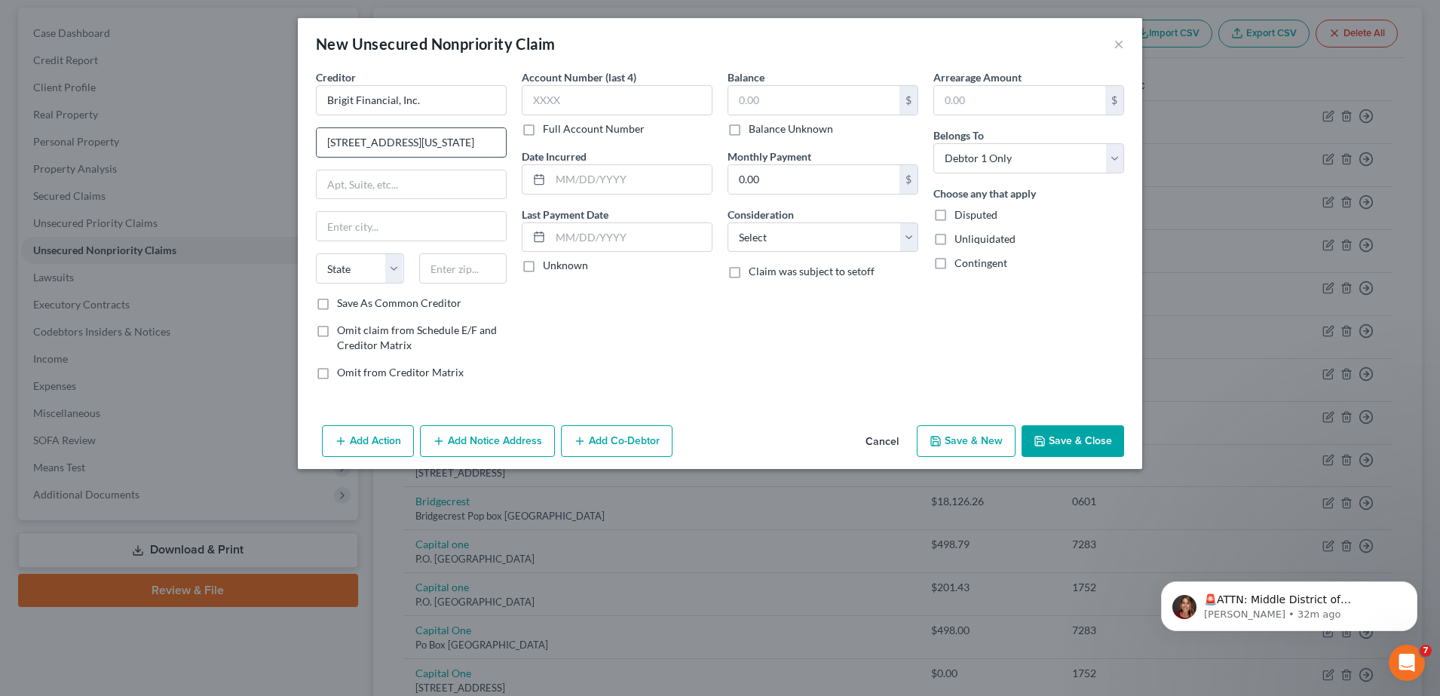
scroll to position [0, 107]
drag, startPoint x: 466, startPoint y: 137, endPoint x: 535, endPoint y: 142, distance: 69.5
click at [535, 142] on div "Creditor * Brigit Financial, Inc. 838 Avenue of the Americas, 6th Floor New Yor…" at bounding box center [719, 230] width 823 height 323
type input "838 Avenue of the Americas, 6th Floor New York, NY 10011"
click at [482, 266] on input "text" at bounding box center [463, 268] width 88 height 30
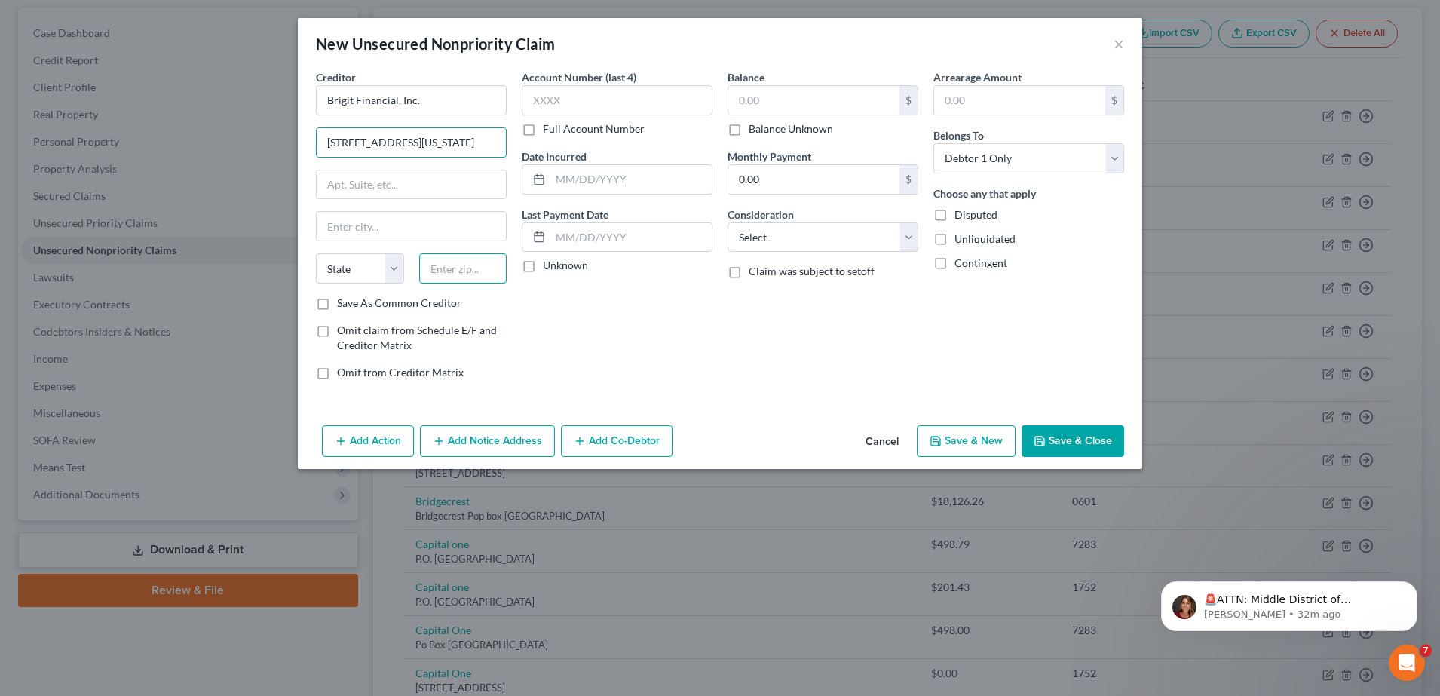
scroll to position [0, 0]
paste input "10011"
type input "10011"
type input "New York"
select select "35"
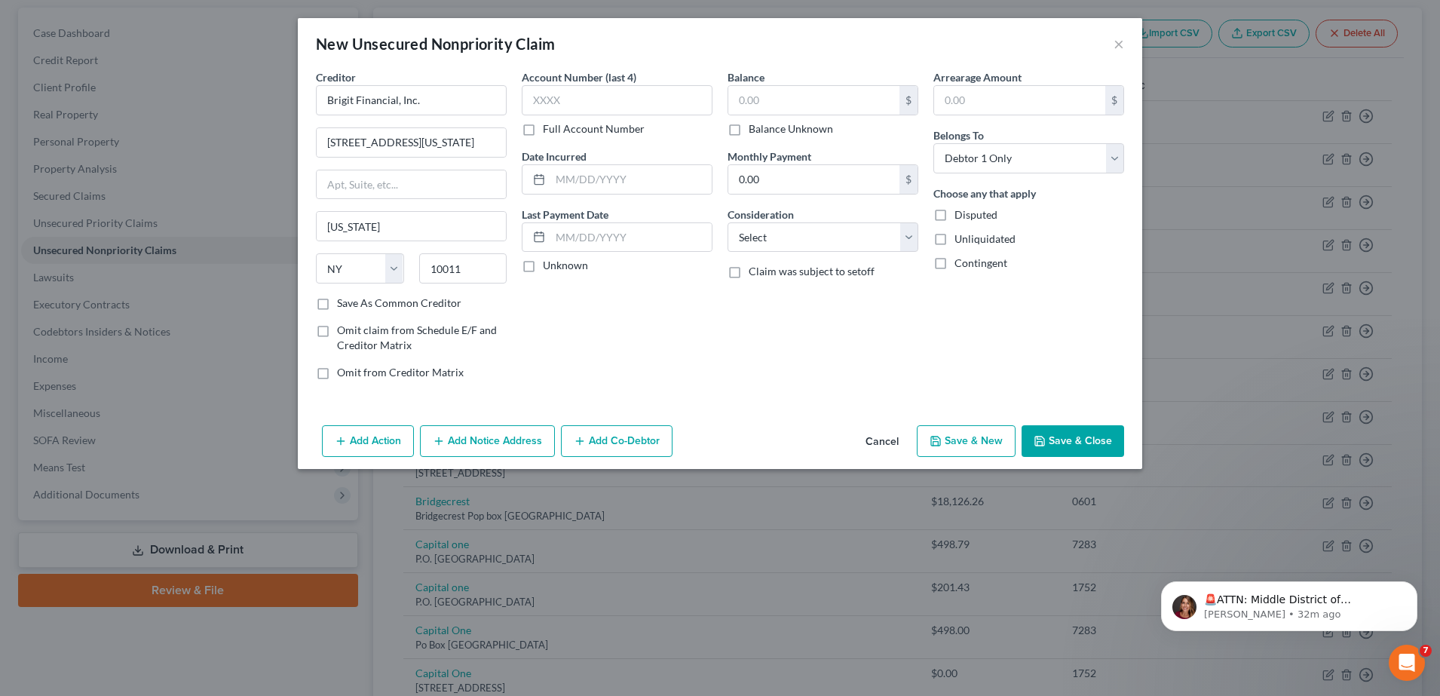
click at [616, 333] on div "Account Number (last 4) Full Account Number Date Incurred Last Payment Date Unk…" at bounding box center [617, 230] width 206 height 323
click at [478, 142] on input "838 Avenue of the Americas, 6th Floor New York, NY 10011" at bounding box center [411, 142] width 189 height 29
drag, startPoint x: 455, startPoint y: 141, endPoint x: 620, endPoint y: 164, distance: 166.0
click at [620, 164] on div "Creditor * Brigit Financial, Inc. 838 Avenue of the Americas, 6th Floor New Yor…" at bounding box center [719, 230] width 823 height 323
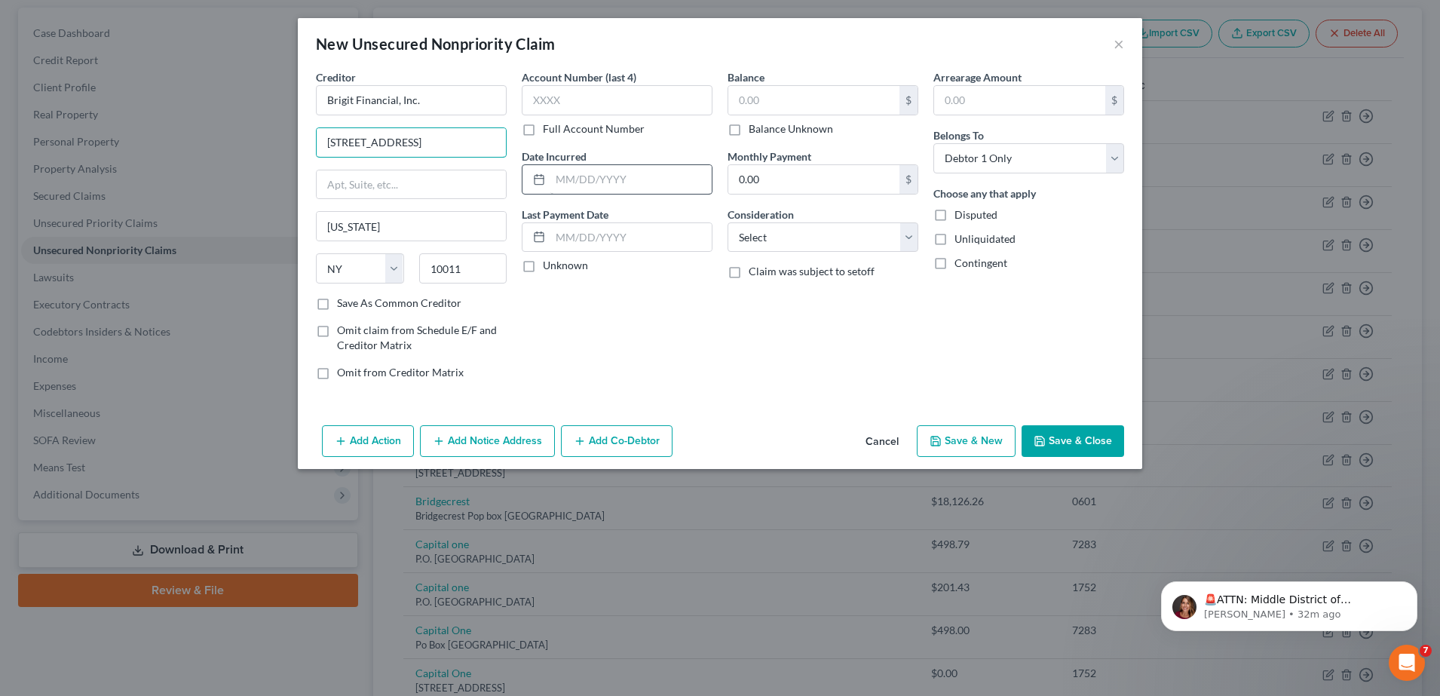
scroll to position [0, 10]
click at [448, 144] on input "838 Avenue of the Americas, 6th Floor" at bounding box center [411, 142] width 189 height 29
drag, startPoint x: 448, startPoint y: 145, endPoint x: 522, endPoint y: 150, distance: 74.8
click at [522, 150] on div "Creditor * Brigit Financial, Inc. 838 Avenue of the Americas, 6th Floor New Yor…" at bounding box center [719, 230] width 823 height 323
type input "838 Avenue of the Americas, 6th Floor"
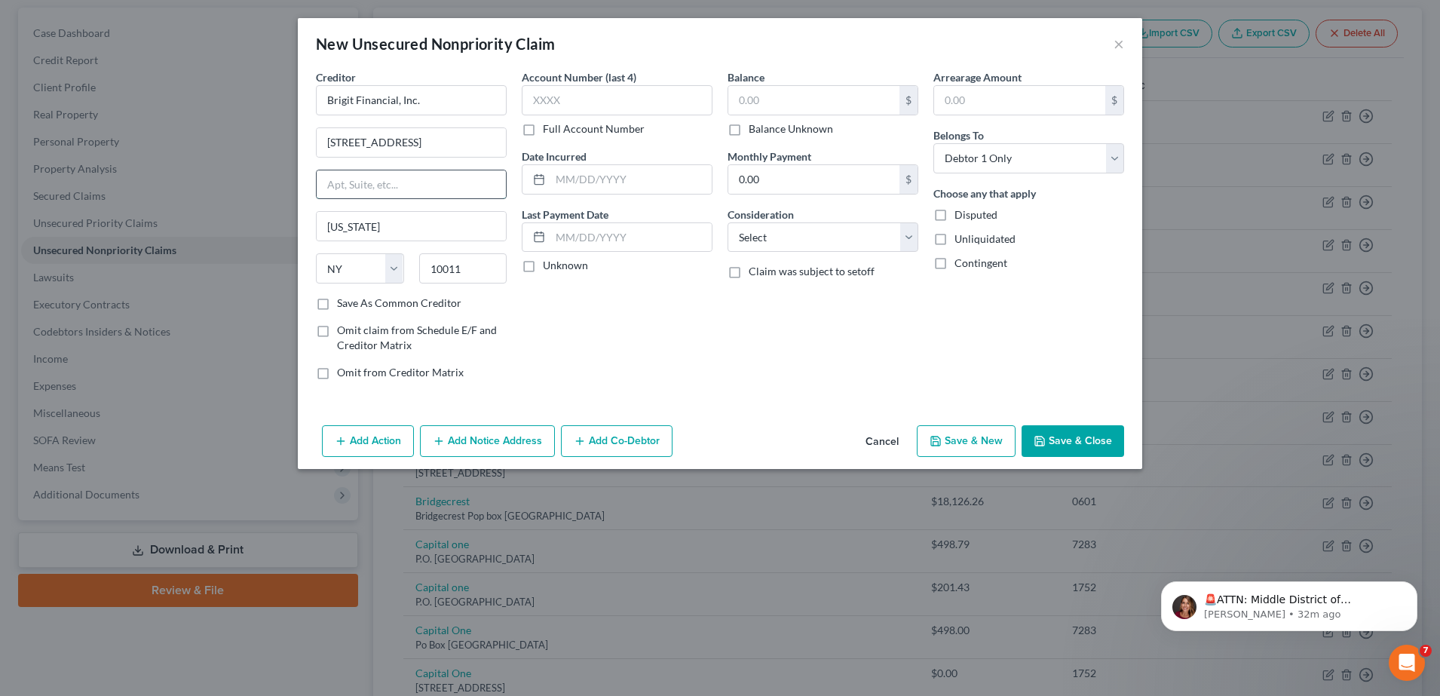
click at [409, 173] on input "text" at bounding box center [411, 184] width 189 height 29
paste input "6th Floor"
type input "6th Floor"
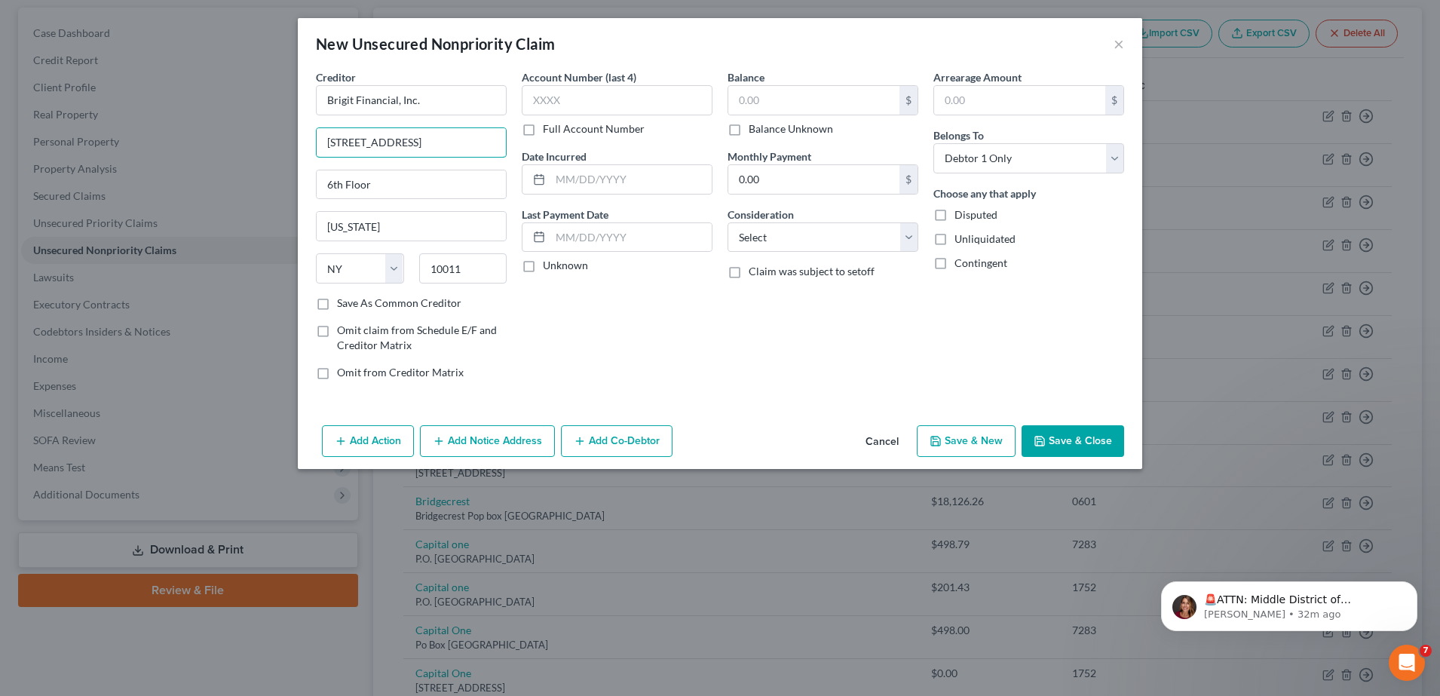
drag, startPoint x: 456, startPoint y: 145, endPoint x: 543, endPoint y: 154, distance: 87.2
click at [543, 154] on div "Creditor * Brigit Financial, Inc. 838 Avenue of the Americas, 6th Floor 6th Flo…" at bounding box center [719, 230] width 823 height 323
type input "838 Avenue of the Americas"
click at [589, 110] on input "text" at bounding box center [617, 100] width 191 height 30
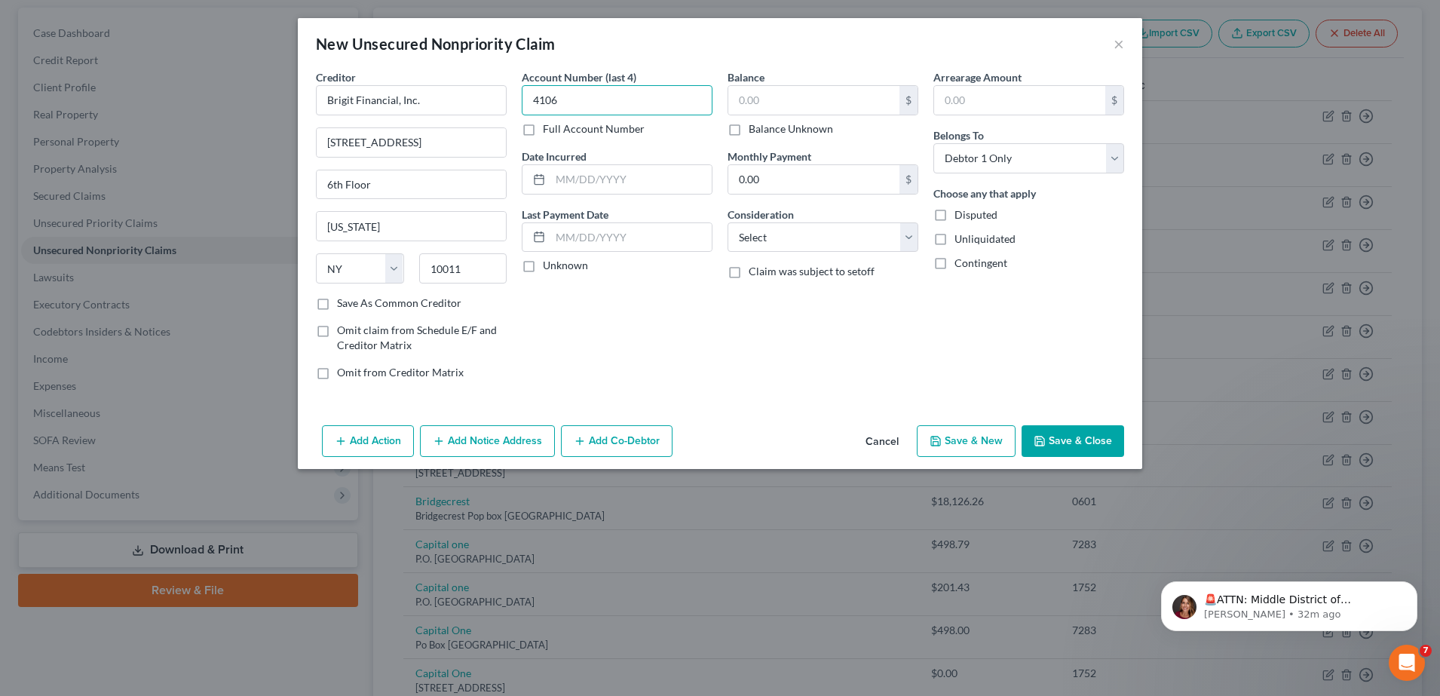
type input "4106"
click at [773, 102] on input "text" at bounding box center [813, 100] width 171 height 29
type input "52.99"
click at [770, 313] on div "Balance 52.99 $ Balance Unknown Balance Undetermined 52.99 $ Balance Unknown Mo…" at bounding box center [823, 230] width 206 height 323
click at [1058, 429] on button "Save & Close" at bounding box center [1072, 441] width 103 height 32
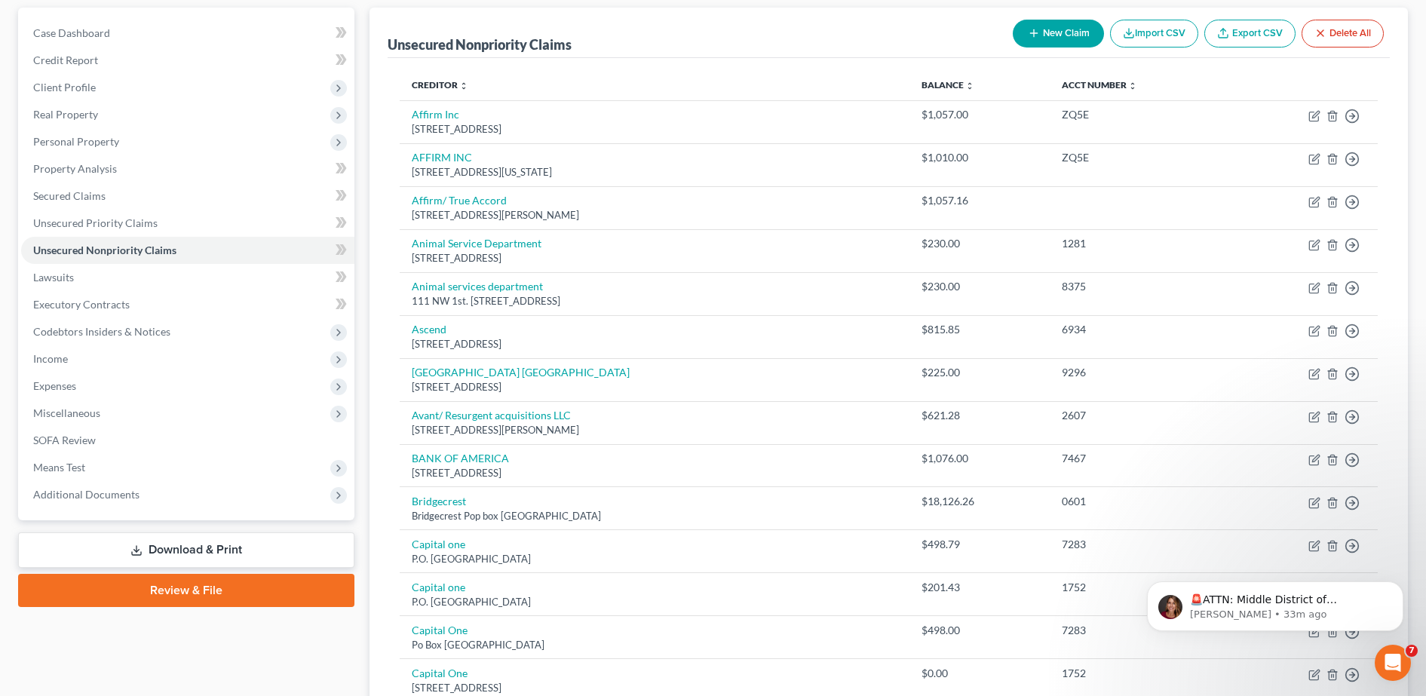
click at [1058, 35] on button "New Claim" at bounding box center [1057, 34] width 91 height 28
select select "0"
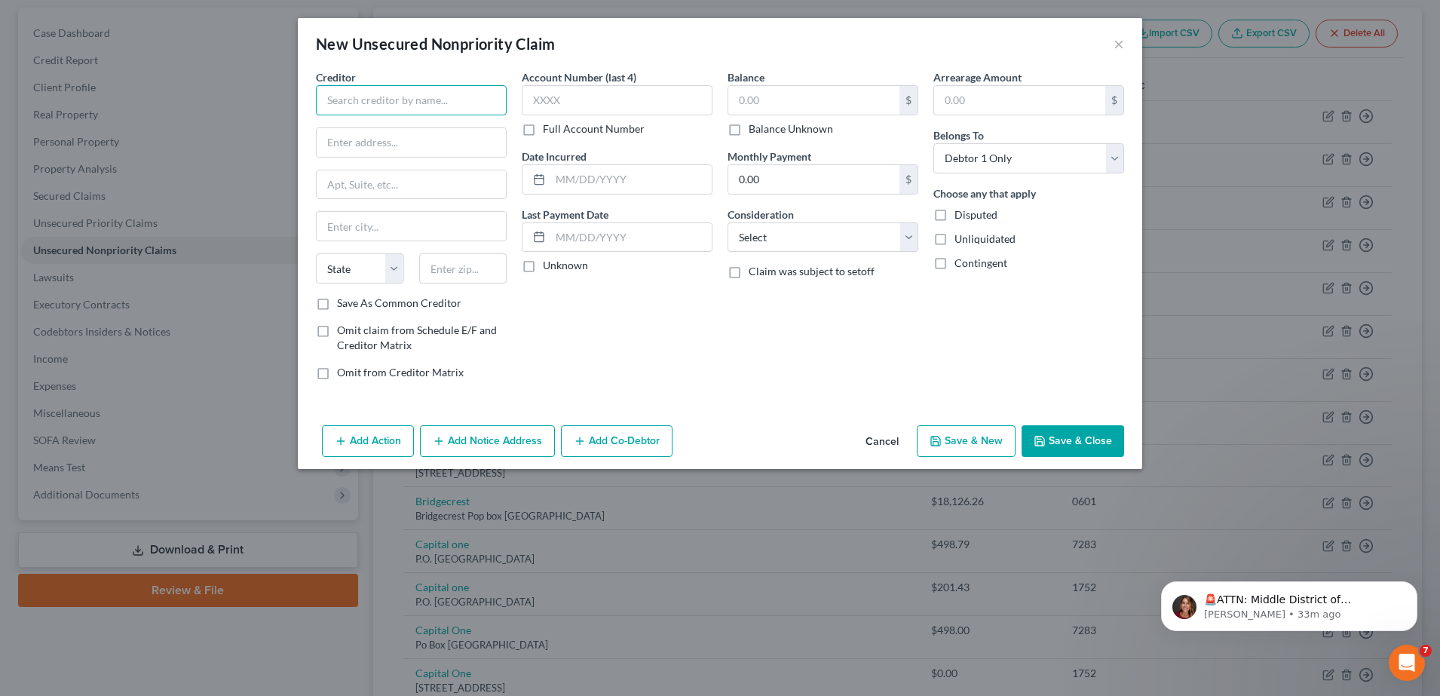
click at [418, 94] on input "text" at bounding box center [411, 100] width 191 height 30
paste input "Afterpay US Services, LLC"
type input "Afterpay US Services, LLC"
click at [397, 60] on div "New Unsecured Nonpriority Claim ×" at bounding box center [720, 43] width 844 height 51
click at [431, 126] on div "Creditor * Afterpay US Services, LLC State AL AK AR AZ CA CO CT DE DC FL GA GU …" at bounding box center [411, 182] width 191 height 226
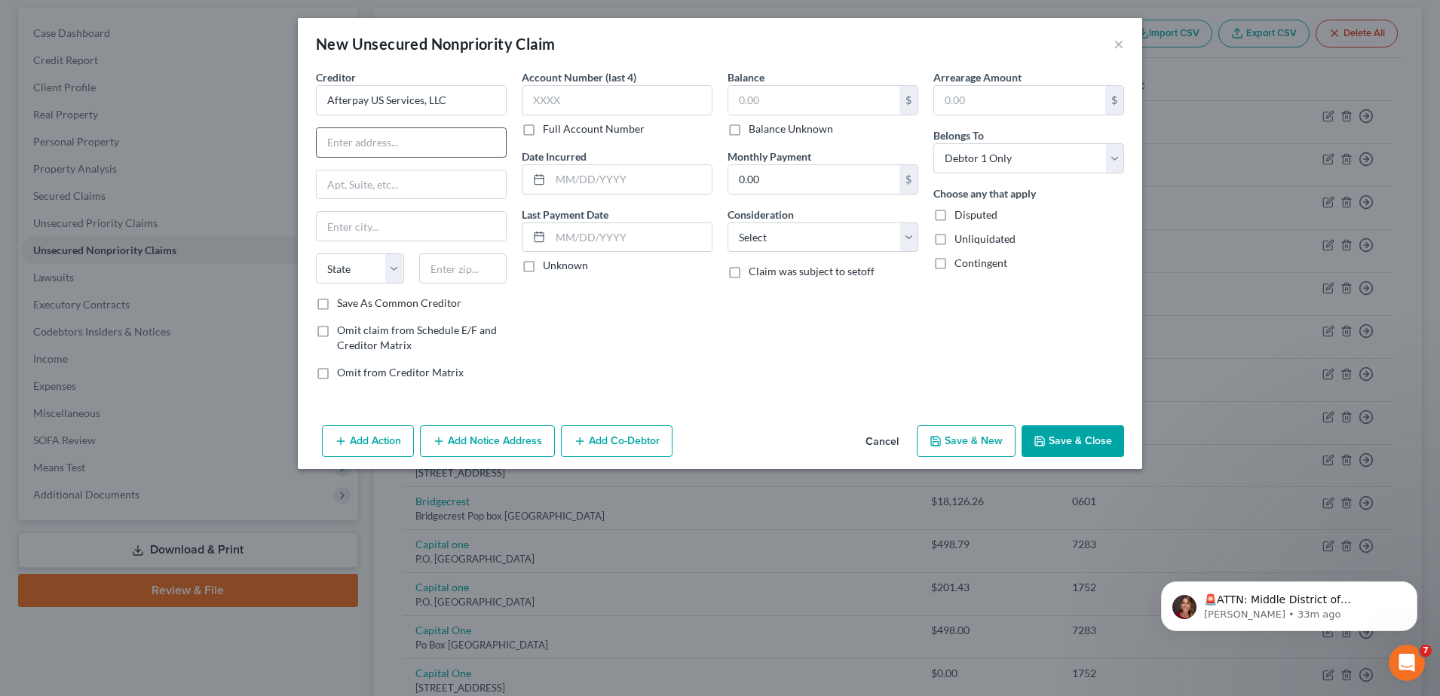
click at [404, 146] on input "text" at bounding box center [411, 142] width 189 height 29
paste input "Afterpay US Services, LLC"
type input "Afterpay US Services, LLC"
drag, startPoint x: 480, startPoint y: 149, endPoint x: 265, endPoint y: 110, distance: 219.1
click at [265, 110] on div "New Unsecured Nonpriority Claim × Creditor * Afterpay US Services, LLC Afterpay…" at bounding box center [720, 348] width 1440 height 696
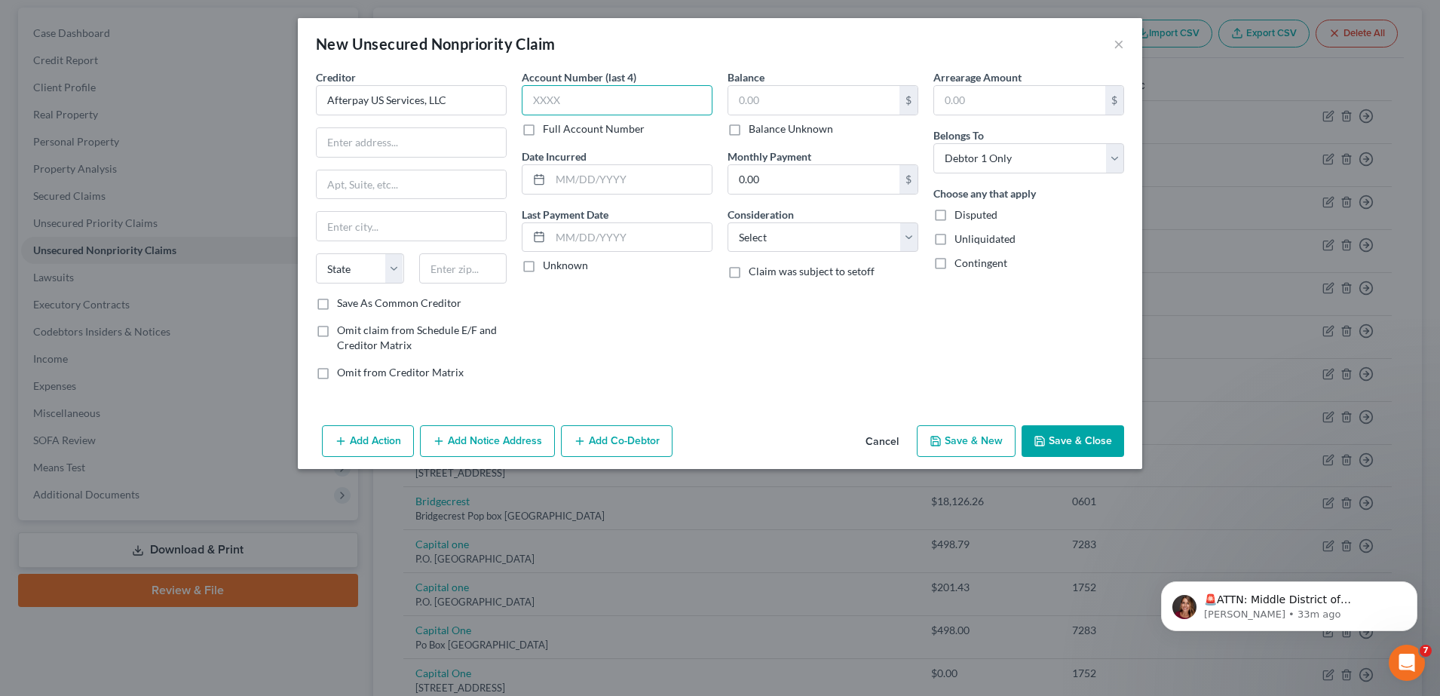
click at [620, 97] on input "text" at bounding box center [617, 100] width 191 height 30
type input "4106"
click at [411, 144] on input "text" at bounding box center [411, 142] width 189 height 29
paste input "1955 Broadway, Suite 600 Oakland, CA 94612"
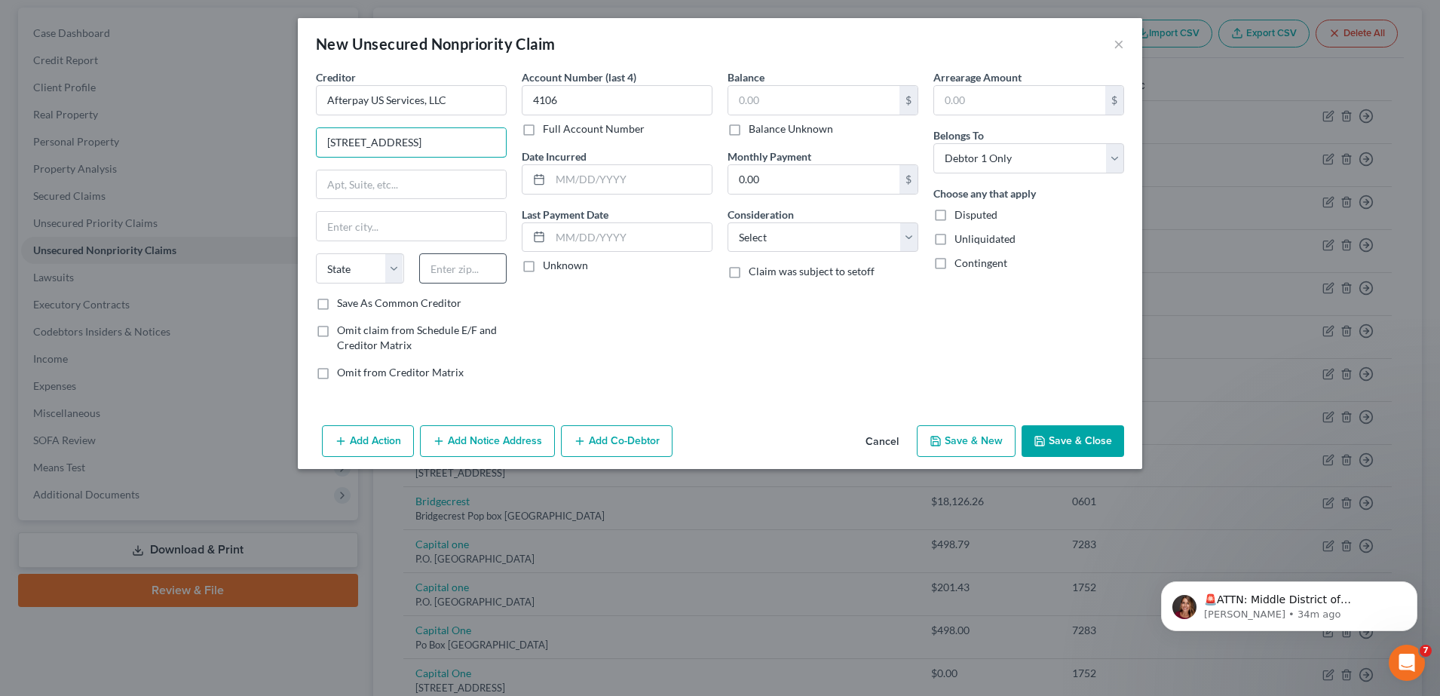
type input "1955 Broadway, Suite 600 Oakland, CA 94612"
click at [470, 280] on input "text" at bounding box center [463, 268] width 88 height 30
type input "94612"
click at [522, 324] on div "Account Number (last 4) 4106 Full Account Number Date Incurred Last Payment Dat…" at bounding box center [617, 230] width 206 height 323
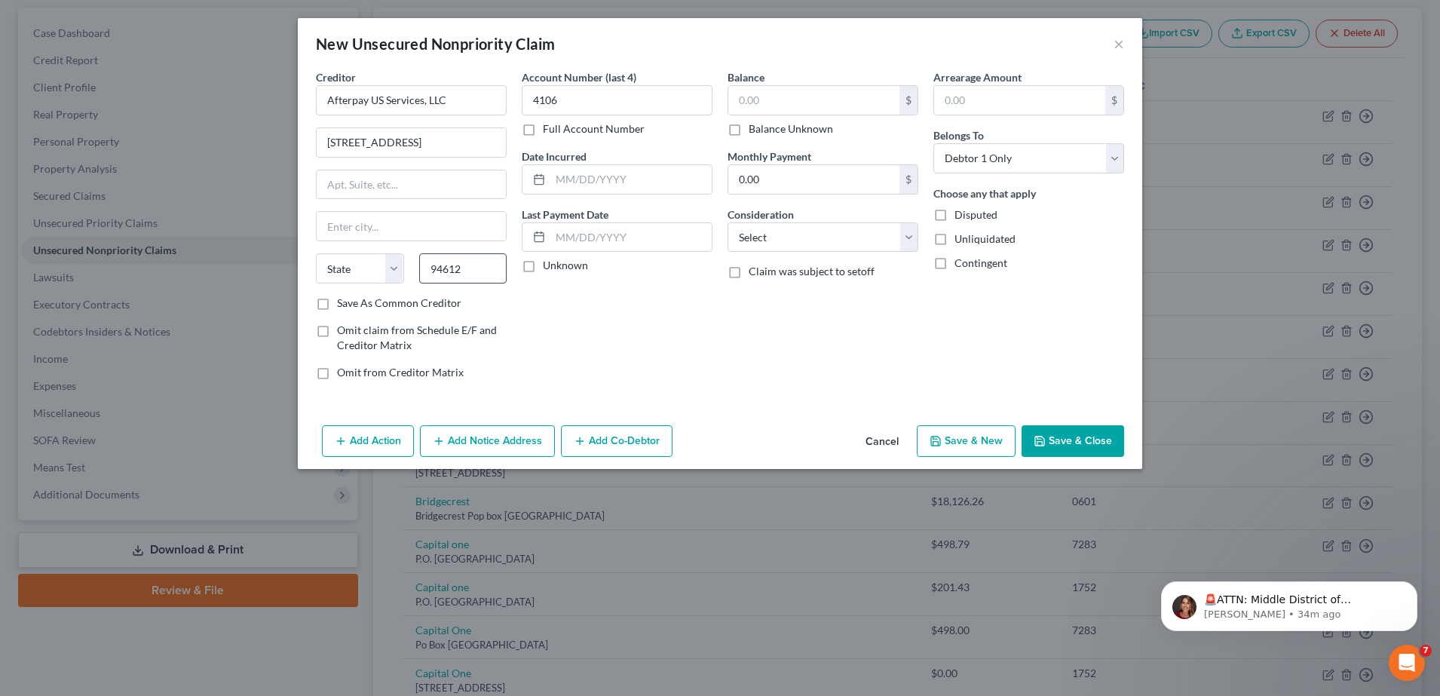
type input "Oakland"
select select "4"
drag, startPoint x: 451, startPoint y: 144, endPoint x: 629, endPoint y: 144, distance: 178.7
click at [629, 144] on div "Creditor * Afterpay US Services, LLC 1955 Broadway, Suite 600 Oakland, CA 94612…" at bounding box center [719, 230] width 823 height 323
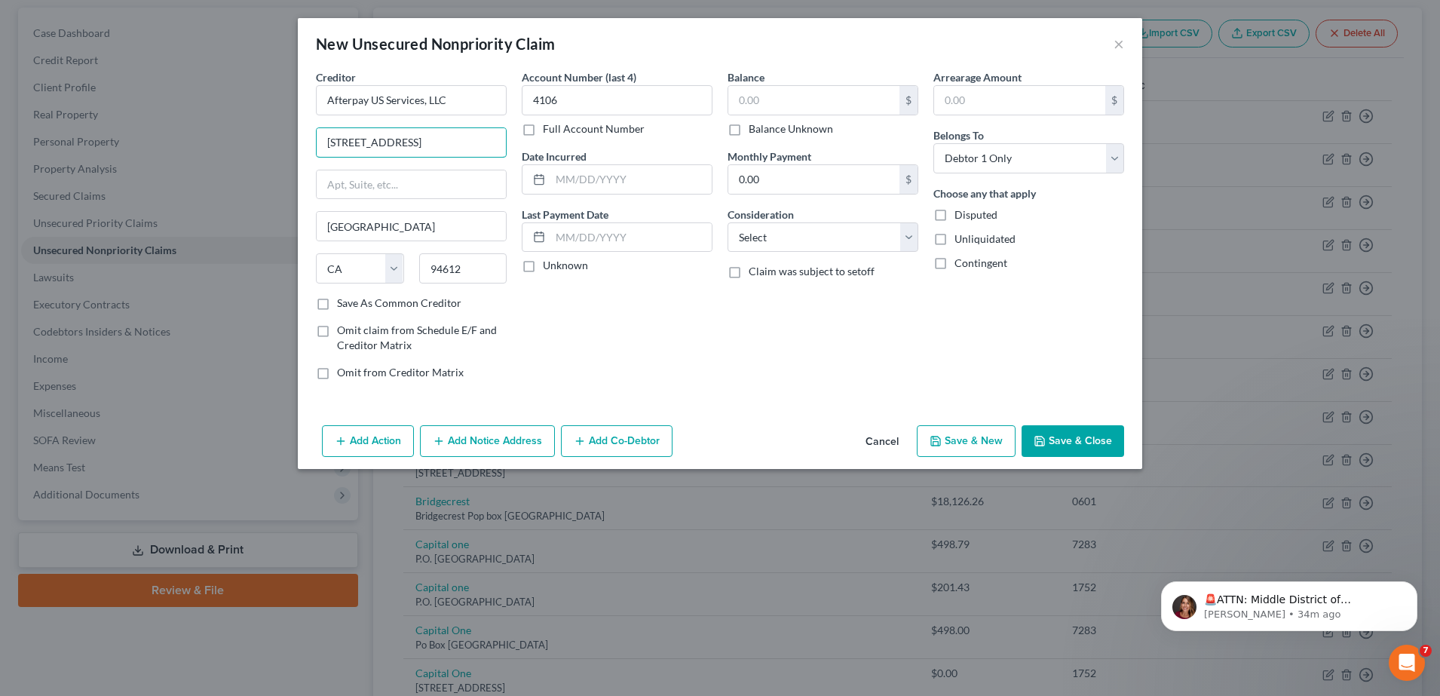
scroll to position [0, 0]
type input "1955 Broadway, Suite 600"
click at [423, 181] on input "text" at bounding box center [411, 184] width 189 height 29
type input "Suite 600"
drag, startPoint x: 464, startPoint y: 141, endPoint x: 400, endPoint y: 137, distance: 64.2
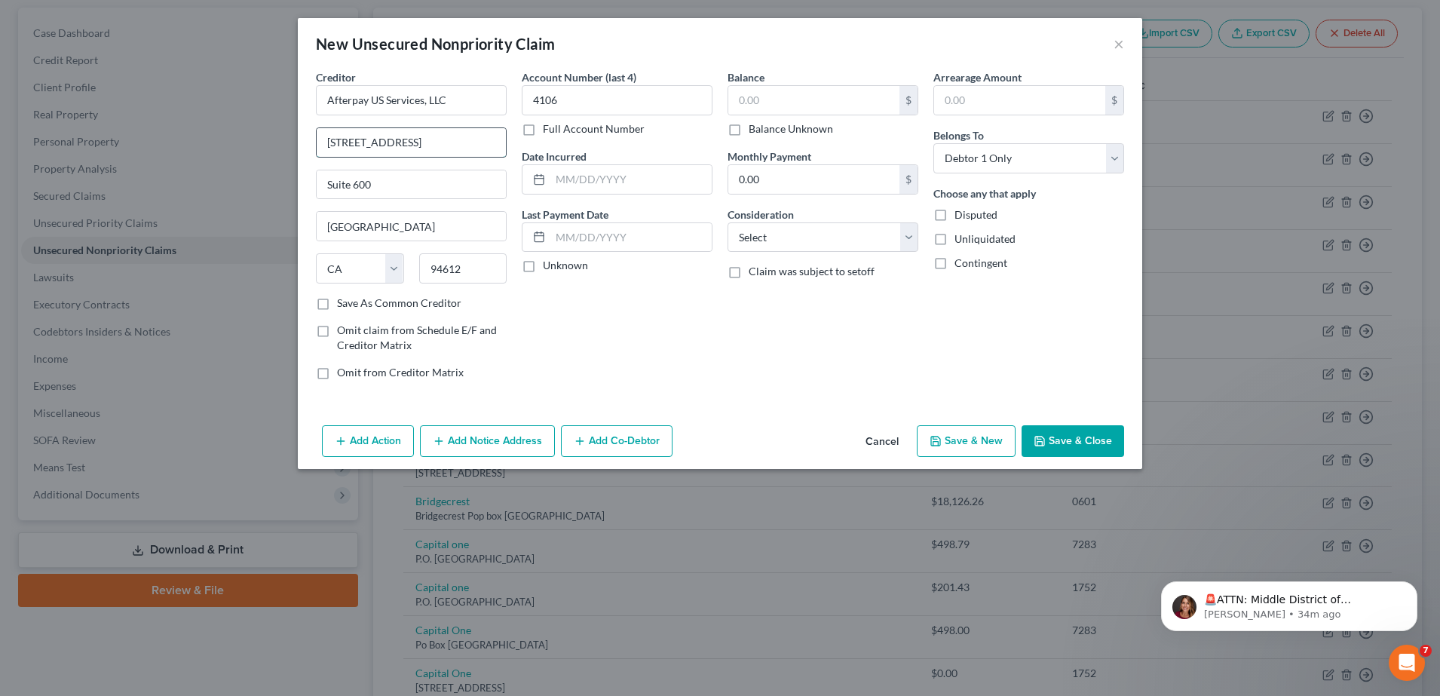
click at [400, 137] on input "1955 Broadway, Suite 600" at bounding box center [411, 142] width 189 height 29
type input "1955 Broadway"
click at [593, 313] on div "Account Number (last 4) 4106 Full Account Number Date Incurred Last Payment Dat…" at bounding box center [617, 230] width 206 height 323
click at [792, 94] on input "text" at bounding box center [813, 100] width 171 height 29
type input "391.79"
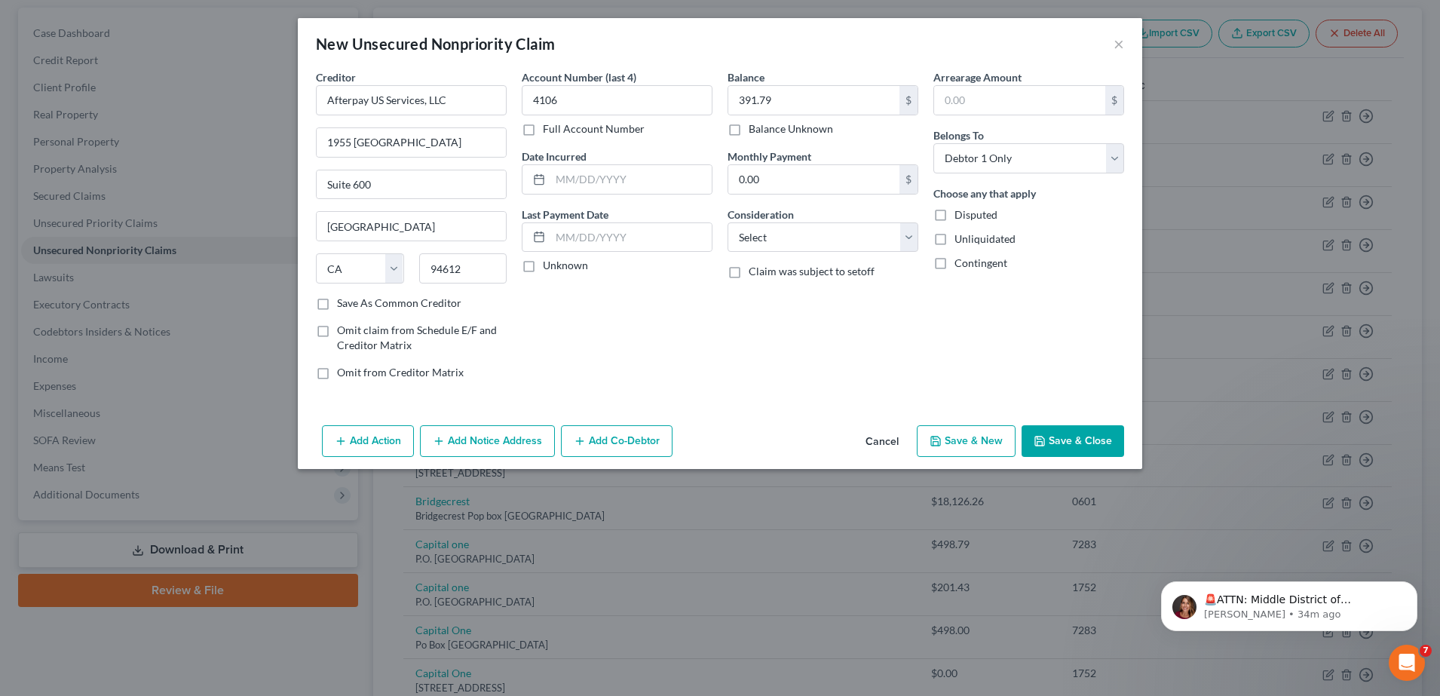
click at [1080, 426] on button "Save & Close" at bounding box center [1072, 441] width 103 height 32
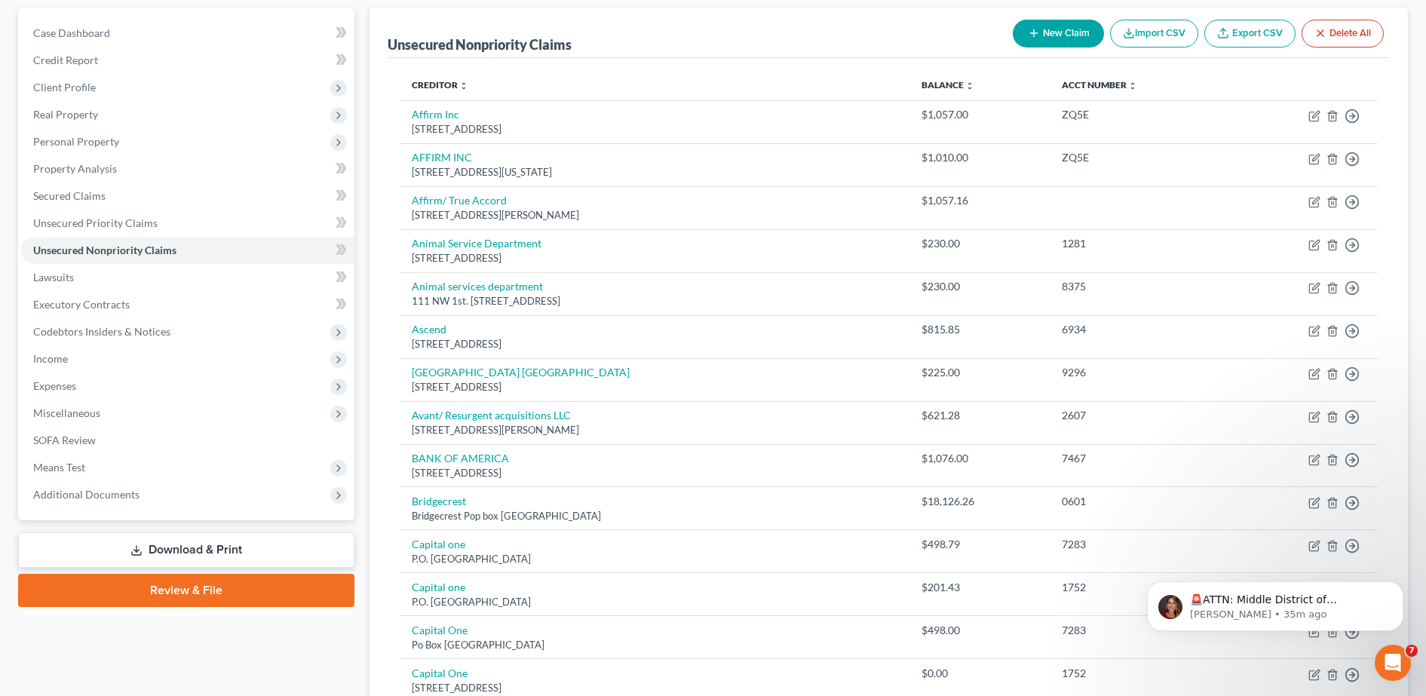
click at [1018, 29] on button "New Claim" at bounding box center [1057, 34] width 91 height 28
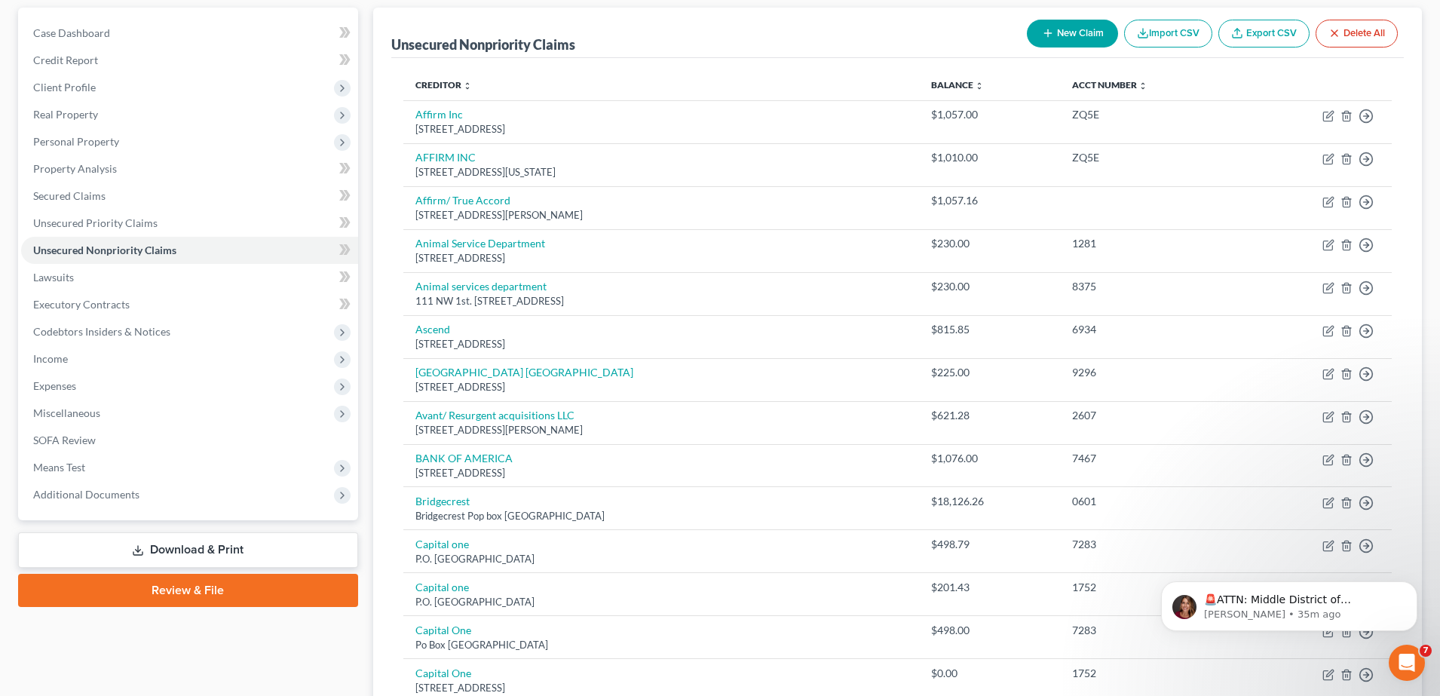
select select "0"
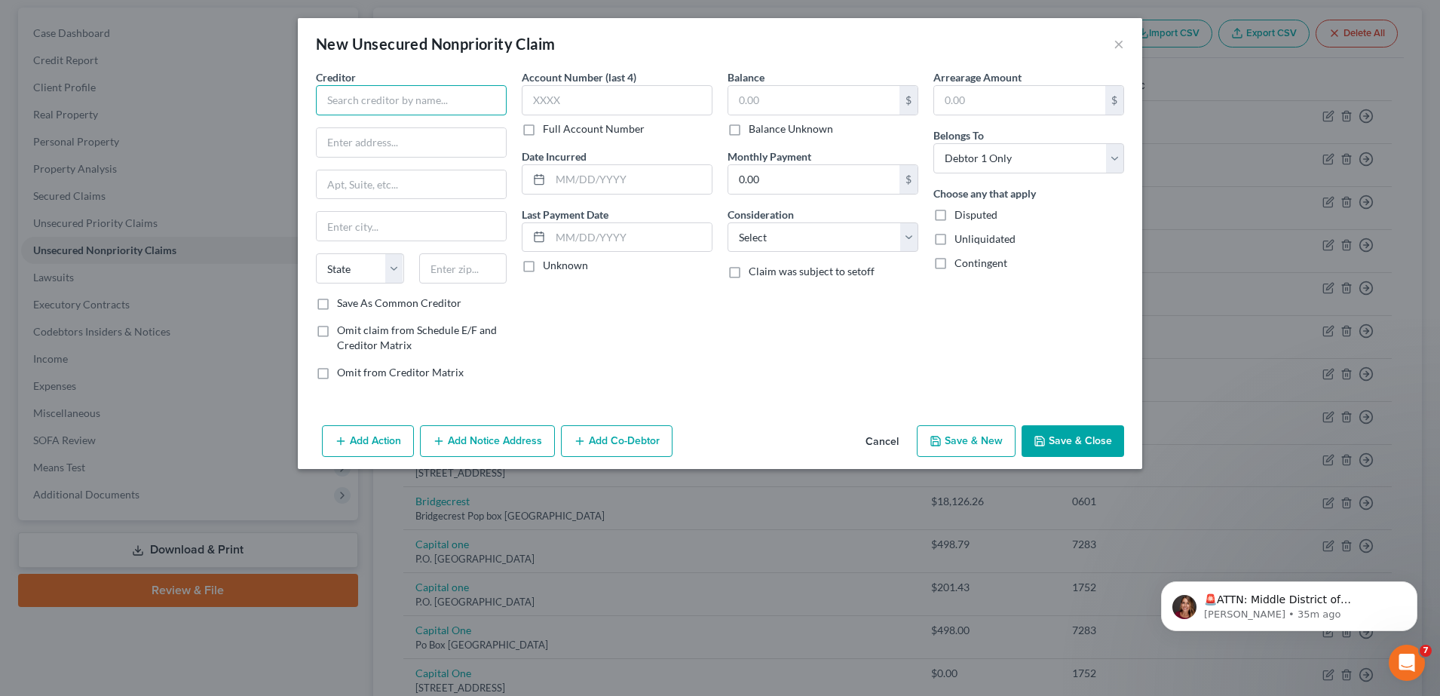
click at [485, 92] on input "text" at bounding box center [411, 100] width 191 height 30
paste input "Tilt Lending LLC"
type input "Tilt Lending LLC"
click at [656, 85] on input "text" at bounding box center [617, 100] width 191 height 30
type input "4106"
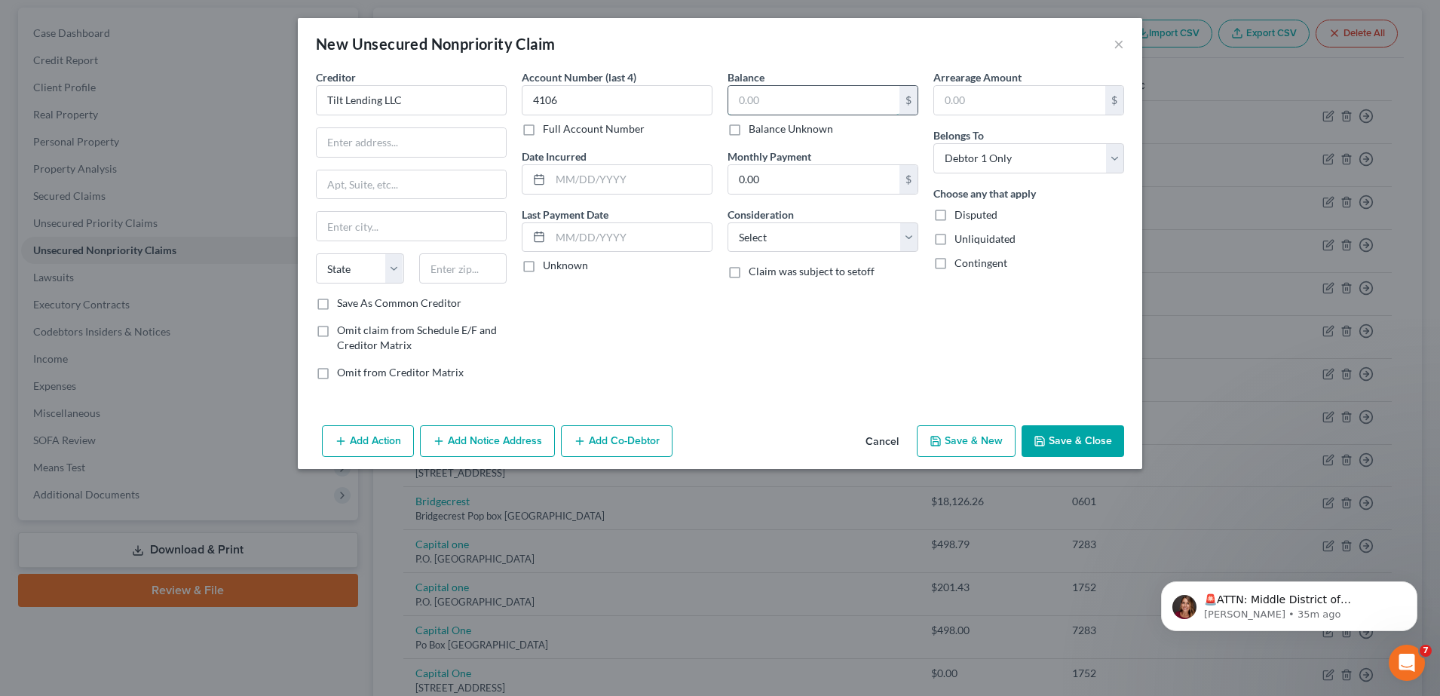
click at [791, 101] on input "text" at bounding box center [813, 100] width 171 height 29
type input "105.00"
click at [435, 128] on input "text" at bounding box center [411, 142] width 189 height 29
paste input "8515 E Orchard Road Greenwood Village, CO 80111"
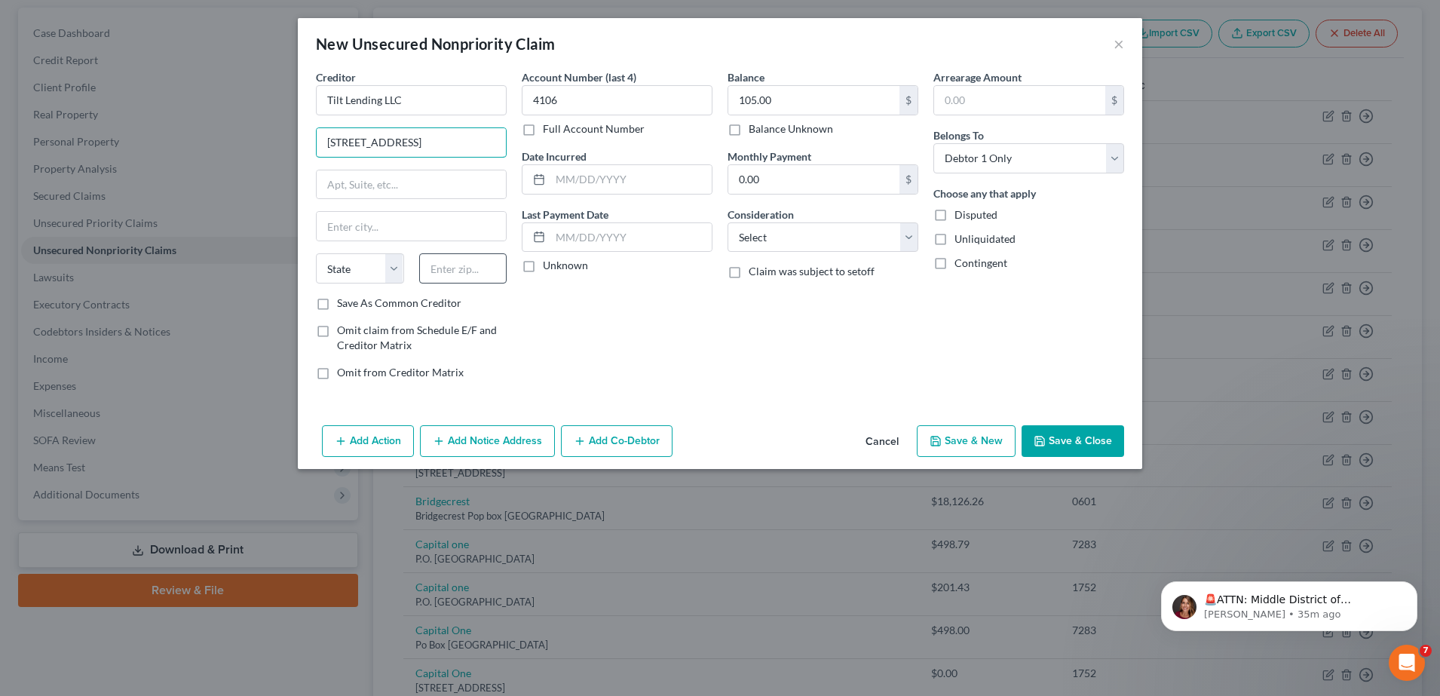
type input "8515 E Orchard Road Greenwood Village, CO 80111"
click at [482, 278] on input "text" at bounding box center [463, 268] width 88 height 30
click at [477, 155] on input "8515 E Orchard Road Greenwood Village, CO 80111" at bounding box center [411, 142] width 189 height 29
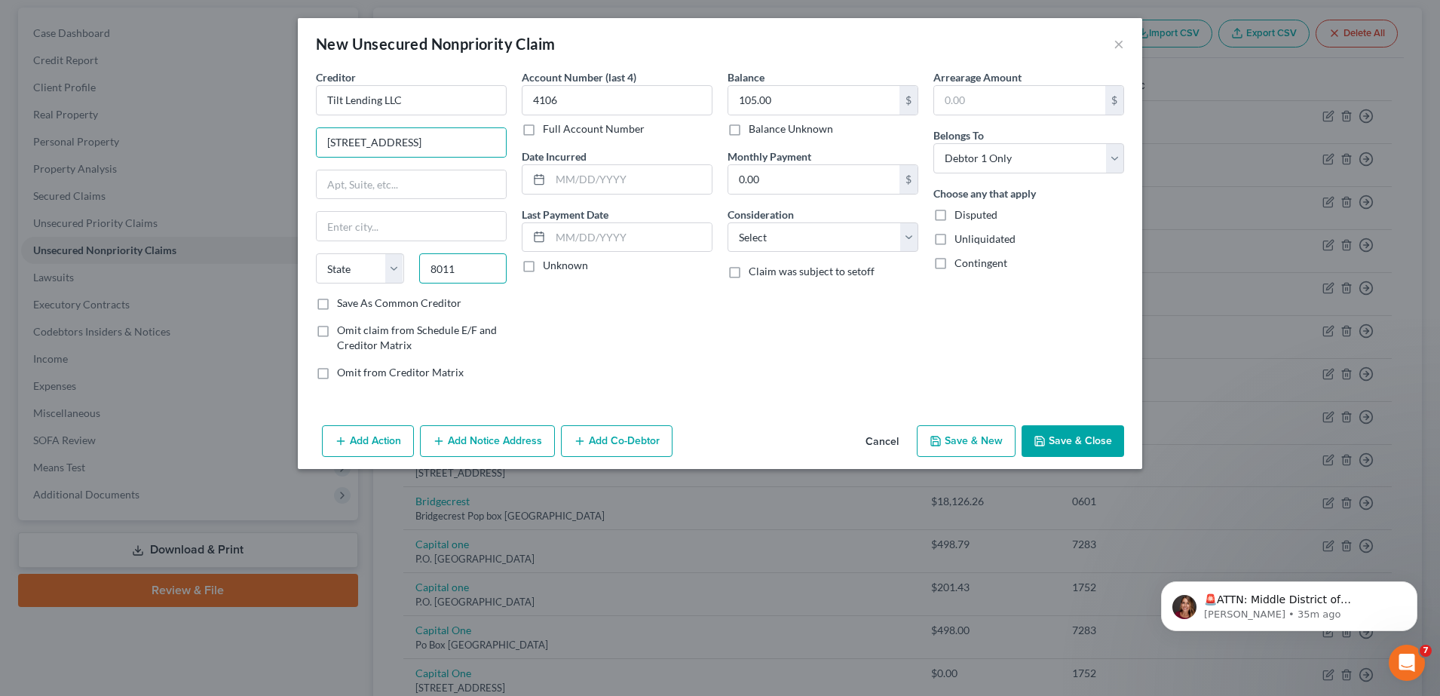
click at [471, 259] on input "8011" at bounding box center [463, 268] width 88 height 30
type input "80111"
click at [525, 364] on div "Account Number (last 4) 4106 Full Account Number Date Incurred Last Payment Dat…" at bounding box center [617, 230] width 206 height 323
type input "Englewood"
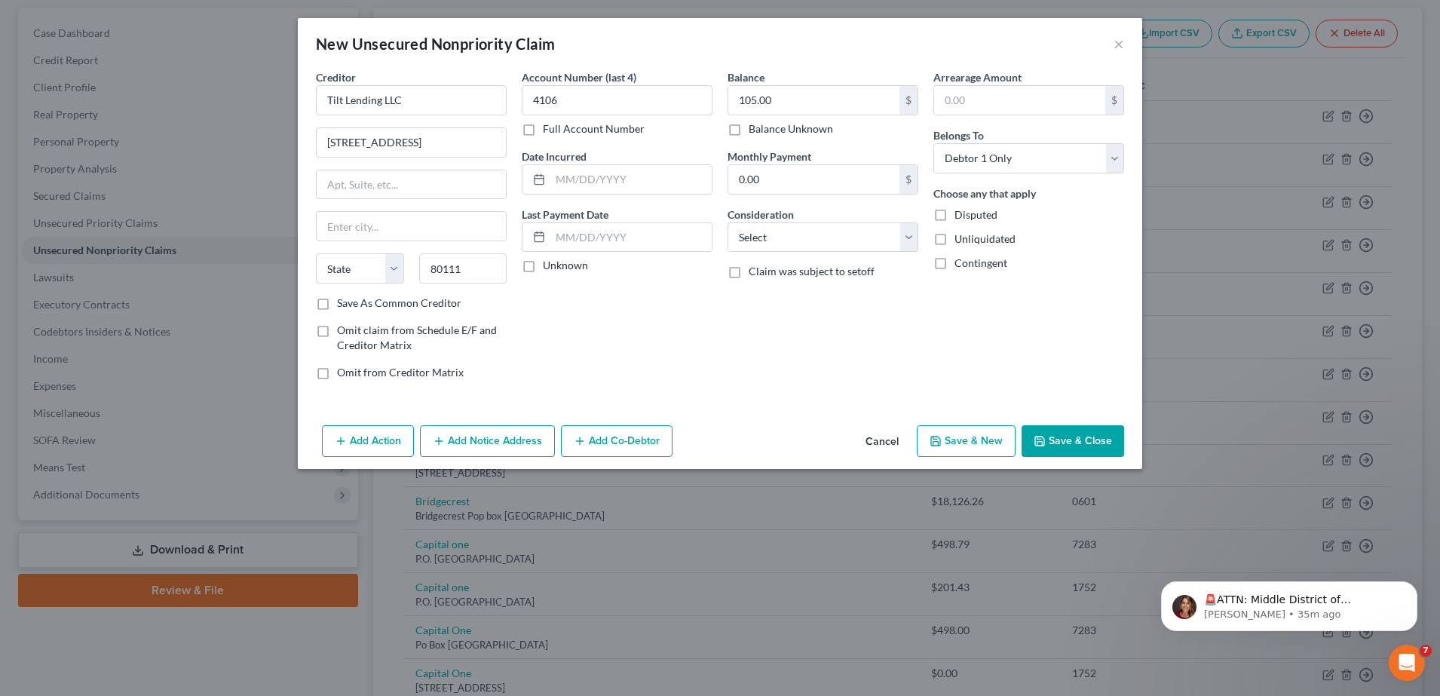
select select "5"
click at [474, 138] on input "8515 E Orchard Road Greenwood Village, CO 80111" at bounding box center [411, 142] width 189 height 29
drag, startPoint x: 385, startPoint y: 141, endPoint x: 555, endPoint y: 149, distance: 169.8
click at [555, 149] on div "Creditor * Tilt Lending LLC 8515 E Orchard Road Greenwood Village, CO 80111 Eng…" at bounding box center [719, 230] width 823 height 323
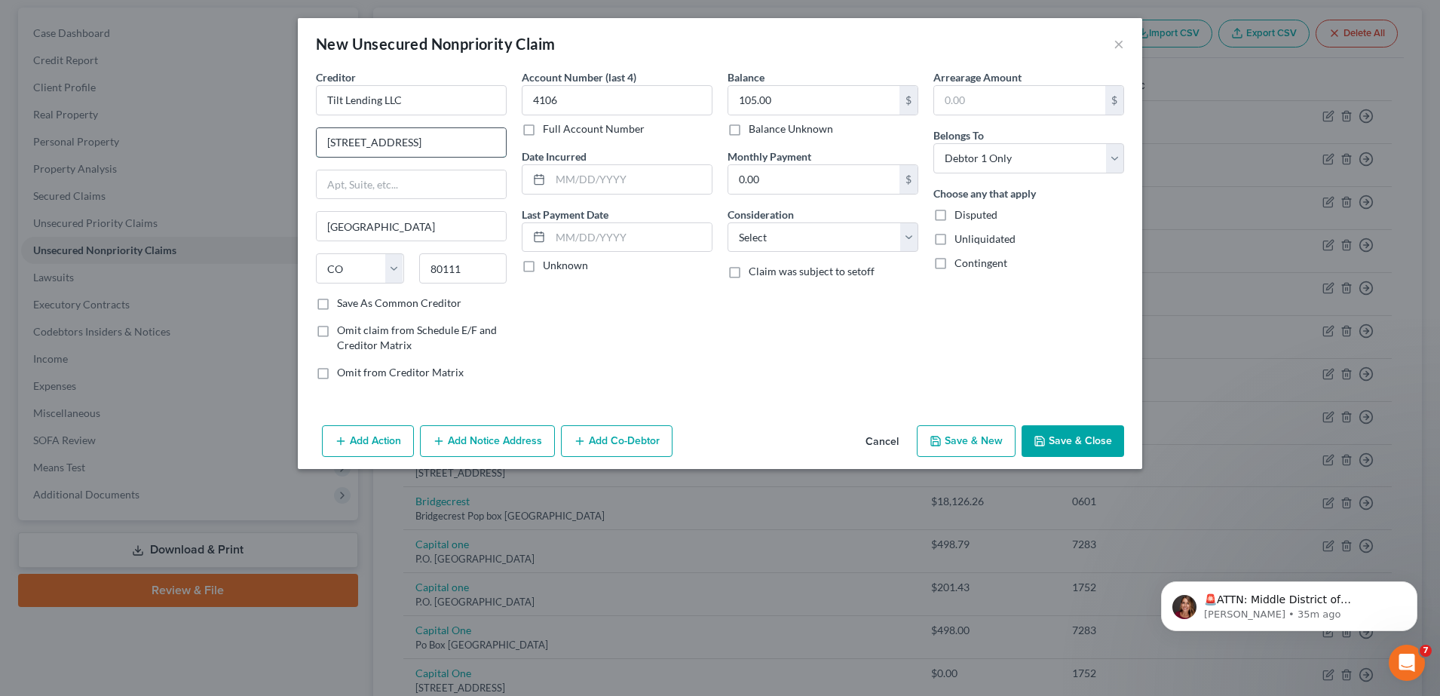
click at [388, 132] on input "8515 E Orchard Road Greenwood Village, CO 80111" at bounding box center [411, 142] width 189 height 29
drag, startPoint x: 357, startPoint y: 142, endPoint x: 442, endPoint y: 139, distance: 84.5
click at [442, 139] on input "8515 E Orchard Road Greenwood Village, CO 80111" at bounding box center [411, 142] width 189 height 29
drag, startPoint x: 438, startPoint y: 229, endPoint x: 282, endPoint y: 222, distance: 156.2
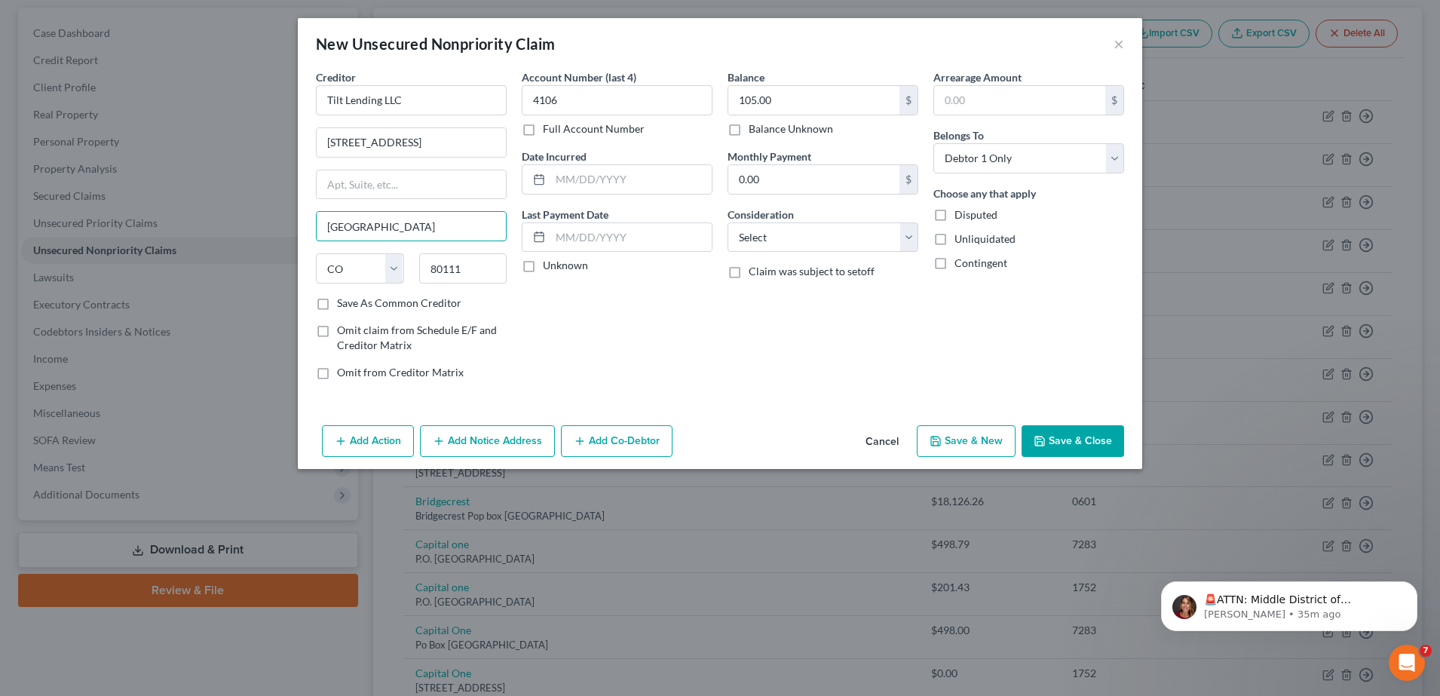
click at [282, 222] on div "New Unsecured Nonpriority Claim × Creditor * Tilt Lending LLC 8515 E Orchard Ro…" at bounding box center [720, 348] width 1440 height 696
paste input "Greenwood Village"
type input "Greenwood Village"
drag, startPoint x: 427, startPoint y: 140, endPoint x: 571, endPoint y: 127, distance: 143.9
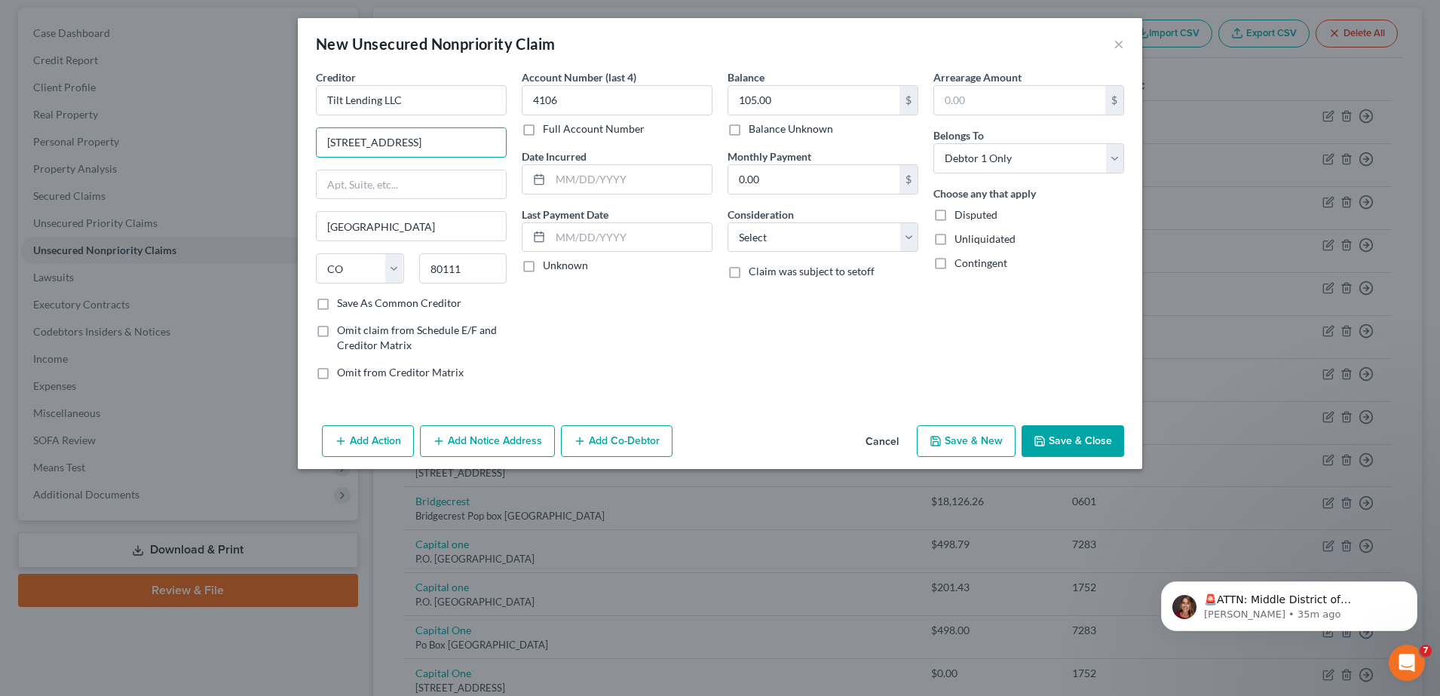
click at [571, 127] on div "Creditor * Tilt Lending LLC 8515 E Orchard Road Greenwood Village, CO 80111 Gre…" at bounding box center [719, 230] width 823 height 323
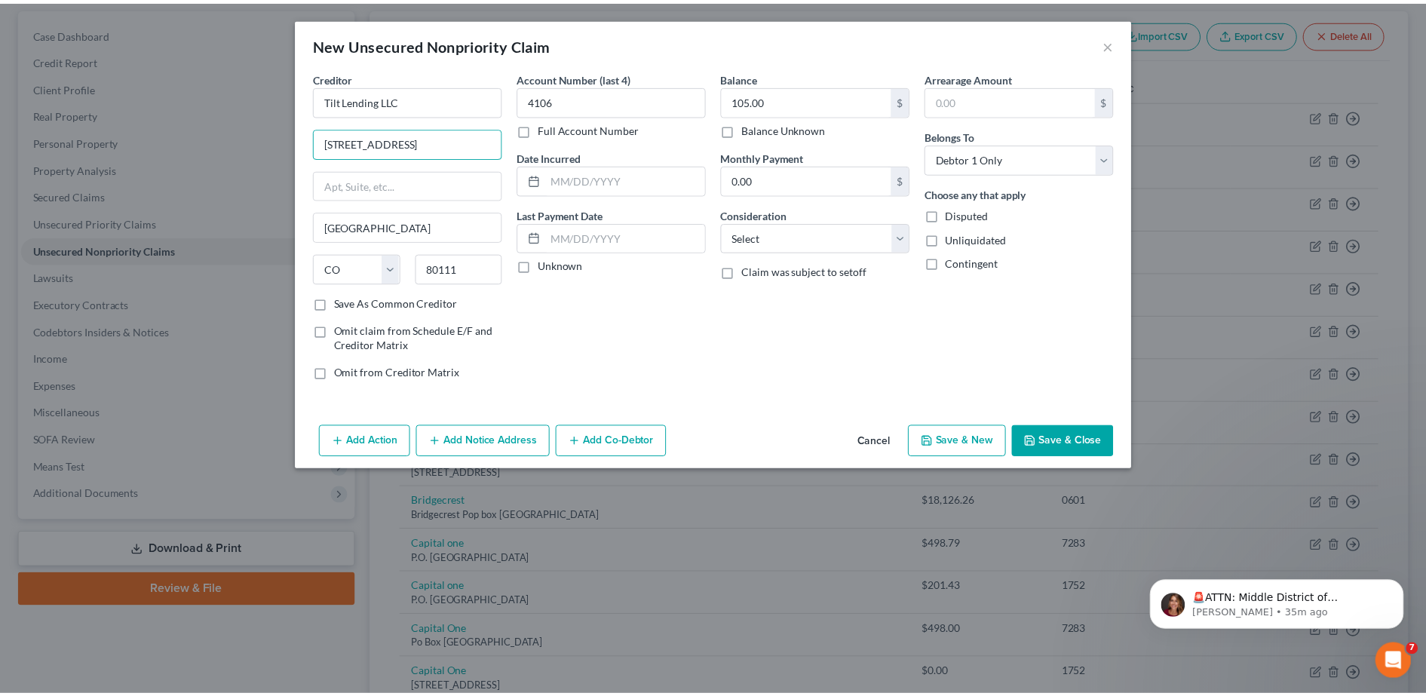
scroll to position [0, 0]
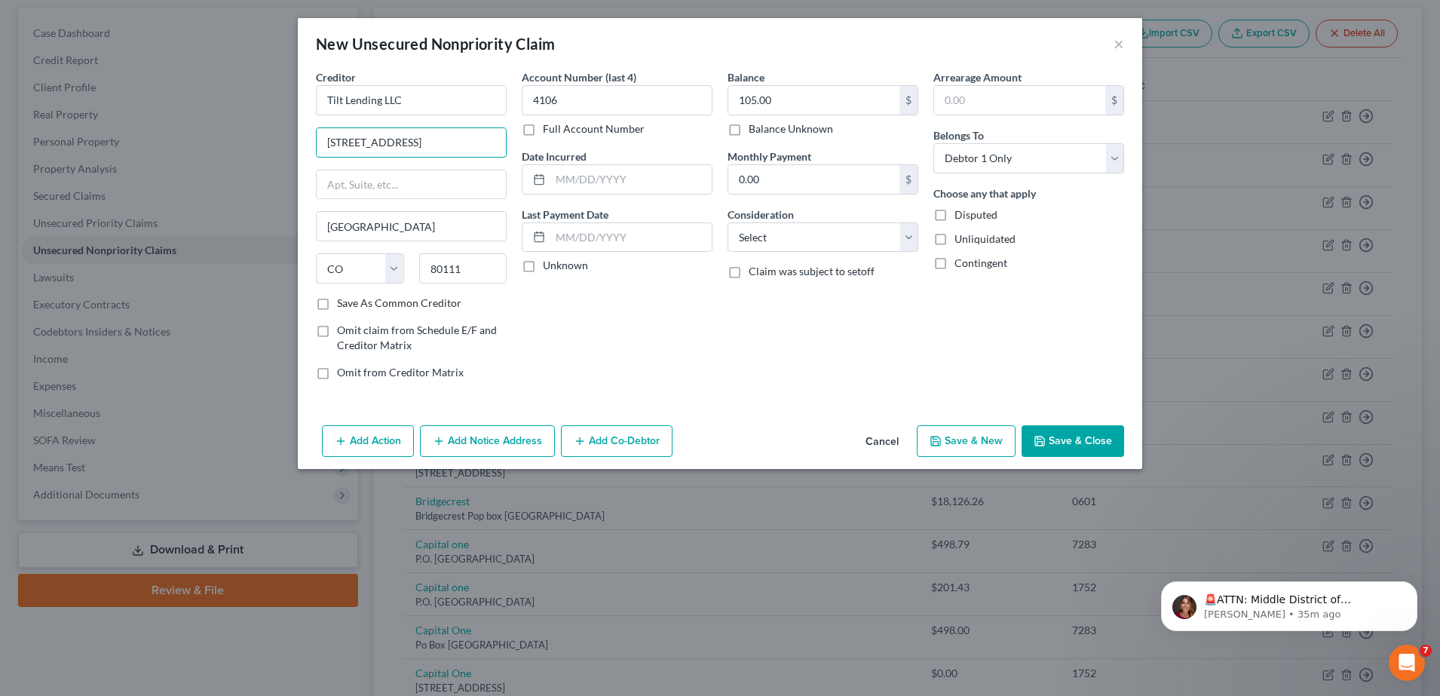
type input "8515 E Orchard Road"
click at [622, 324] on div "Account Number (last 4) 4106 Full Account Number Date Incurred Last Payment Dat…" at bounding box center [617, 230] width 206 height 323
click at [1084, 443] on button "Save & Close" at bounding box center [1072, 441] width 103 height 32
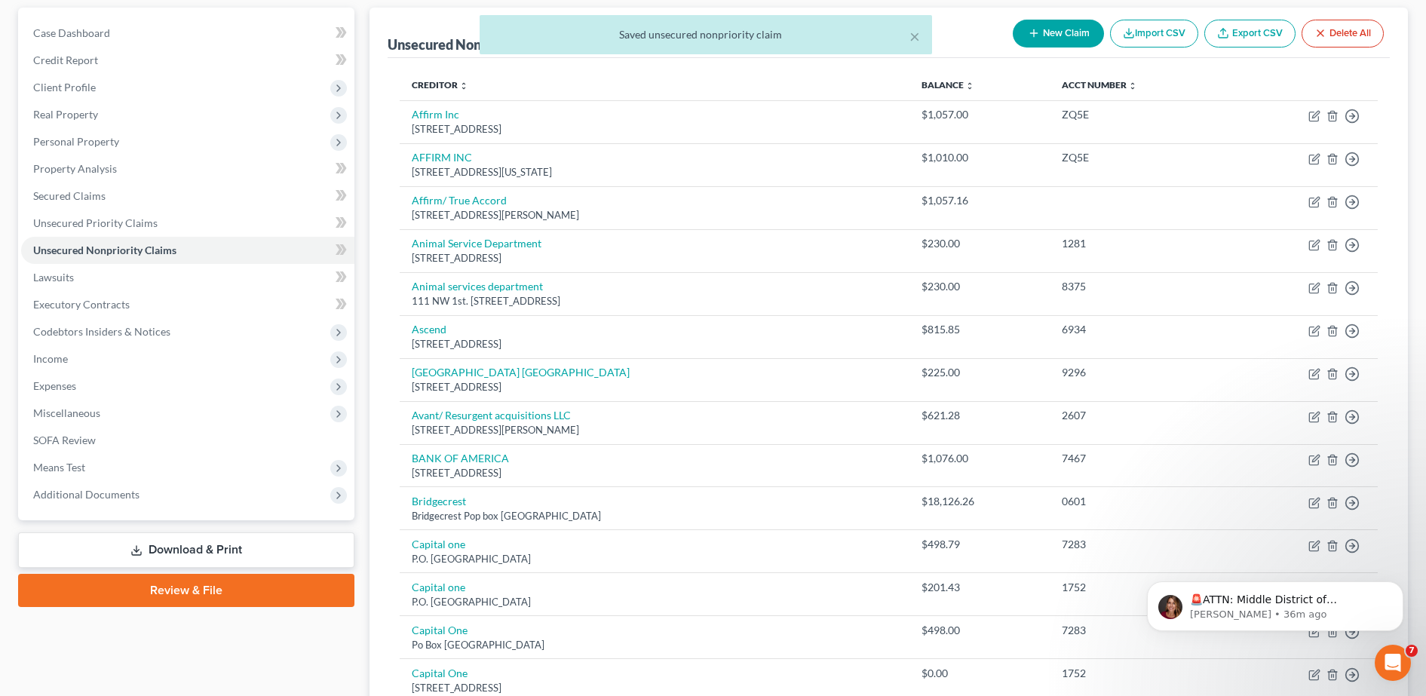
click at [1067, 37] on div "× Saved unsecured nonpriority claim" at bounding box center [705, 38] width 1426 height 47
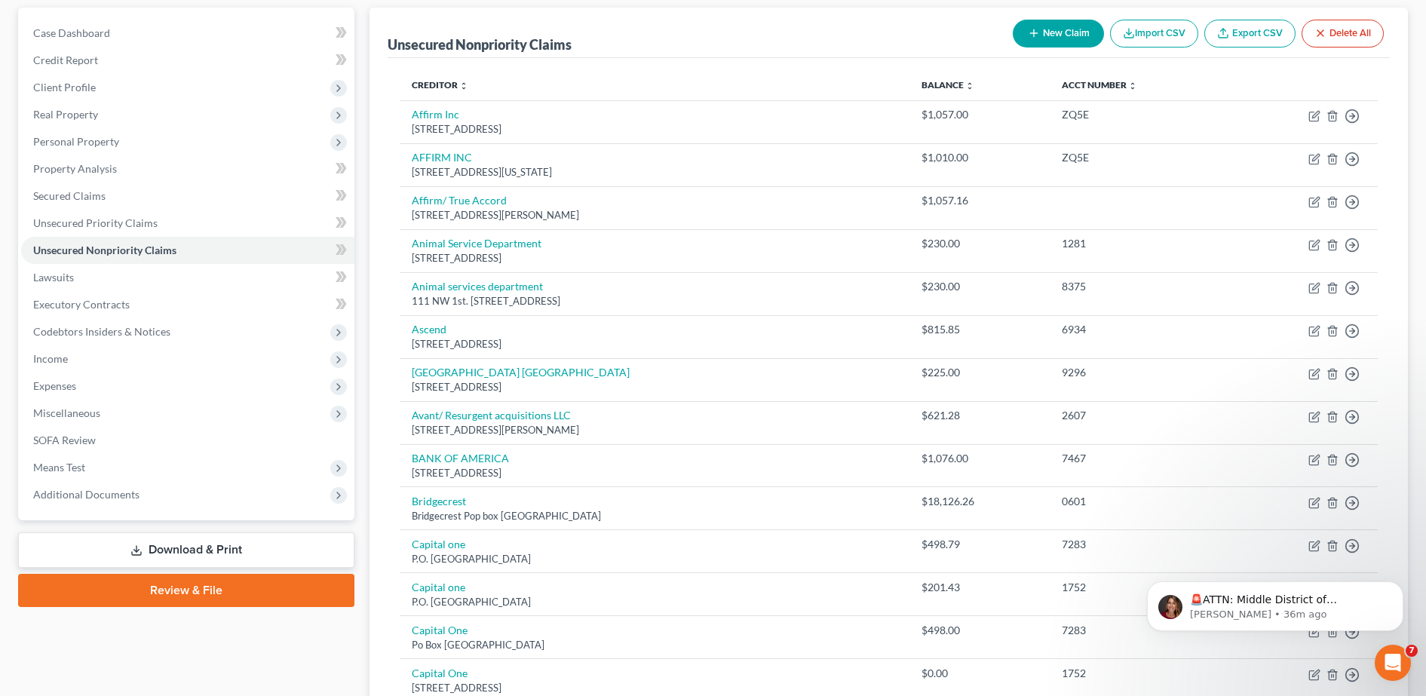
click at [1087, 32] on button "New Claim" at bounding box center [1057, 34] width 91 height 28
select select "0"
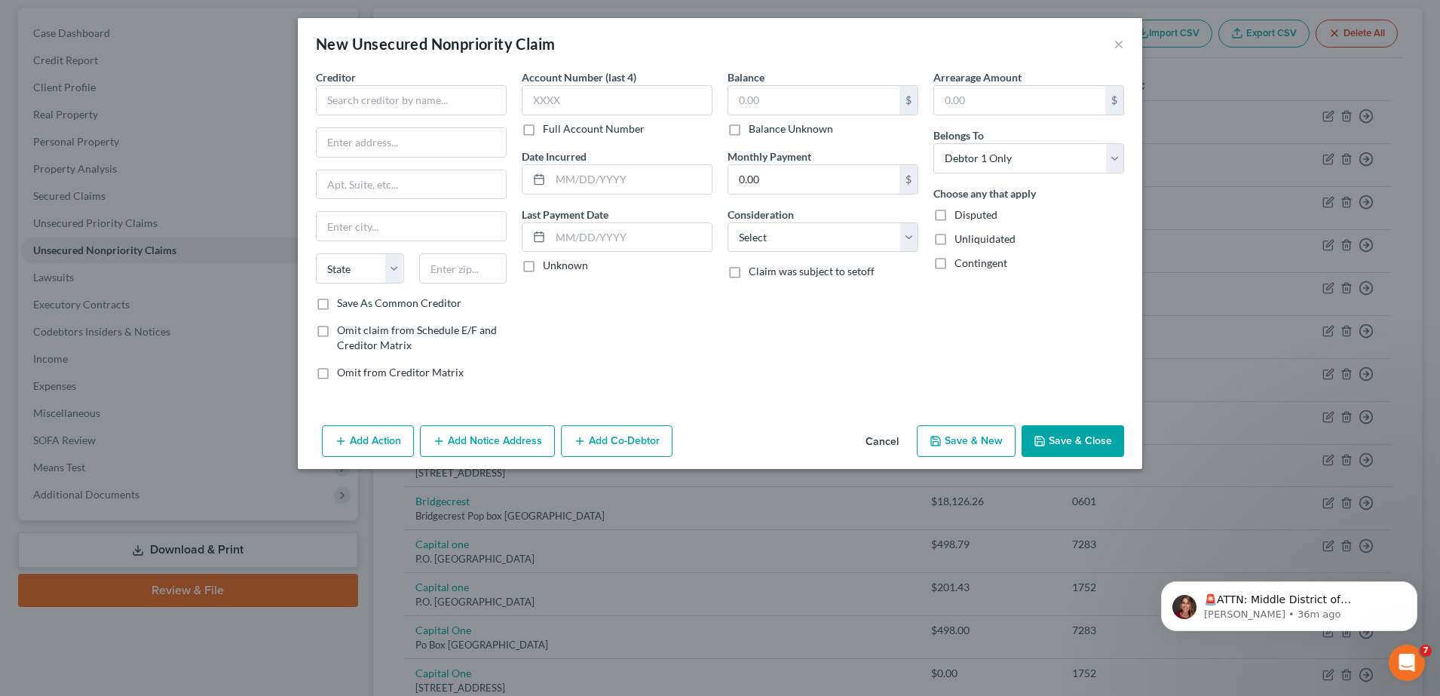
click at [1126, 42] on div "New Unsecured Nonpriority Claim ×" at bounding box center [720, 43] width 844 height 51
click at [1122, 42] on button "×" at bounding box center [1118, 44] width 11 height 18
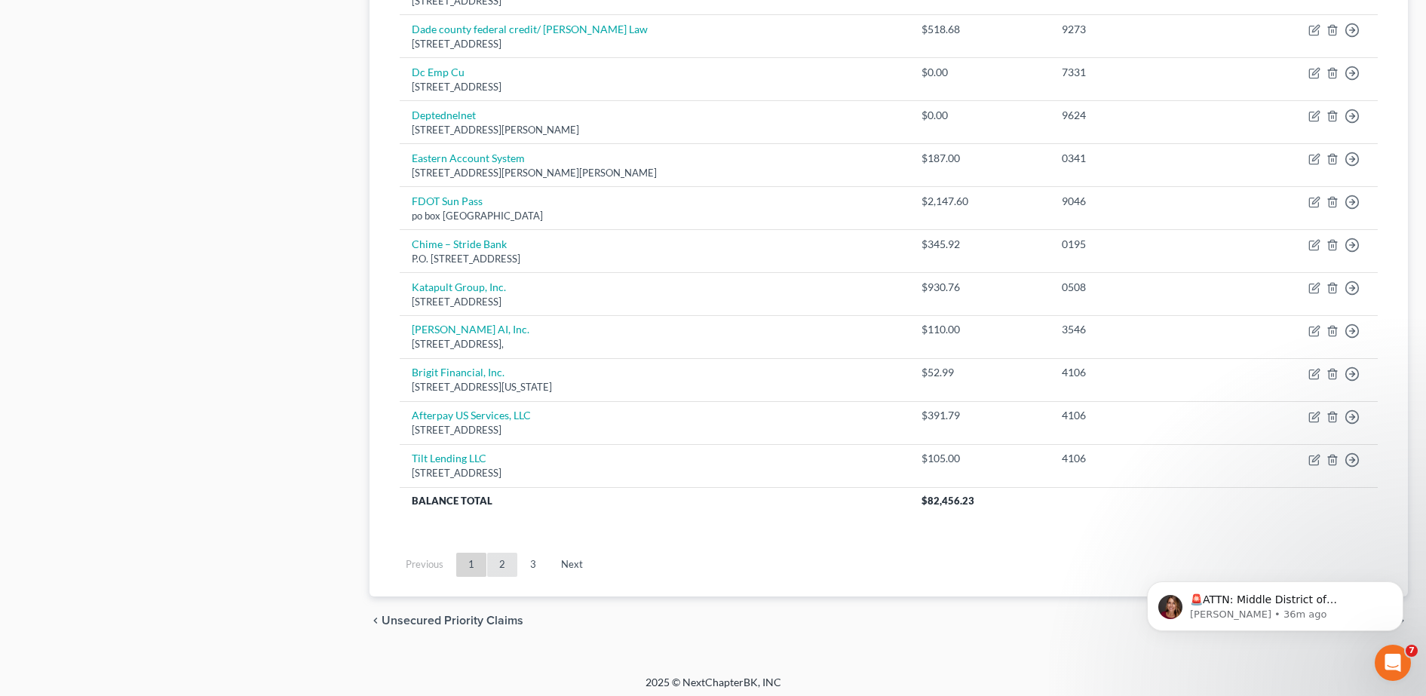
click at [494, 567] on link "2" at bounding box center [502, 565] width 30 height 24
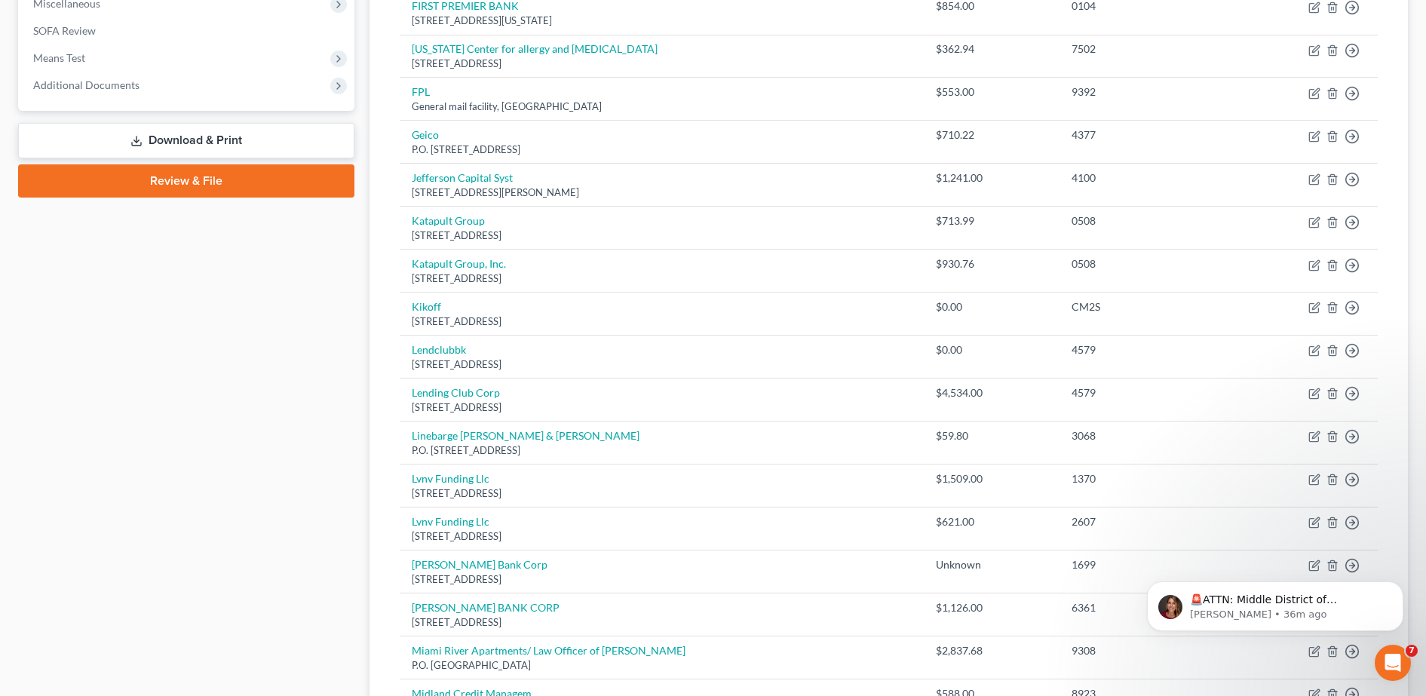
scroll to position [546, 0]
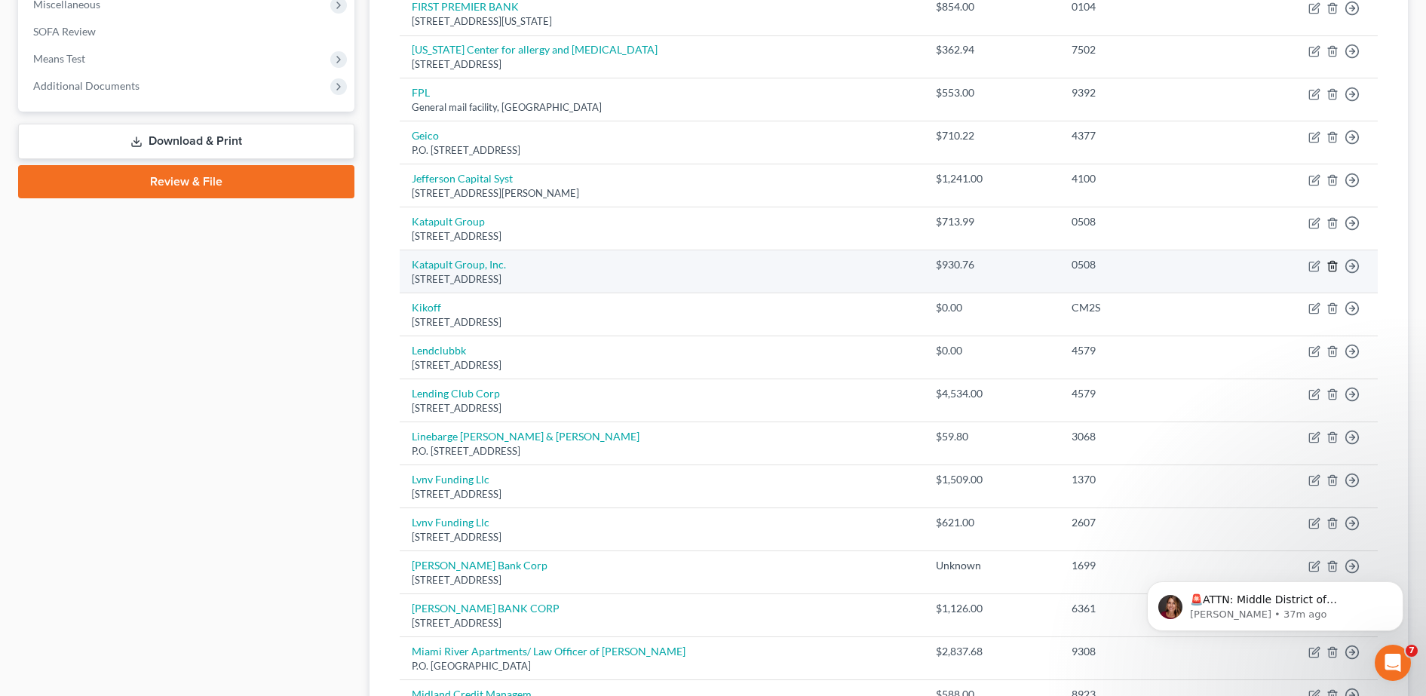
click at [1331, 265] on icon "button" at bounding box center [1332, 266] width 12 height 12
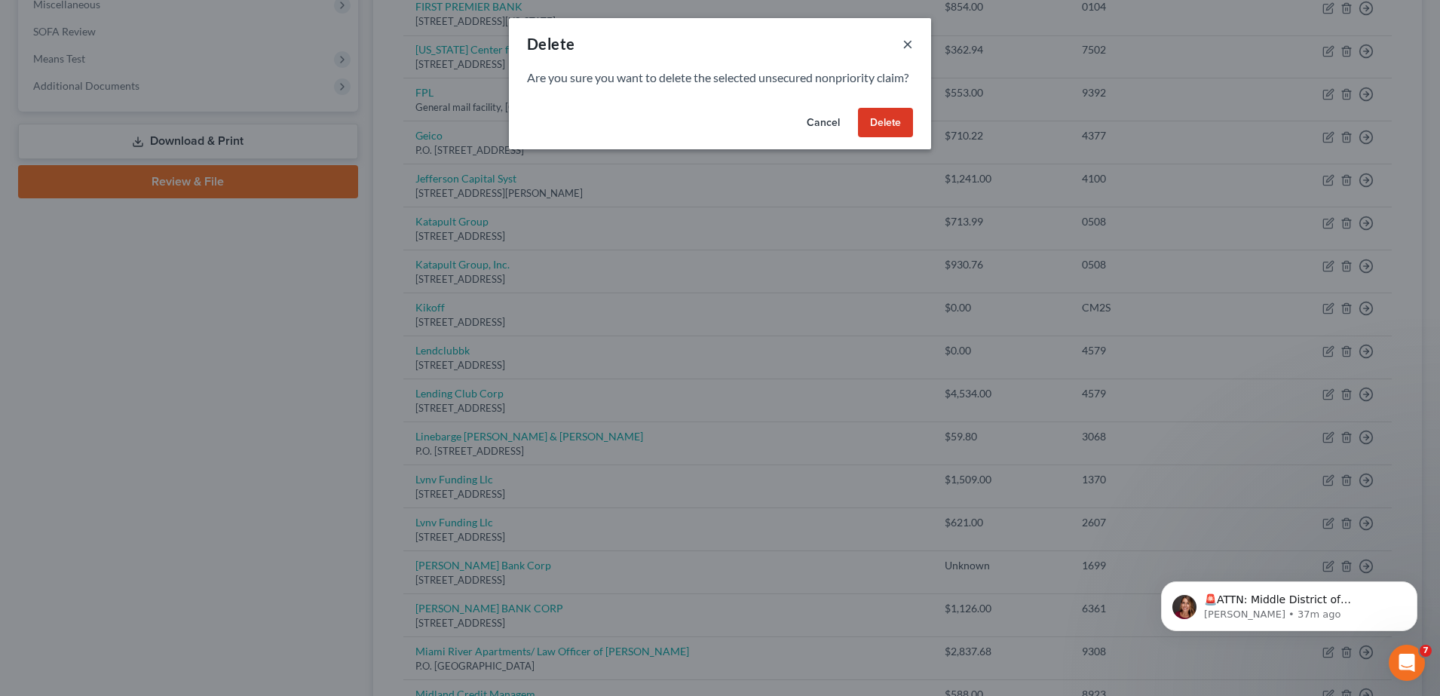
click at [905, 45] on button "×" at bounding box center [907, 44] width 11 height 18
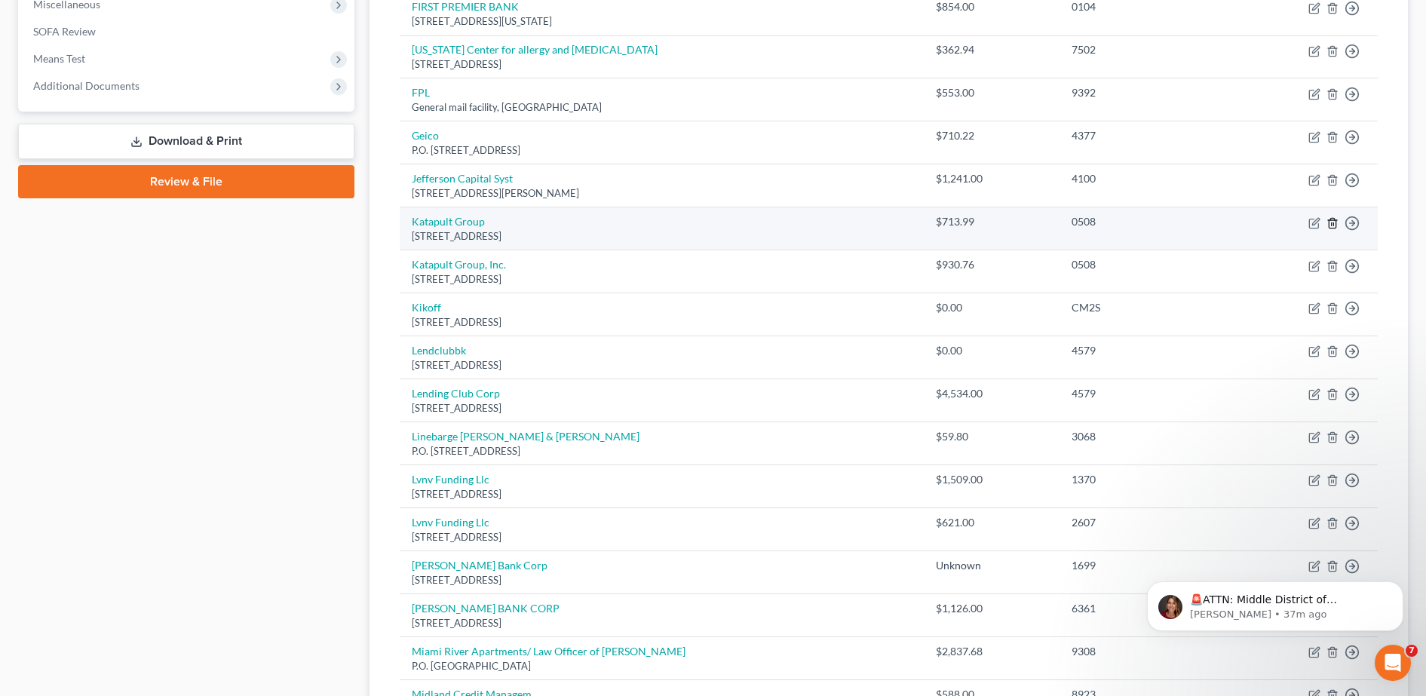
click at [1333, 225] on line "button" at bounding box center [1333, 223] width 0 height 3
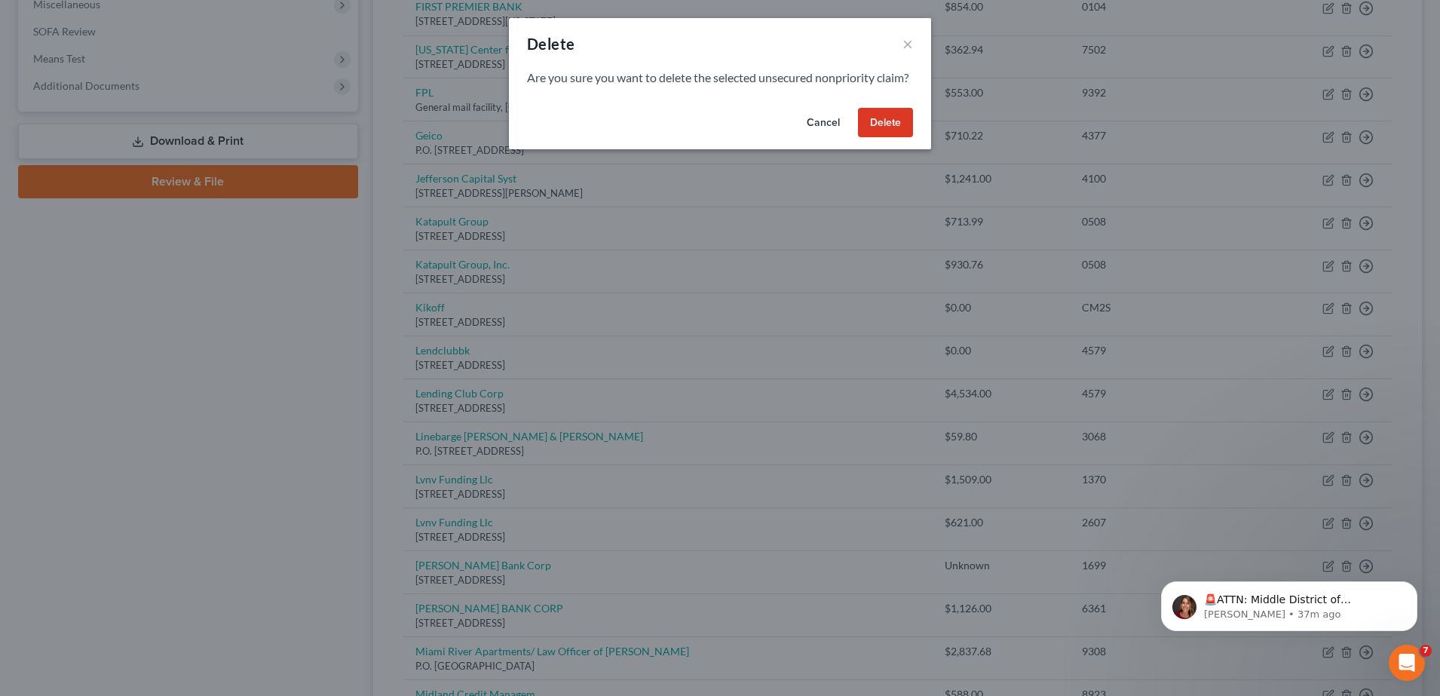
click at [901, 137] on button "Delete" at bounding box center [885, 123] width 55 height 30
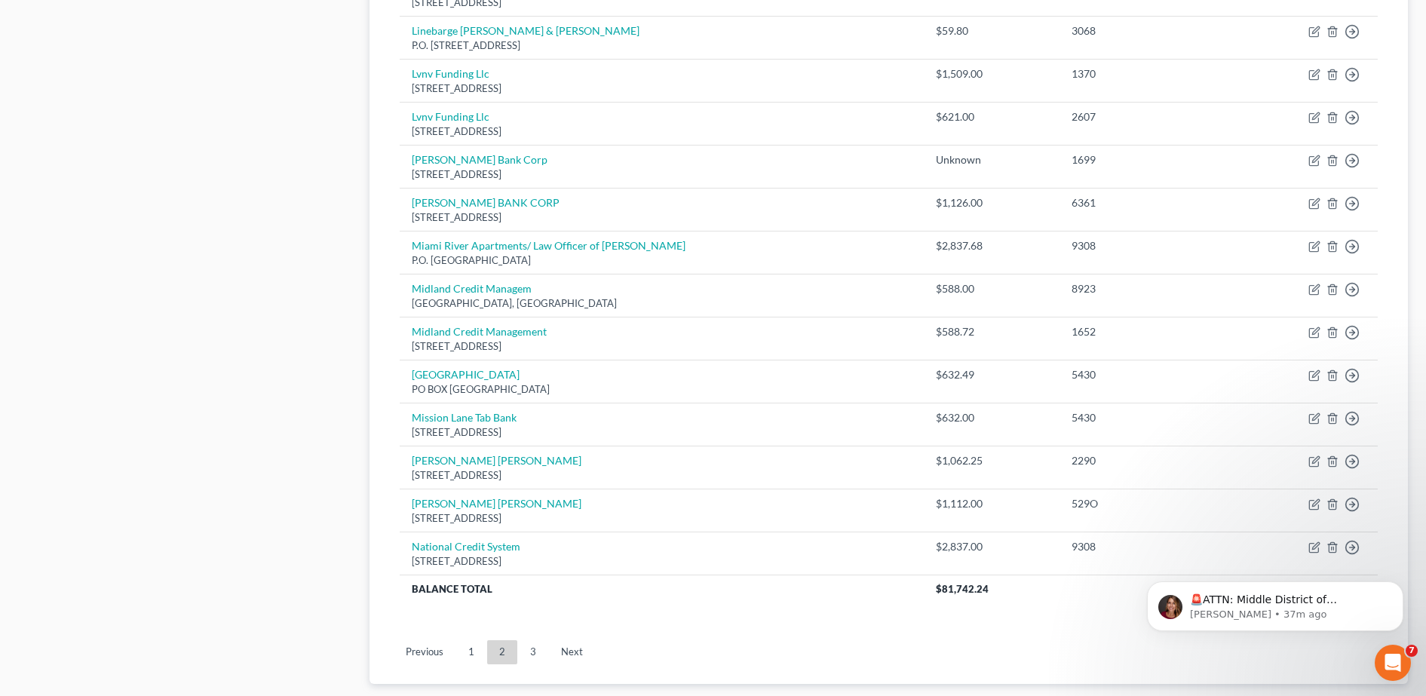
scroll to position [928, 0]
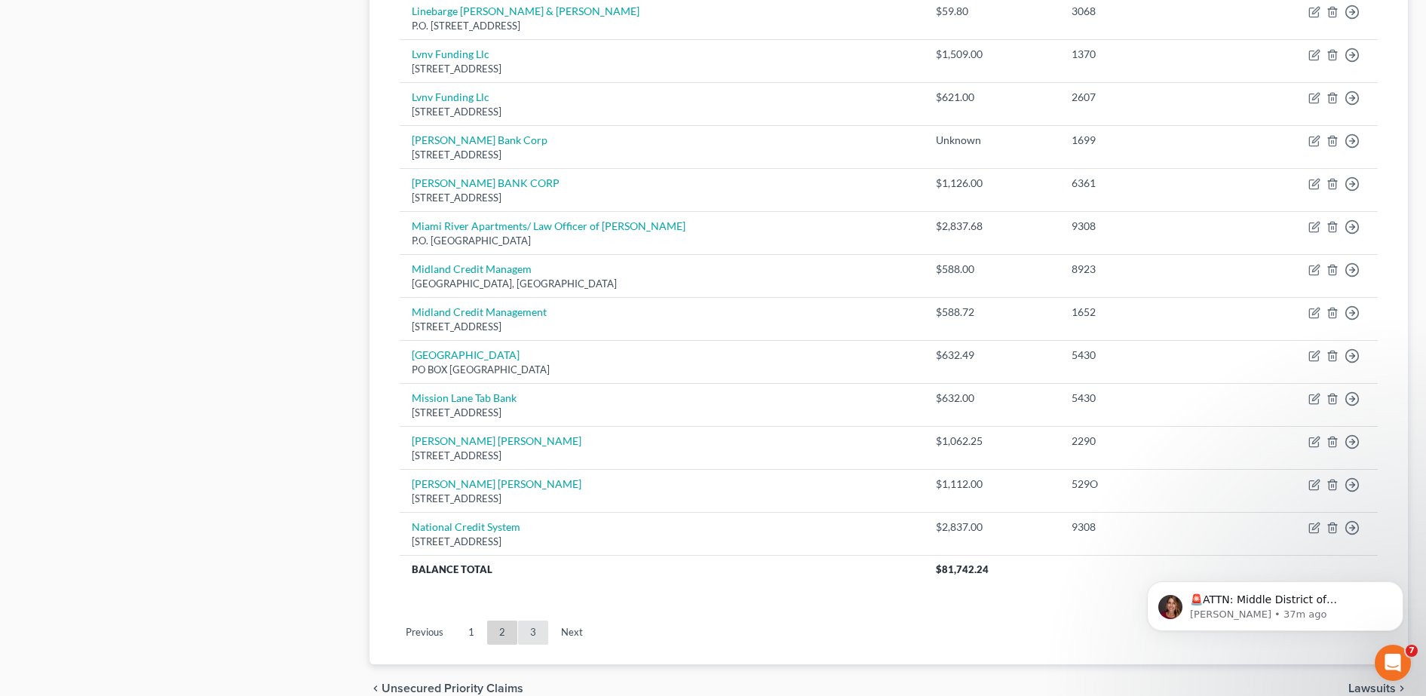
click at [520, 626] on link "3" at bounding box center [533, 632] width 30 height 24
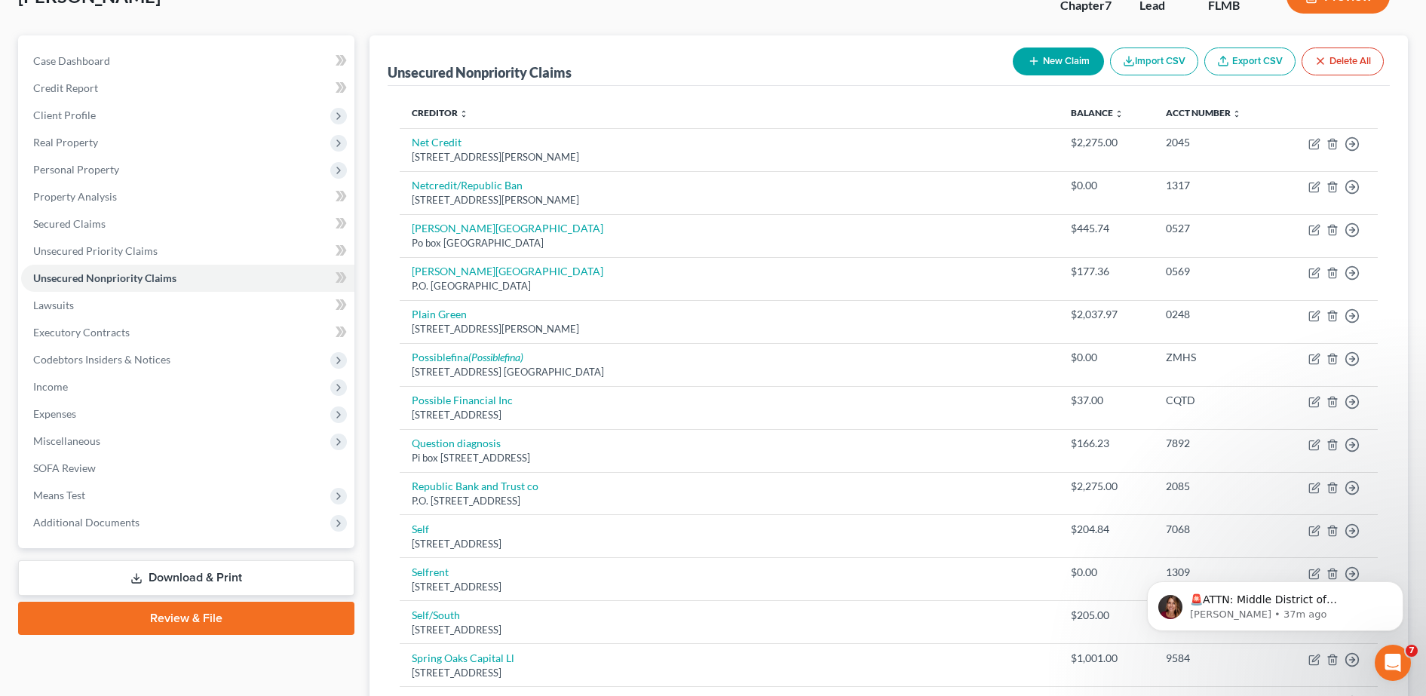
scroll to position [106, 0]
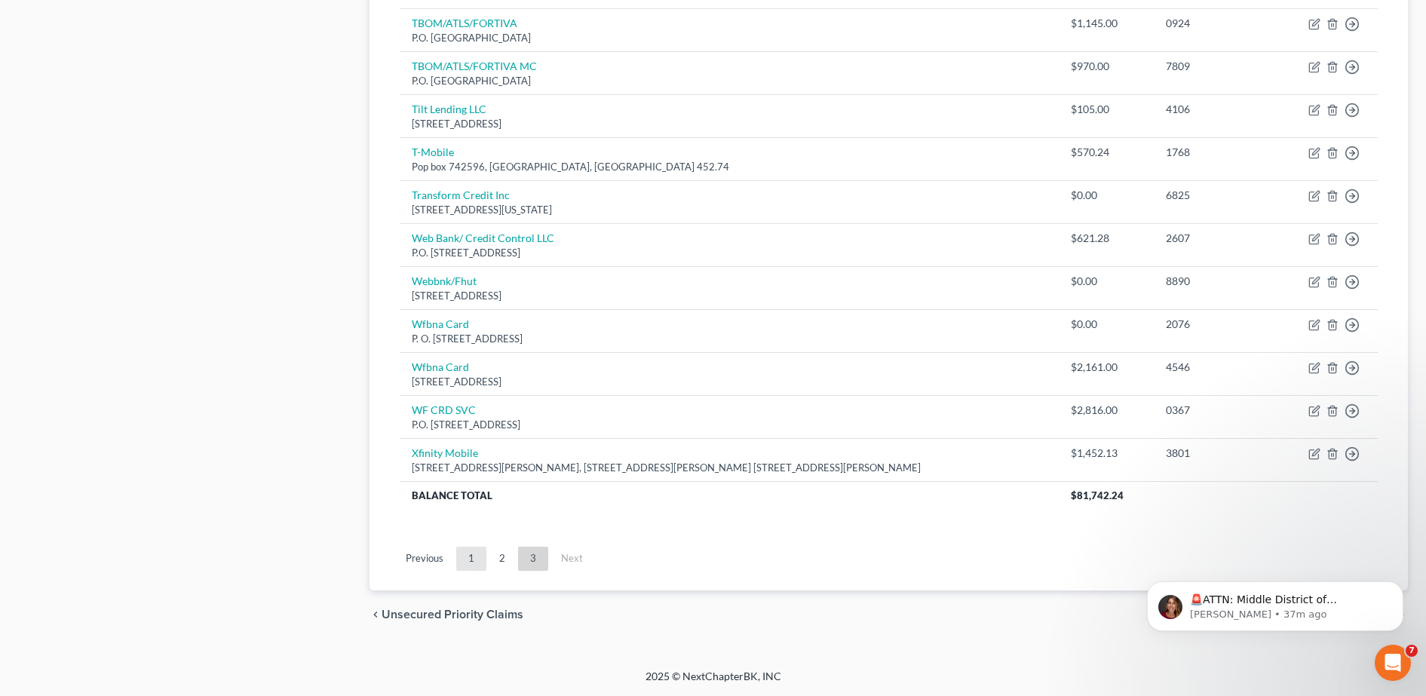
click at [460, 565] on link "1" at bounding box center [471, 559] width 30 height 24
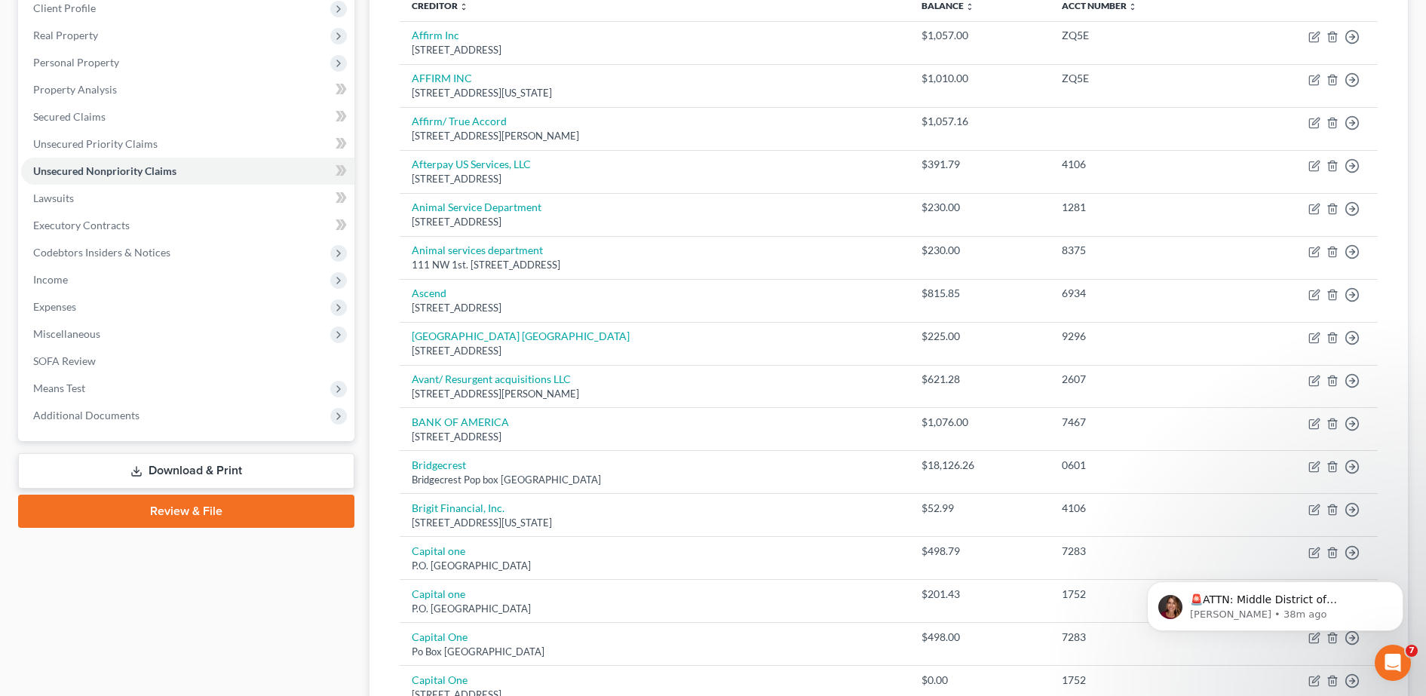
scroll to position [231, 0]
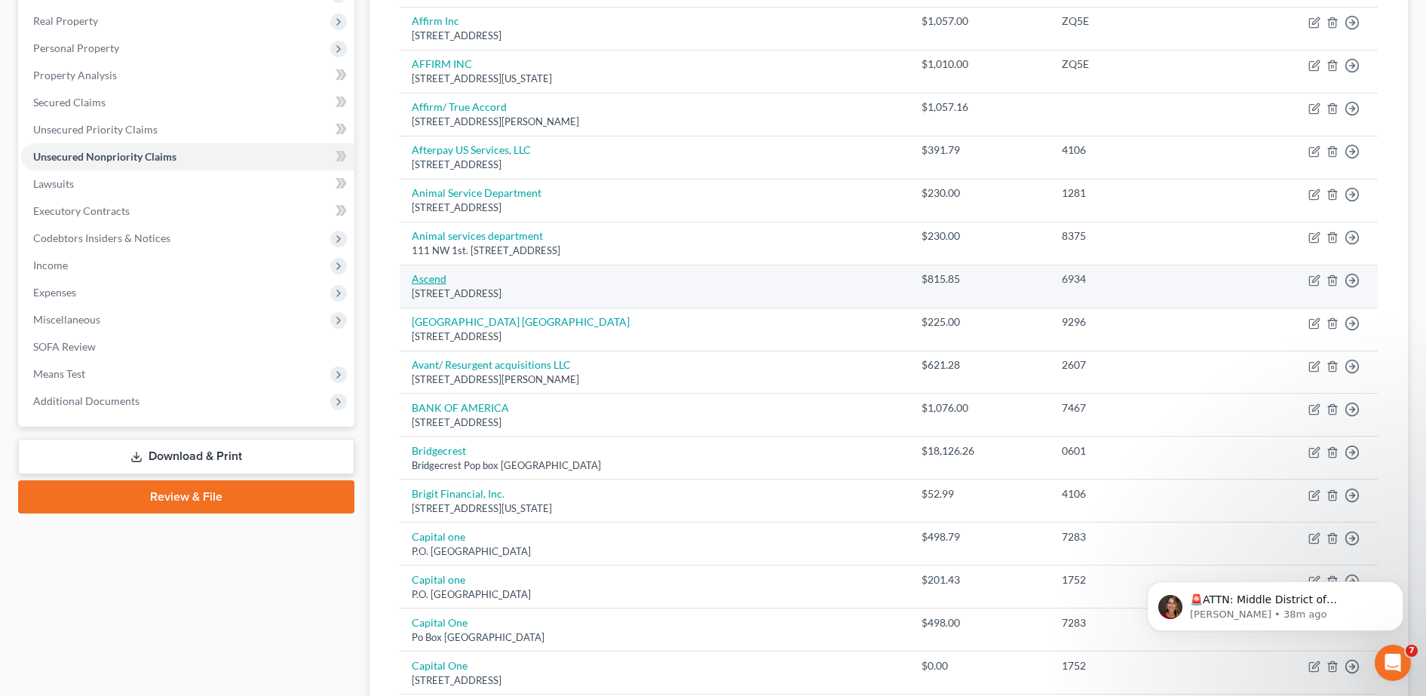
click at [435, 279] on link "Ascend" at bounding box center [429, 278] width 35 height 13
select select "4"
select select "2"
select select "0"
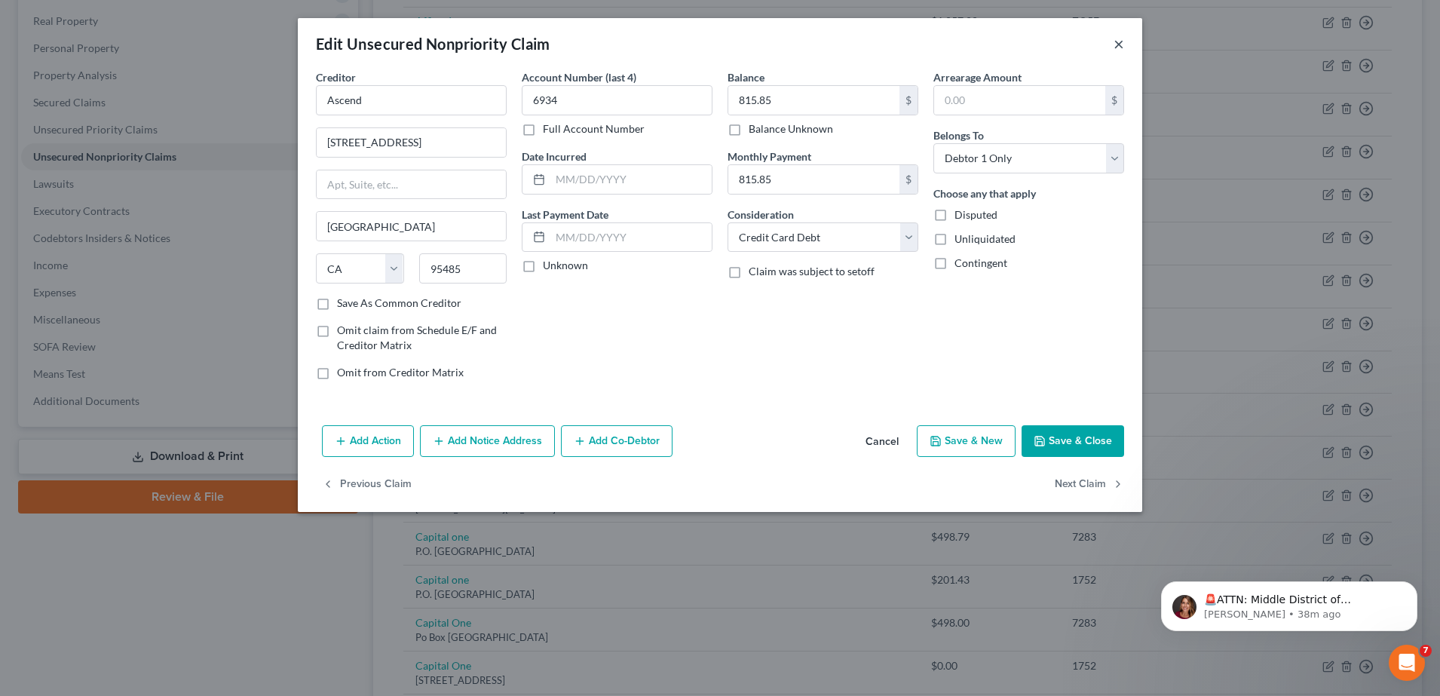
click at [1116, 39] on button "×" at bounding box center [1118, 44] width 11 height 18
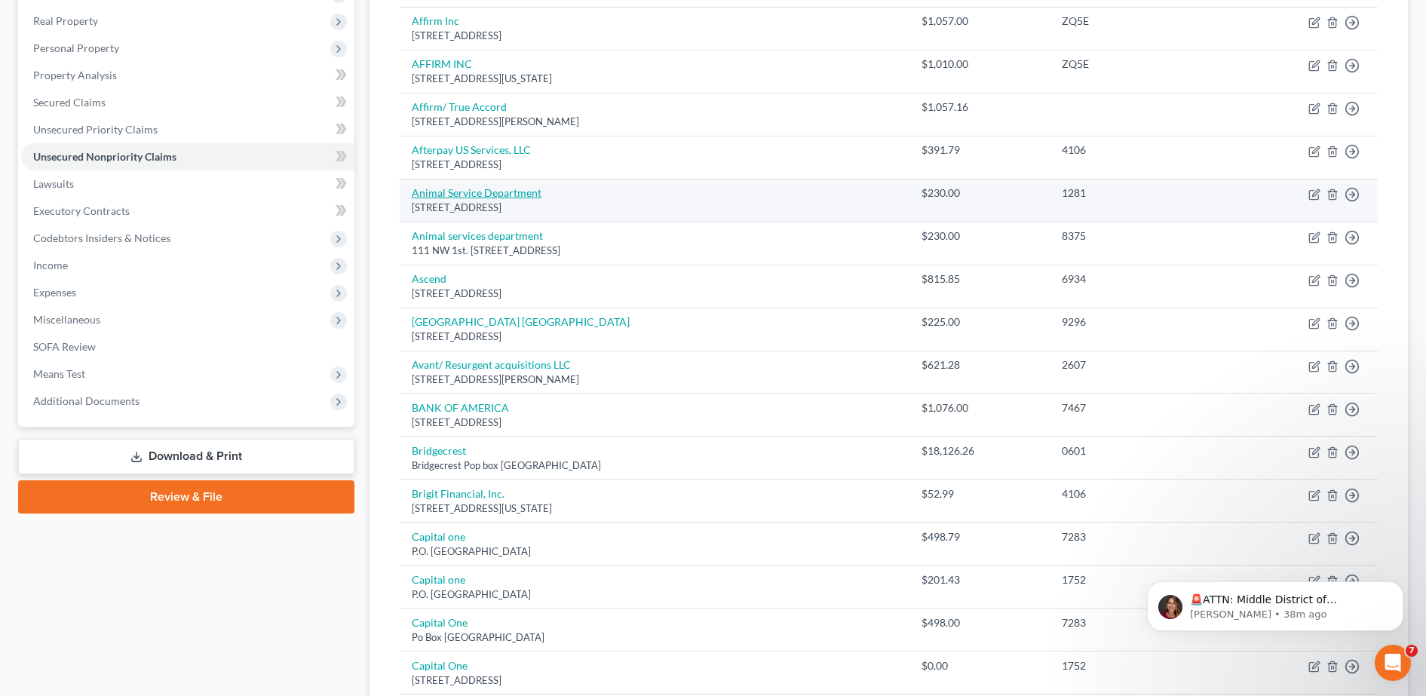
click at [509, 195] on link "Animal Service Department" at bounding box center [477, 192] width 130 height 13
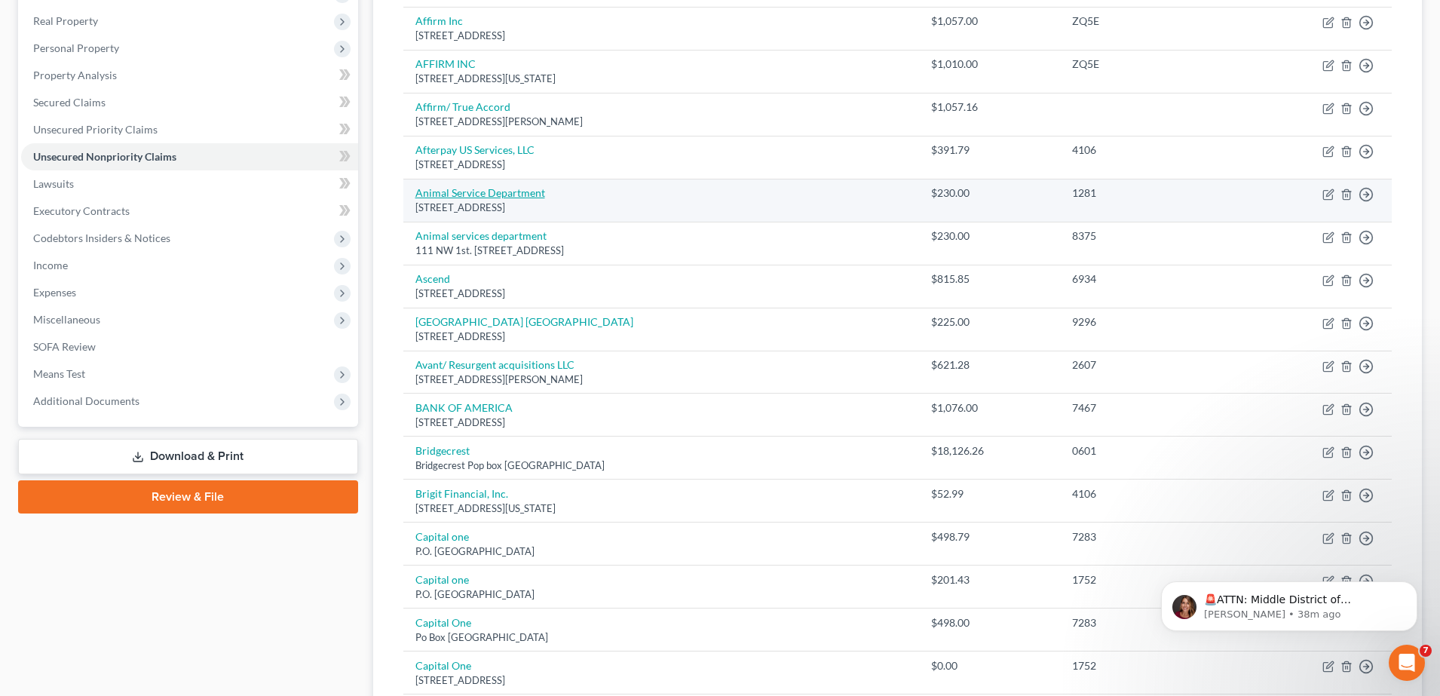
select select "9"
select select "14"
select select "0"
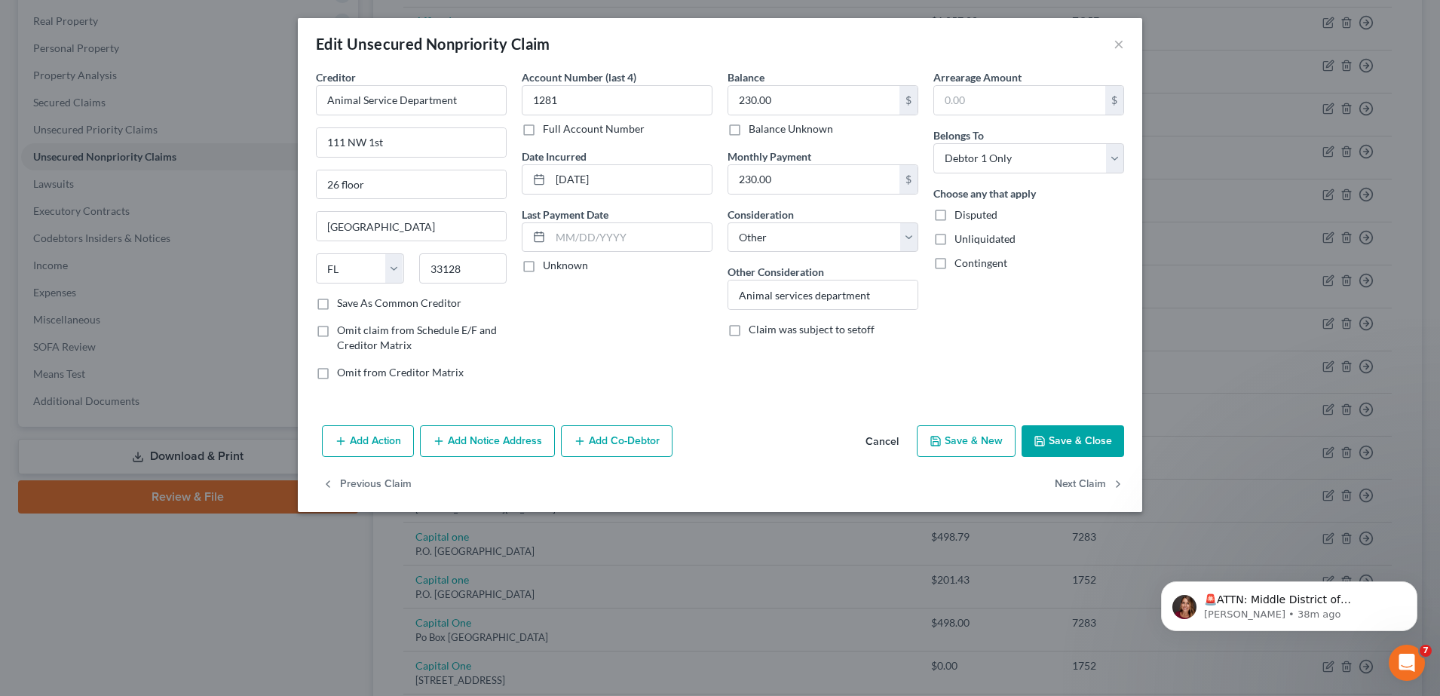
click at [1132, 44] on div "Edit Unsecured Nonpriority Claim ×" at bounding box center [720, 43] width 844 height 51
click at [1118, 41] on button "×" at bounding box center [1118, 44] width 11 height 18
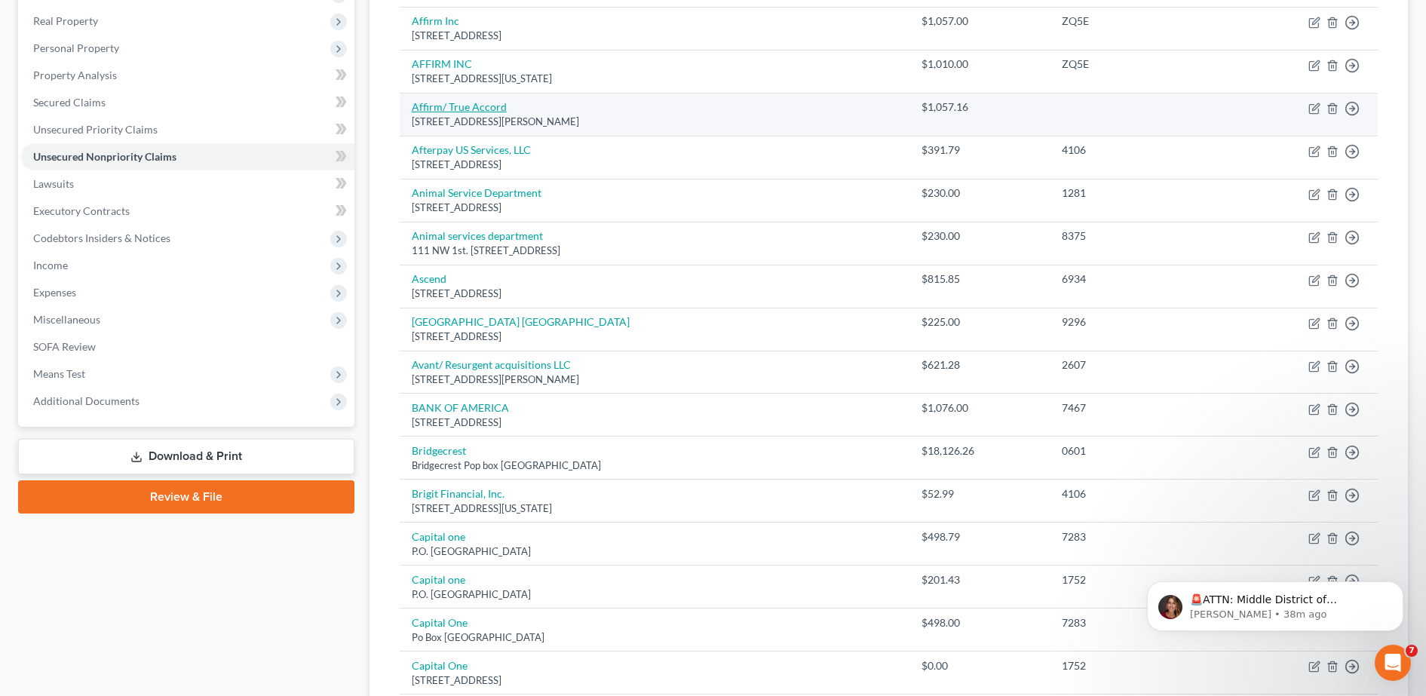
click at [488, 111] on link "Affirm/ True Accord" at bounding box center [459, 106] width 95 height 13
select select "39"
select select "2"
select select "0"
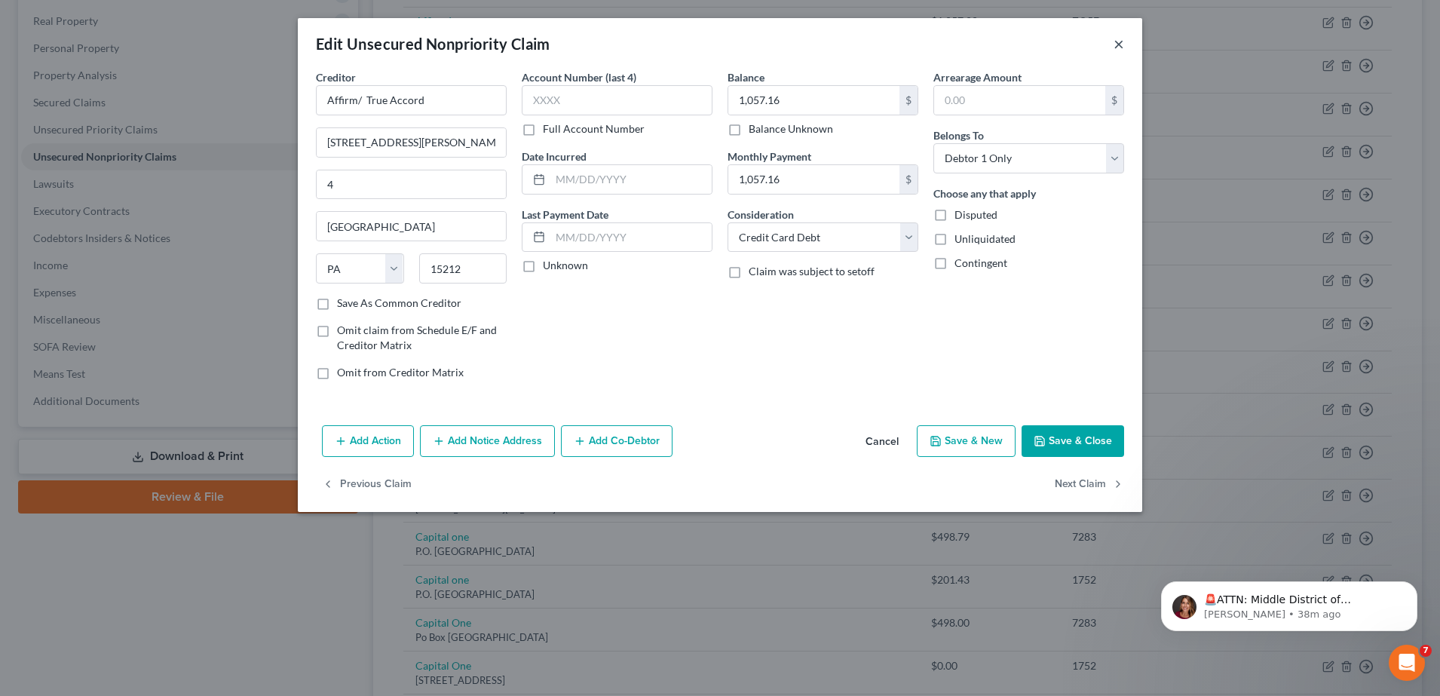
click at [1124, 46] on div "Edit Unsecured Nonpriority Claim ×" at bounding box center [720, 43] width 844 height 51
click at [1117, 39] on button "×" at bounding box center [1118, 44] width 11 height 18
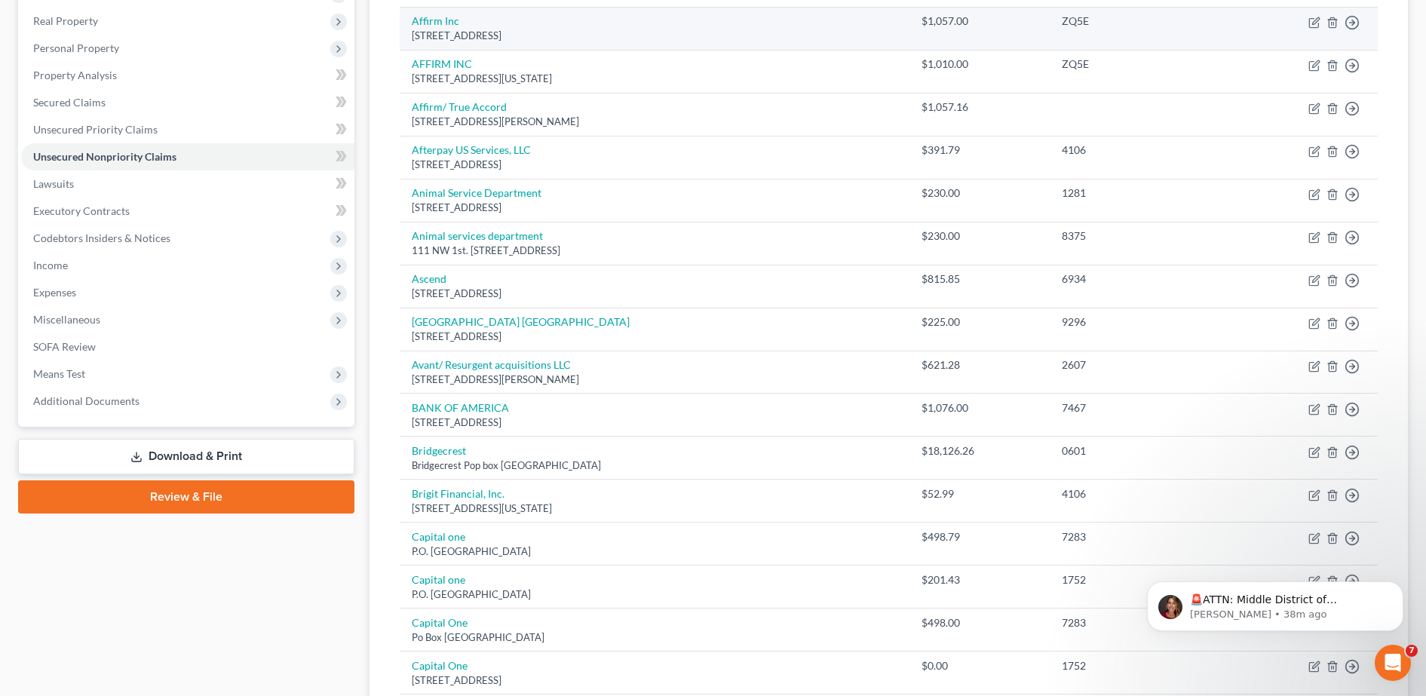
click at [446, 29] on div "633 Folsom St Fl 7, San Francisco, CA 94107" at bounding box center [655, 36] width 486 height 14
click at [436, 27] on td "Affirm Inc 633 Folsom St Fl 7, San Francisco, CA 94107" at bounding box center [655, 28] width 510 height 43
click at [433, 24] on link "Affirm Inc" at bounding box center [435, 20] width 47 height 13
select select "4"
select select "0"
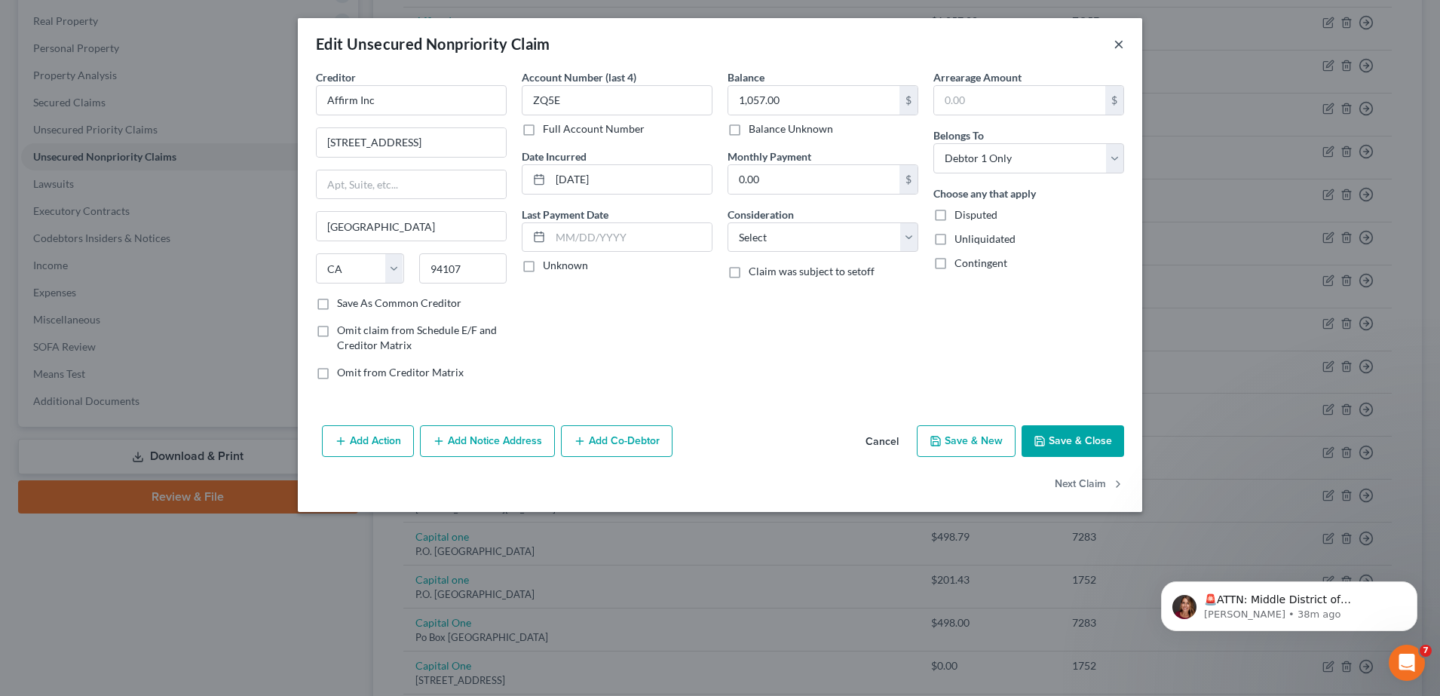
click at [1116, 43] on button "×" at bounding box center [1118, 44] width 11 height 18
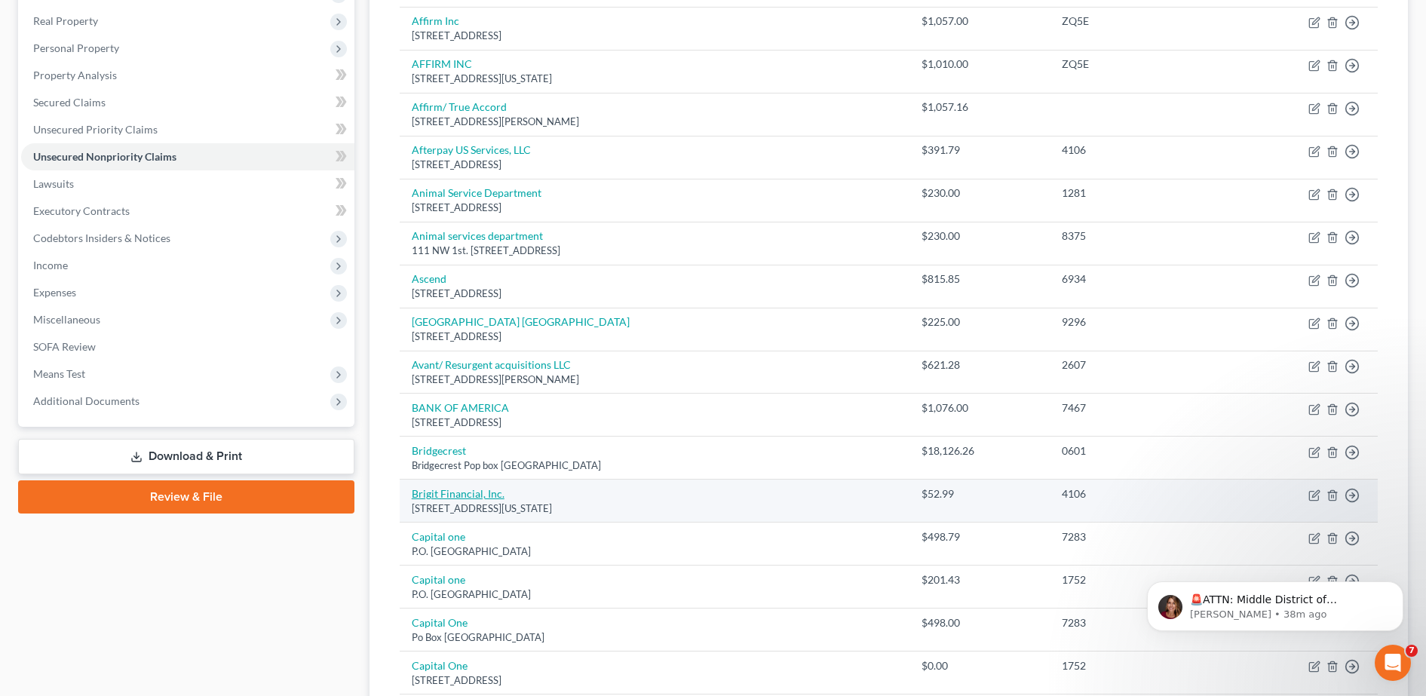
click at [479, 493] on link "Brigit Financial, Inc." at bounding box center [458, 493] width 93 height 13
select select "35"
select select "0"
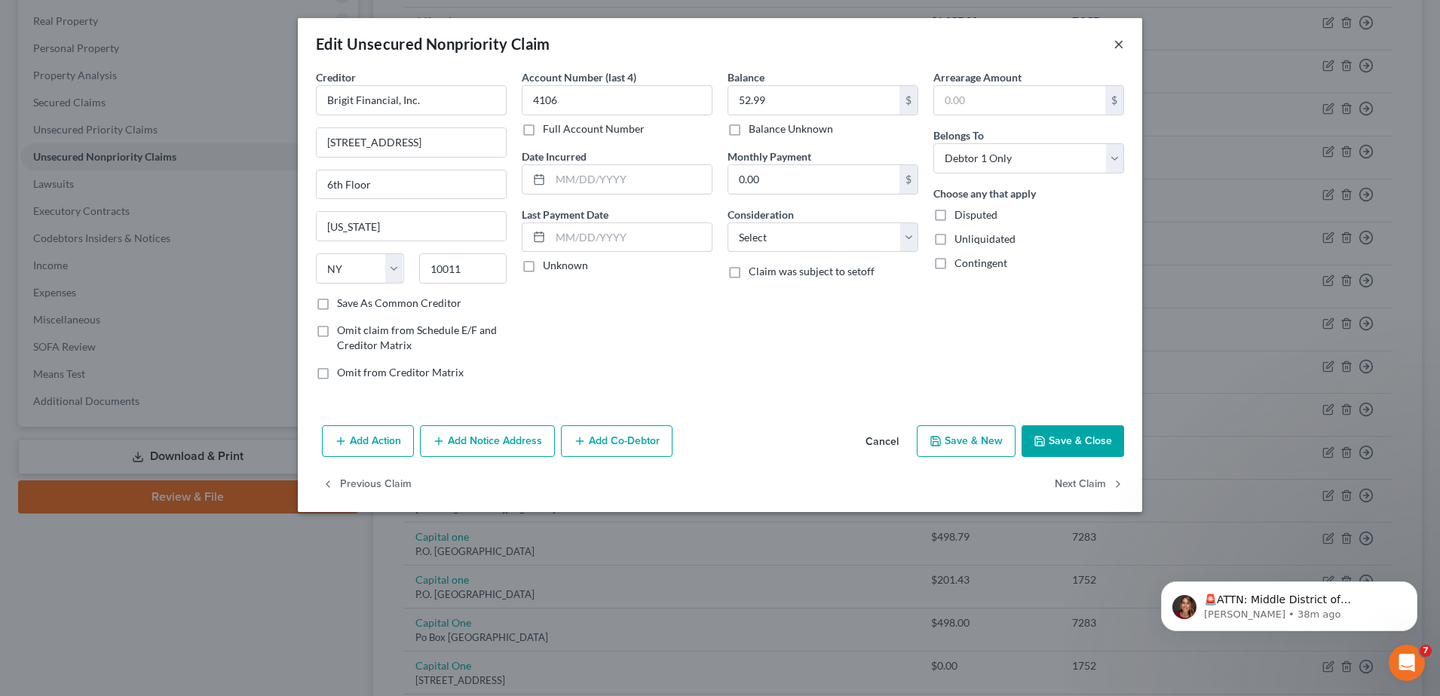
click at [1120, 42] on button "×" at bounding box center [1118, 44] width 11 height 18
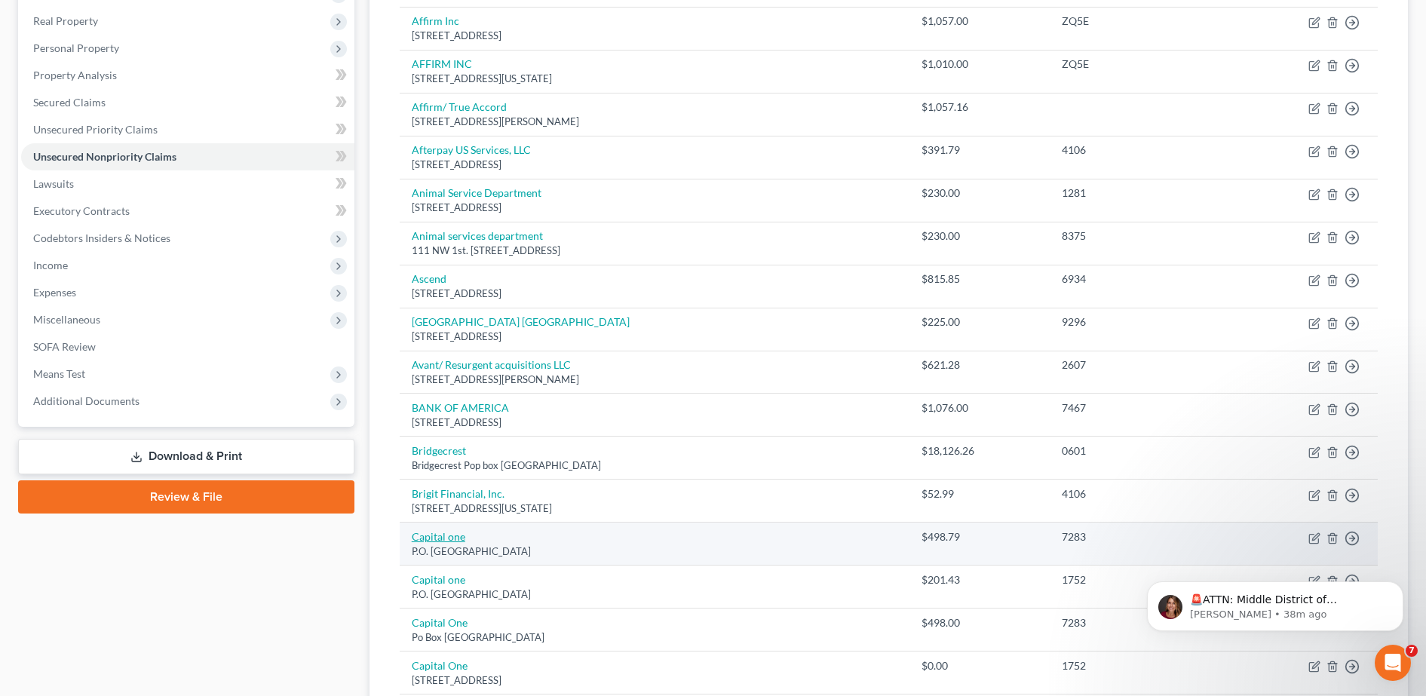
click at [447, 535] on link "Capital one" at bounding box center [439, 536] width 54 height 13
select select "4"
select select "2"
select select "0"
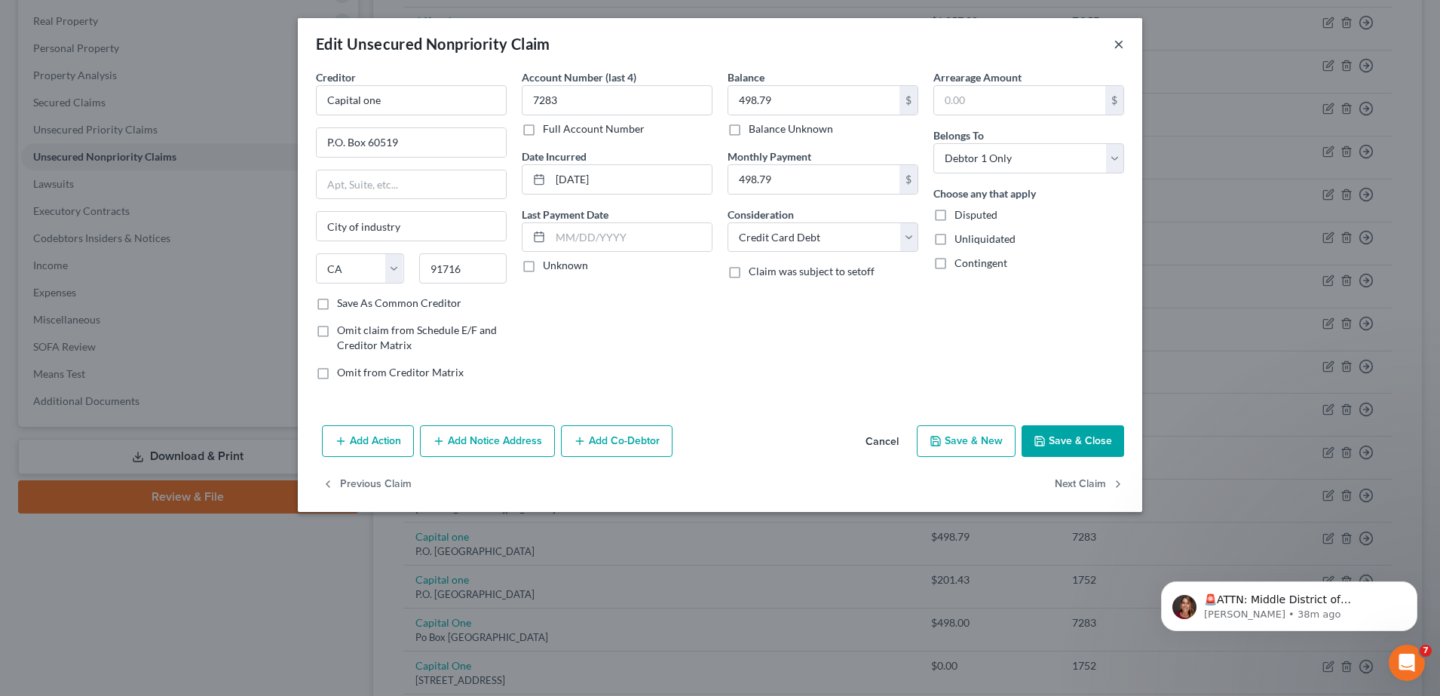
click at [1116, 51] on button "×" at bounding box center [1118, 44] width 11 height 18
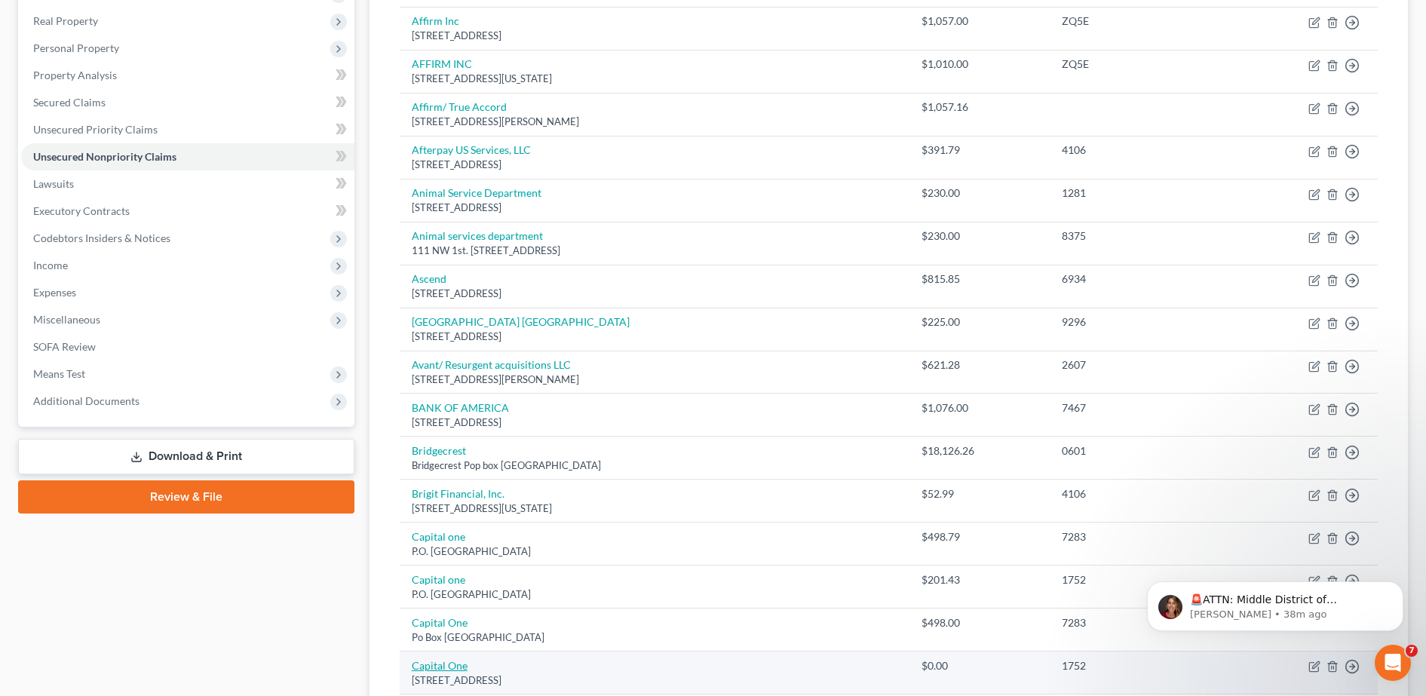
click at [443, 659] on link "Capital One" at bounding box center [440, 665] width 56 height 13
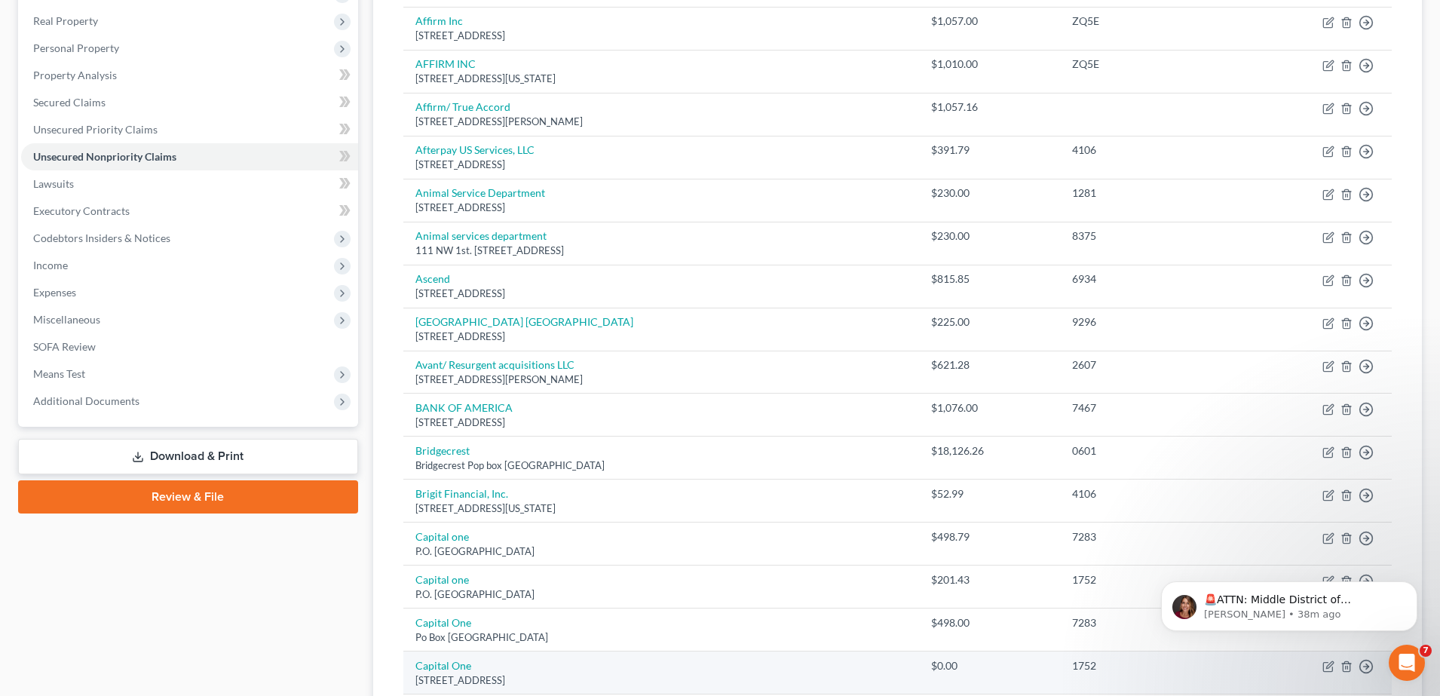
select select "48"
select select "2"
select select "0"
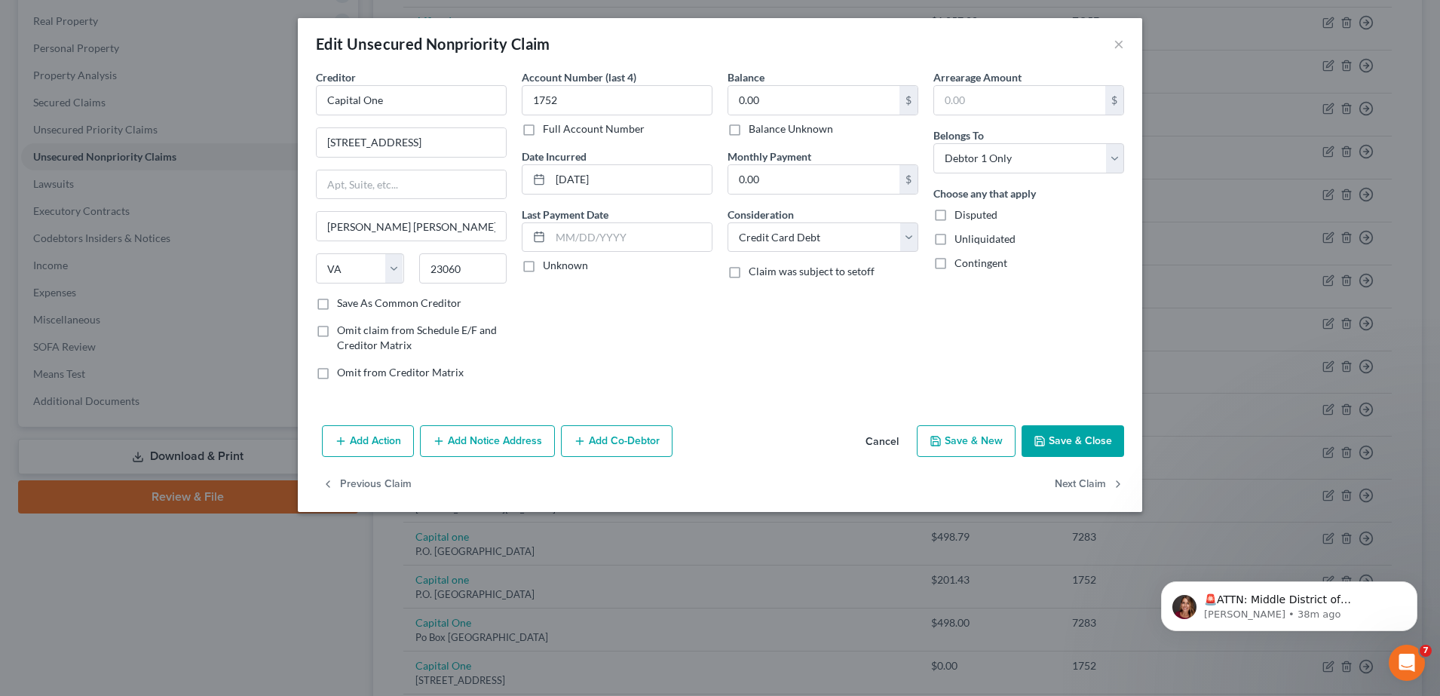
click at [1128, 32] on div "Edit Unsecured Nonpriority Claim ×" at bounding box center [720, 43] width 844 height 51
click at [1116, 40] on button "×" at bounding box center [1118, 44] width 11 height 18
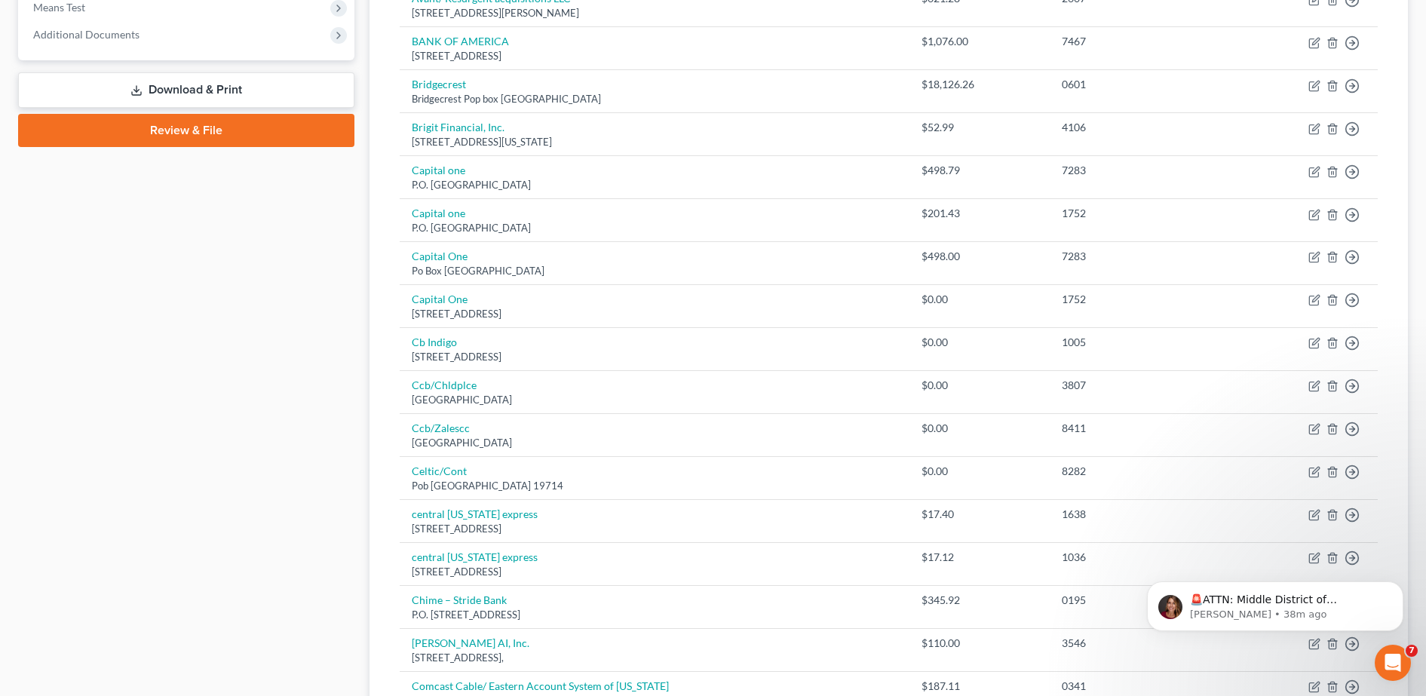
scroll to position [598, 0]
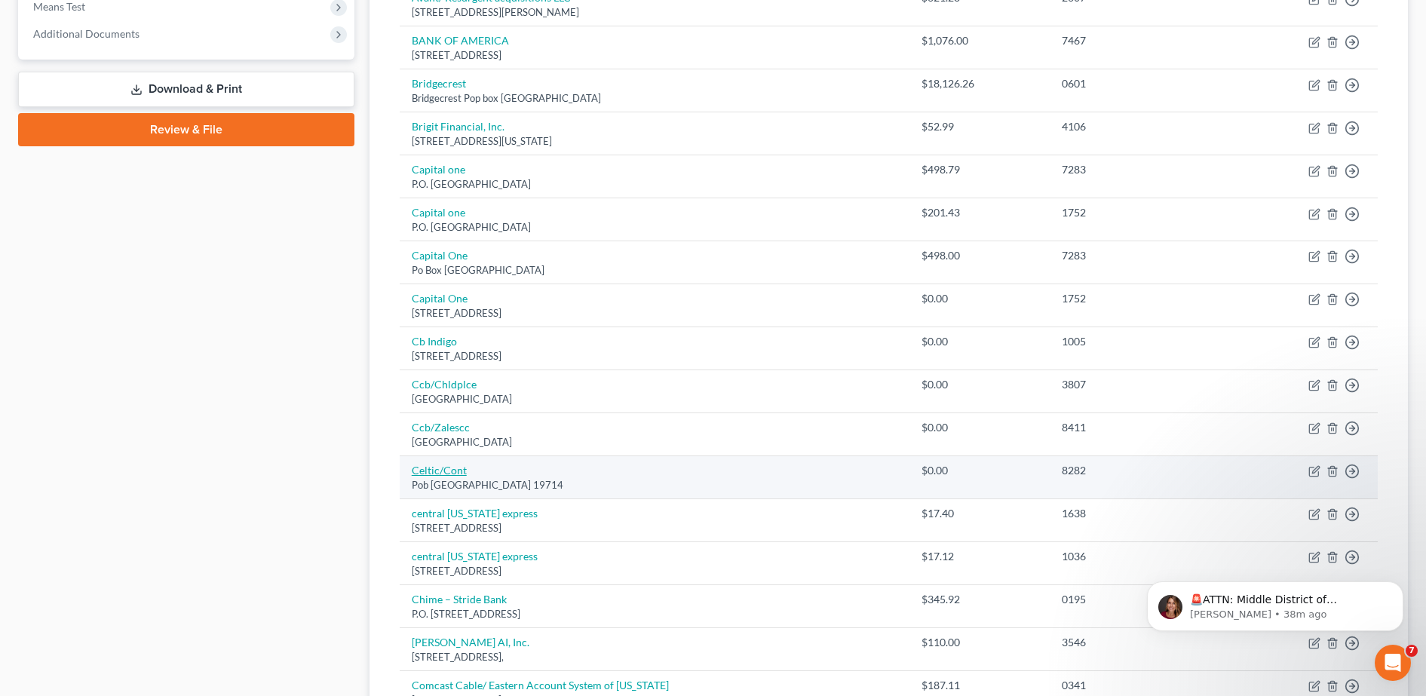
click at [444, 466] on link "Celtic/Cont" at bounding box center [439, 470] width 55 height 13
select select "7"
select select "2"
select select "0"
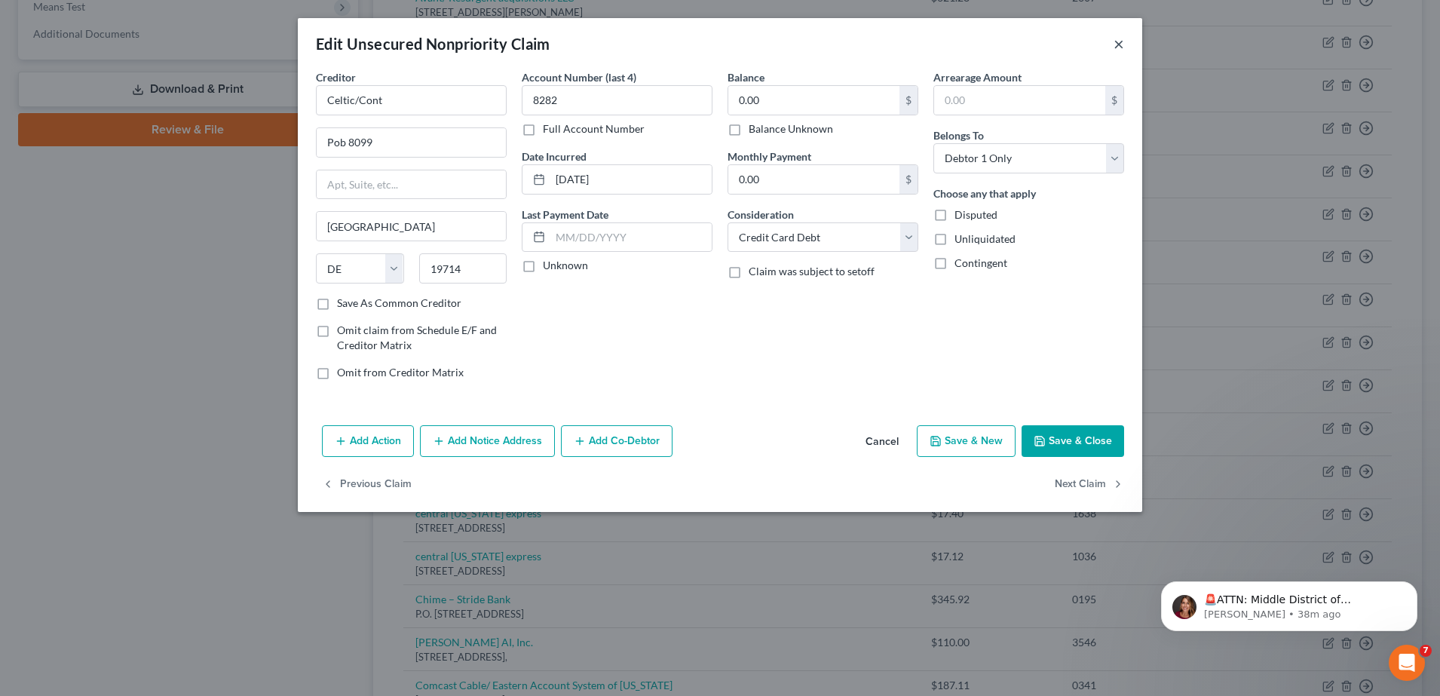
click at [1118, 44] on button "×" at bounding box center [1118, 44] width 11 height 18
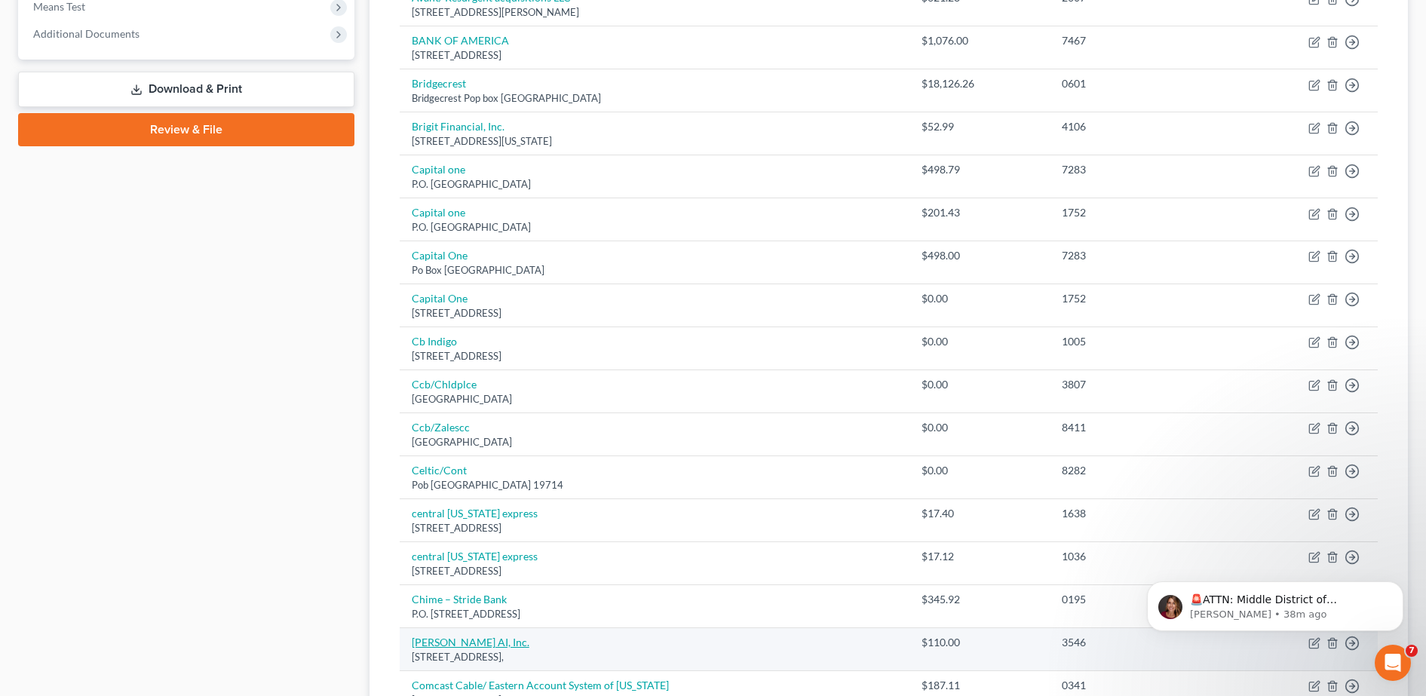
click at [447, 640] on link "Cleo AI, Inc." at bounding box center [471, 642] width 118 height 13
select select "14"
select select "0"
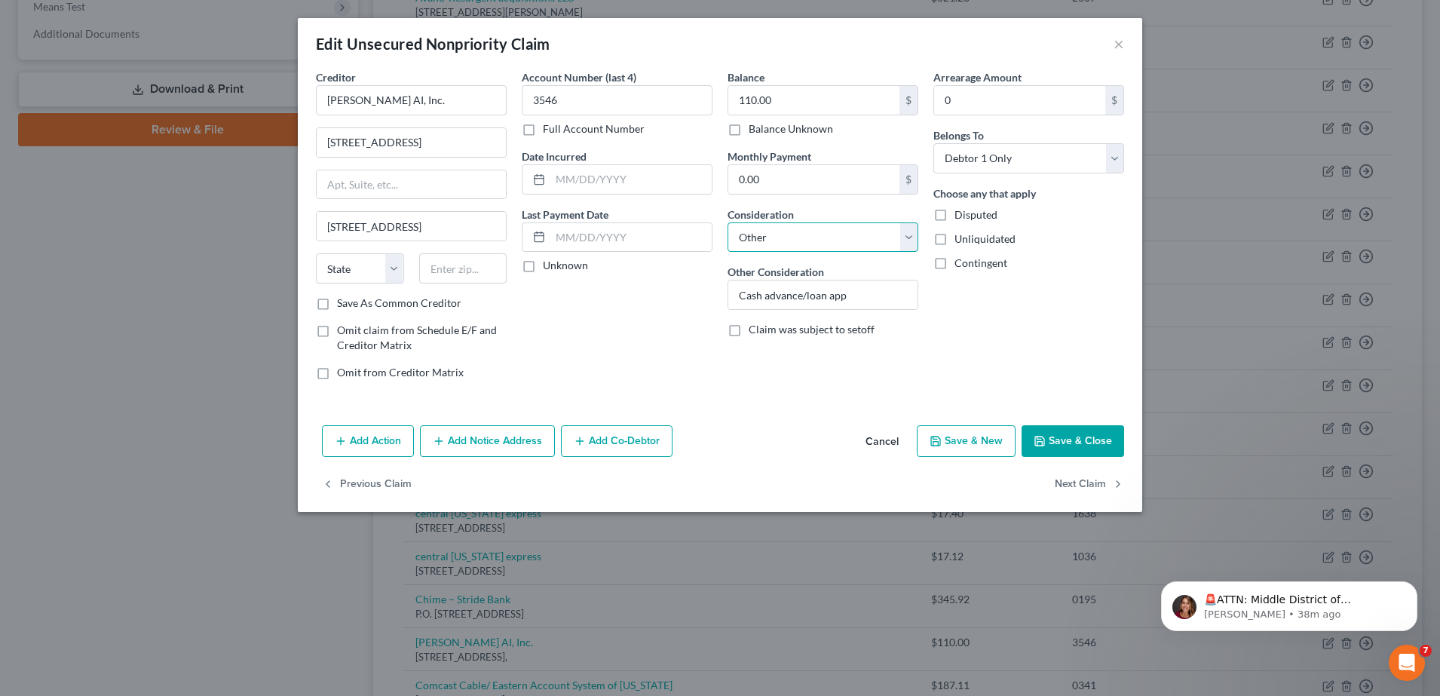
click at [853, 235] on select "Select Cable / Satellite Services Collection Agency Credit Card Debt Debt Couns…" at bounding box center [822, 237] width 191 height 30
select select
click at [727, 222] on select "Select Cable / Satellite Services Collection Agency Credit Card Debt Debt Couns…" at bounding box center [822, 237] width 191 height 30
click at [1051, 432] on button "Save & Close" at bounding box center [1072, 441] width 103 height 32
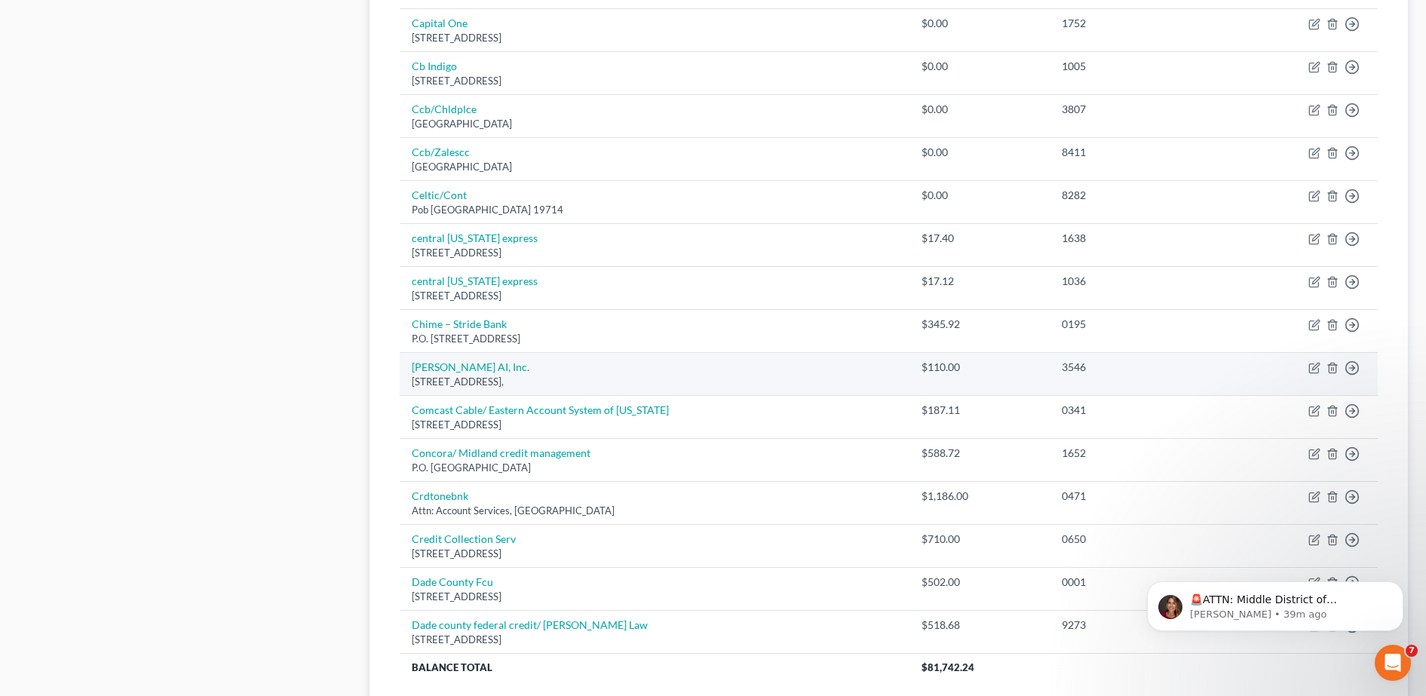
scroll to position [1045, 0]
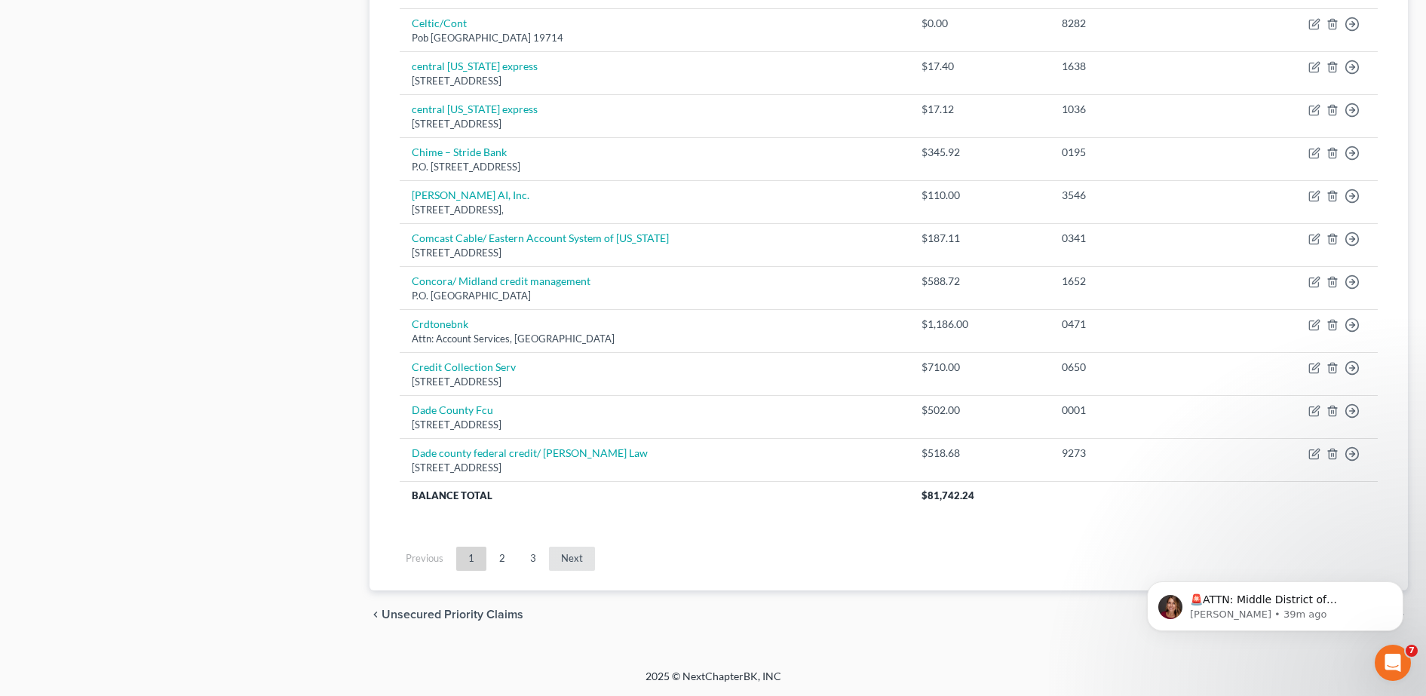
click at [549, 547] on link "Next" at bounding box center [572, 559] width 46 height 24
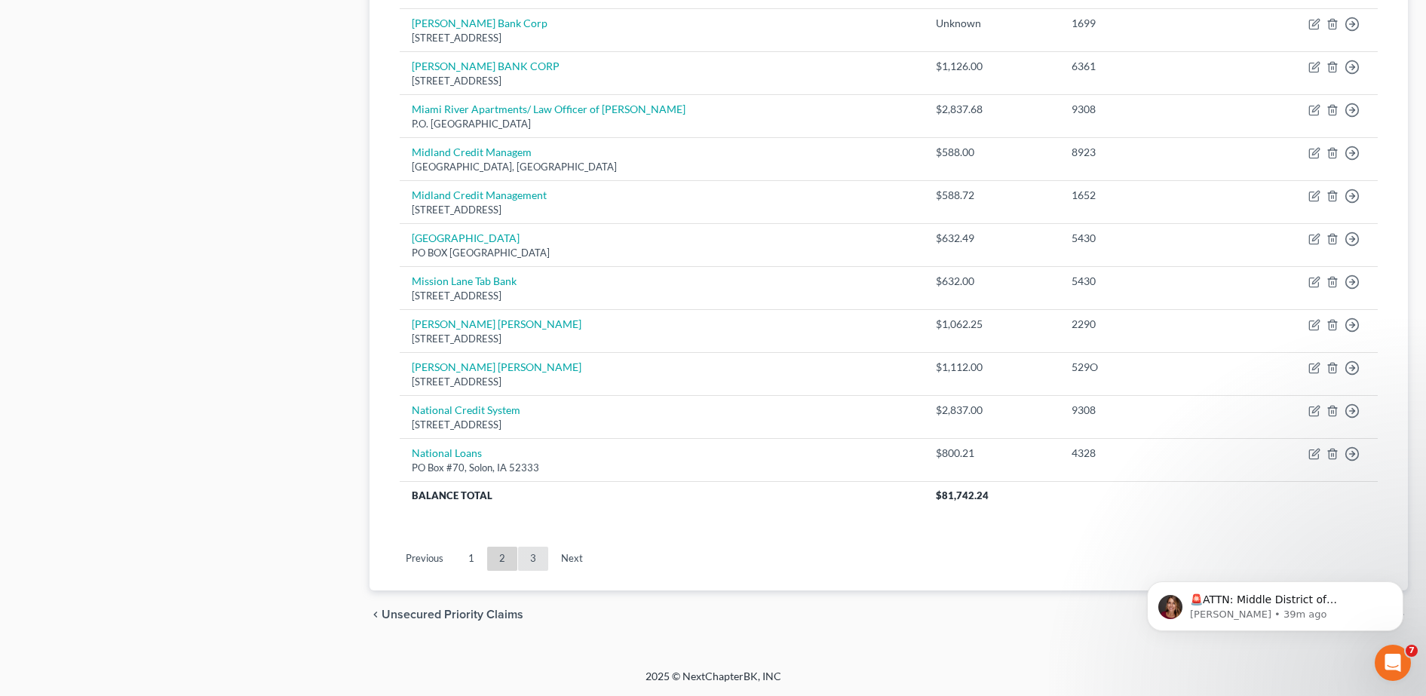
click at [522, 555] on link "3" at bounding box center [533, 559] width 30 height 24
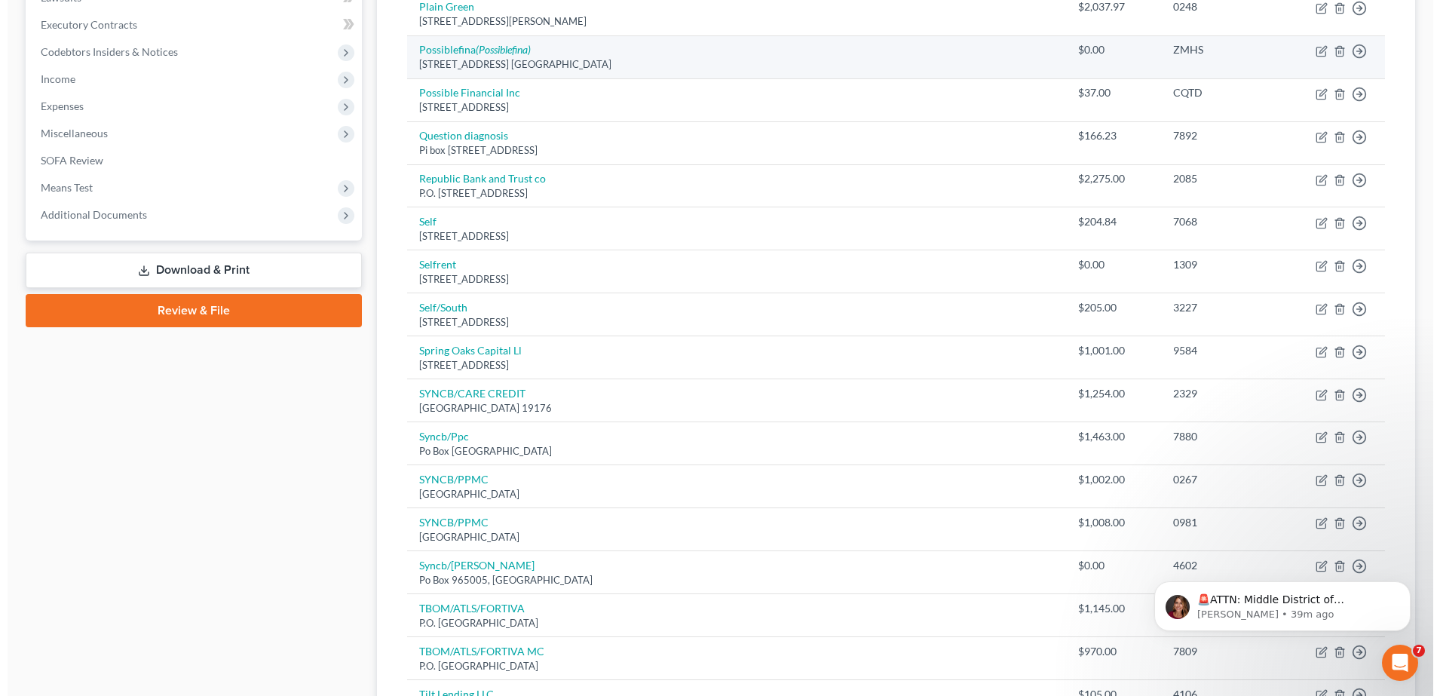
scroll to position [0, 0]
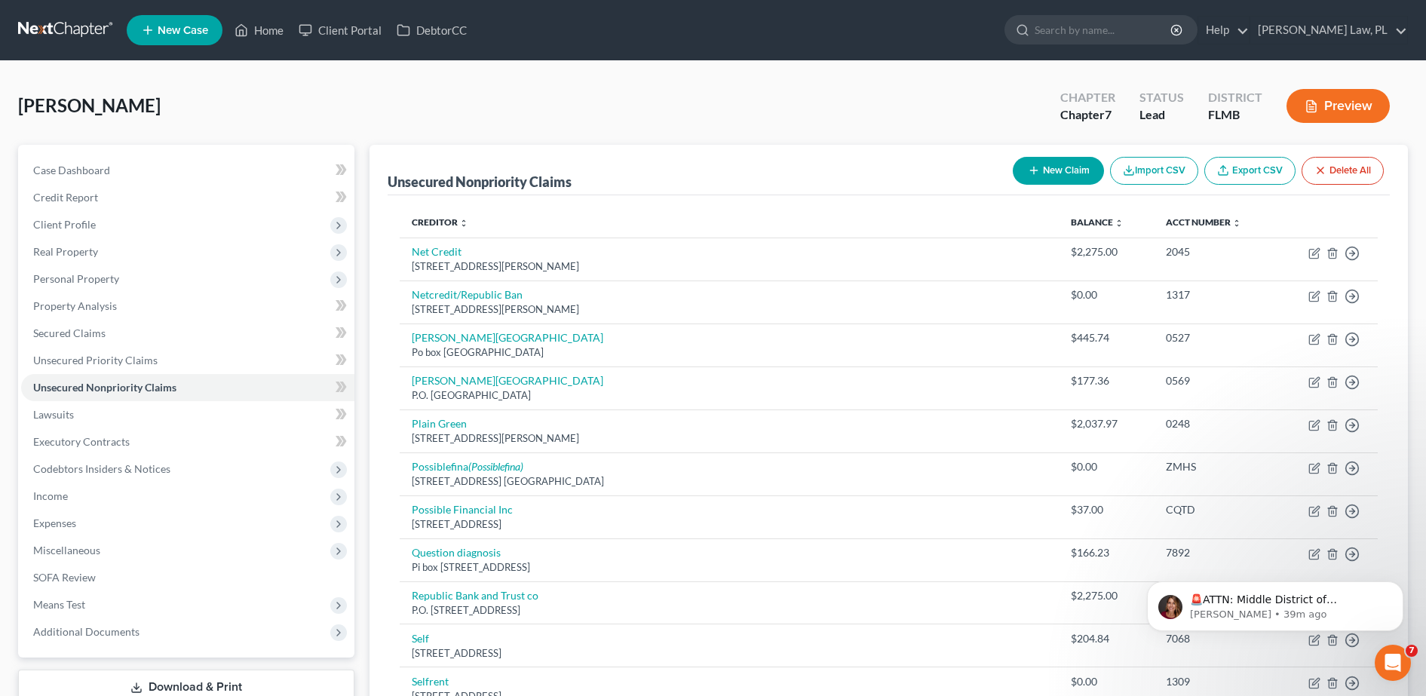
click at [1034, 167] on icon "button" at bounding box center [1034, 170] width 12 height 12
select select "0"
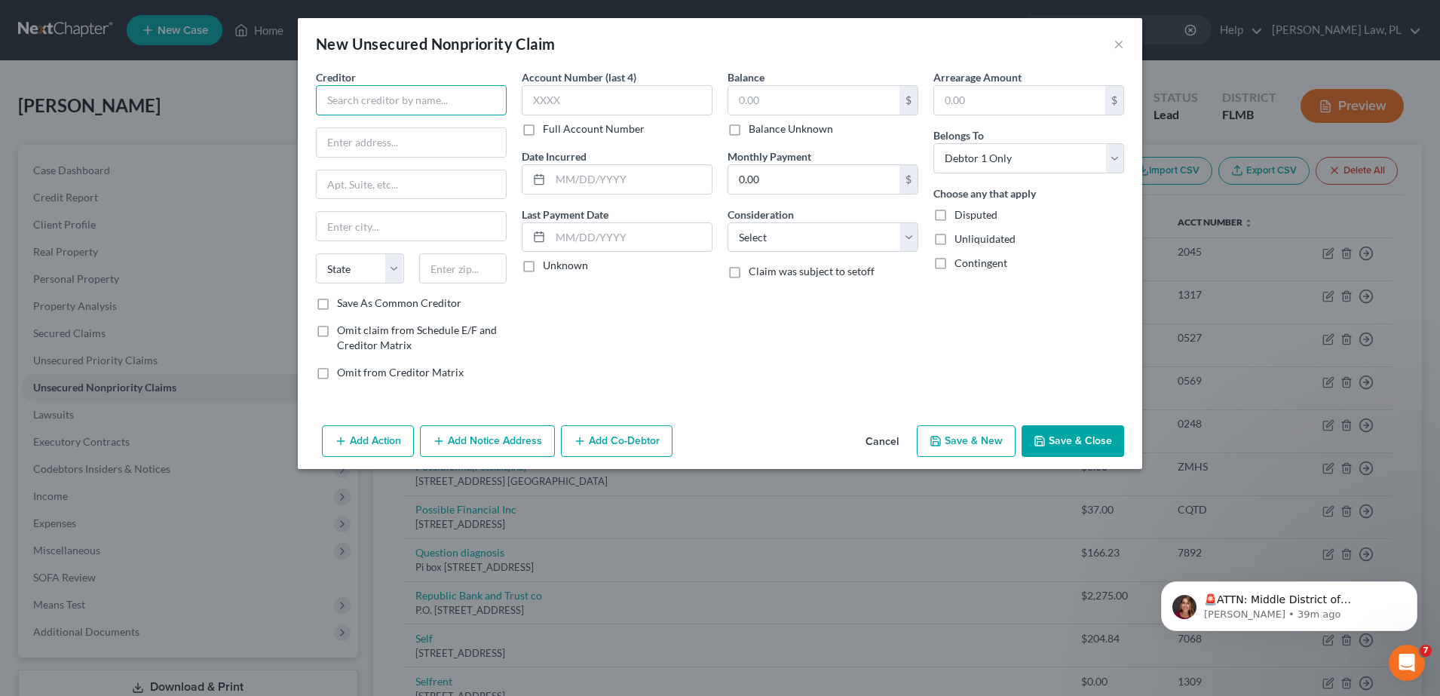
click at [400, 100] on input "text" at bounding box center [411, 100] width 191 height 30
paste input "Zip Co. U.S. Inc."
type input "Zip Co. U.S. Inc."
click at [627, 107] on input "text" at bounding box center [617, 100] width 191 height 30
type input "4106"
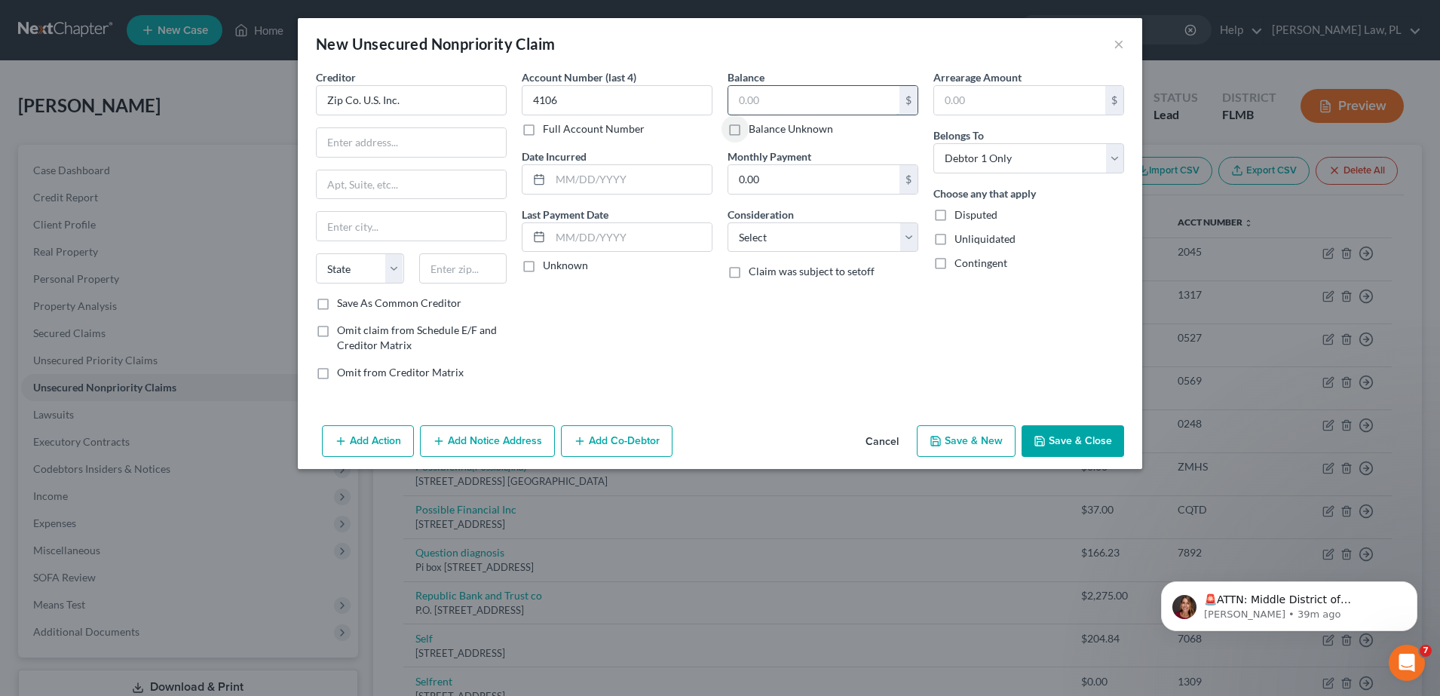
click at [783, 110] on input "text" at bounding box center [813, 100] width 171 height 29
type input "143.50"
click at [374, 136] on input "text" at bounding box center [411, 142] width 189 height 29
paste input "228 Park Avenue S, PMB 59872 New York, NY 10003"
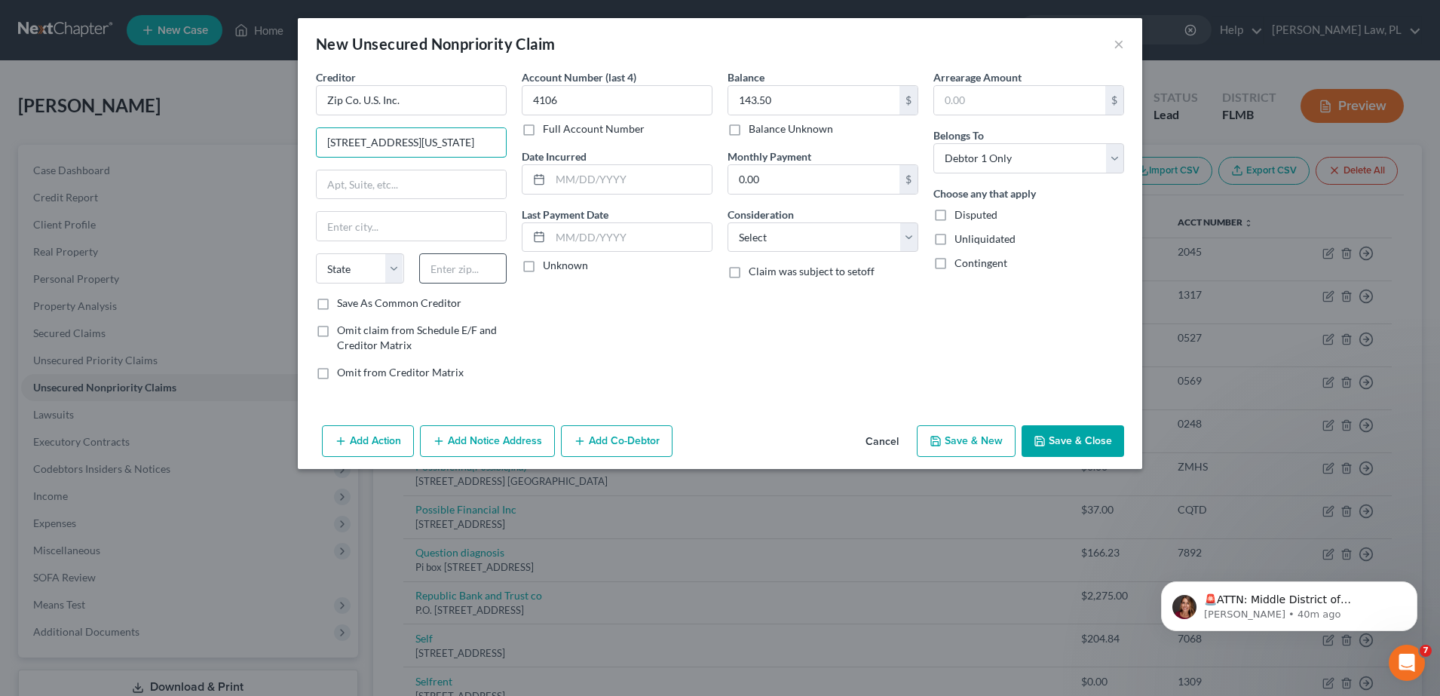
type input "228 Park Avenue S, PMB 59872 New York, NY 10003"
click at [470, 268] on input "text" at bounding box center [463, 268] width 88 height 30
type input "10003"
type input "New York"
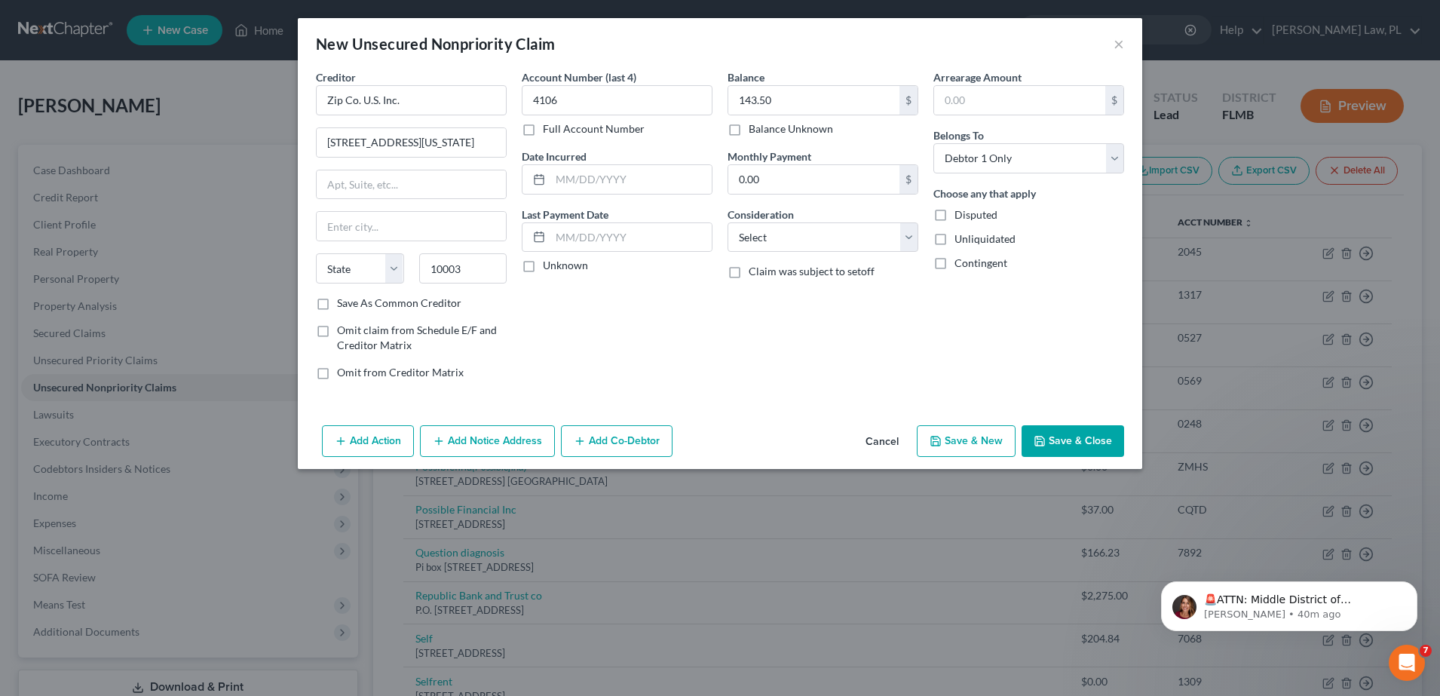
select select "35"
click at [560, 312] on div "Account Number (last 4) 4106 Full Account Number Date Incurred Last Payment Dat…" at bounding box center [617, 230] width 206 height 323
drag, startPoint x: 412, startPoint y: 146, endPoint x: 395, endPoint y: 152, distance: 17.4
click at [395, 152] on input "228 Park Avenue S, PMB 59872 New York, NY 10003" at bounding box center [411, 142] width 189 height 29
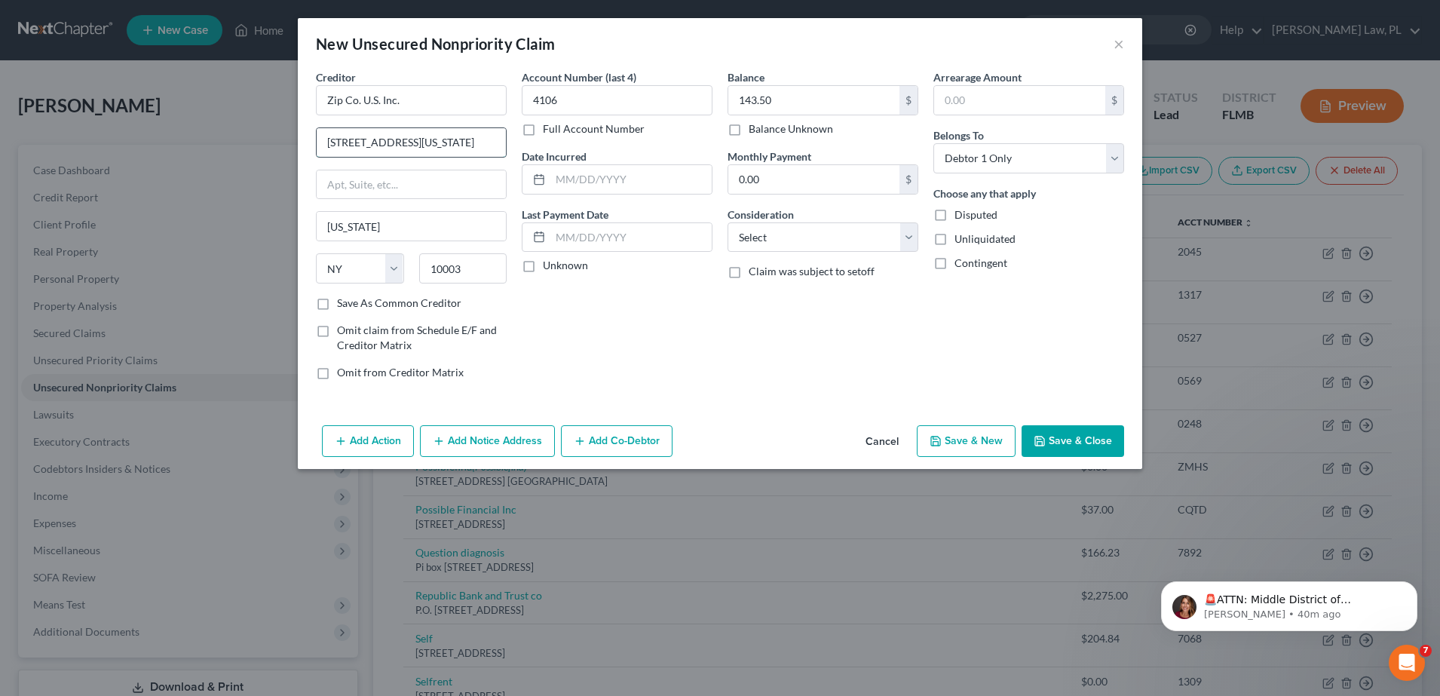
click at [412, 147] on input "228 Park Avenue S, PMB 59872 New York, NY 10003" at bounding box center [411, 142] width 189 height 29
drag, startPoint x: 335, startPoint y: 149, endPoint x: 534, endPoint y: 136, distance: 200.2
click at [534, 136] on div "Creditor * Zip Co. U.S. Inc. 228 Park Avenue S, PMB 59872 New York, NY 10003 Ne…" at bounding box center [719, 230] width 823 height 323
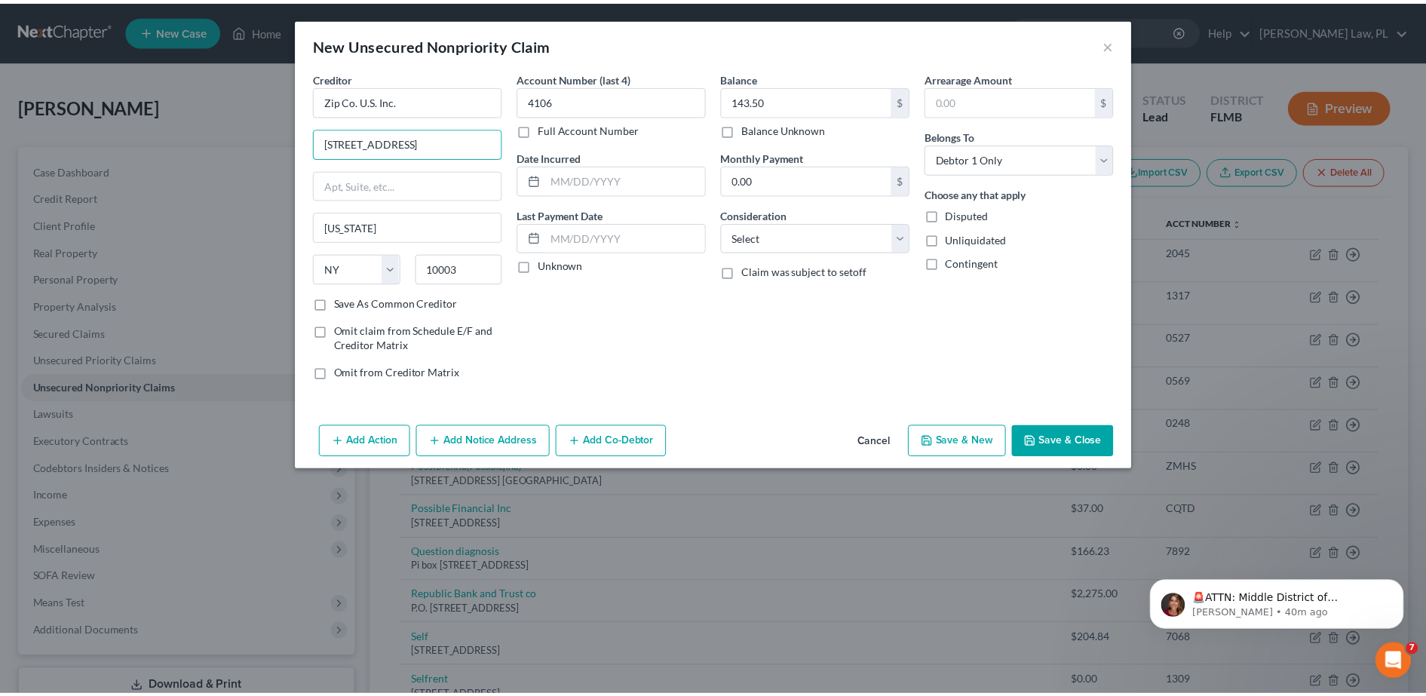
scroll to position [0, 0]
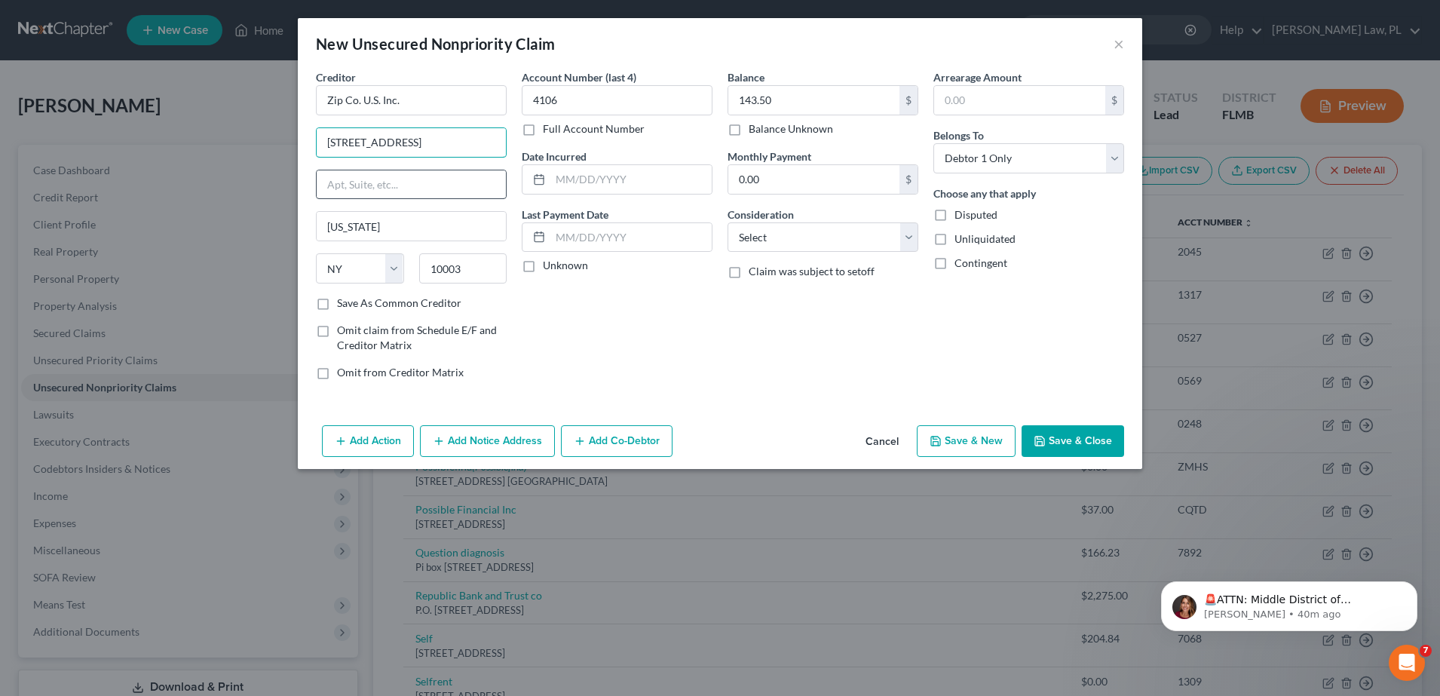
type input "228 Park Avenue S"
click at [449, 190] on input "text" at bounding box center [411, 184] width 189 height 29
paste input ", PMB 59872 New York, NY 10003"
drag, startPoint x: 388, startPoint y: 186, endPoint x: 606, endPoint y: 199, distance: 218.2
click at [606, 199] on div "Creditor * Zip Co. U.S. Inc. 228 Park Avenue S , PMB 59872 New York, NY 10003 N…" at bounding box center [719, 230] width 823 height 323
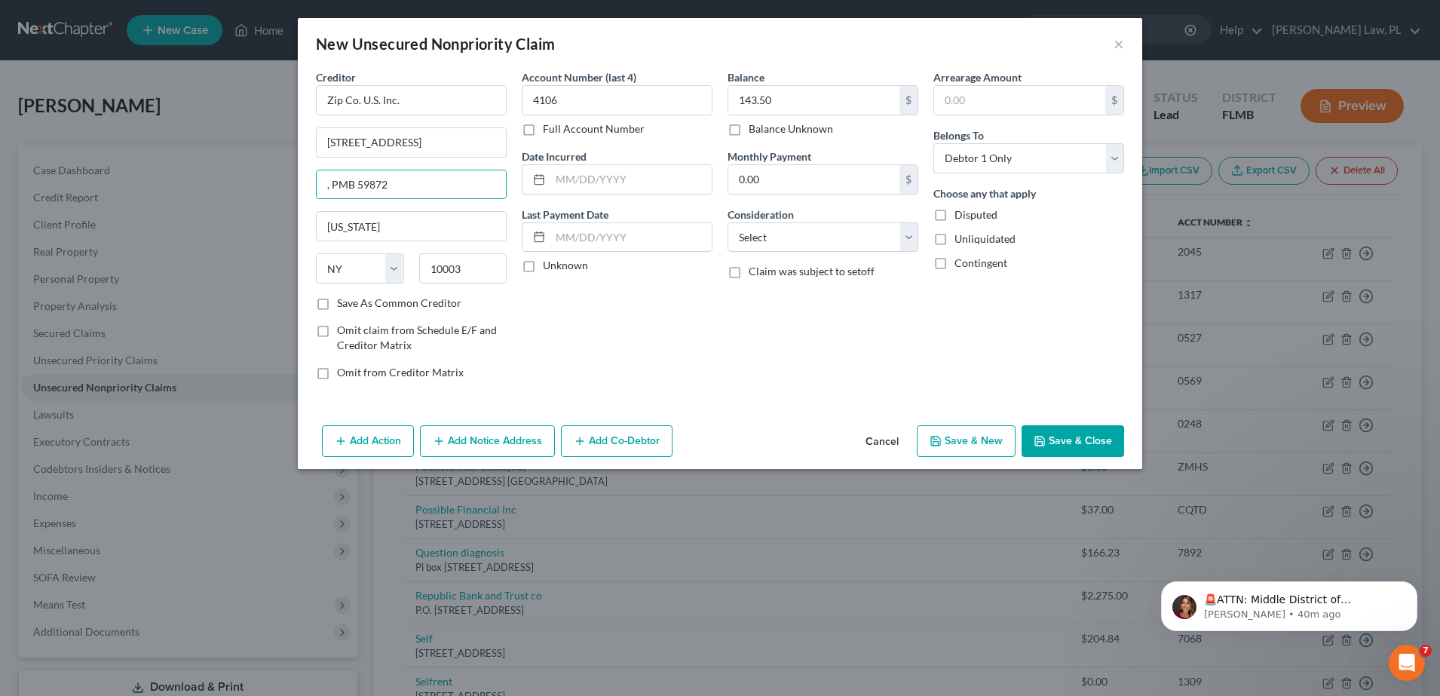
click at [623, 308] on div "Account Number (last 4) 4106 Full Account Number Date Incurred Last Payment Dat…" at bounding box center [617, 230] width 206 height 323
click at [332, 192] on input ", PMB 59872" at bounding box center [411, 184] width 189 height 29
type input "PMB 59872"
click at [797, 375] on div "Balance 143.50 $ Balance Unknown Balance Undetermined 143.50 $ Balance Unknown …" at bounding box center [823, 230] width 206 height 323
click at [1085, 444] on button "Save & Close" at bounding box center [1072, 441] width 103 height 32
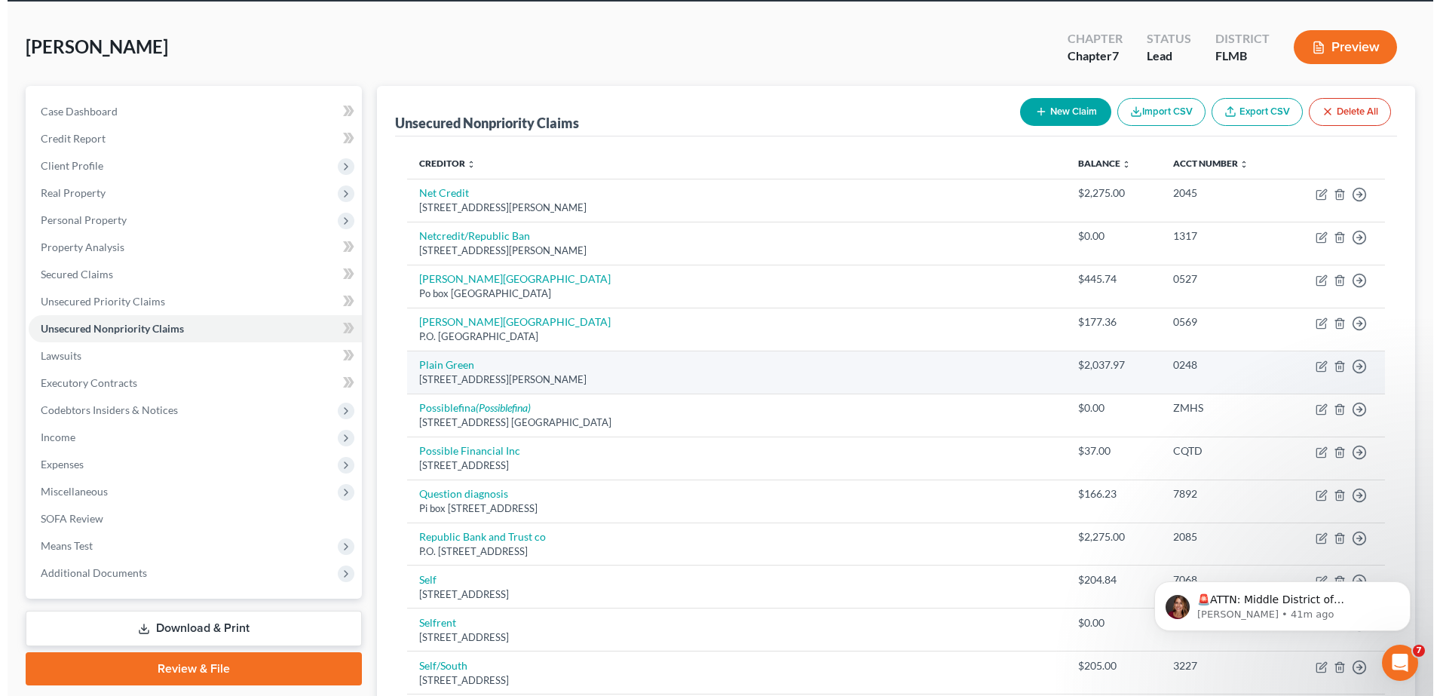
scroll to position [46, 0]
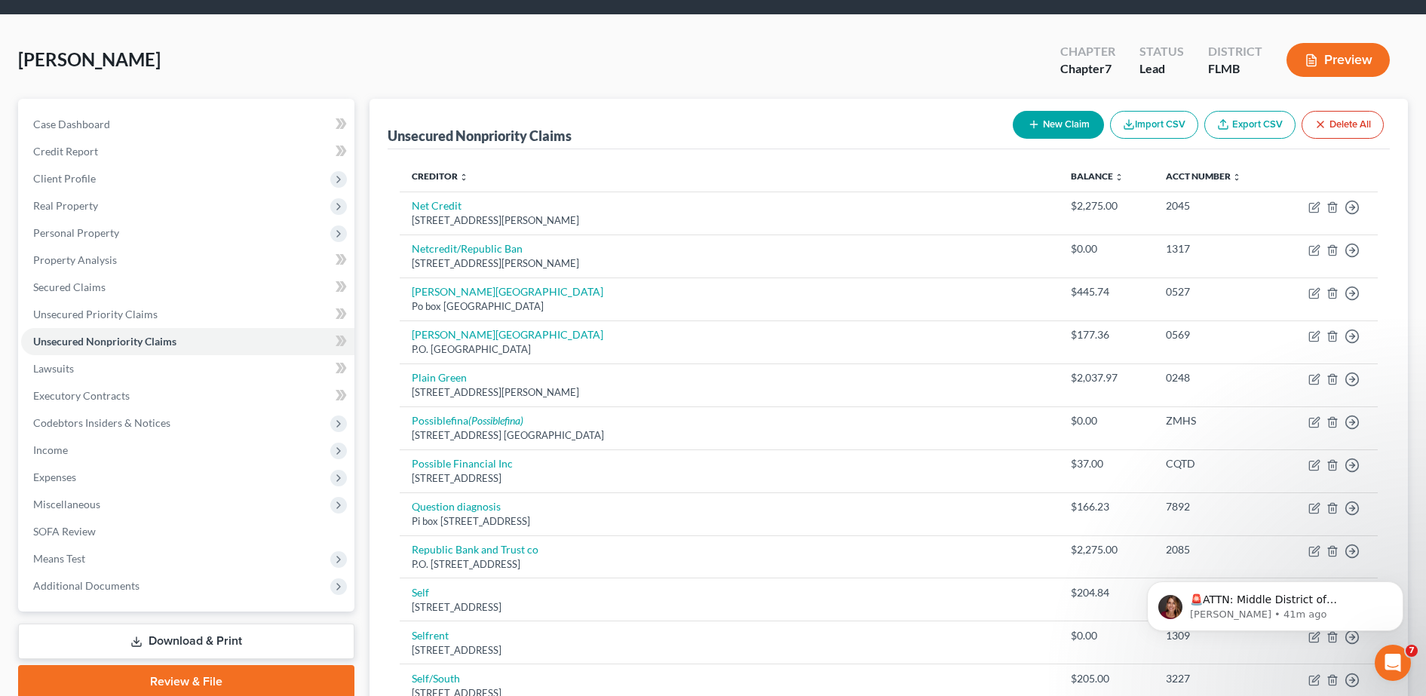
click at [1051, 120] on button "New Claim" at bounding box center [1057, 125] width 91 height 28
select select "0"
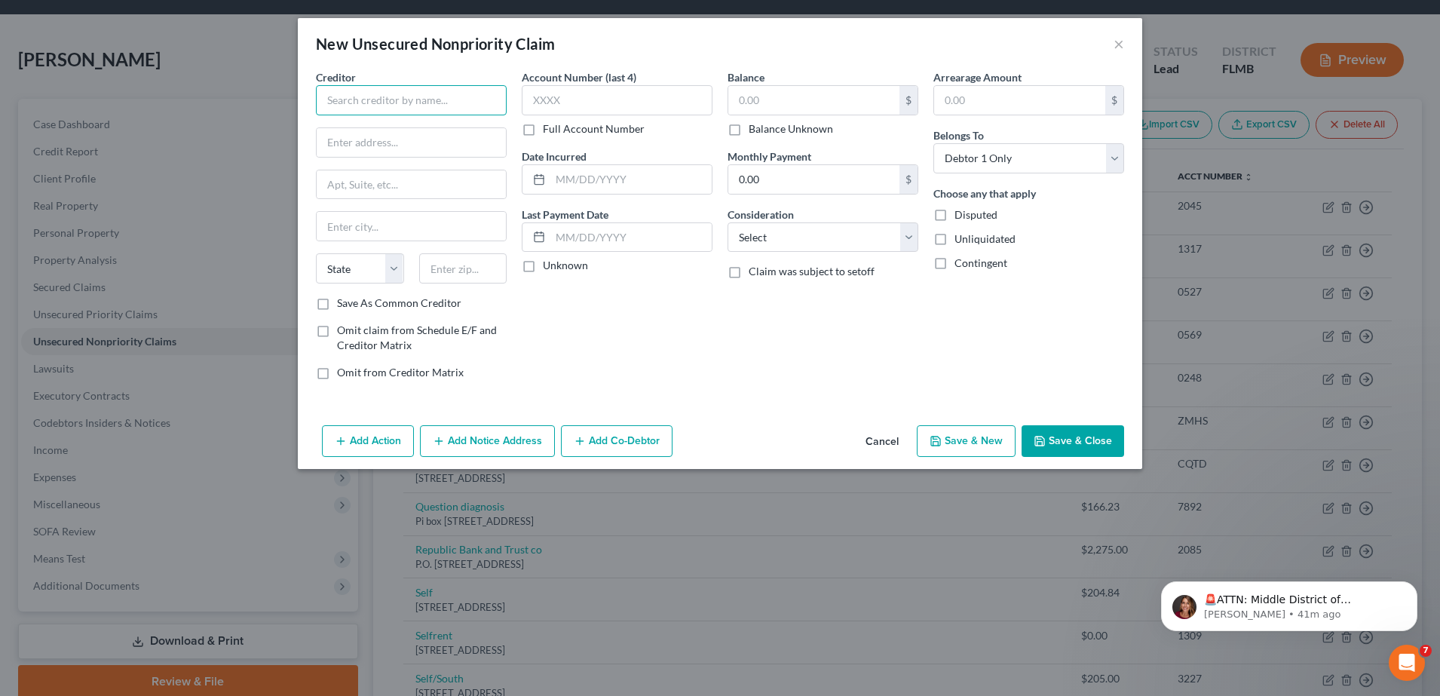
click at [405, 93] on input "text" at bounding box center [411, 100] width 191 height 30
paste input "PayPal, Inc."
type input "PayPal, Inc."
click at [770, 92] on input "text" at bounding box center [813, 100] width 171 height 29
type input "105.95"
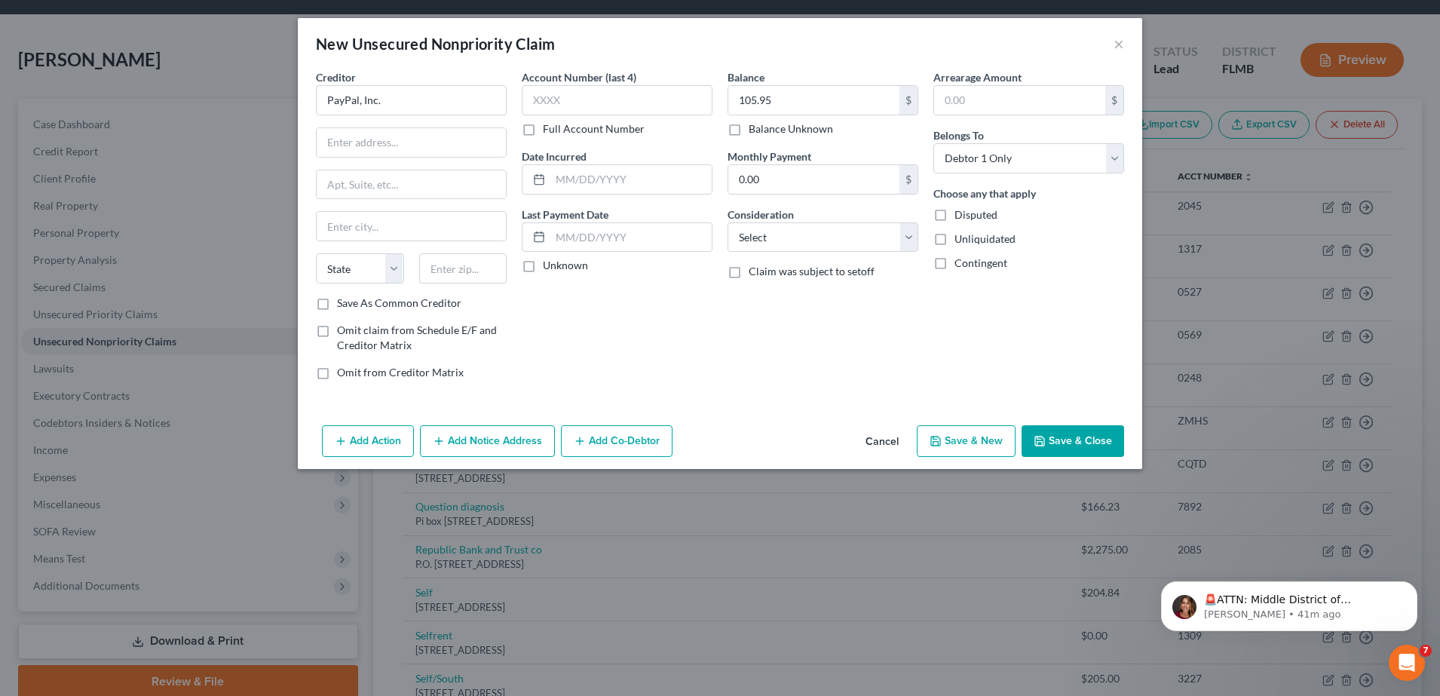
click at [333, 158] on div "Creditor * PayPal, Inc. State AL AK AR AZ CA CO CT DE DC FL GA GU HI ID IL IN I…" at bounding box center [411, 182] width 191 height 226
click at [341, 151] on input "text" at bounding box center [411, 142] width 189 height 29
paste input "2211 North First Street San Jose, CA 95131"
type input "2211 North First Street San Jose, CA 95131"
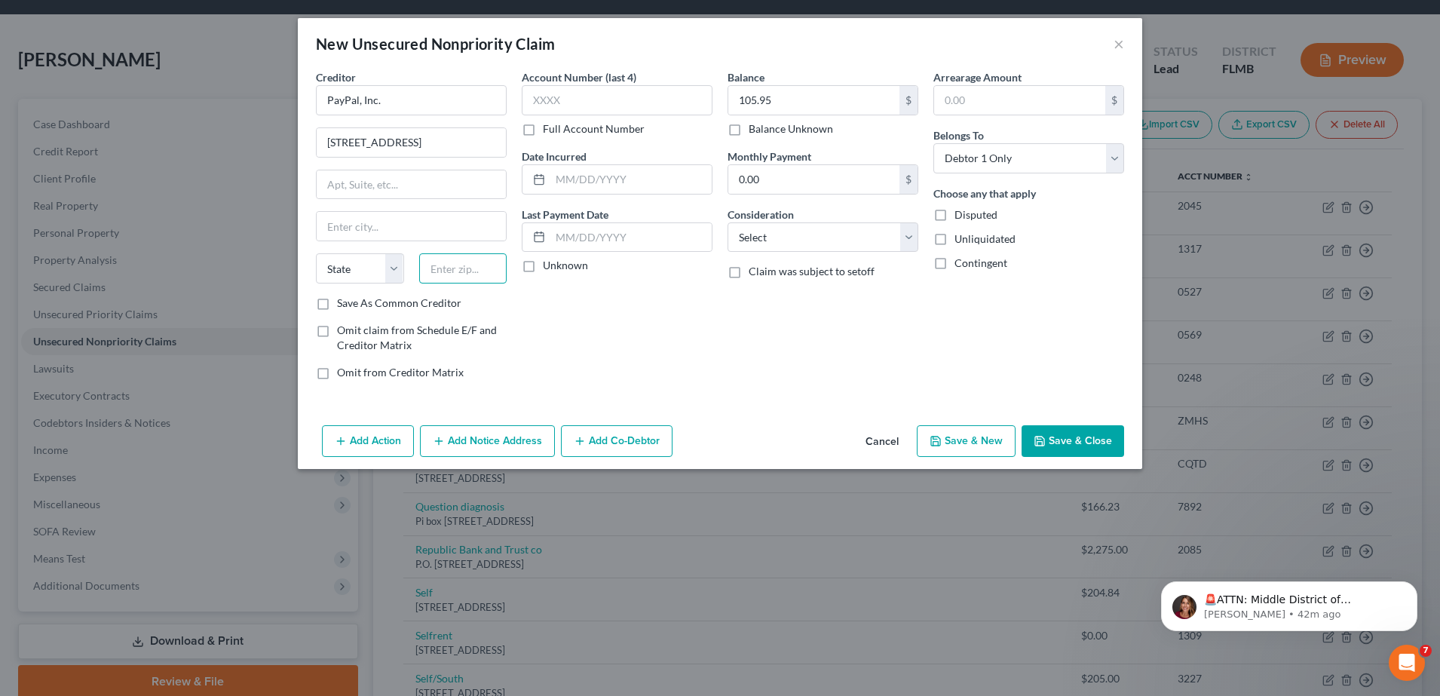
click at [495, 274] on input "text" at bounding box center [463, 268] width 88 height 30
type input "95131"
click at [577, 368] on div "Account Number (last 4) Full Account Number Date Incurred Last Payment Date Unk…" at bounding box center [617, 230] width 206 height 323
type input "San Jose"
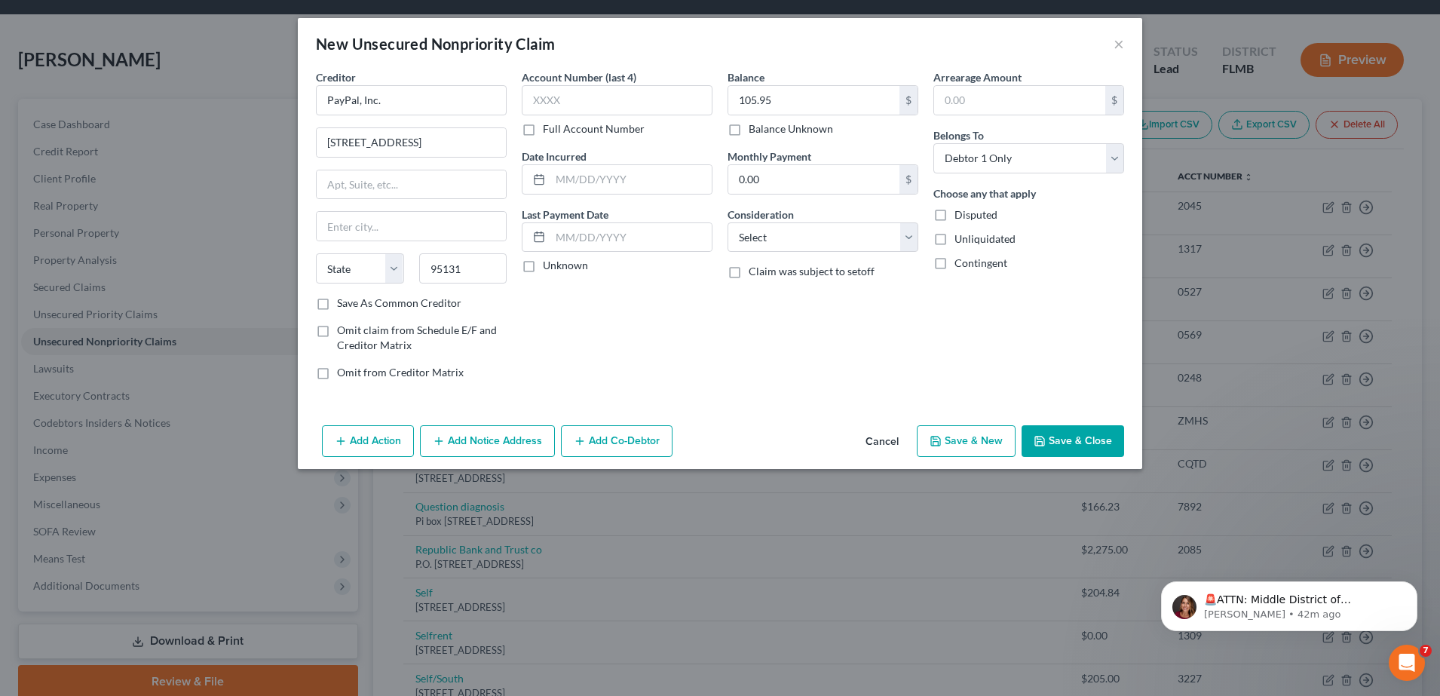
select select "4"
click at [476, 142] on input "2211 North First Street San Jose, CA 95131" at bounding box center [411, 142] width 189 height 29
drag, startPoint x: 438, startPoint y: 140, endPoint x: 603, endPoint y: 171, distance: 168.0
click at [603, 171] on div "Creditor * PayPal, Inc. 2211 North First Street San Jose, CA 95131 San Jose Sta…" at bounding box center [719, 230] width 823 height 323
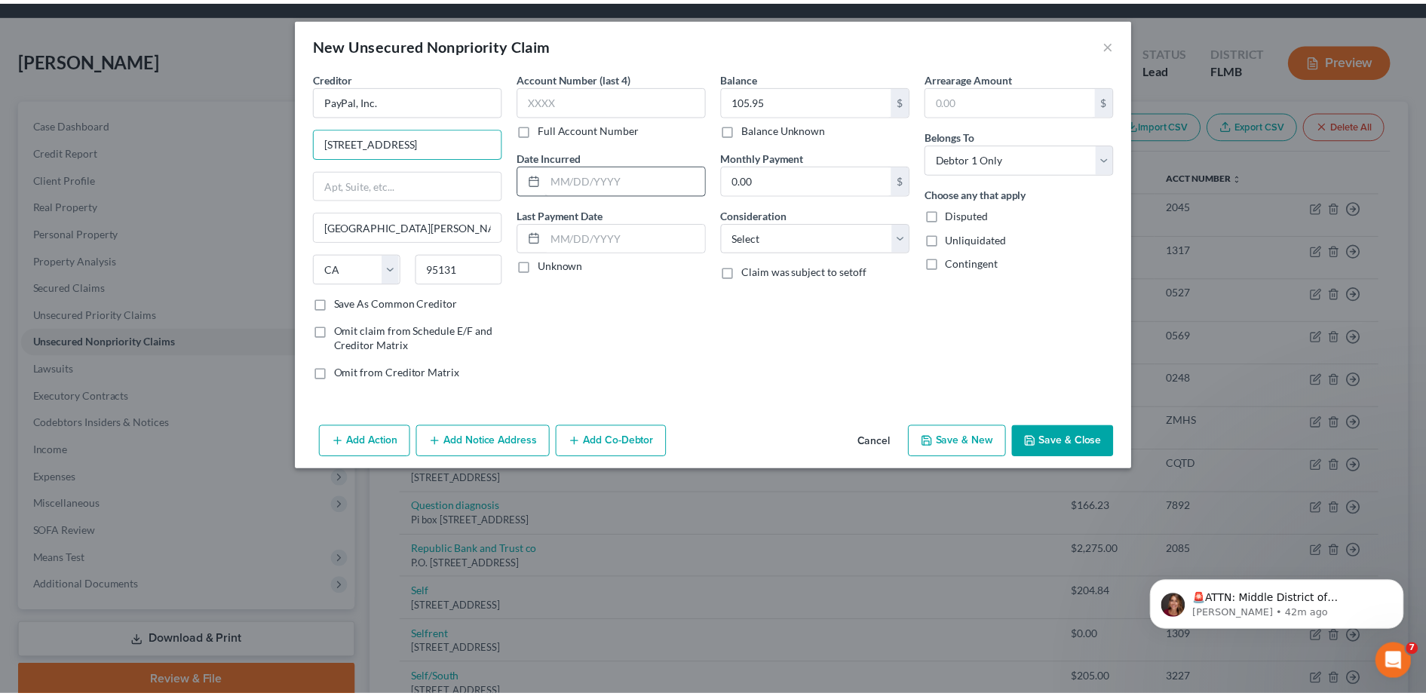
scroll to position [0, 0]
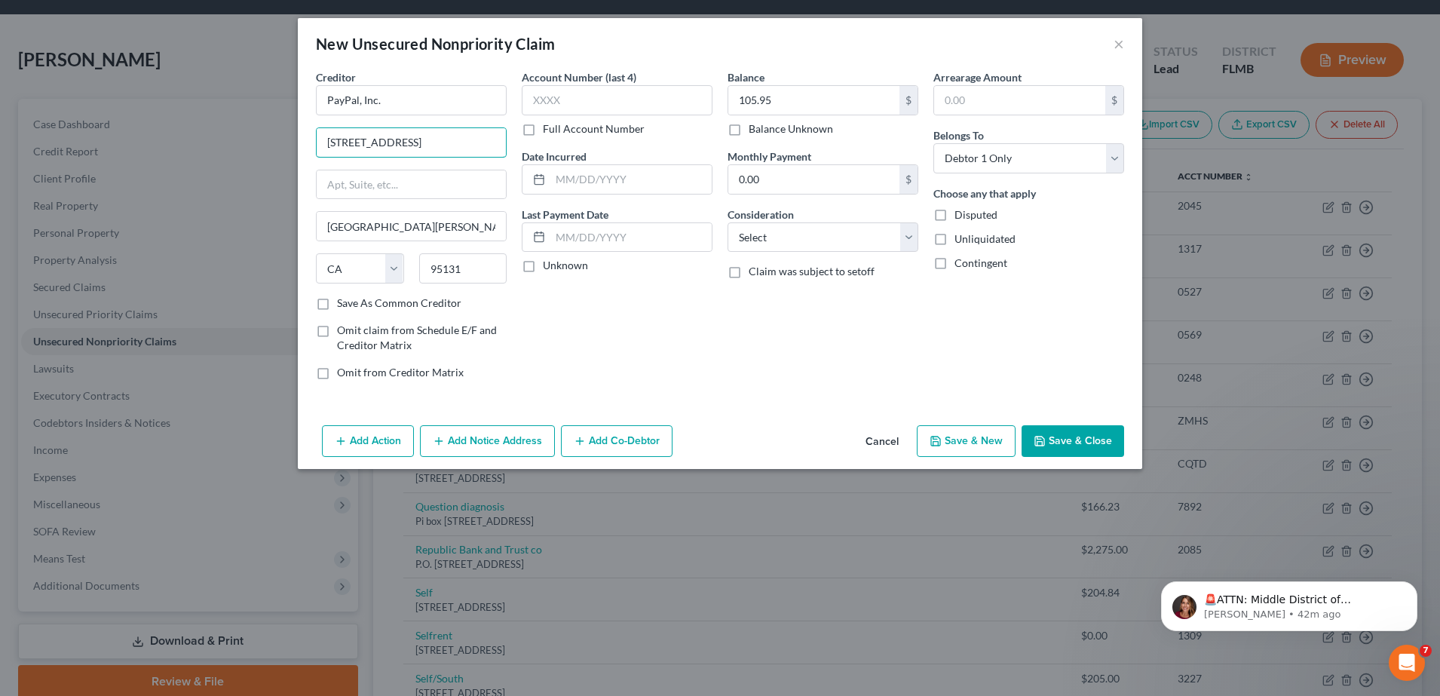
type input "2211 North First Street"
click at [616, 320] on div "Account Number (last 4) Full Account Number Date Incurred Last Payment Date Unk…" at bounding box center [617, 230] width 206 height 323
click at [1075, 431] on button "Save & Close" at bounding box center [1072, 441] width 103 height 32
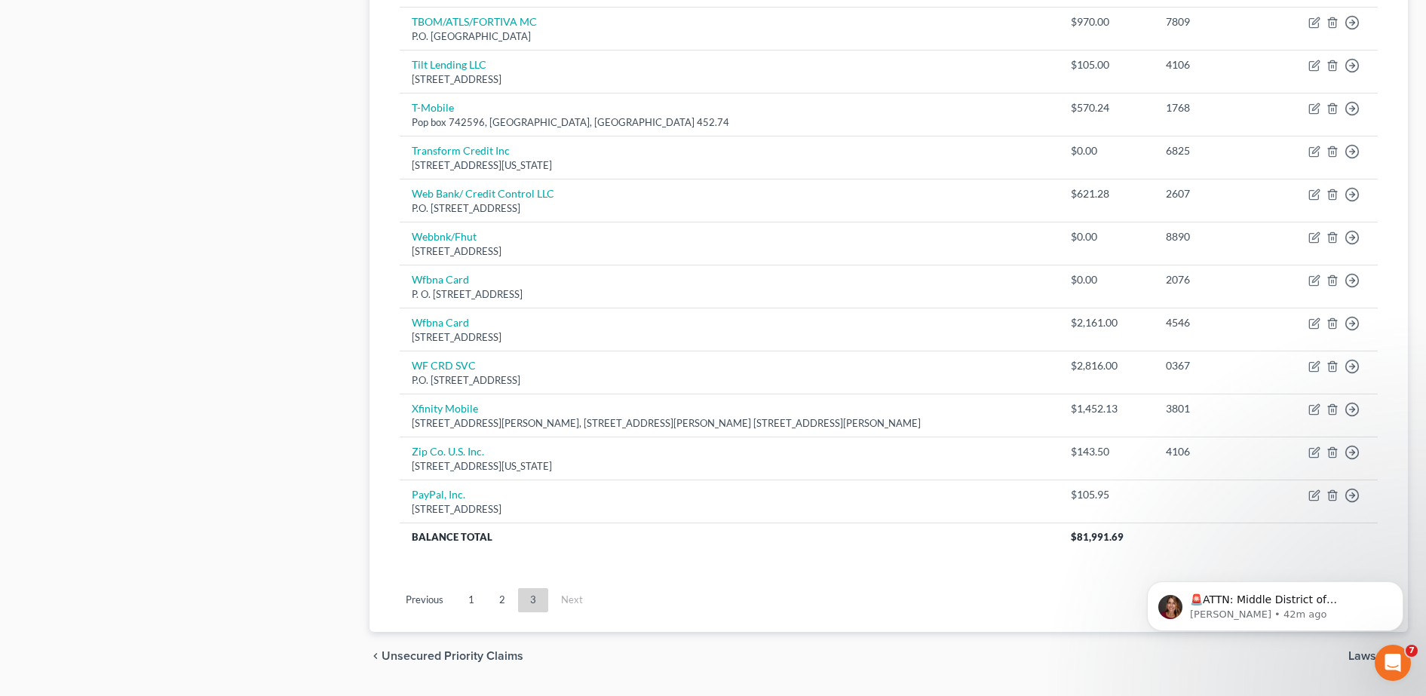
scroll to position [1047, 0]
click at [473, 582] on ul "Previous 1 2 3 Next" at bounding box center [888, 599] width 1002 height 39
click at [473, 587] on link "1" at bounding box center [471, 599] width 30 height 24
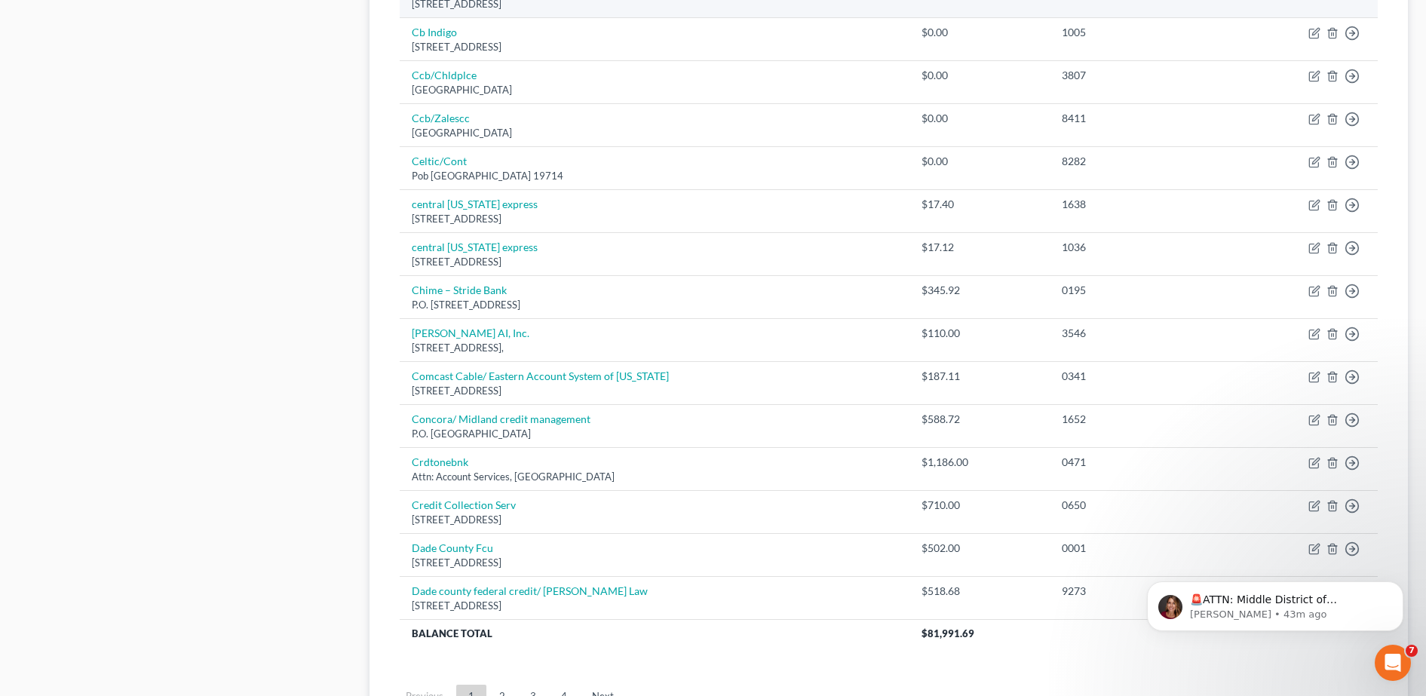
scroll to position [908, 0]
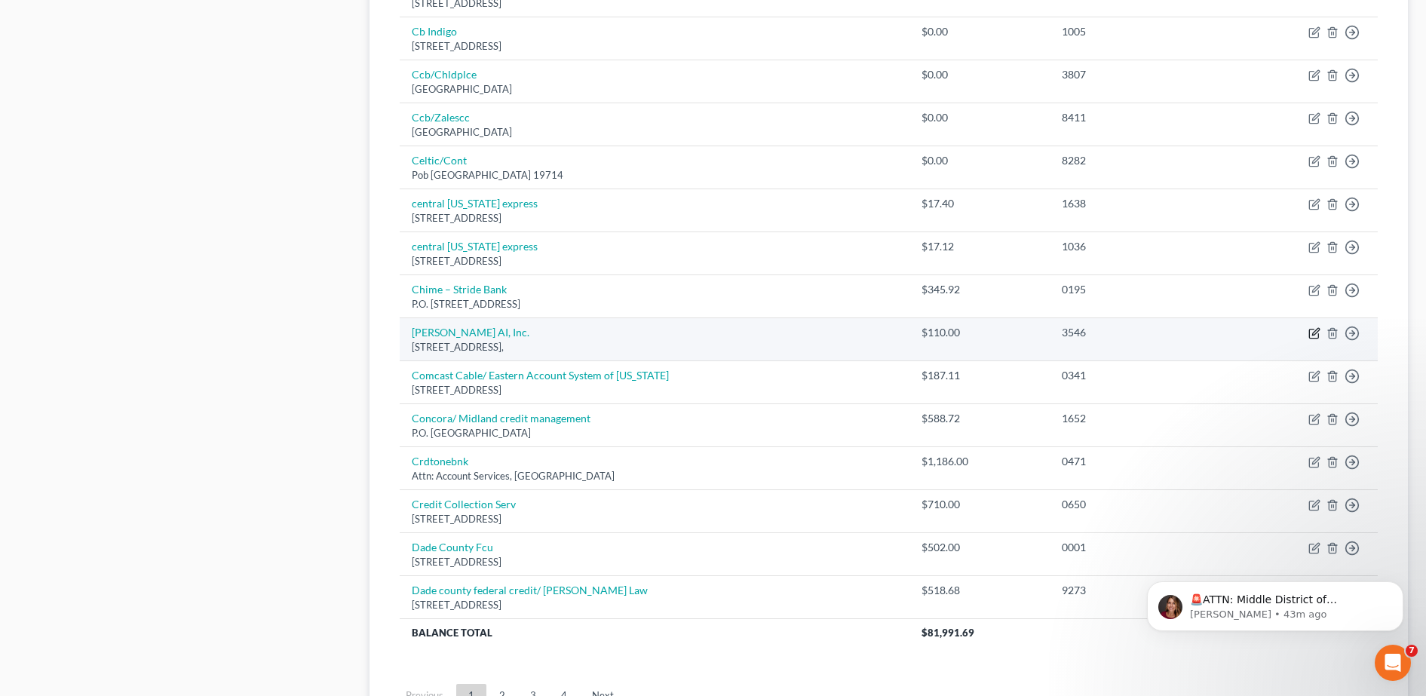
click at [1317, 333] on icon "button" at bounding box center [1314, 333] width 12 height 12
select select "0"
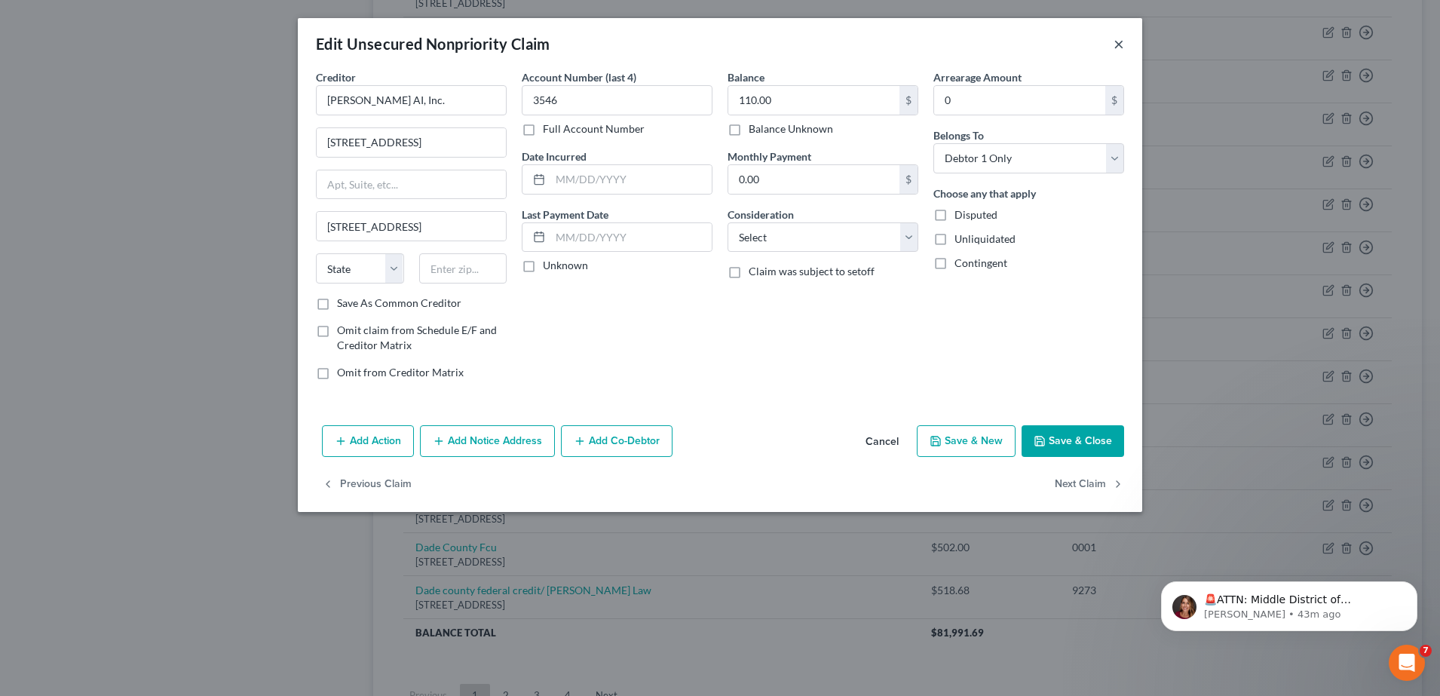
click at [1114, 51] on button "×" at bounding box center [1118, 44] width 11 height 18
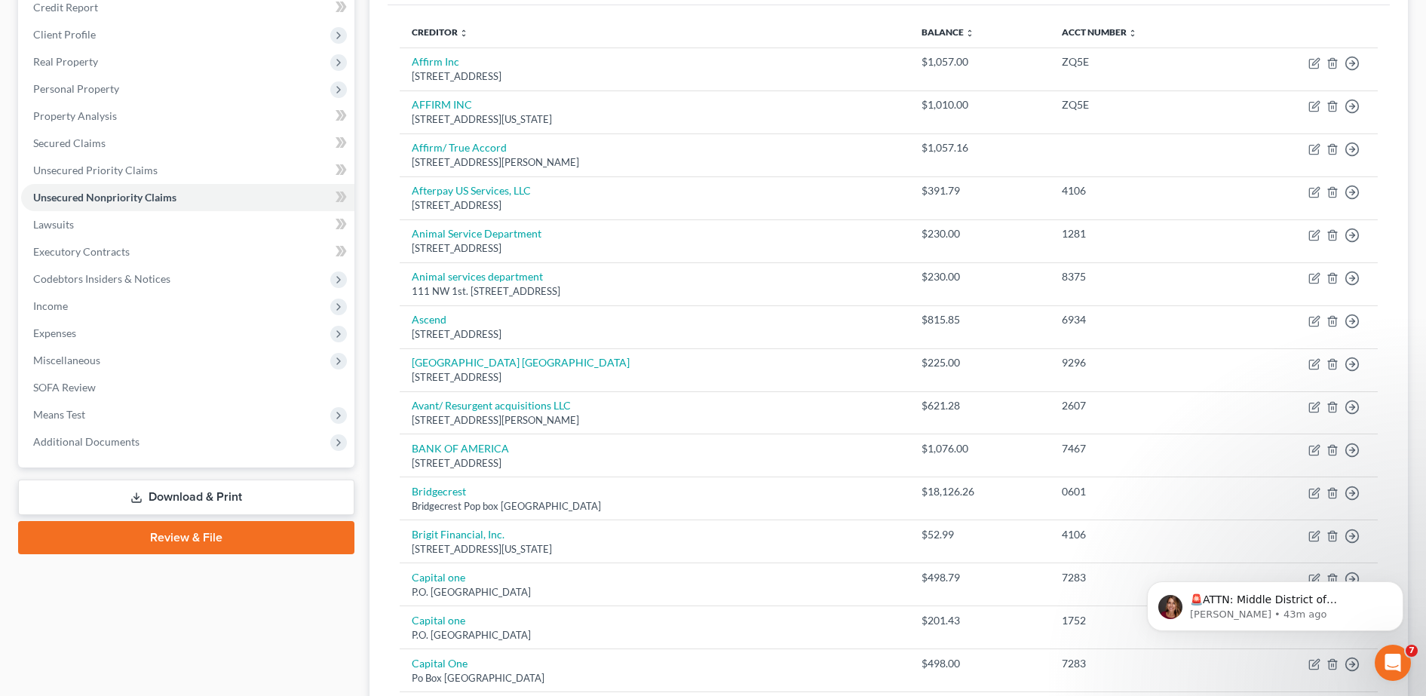
scroll to position [0, 0]
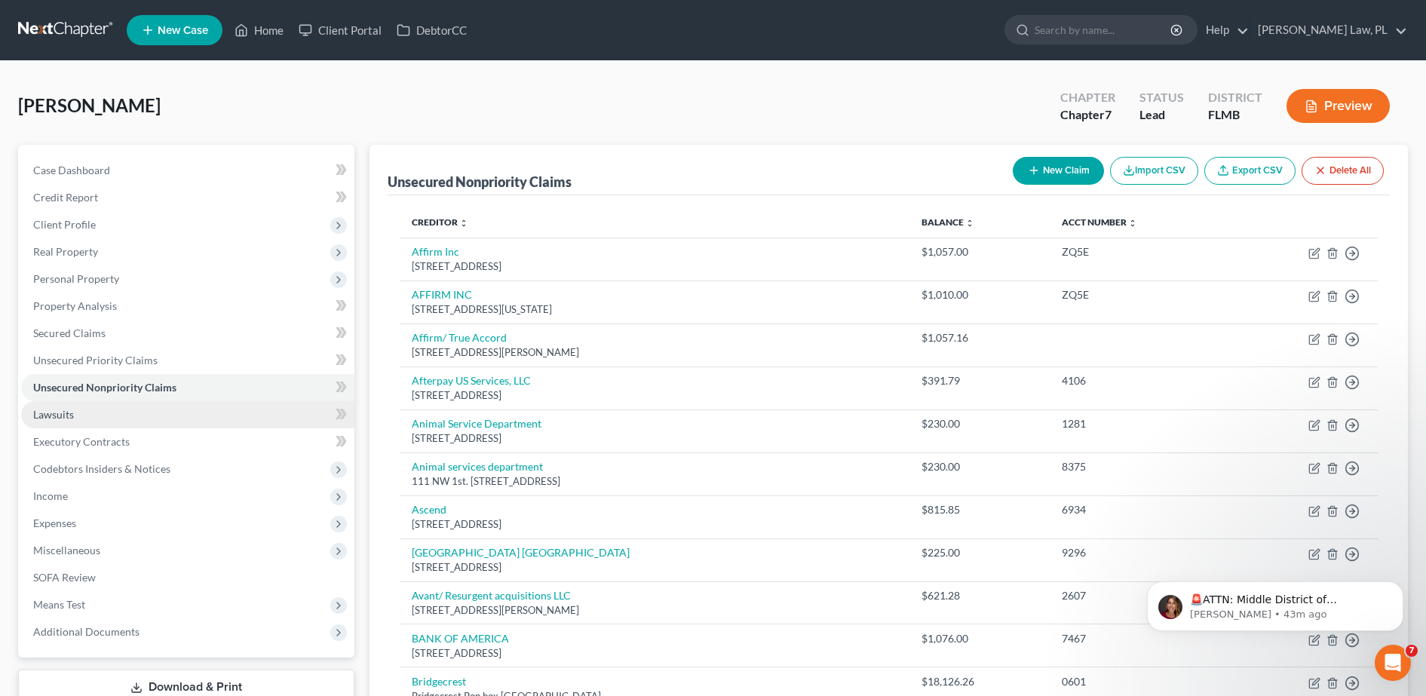
click at [145, 421] on link "Lawsuits" at bounding box center [187, 414] width 333 height 27
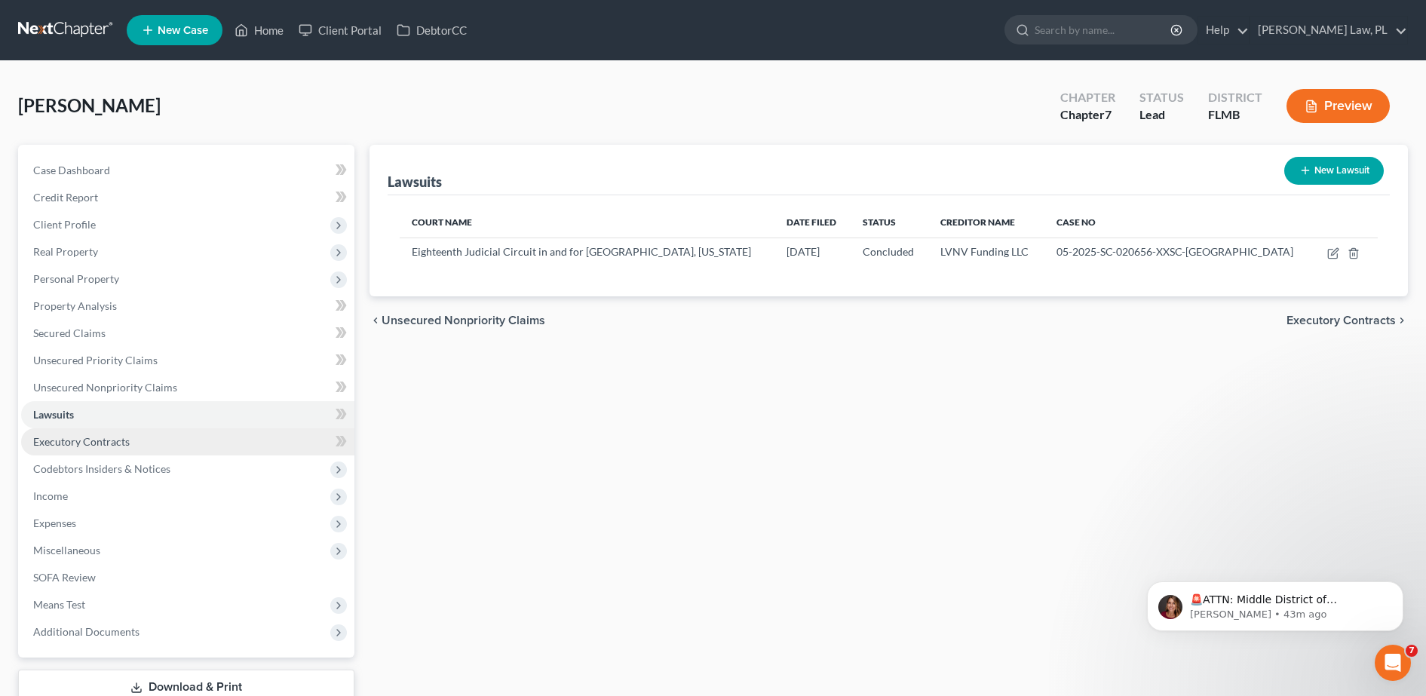
click at [90, 443] on span "Executory Contracts" at bounding box center [81, 441] width 96 height 13
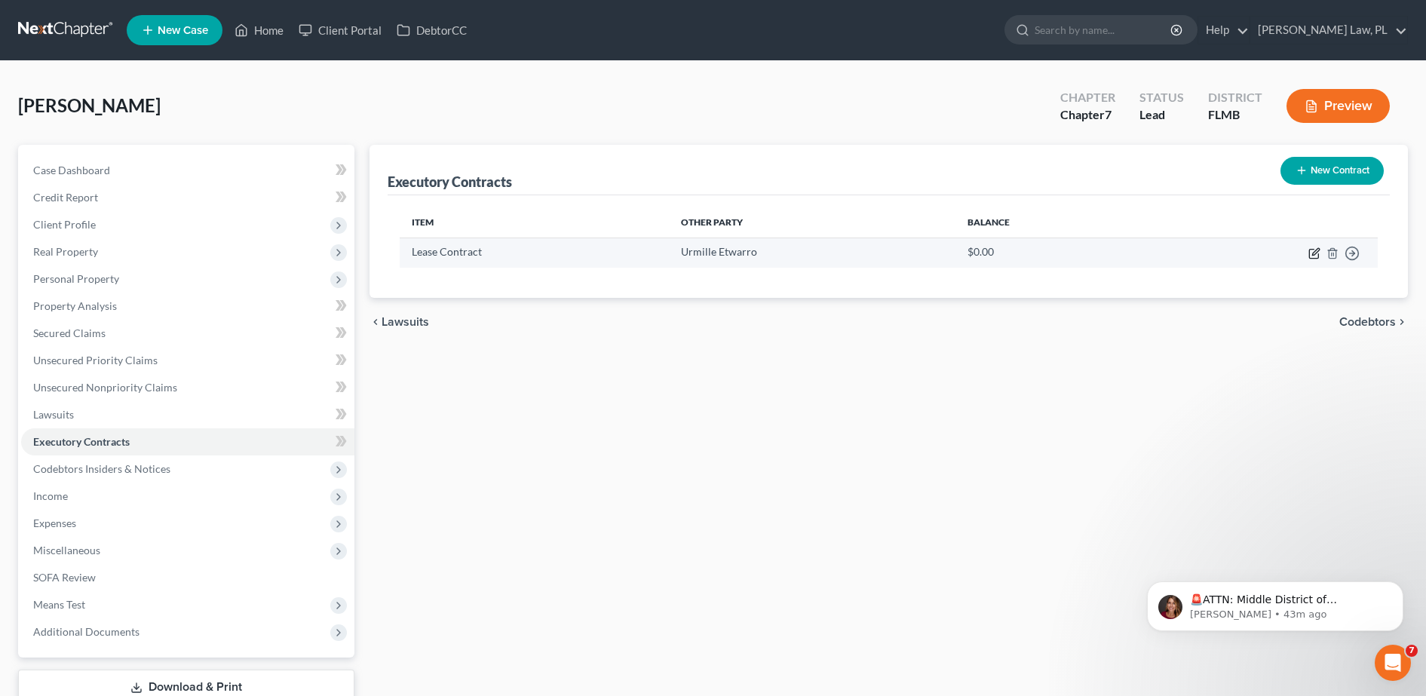
click at [1316, 253] on icon "button" at bounding box center [1315, 251] width 7 height 7
select select "3"
select select "0"
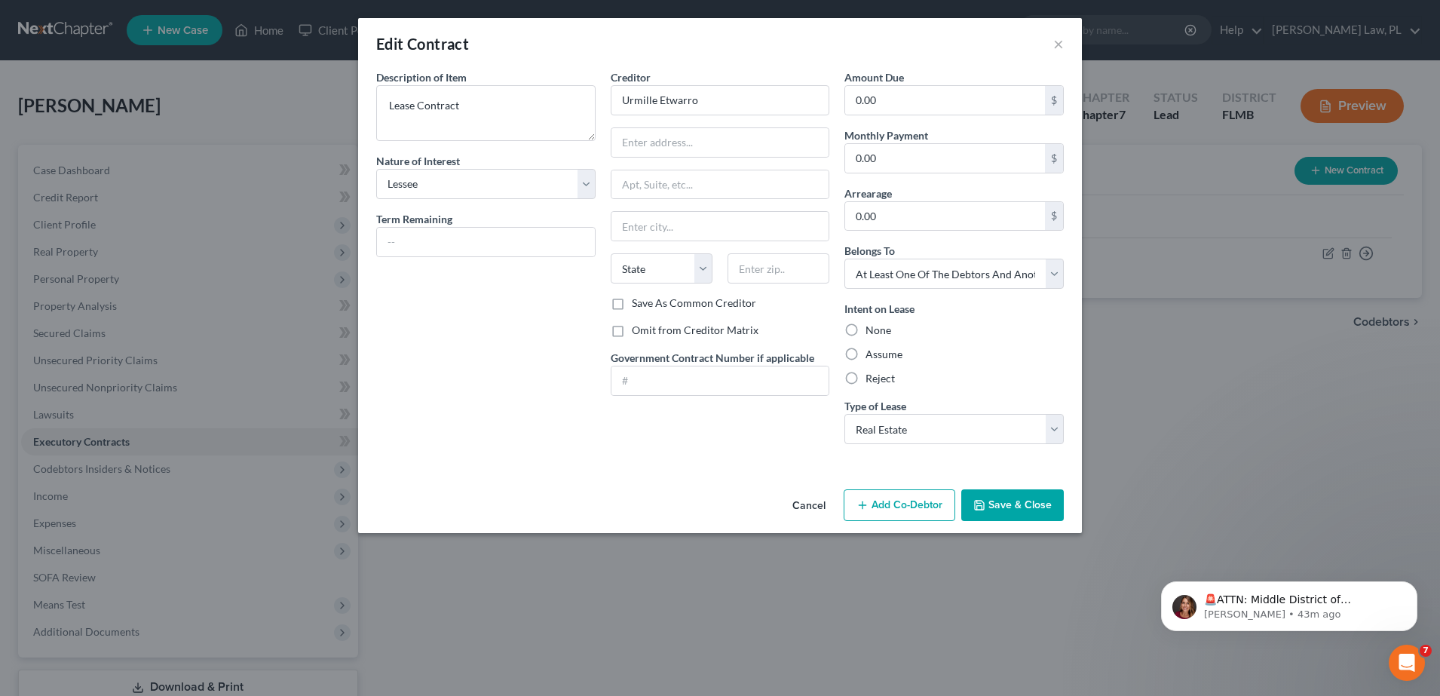
click at [883, 362] on div "Intent on Lease None Assume Reject" at bounding box center [953, 343] width 219 height 85
click at [874, 358] on label "Assume" at bounding box center [883, 354] width 37 height 15
click at [874, 357] on input "Assume" at bounding box center [876, 352] width 10 height 10
radio input "true"
click at [910, 444] on div "Amount Due 0.00 $ Monthly Payment 0.00 $ Arrearage 0.00 $ Belongs To * Select D…" at bounding box center [954, 262] width 234 height 387
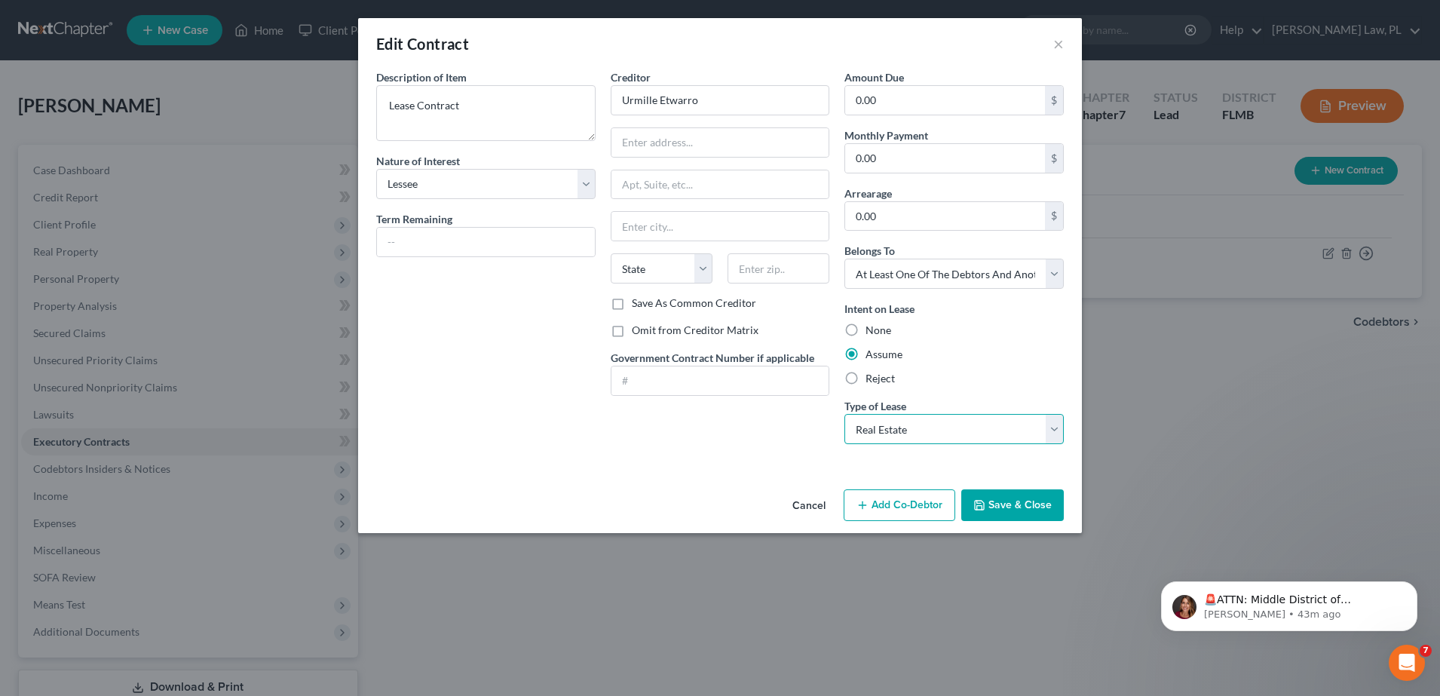
click at [907, 437] on select "Select Real Estate Car Other" at bounding box center [953, 429] width 219 height 30
drag, startPoint x: 907, startPoint y: 437, endPoint x: 757, endPoint y: 424, distance: 150.6
click at [757, 424] on div "Creditor * Urmille Etwarro State AL AK AR AZ CA CO CT DE DC FL GA GU HI ID IL I…" at bounding box center [720, 262] width 234 height 387
click at [694, 133] on input "text" at bounding box center [720, 142] width 218 height 29
click at [673, 142] on input "text" at bounding box center [720, 142] width 218 height 29
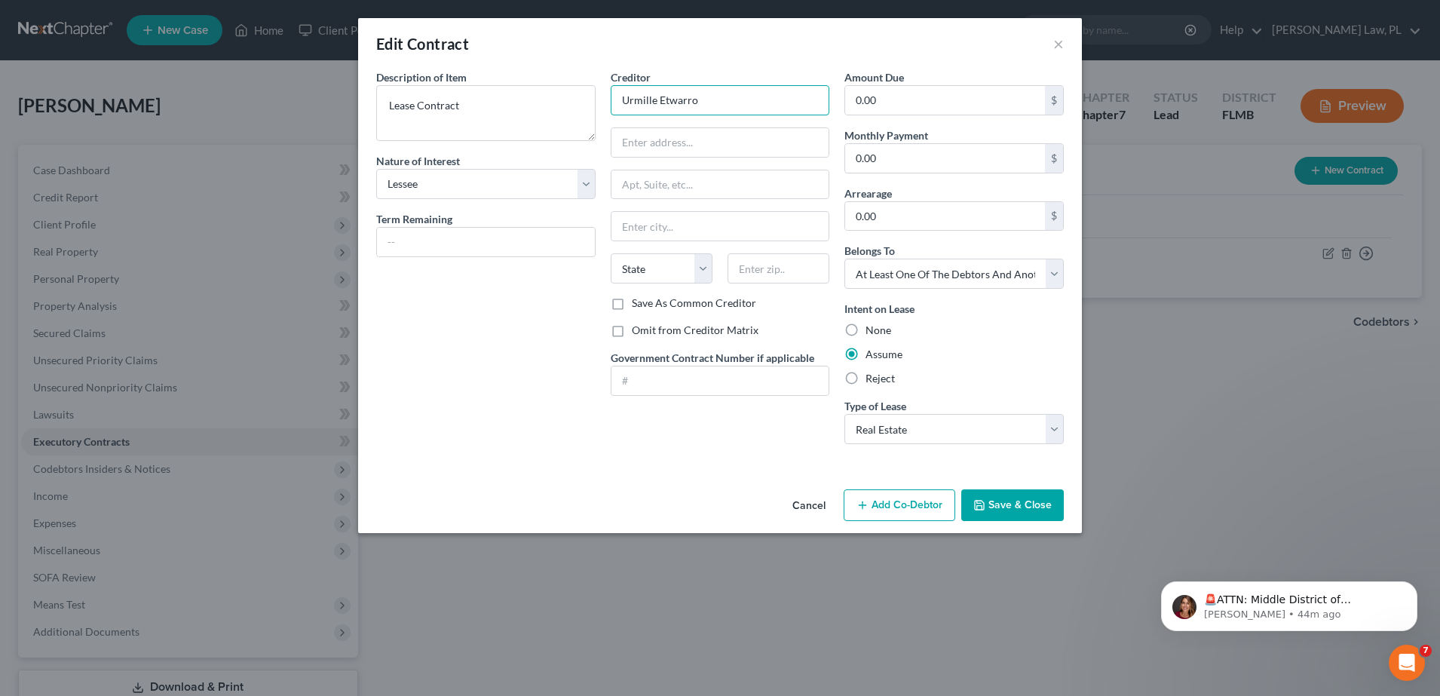
drag, startPoint x: 724, startPoint y: 97, endPoint x: 599, endPoint y: 103, distance: 124.5
click at [599, 103] on div "Description of non-residential real property * Description of Item * Lease Cont…" at bounding box center [720, 262] width 703 height 387
click at [483, 426] on div "Description of non-residential real property * Description of Item * Lease Cont…" at bounding box center [486, 262] width 234 height 387
click at [1008, 502] on button "Save & Close" at bounding box center [1012, 505] width 103 height 32
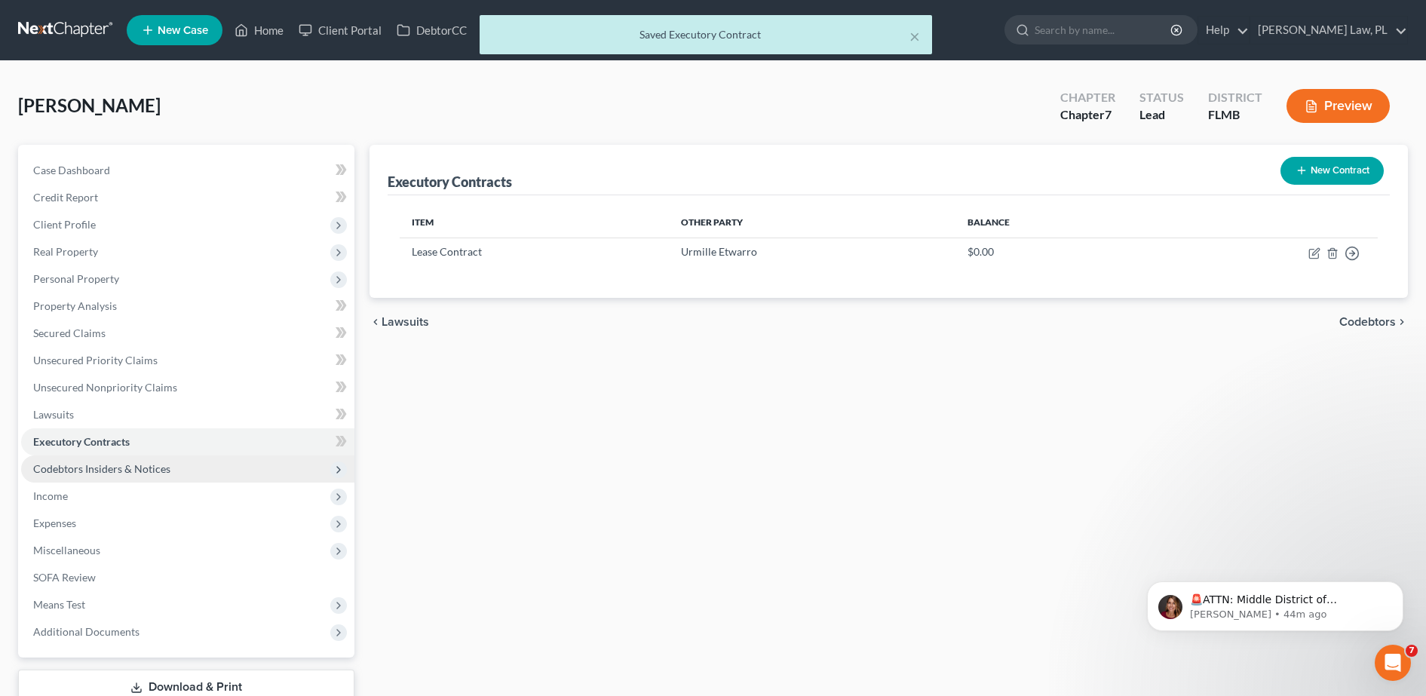
click at [168, 469] on span "Codebtors Insiders & Notices" at bounding box center [187, 468] width 333 height 27
click at [128, 462] on span "Codebtors Insiders & Notices" at bounding box center [101, 468] width 137 height 13
click at [136, 440] on link "Executory Contracts" at bounding box center [187, 441] width 333 height 27
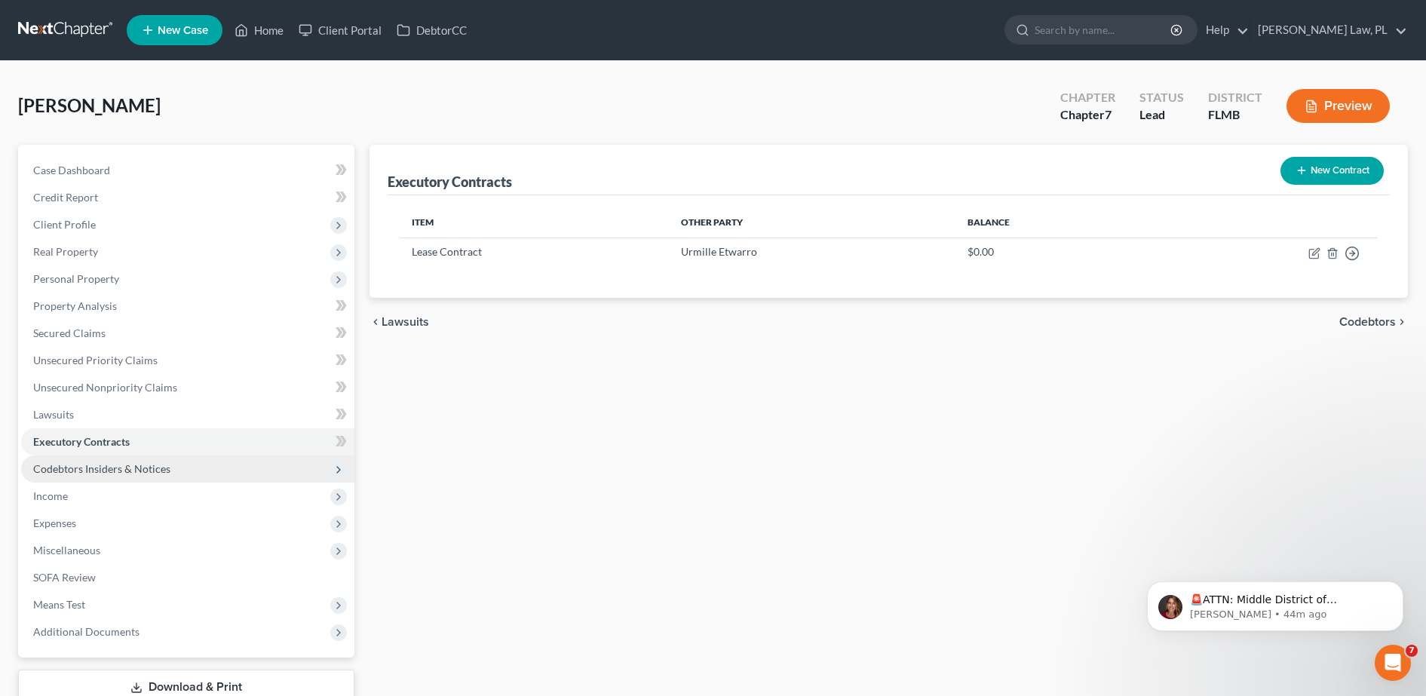
click at [130, 462] on span "Codebtors Insiders & Notices" at bounding box center [101, 468] width 137 height 13
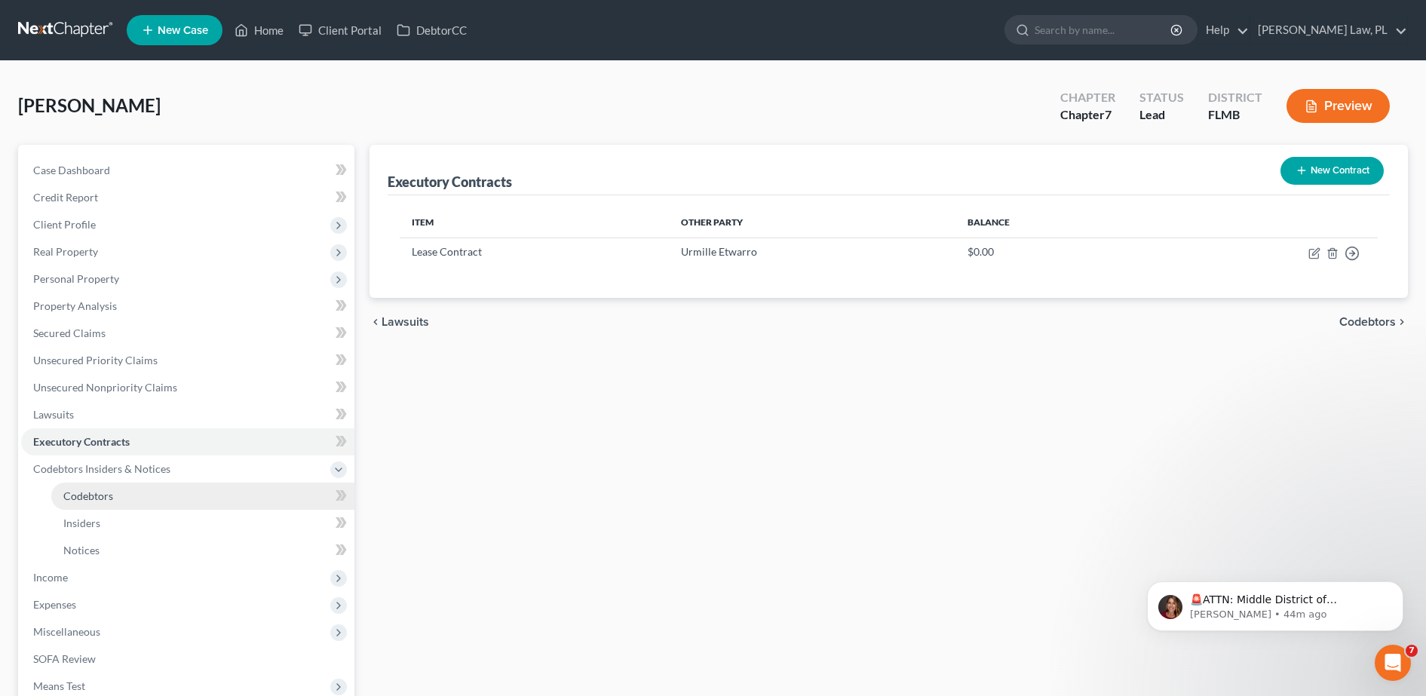
click at [127, 490] on link "Codebtors" at bounding box center [202, 495] width 303 height 27
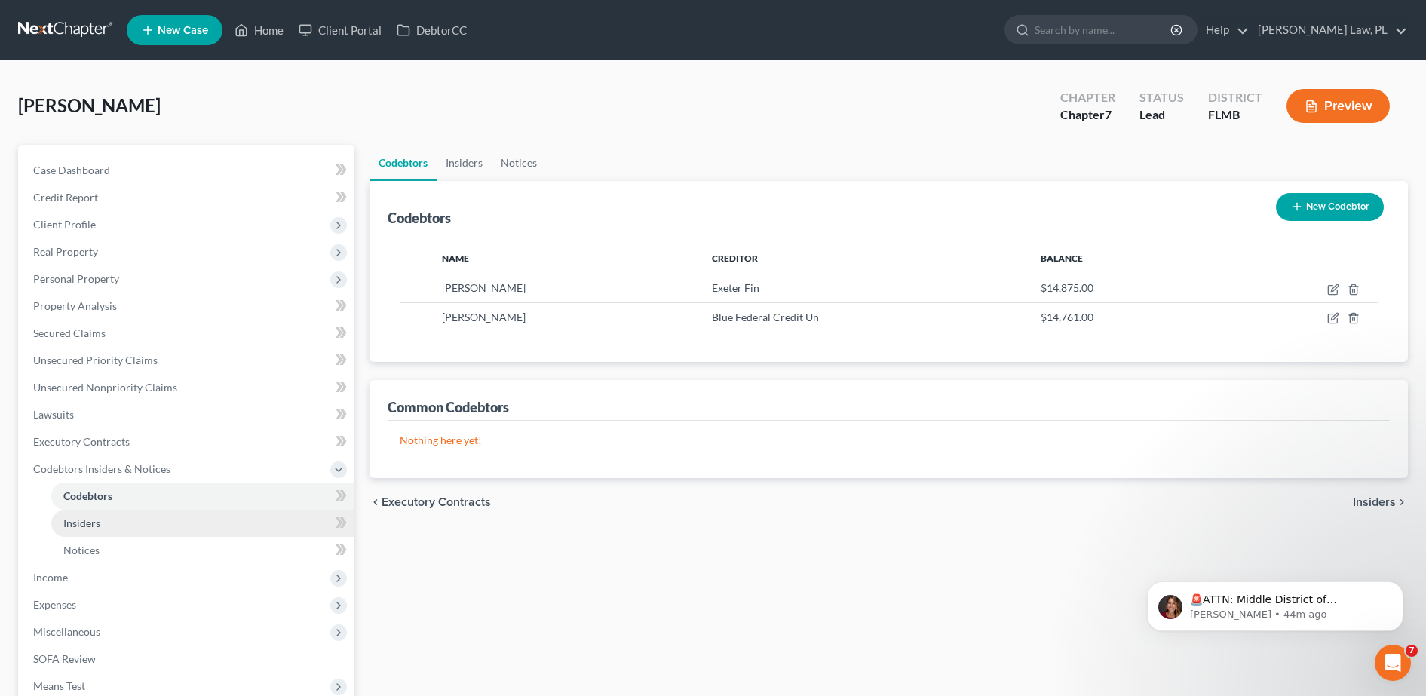
click at [131, 517] on link "Insiders" at bounding box center [202, 523] width 303 height 27
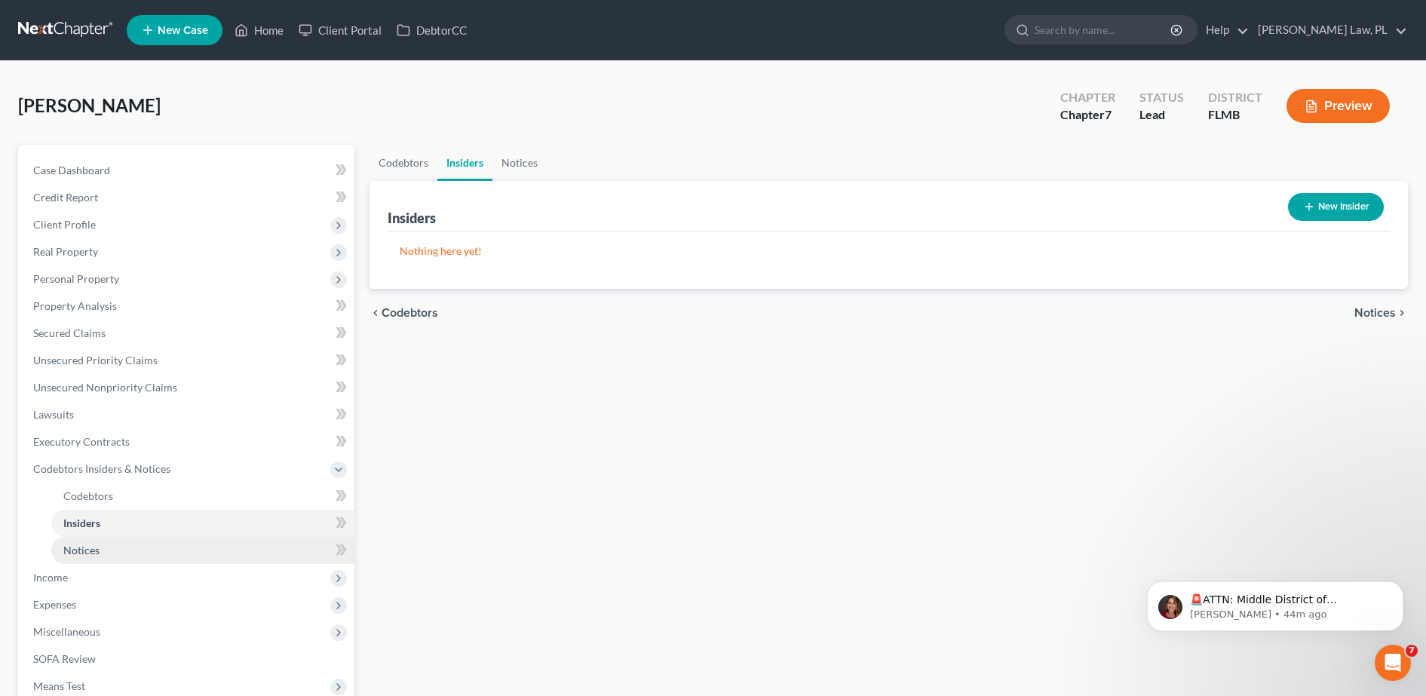
click at [130, 544] on link "Notices" at bounding box center [202, 550] width 303 height 27
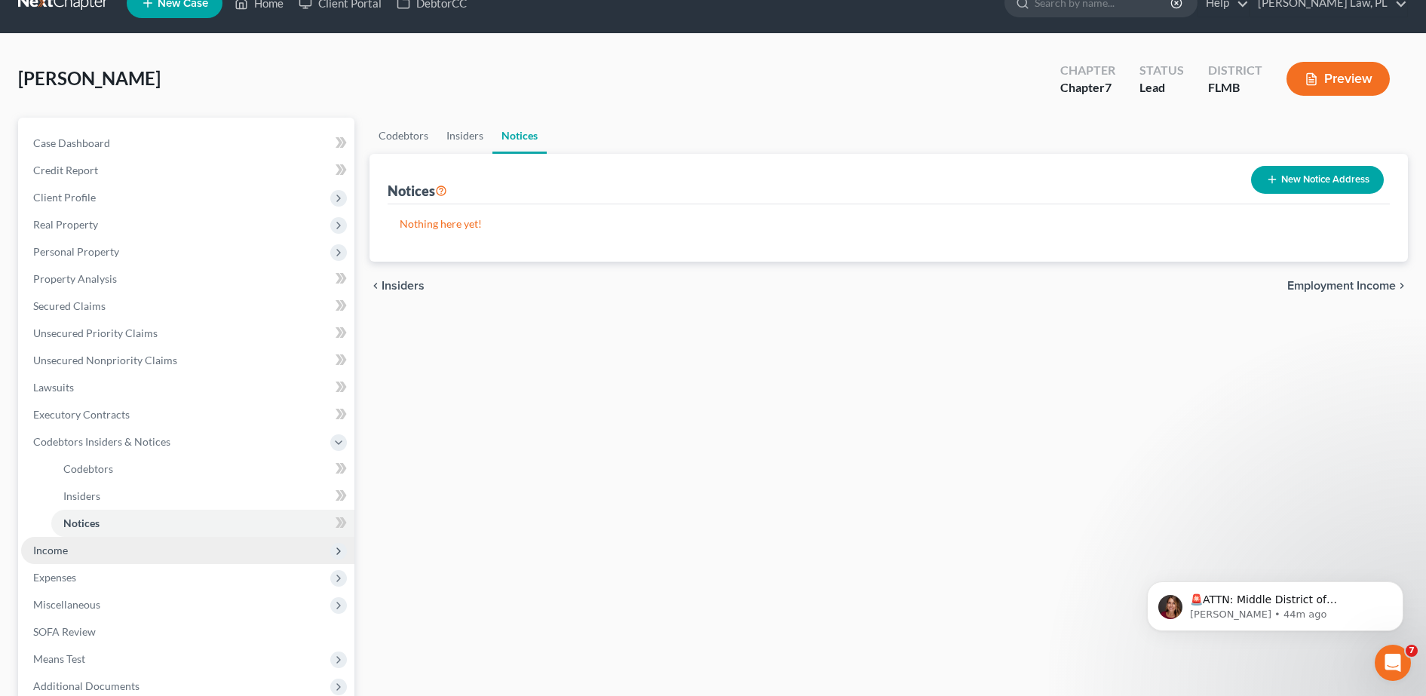
click at [110, 547] on span "Income" at bounding box center [187, 550] width 333 height 27
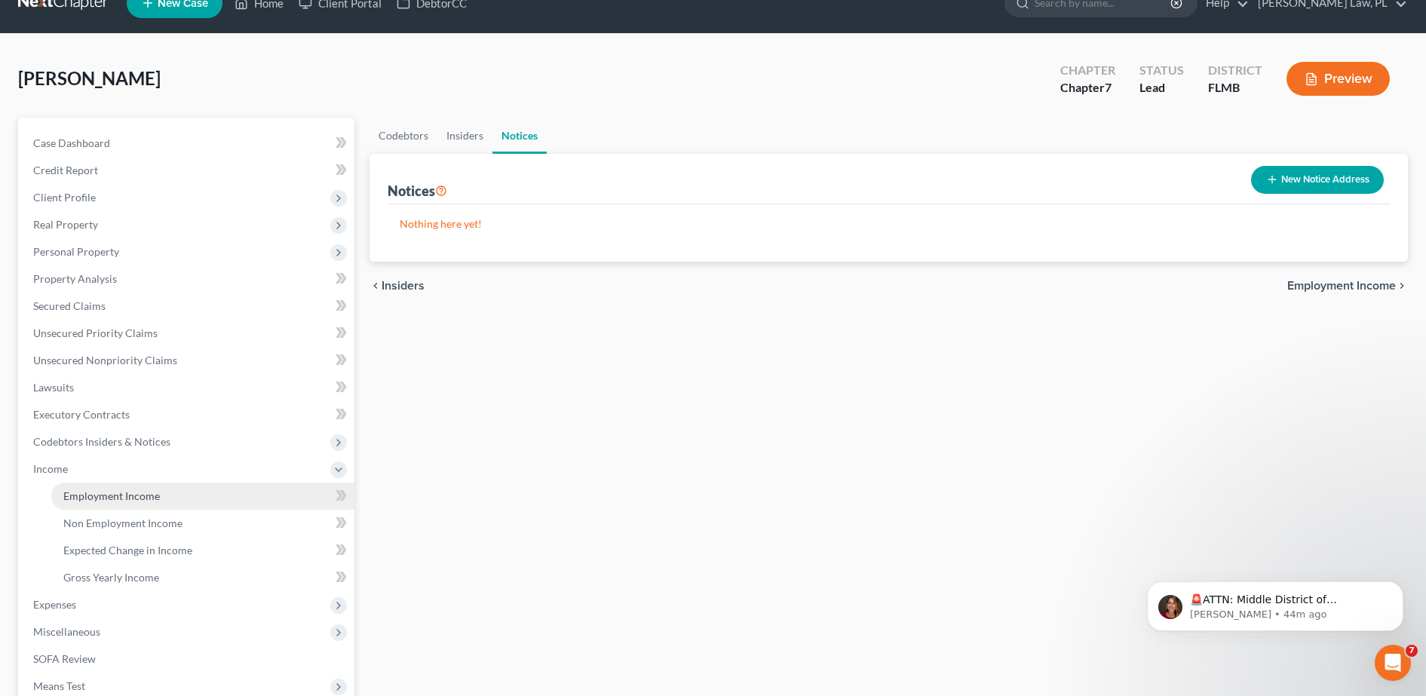
click at [112, 495] on span "Employment Income" at bounding box center [111, 495] width 96 height 13
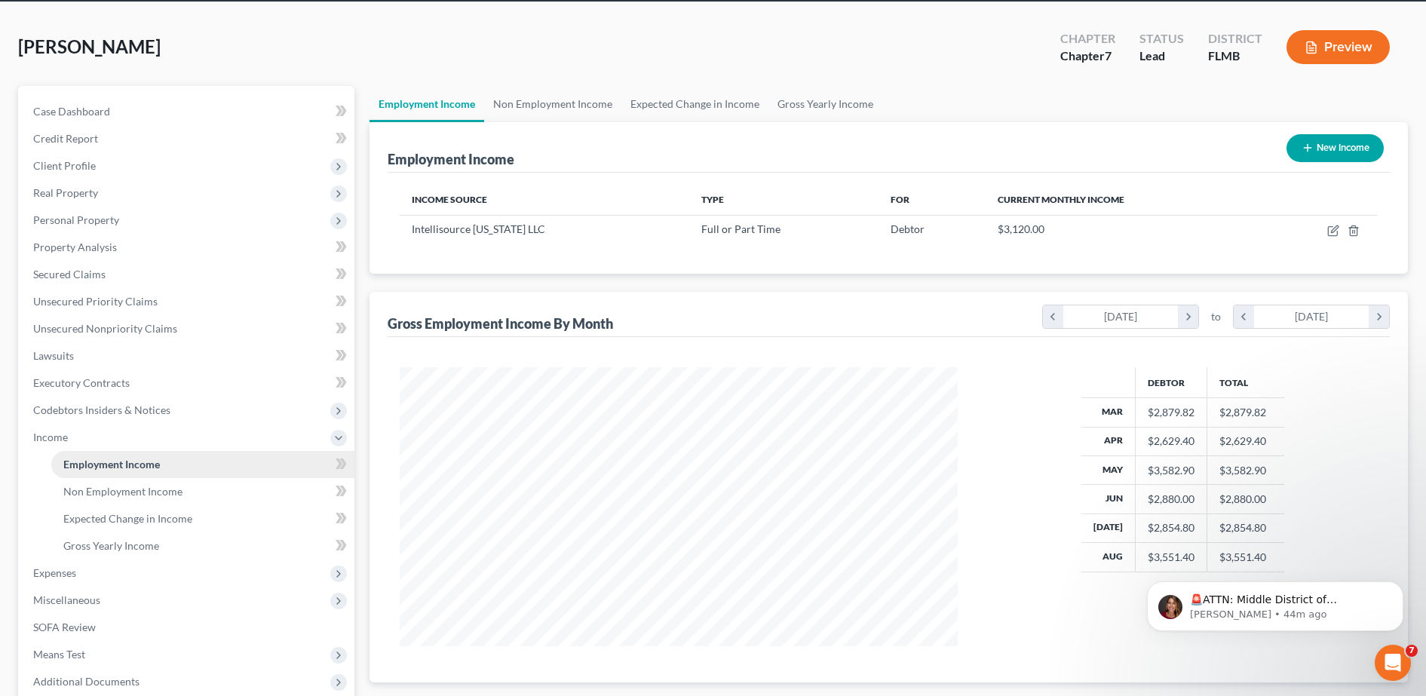
scroll to position [60, 0]
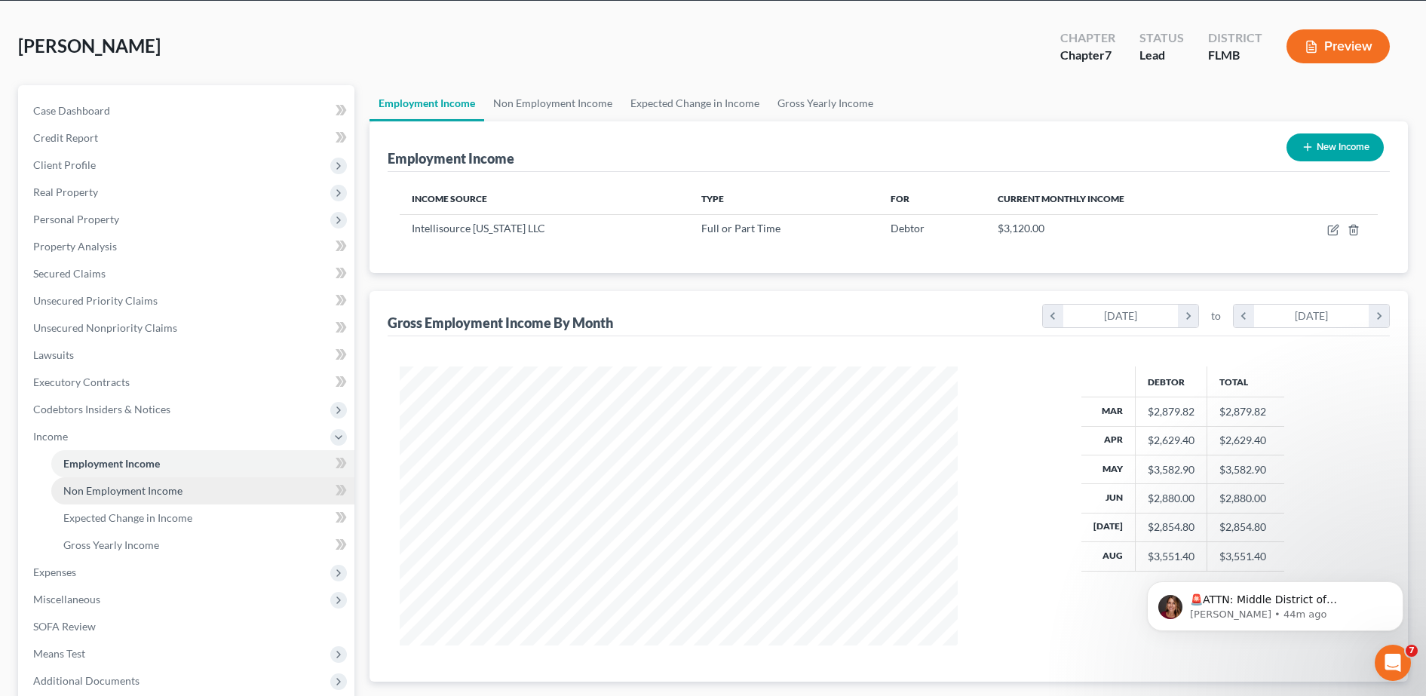
click at [121, 497] on link "Non Employment Income" at bounding box center [202, 490] width 303 height 27
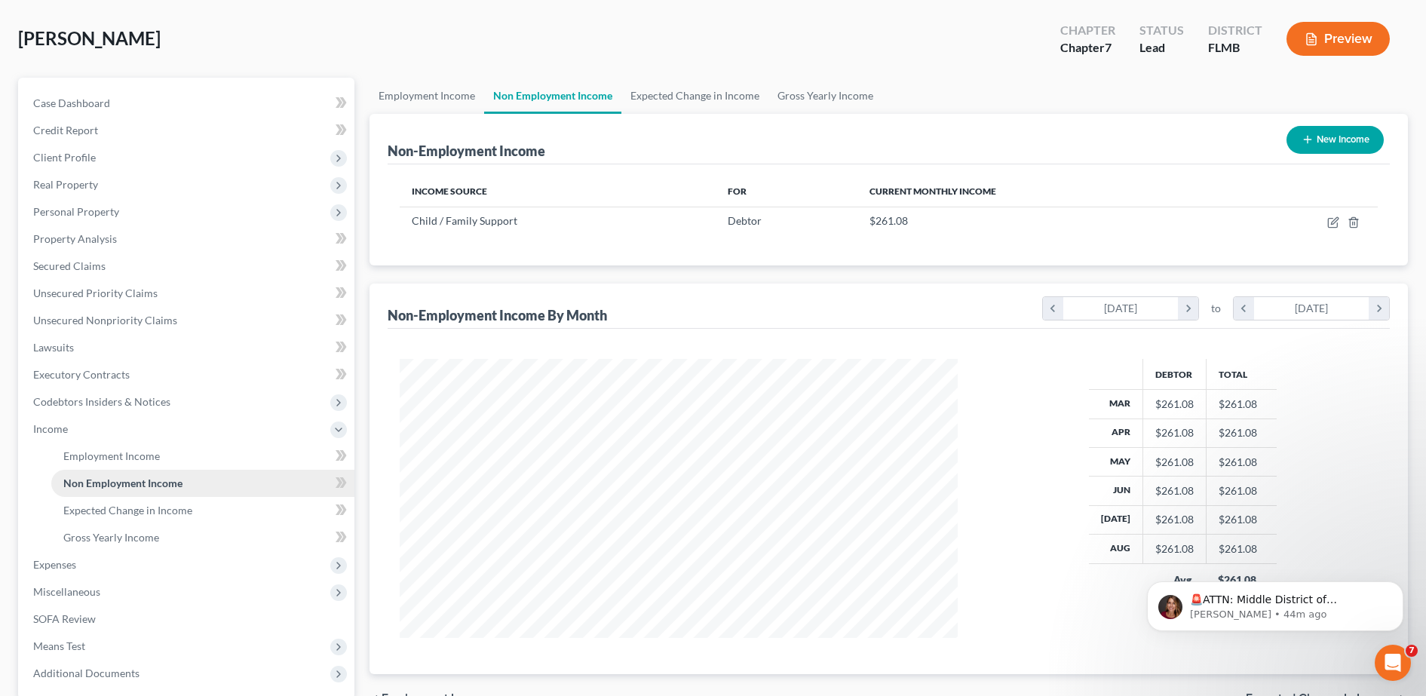
scroll to position [72, 0]
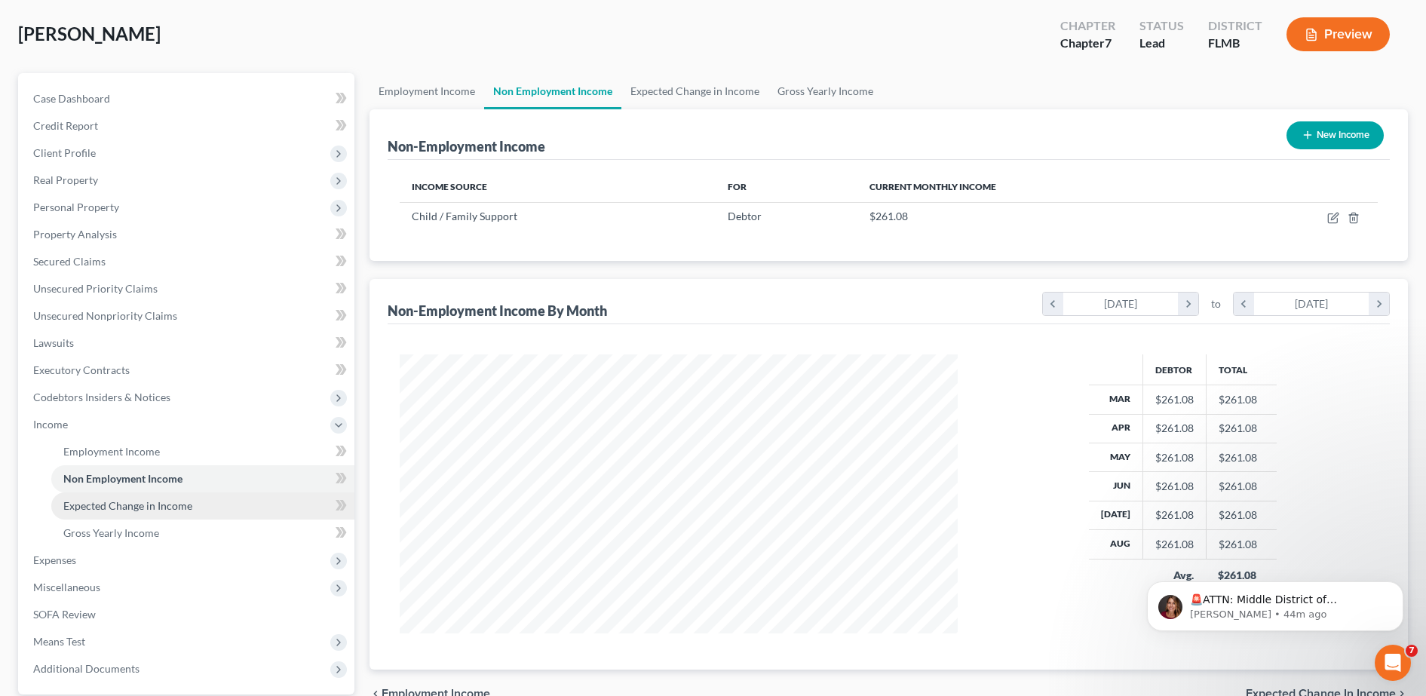
click at [142, 508] on span "Expected Change in Income" at bounding box center [127, 505] width 129 height 13
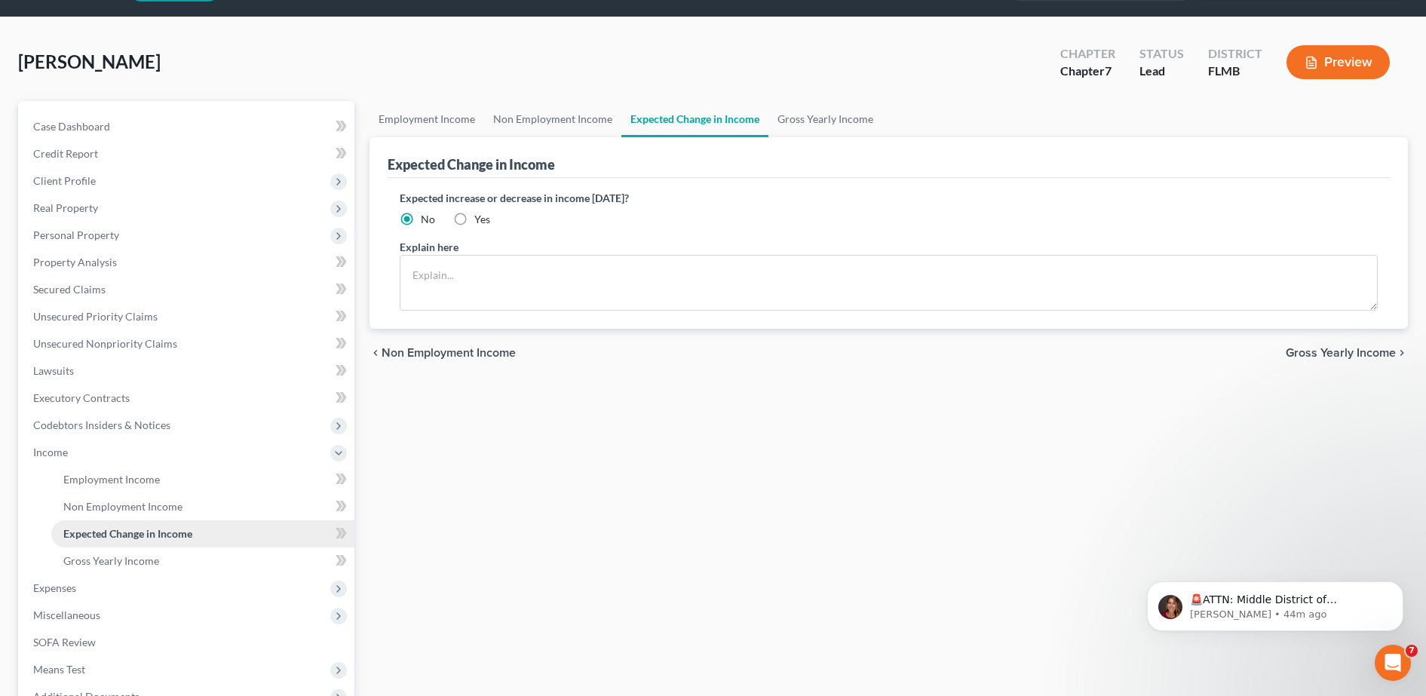
scroll to position [50, 0]
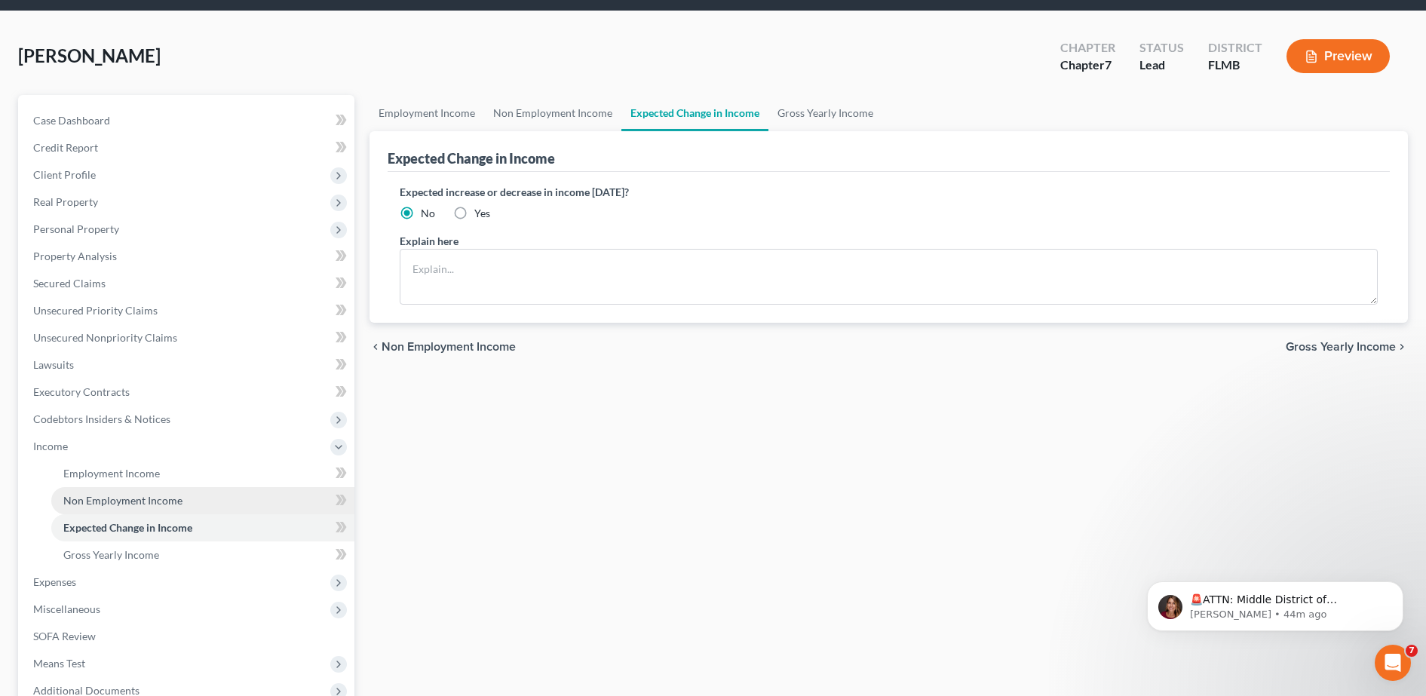
click at [151, 506] on span "Non Employment Income" at bounding box center [122, 500] width 119 height 13
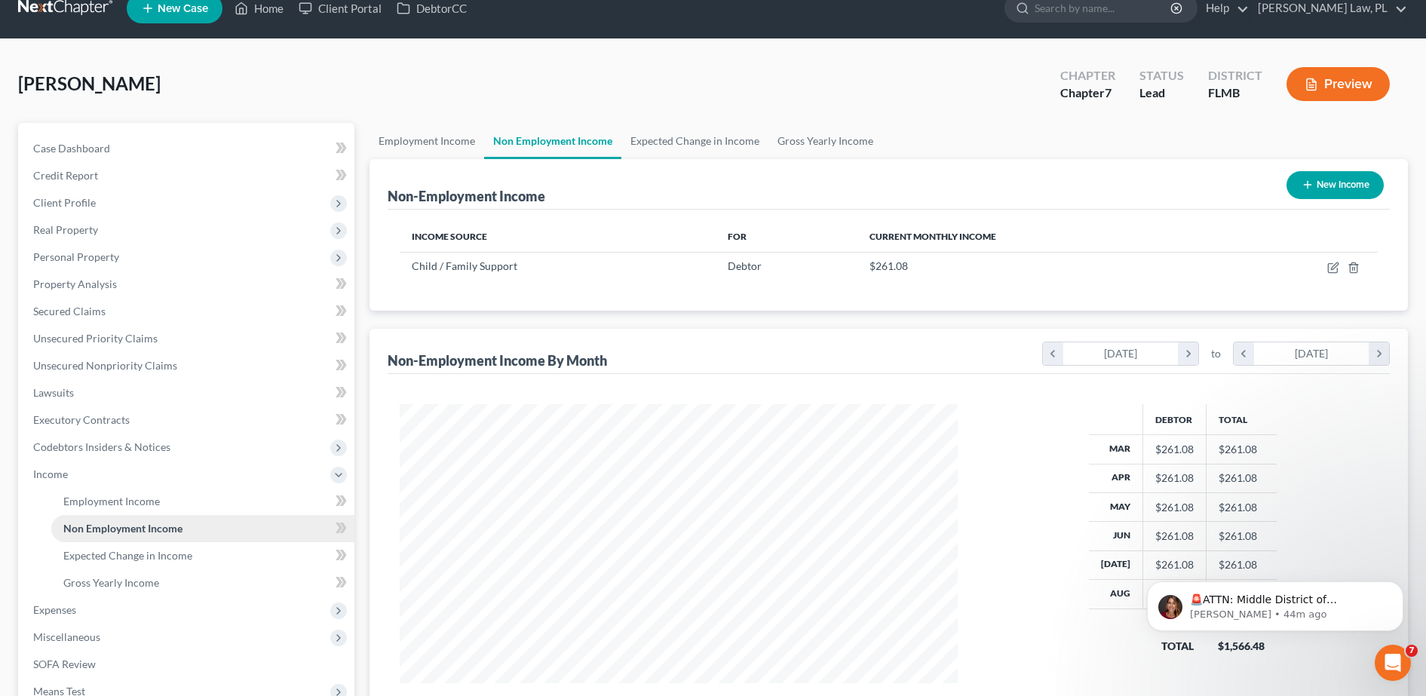
scroll to position [34, 0]
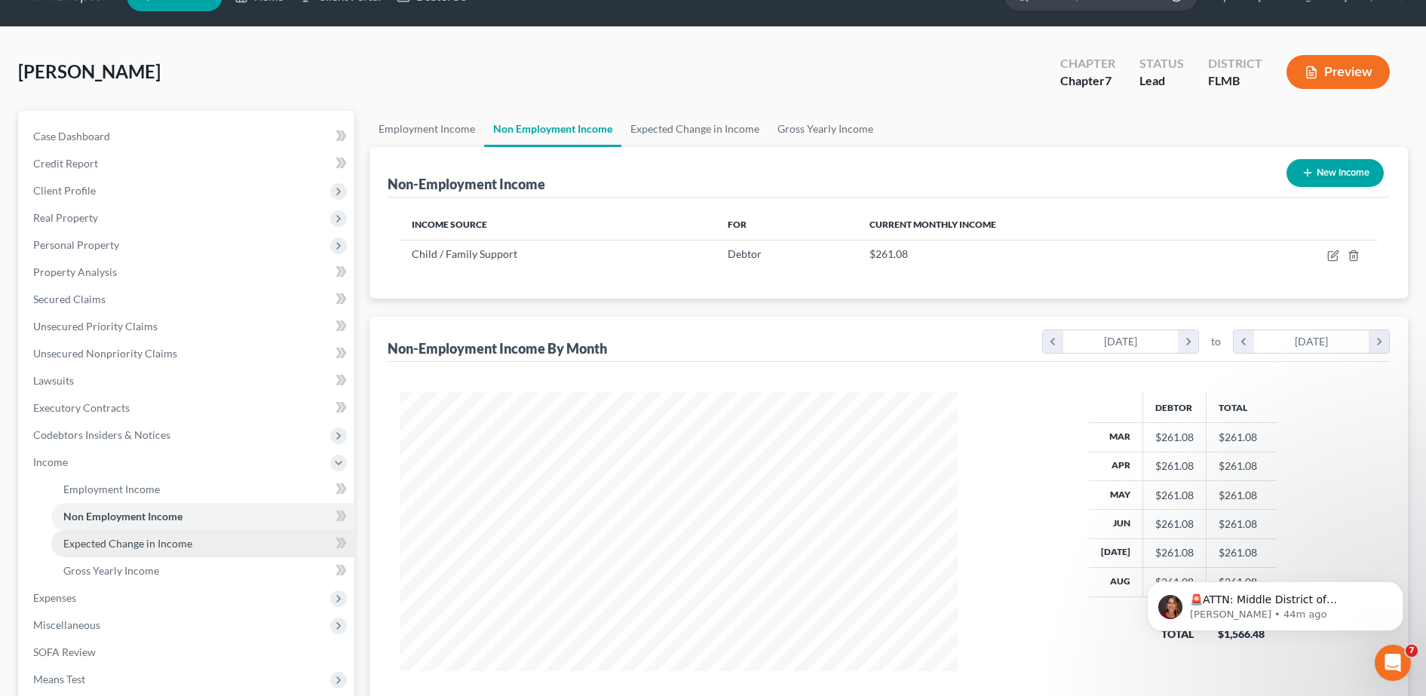
click at [156, 540] on span "Expected Change in Income" at bounding box center [127, 543] width 129 height 13
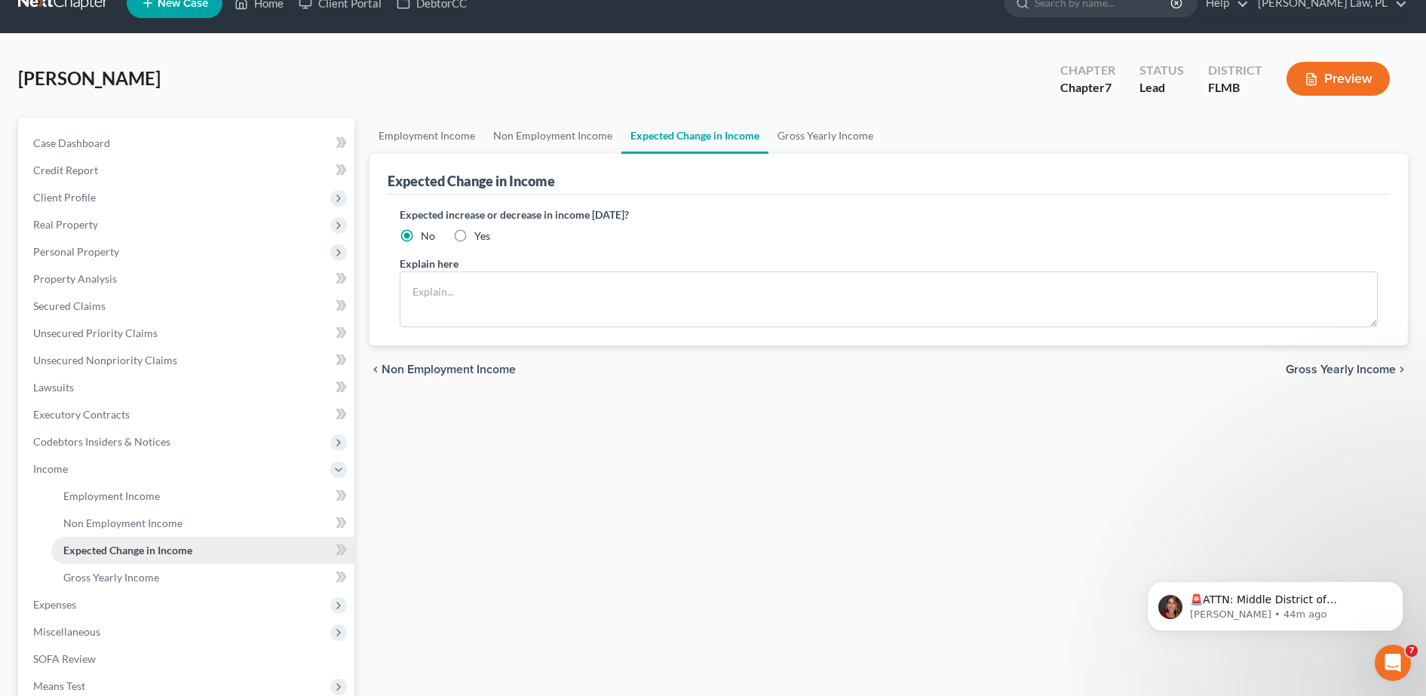
scroll to position [29, 0]
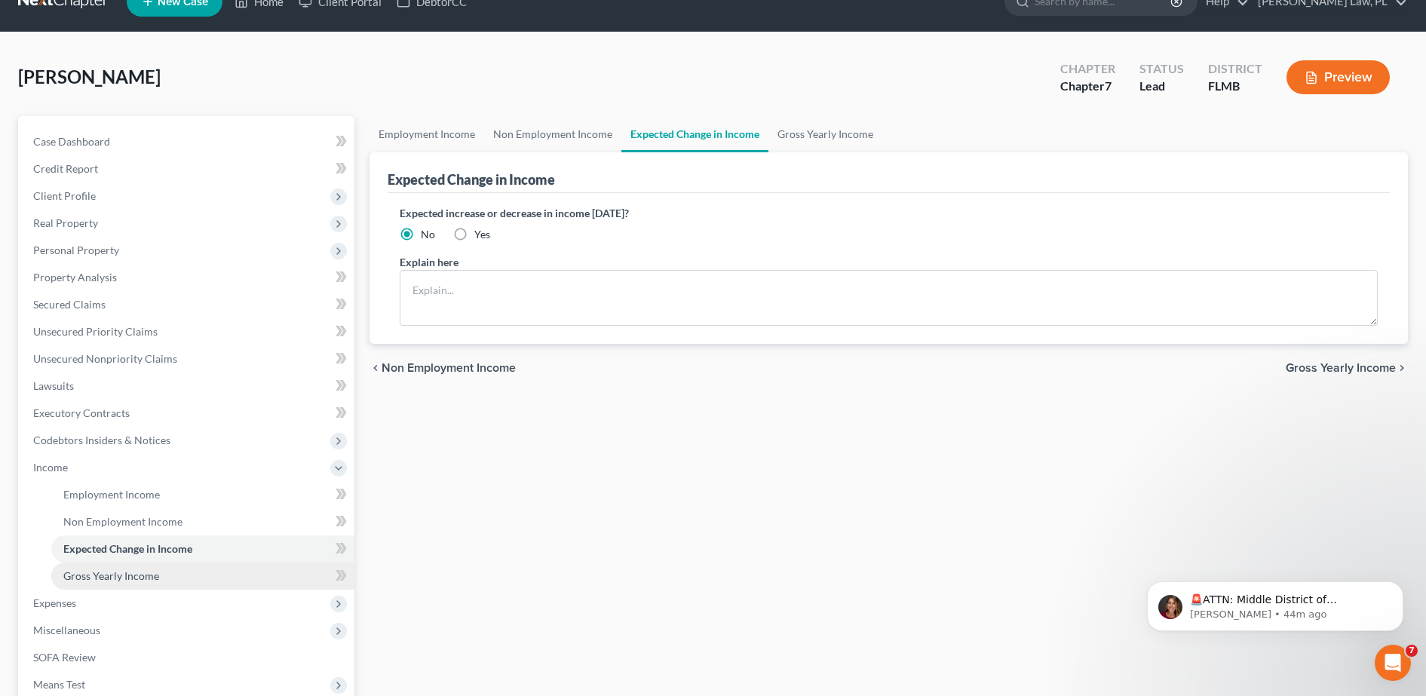
click at [159, 567] on link "Gross Yearly Income" at bounding box center [202, 575] width 303 height 27
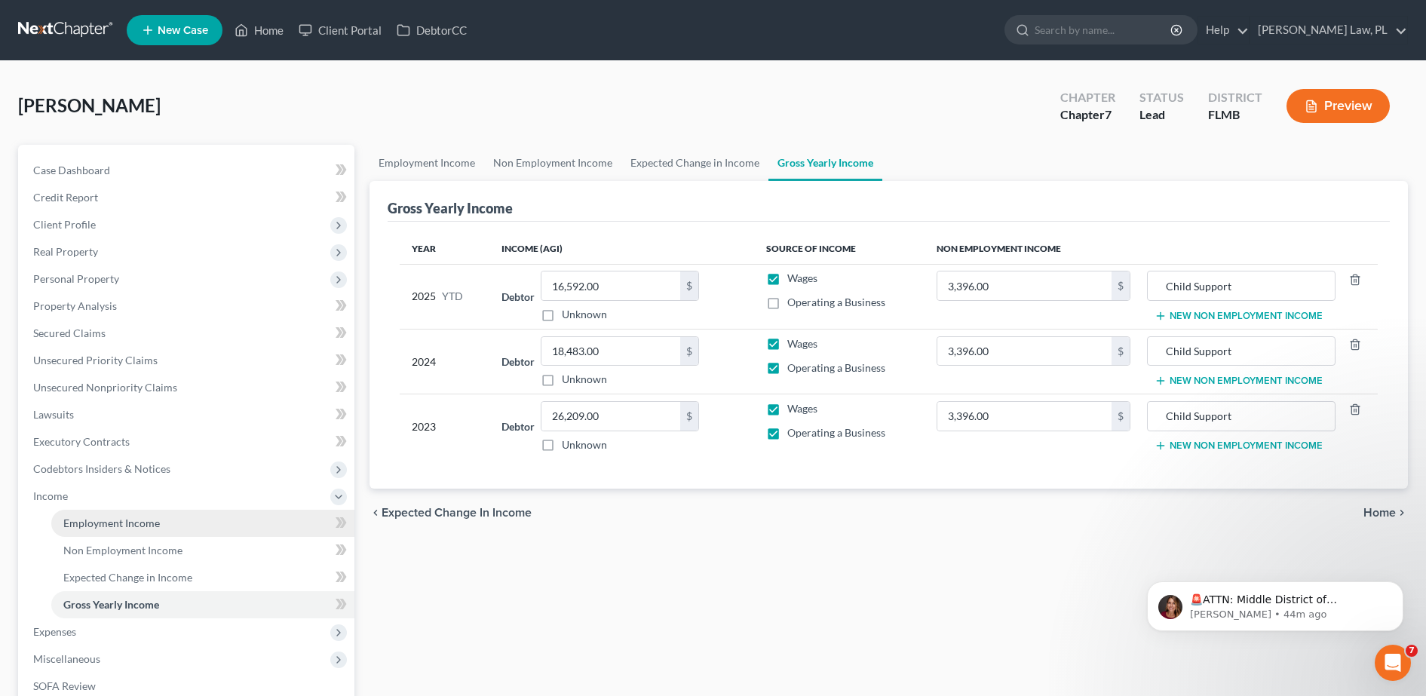
click at [164, 528] on link "Employment Income" at bounding box center [202, 523] width 303 height 27
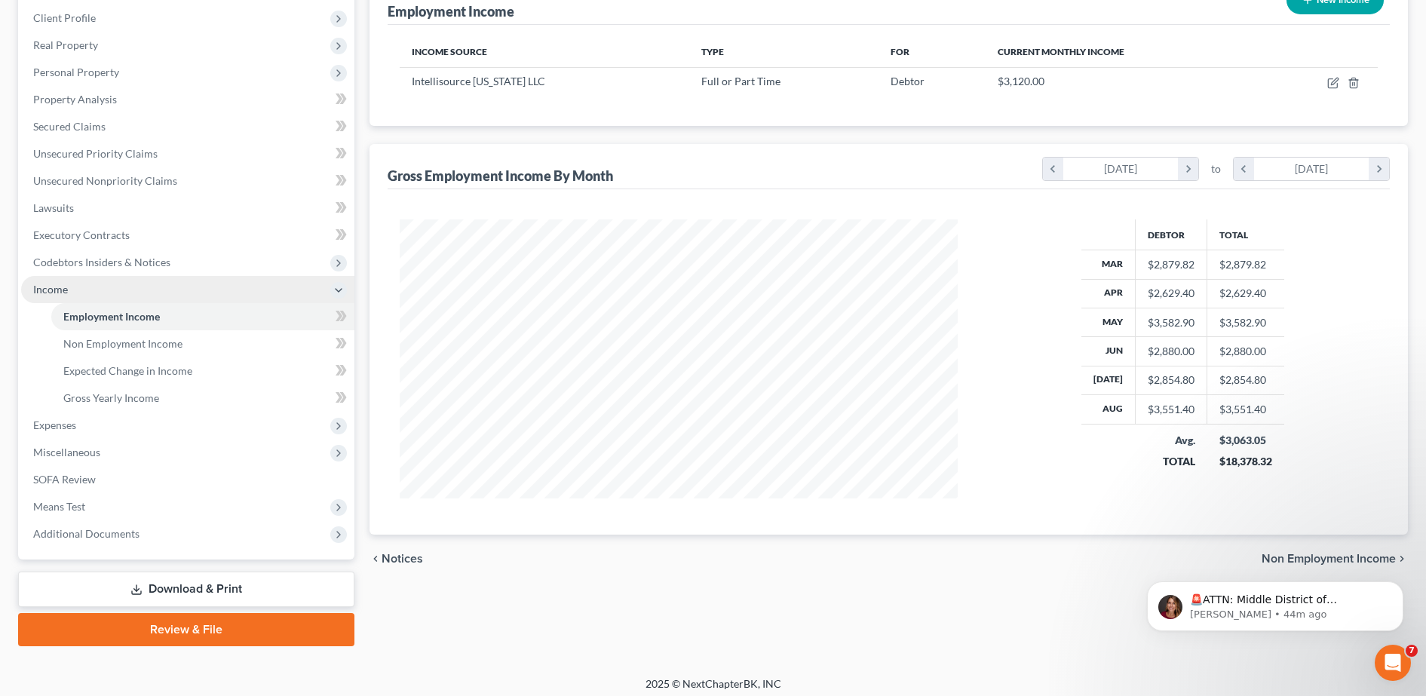
scroll to position [207, 0]
click at [465, 547] on ui-view "Employment Income Non Employment Income Expected Change in Income Gross Yearly …" at bounding box center [888, 259] width 1038 height 645
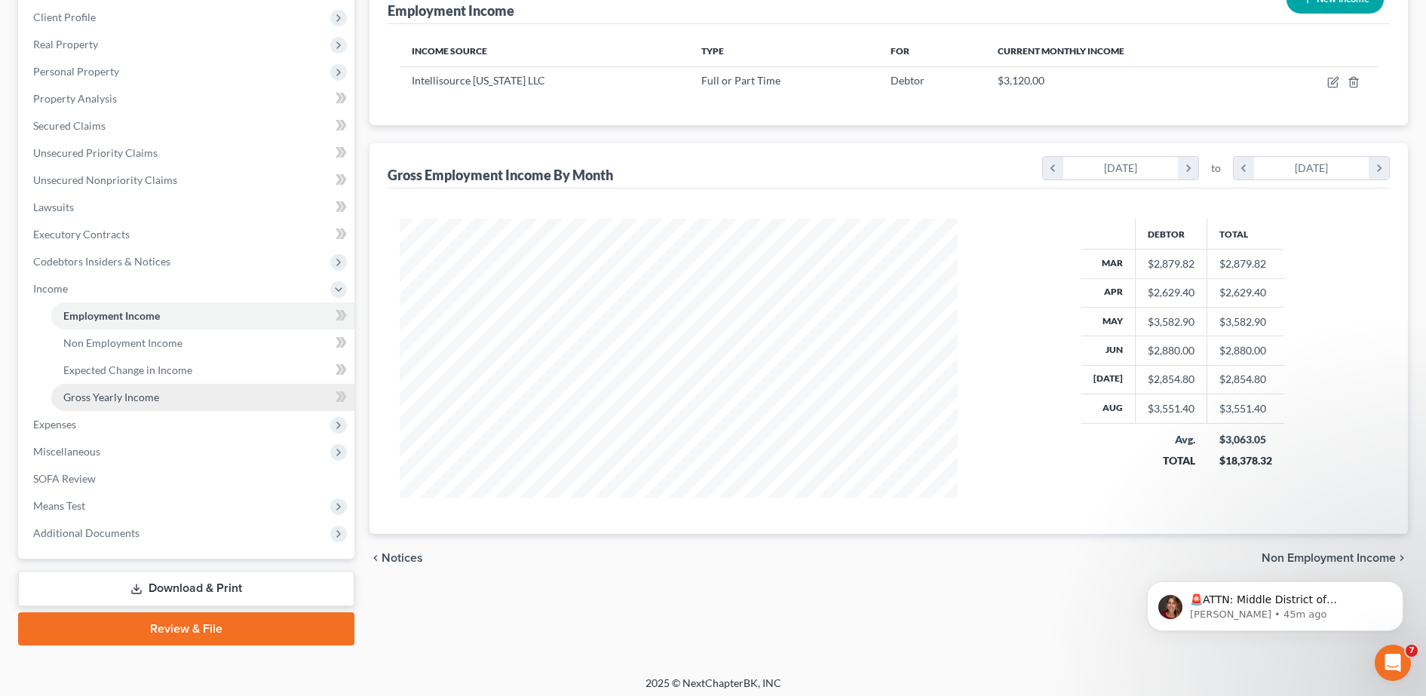
click at [170, 400] on link "Gross Yearly Income" at bounding box center [202, 397] width 303 height 27
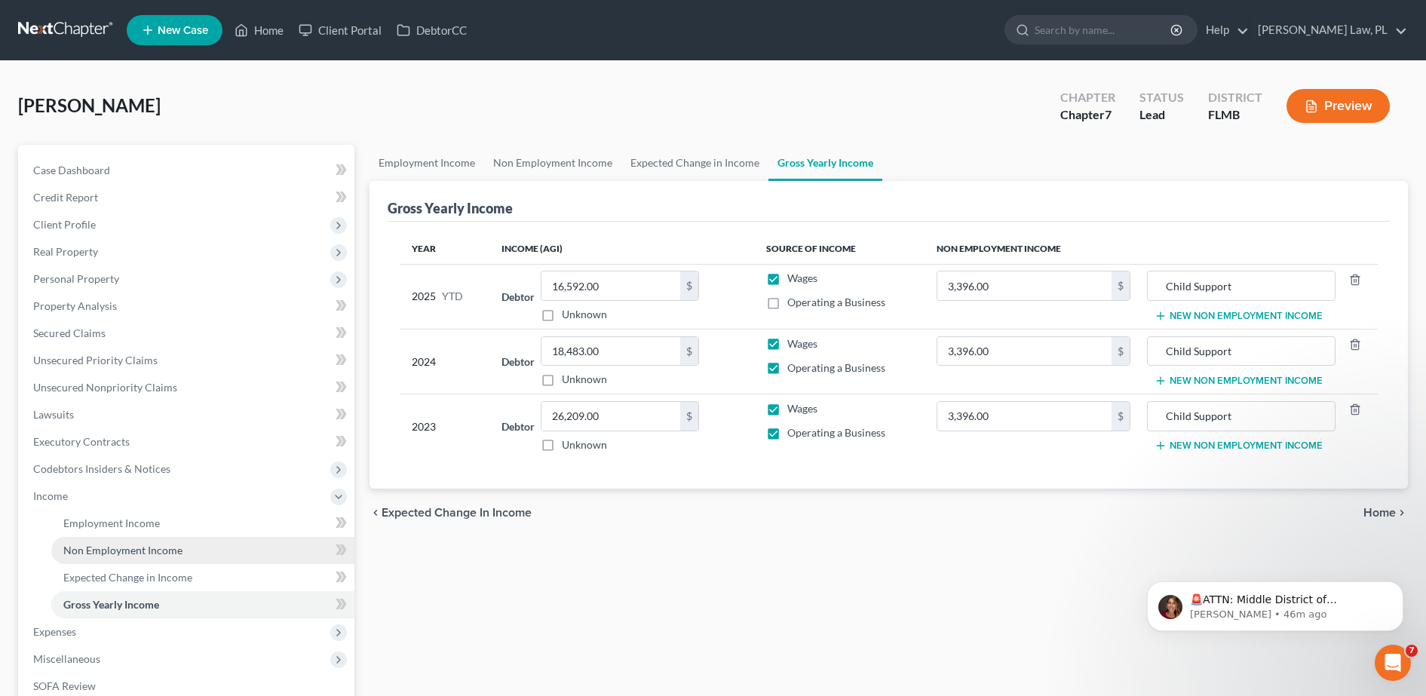
click at [163, 550] on span "Non Employment Income" at bounding box center [122, 550] width 119 height 13
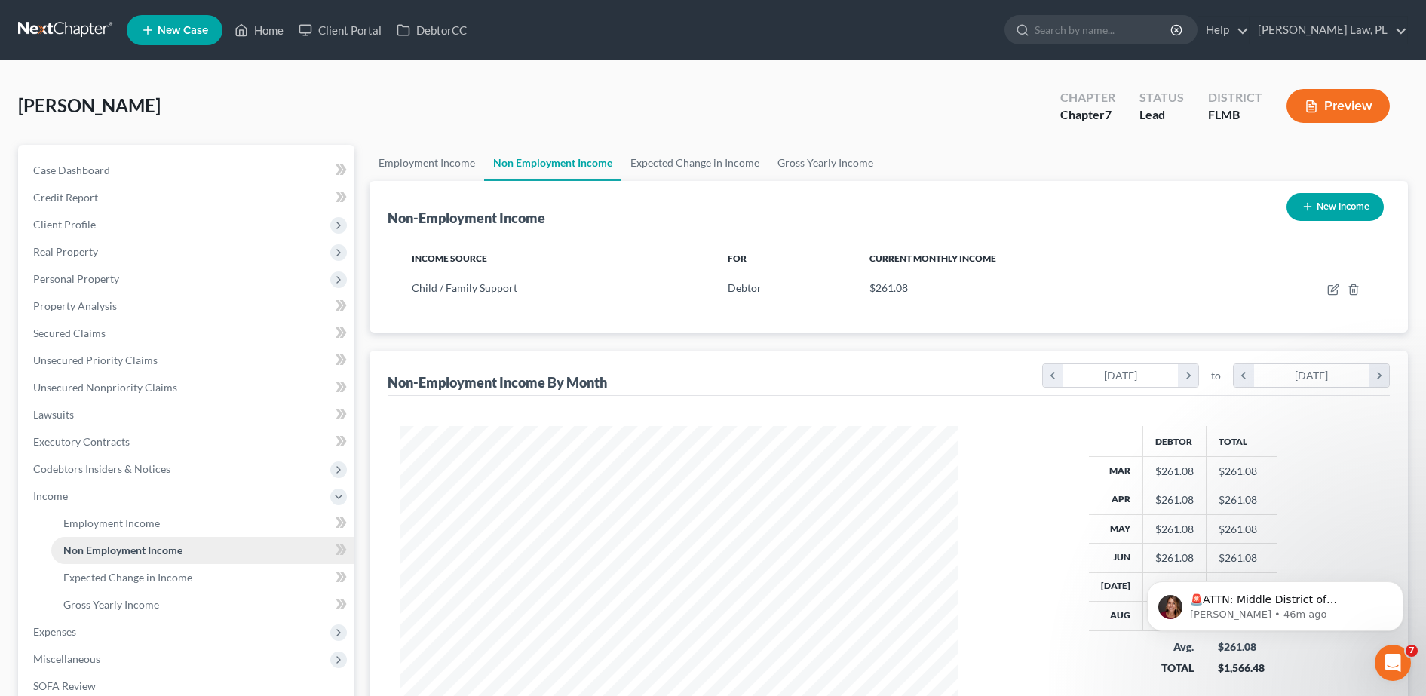
scroll to position [279, 588]
click at [162, 599] on link "Gross Yearly Income" at bounding box center [202, 604] width 303 height 27
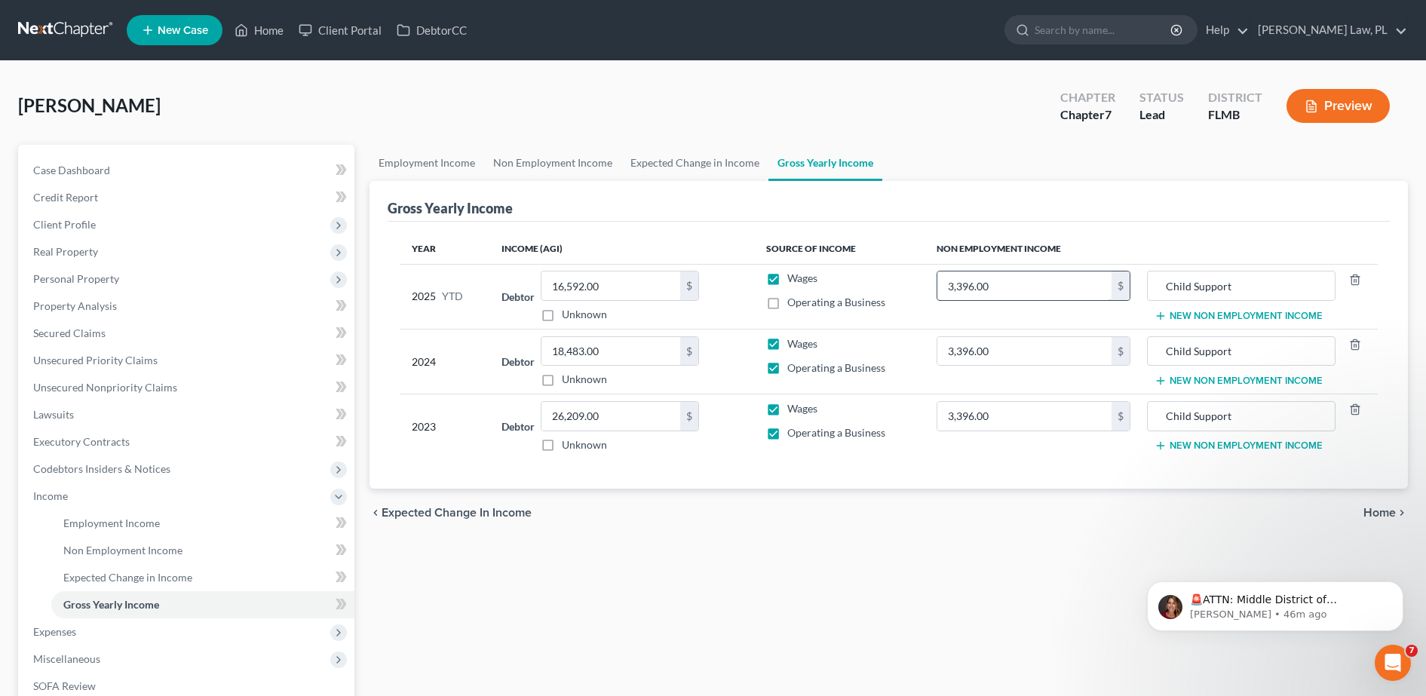
click at [1052, 274] on input "3,396.00" at bounding box center [1024, 285] width 174 height 29
type input "2,088.00"
click at [147, 546] on span "Non Employment Income" at bounding box center [122, 550] width 119 height 13
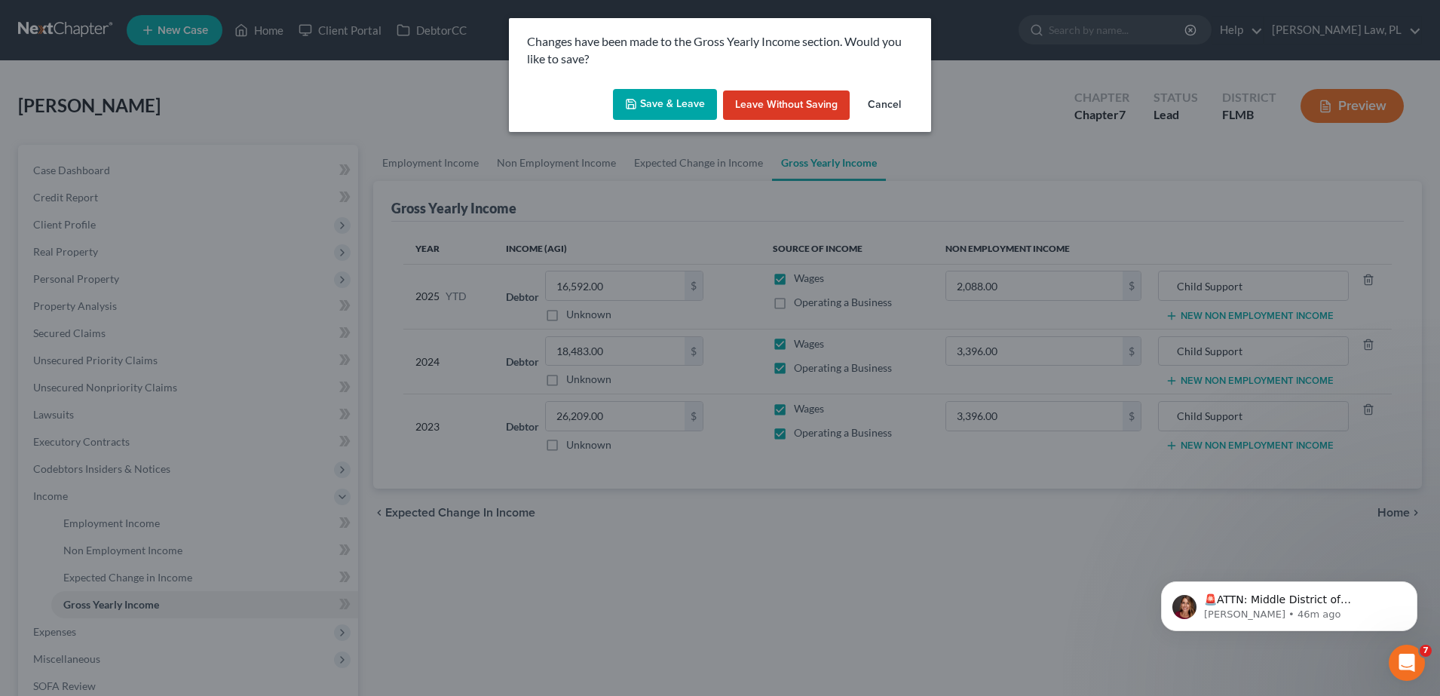
click at [657, 93] on button "Save & Leave" at bounding box center [665, 105] width 104 height 32
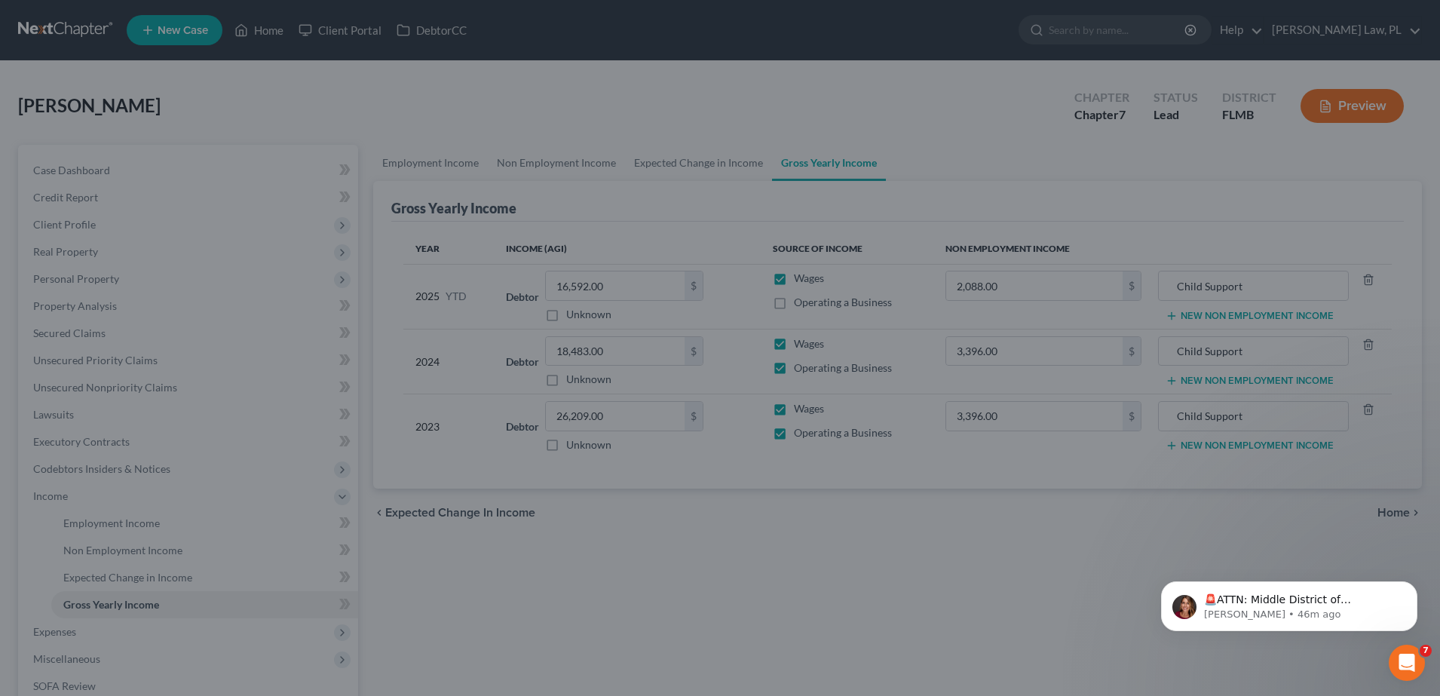
click at [657, 93] on button "Save & Leave" at bounding box center [671, 100] width 90 height 27
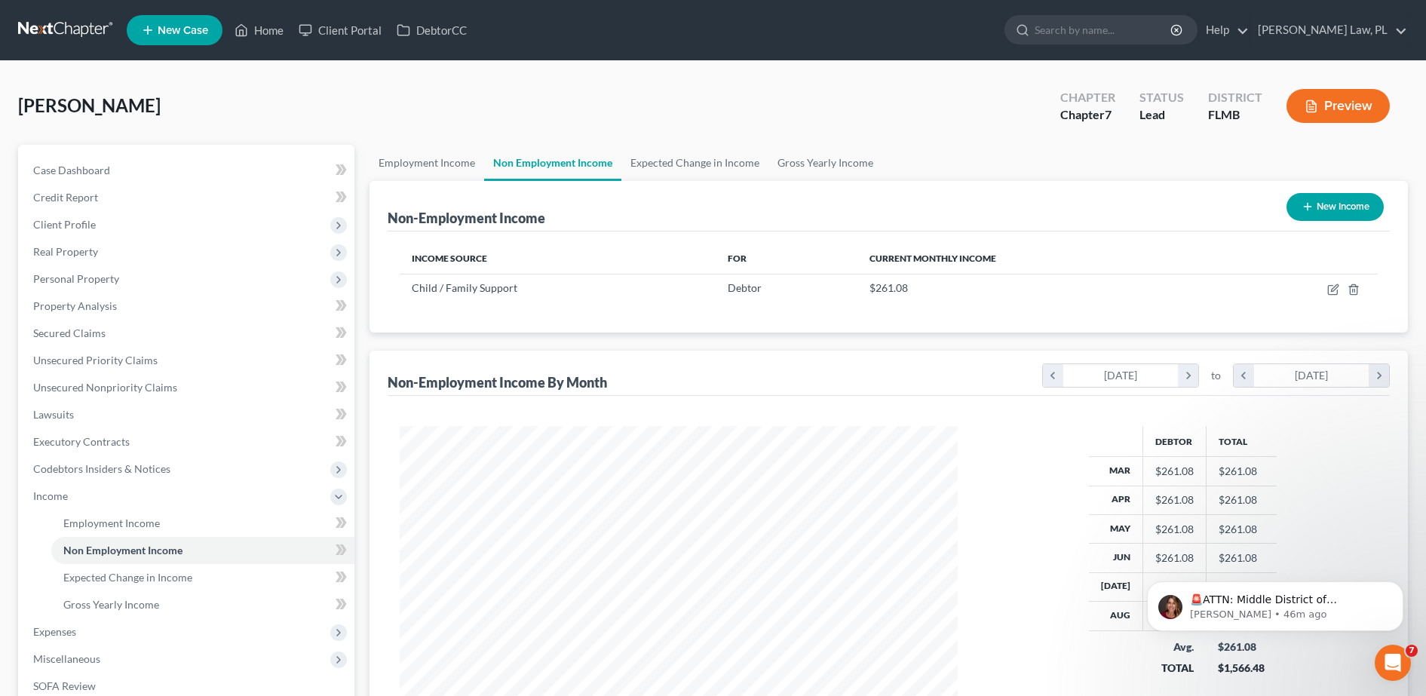
scroll to position [279, 588]
click at [167, 605] on link "Gross Yearly Income" at bounding box center [202, 604] width 303 height 27
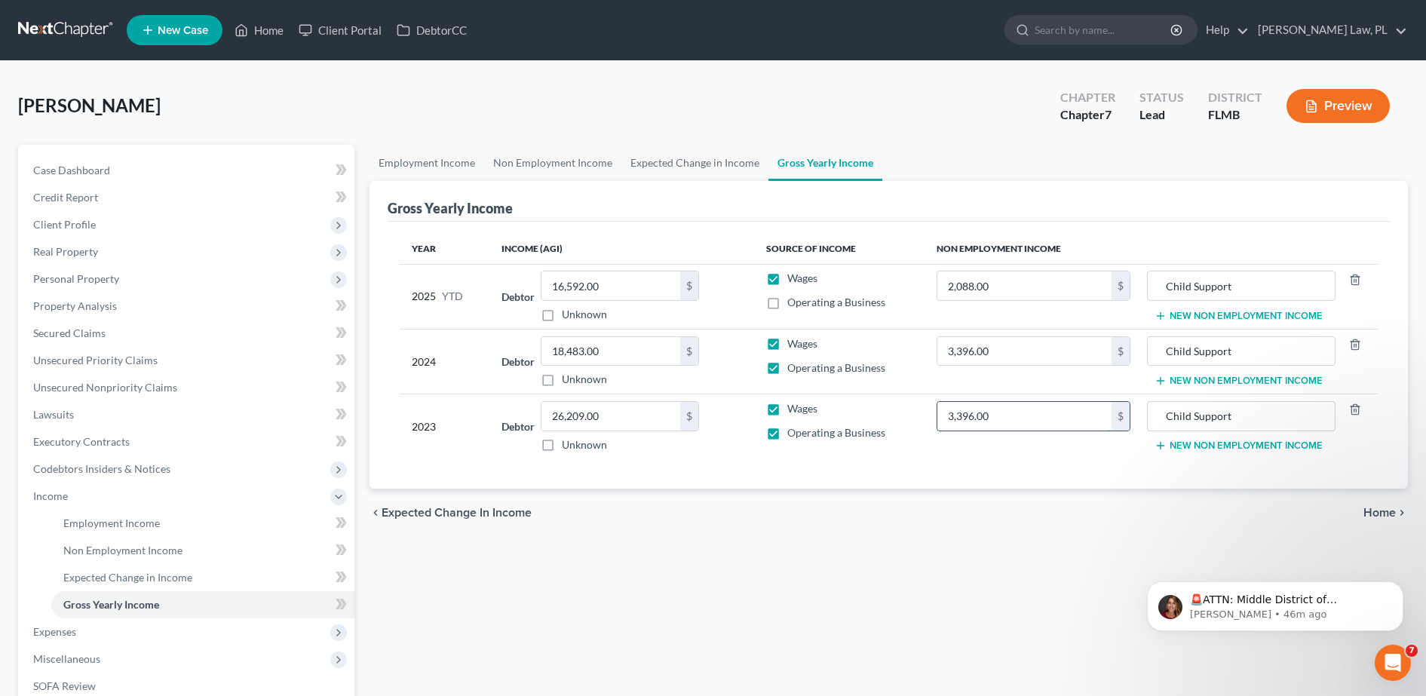
click at [1015, 421] on input "3,396.00" at bounding box center [1024, 416] width 174 height 29
type input "3,396.00"
click at [623, 286] on input "16,592.00" at bounding box center [610, 285] width 139 height 29
click at [157, 524] on span "Employment Income" at bounding box center [111, 522] width 96 height 13
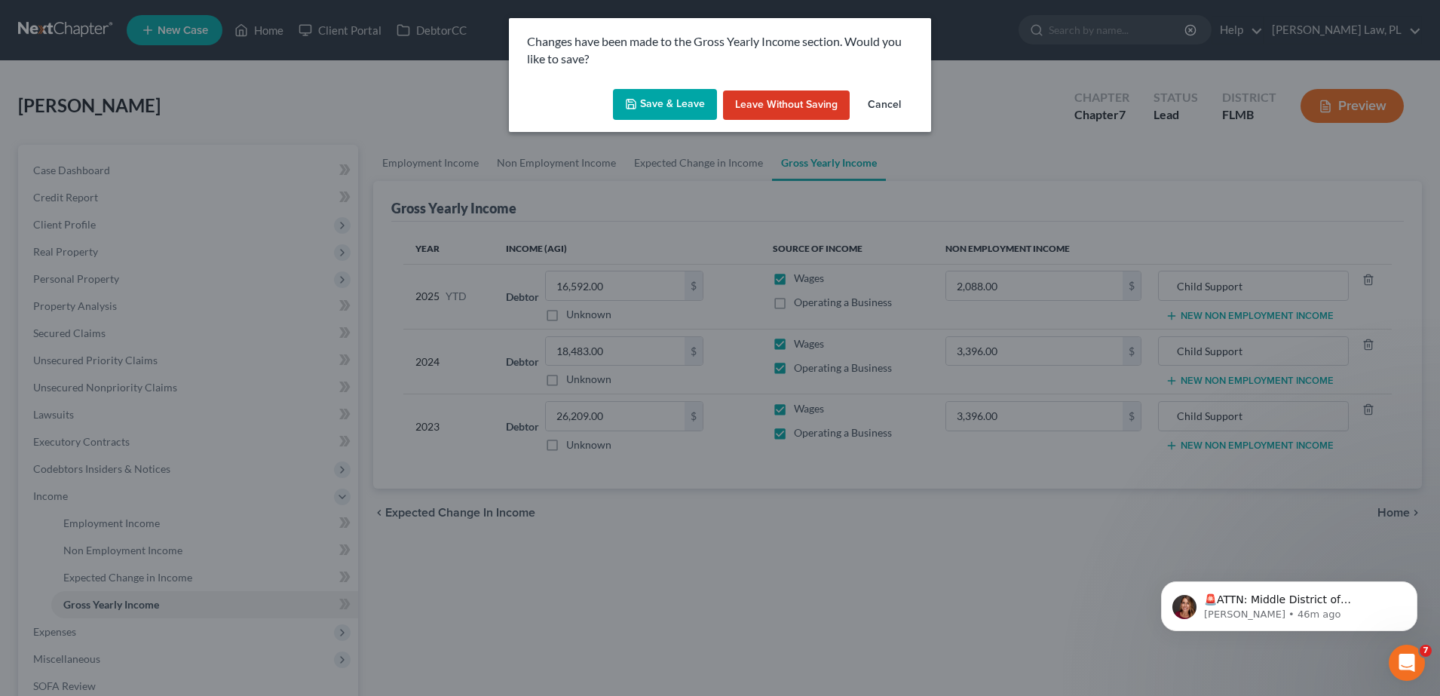
click at [669, 124] on div "Save & Leave Leave without Saving Cancel" at bounding box center [720, 108] width 422 height 50
click at [672, 117] on button "Save & Leave" at bounding box center [665, 105] width 104 height 32
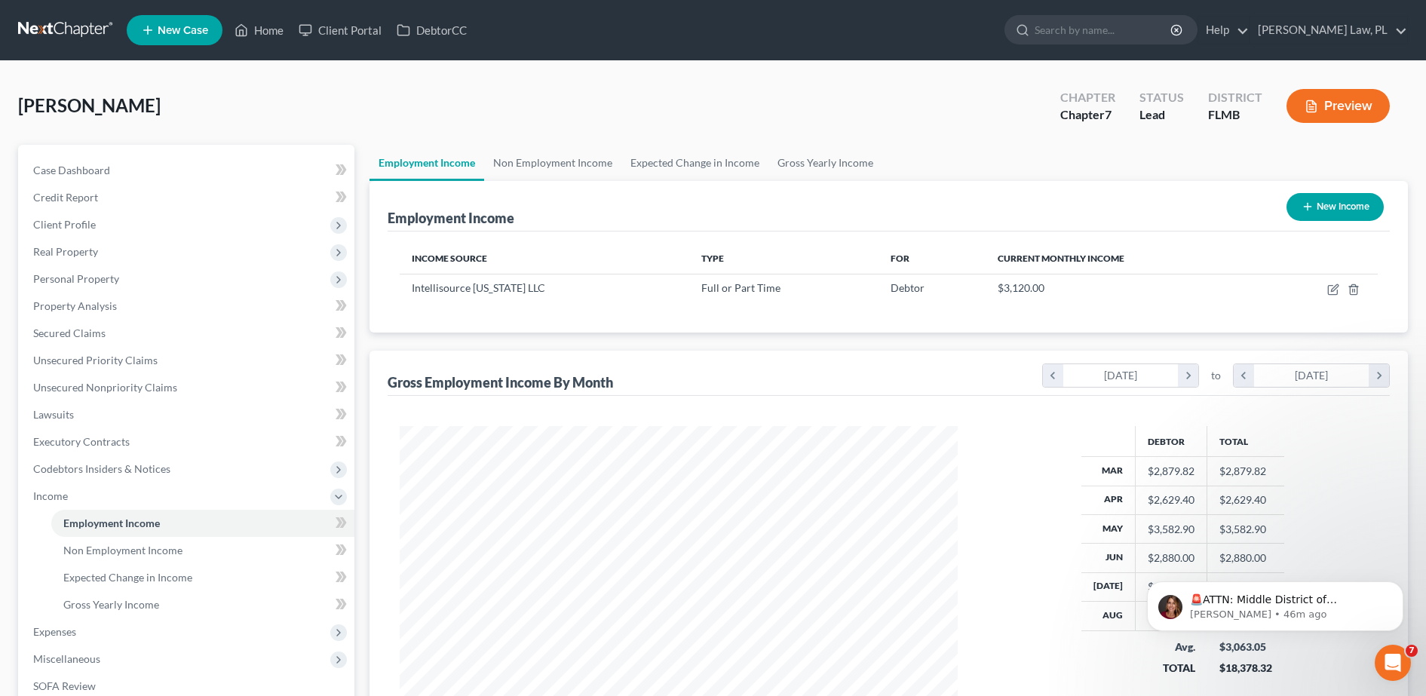
scroll to position [214, 0]
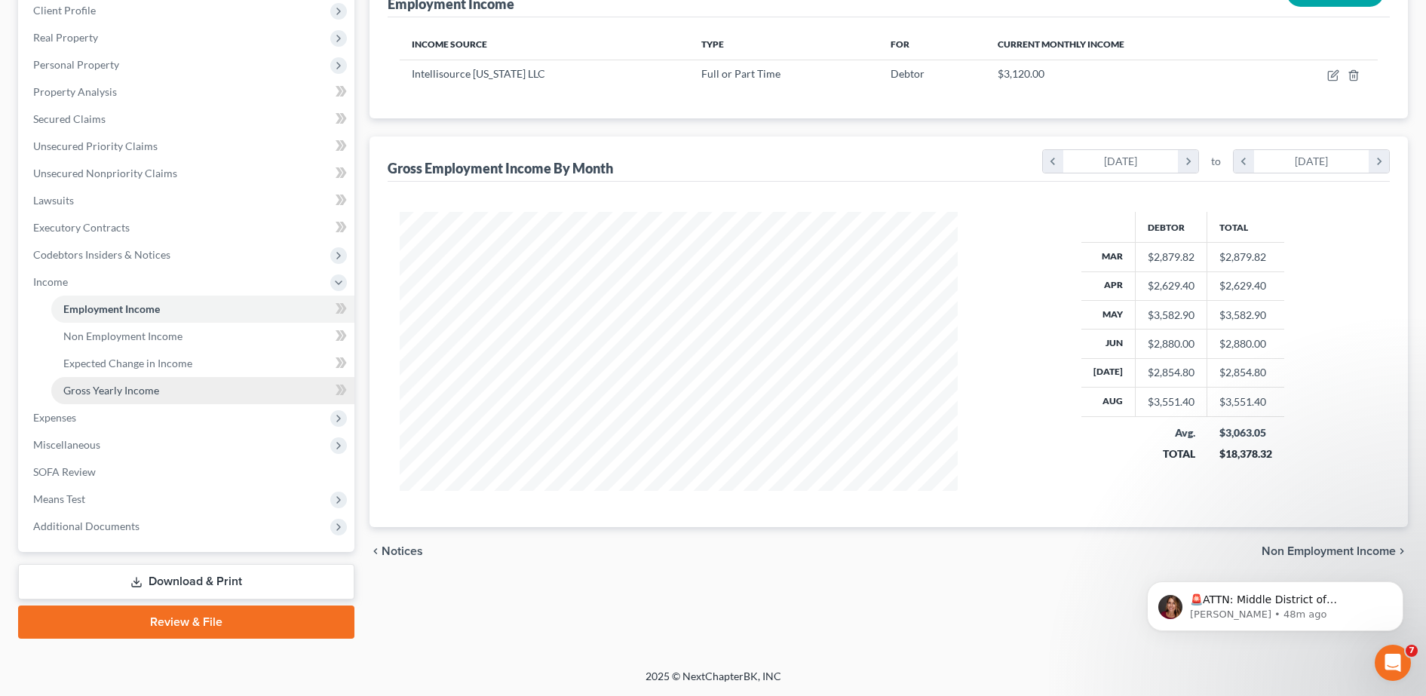
click at [127, 381] on link "Gross Yearly Income" at bounding box center [202, 390] width 303 height 27
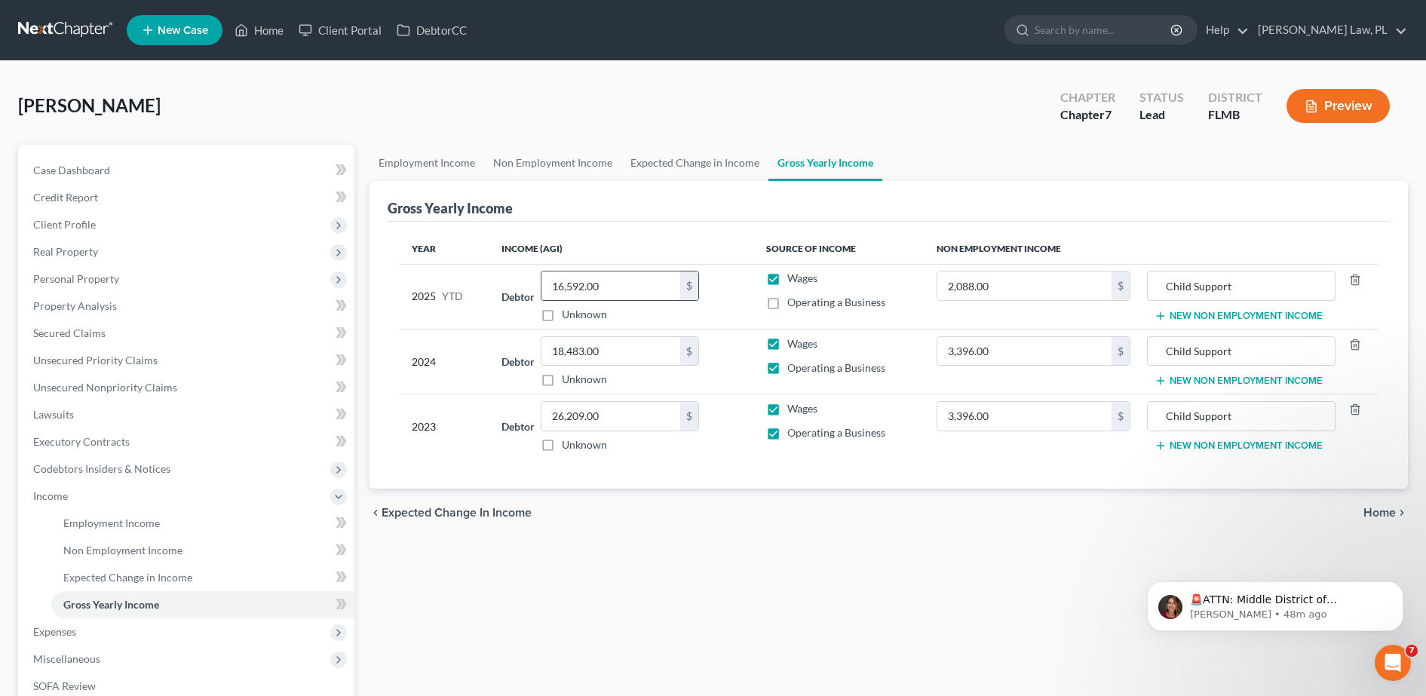
click at [632, 276] on input "16,592.00" at bounding box center [610, 285] width 139 height 29
type input "22,958.2"
click at [656, 529] on div "chevron_left Expected Change in Income Home chevron_right" at bounding box center [888, 513] width 1038 height 48
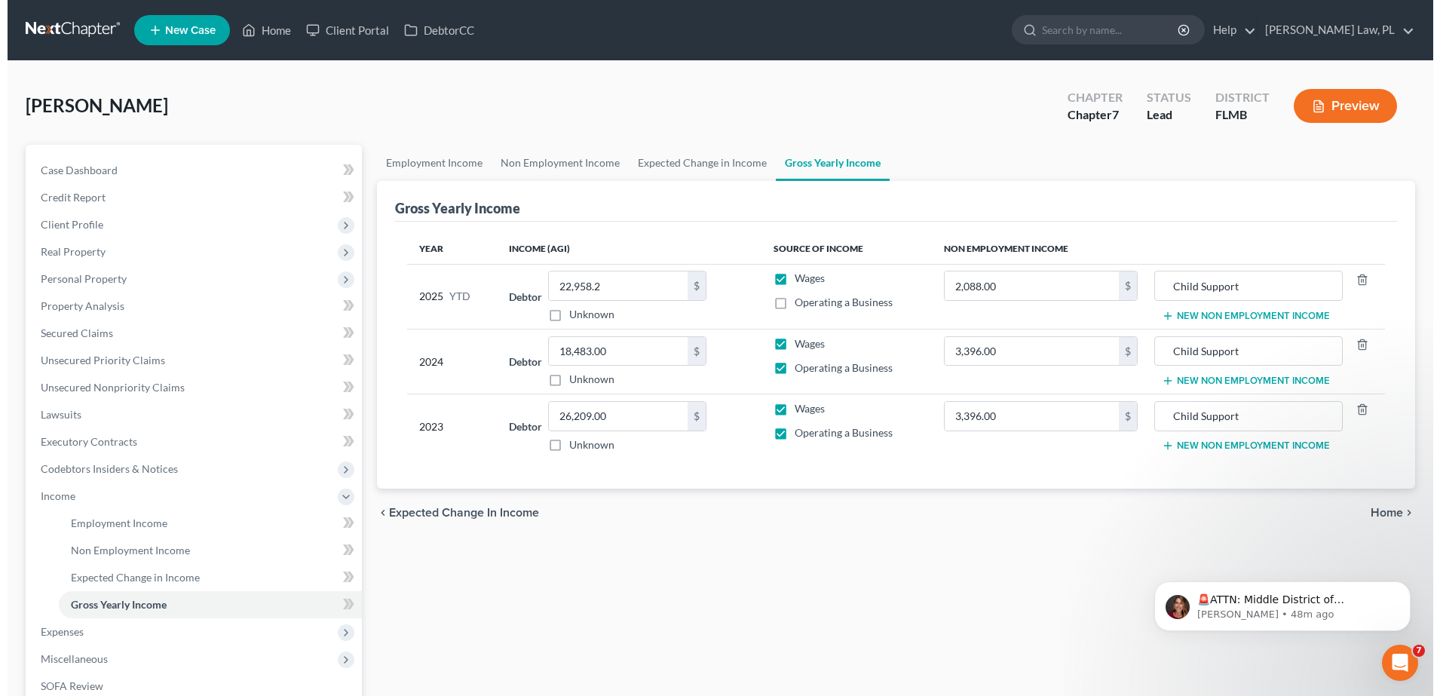
scroll to position [214, 0]
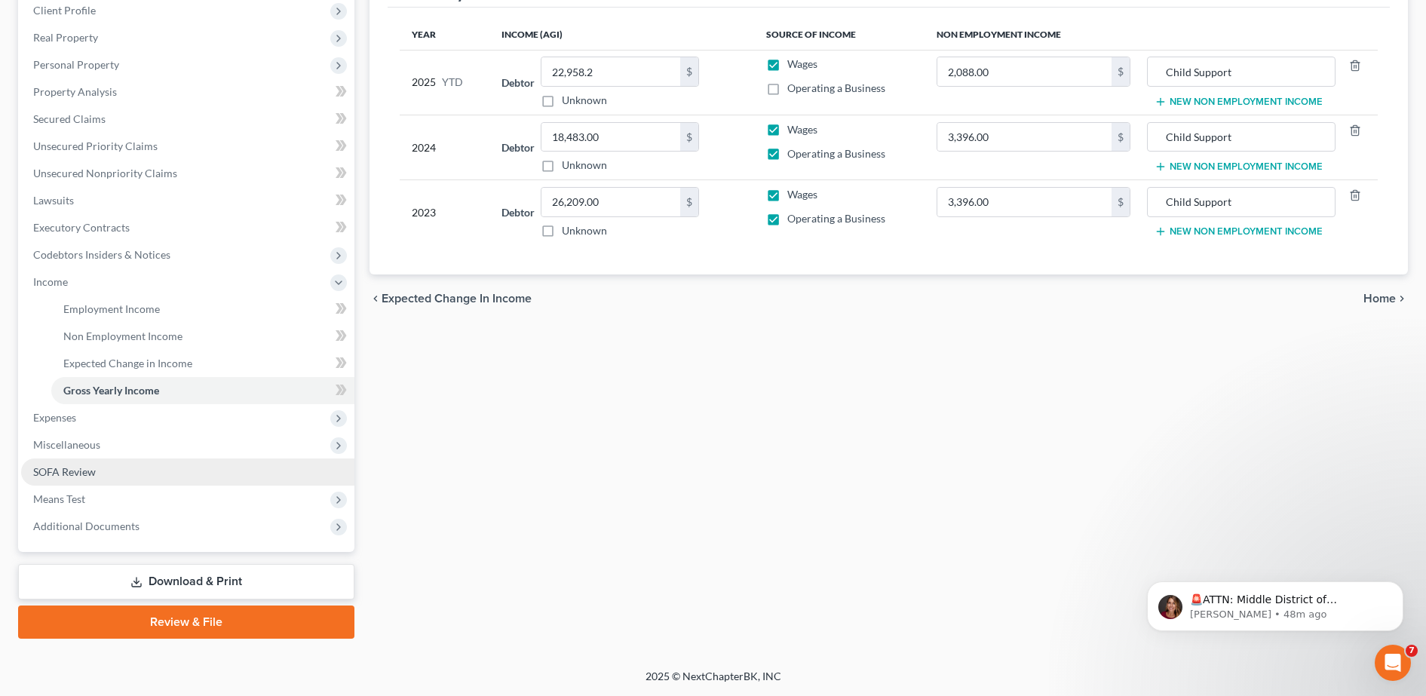
click at [85, 474] on span "SOFA Review" at bounding box center [64, 471] width 63 height 13
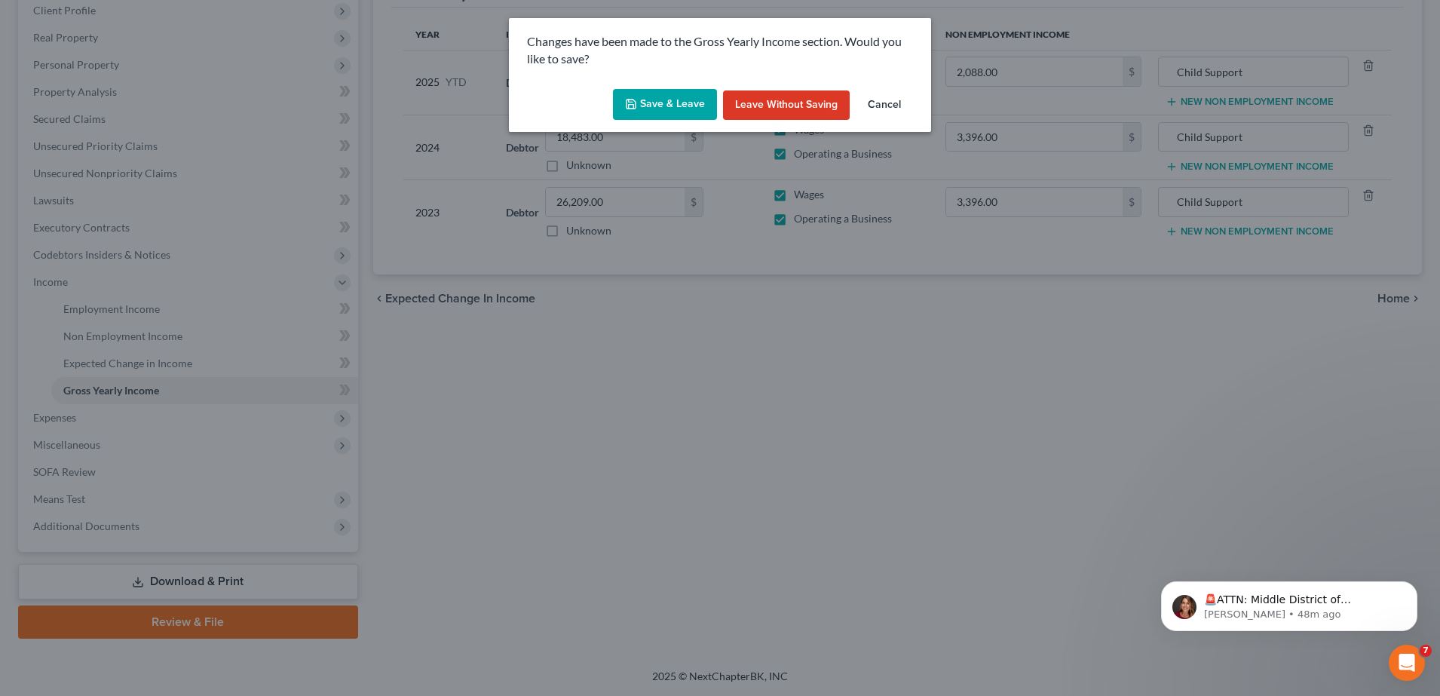
click at [678, 109] on button "Save & Leave" at bounding box center [665, 105] width 104 height 32
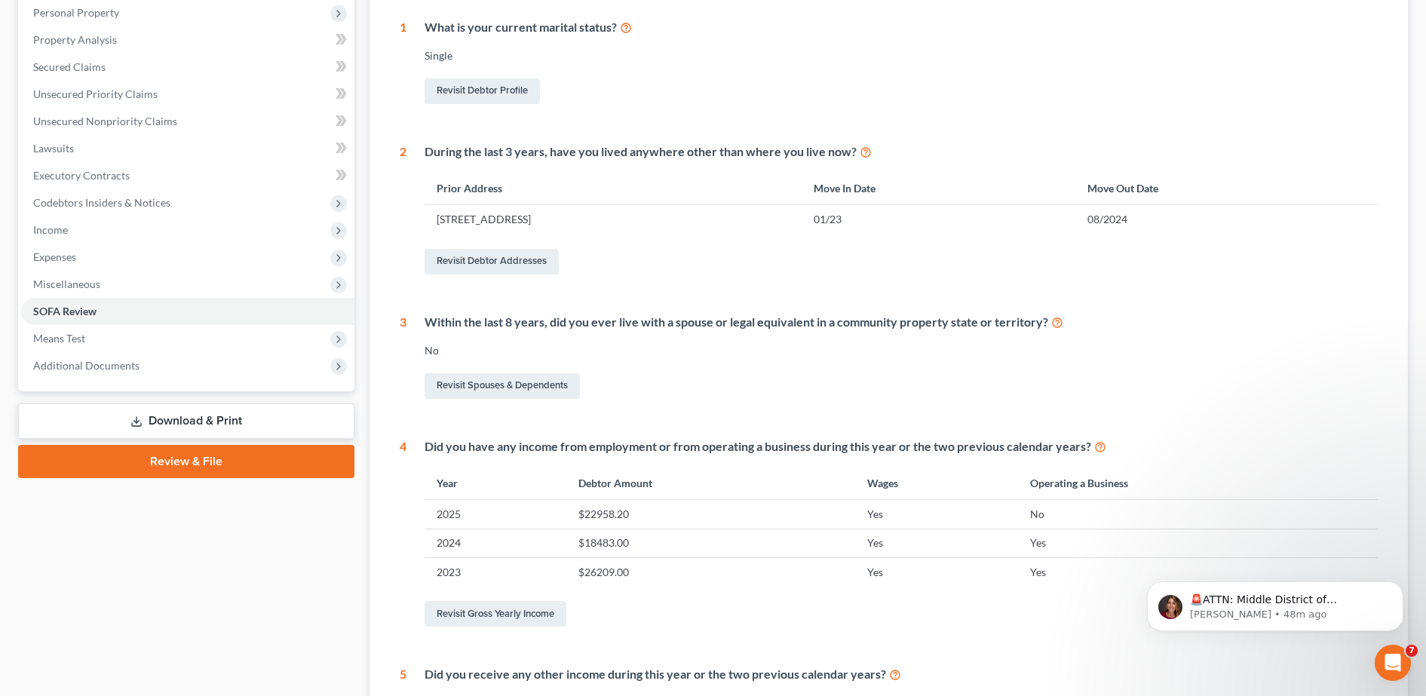
scroll to position [268, 0]
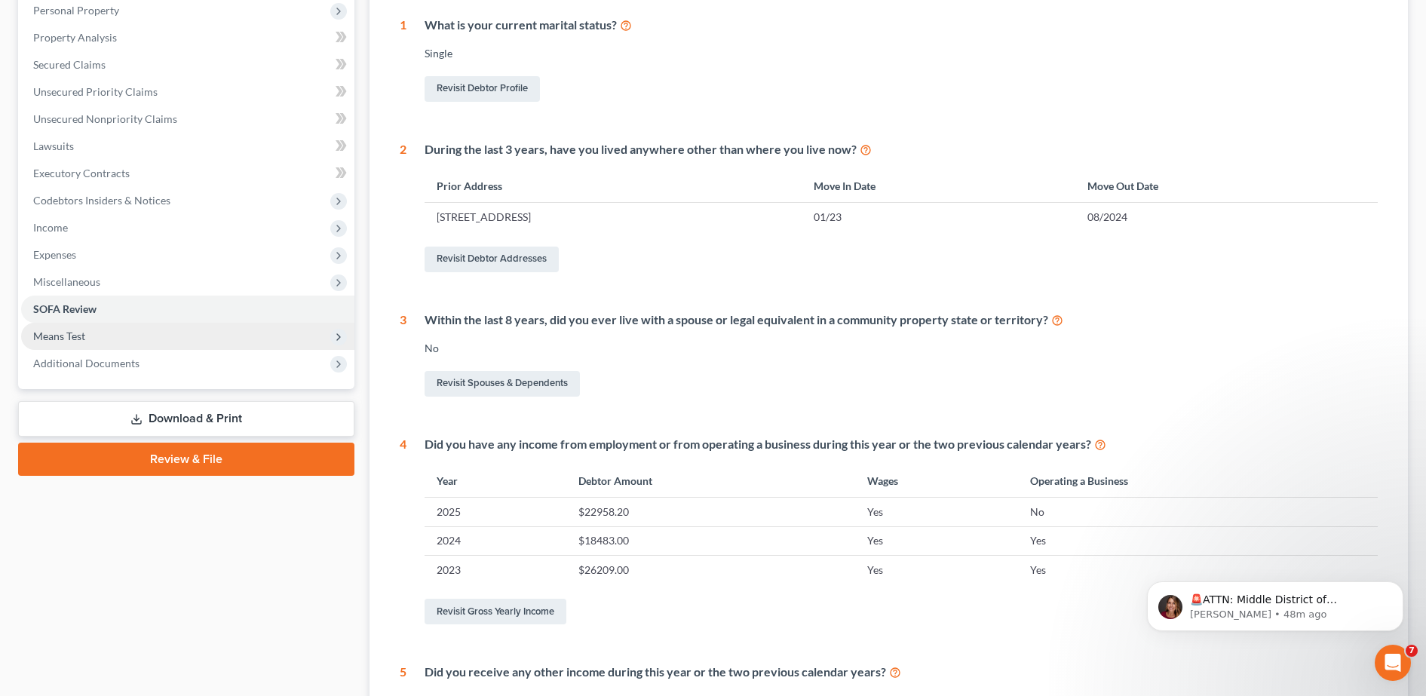
click at [117, 328] on span "Means Test" at bounding box center [187, 336] width 333 height 27
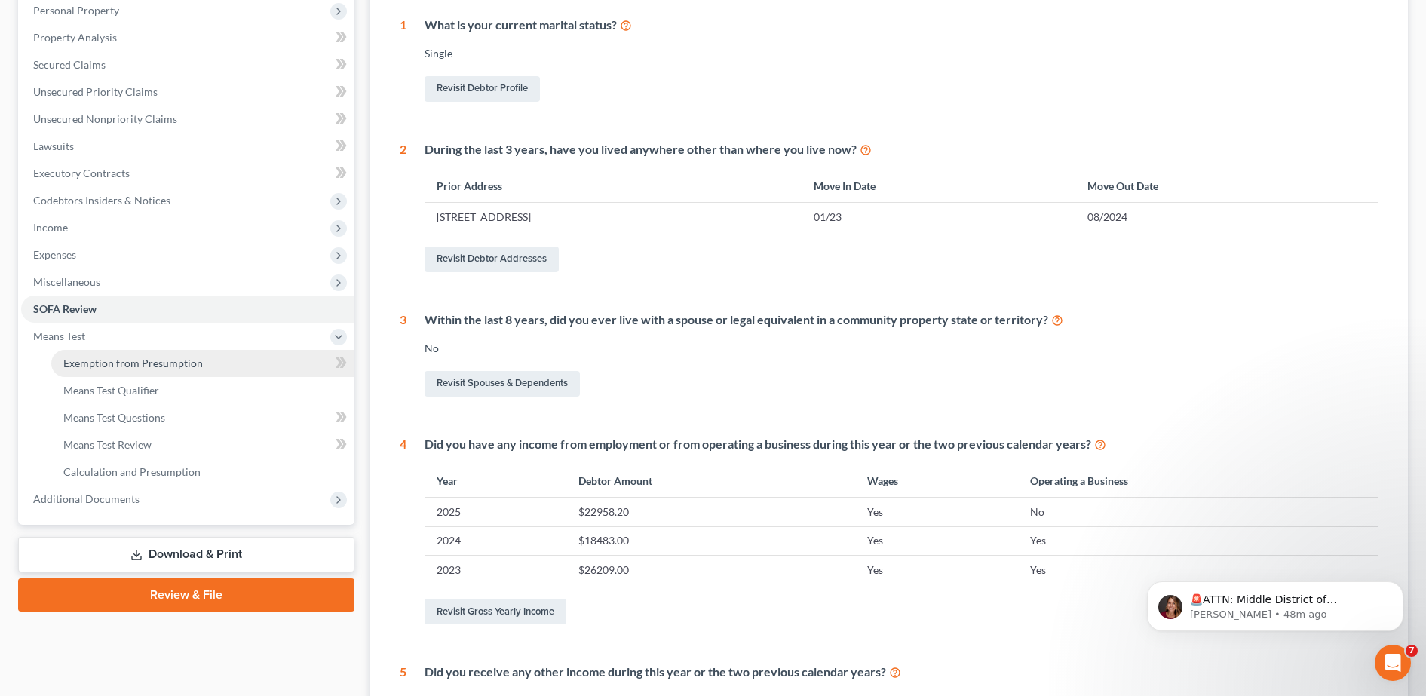
click at [152, 370] on link "Exemption from Presumption" at bounding box center [202, 363] width 303 height 27
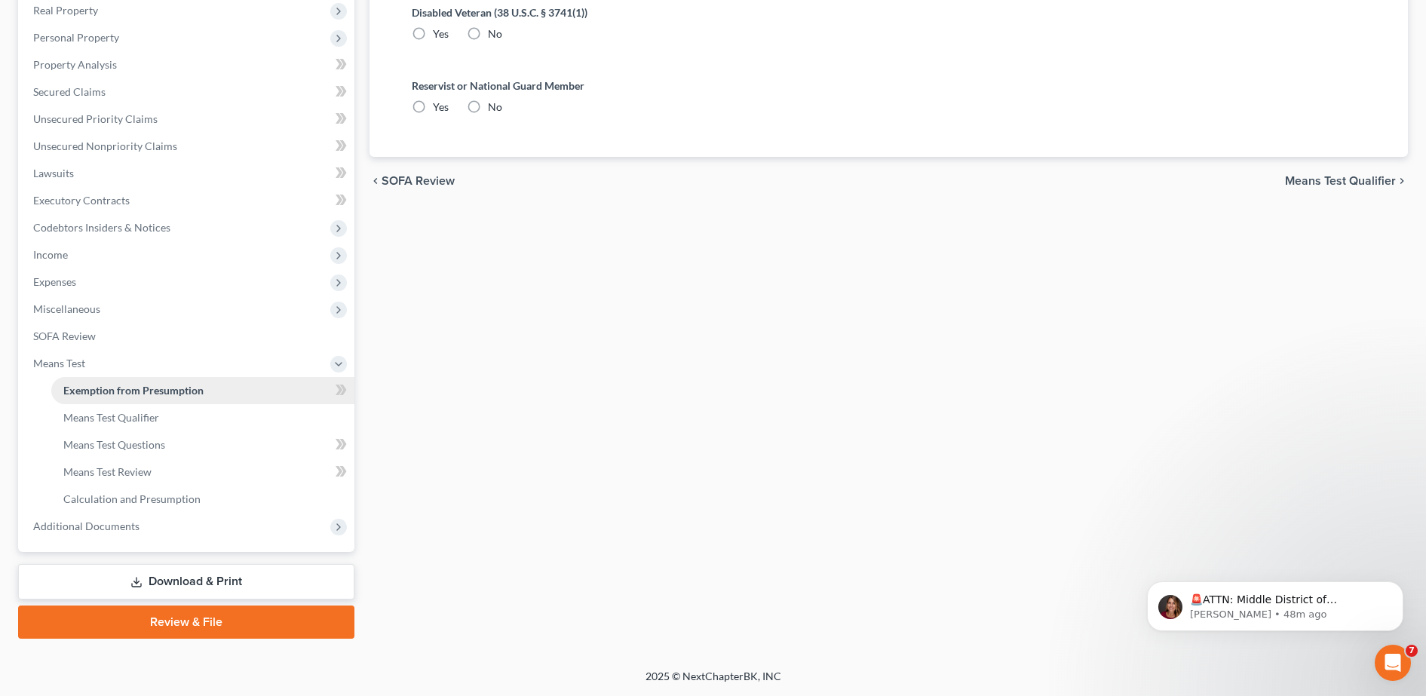
scroll to position [185, 0]
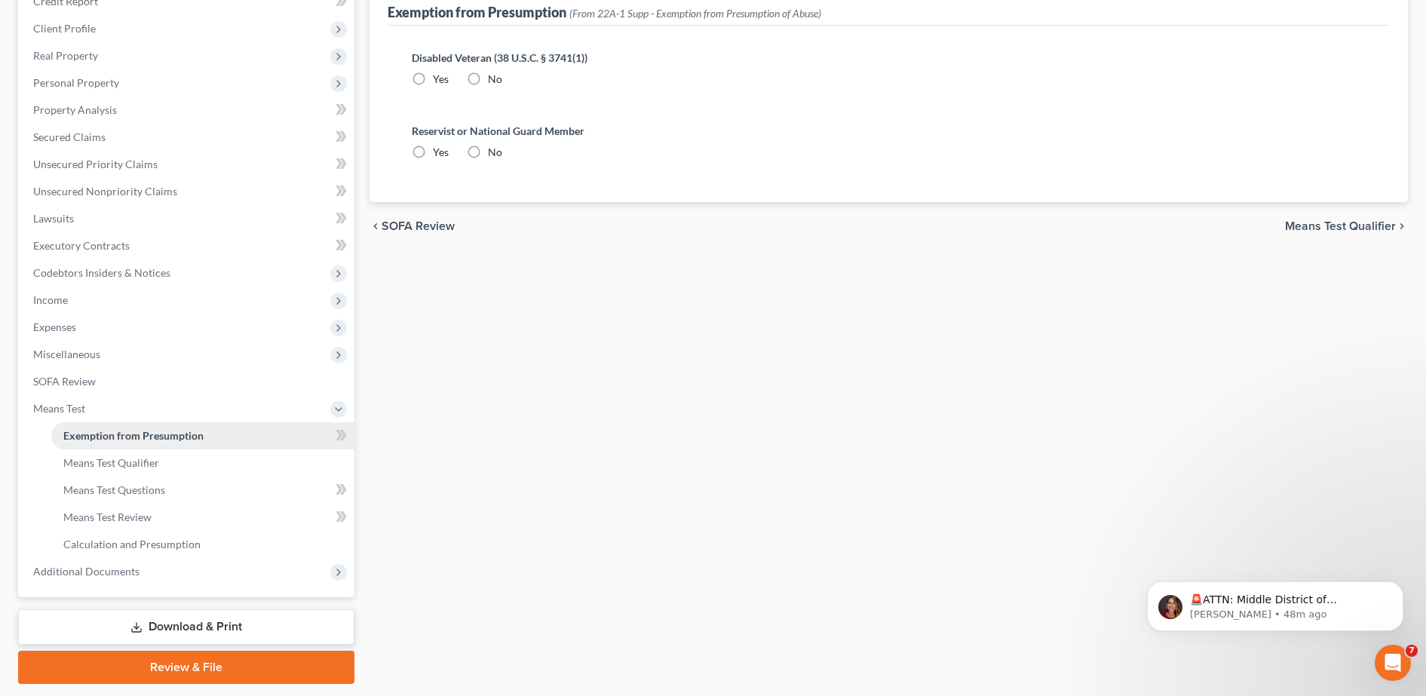
radio input "true"
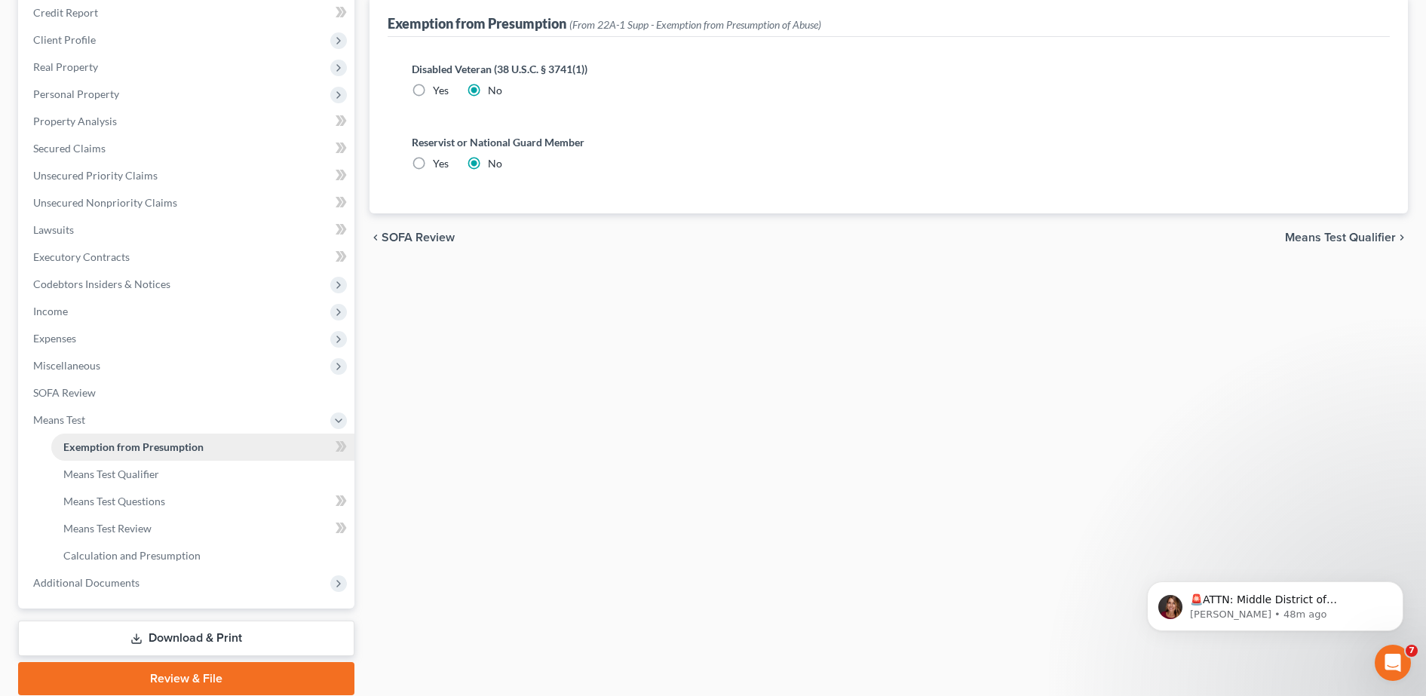
scroll to position [0, 0]
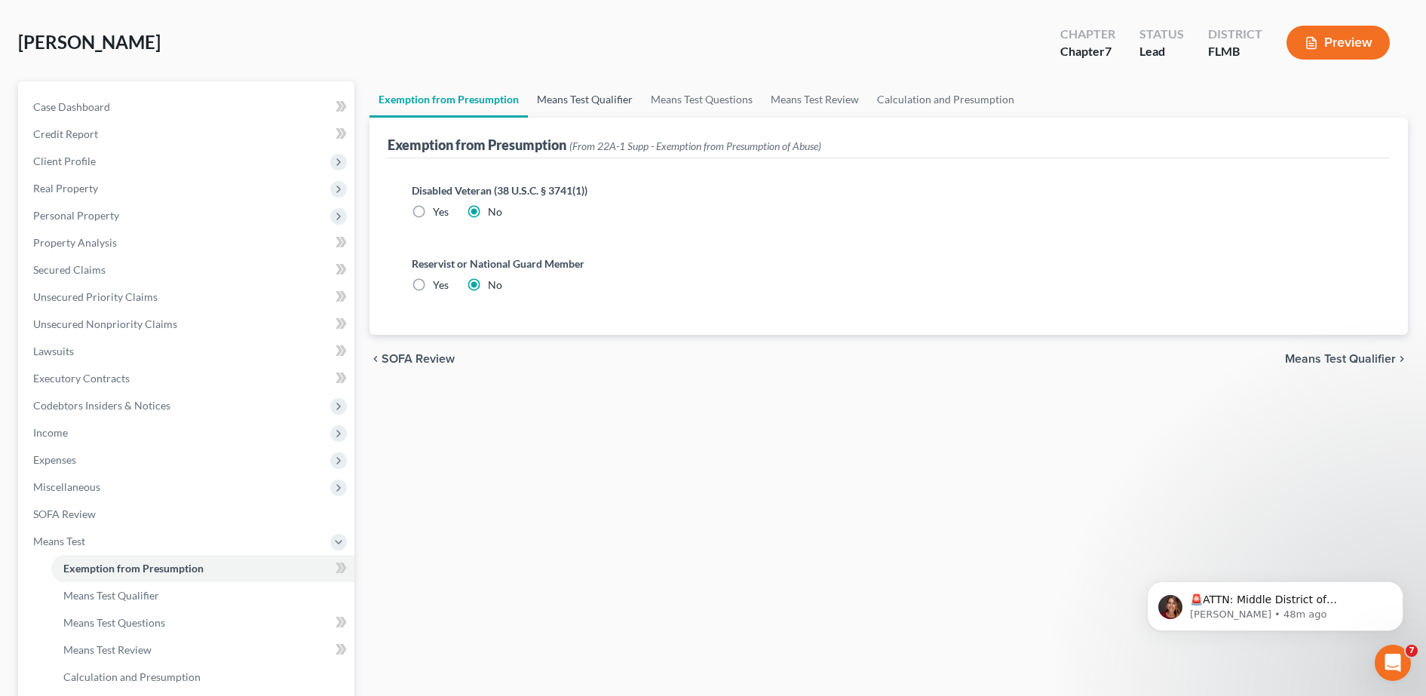
click at [591, 100] on link "Means Test Qualifier" at bounding box center [585, 99] width 114 height 36
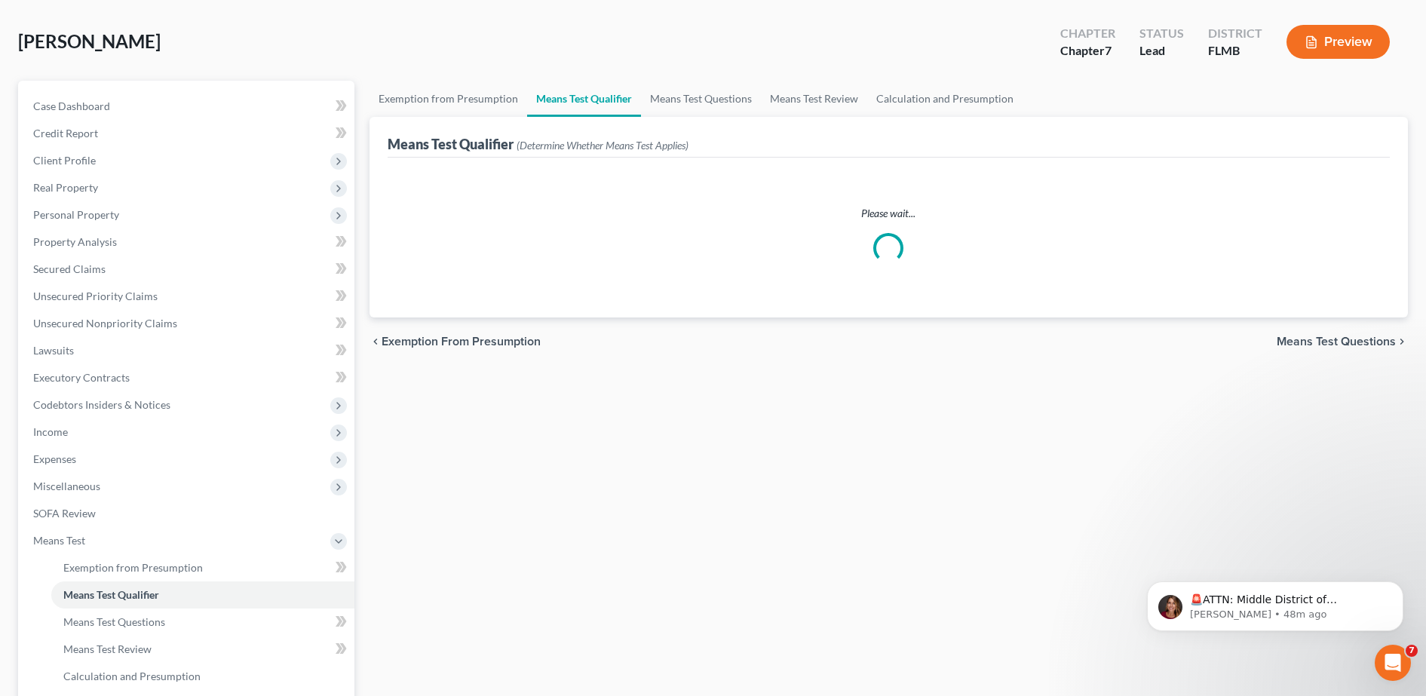
scroll to position [84, 0]
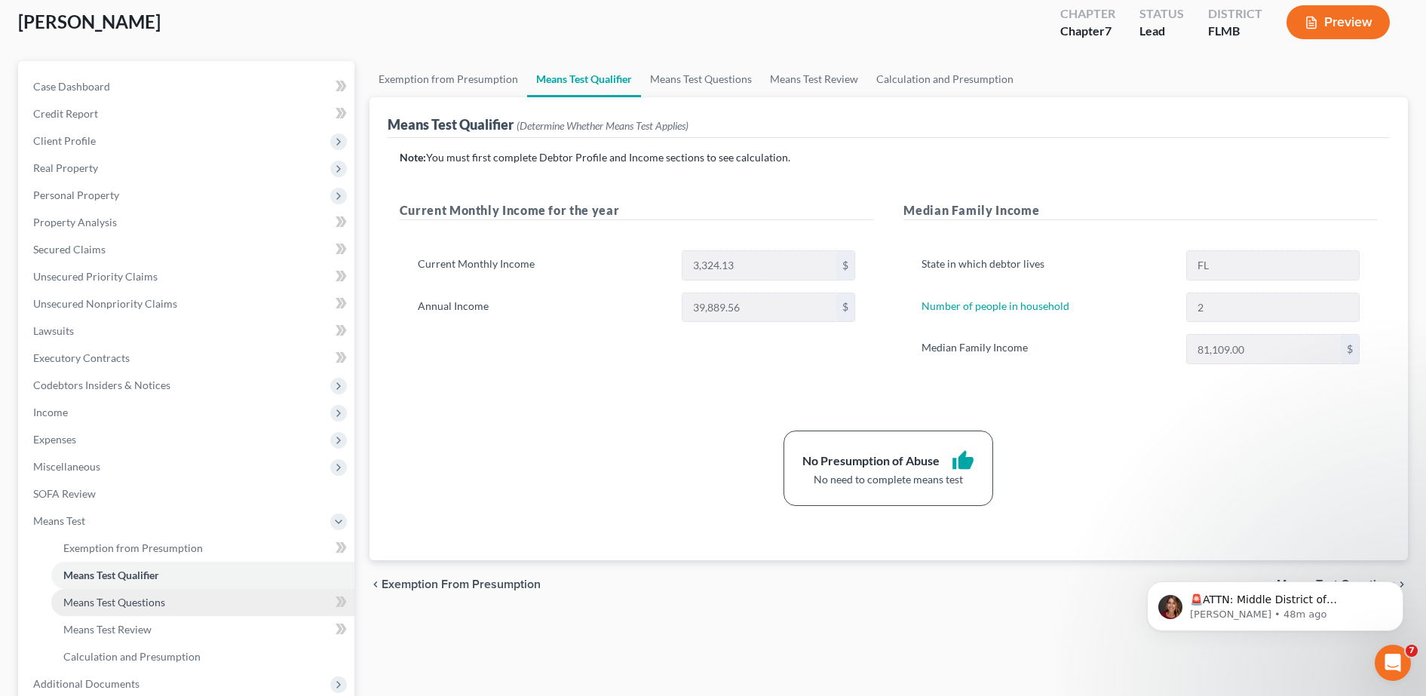
click at [119, 608] on link "Means Test Questions" at bounding box center [202, 602] width 303 height 27
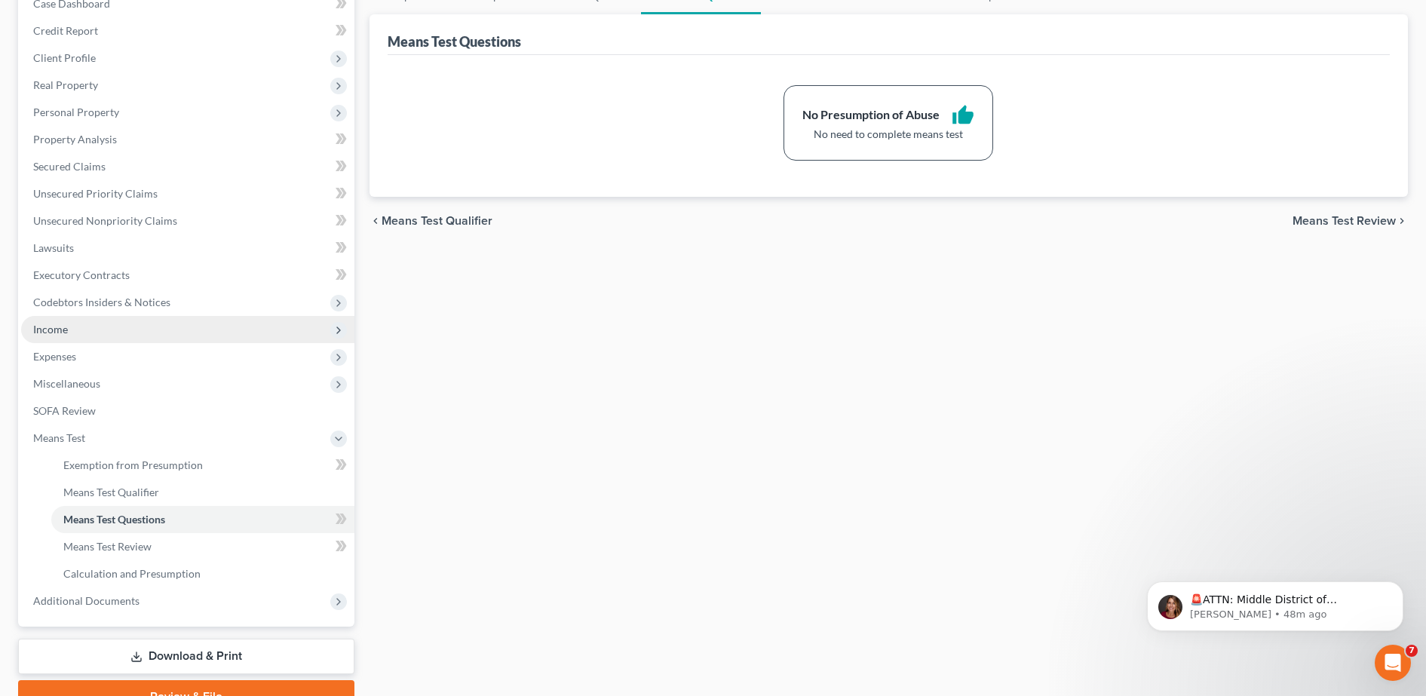
scroll to position [170, 0]
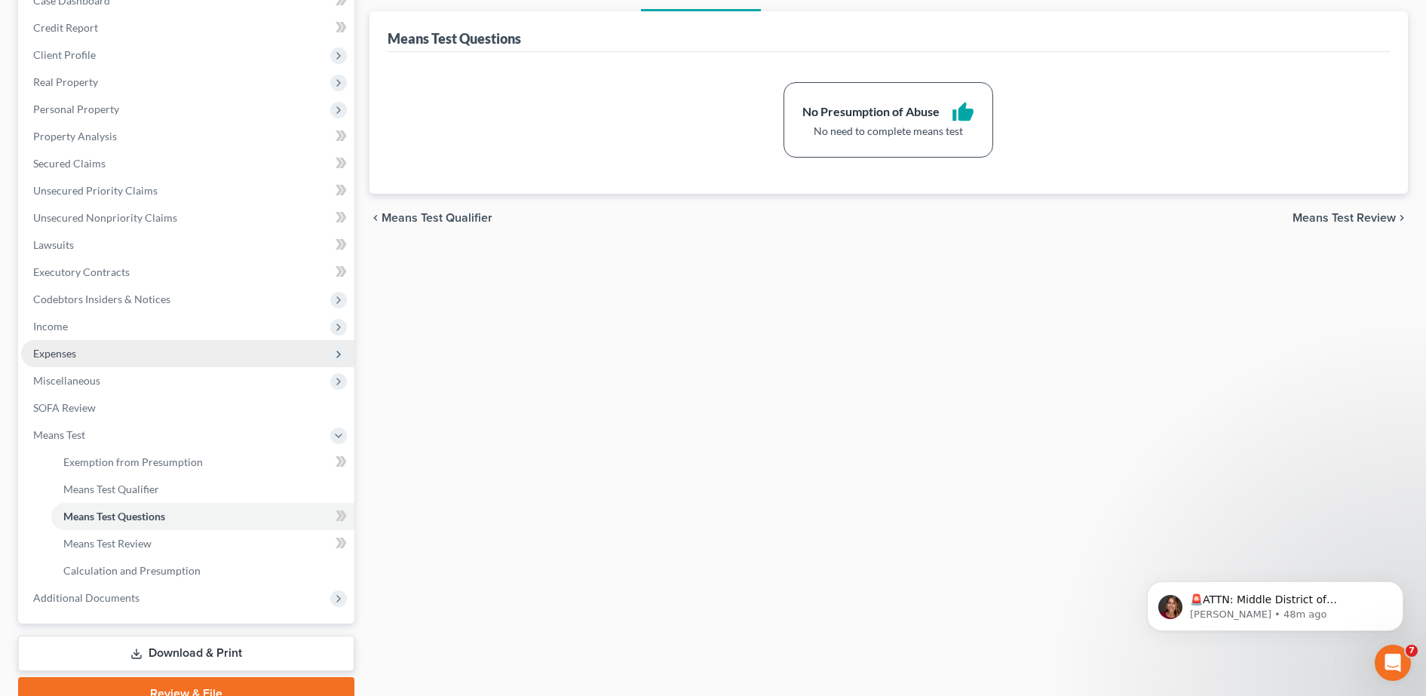
click at [109, 354] on span "Expenses" at bounding box center [187, 353] width 333 height 27
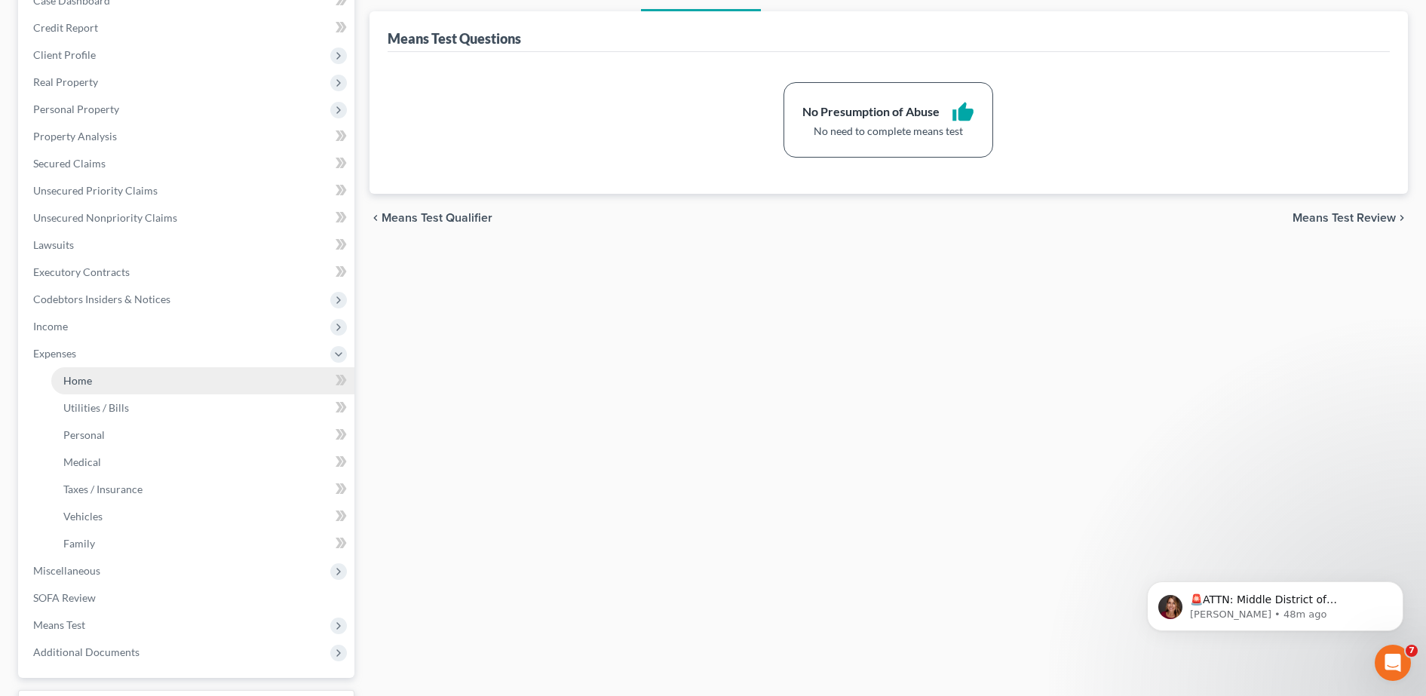
click at [118, 378] on link "Home" at bounding box center [202, 380] width 303 height 27
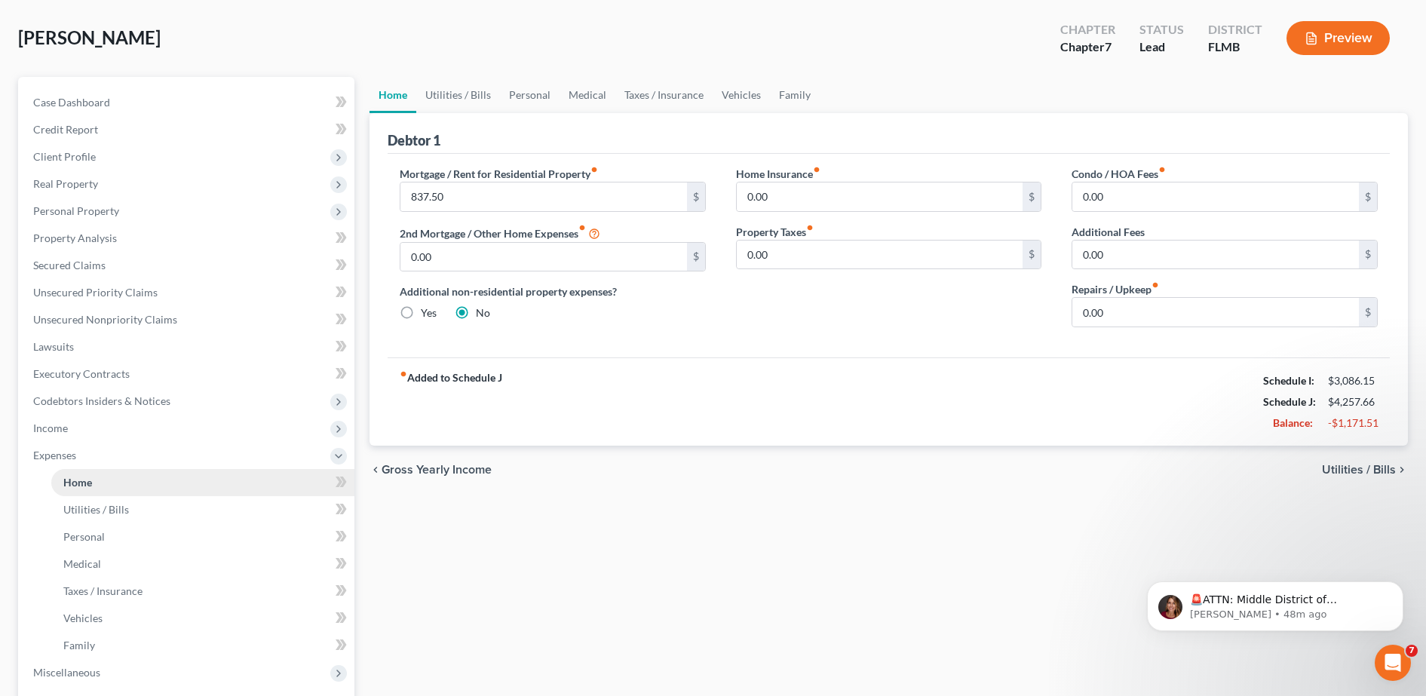
scroll to position [80, 0]
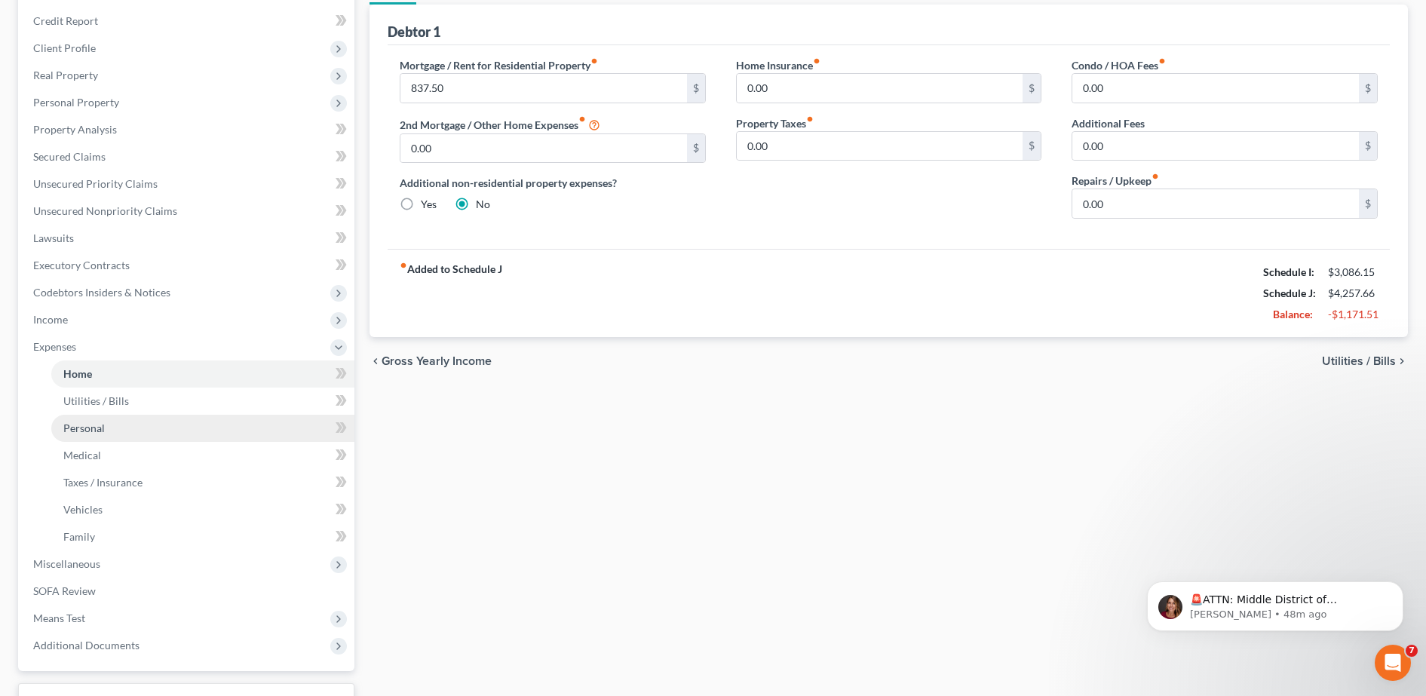
click at [101, 438] on link "Personal" at bounding box center [202, 428] width 303 height 27
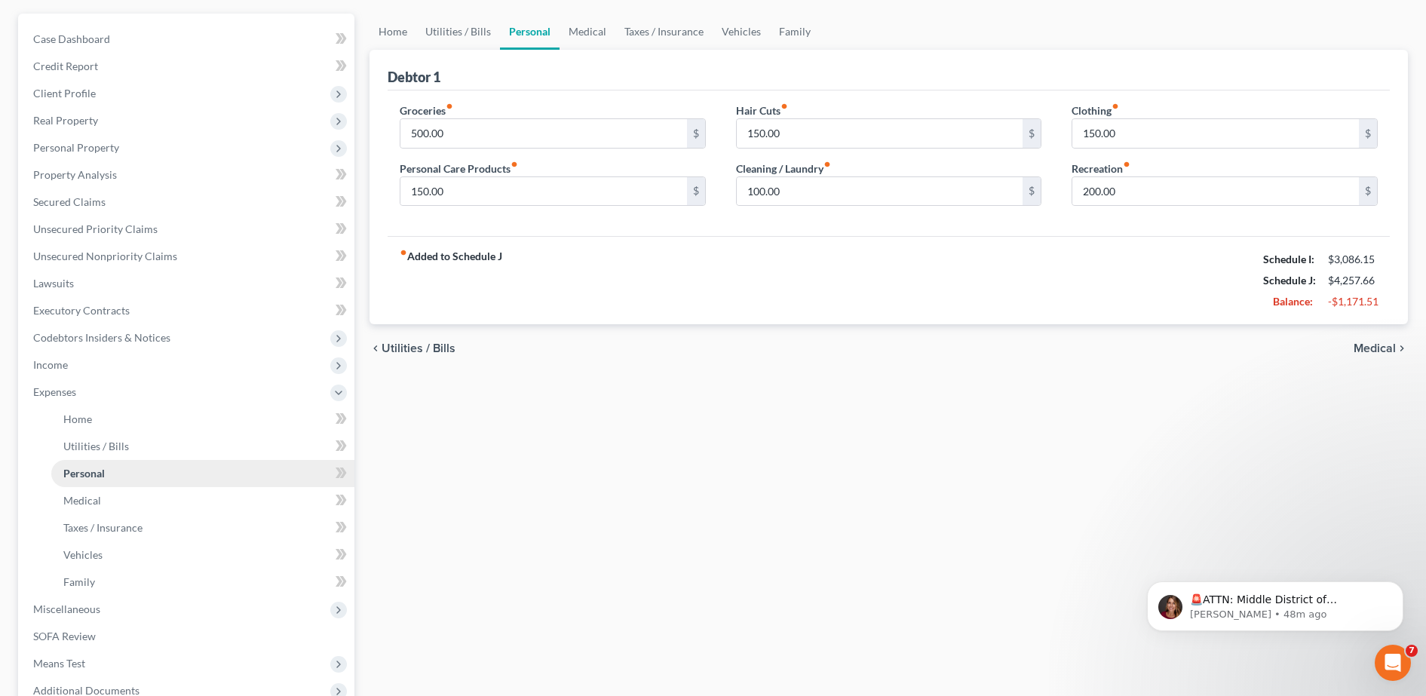
scroll to position [148, 0]
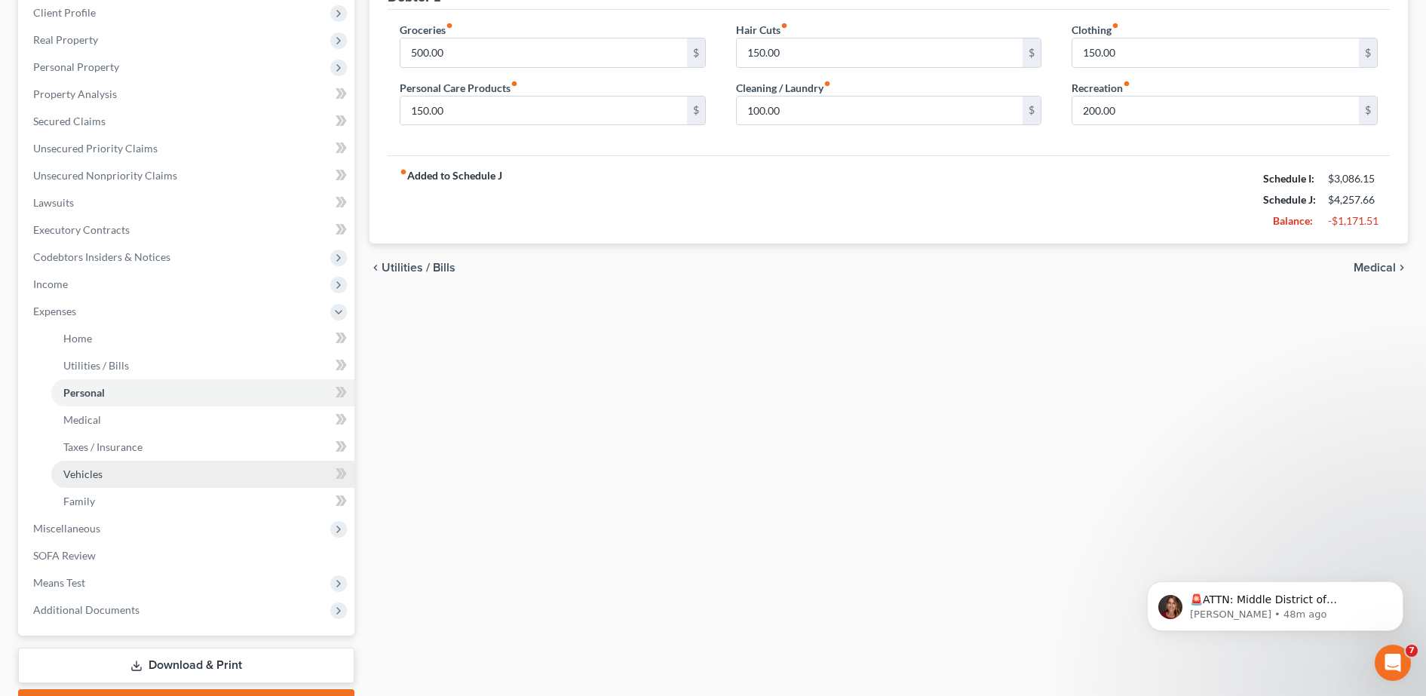
click at [115, 482] on link "Vehicles" at bounding box center [202, 474] width 303 height 27
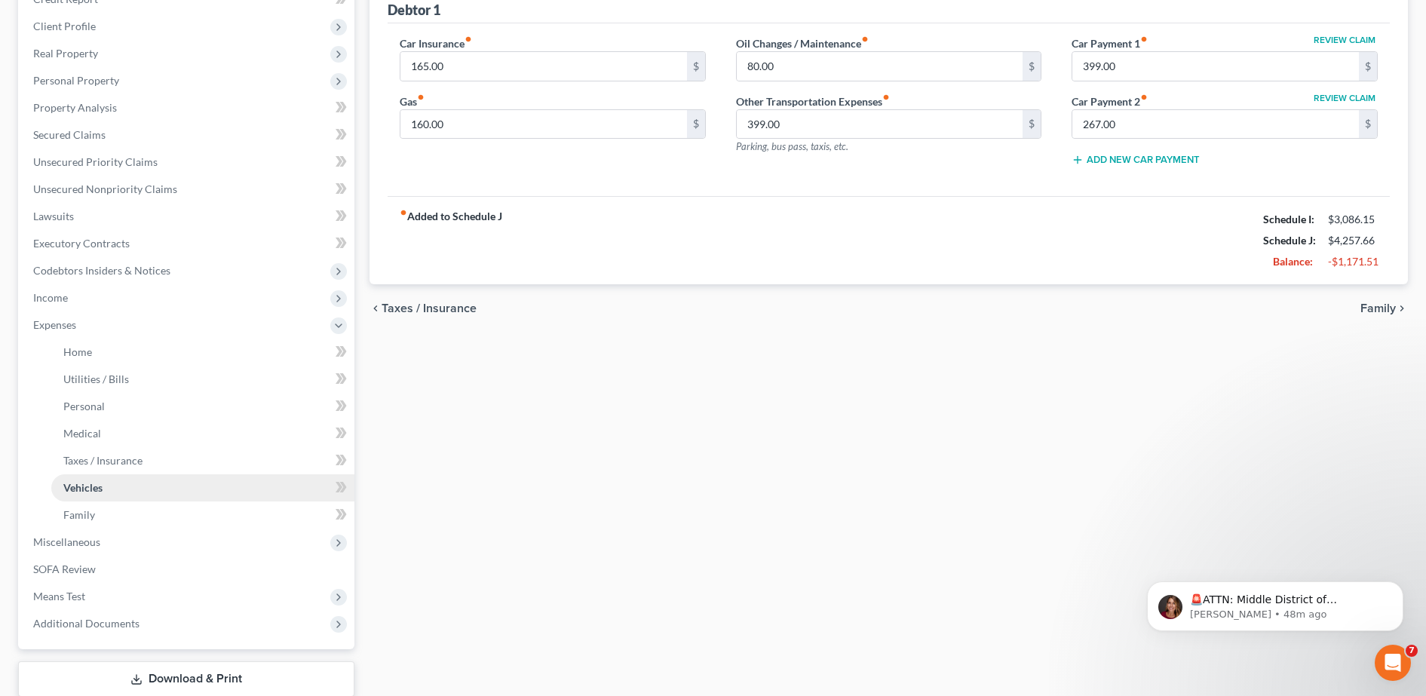
scroll to position [199, 0]
click at [82, 550] on span "Miscellaneous" at bounding box center [187, 541] width 333 height 27
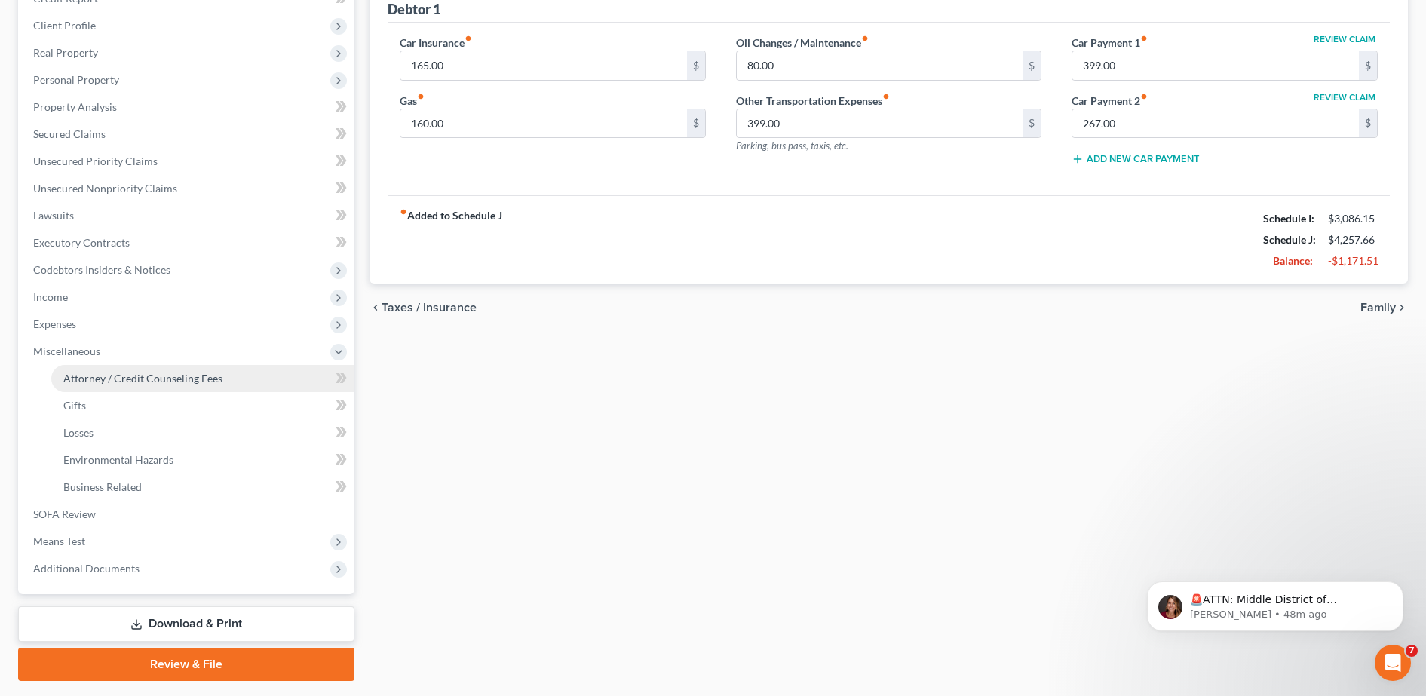
click at [182, 373] on span "Attorney / Credit Counseling Fees" at bounding box center [142, 378] width 159 height 13
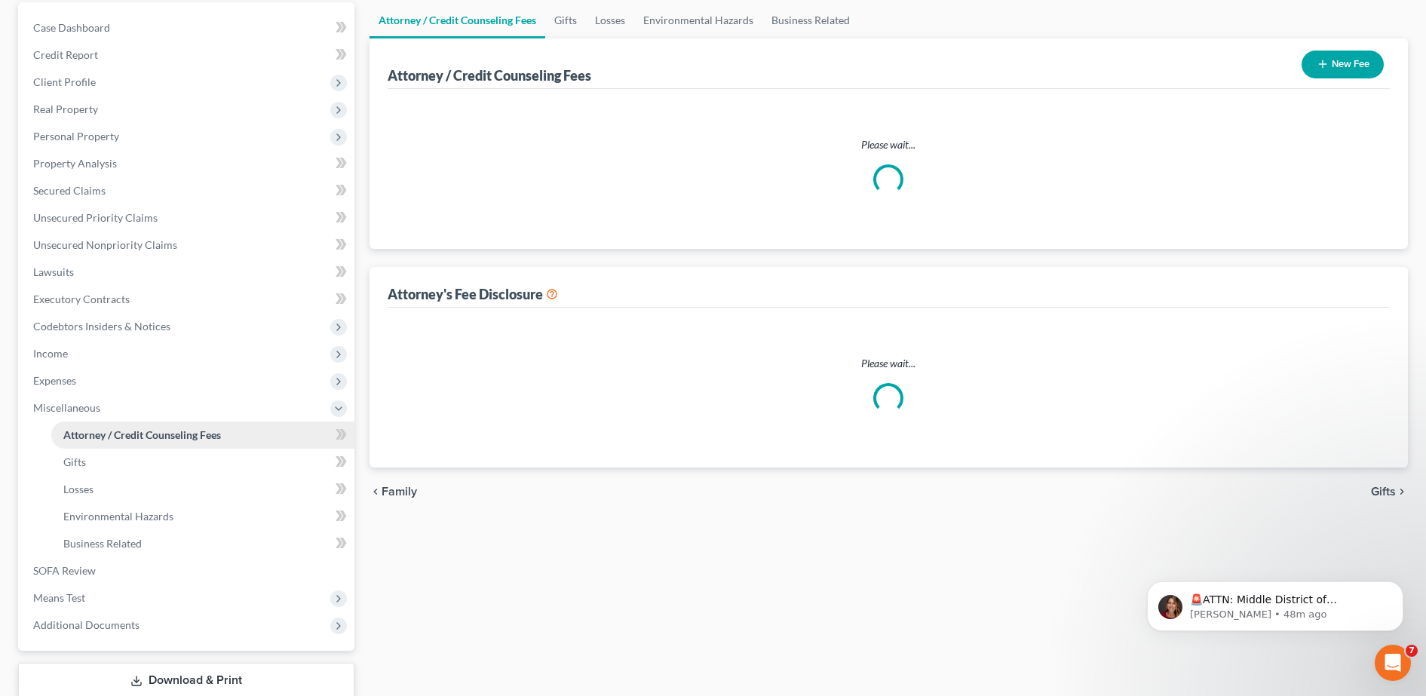
select select "0"
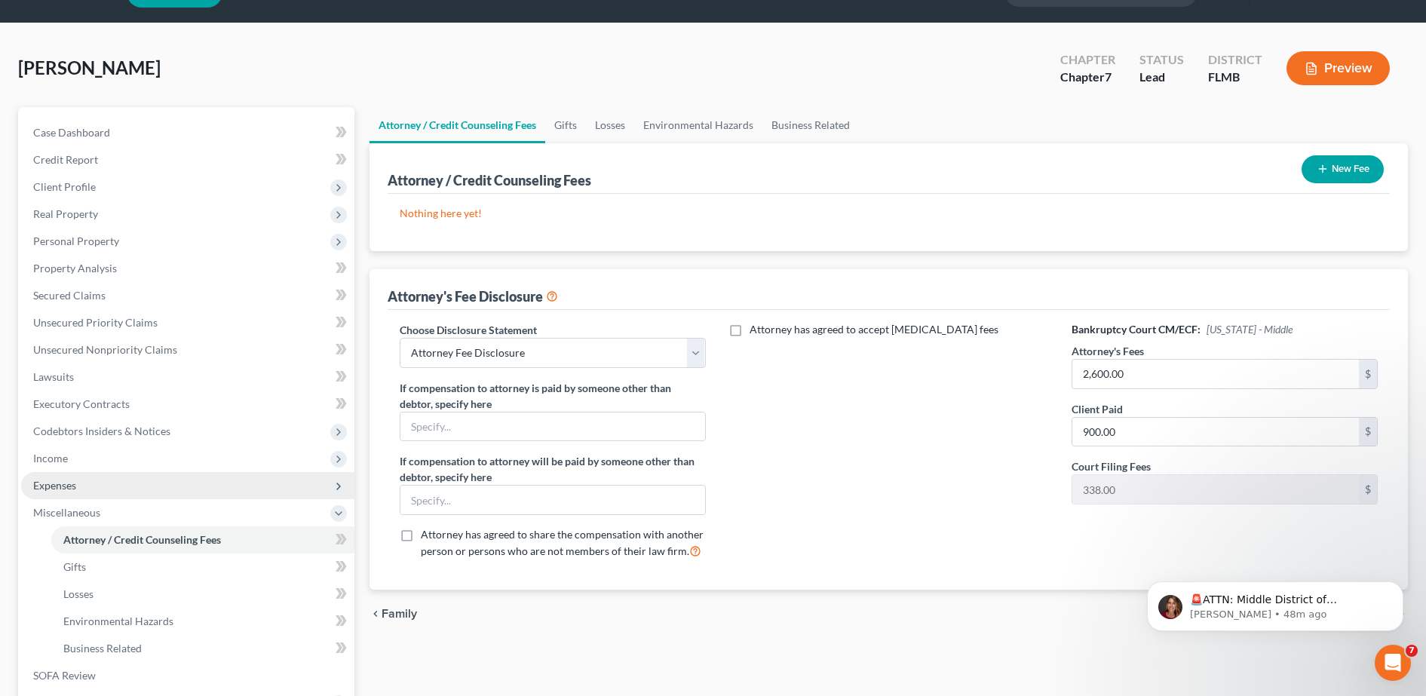
scroll to position [38, 0]
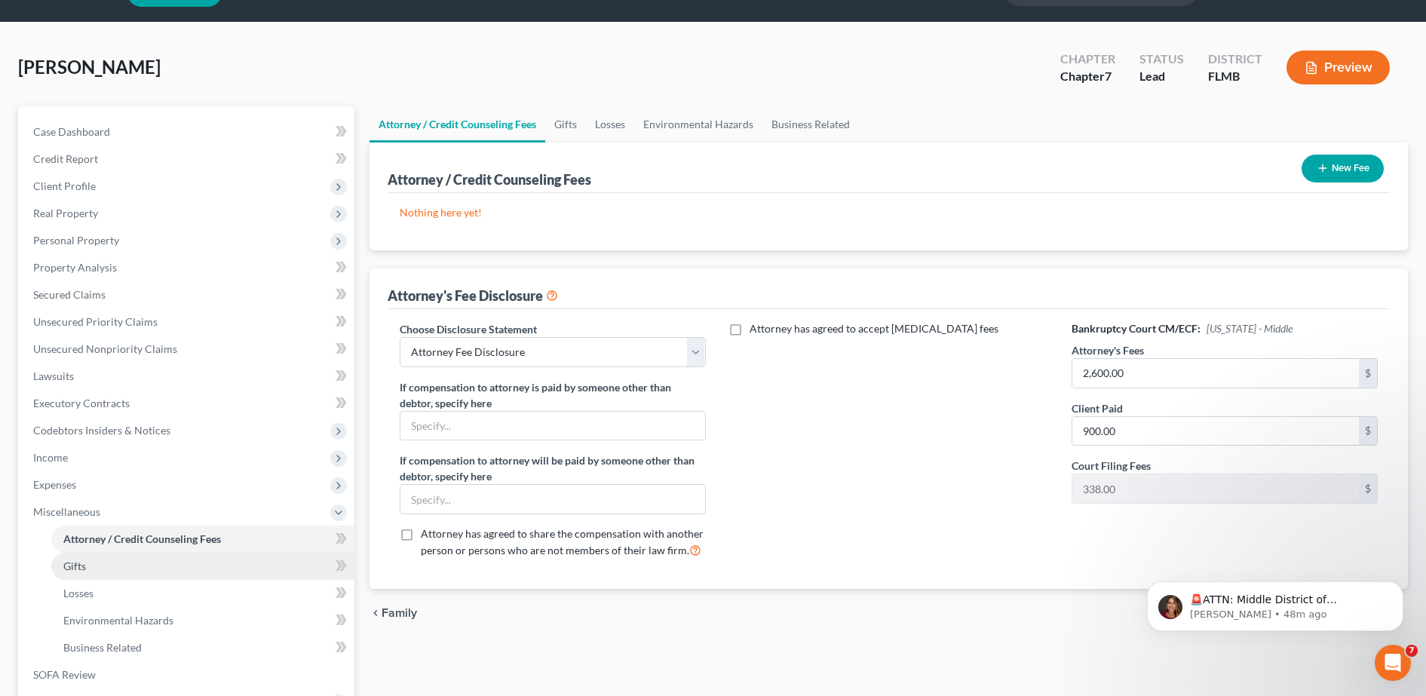
click at [195, 569] on link "Gifts" at bounding box center [202, 566] width 303 height 27
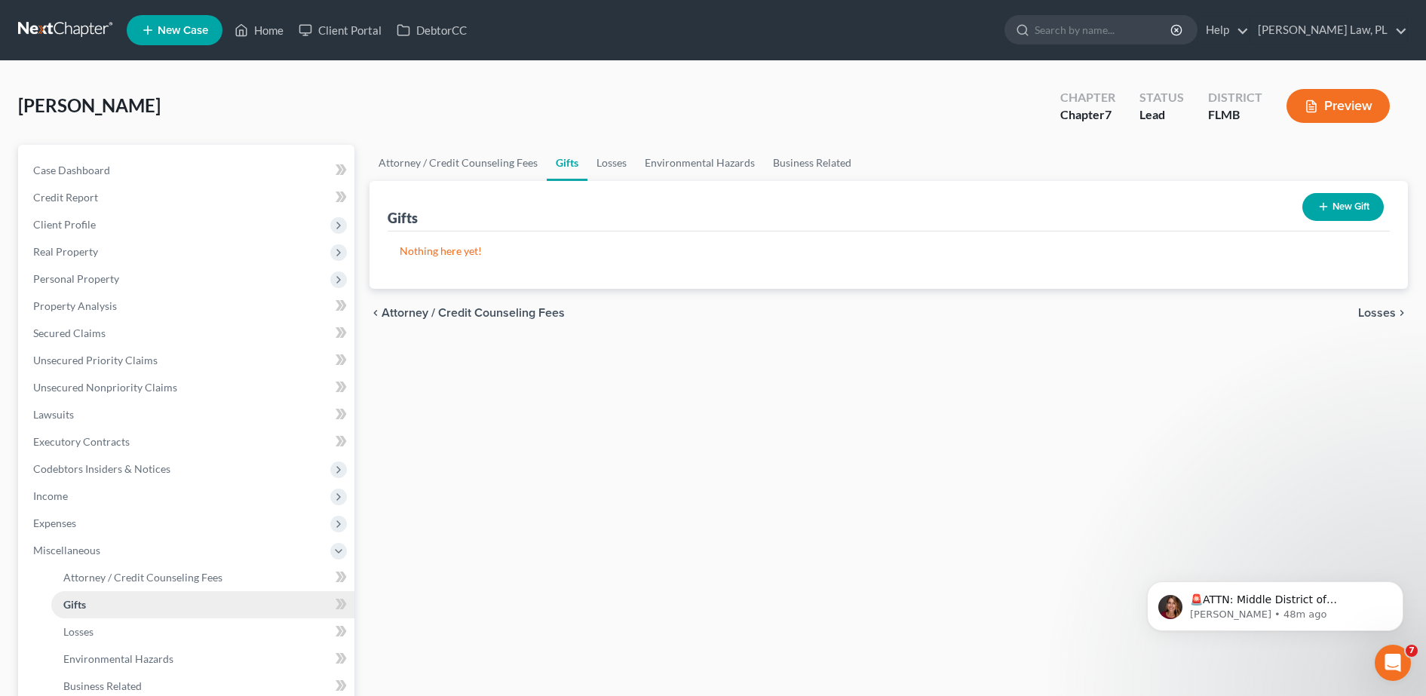
scroll to position [170, 0]
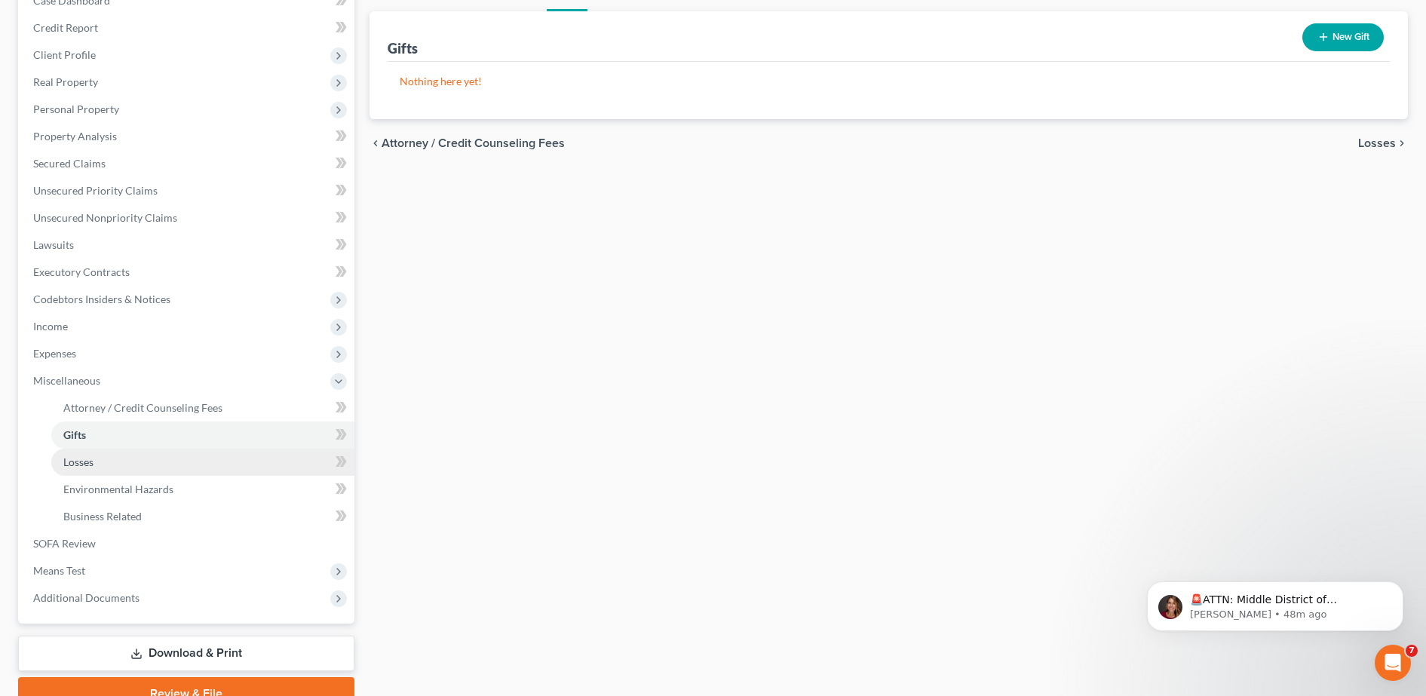
click at [152, 459] on link "Losses" at bounding box center [202, 462] width 303 height 27
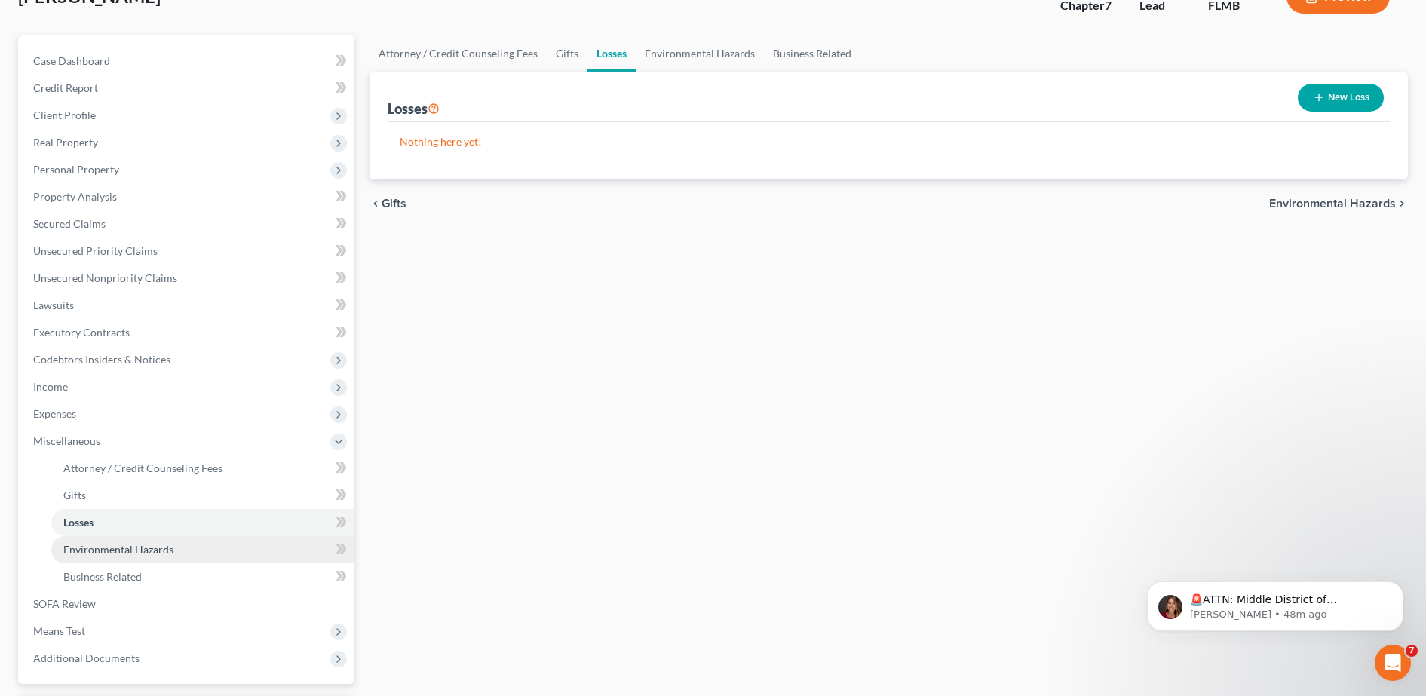
click at [107, 550] on span "Environmental Hazards" at bounding box center [118, 549] width 110 height 13
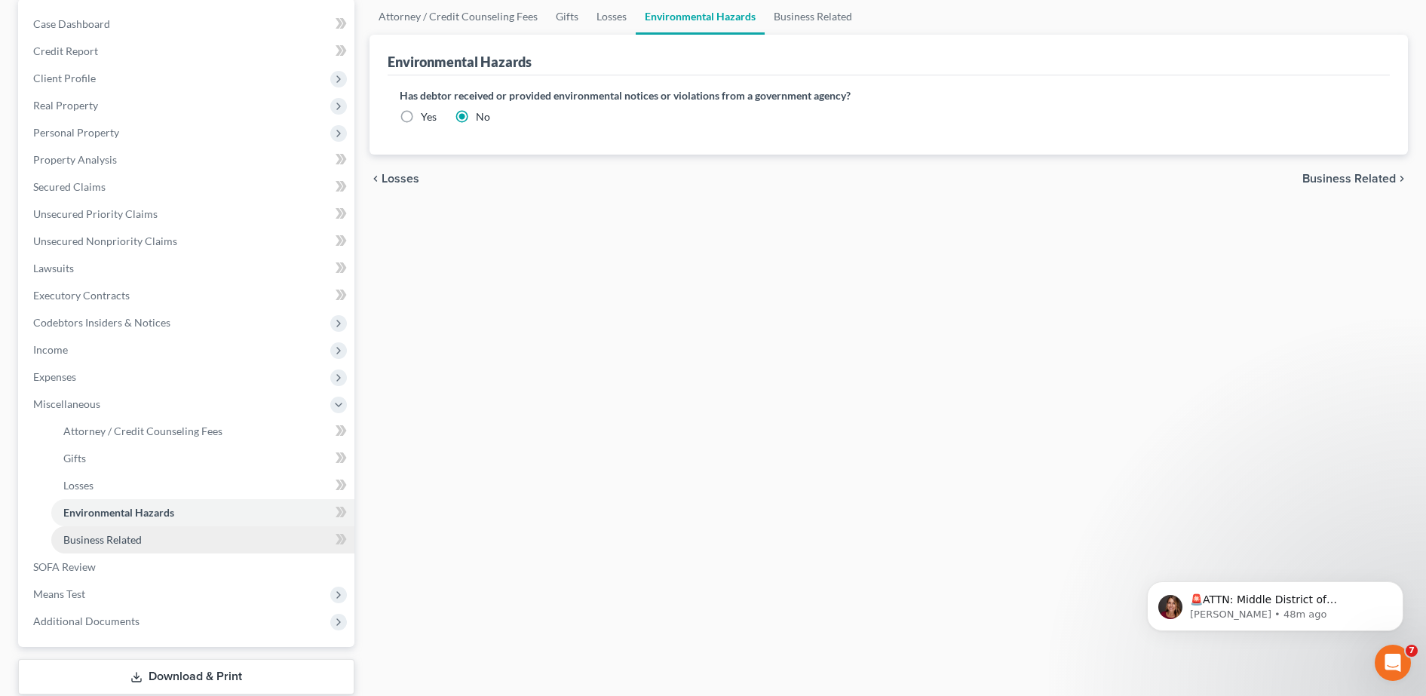
click at [84, 541] on span "Business Related" at bounding box center [102, 539] width 78 height 13
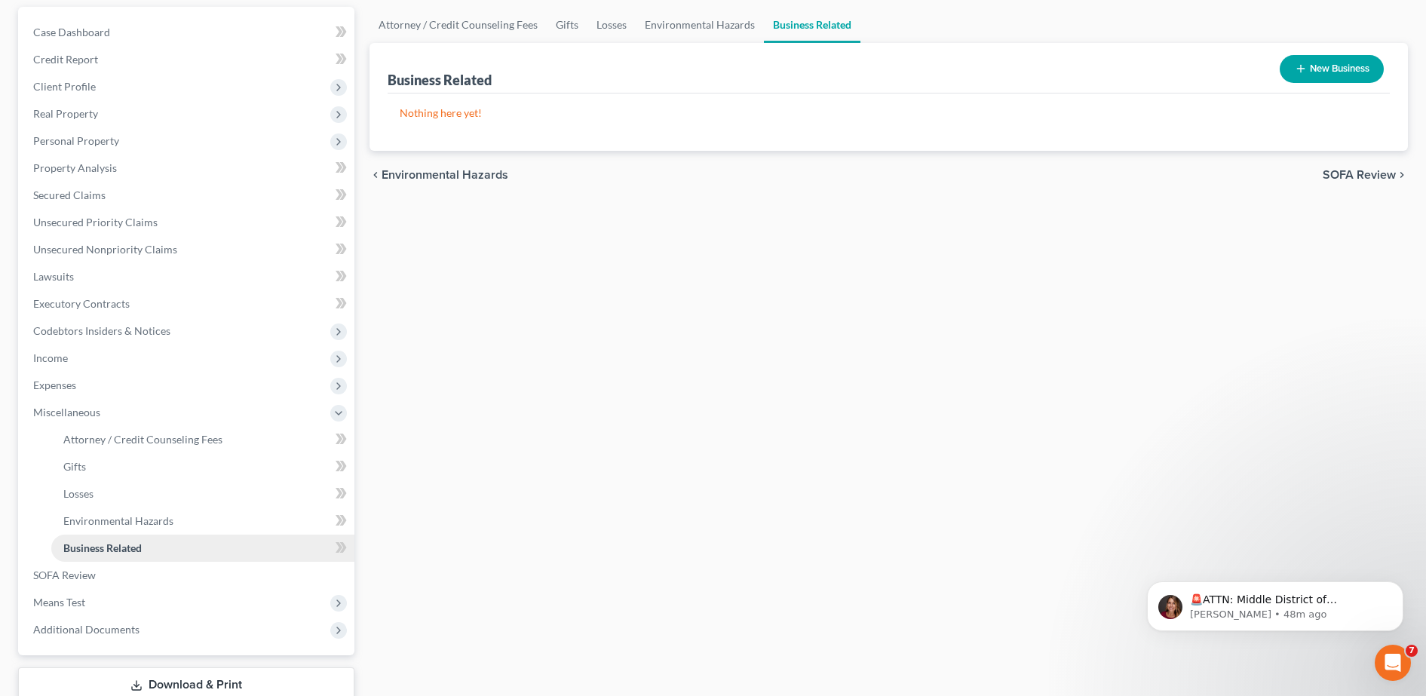
scroll to position [139, 0]
click at [73, 571] on span "SOFA Review" at bounding box center [64, 574] width 63 height 13
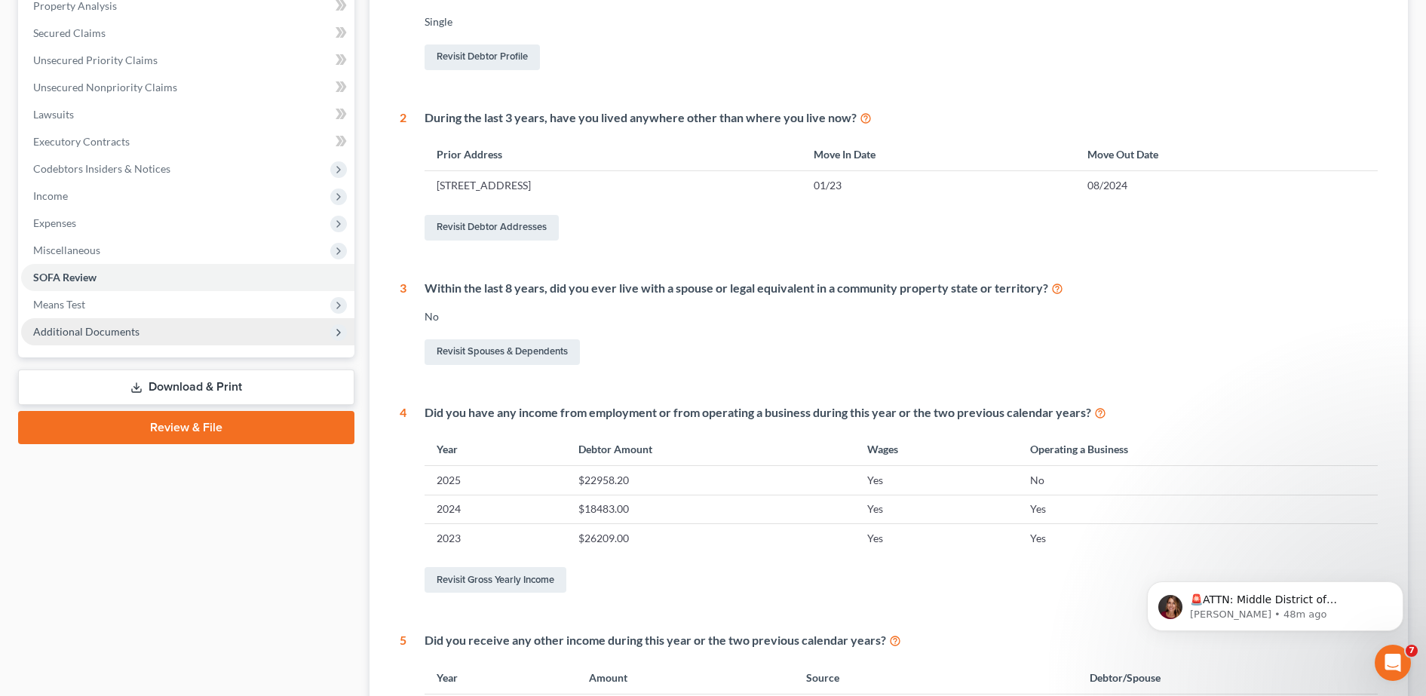
scroll to position [285, 0]
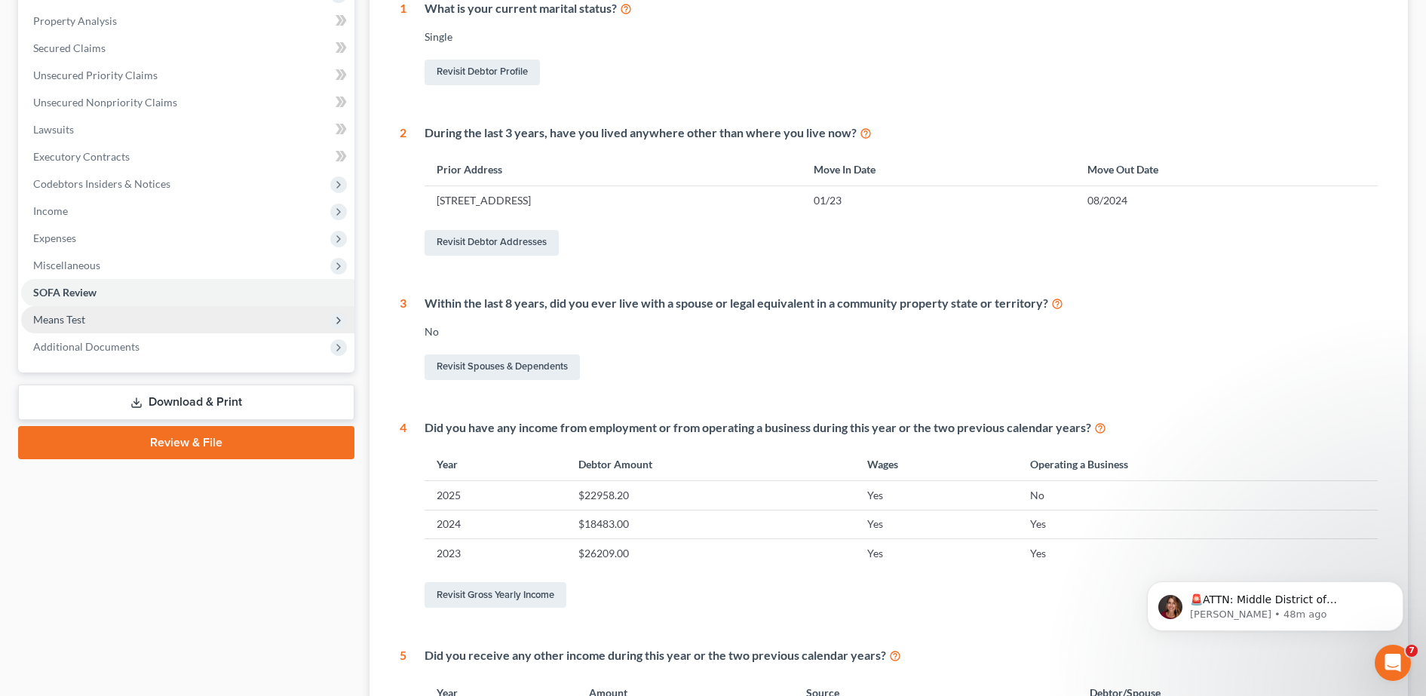
click at [142, 312] on span "Means Test" at bounding box center [187, 319] width 333 height 27
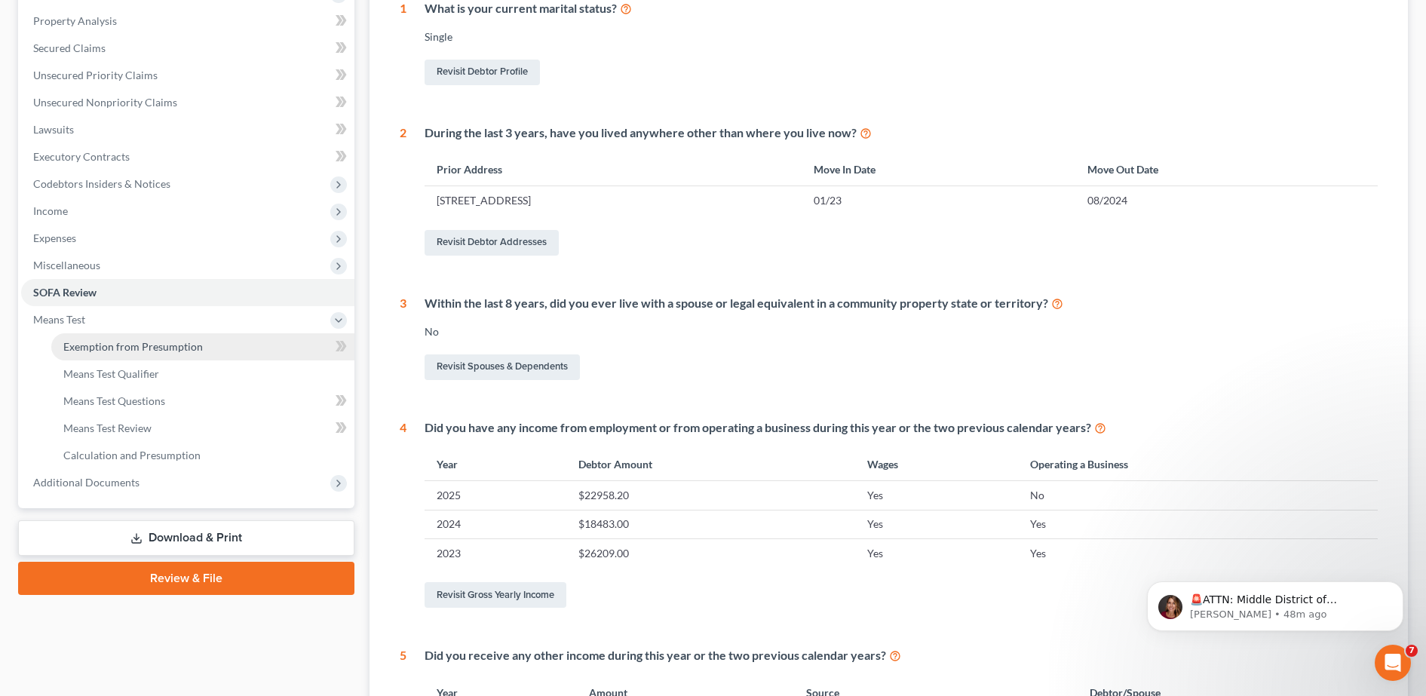
click at [121, 342] on span "Exemption from Presumption" at bounding box center [132, 346] width 139 height 13
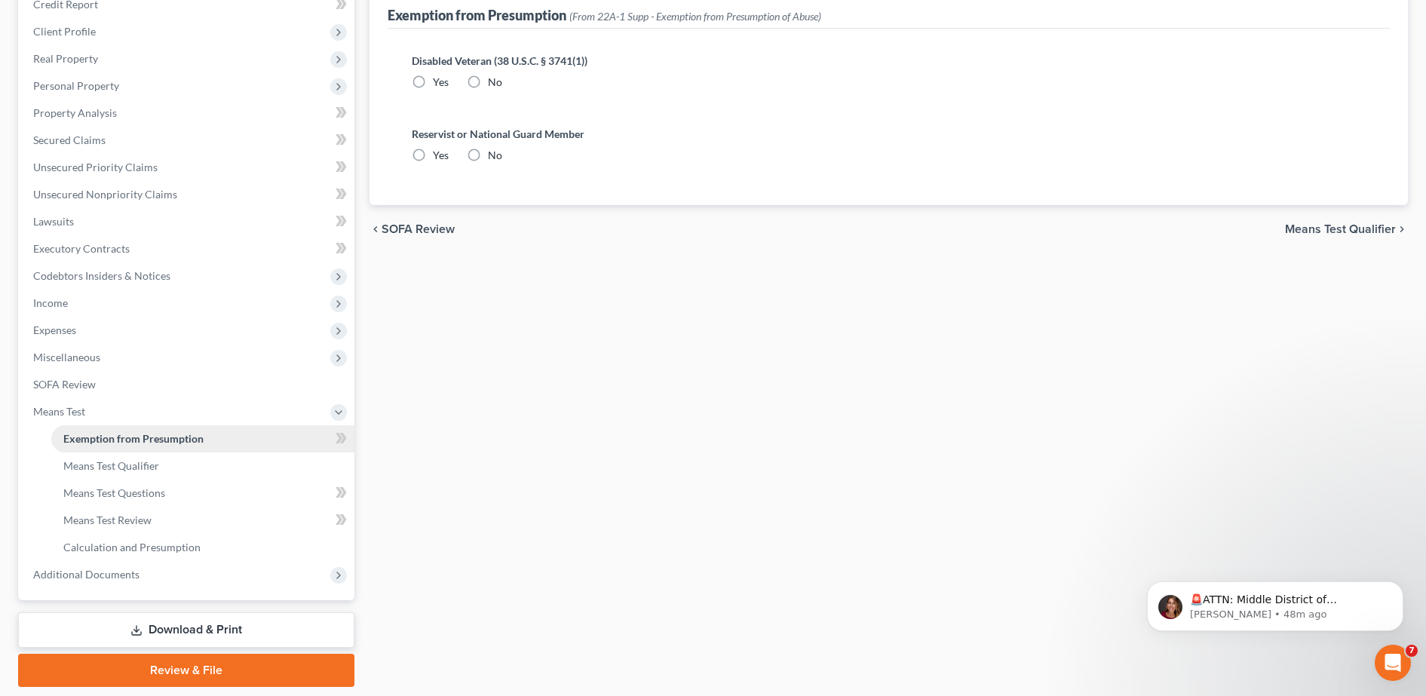
radio input "true"
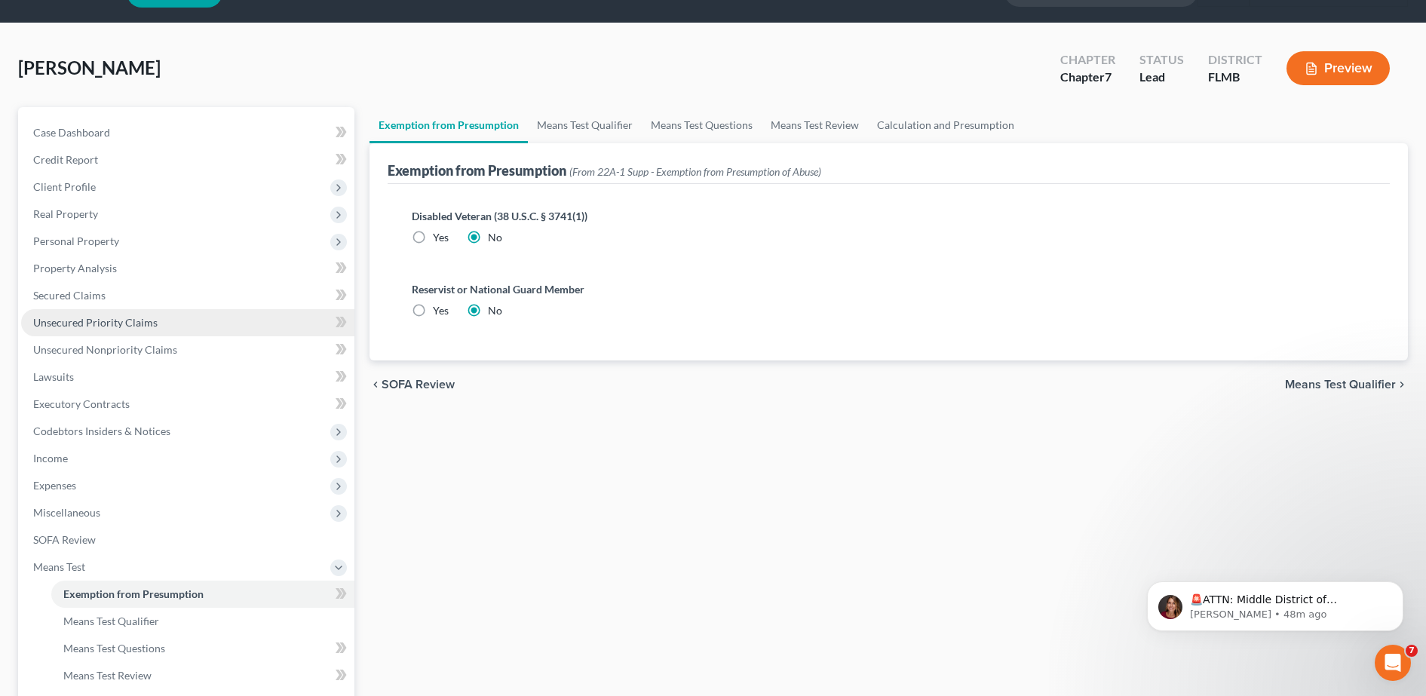
scroll to position [2, 0]
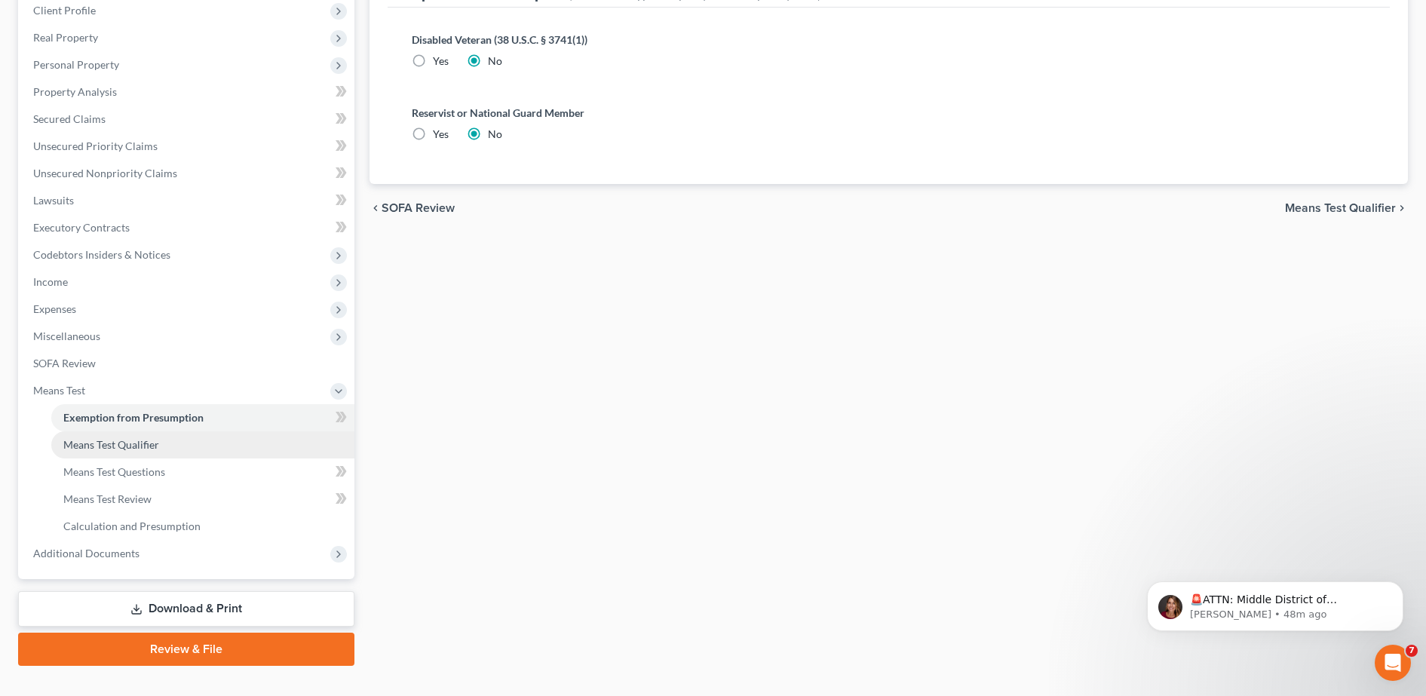
click at [174, 443] on link "Means Test Qualifier" at bounding box center [202, 444] width 303 height 27
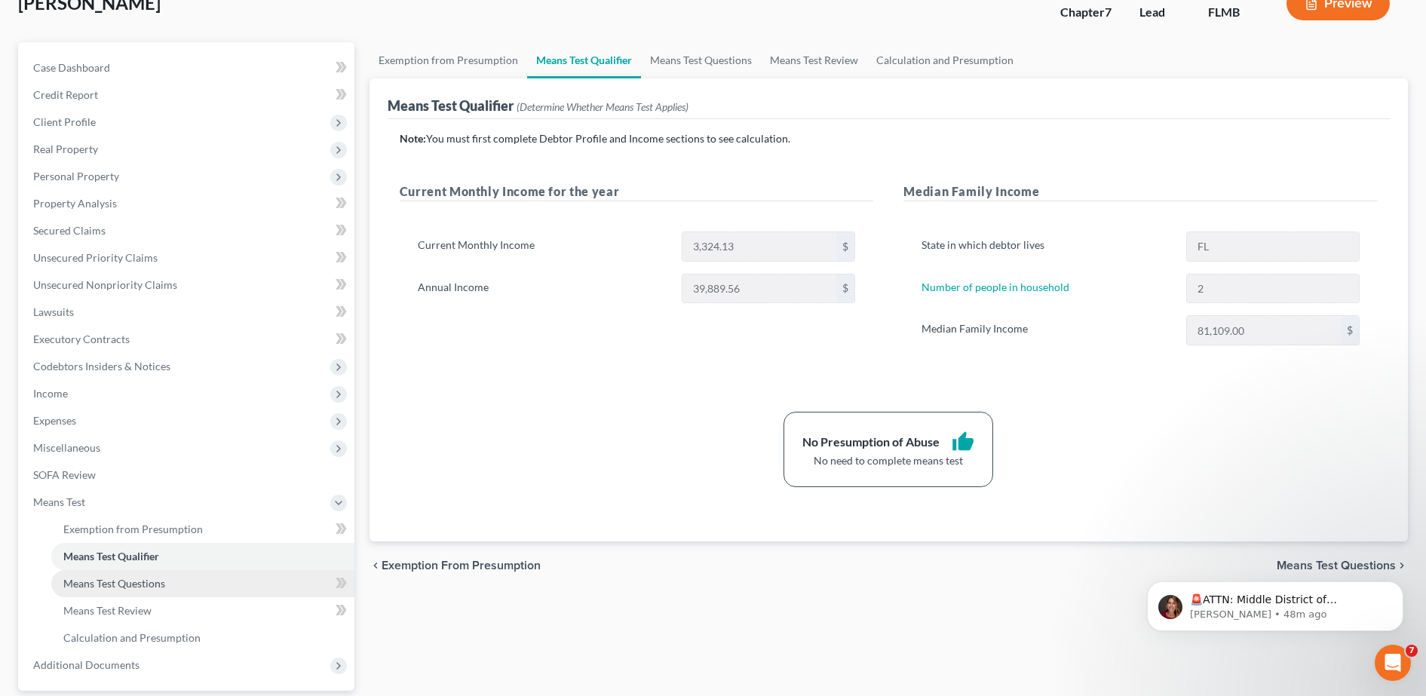
click at [152, 581] on span "Means Test Questions" at bounding box center [114, 583] width 102 height 13
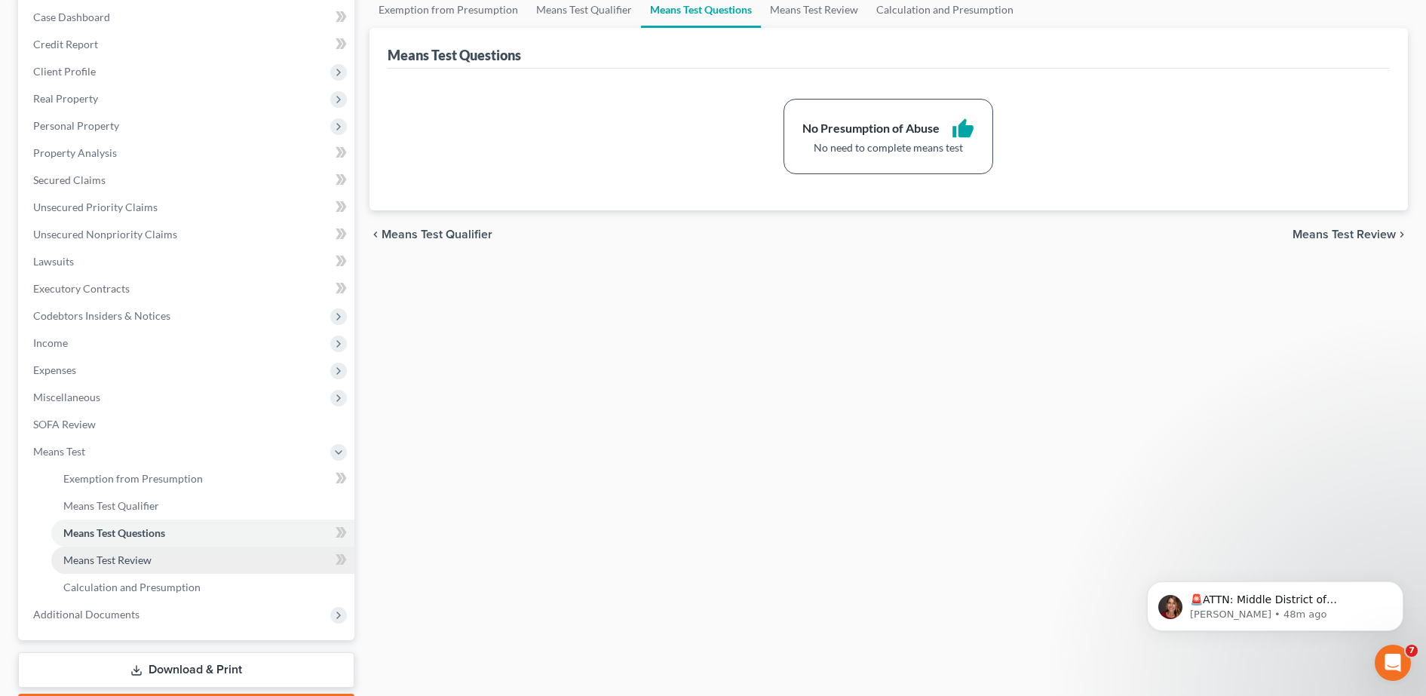
click at [145, 547] on link "Means Test Review" at bounding box center [202, 560] width 303 height 27
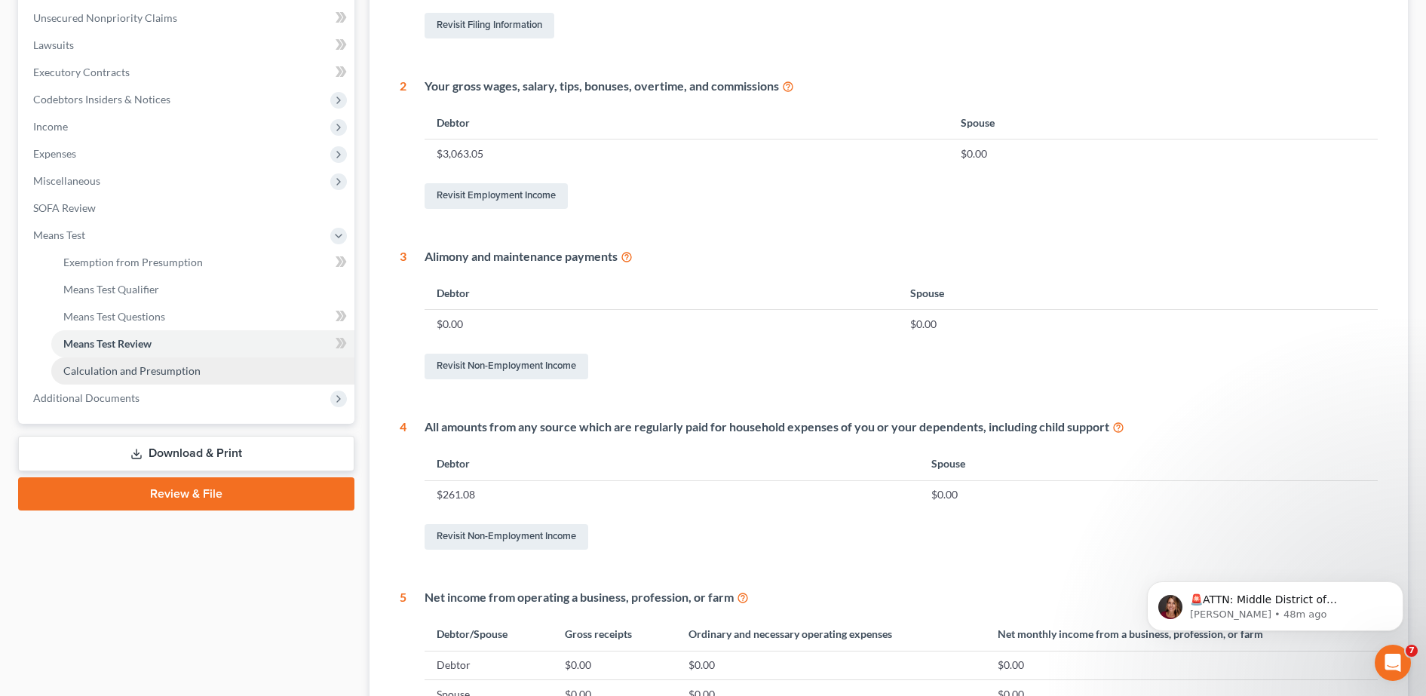
click at [214, 366] on link "Calculation and Presumption" at bounding box center [202, 370] width 303 height 27
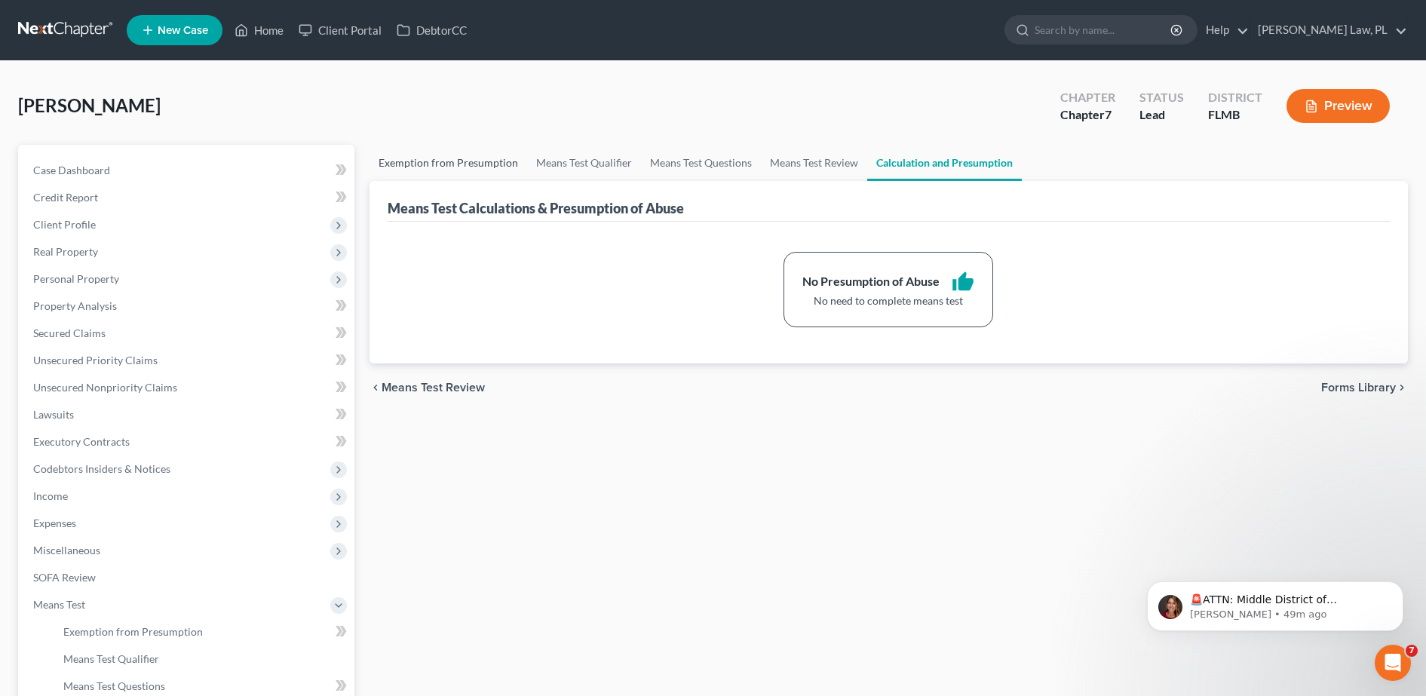
click at [487, 170] on link "Exemption from Presumption" at bounding box center [448, 163] width 158 height 36
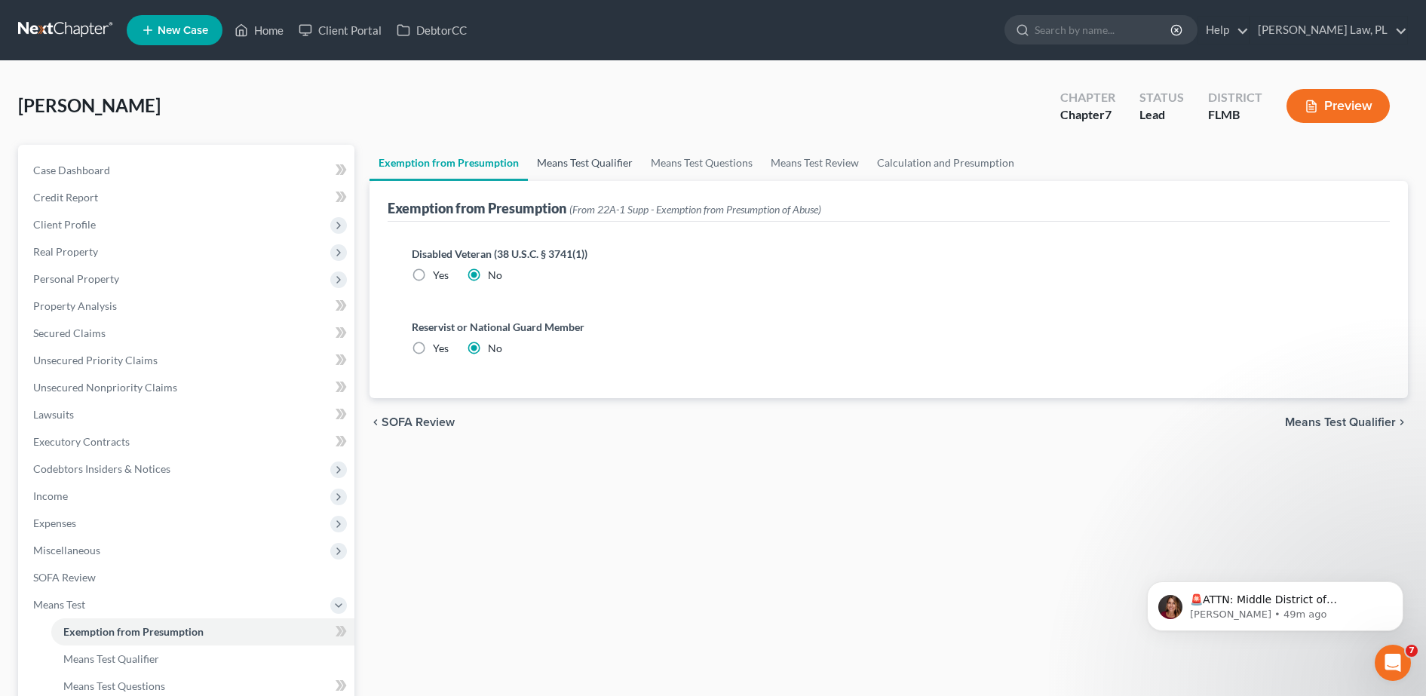
click at [587, 162] on link "Means Test Qualifier" at bounding box center [585, 163] width 114 height 36
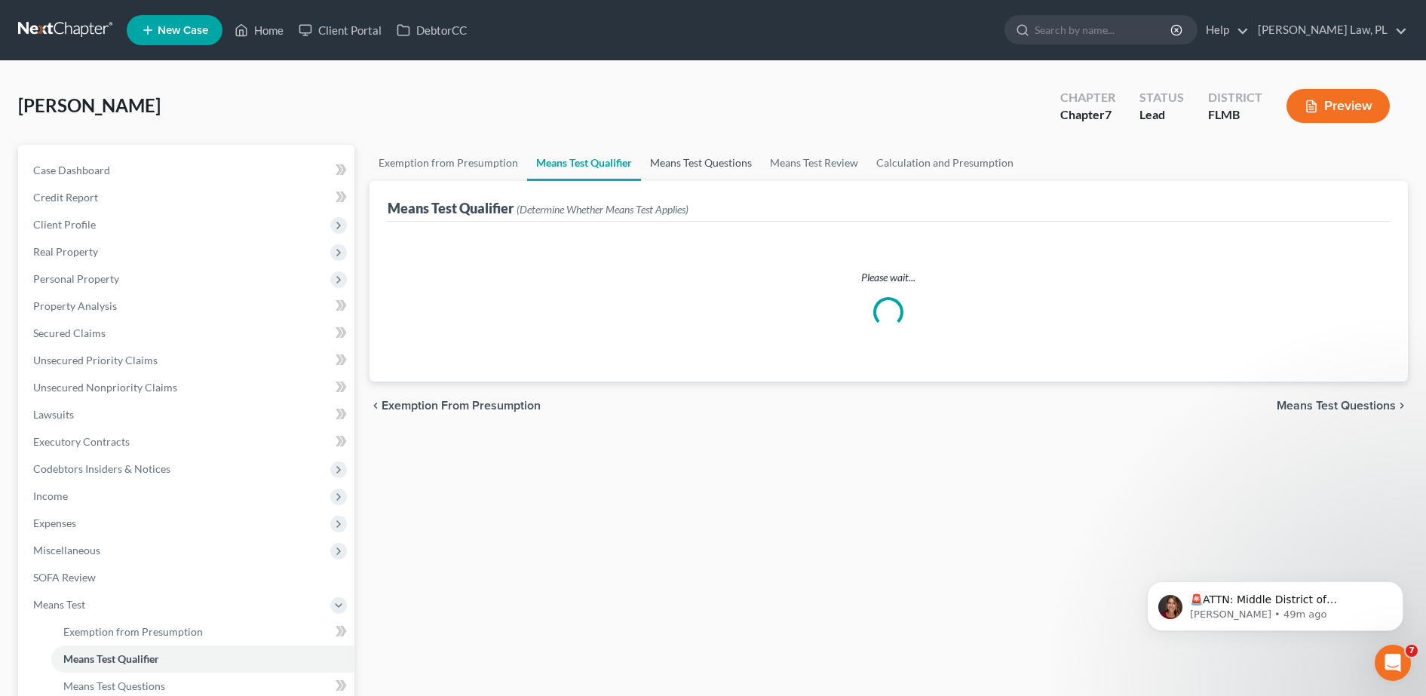
click at [708, 154] on link "Means Test Questions" at bounding box center [701, 163] width 120 height 36
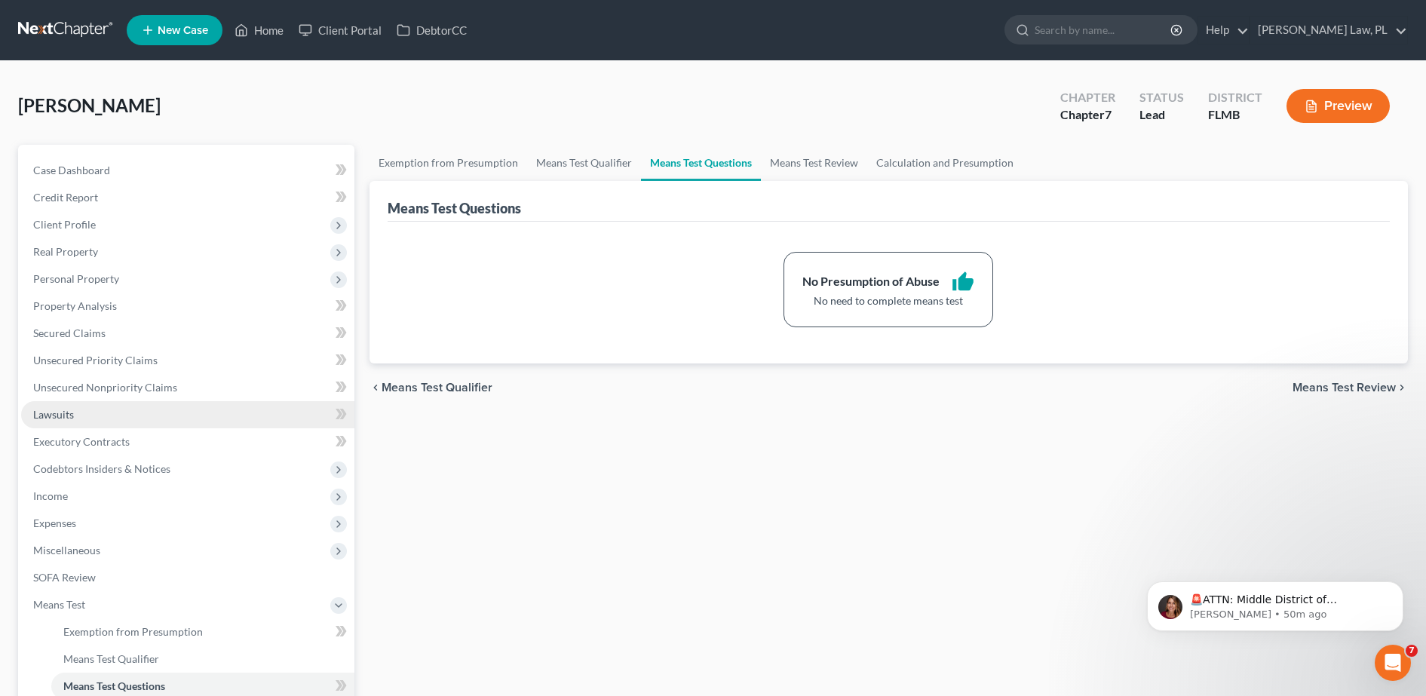
click at [186, 416] on link "Lawsuits" at bounding box center [187, 414] width 333 height 27
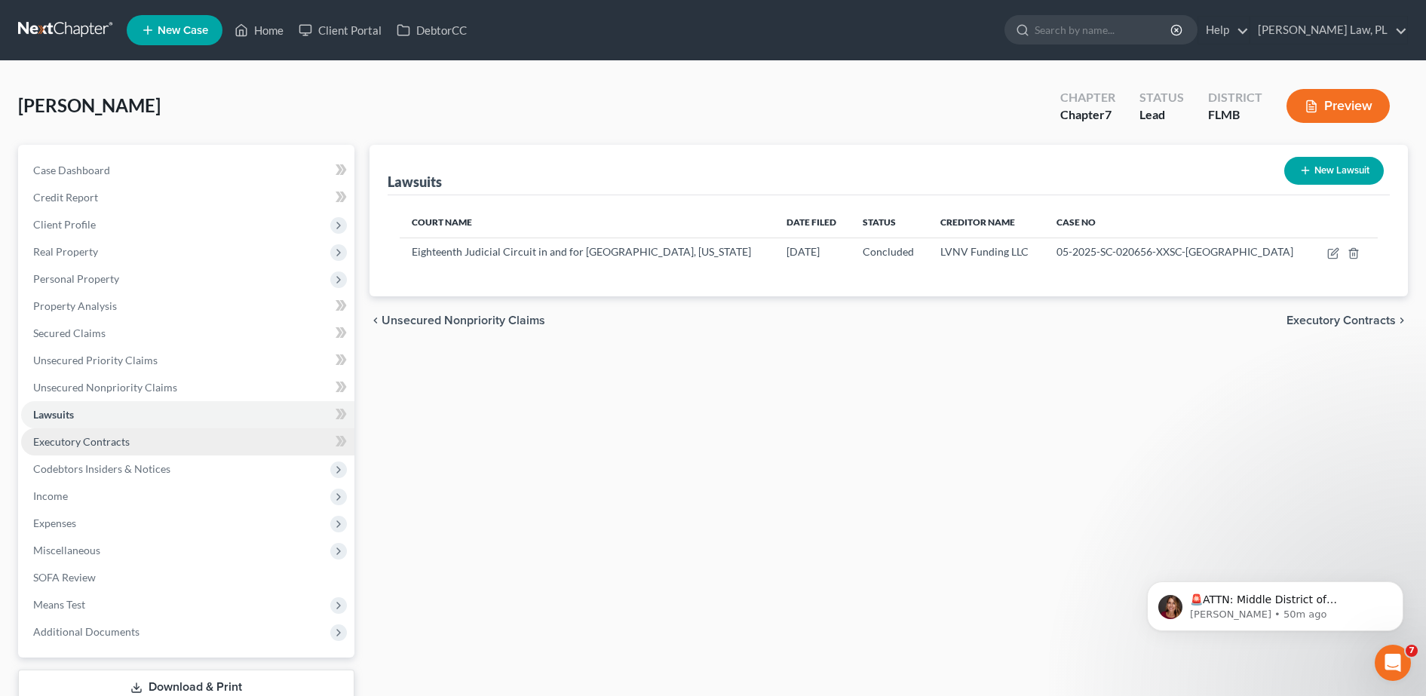
click at [202, 439] on link "Executory Contracts" at bounding box center [187, 441] width 333 height 27
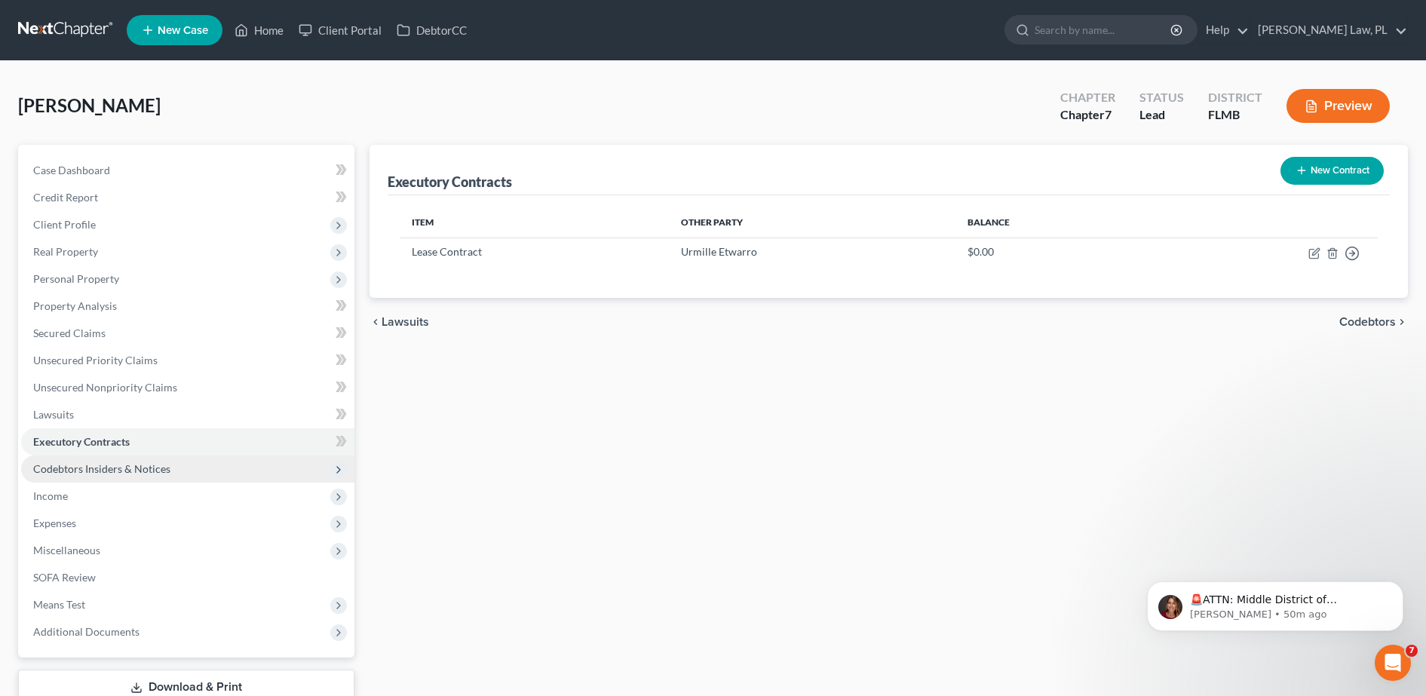
click at [184, 469] on span "Codebtors Insiders & Notices" at bounding box center [187, 468] width 333 height 27
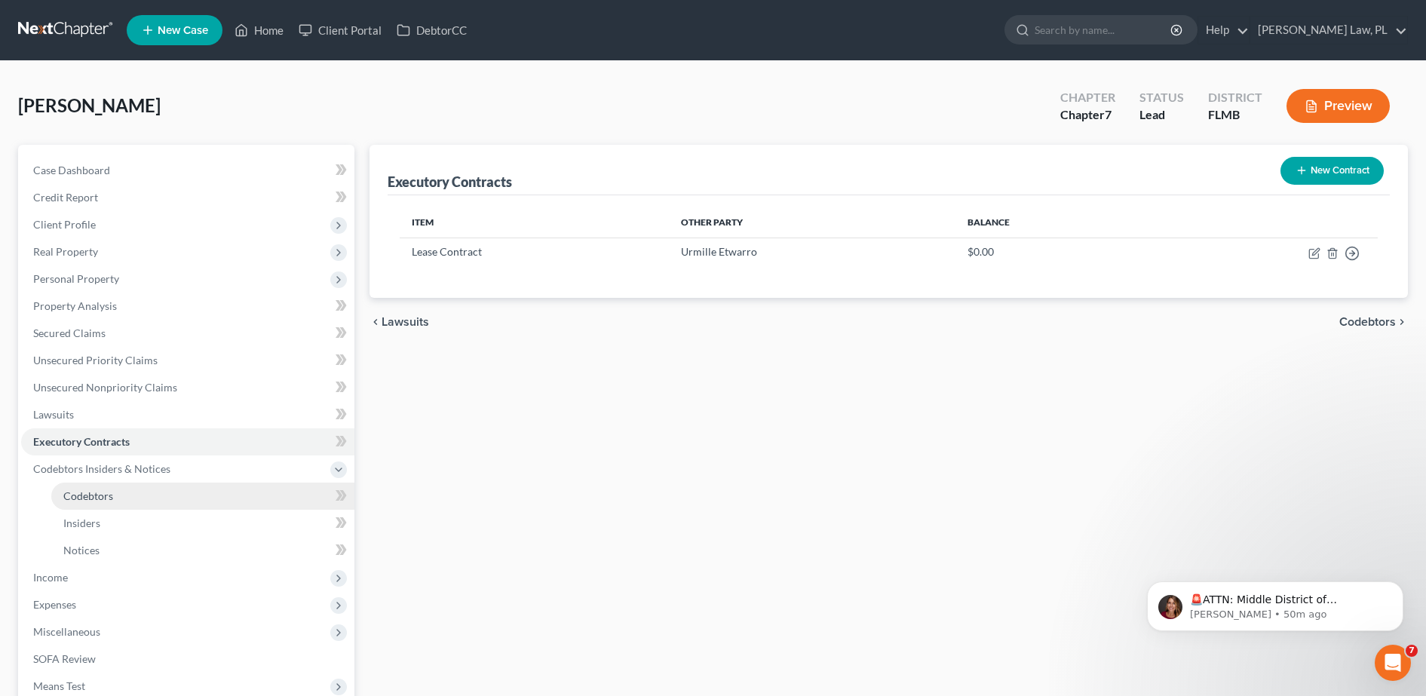
click at [145, 488] on link "Codebtors" at bounding box center [202, 495] width 303 height 27
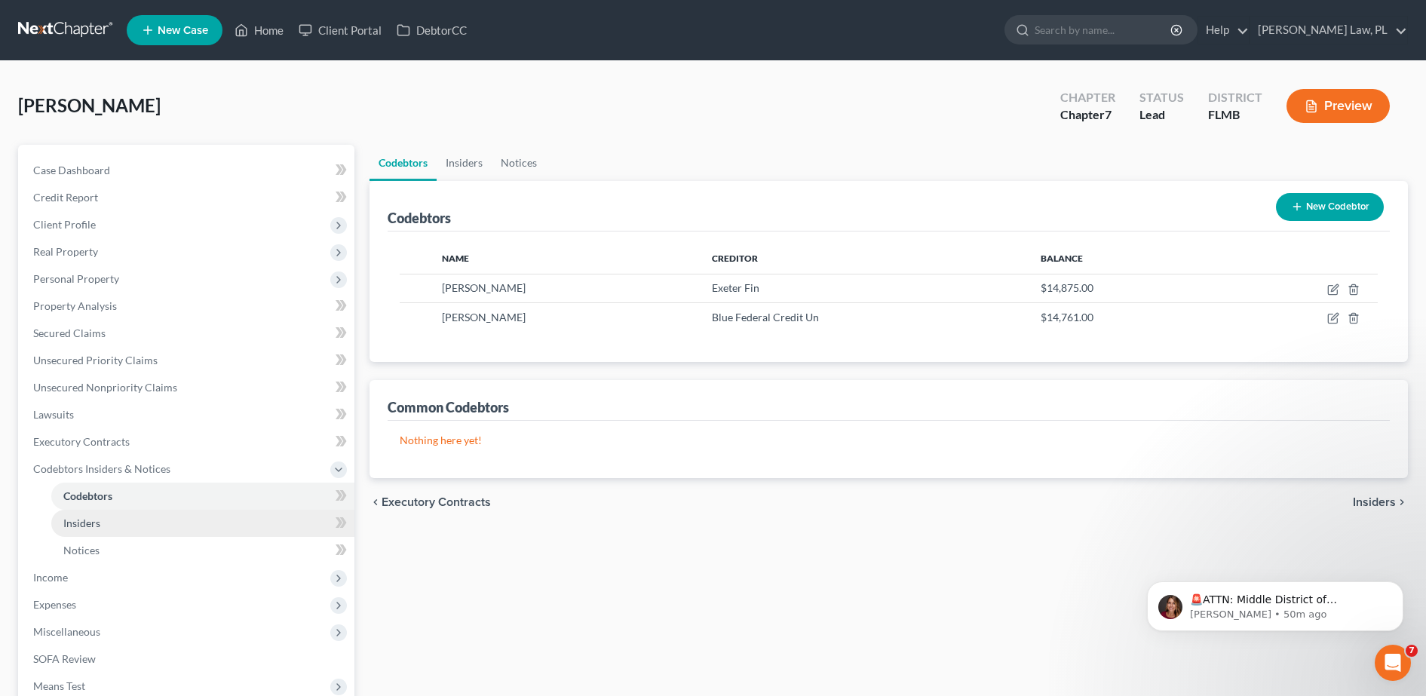
click at [138, 517] on link "Insiders" at bounding box center [202, 523] width 303 height 27
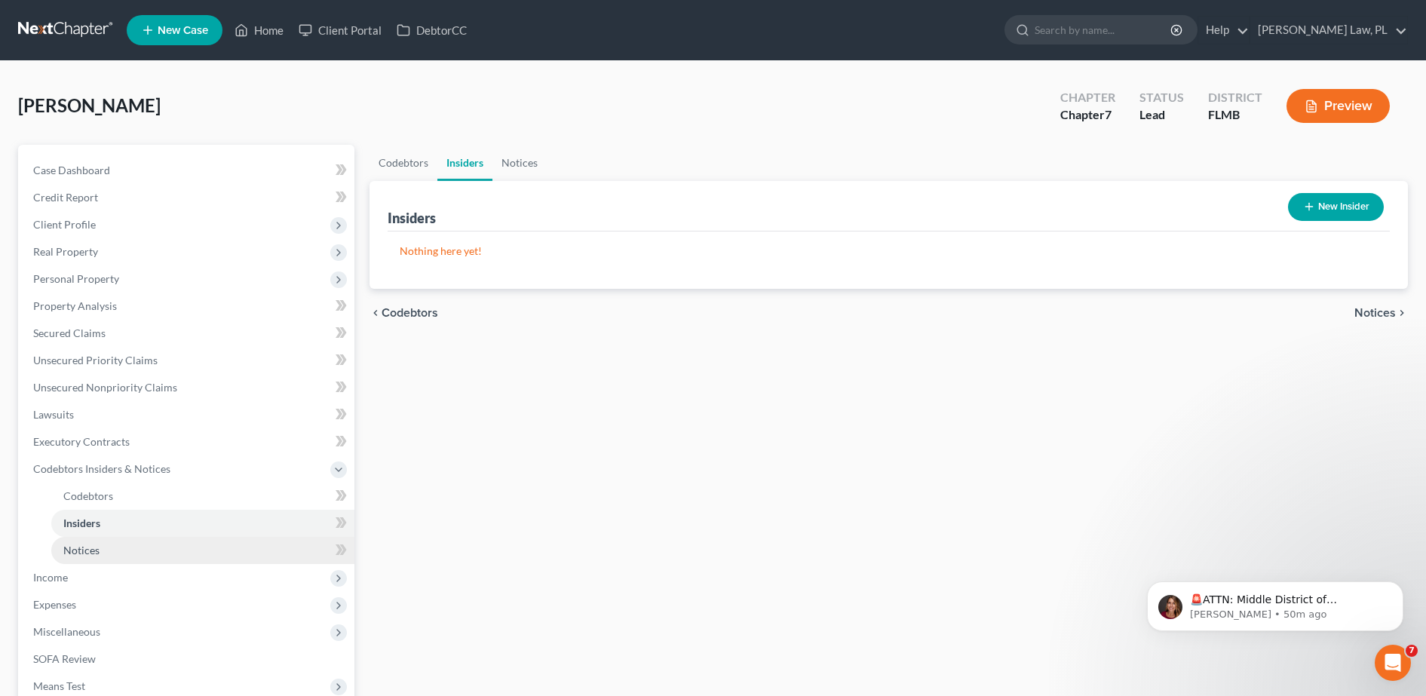
click at [115, 554] on link "Notices" at bounding box center [202, 550] width 303 height 27
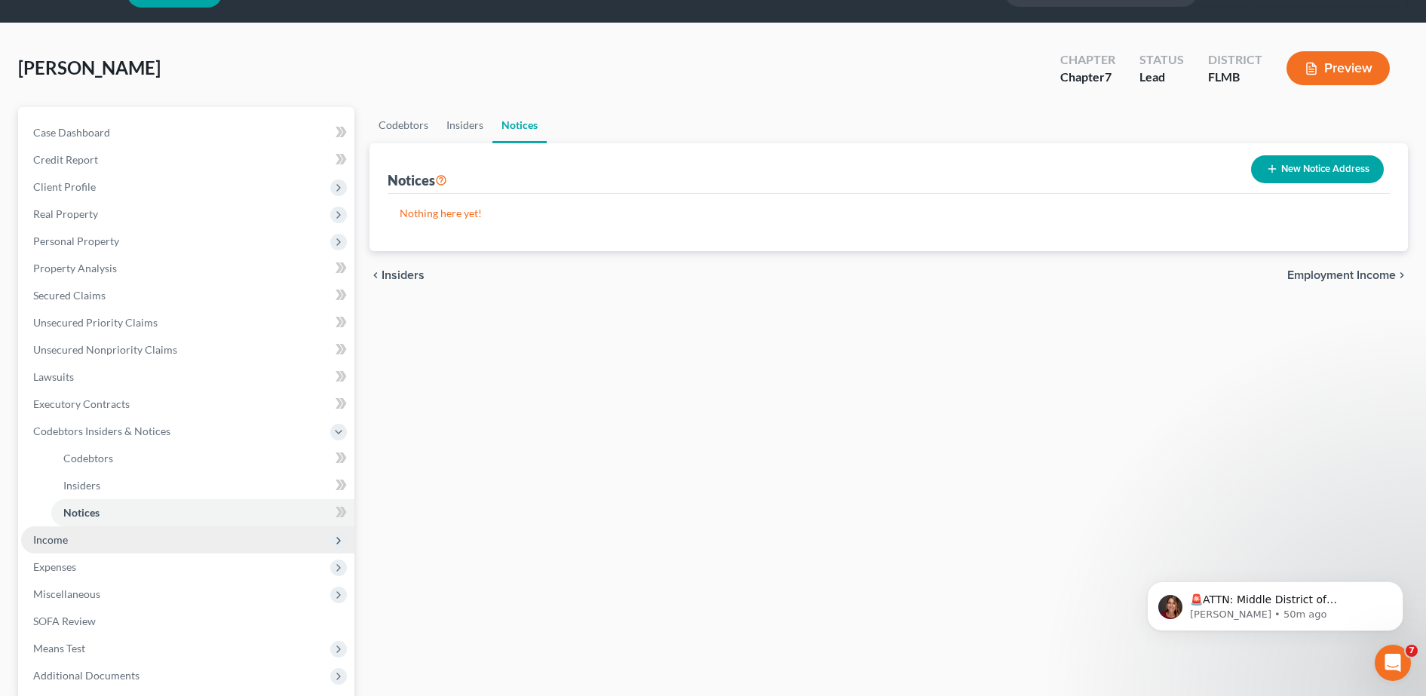
click at [89, 540] on span "Income" at bounding box center [187, 539] width 333 height 27
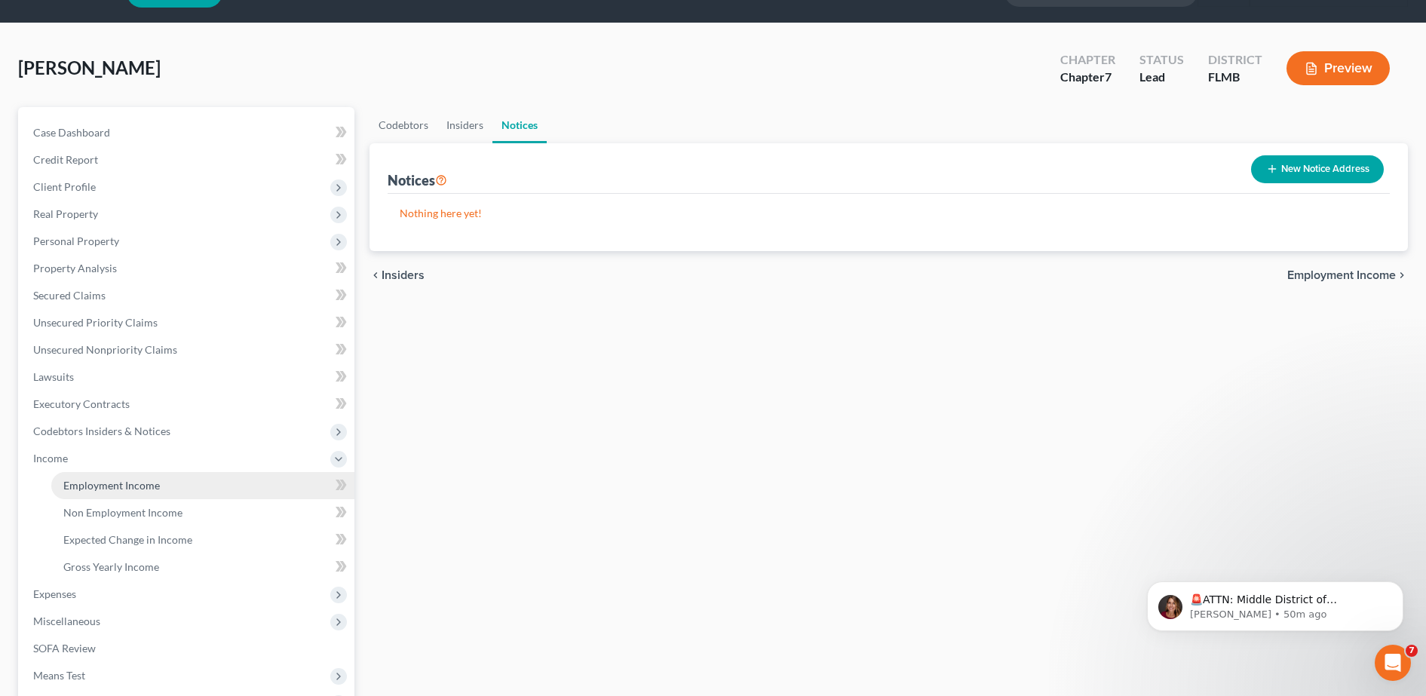
click at [121, 492] on link "Employment Income" at bounding box center [202, 485] width 303 height 27
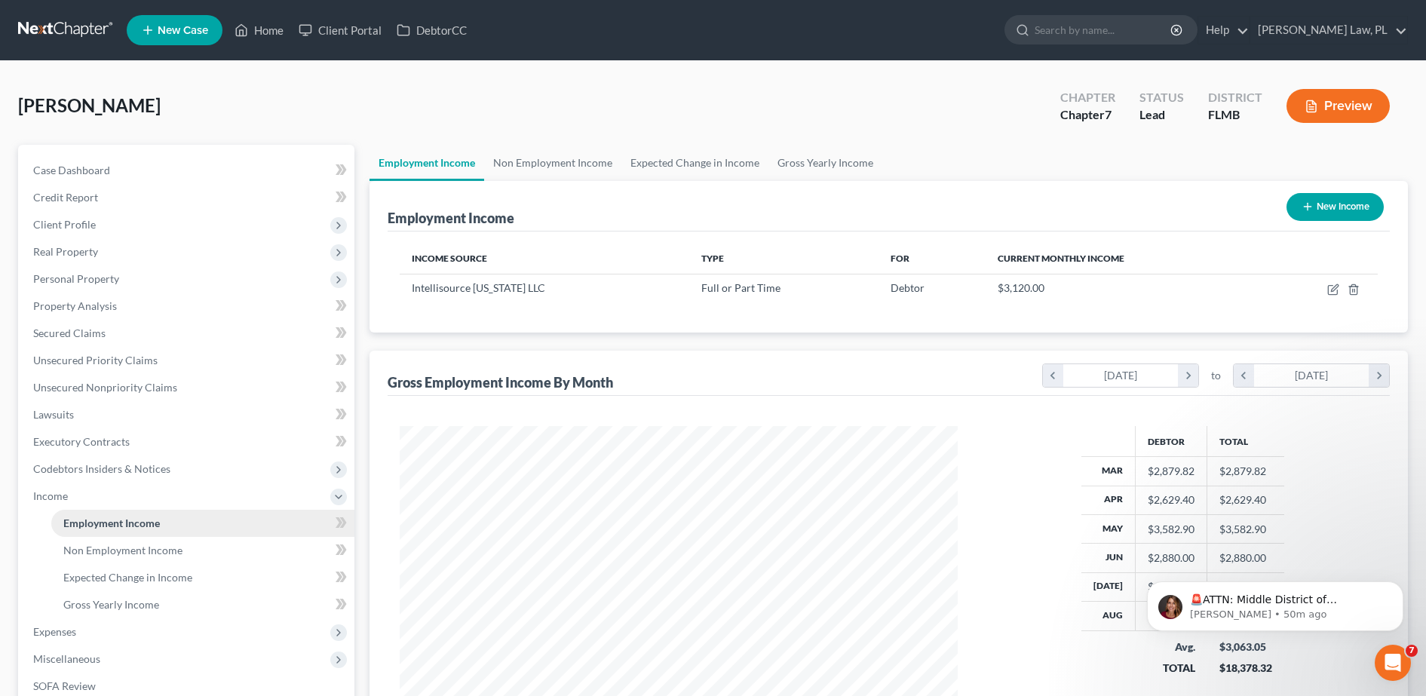
scroll to position [279, 588]
click at [144, 557] on link "Non Employment Income" at bounding box center [202, 550] width 303 height 27
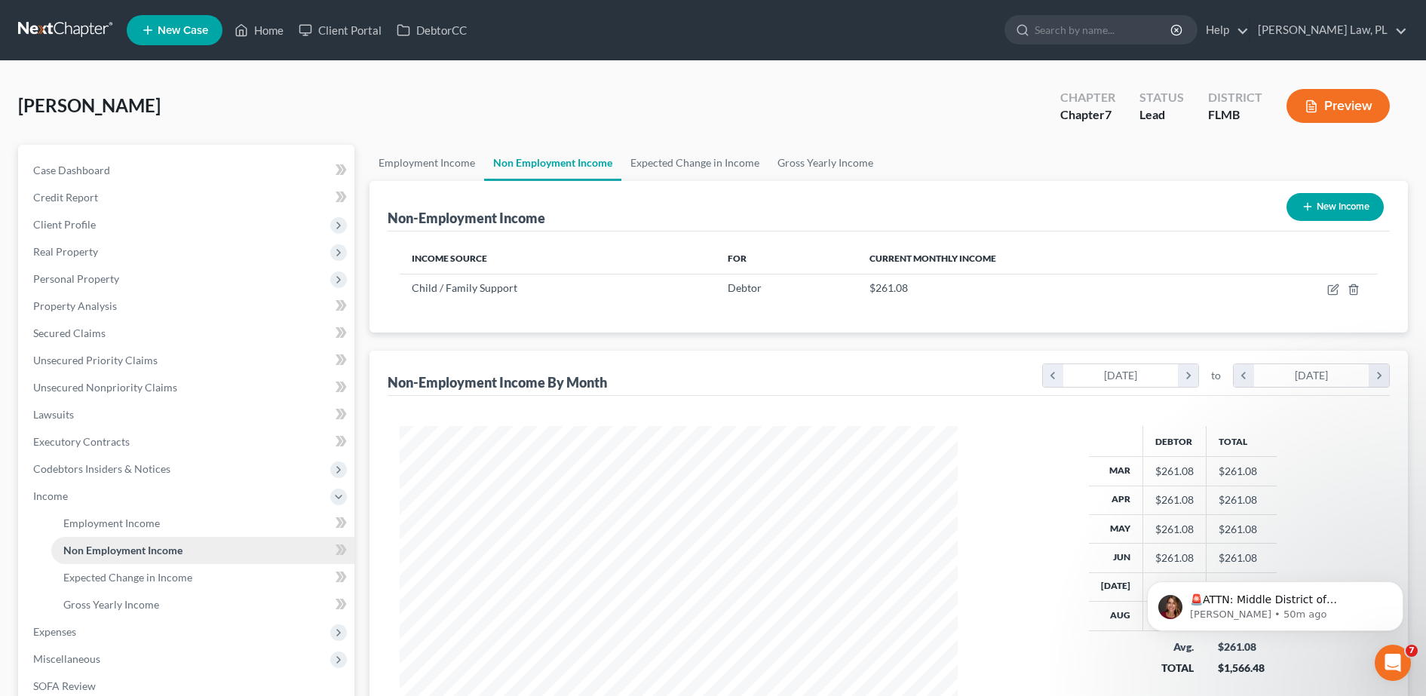
scroll to position [279, 588]
click at [156, 583] on link "Expected Change in Income" at bounding box center [202, 577] width 303 height 27
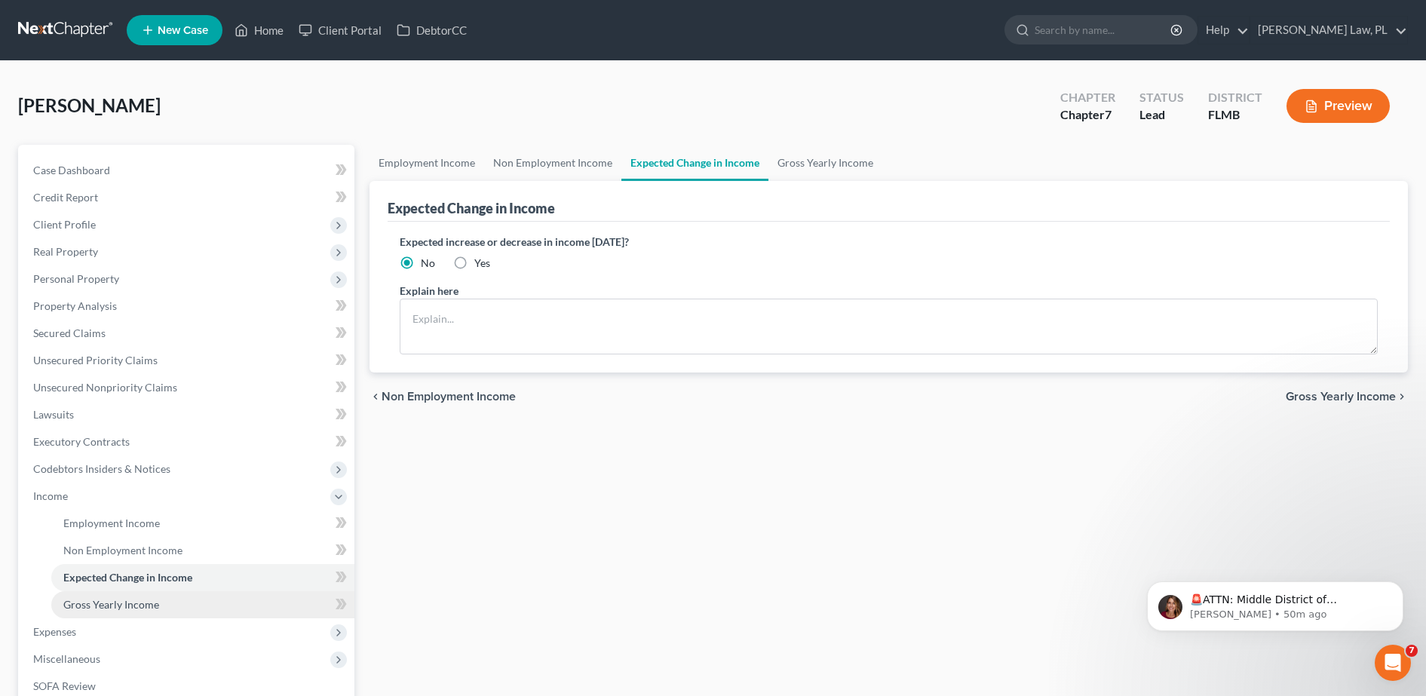
click at [163, 603] on link "Gross Yearly Income" at bounding box center [202, 604] width 303 height 27
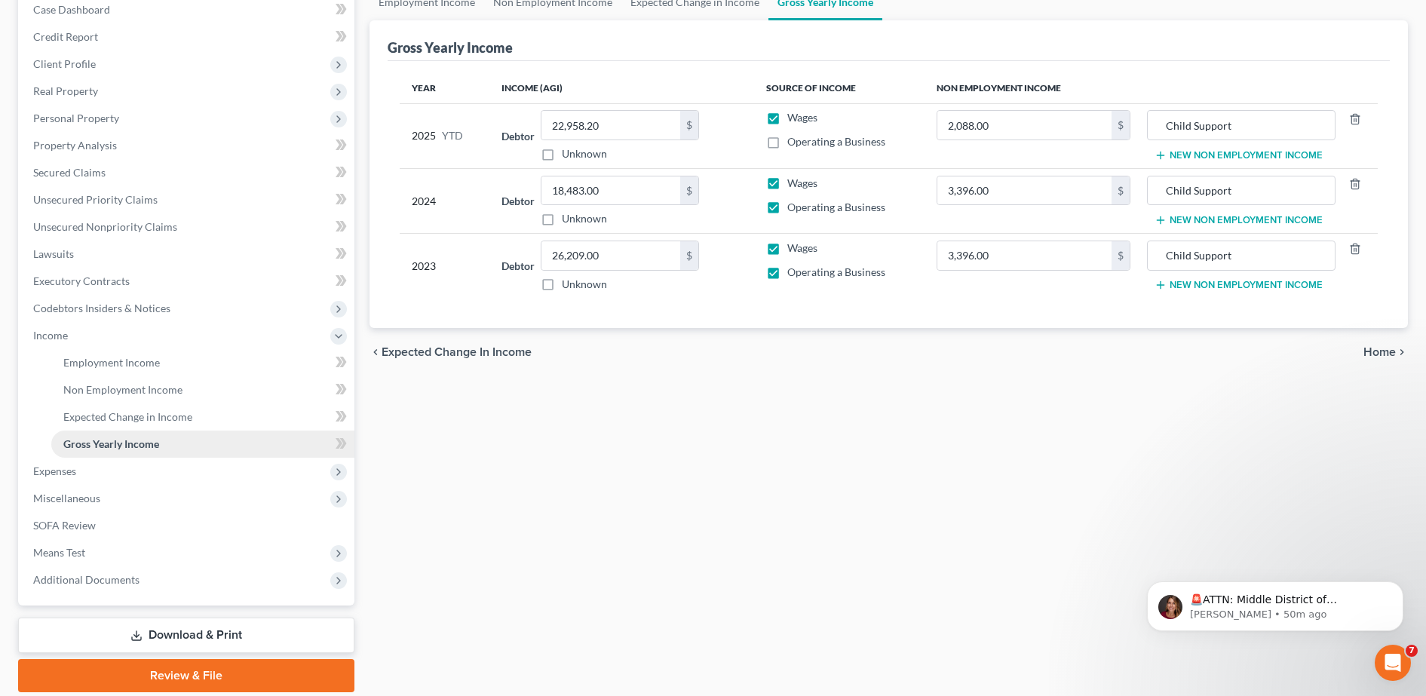
scroll to position [214, 0]
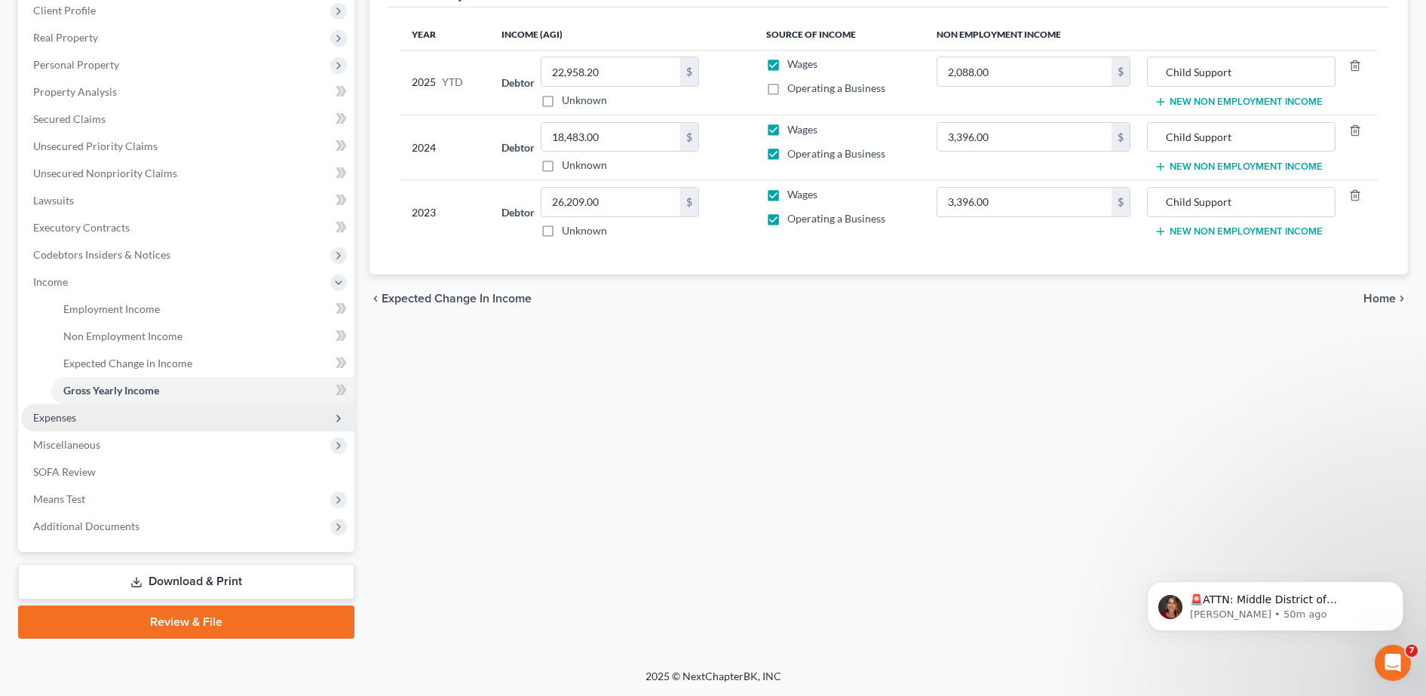
click at [166, 424] on span "Expenses" at bounding box center [187, 417] width 333 height 27
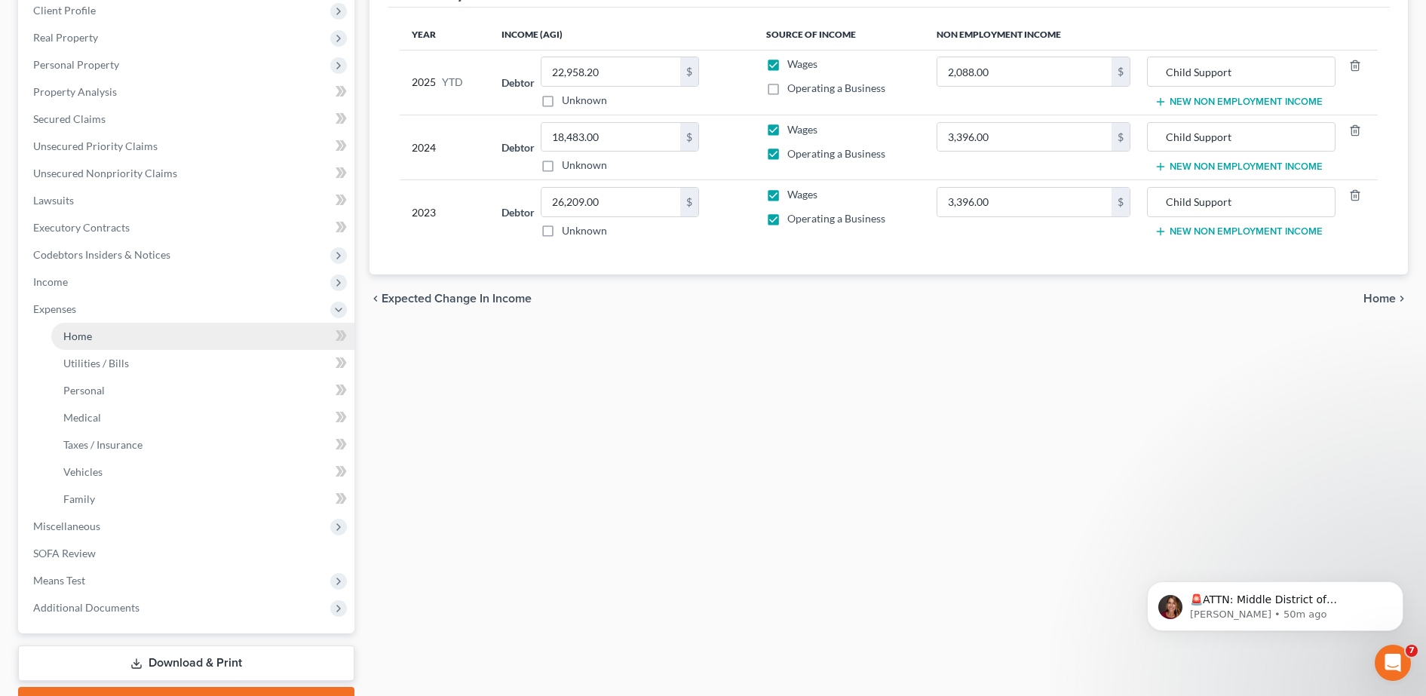
click at [152, 337] on link "Home" at bounding box center [202, 336] width 303 height 27
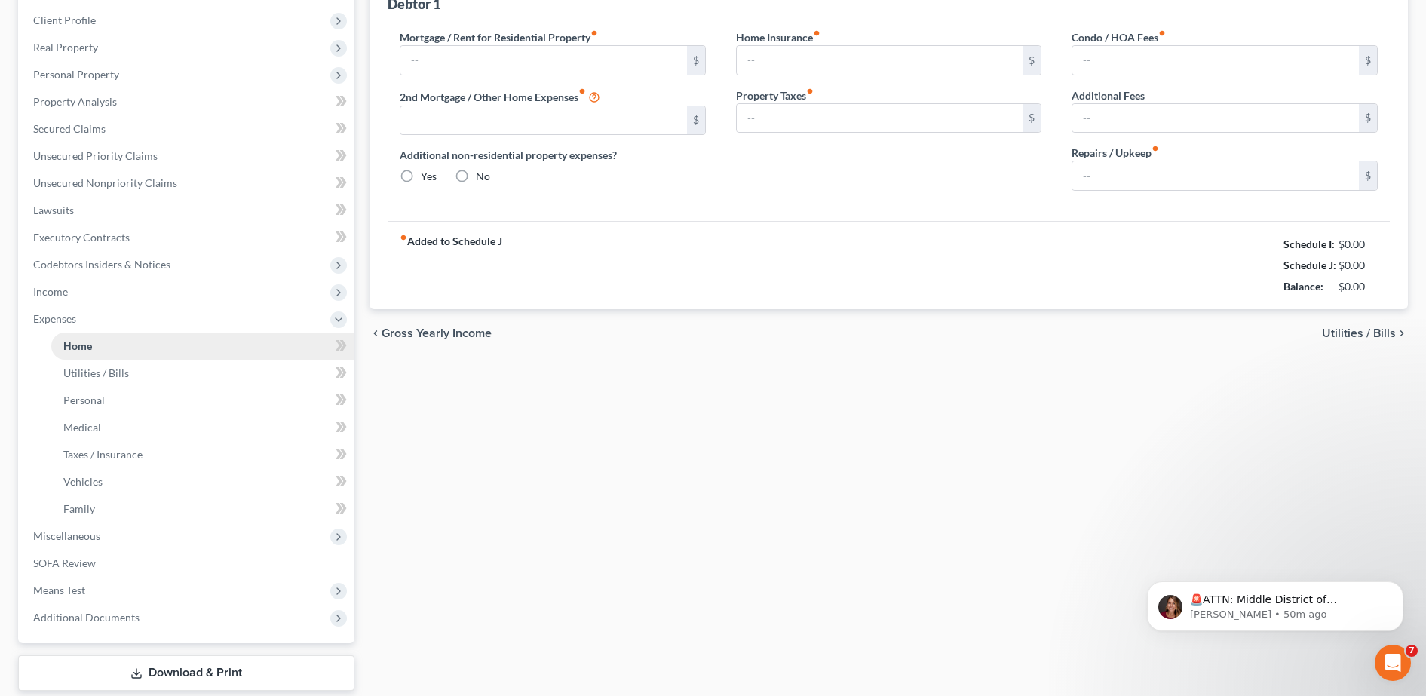
type input "837.50"
type input "0.00"
radio input "true"
type input "0.00"
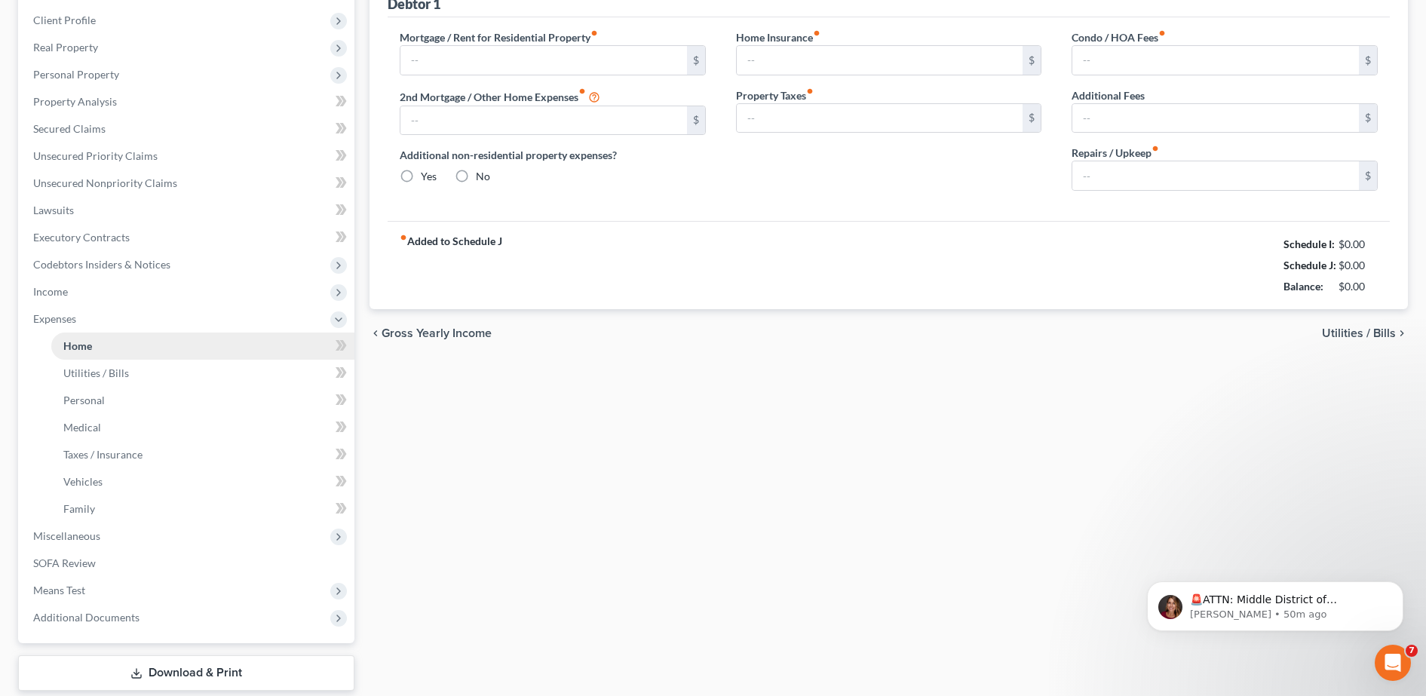
type input "0.00"
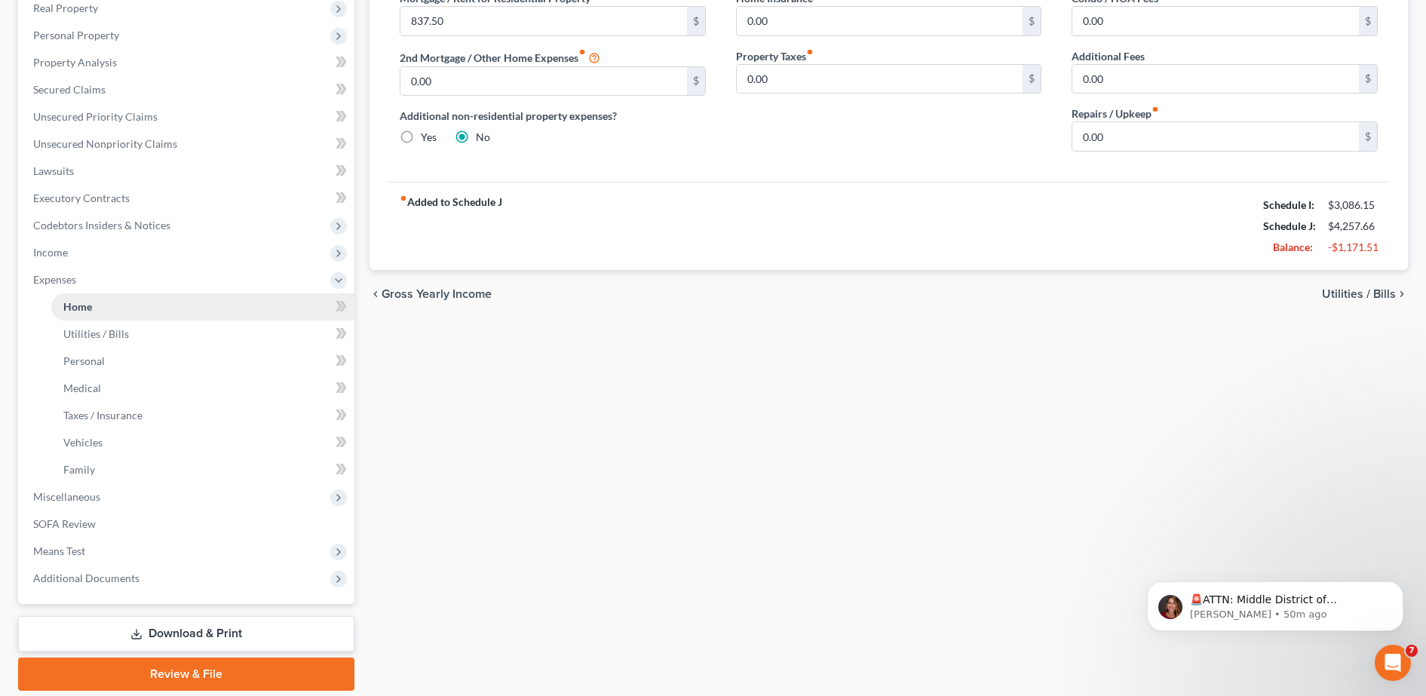
scroll to position [296, 0]
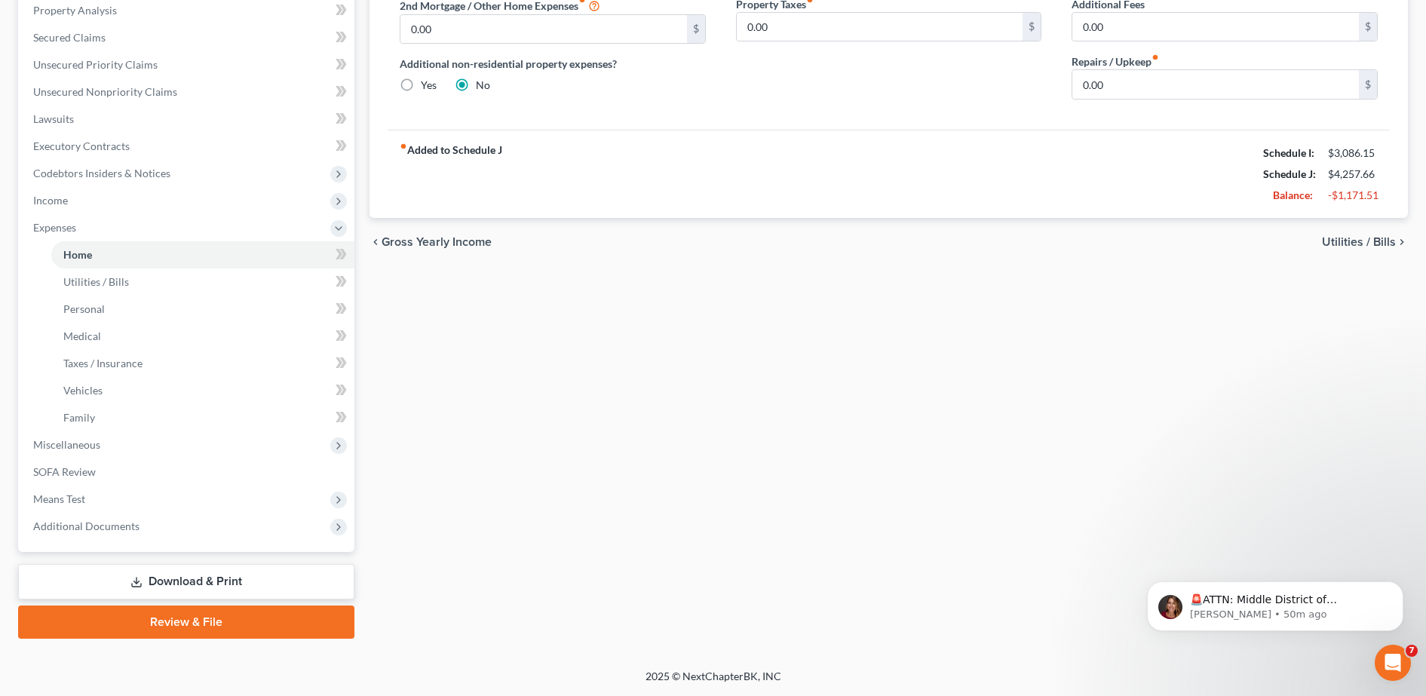
click at [221, 583] on link "Download & Print" at bounding box center [186, 581] width 336 height 35
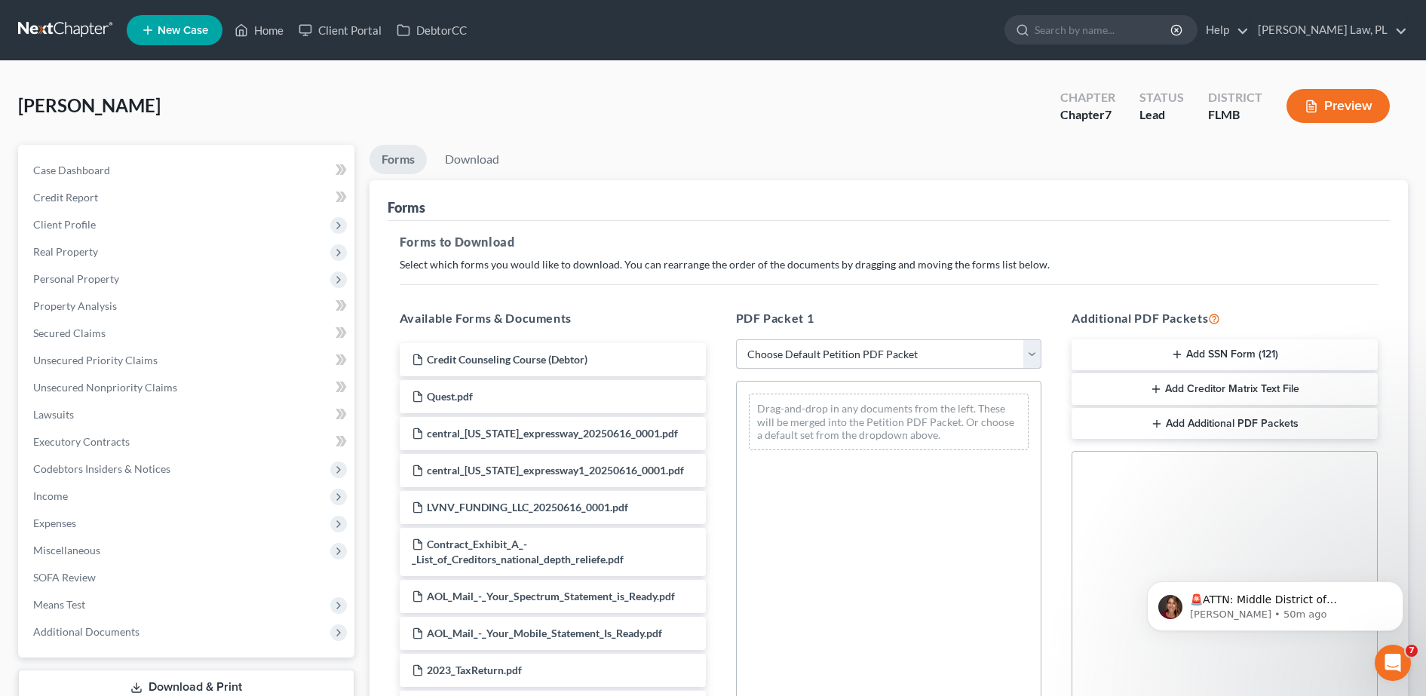
click at [773, 354] on select "Choose Default Petition PDF Packet Complete Bankruptcy Petition (all forms and …" at bounding box center [889, 354] width 306 height 30
select select "0"
click at [736, 339] on select "Choose Default Petition PDF Packet Complete Bankruptcy Petition (all forms and …" at bounding box center [889, 354] width 306 height 30
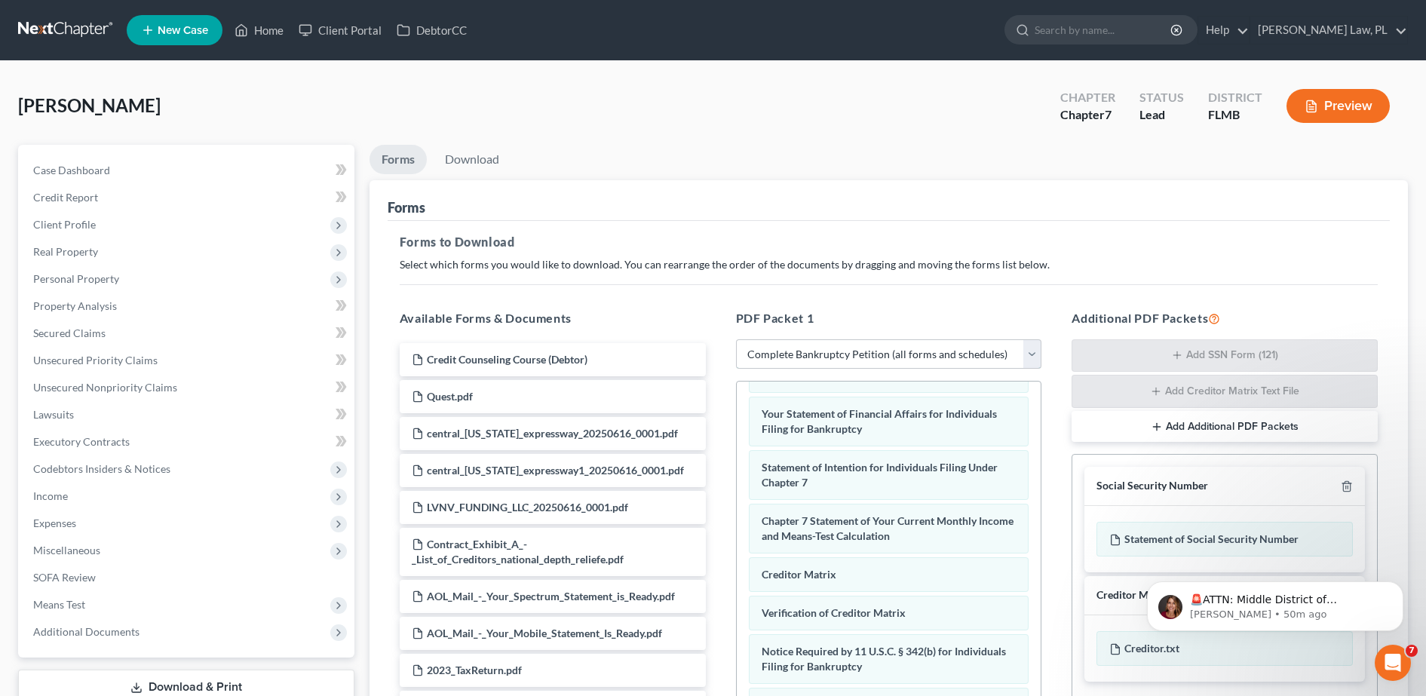
scroll to position [237, 0]
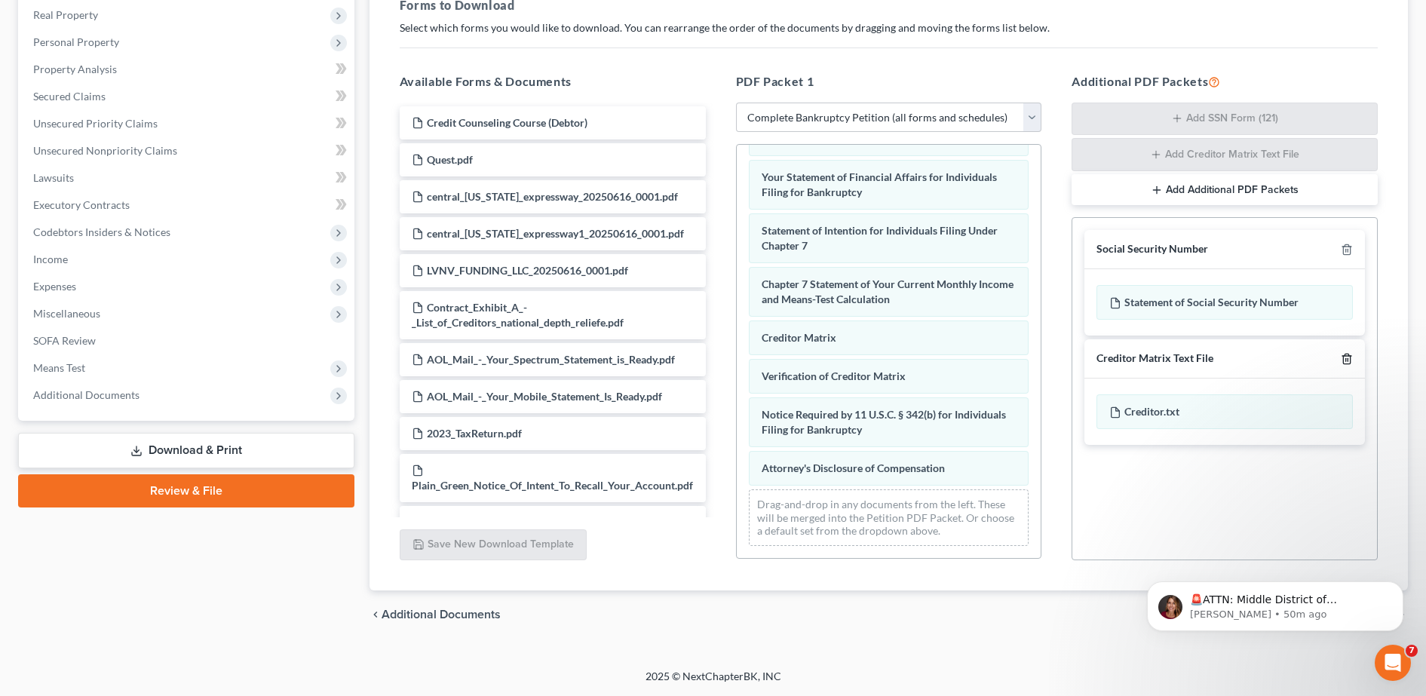
click at [1352, 360] on icon "button" at bounding box center [1346, 359] width 12 height 12
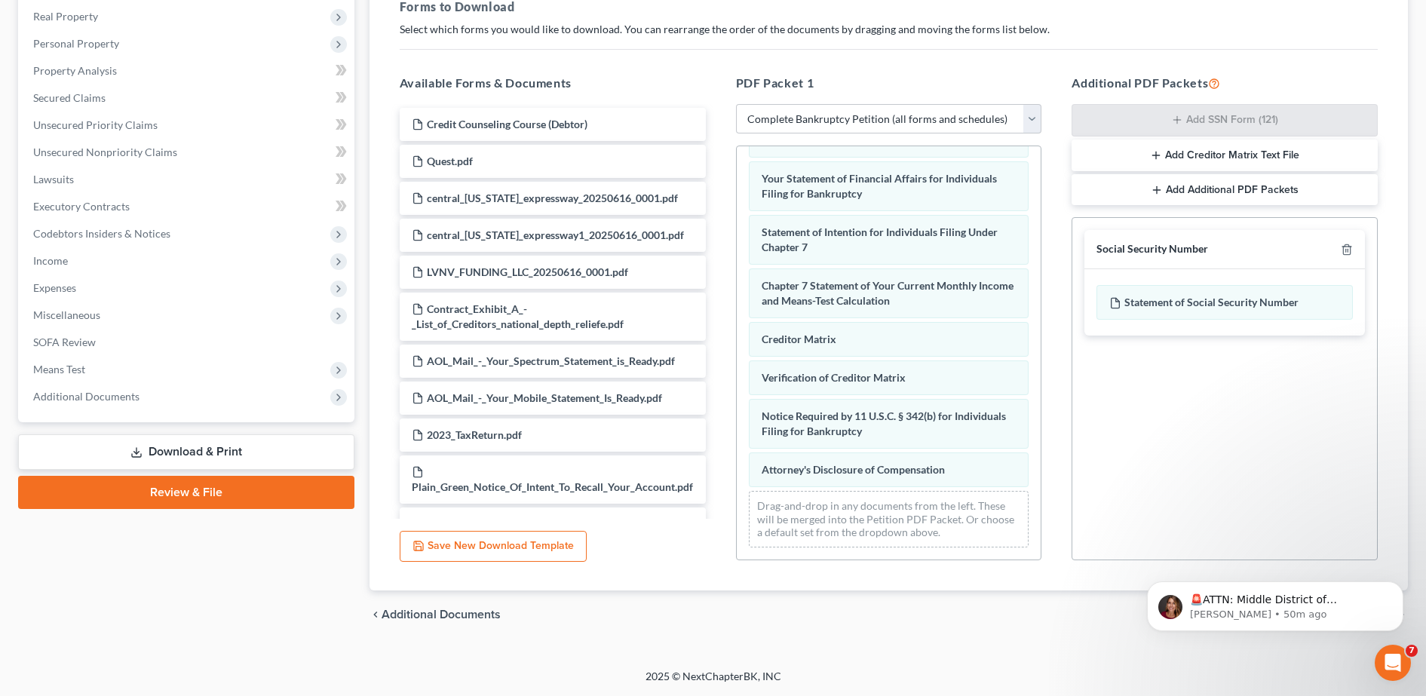
scroll to position [235, 0]
click at [1348, 253] on icon "button" at bounding box center [1346, 250] width 12 height 12
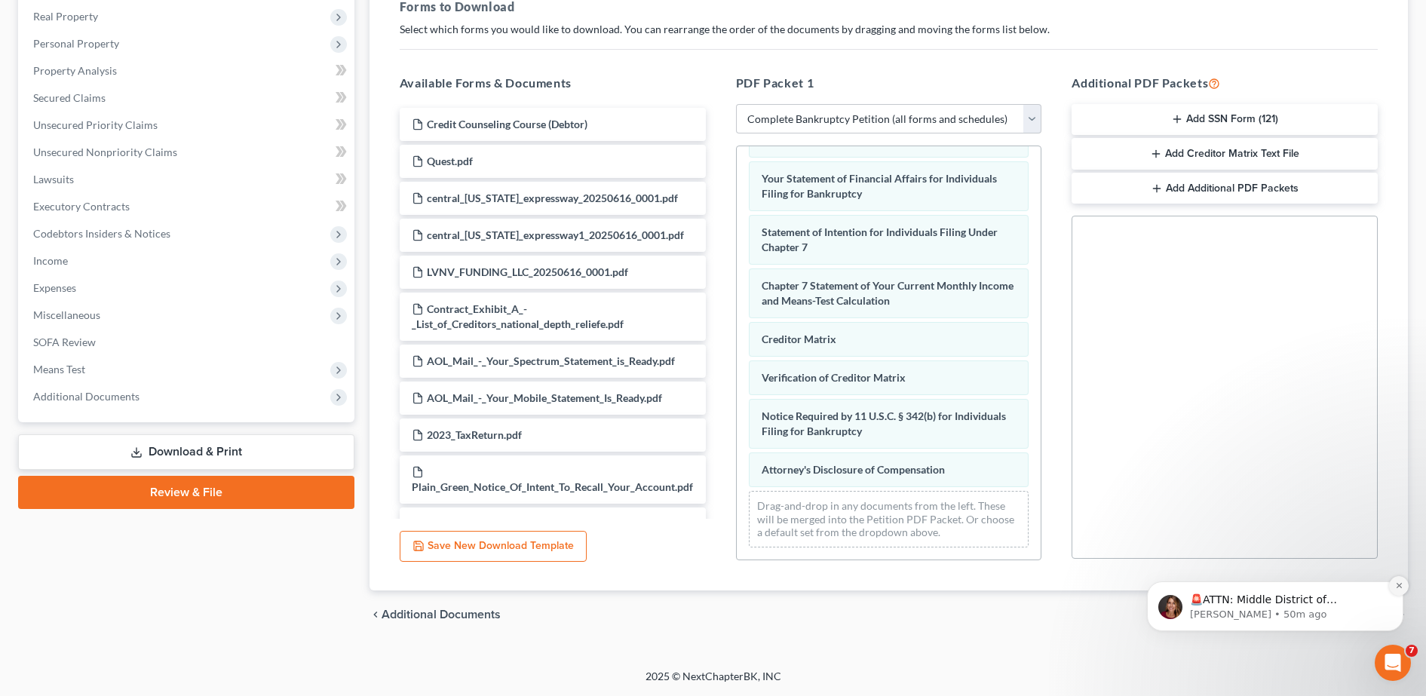
click at [1405, 590] on button "Dismiss notification" at bounding box center [1399, 586] width 20 height 20
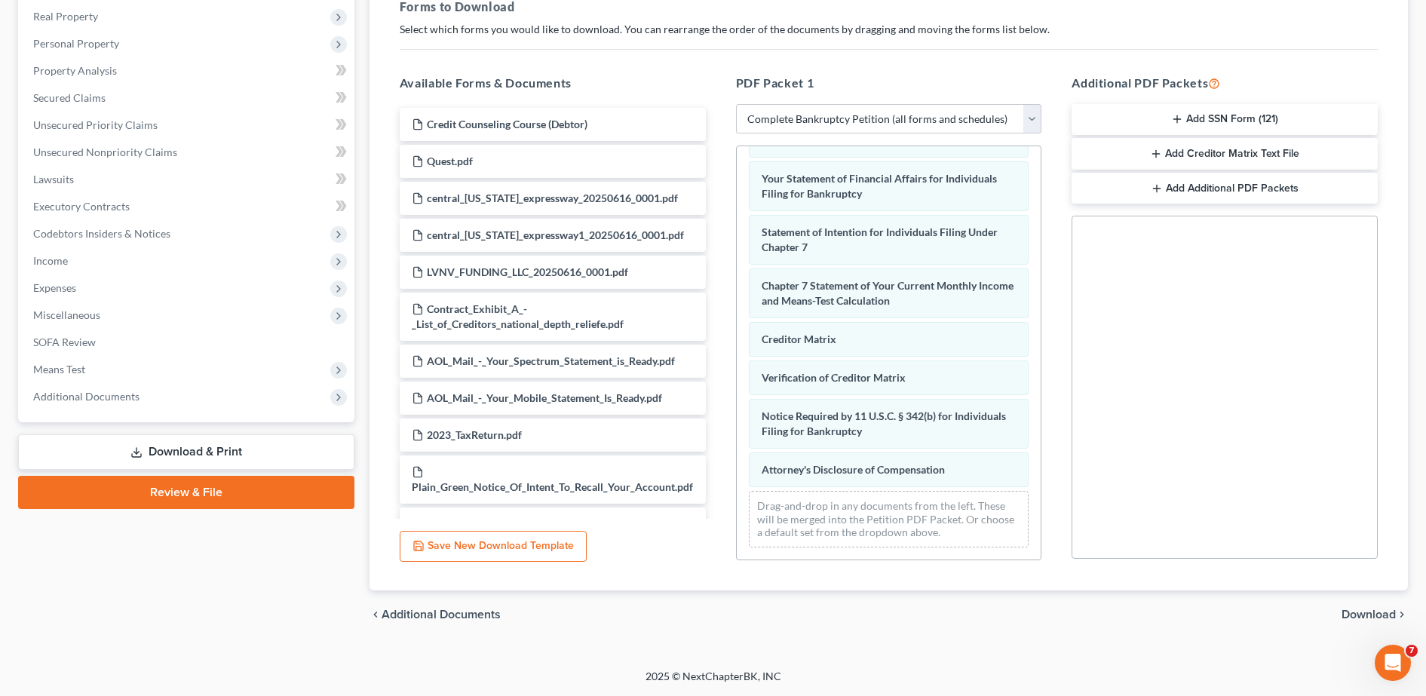
click at [1371, 614] on span "Download" at bounding box center [1368, 614] width 54 height 12
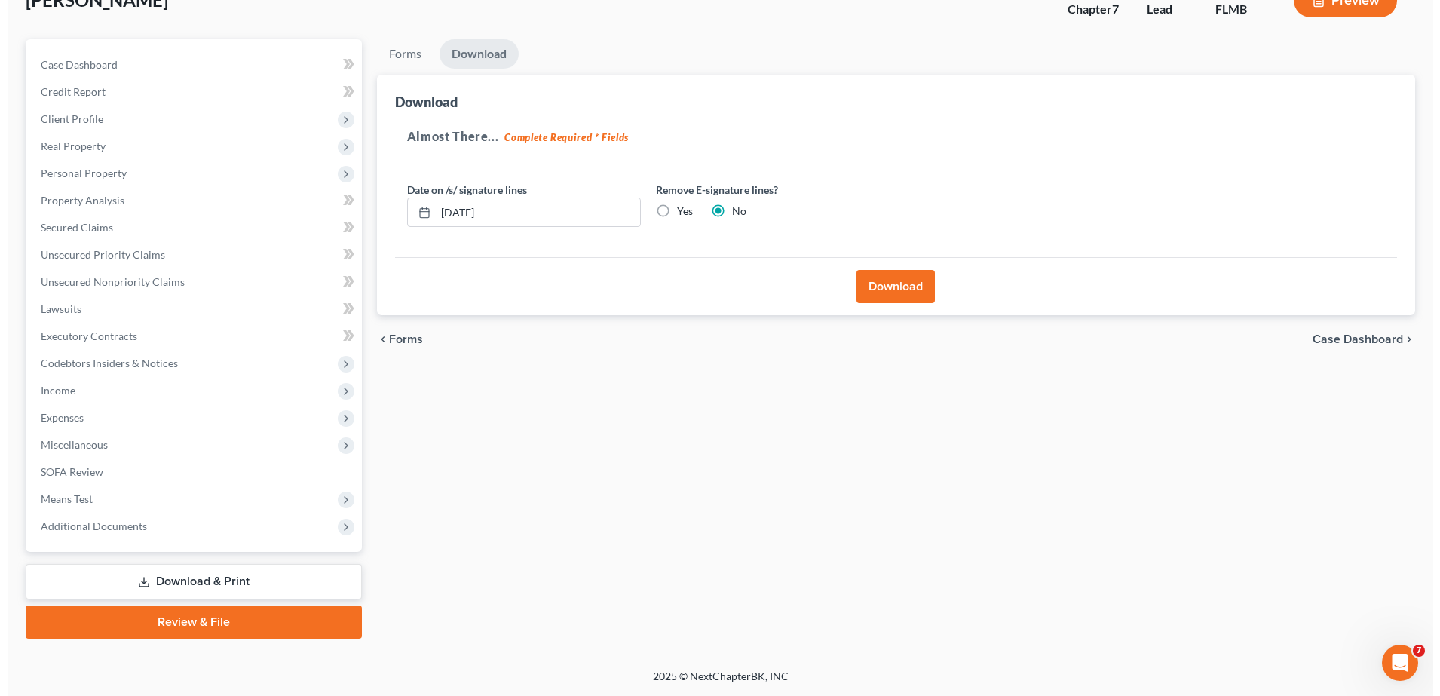
scroll to position [106, 0]
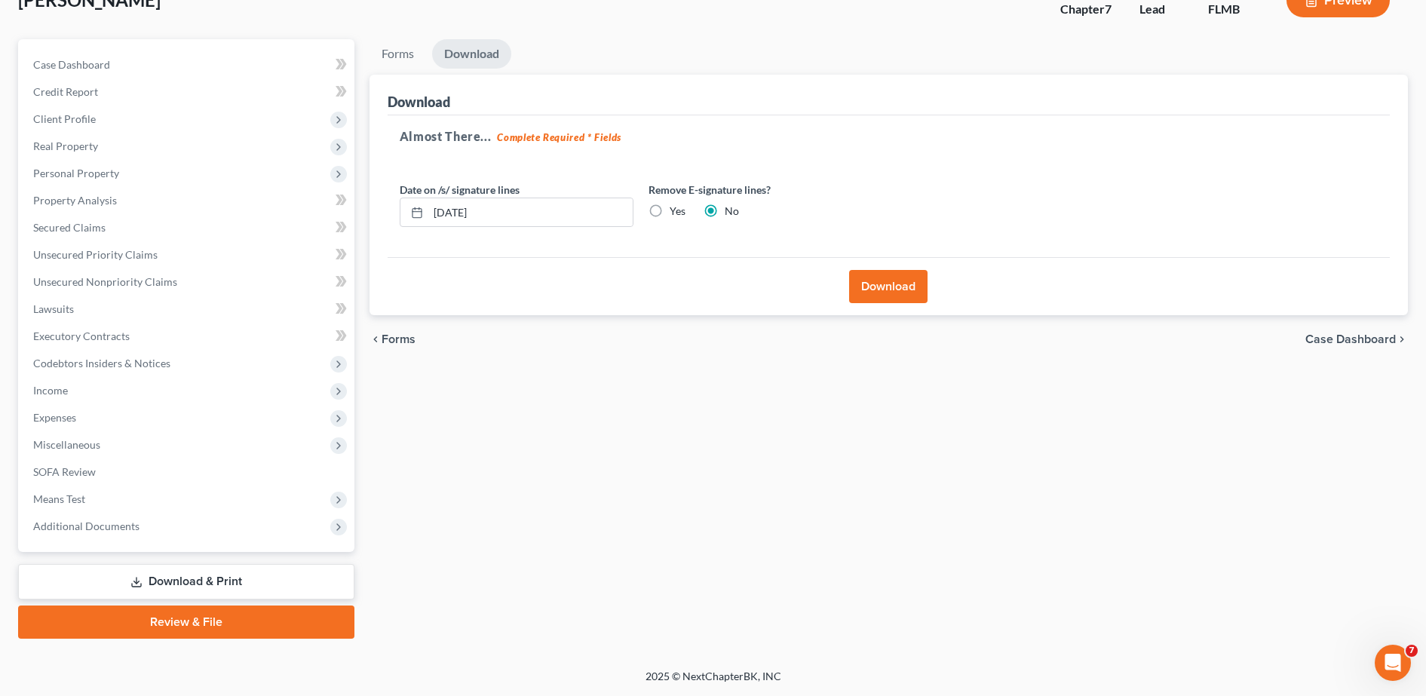
click at [672, 206] on label "Yes" at bounding box center [677, 211] width 16 height 15
click at [675, 206] on input "Yes" at bounding box center [680, 209] width 10 height 10
radio input "true"
radio input "false"
click at [881, 290] on button "Download" at bounding box center [888, 286] width 78 height 33
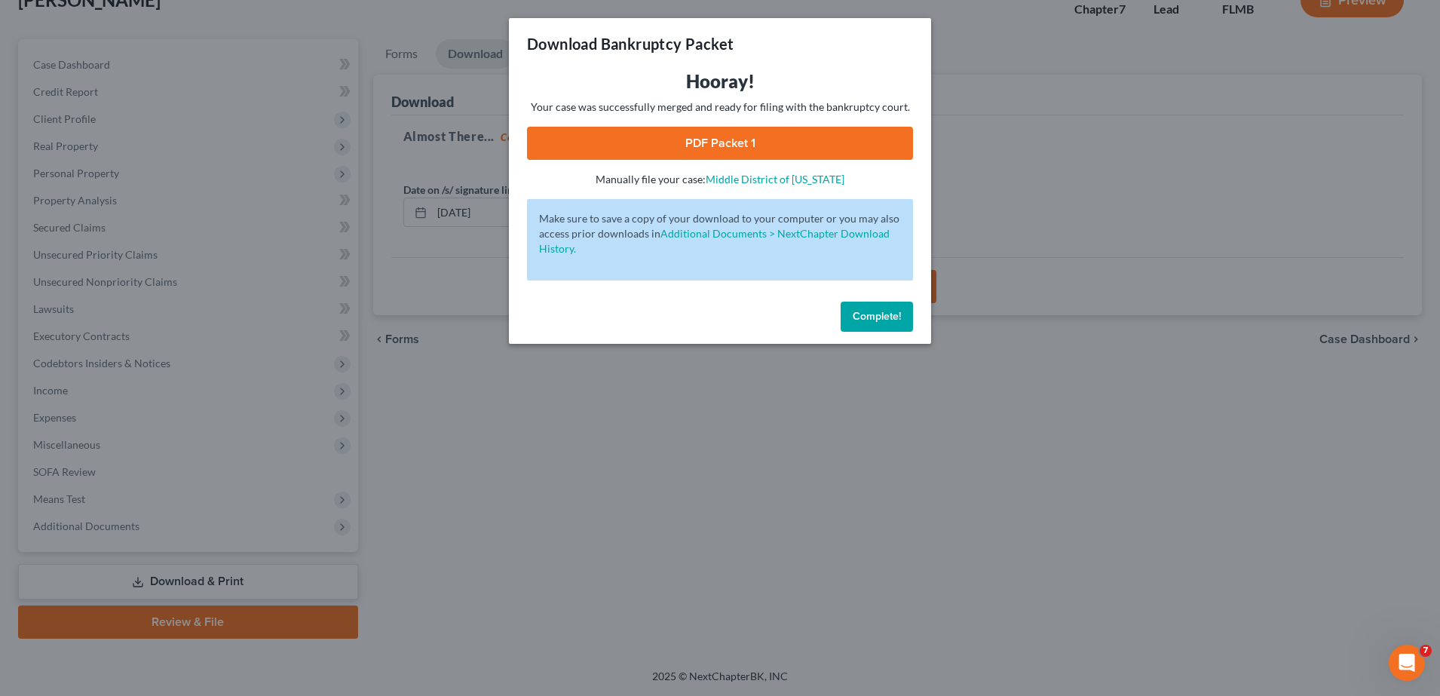
click at [752, 151] on link "PDF Packet 1" at bounding box center [720, 143] width 386 height 33
